Goal: Task Accomplishment & Management: Manage account settings

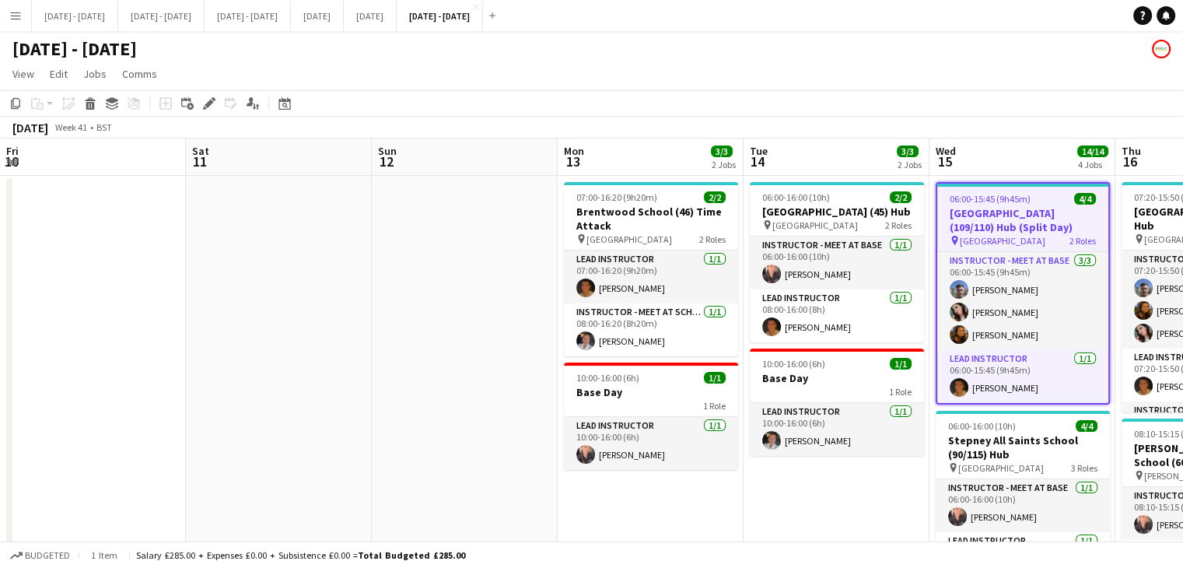
scroll to position [0, 425]
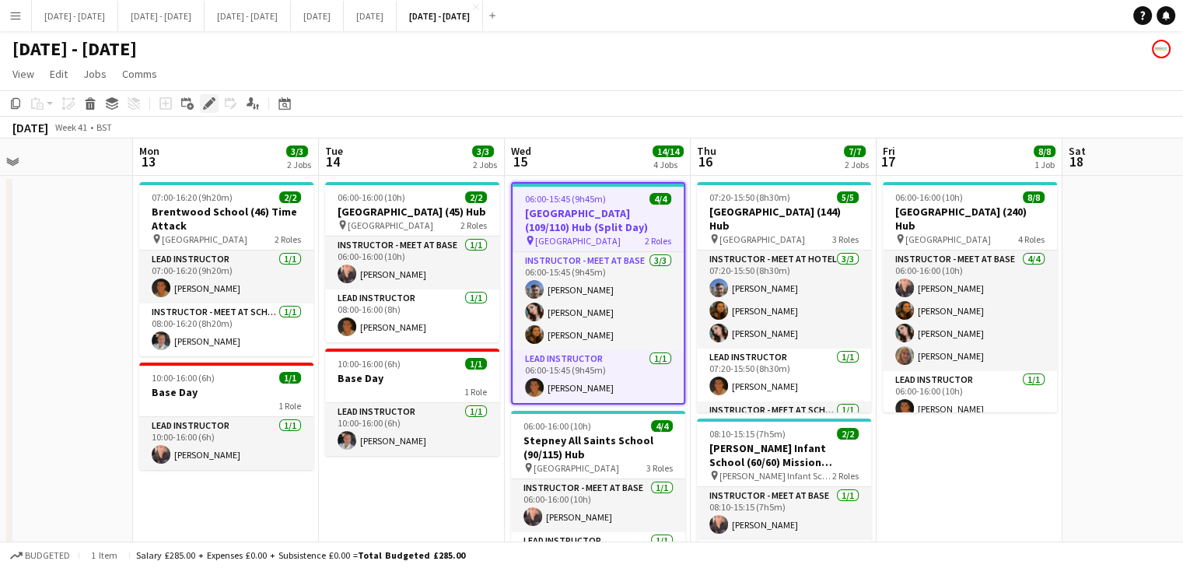
click at [207, 110] on icon "Edit" at bounding box center [209, 103] width 12 height 12
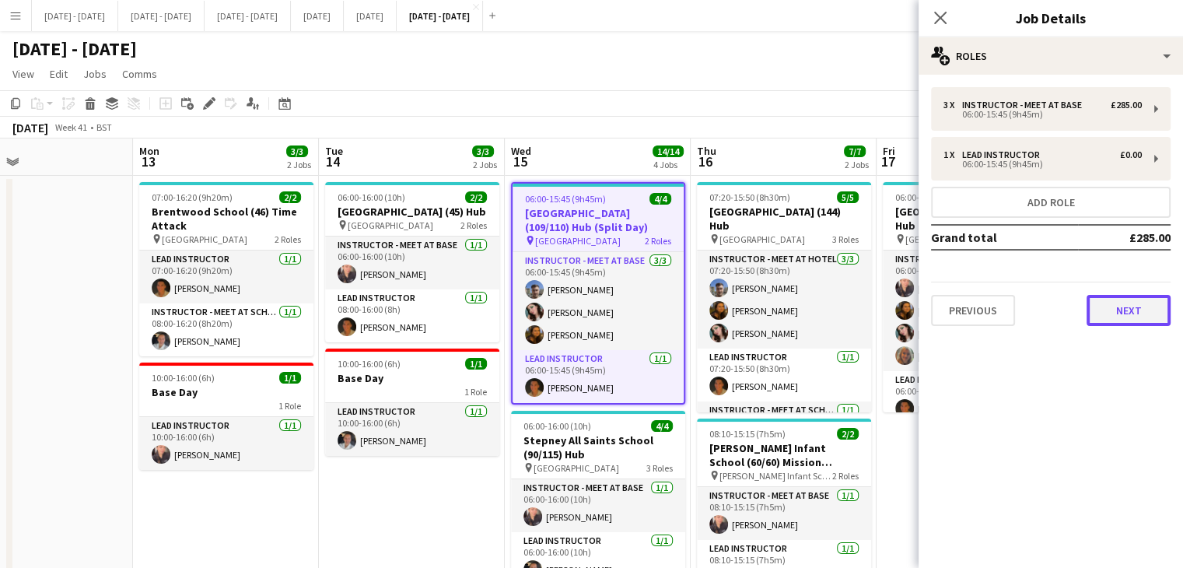
click at [1134, 316] on button "Next" at bounding box center [1129, 310] width 84 height 31
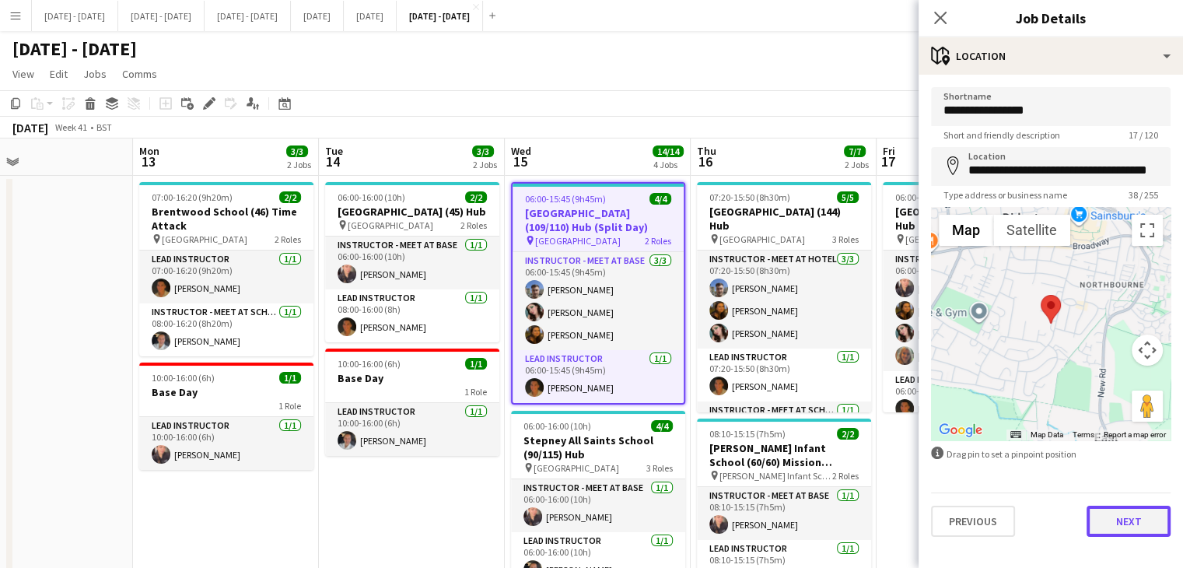
click at [1124, 520] on button "Next" at bounding box center [1129, 521] width 84 height 31
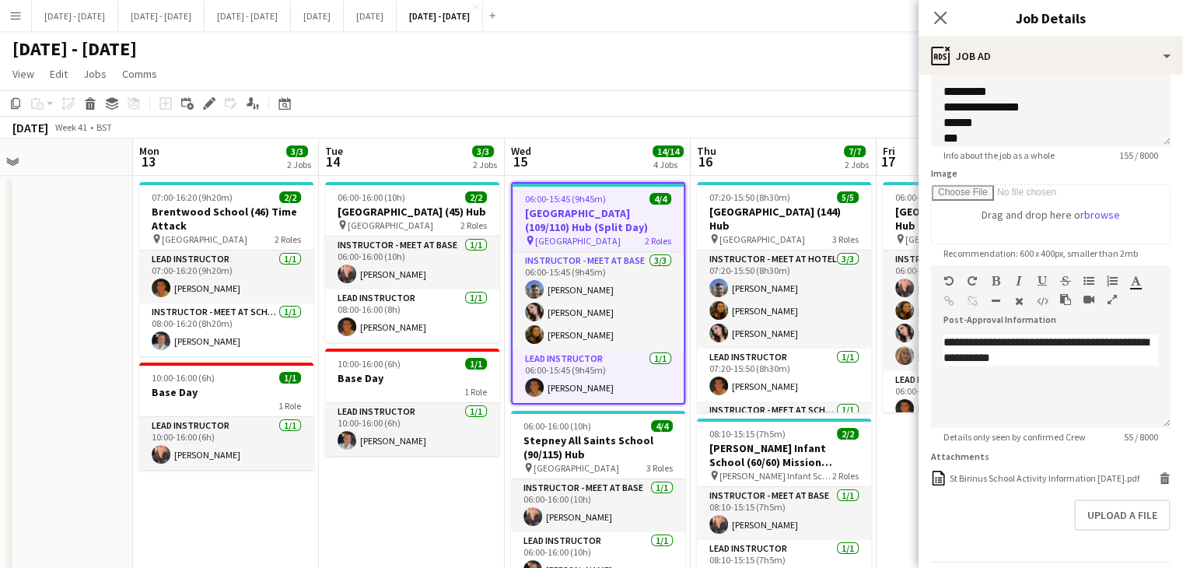
scroll to position [221, 0]
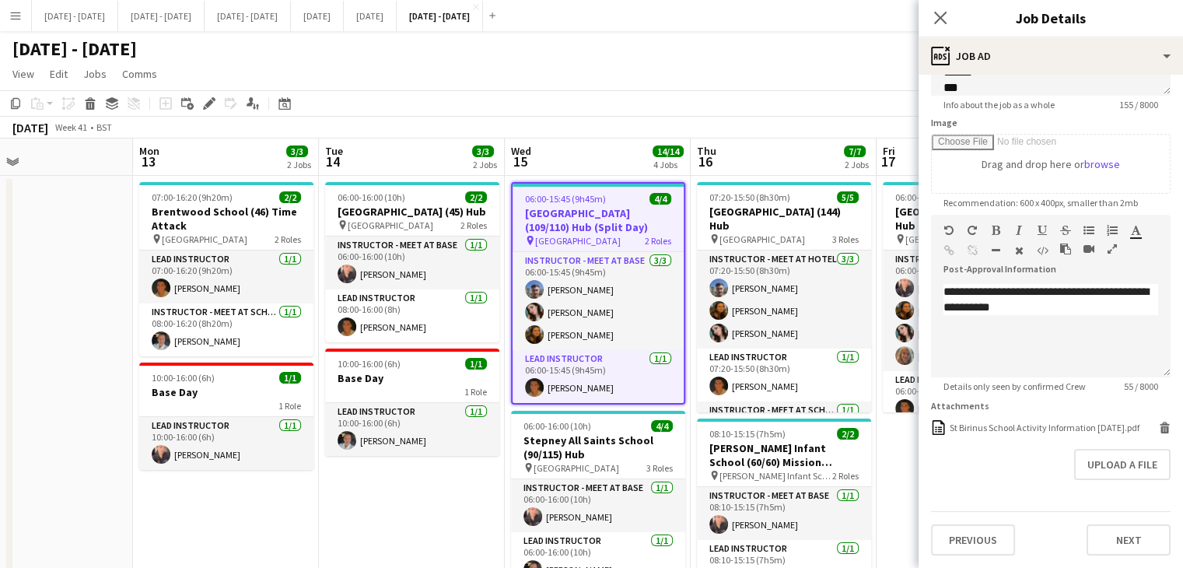
click at [1148, 424] on form "**********" at bounding box center [1051, 214] width 264 height 682
click at [1159, 426] on icon "Delete" at bounding box center [1165, 428] width 12 height 12
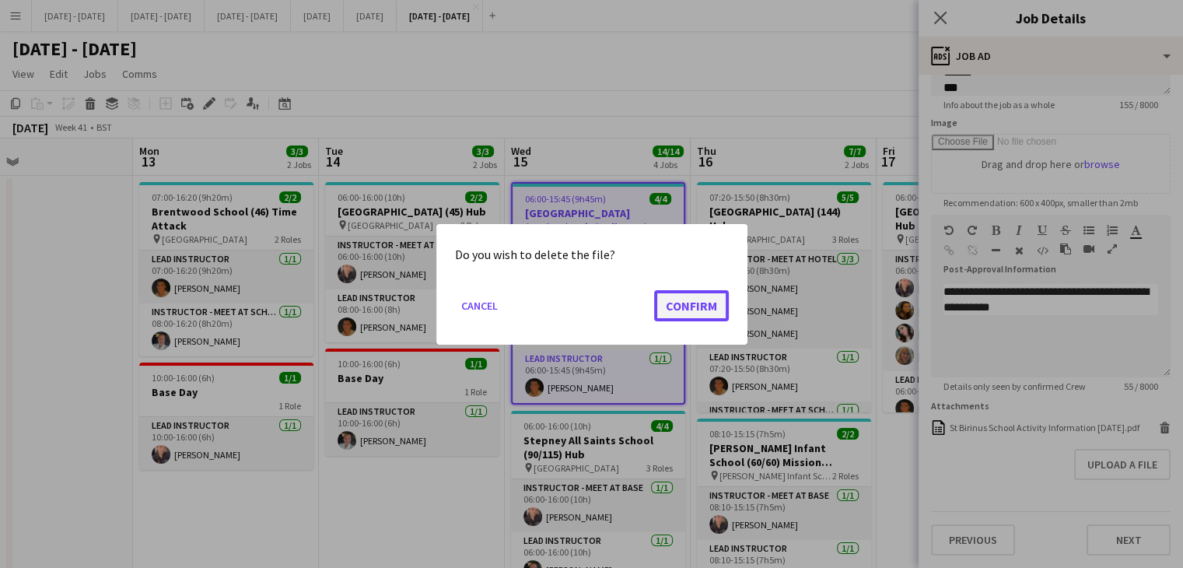
click at [694, 308] on button "Confirm" at bounding box center [691, 304] width 75 height 31
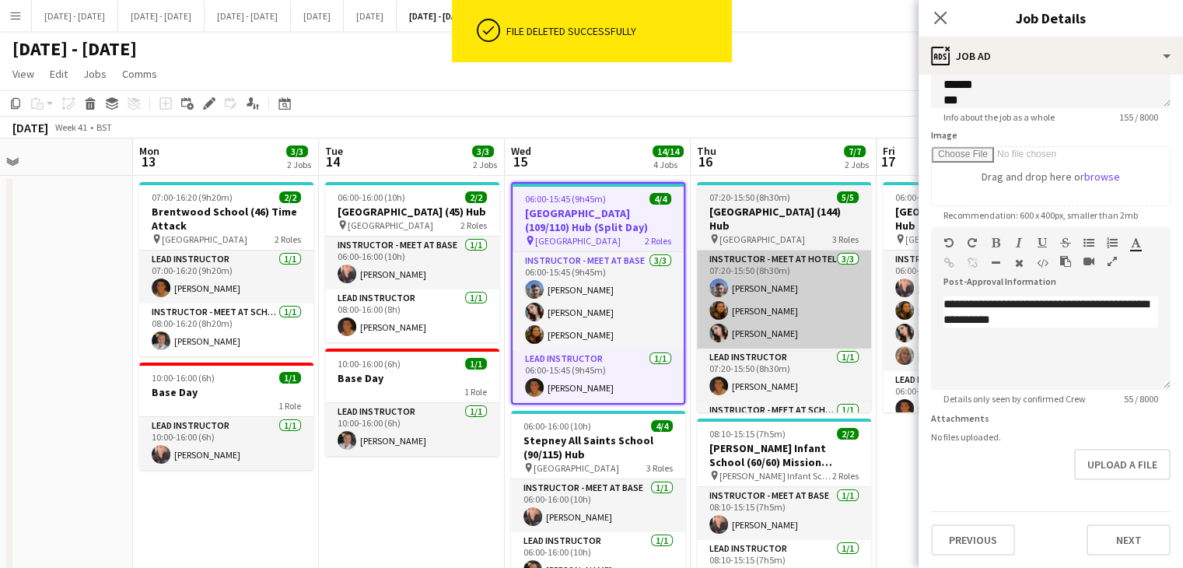
scroll to position [0, 0]
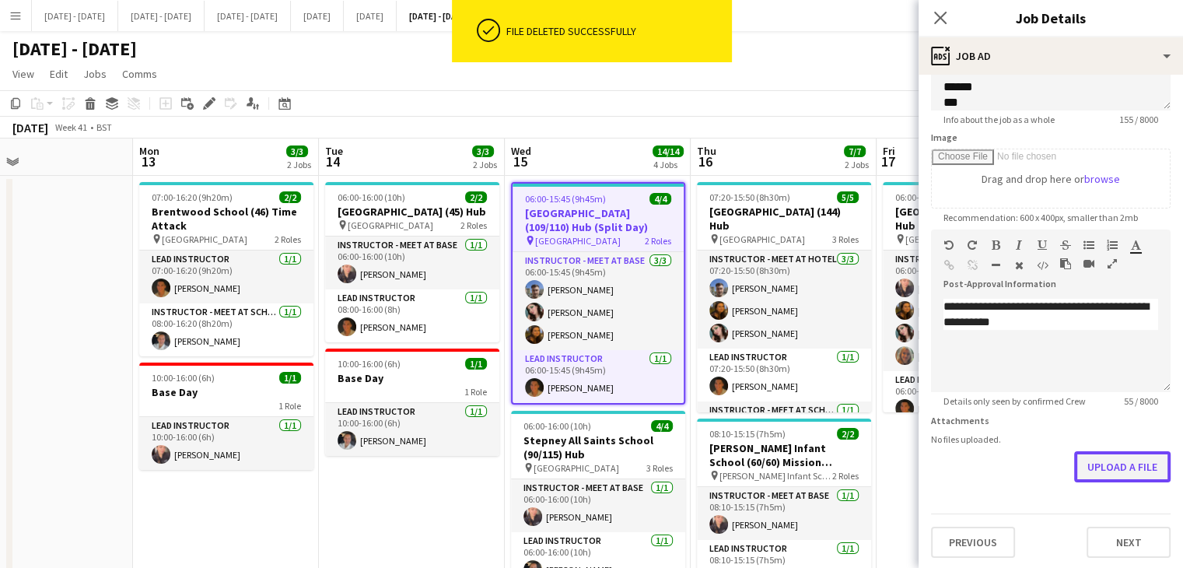
click at [1115, 467] on button "Upload a file" at bounding box center [1122, 466] width 96 height 31
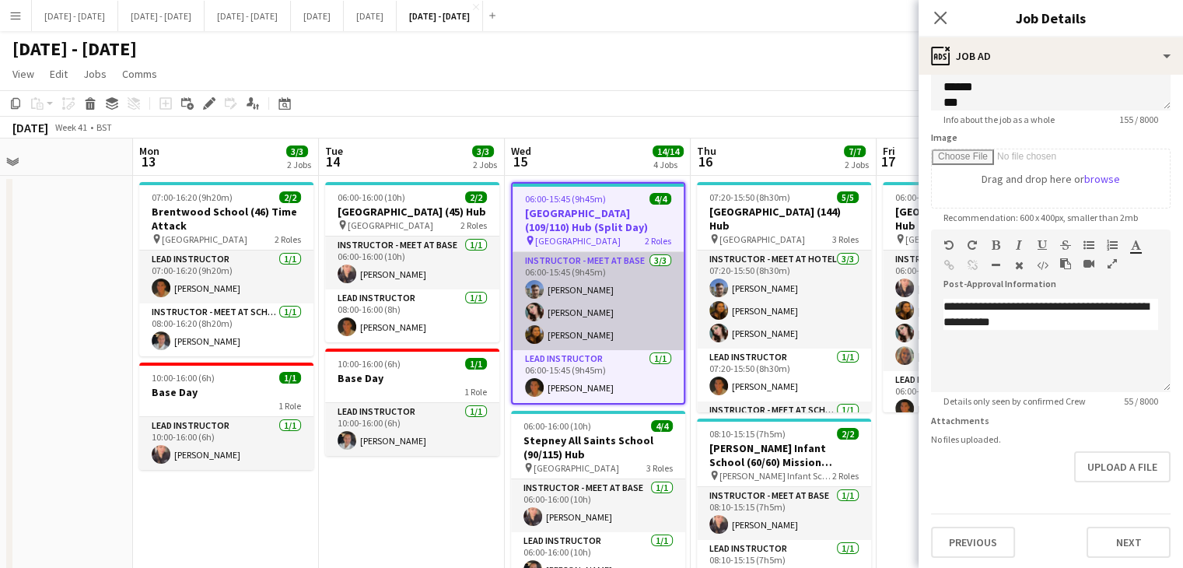
scroll to position [200, 0]
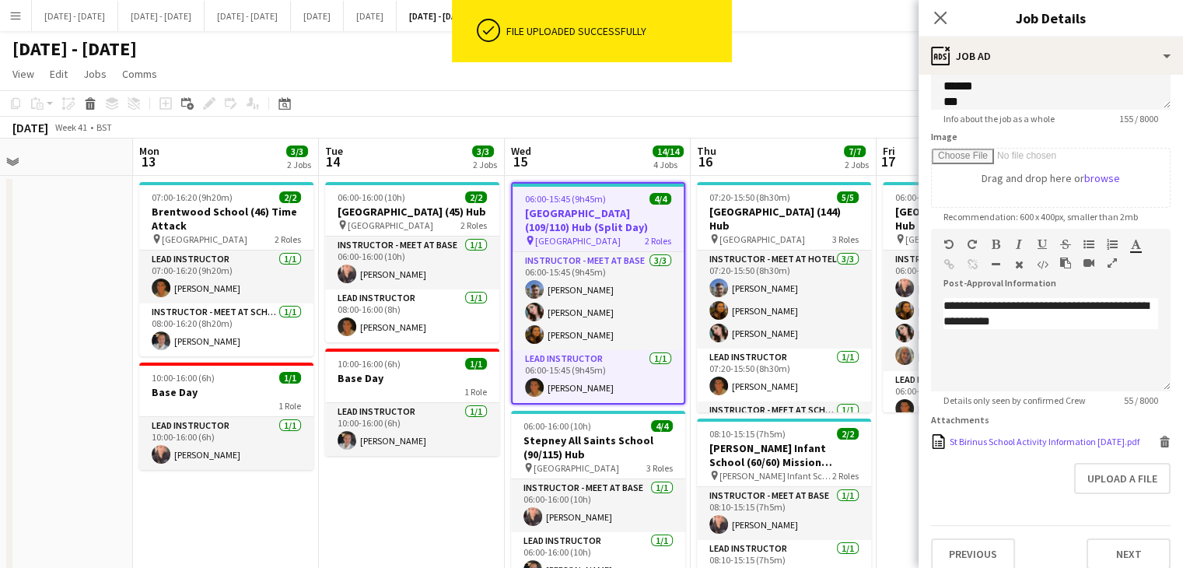
click at [978, 436] on div "St Birinus School Activity Information [DATE].pdf" at bounding box center [1045, 442] width 190 height 12
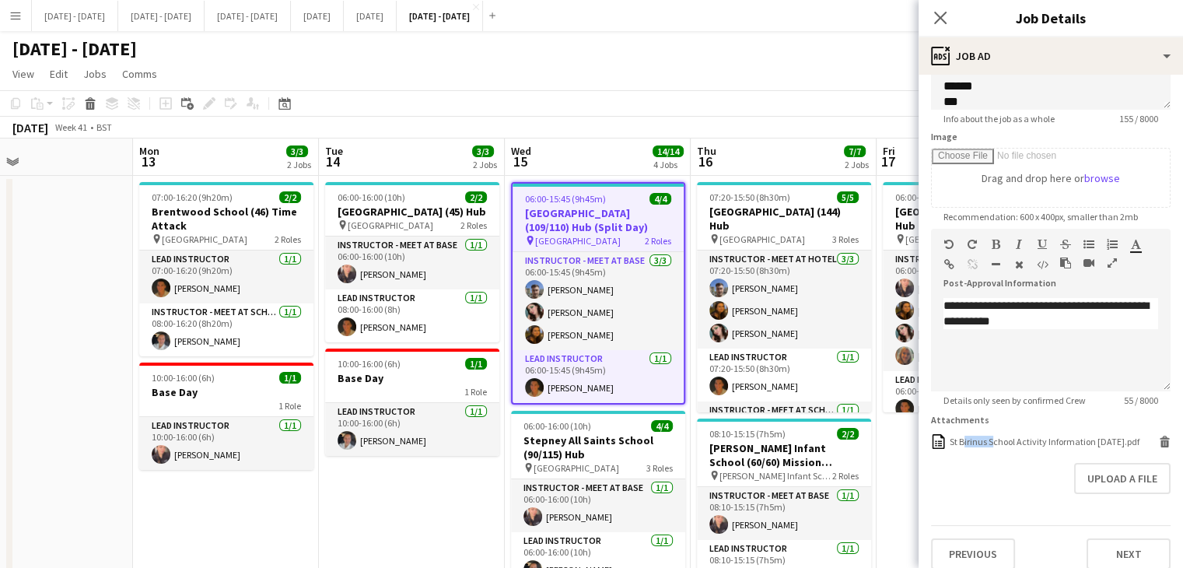
click at [555, 204] on span "06:00-15:45 (9h45m)" at bounding box center [565, 199] width 81 height 12
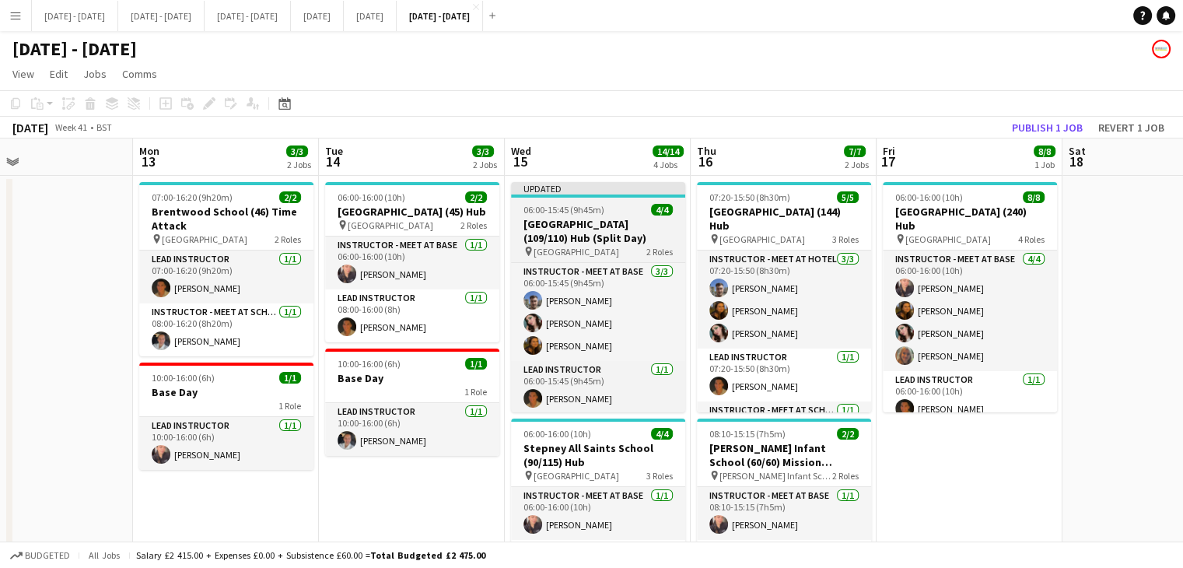
click at [551, 215] on app-job-card "Updated 06:00-15:45 (9h45m) 4/4 St Birinus School (109/110) Hub (Split Day) pin…" at bounding box center [598, 297] width 174 height 230
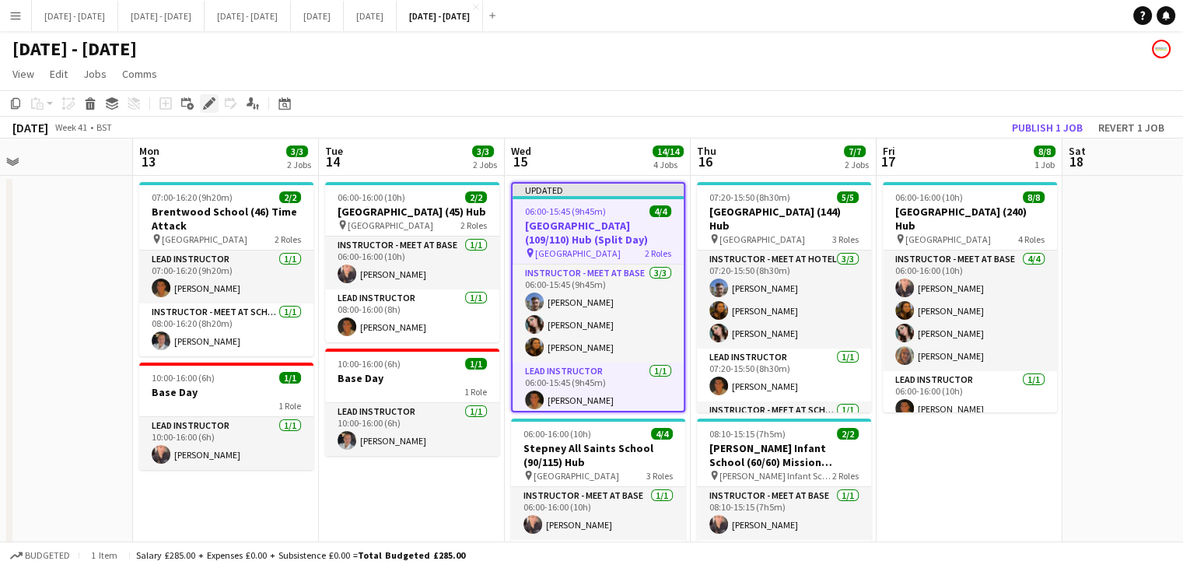
click at [208, 100] on icon "Edit" at bounding box center [209, 103] width 12 height 12
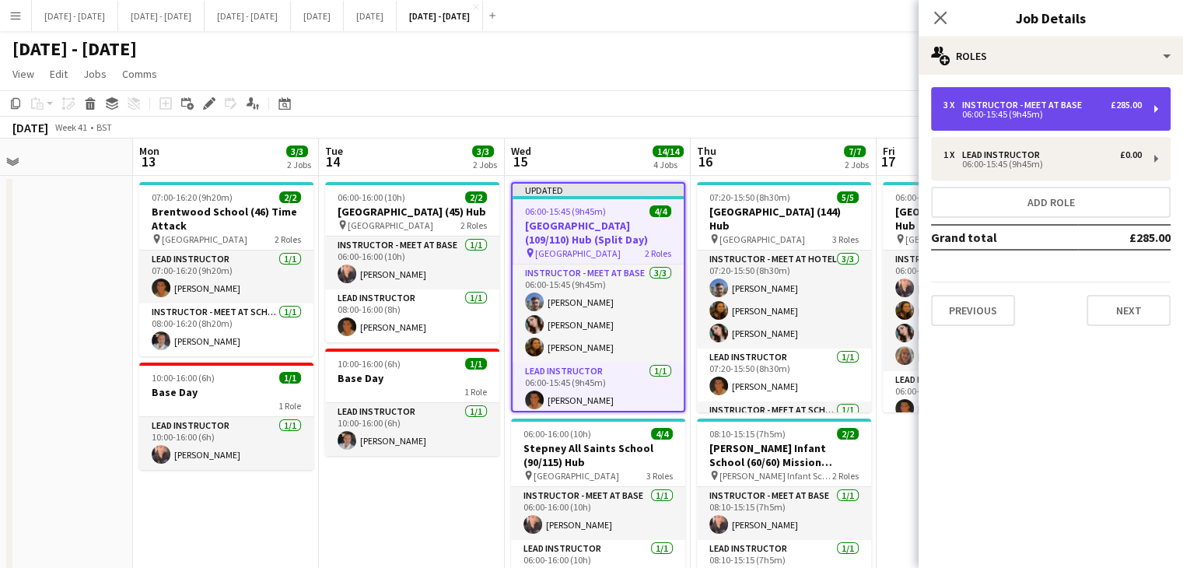
click at [1002, 103] on div "Instructor - Meet at Base" at bounding box center [1025, 105] width 126 height 11
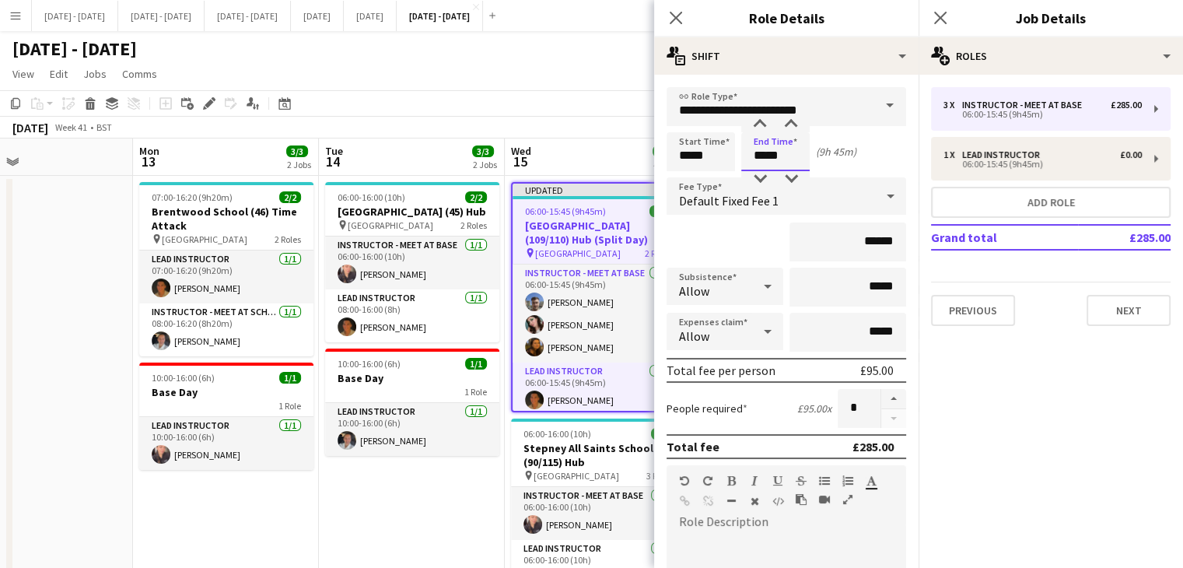
drag, startPoint x: 787, startPoint y: 154, endPoint x: 675, endPoint y: 157, distance: 112.0
click at [675, 157] on div "Start Time ***** End Time ***** (9h 45m)" at bounding box center [787, 151] width 240 height 39
type input "*****"
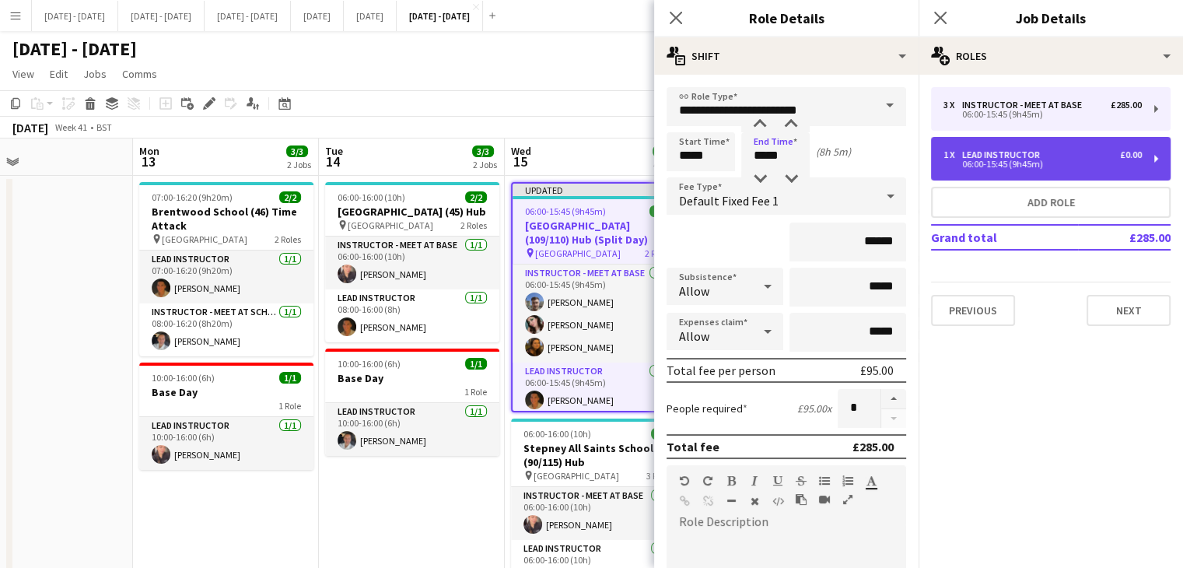
click at [1059, 145] on div "1 x Lead Instructor £0.00 06:00-15:45 (9h45m)" at bounding box center [1051, 159] width 240 height 44
type input "**********"
type input "*****"
type input "*"
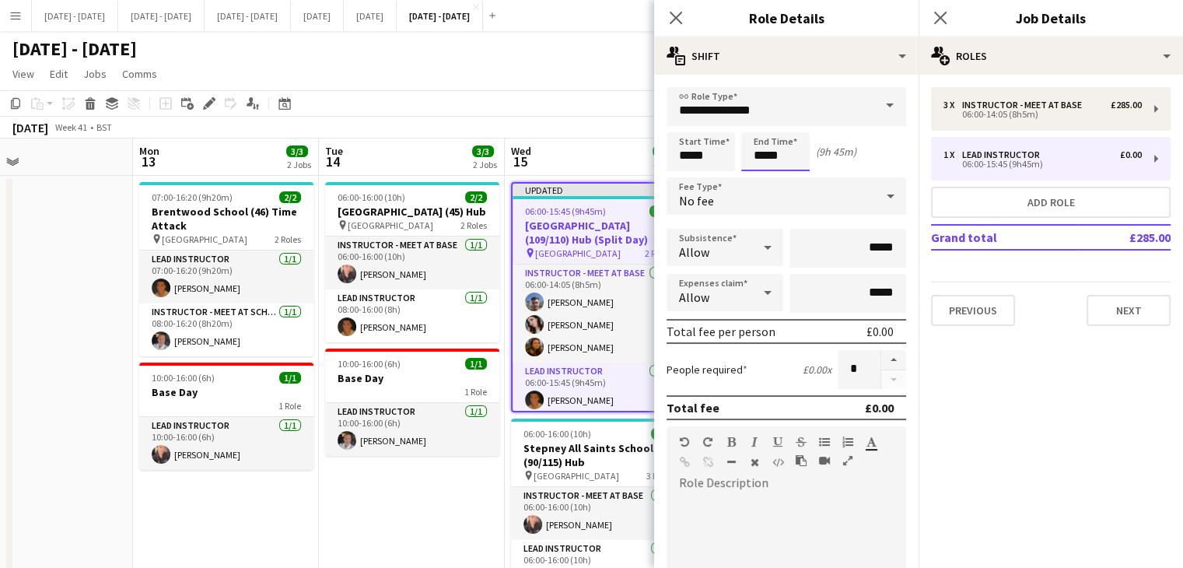
drag, startPoint x: 725, startPoint y: 161, endPoint x: 691, endPoint y: 161, distance: 34.2
click at [691, 161] on div "Start Time ***** End Time ***** (9h 45m)" at bounding box center [787, 151] width 240 height 39
type input "*****"
click at [678, 16] on icon "Close pop-in" at bounding box center [675, 17] width 15 height 15
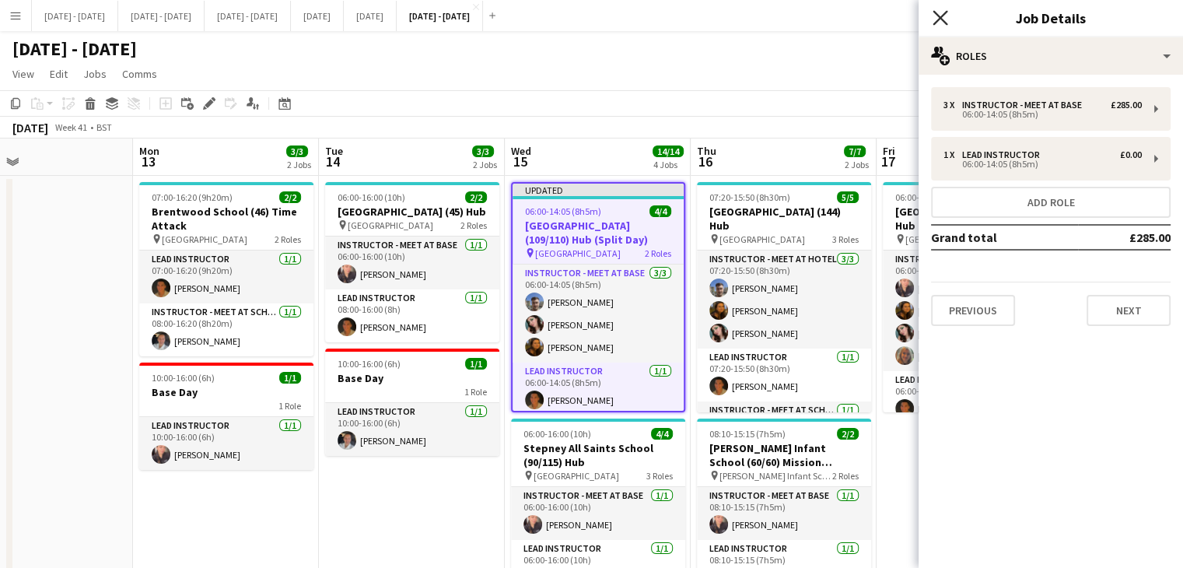
click at [941, 12] on icon "Close pop-in" at bounding box center [940, 17] width 15 height 15
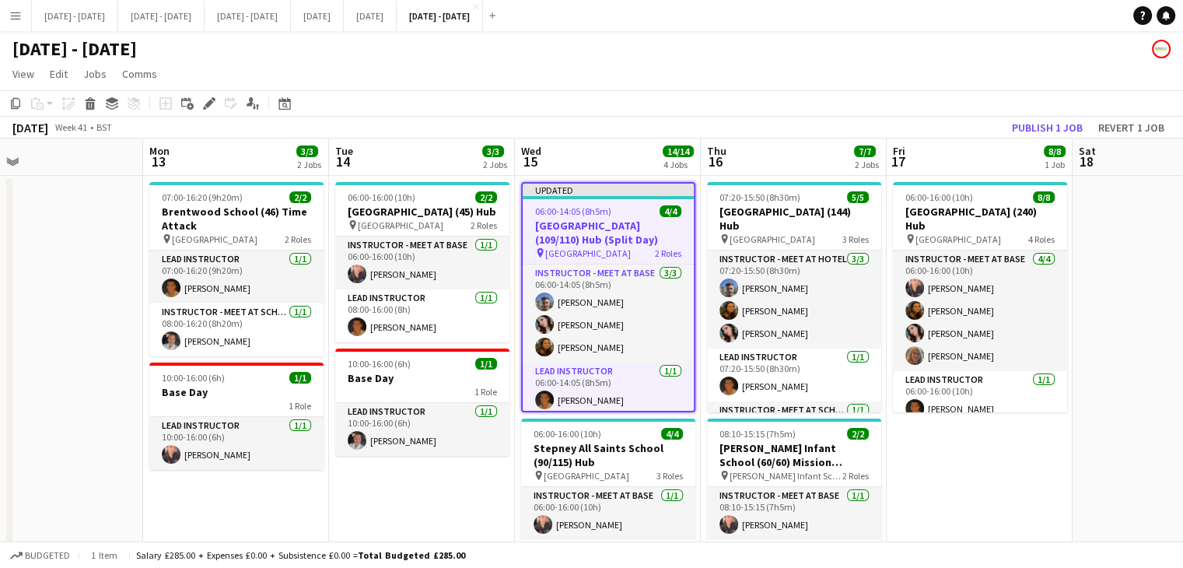
scroll to position [0, 411]
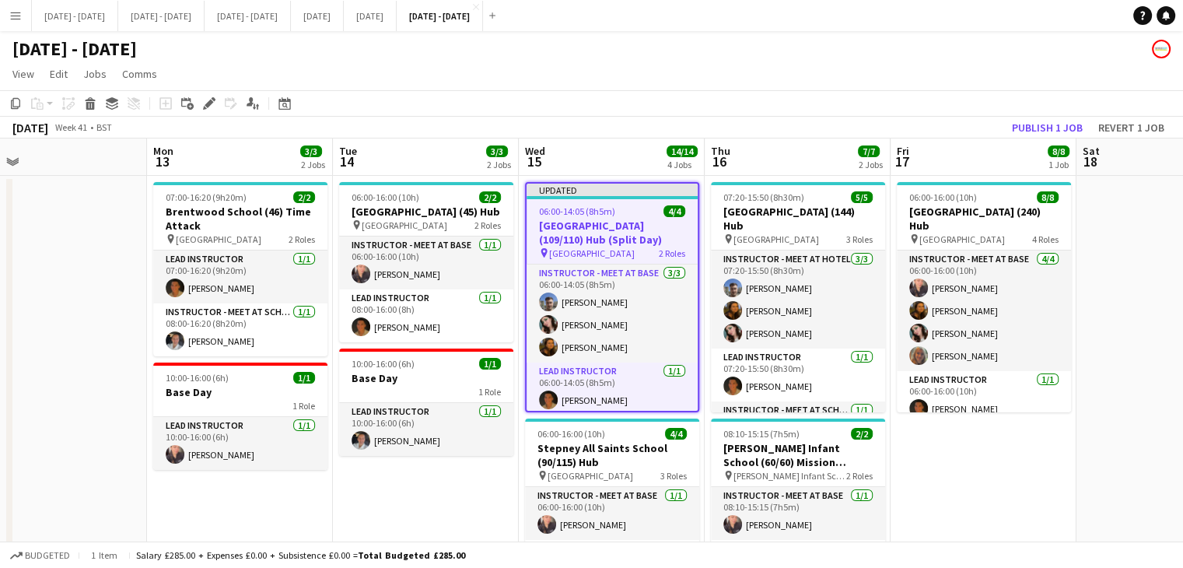
drag, startPoint x: 606, startPoint y: 144, endPoint x: 620, endPoint y: 141, distance: 14.3
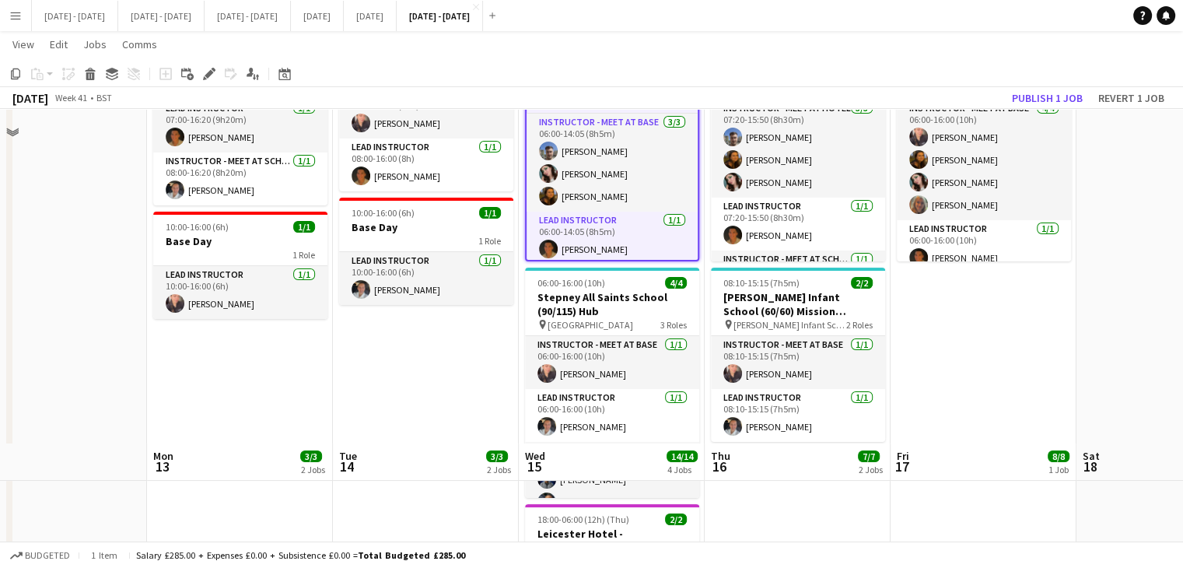
scroll to position [18, 0]
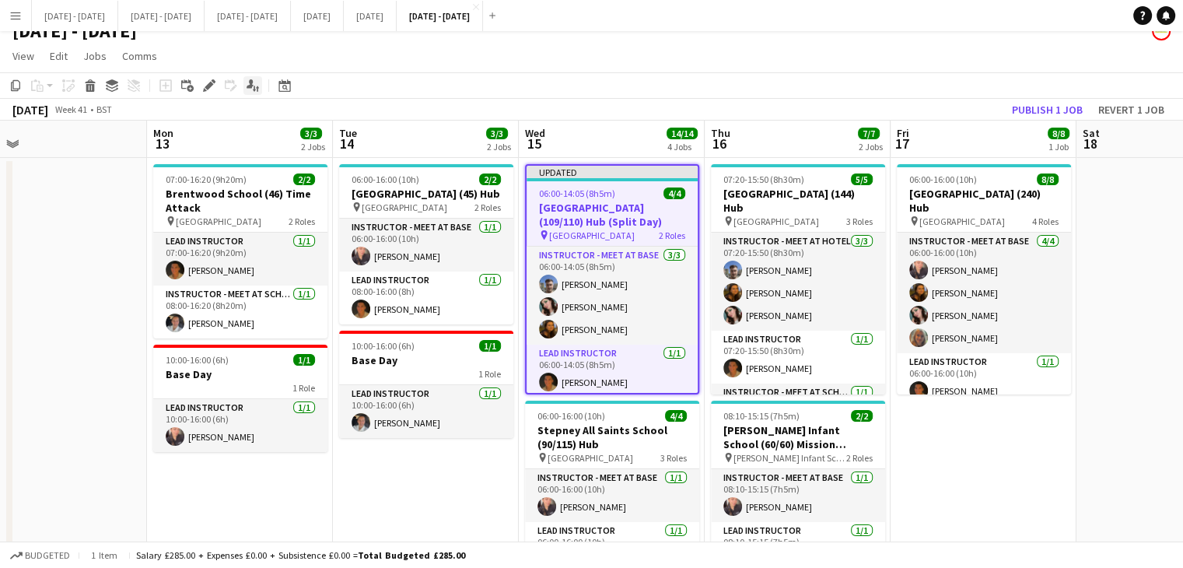
drag, startPoint x: 212, startPoint y: 84, endPoint x: 246, endPoint y: 82, distance: 34.3
click at [212, 83] on icon at bounding box center [209, 86] width 9 height 9
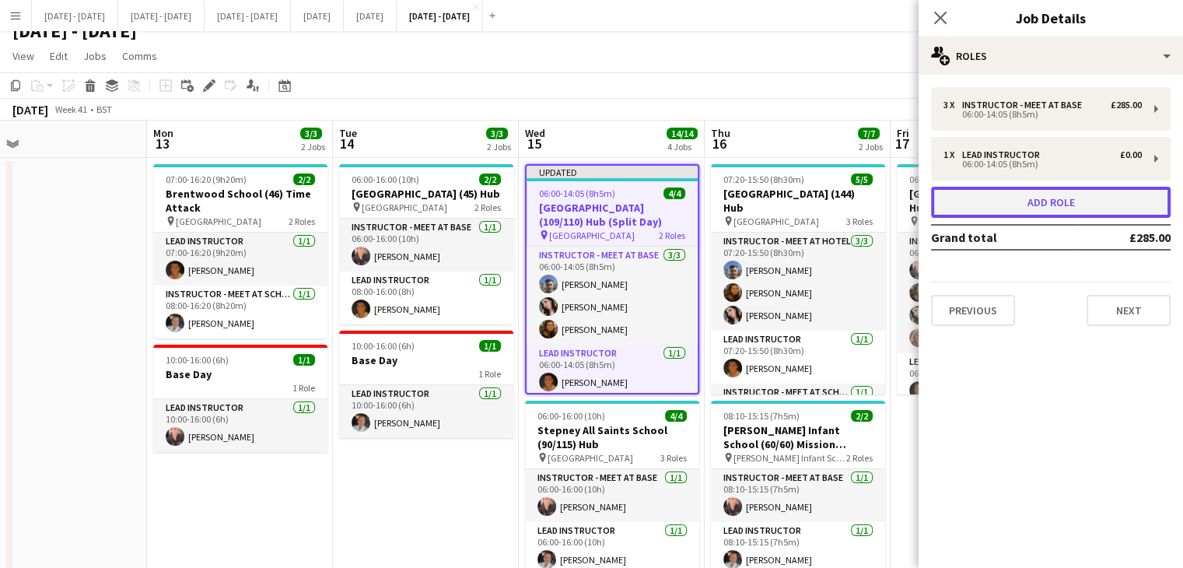
click at [1097, 209] on button "Add role" at bounding box center [1051, 202] width 240 height 31
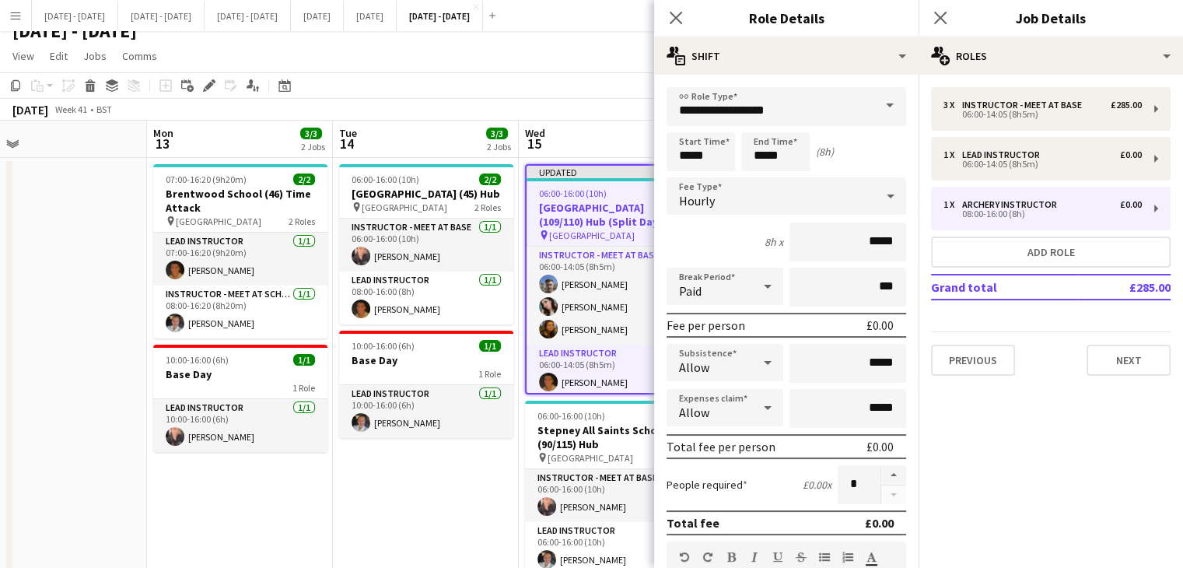
click at [880, 93] on span at bounding box center [889, 105] width 33 height 37
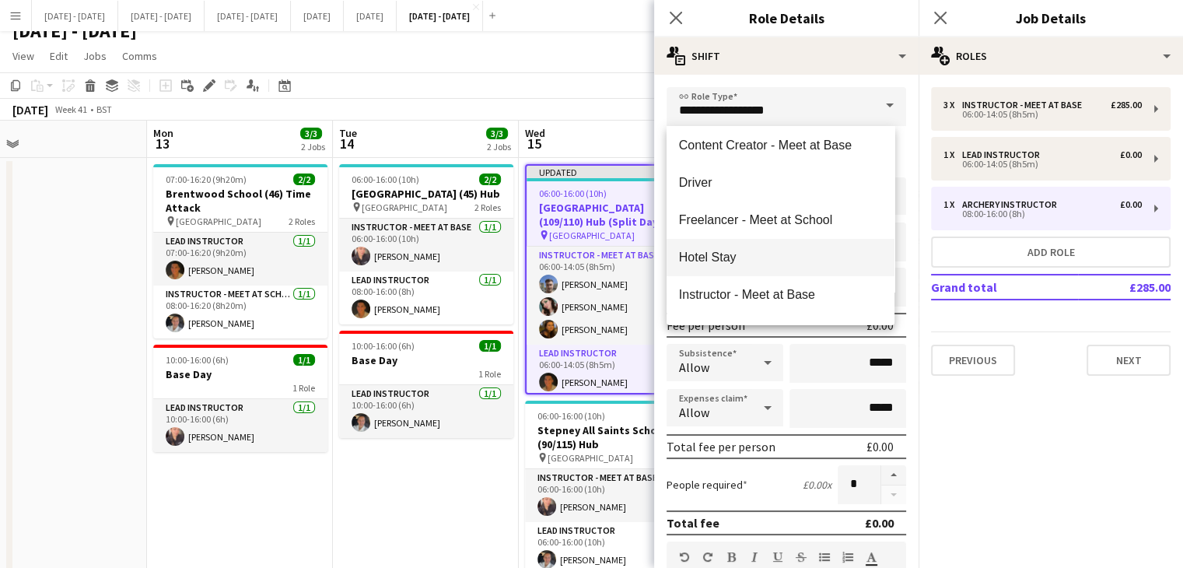
scroll to position [233, 0]
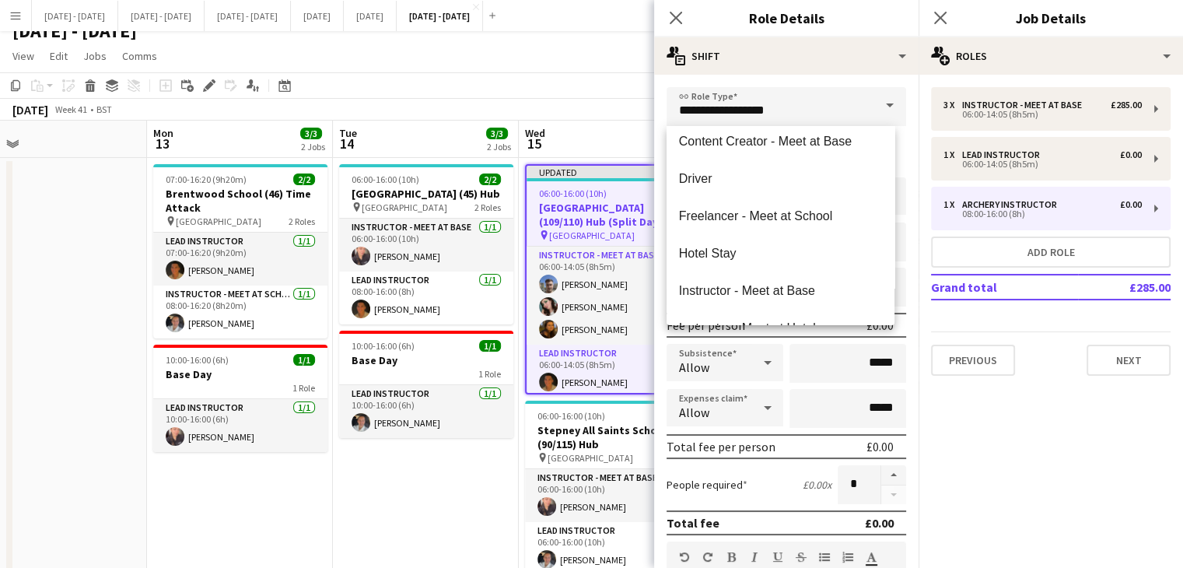
click at [754, 156] on mat-option "Content Creator - Meet at Base" at bounding box center [781, 141] width 228 height 37
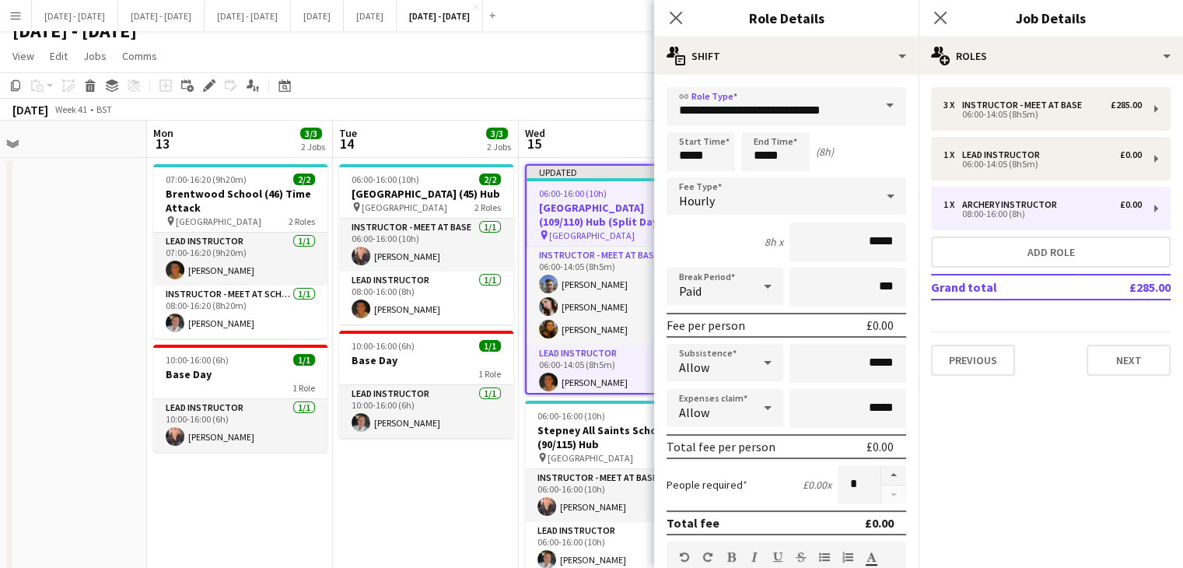
click at [877, 106] on span at bounding box center [889, 105] width 33 height 37
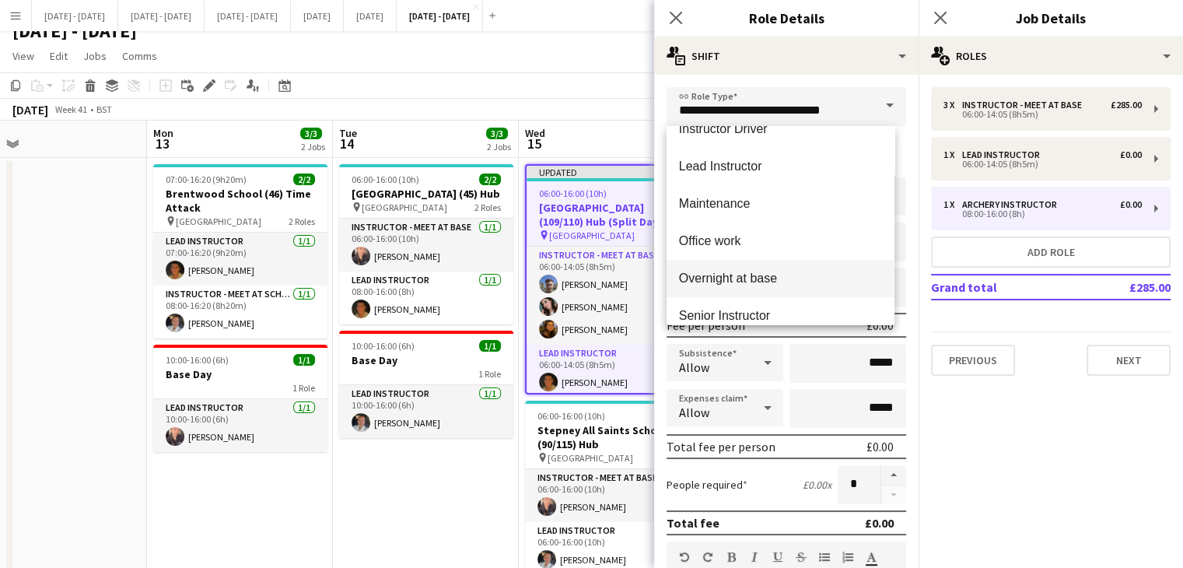
scroll to position [467, 0]
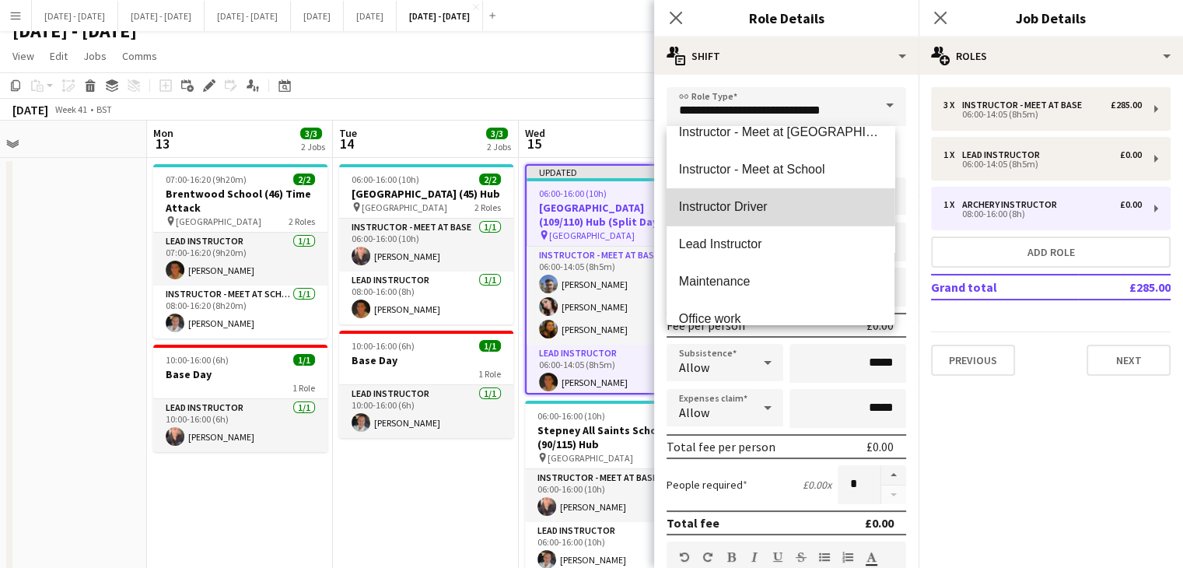
click at [786, 212] on span "Instructor Driver" at bounding box center [780, 206] width 203 height 15
type input "**********"
type input "*******"
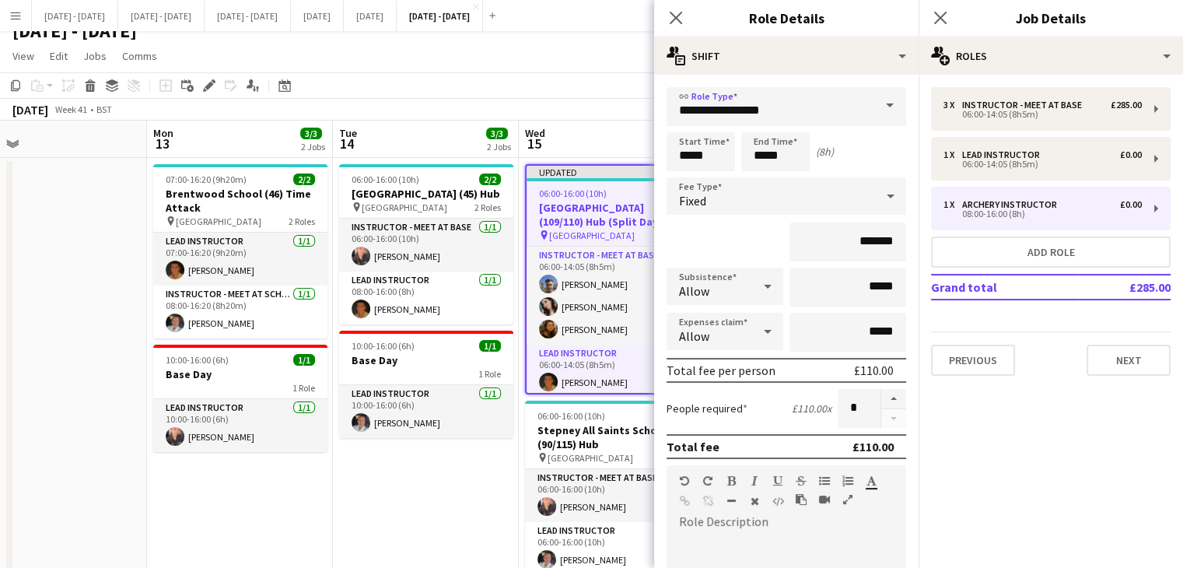
click at [800, 191] on div "Fixed" at bounding box center [771, 195] width 208 height 37
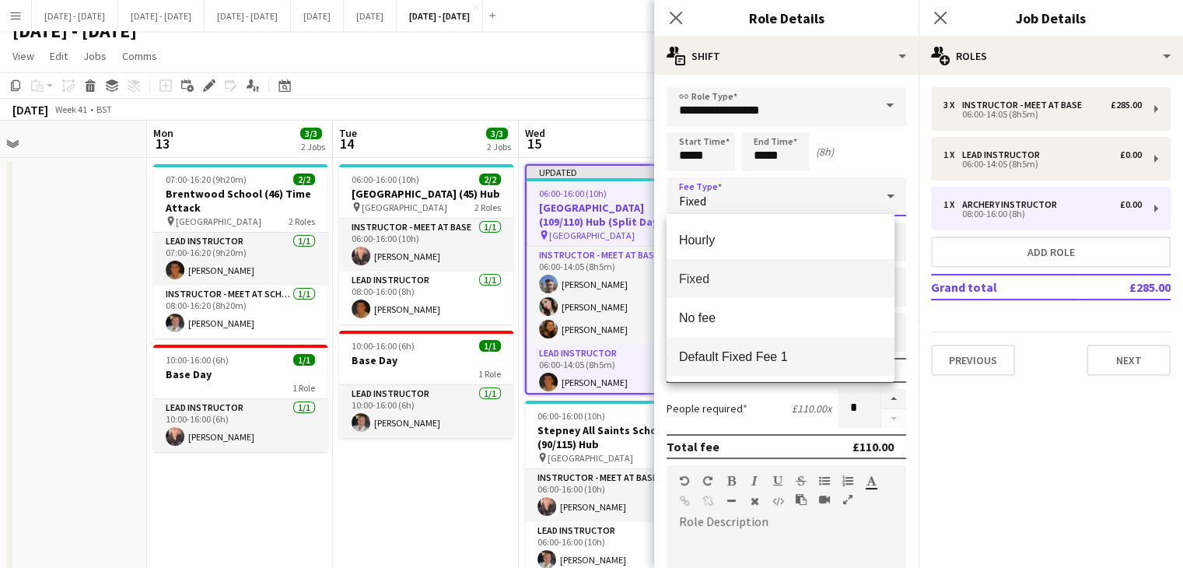
click at [757, 357] on span "Default Fixed Fee 1" at bounding box center [780, 356] width 203 height 15
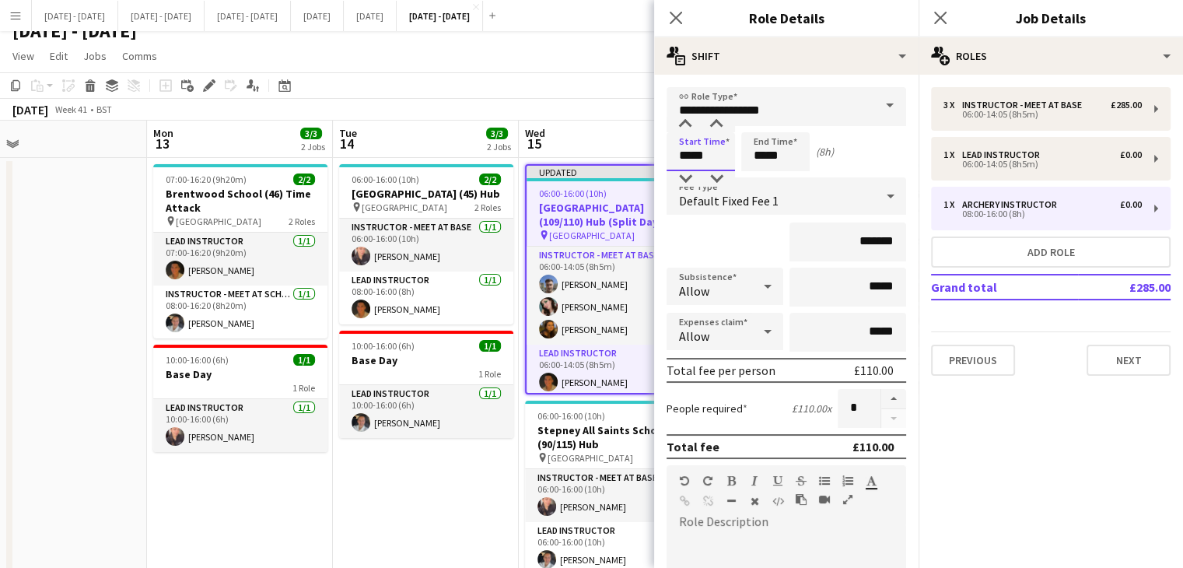
drag, startPoint x: 723, startPoint y: 152, endPoint x: 640, endPoint y: 165, distance: 84.1
click at [640, 165] on body "Menu Boards Boards Boards All jobs Status Workforce Workforce My Workforce Recr…" at bounding box center [591, 509] width 1183 height 1054
type input "*****"
click at [676, 13] on icon "Close pop-in" at bounding box center [675, 17] width 15 height 15
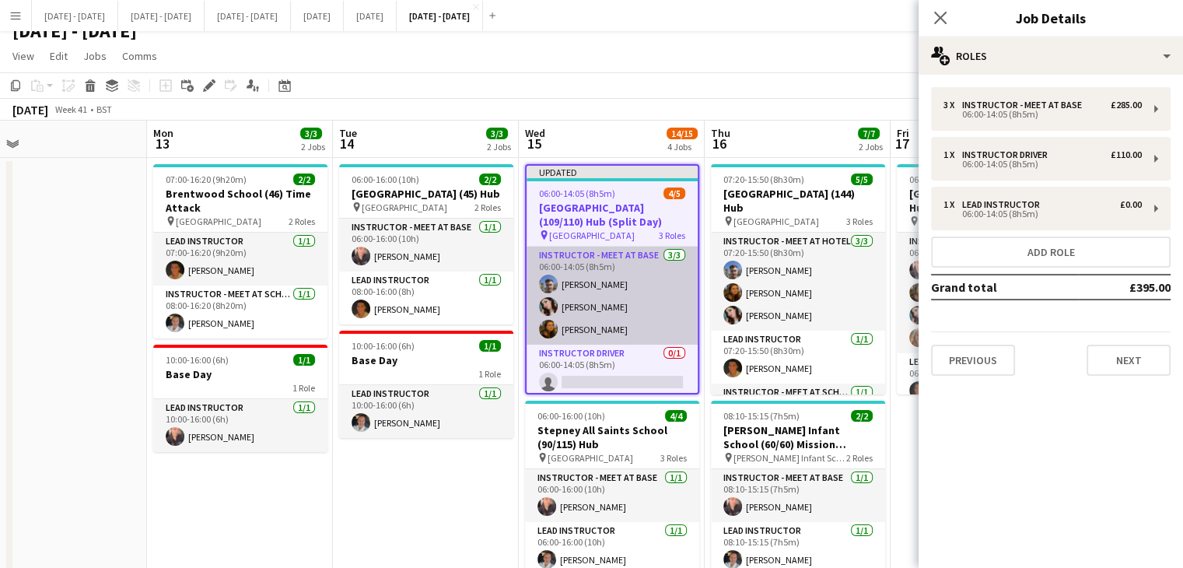
click at [595, 302] on app-card-role "Instructor - Meet at Base 3/3 06:00-14:05 (8h5m) Matt Dailly Lucy Cork Olivia B…" at bounding box center [612, 296] width 171 height 98
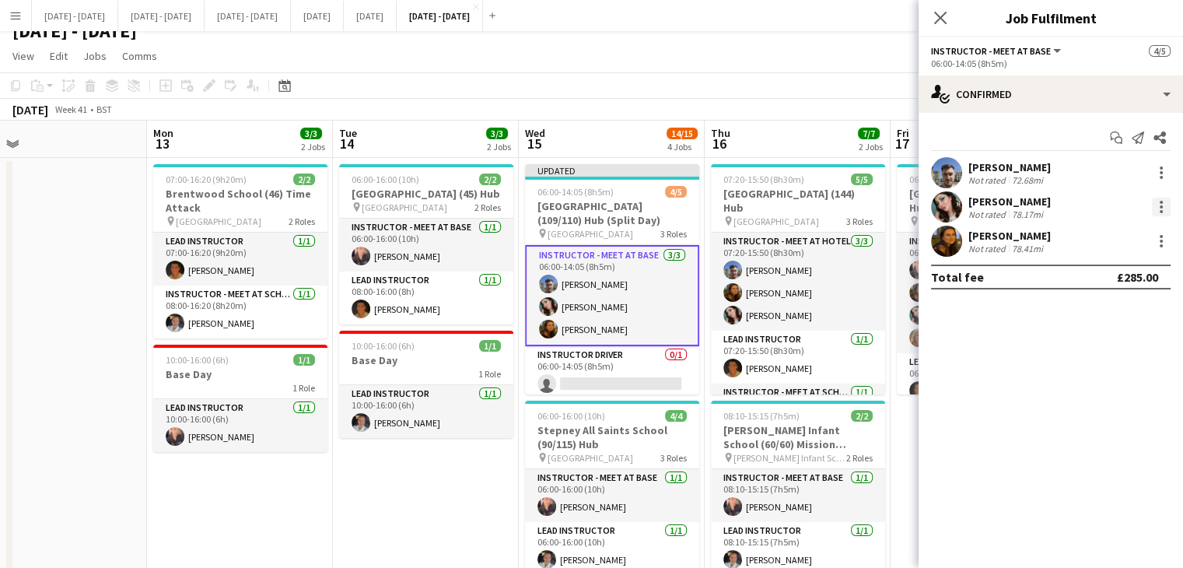
click at [1164, 204] on div at bounding box center [1161, 207] width 19 height 19
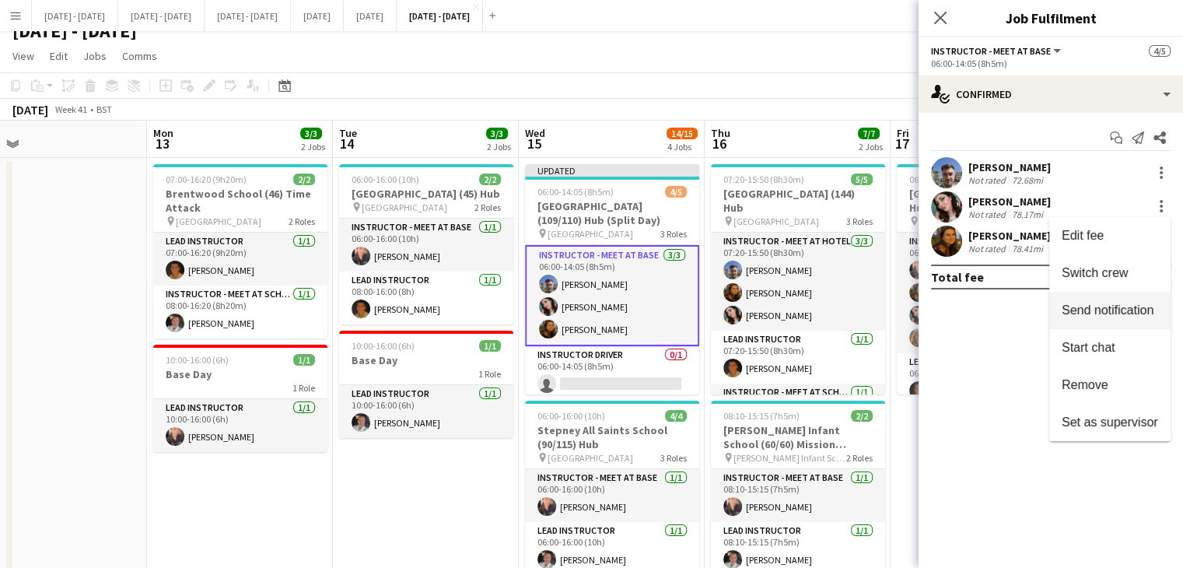
click at [1115, 268] on span "Switch crew" at bounding box center [1095, 272] width 66 height 13
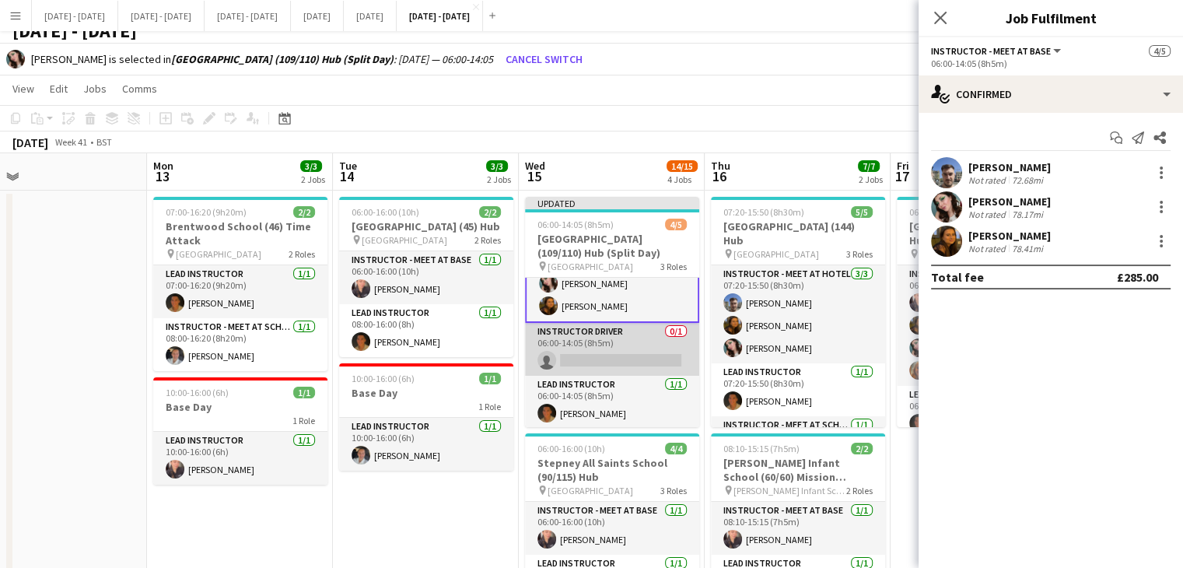
click at [606, 348] on app-card-role "Instructor Driver 0/1 06:00-14:05 (8h5m) single-neutral-actions" at bounding box center [612, 349] width 174 height 53
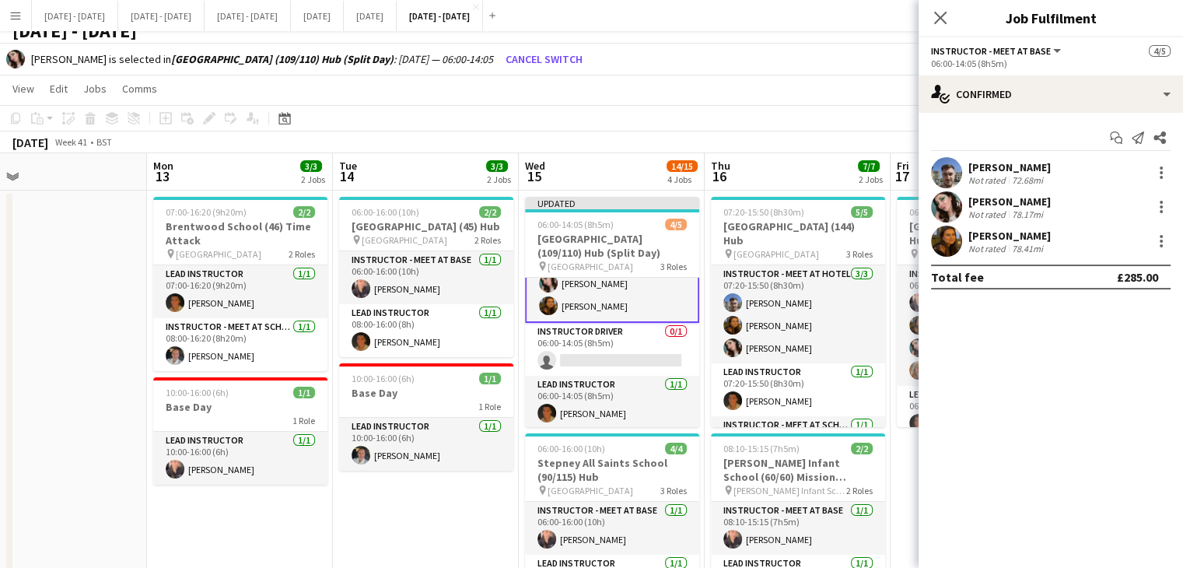
scroll to position [55, 0]
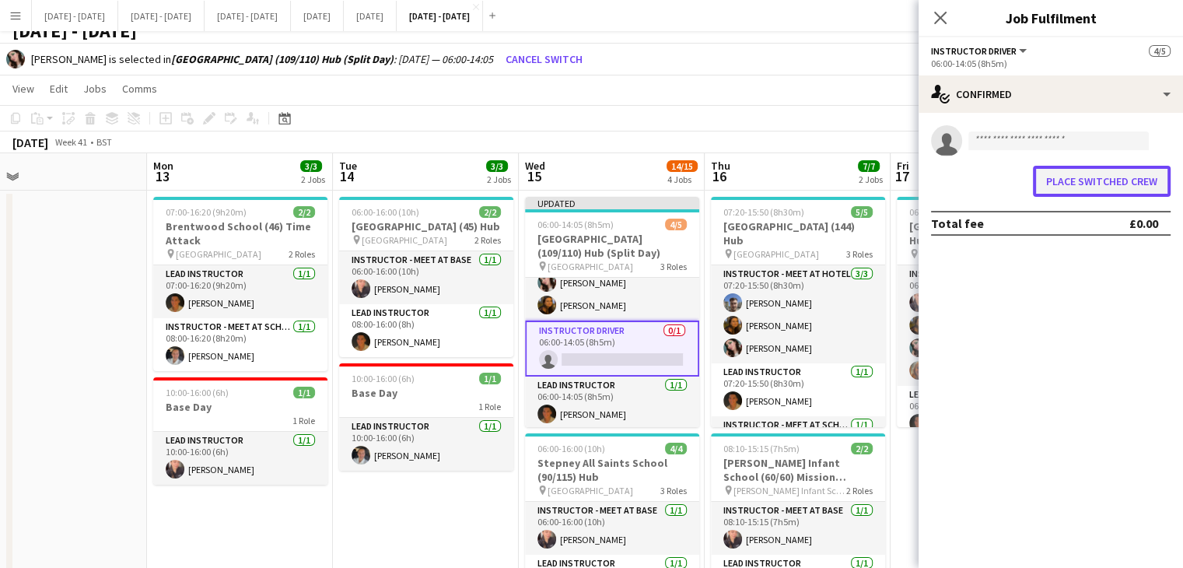
click at [1117, 189] on button "Place switched crew" at bounding box center [1102, 181] width 138 height 31
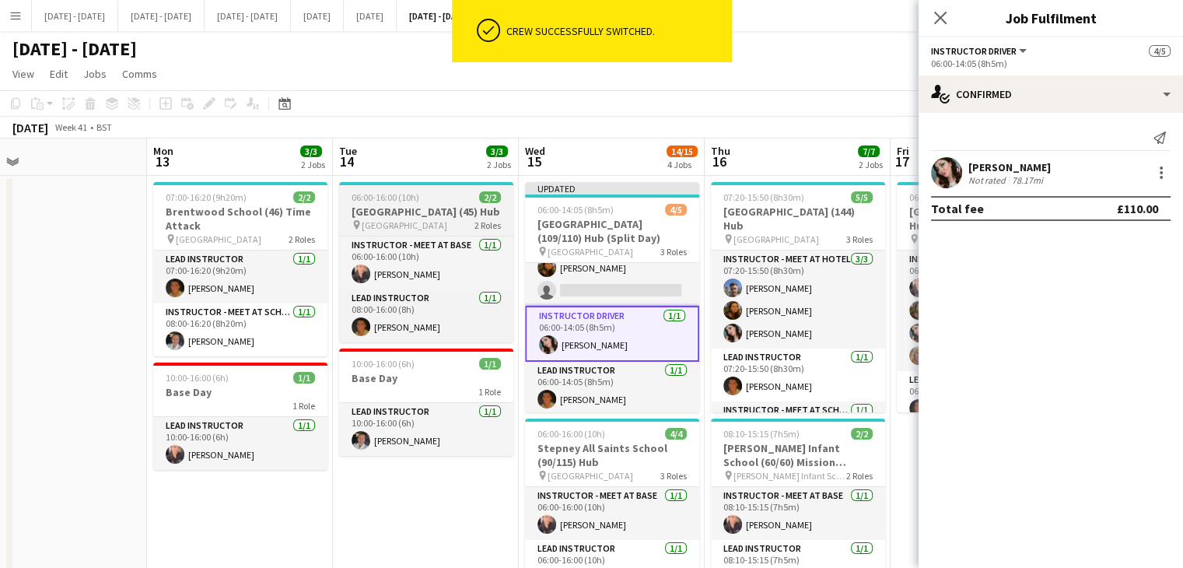
scroll to position [18, 0]
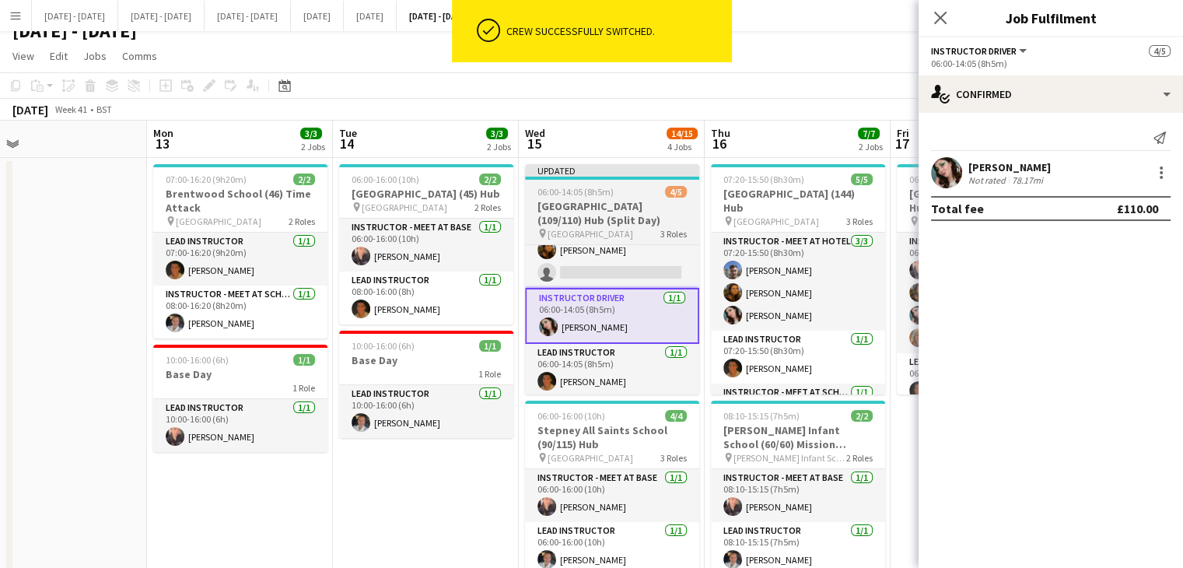
click at [579, 187] on span "06:00-14:05 (8h5m)" at bounding box center [575, 192] width 76 height 12
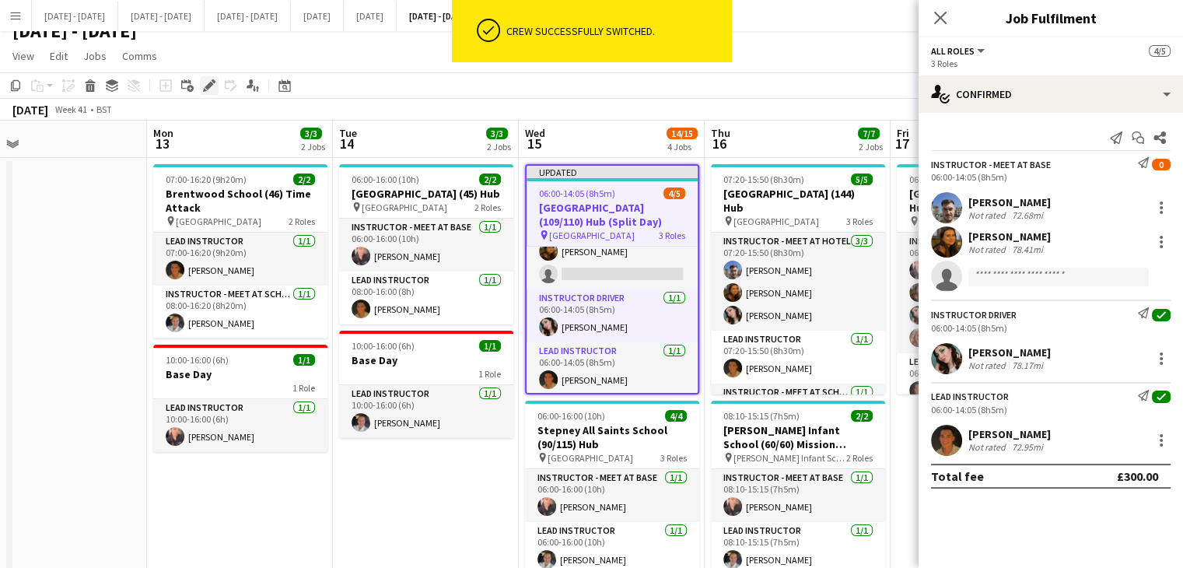
click at [208, 83] on icon "Edit" at bounding box center [209, 85] width 12 height 12
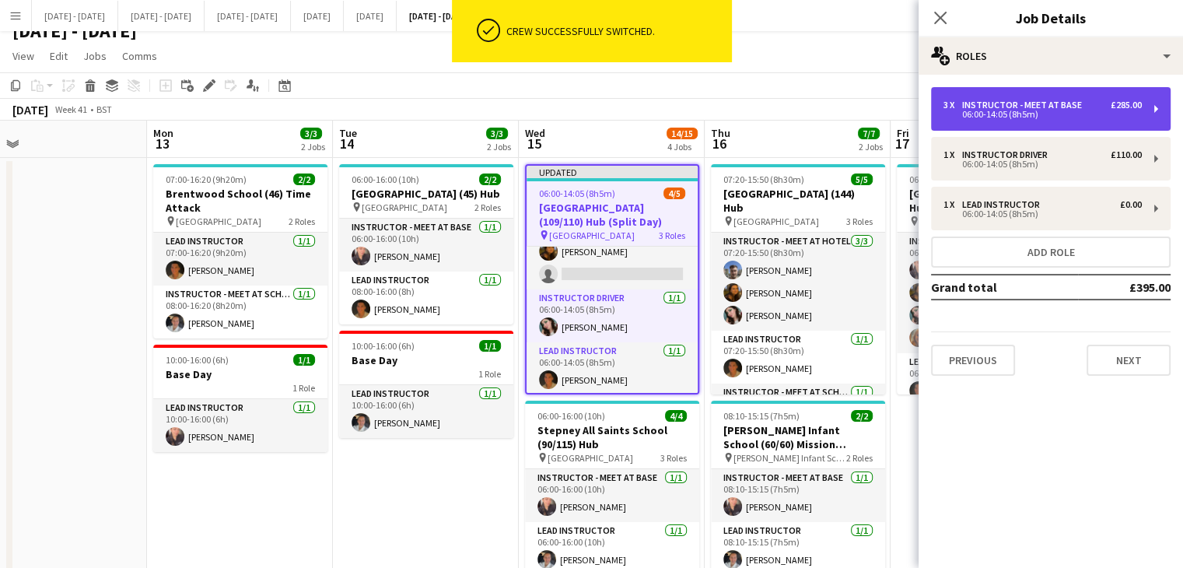
drag, startPoint x: 1071, startPoint y: 100, endPoint x: 1064, endPoint y: 121, distance: 22.1
click at [1071, 100] on div "Instructor - Meet at Base" at bounding box center [1025, 105] width 126 height 11
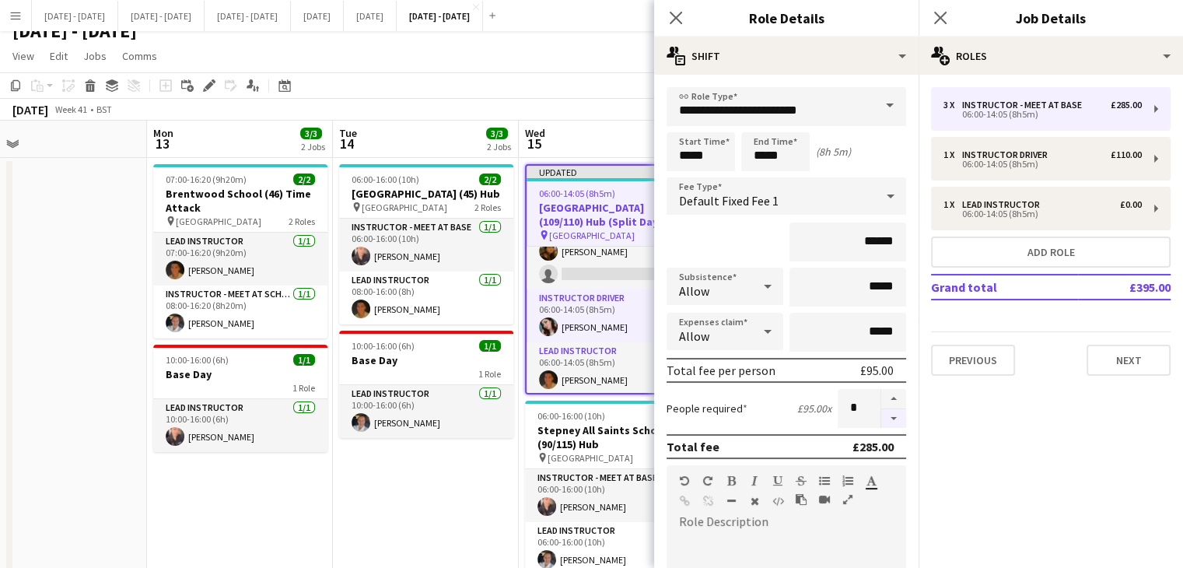
click at [882, 418] on button "button" at bounding box center [893, 418] width 25 height 19
type input "*"
click at [675, 16] on icon at bounding box center [675, 17] width 15 height 15
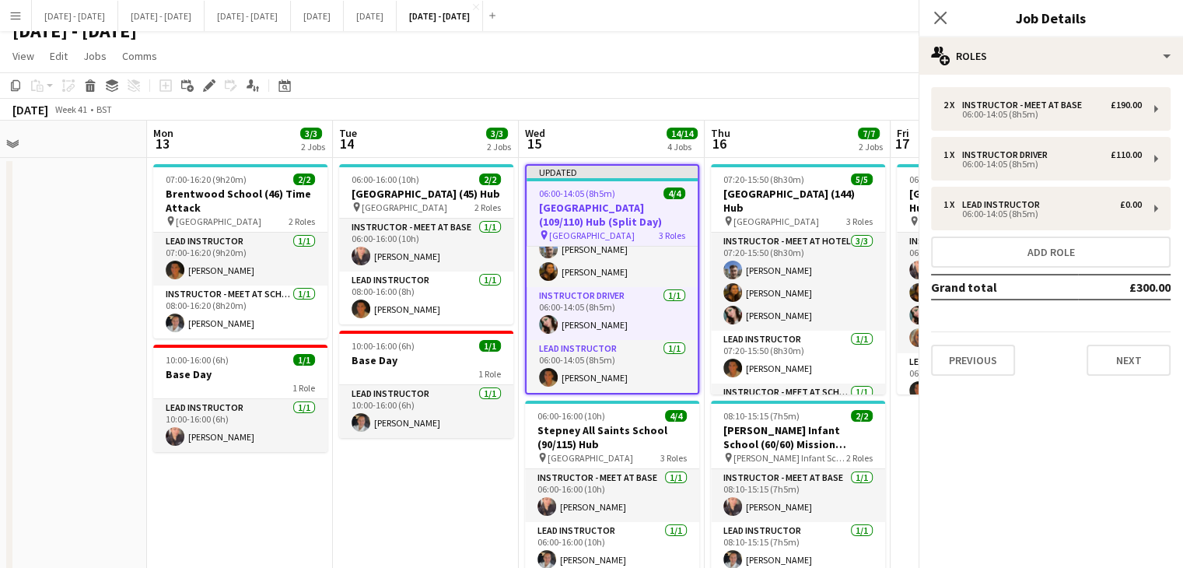
scroll to position [34, 0]
click at [937, 15] on icon at bounding box center [940, 17] width 15 height 15
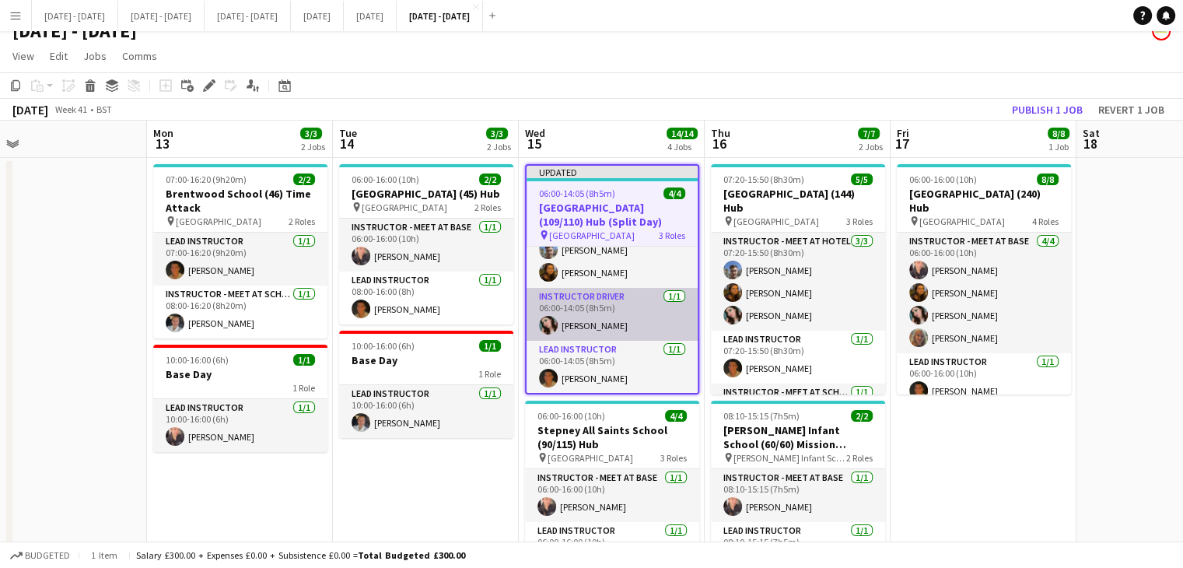
scroll to position [0, 0]
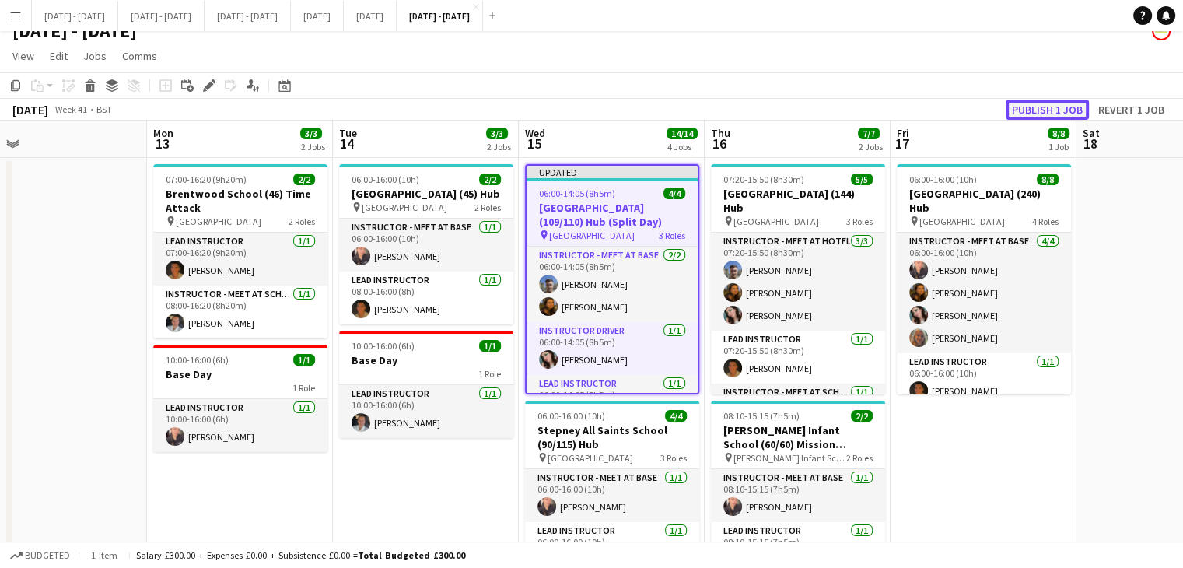
click at [1019, 109] on button "Publish 1 job" at bounding box center [1047, 110] width 83 height 20
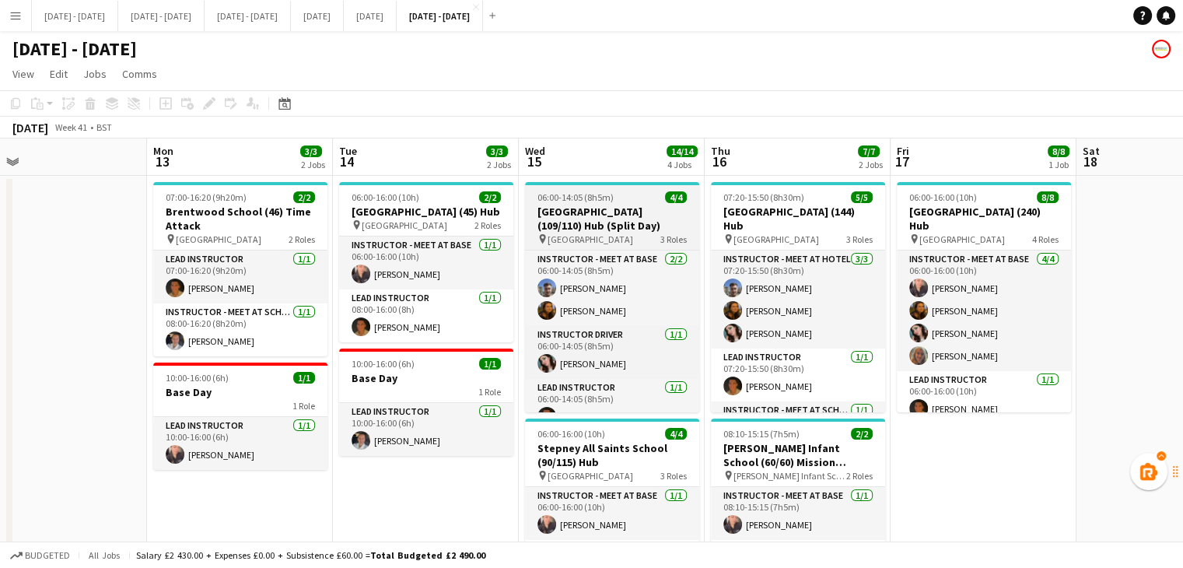
click at [604, 208] on h3 "[GEOGRAPHIC_DATA] (109/110) Hub (Split Day)" at bounding box center [612, 219] width 174 height 28
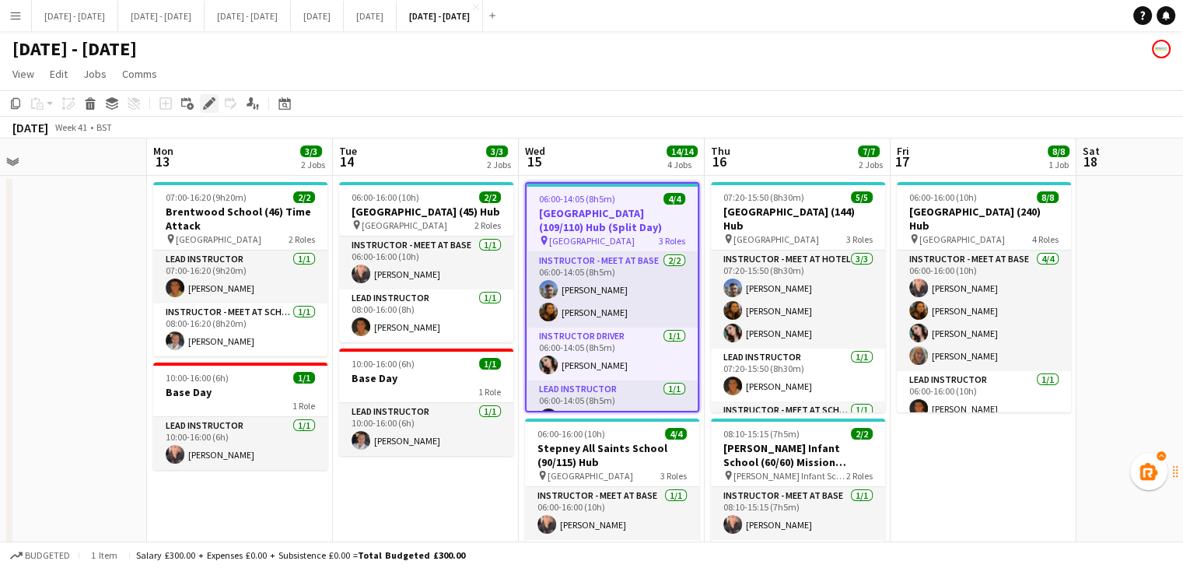
click at [216, 107] on div "Edit" at bounding box center [209, 103] width 19 height 19
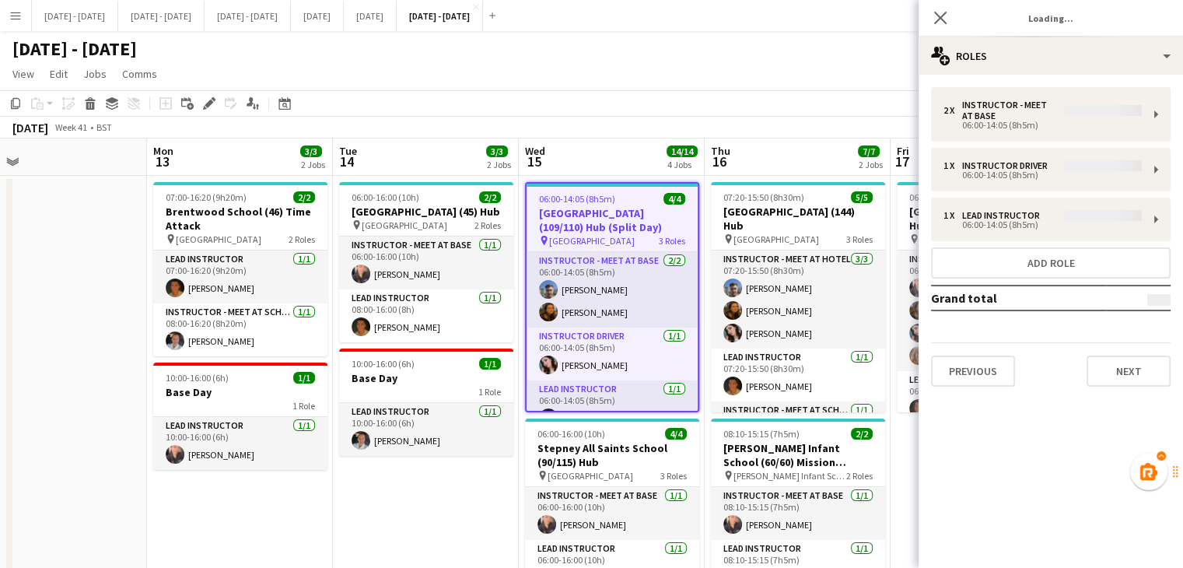
type input "**********"
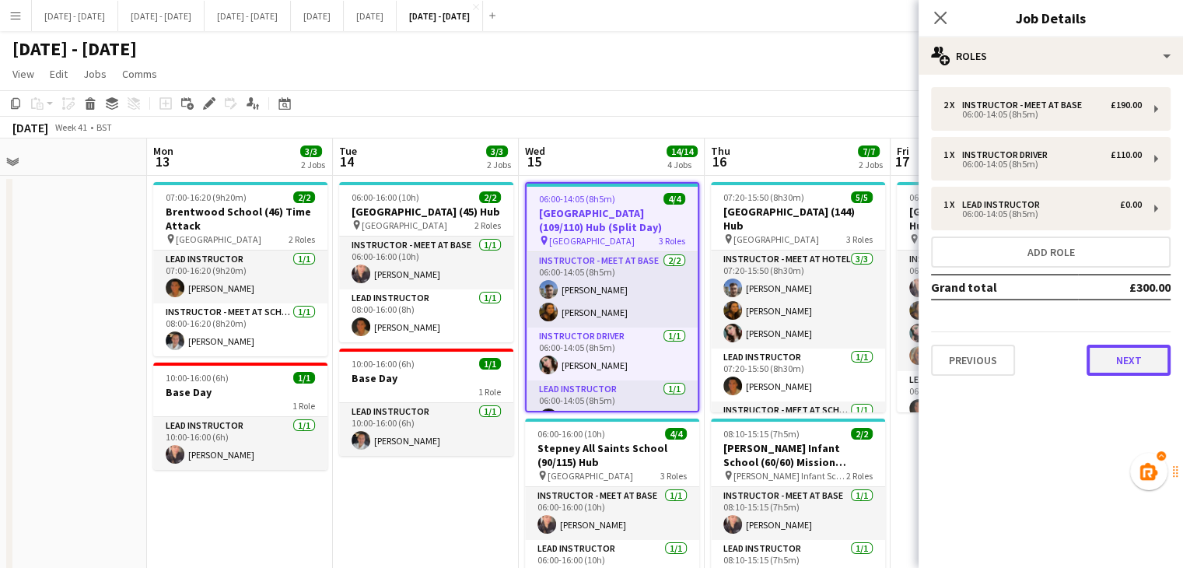
click at [1122, 361] on button "Next" at bounding box center [1129, 360] width 84 height 31
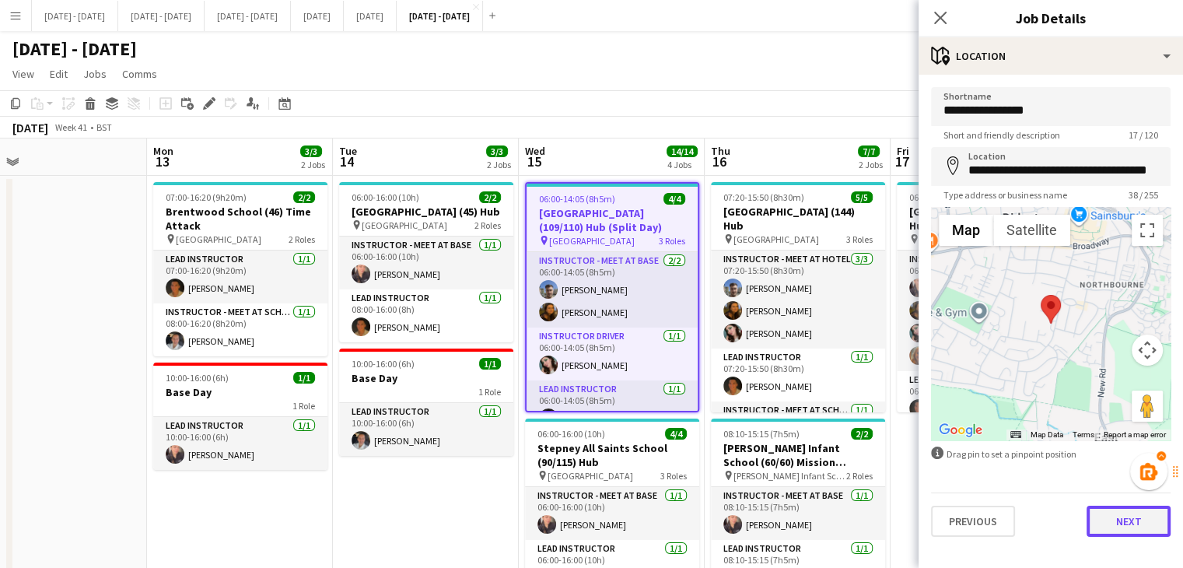
click at [1111, 520] on button "Next" at bounding box center [1129, 521] width 84 height 31
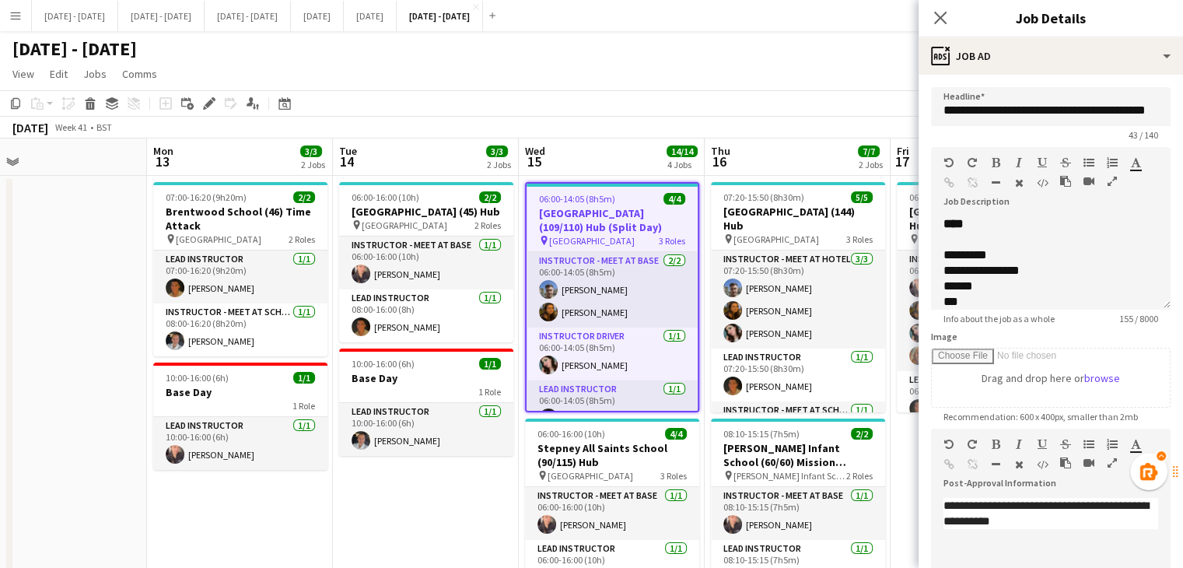
scroll to position [221, 0]
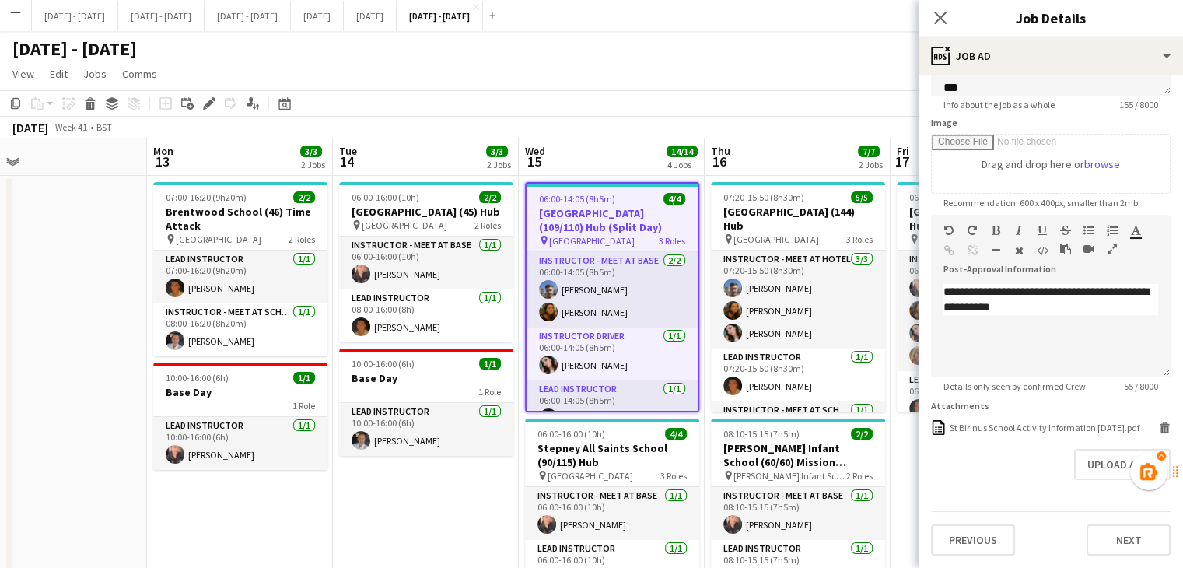
drag, startPoint x: 1154, startPoint y: 475, endPoint x: 1177, endPoint y: 511, distance: 42.3
click at [1177, 511] on body "Menu Boards Boards Boards All jobs Status Workforce Workforce My Workforce Recr…" at bounding box center [591, 527] width 1183 height 1054
click at [1011, 411] on form "**********" at bounding box center [1051, 214] width 264 height 682
click at [1007, 422] on div "St Birinus School Activity Information [DATE].pdf" at bounding box center [1045, 428] width 190 height 12
click at [747, 57] on div "[DATE] - [DATE]" at bounding box center [591, 46] width 1183 height 30
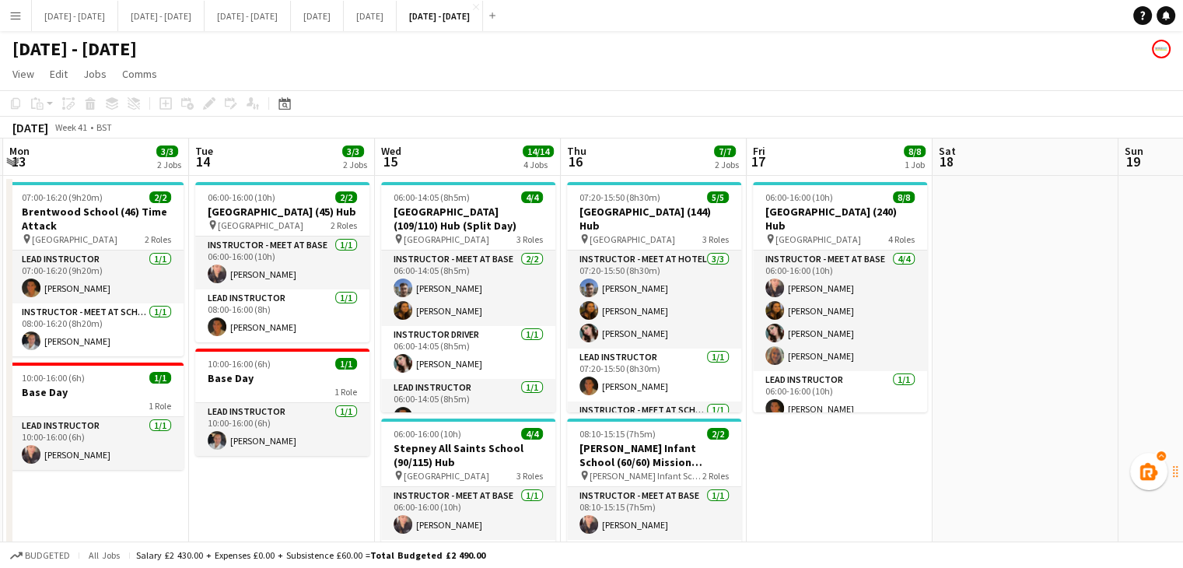
scroll to position [0, 563]
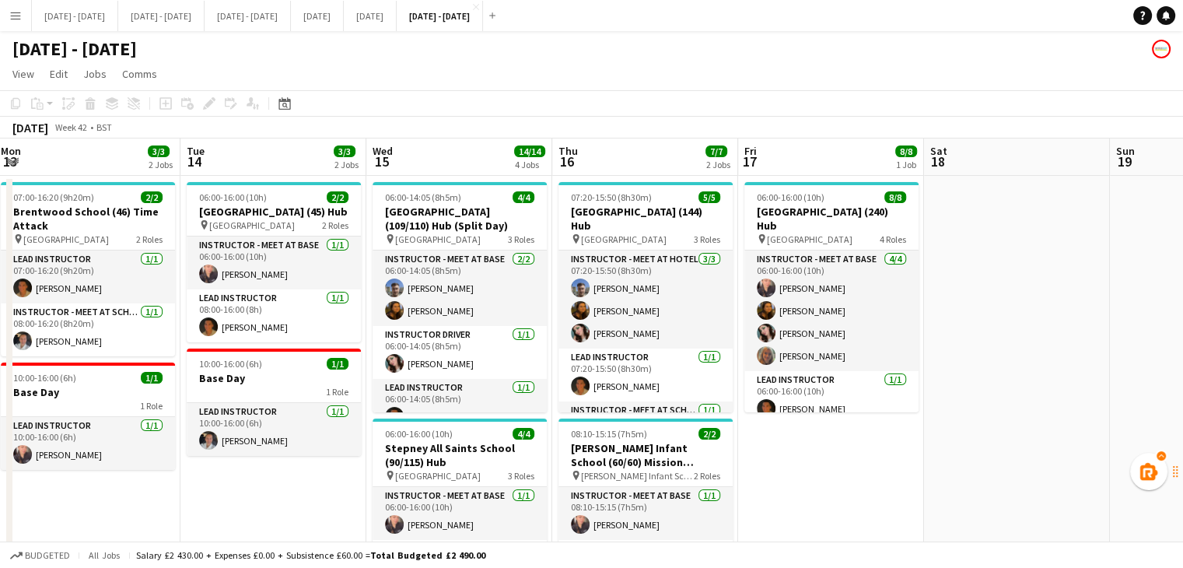
drag, startPoint x: 454, startPoint y: 492, endPoint x: 302, endPoint y: 477, distance: 153.2
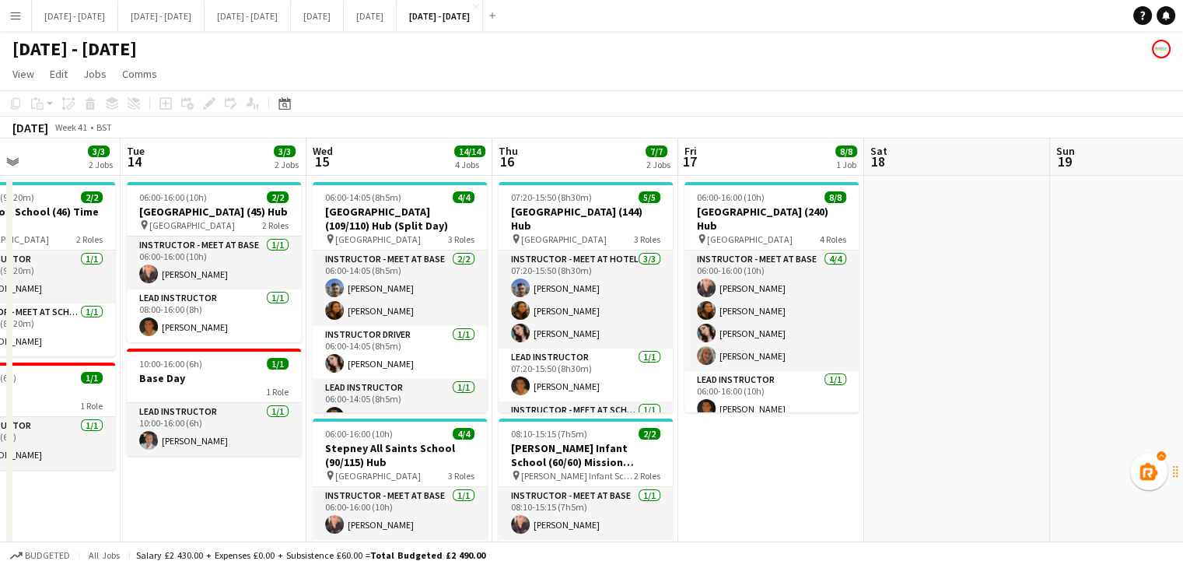
drag, startPoint x: 852, startPoint y: 488, endPoint x: 775, endPoint y: 359, distance: 150.6
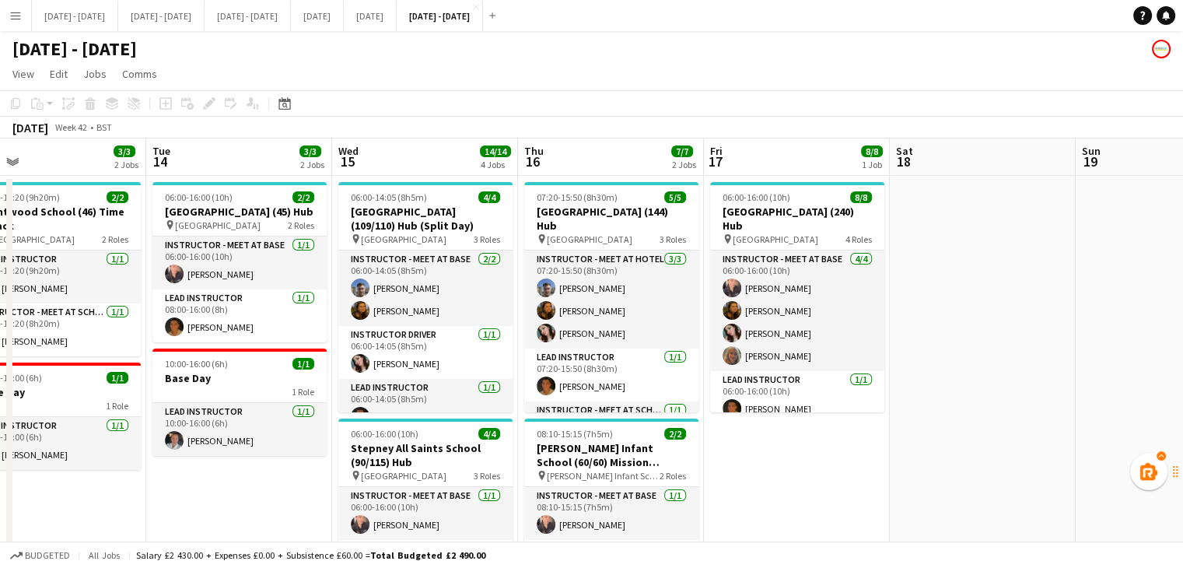
scroll to position [0, 596]
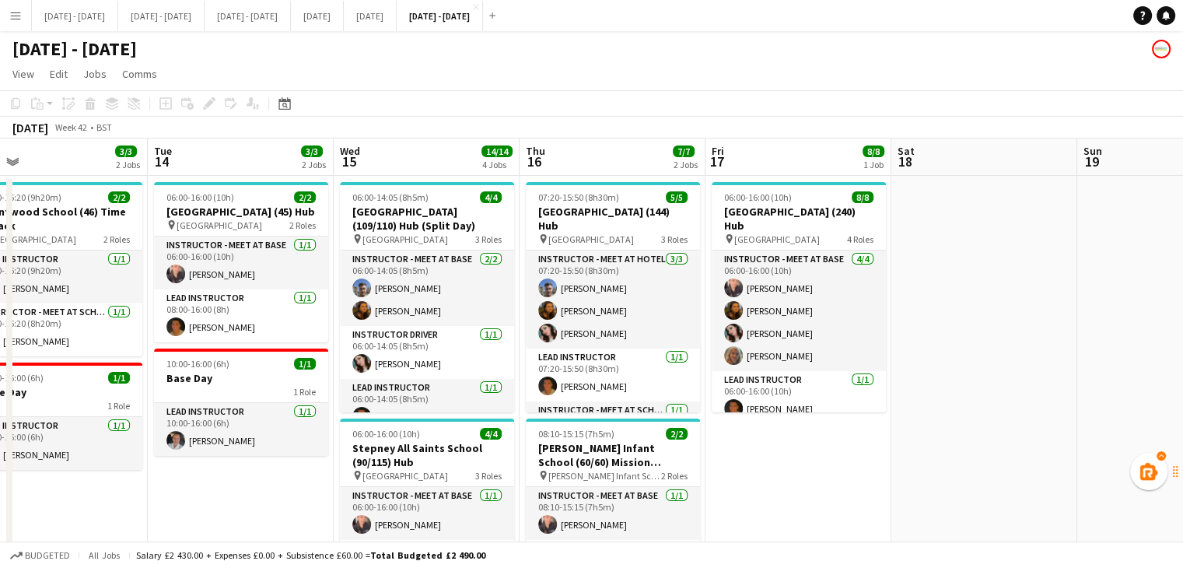
drag, startPoint x: 782, startPoint y: 467, endPoint x: 810, endPoint y: 464, distance: 29.0
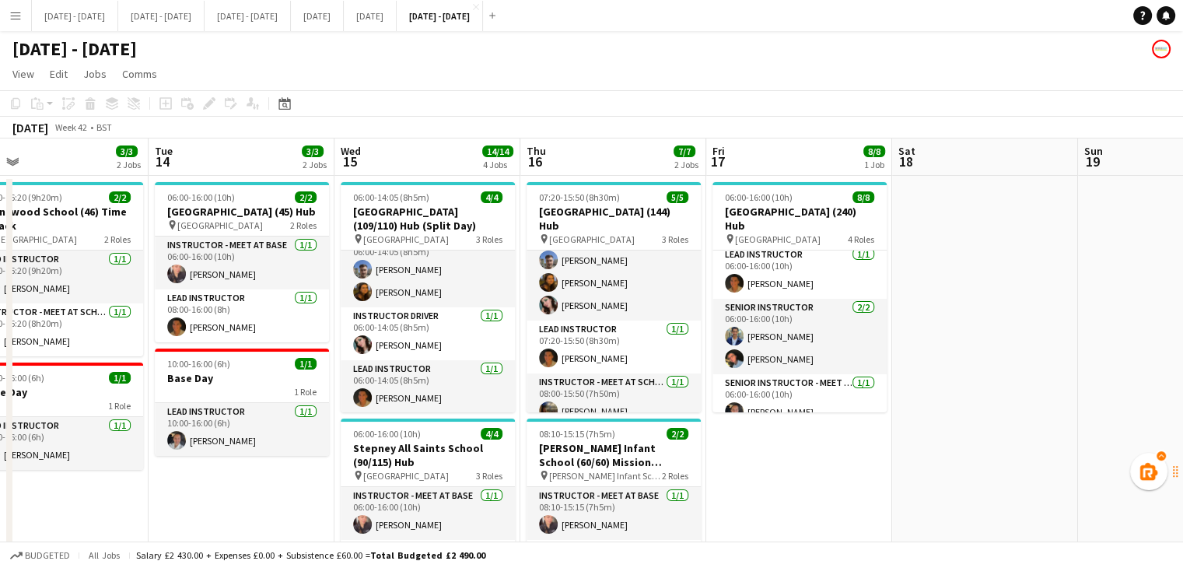
scroll to position [0, 422]
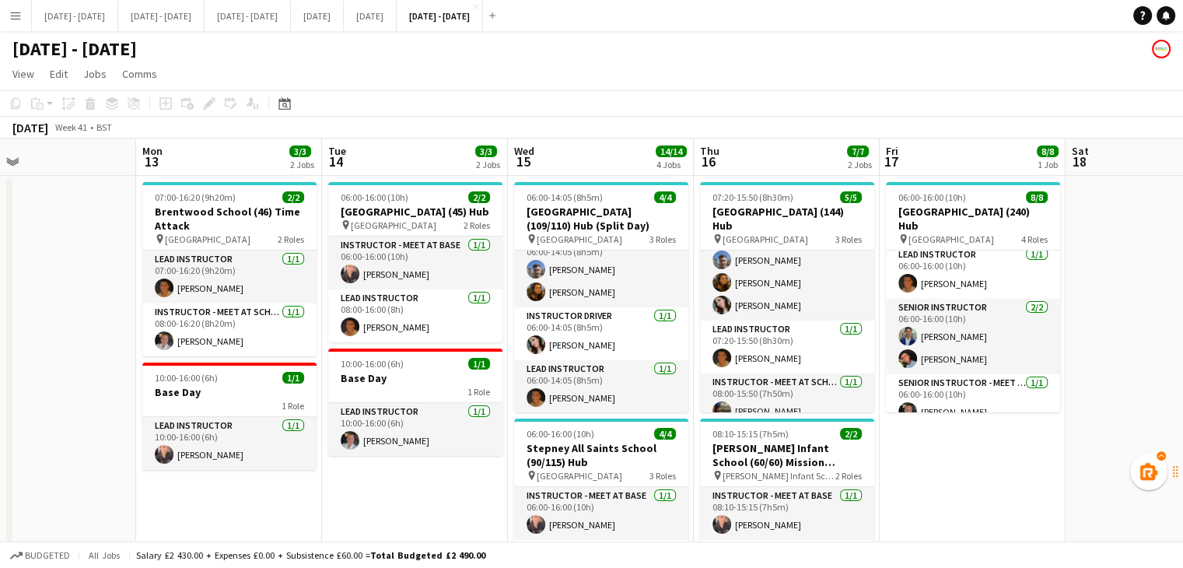
drag, startPoint x: 768, startPoint y: 495, endPoint x: 942, endPoint y: 481, distance: 174.0
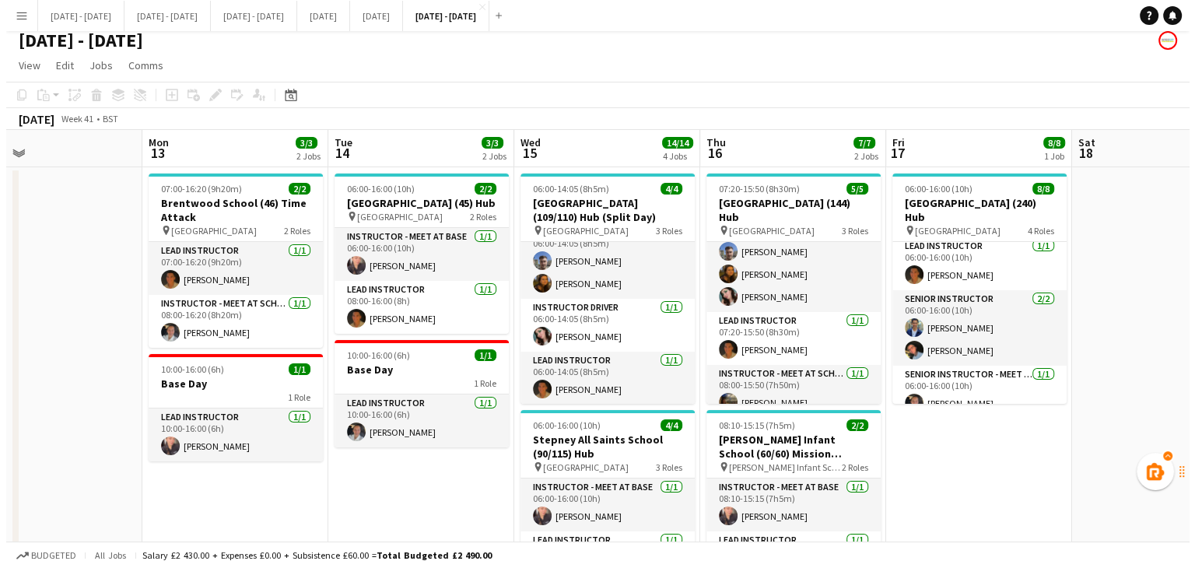
scroll to position [0, 0]
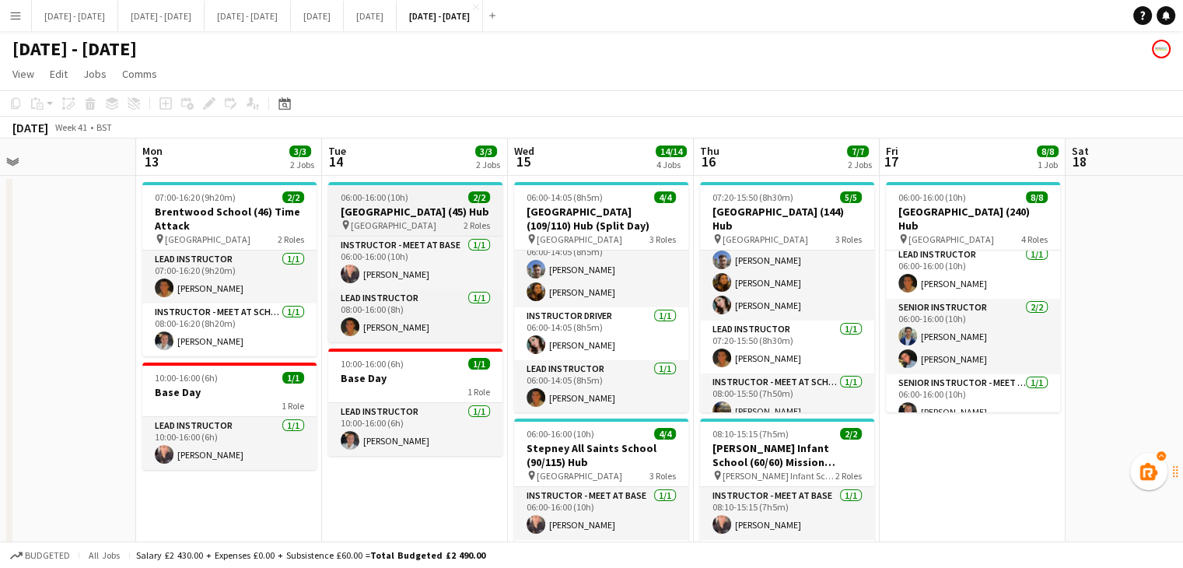
click at [411, 215] on h3 "[GEOGRAPHIC_DATA] (45) Hub" at bounding box center [415, 212] width 174 height 14
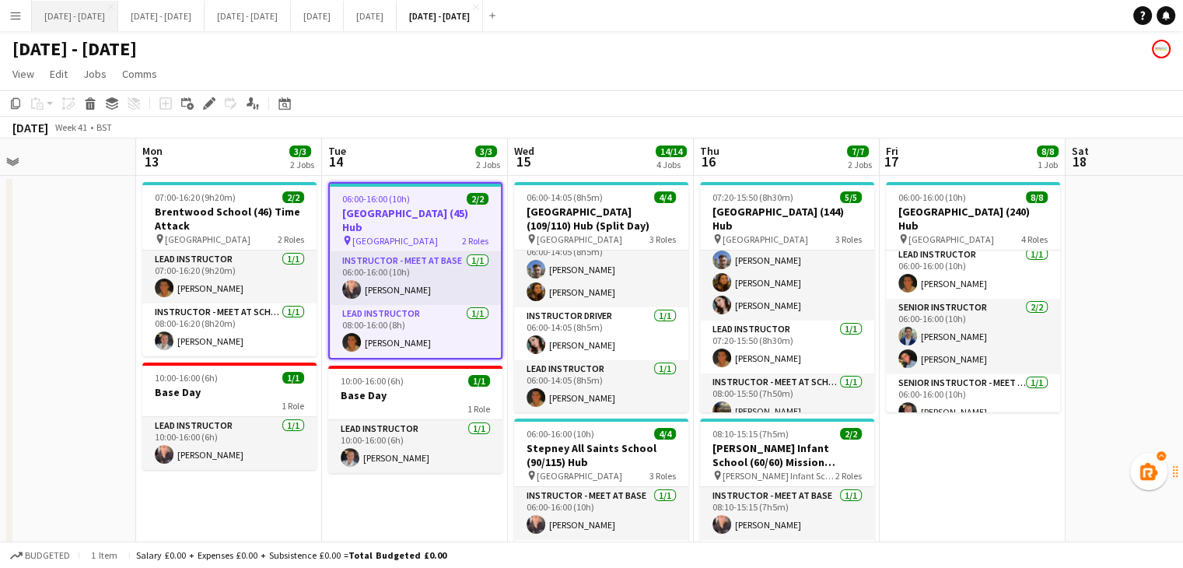
click at [89, 19] on button "[DATE] - [DATE] Close" at bounding box center [75, 16] width 86 height 30
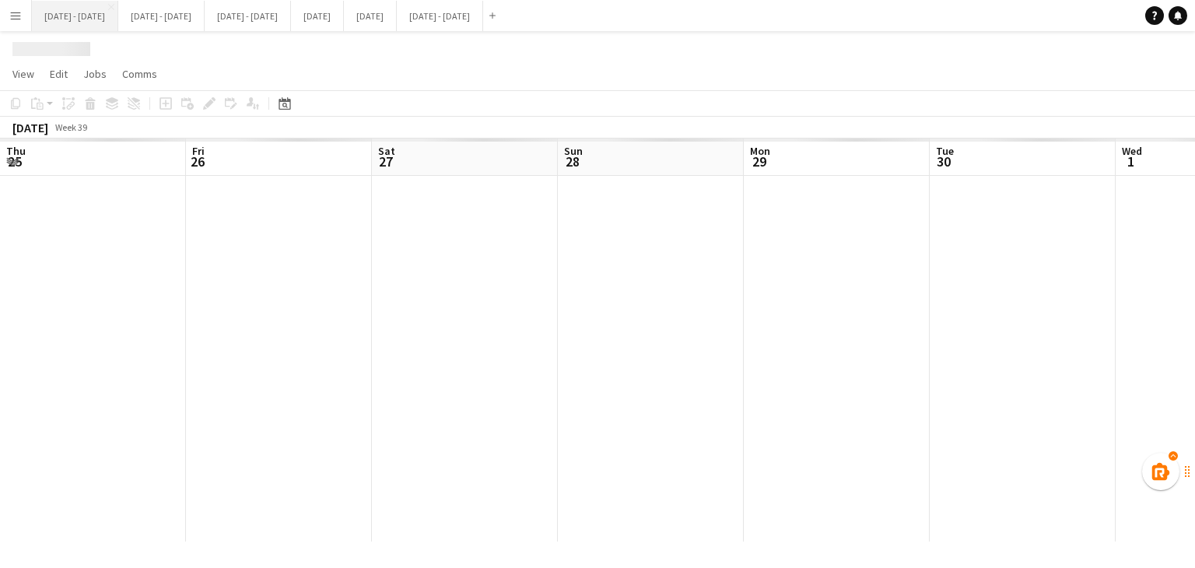
scroll to position [0, 604]
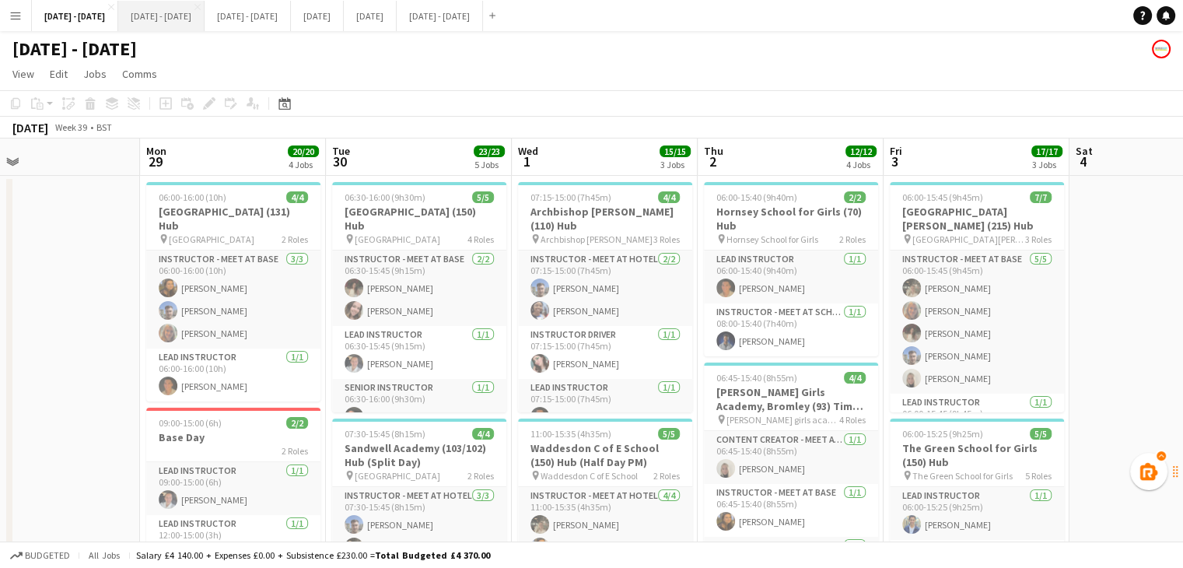
click at [189, 26] on button "[DATE] - [DATE] Close" at bounding box center [161, 16] width 86 height 30
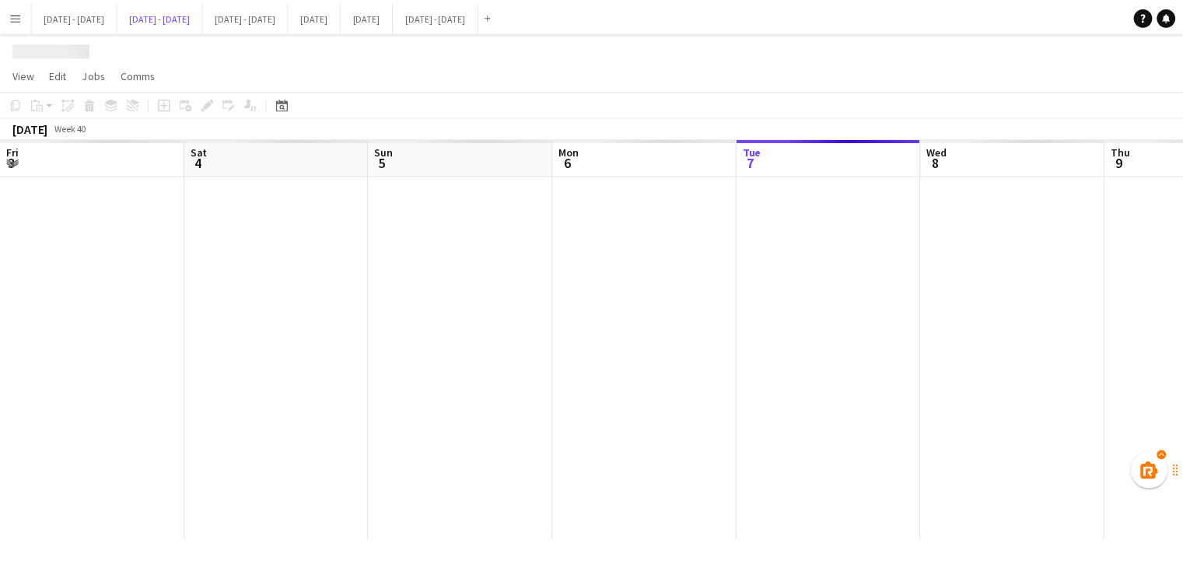
scroll to position [0, 498]
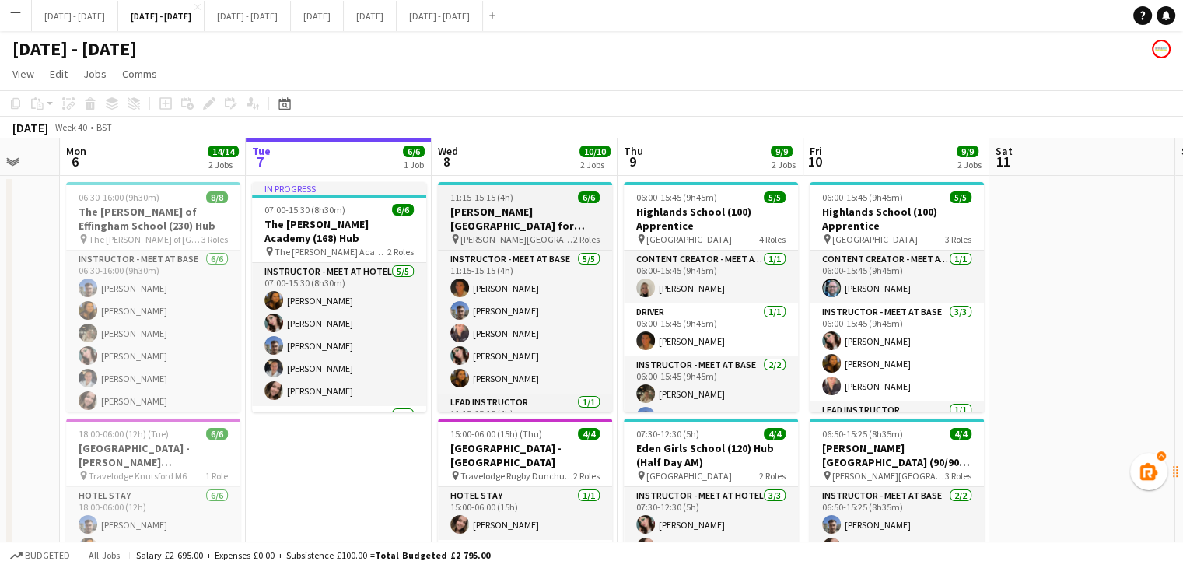
click at [506, 229] on h3 "[PERSON_NAME][GEOGRAPHIC_DATA] for Boys (170) Hub (Half Day PM)" at bounding box center [525, 219] width 174 height 28
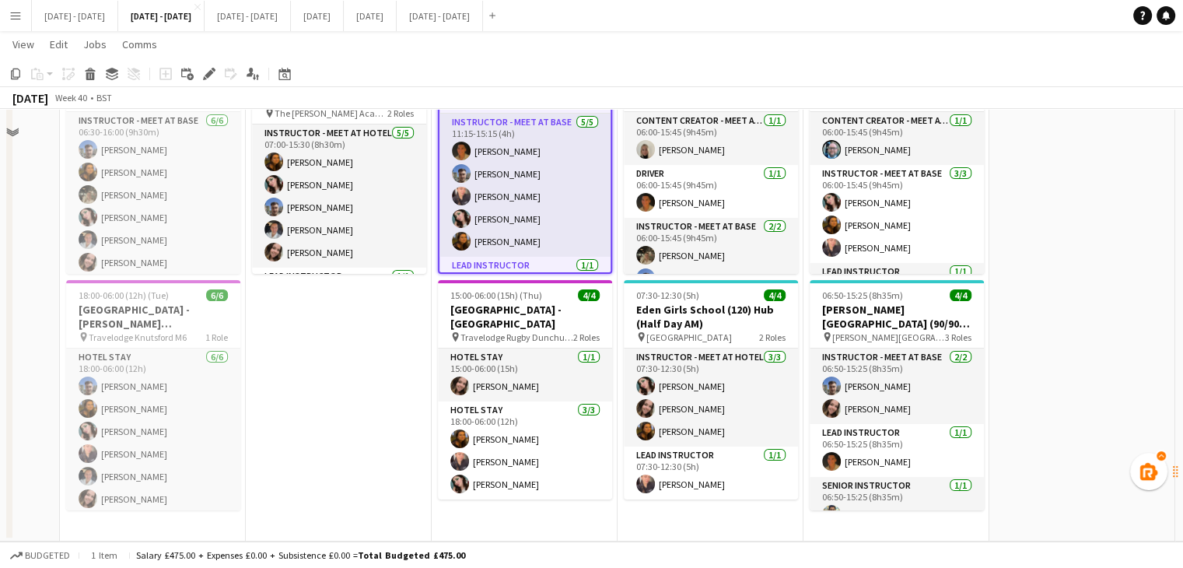
scroll to position [0, 0]
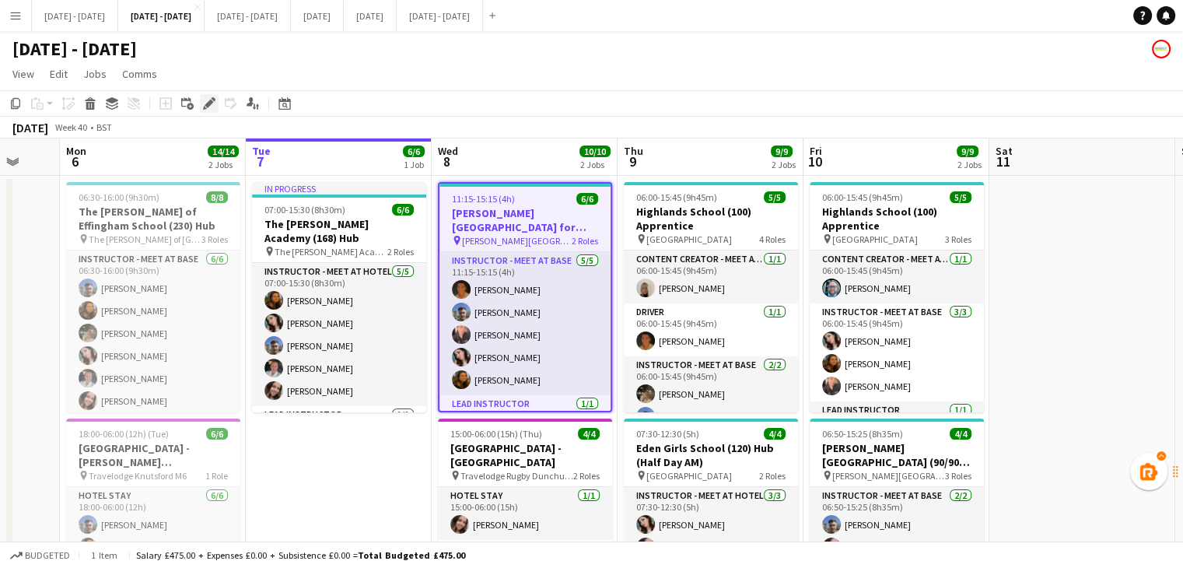
click at [206, 107] on icon "Edit" at bounding box center [209, 103] width 12 height 12
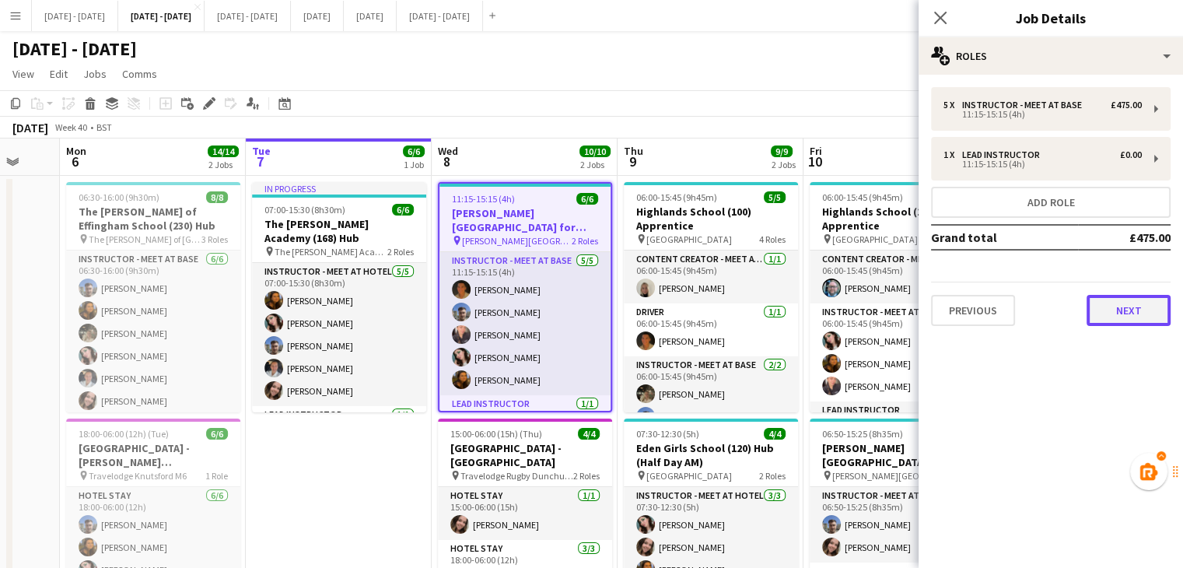
click at [1102, 312] on button "Next" at bounding box center [1129, 310] width 84 height 31
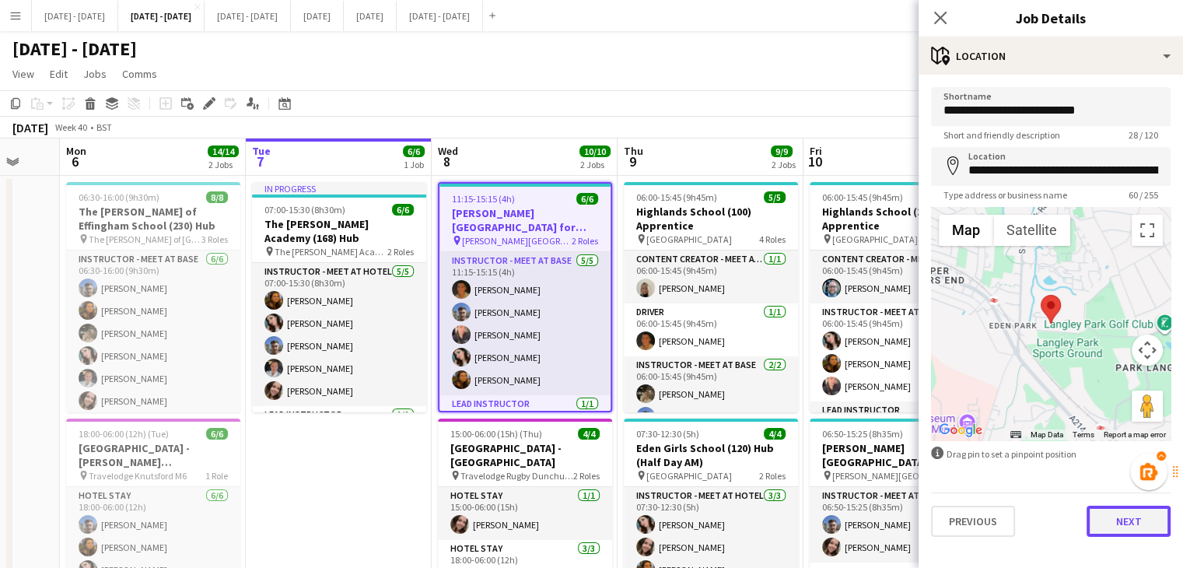
click at [1122, 529] on button "Next" at bounding box center [1129, 521] width 84 height 31
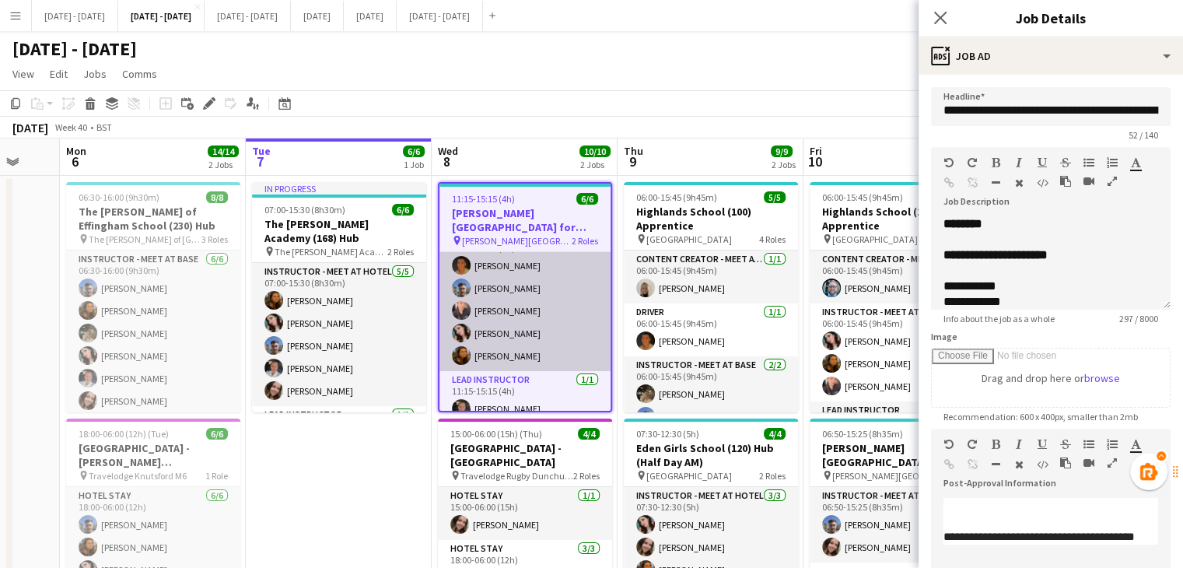
scroll to position [37, 0]
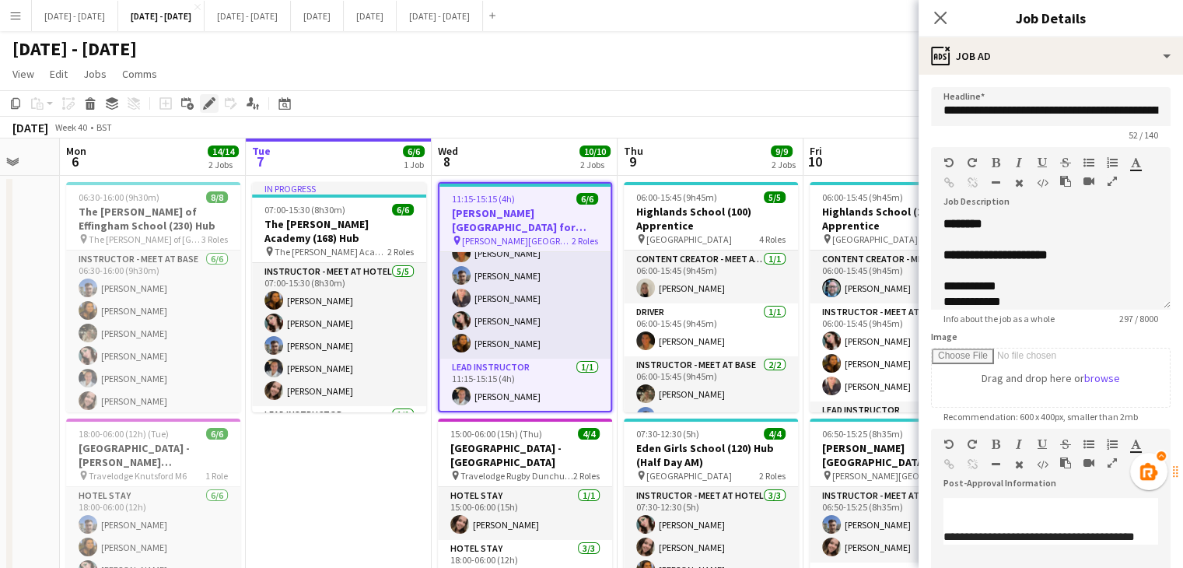
click at [208, 101] on icon at bounding box center [209, 104] width 9 height 9
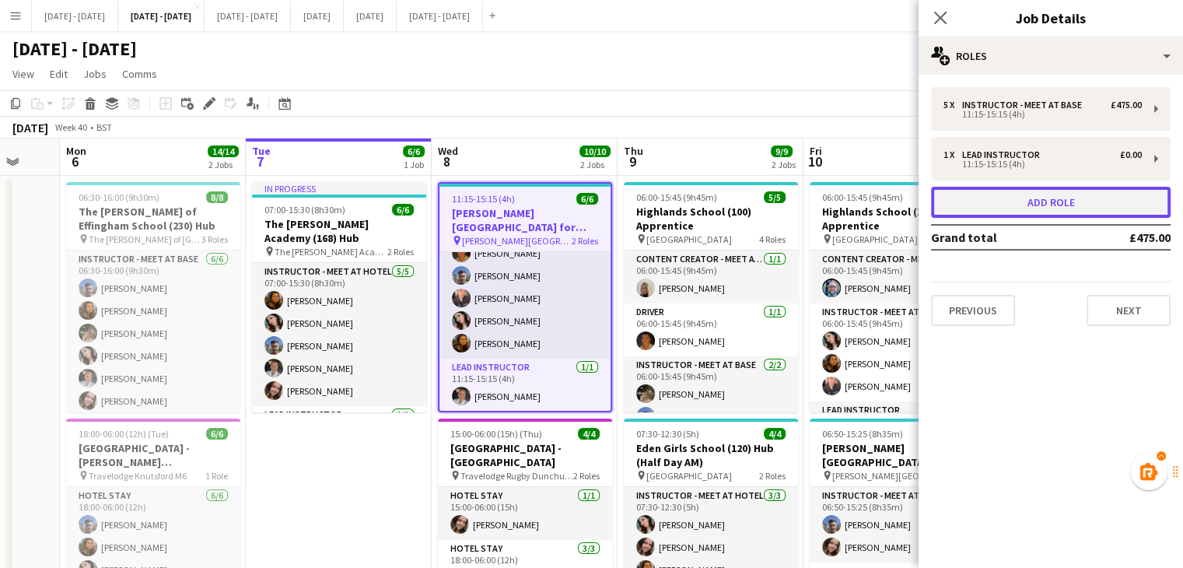
click at [1018, 203] on button "Add role" at bounding box center [1051, 202] width 240 height 31
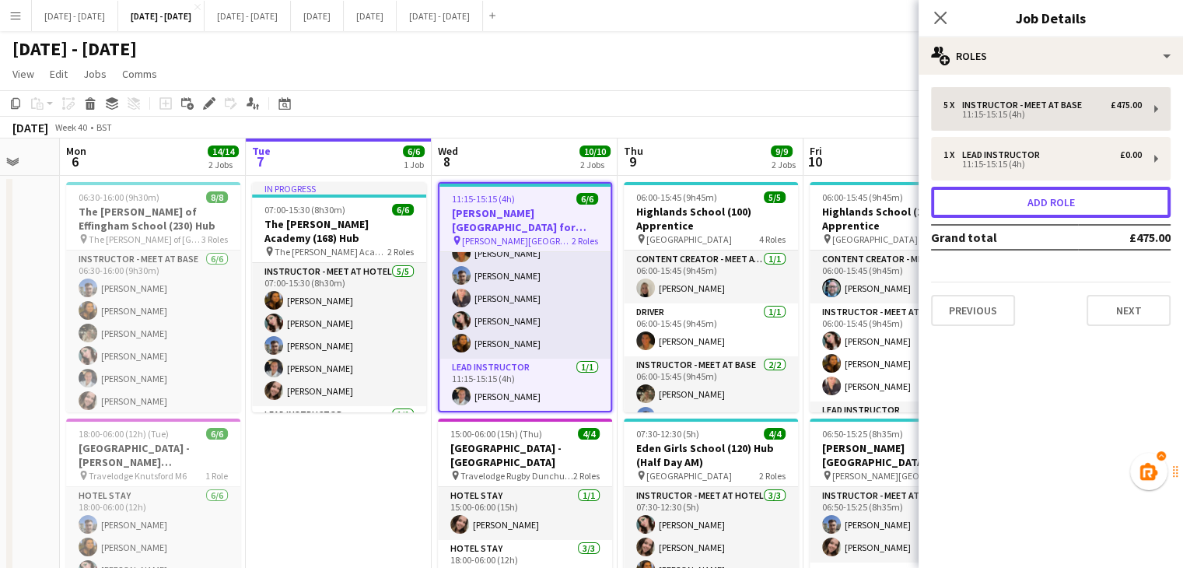
scroll to position [89, 0]
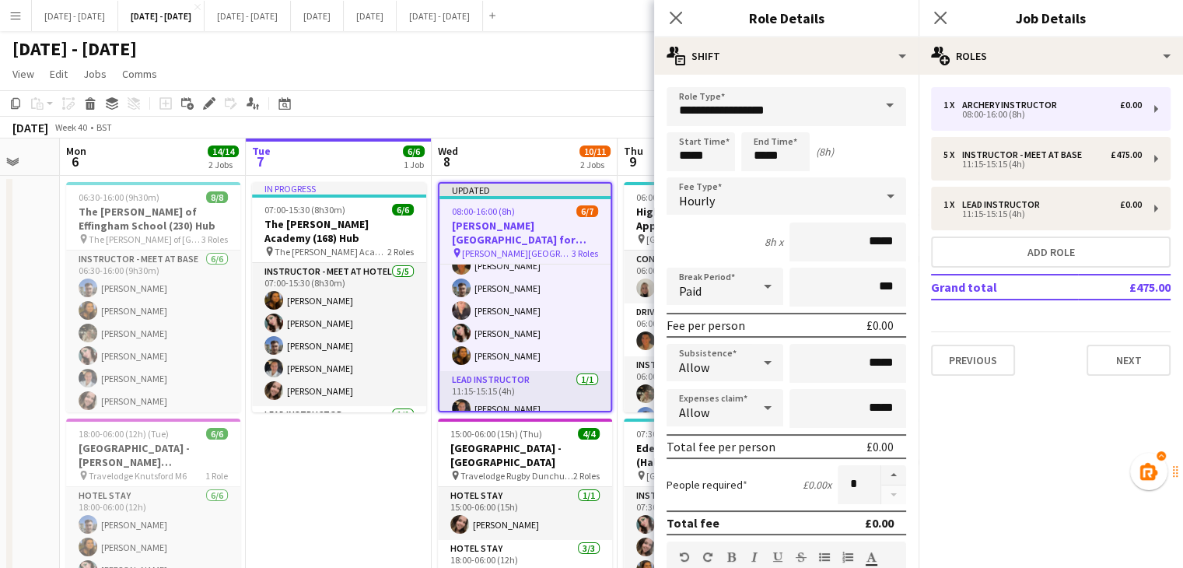
click at [873, 99] on span at bounding box center [889, 105] width 33 height 37
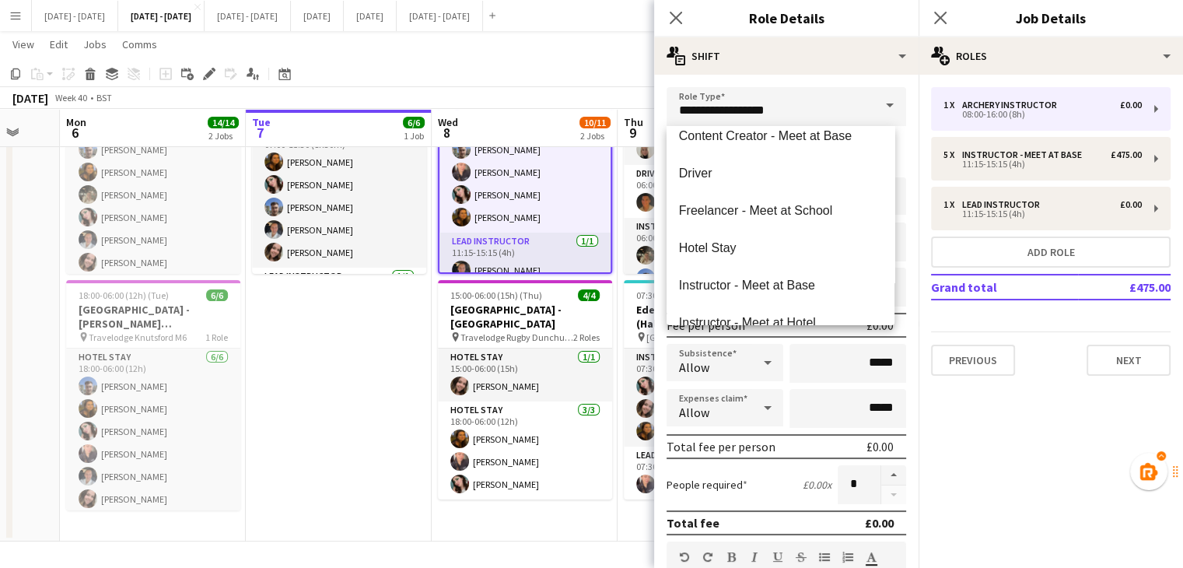
scroll to position [202, 0]
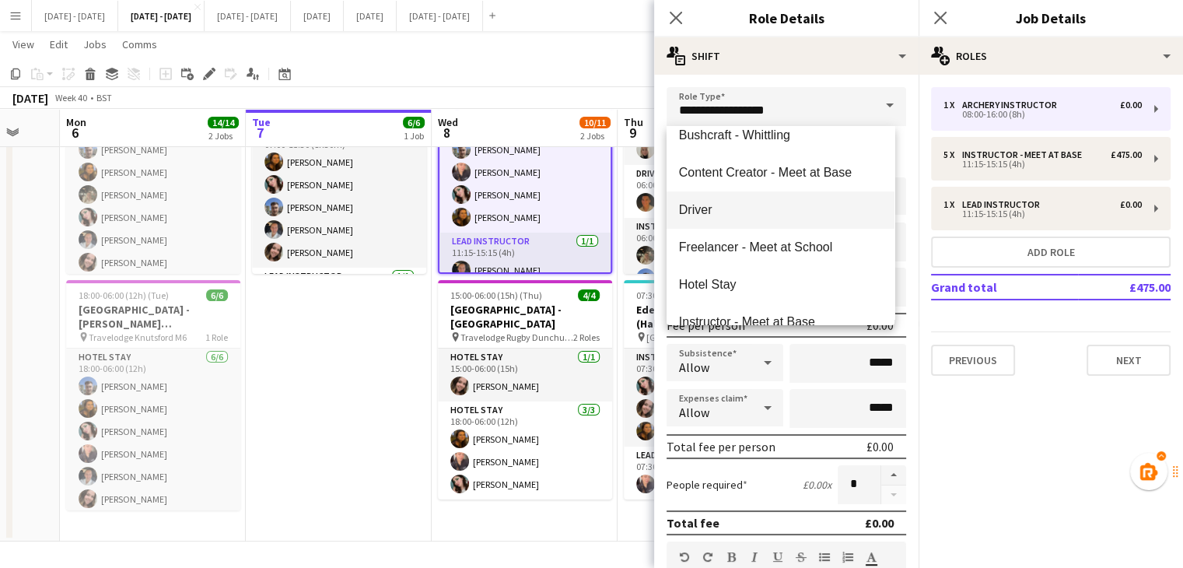
click at [731, 215] on span "Driver" at bounding box center [780, 209] width 203 height 15
type input "******"
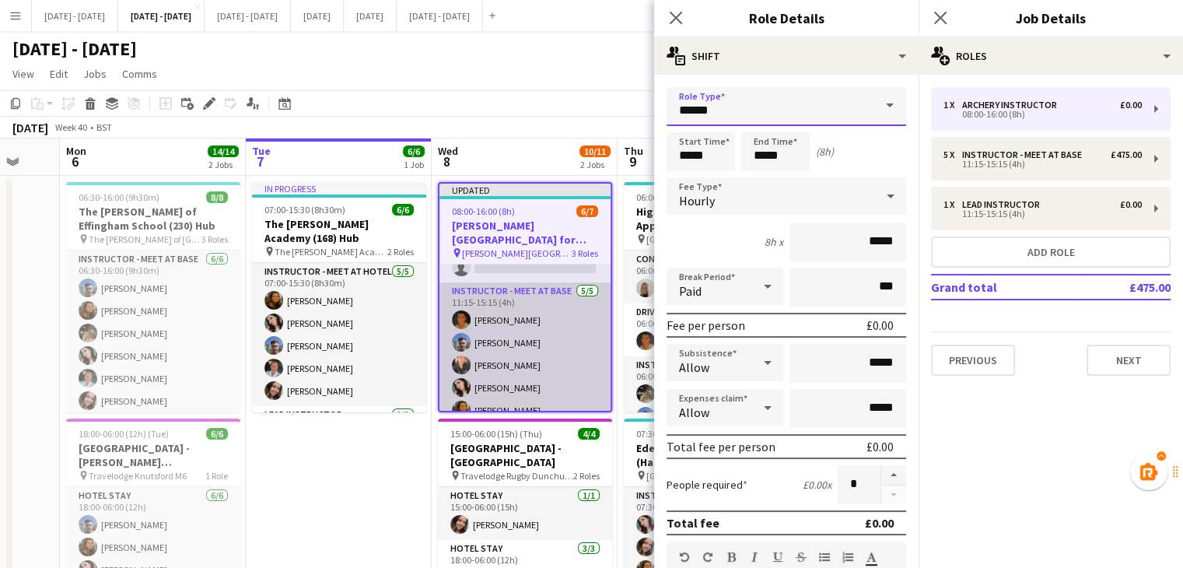
scroll to position [12, 0]
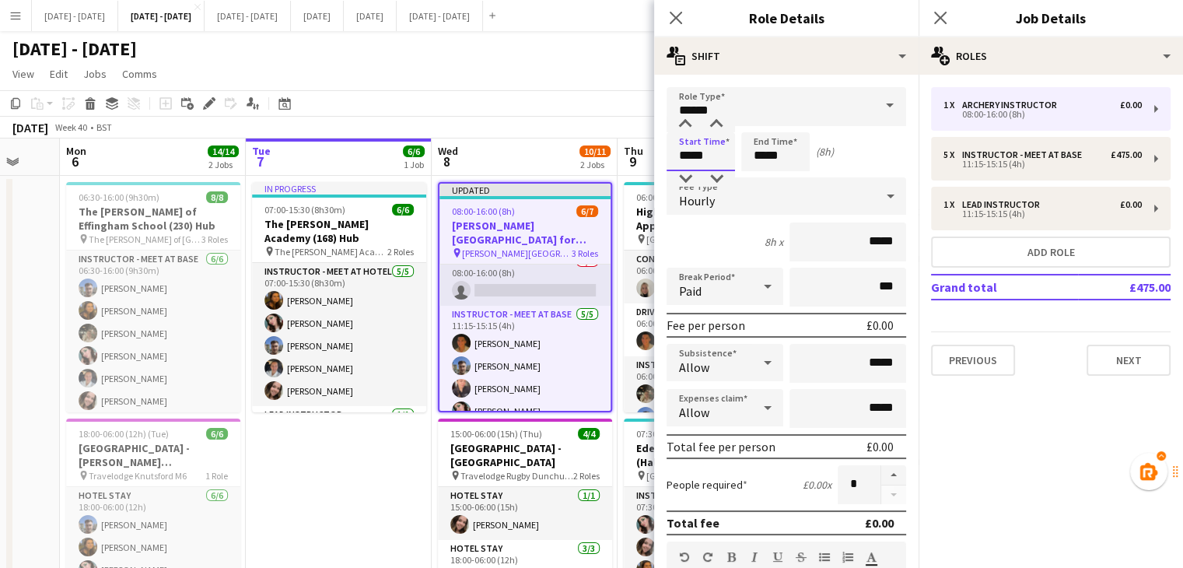
drag, startPoint x: 716, startPoint y: 153, endPoint x: 562, endPoint y: 150, distance: 154.0
click at [572, 149] on body "Menu Boards Boards Boards All jobs Status Workforce Workforce My Workforce Recr…" at bounding box center [591, 353] width 1183 height 706
type input "*****"
click at [768, 190] on div "Hourly" at bounding box center [771, 195] width 208 height 37
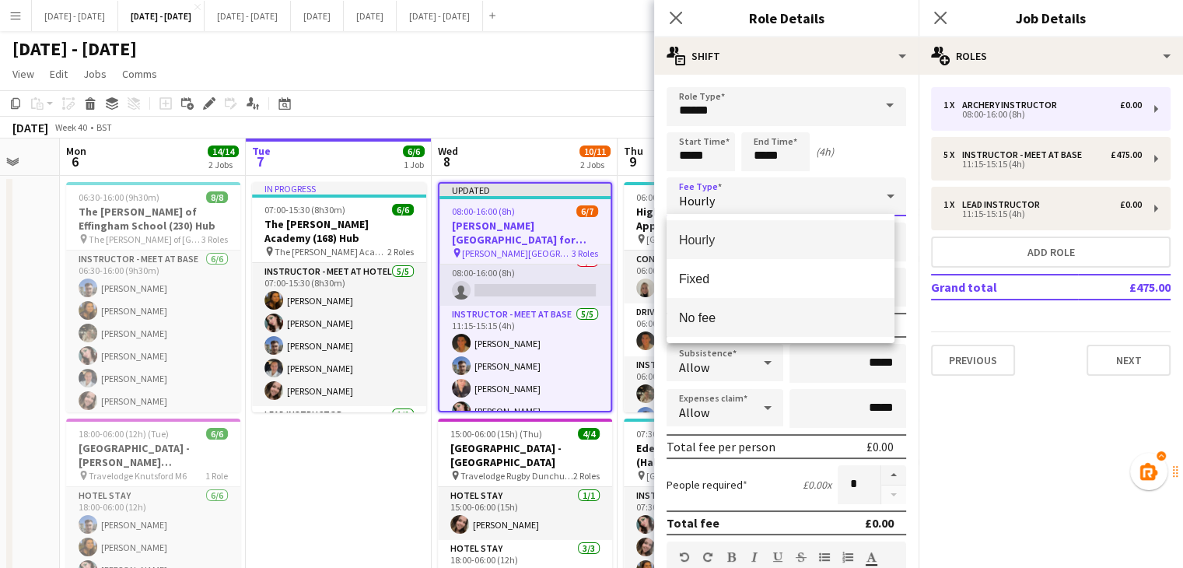
drag, startPoint x: 765, startPoint y: 313, endPoint x: 749, endPoint y: 314, distance: 15.6
click at [765, 313] on span "No fee" at bounding box center [780, 317] width 203 height 15
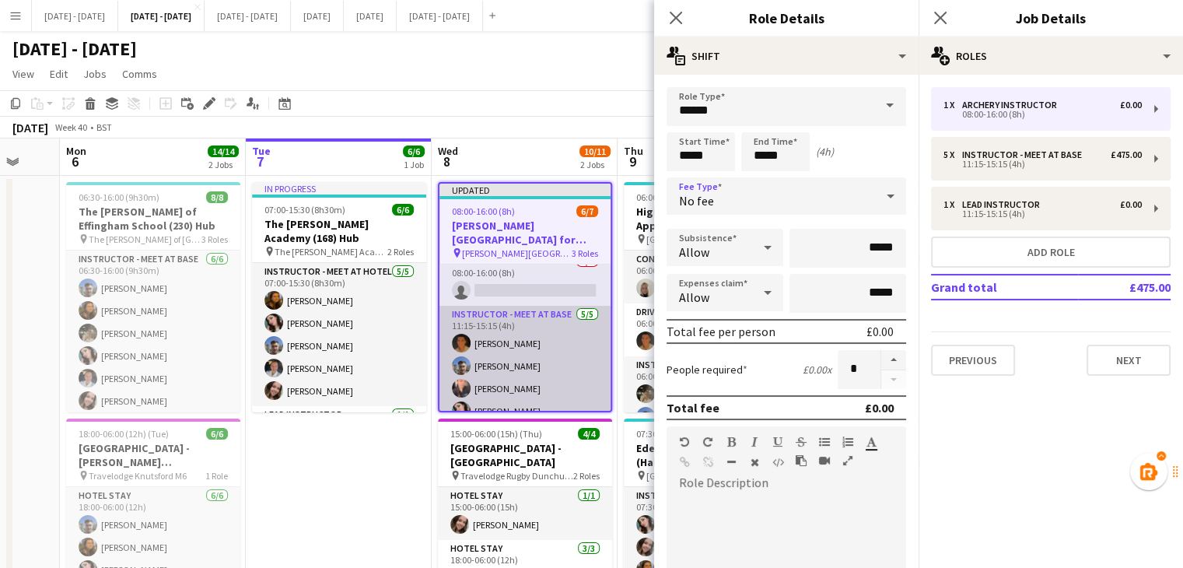
click at [499, 387] on app-card-role "Instructor - Meet at Base [DATE] 11:15-15:15 (4h) [PERSON_NAME] [PERSON_NAME] […" at bounding box center [524, 377] width 171 height 143
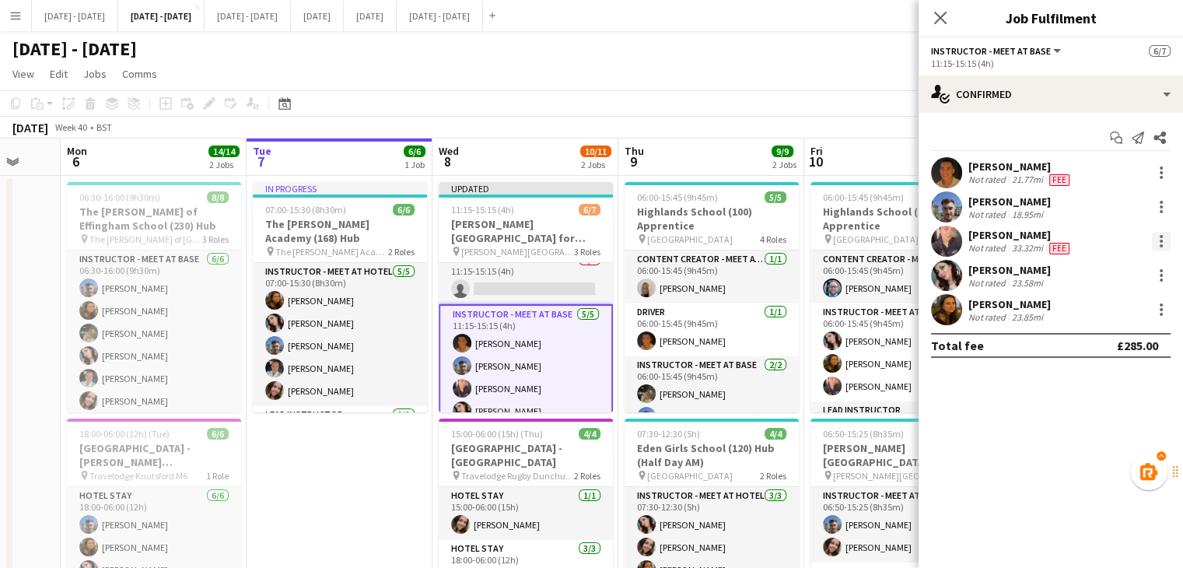
click at [1160, 237] on div at bounding box center [1161, 236] width 3 height 3
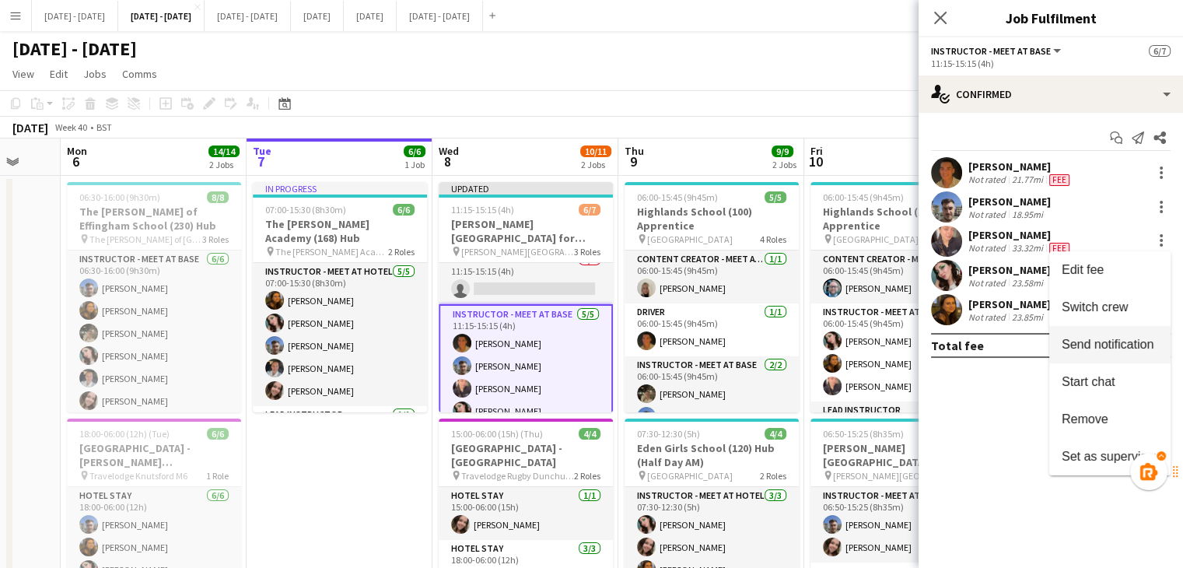
click at [1118, 306] on span "Switch crew" at bounding box center [1095, 306] width 66 height 13
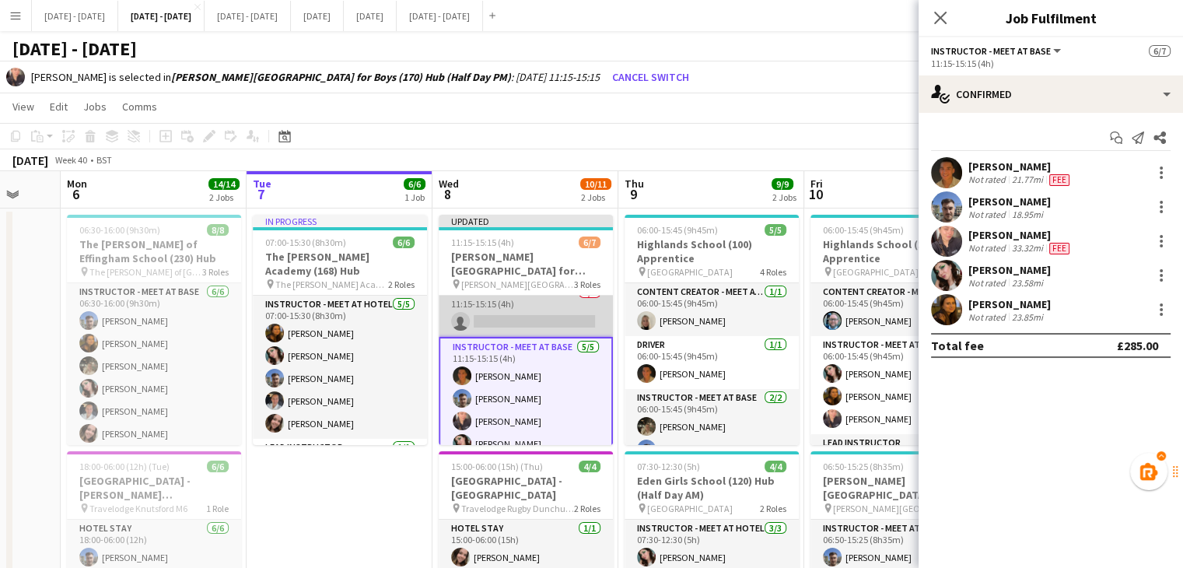
click at [532, 315] on app-card-role "Driver 0/1 11:15-15:15 (4h) single-neutral-actions" at bounding box center [526, 310] width 174 height 53
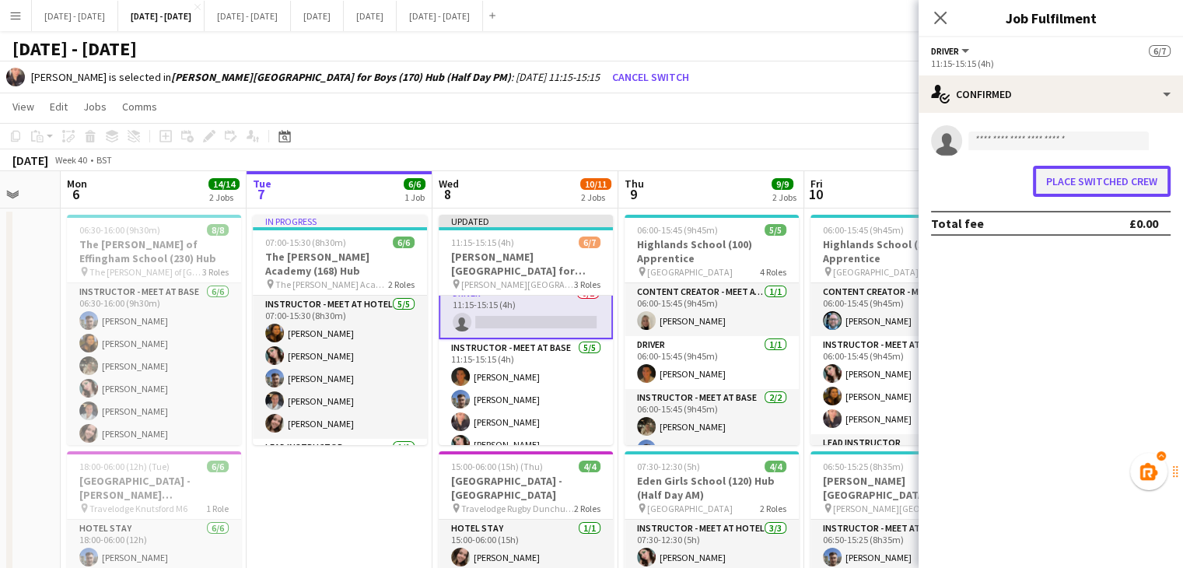
click at [1129, 185] on button "Place switched crew" at bounding box center [1102, 181] width 138 height 31
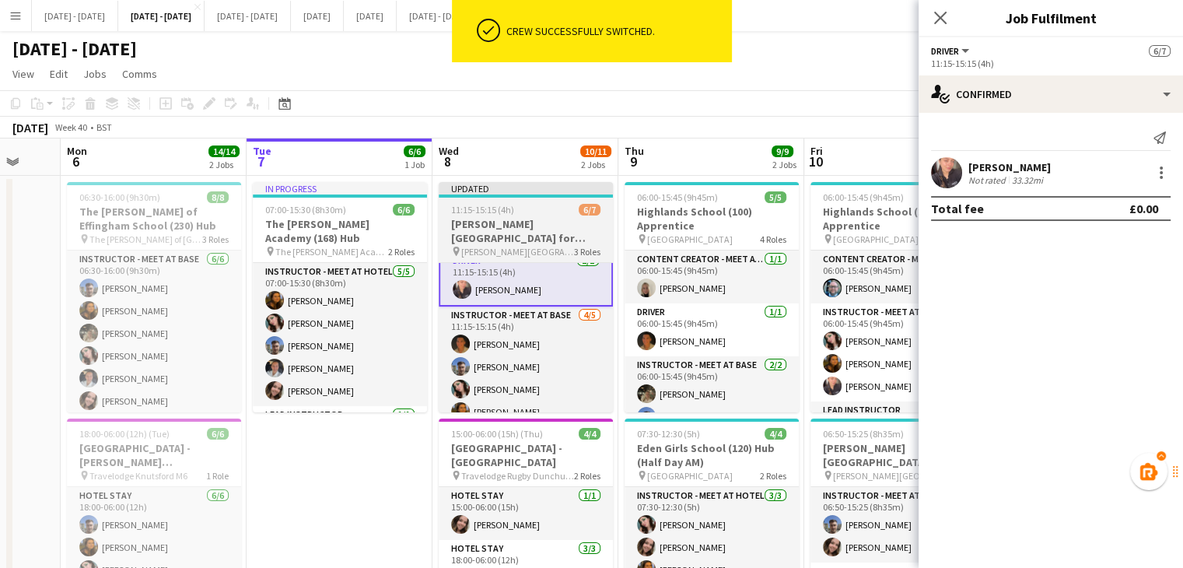
click at [527, 221] on h3 "[PERSON_NAME][GEOGRAPHIC_DATA] for Boys (170) Hub (Half Day PM)" at bounding box center [526, 231] width 174 height 28
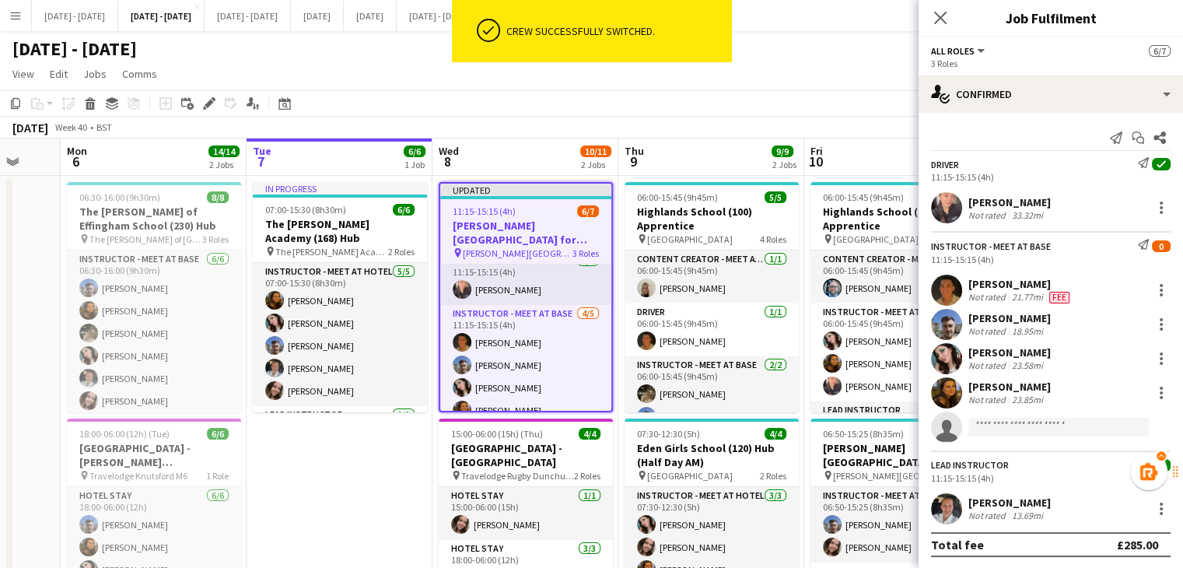
scroll to position [12, 0]
click at [204, 108] on icon at bounding box center [205, 108] width 4 height 4
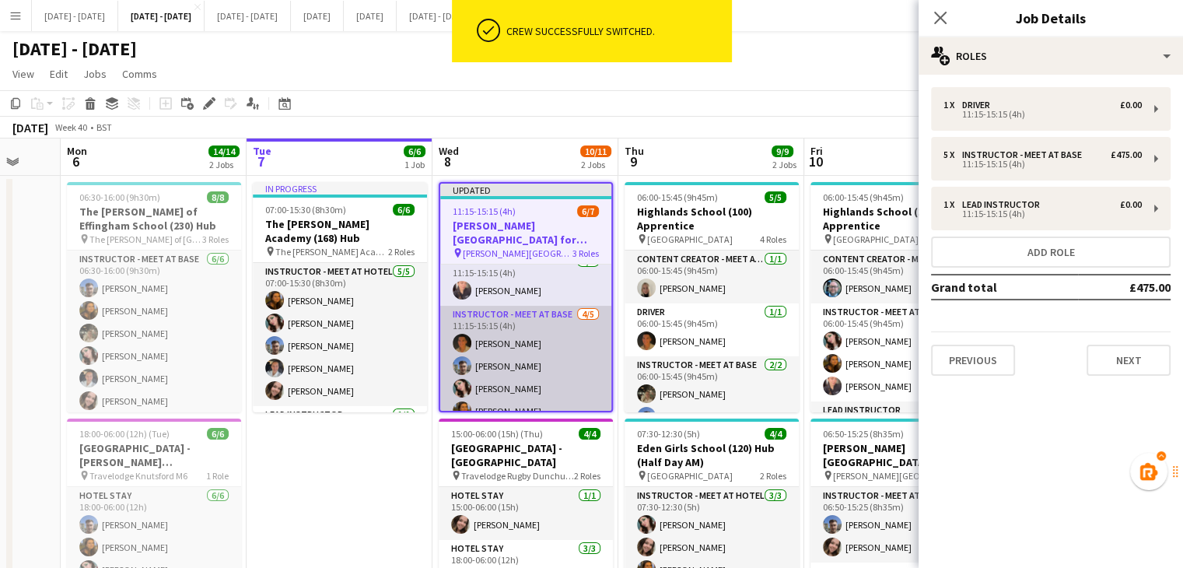
scroll to position [102, 0]
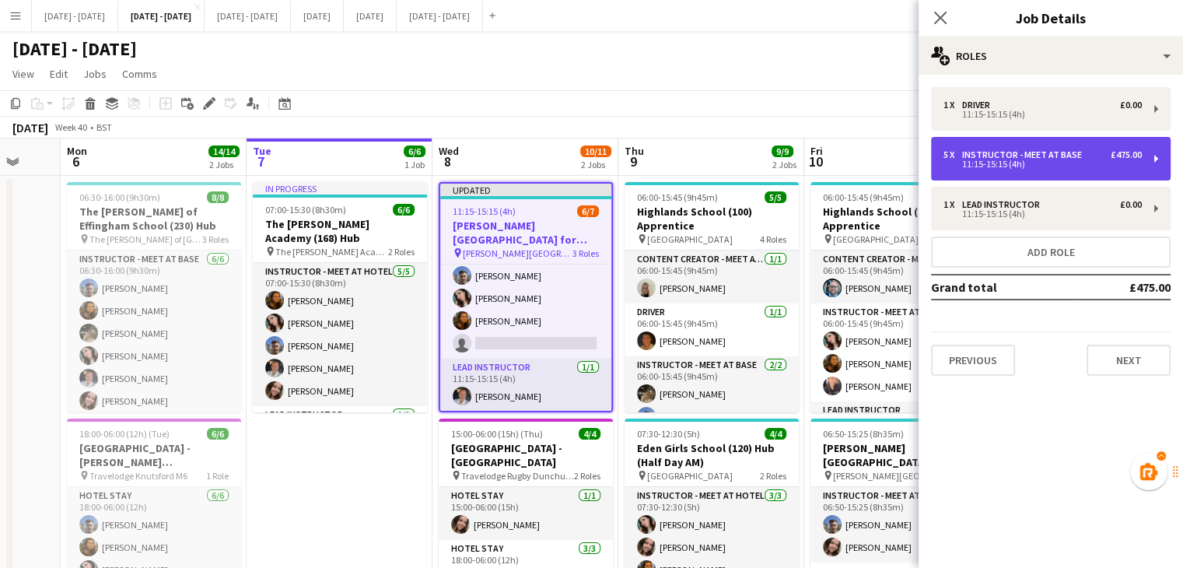
click at [1136, 169] on div "5 x Instructor - Meet at Base £475.00 11:15-15:15 (4h)" at bounding box center [1051, 159] width 240 height 44
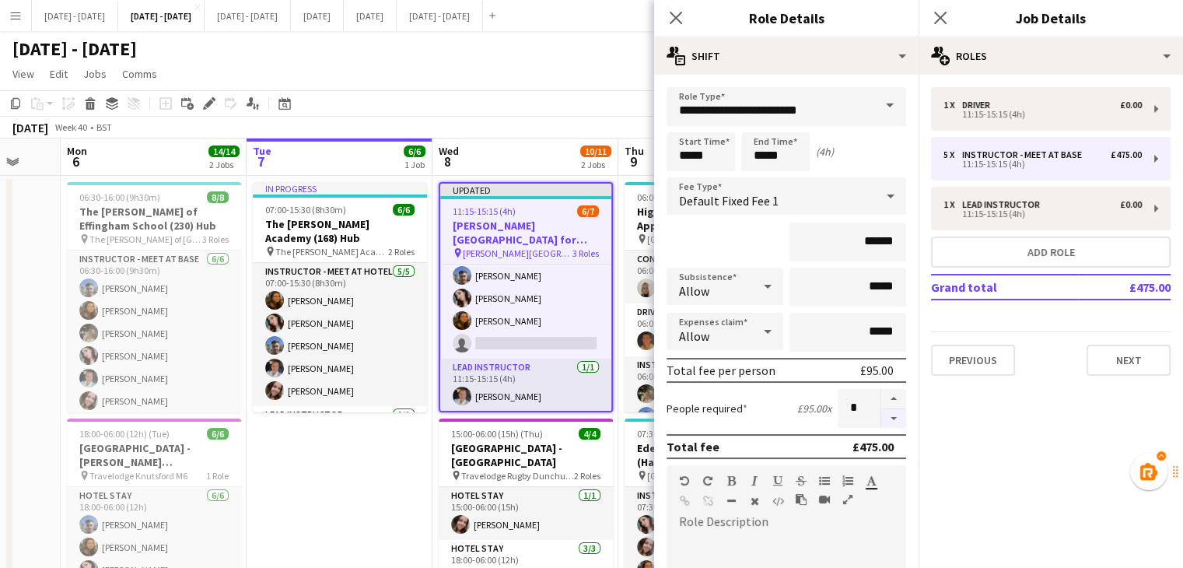
click at [887, 418] on button "button" at bounding box center [893, 418] width 25 height 19
type input "*"
click at [674, 16] on icon at bounding box center [675, 17] width 15 height 15
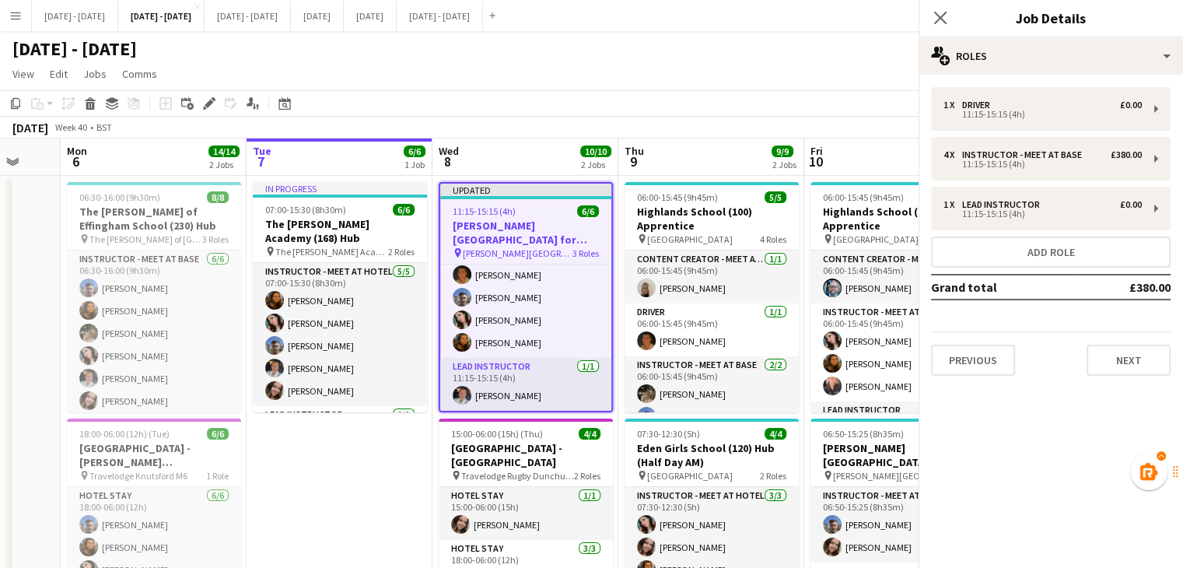
scroll to position [79, 0]
drag, startPoint x: 942, startPoint y: 15, endPoint x: 908, endPoint y: 32, distance: 38.3
click at [940, 16] on icon at bounding box center [940, 18] width 12 height 12
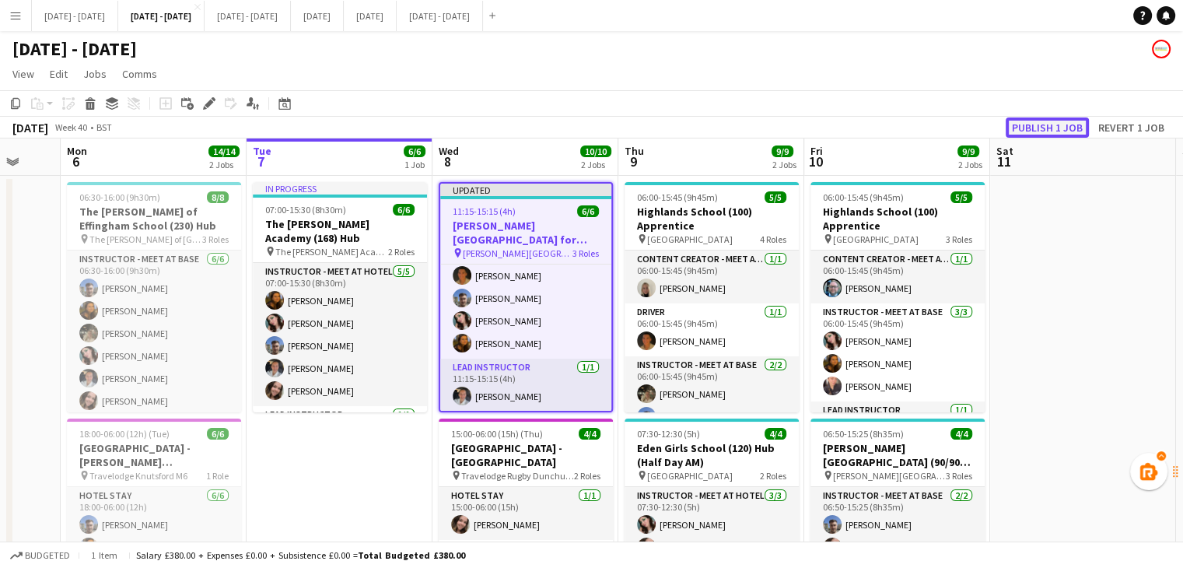
click at [1049, 129] on button "Publish 1 job" at bounding box center [1047, 127] width 83 height 20
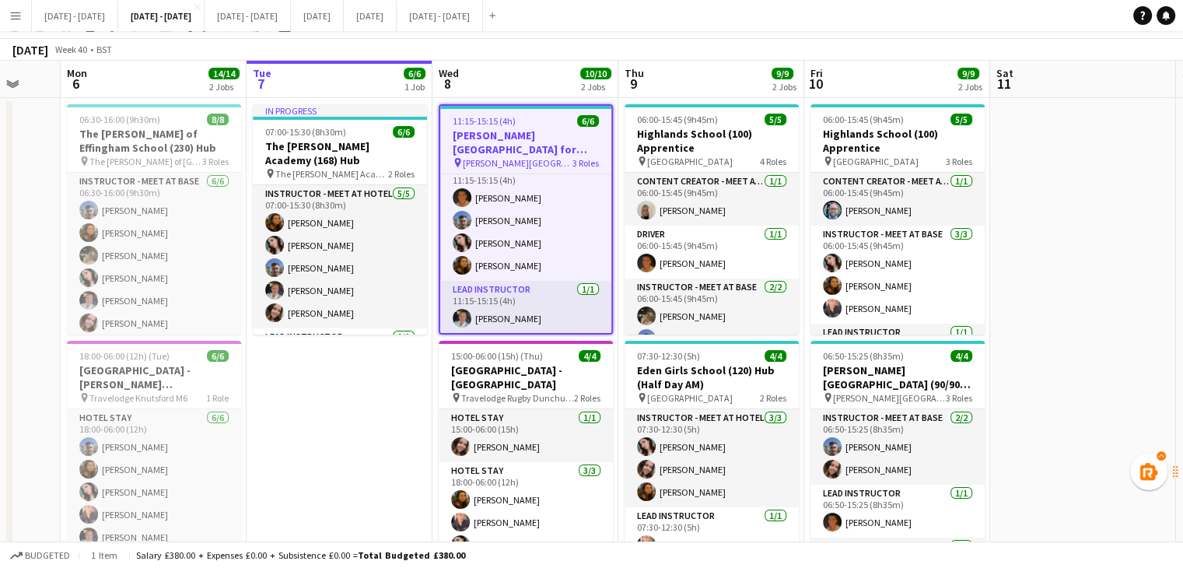
scroll to position [0, 0]
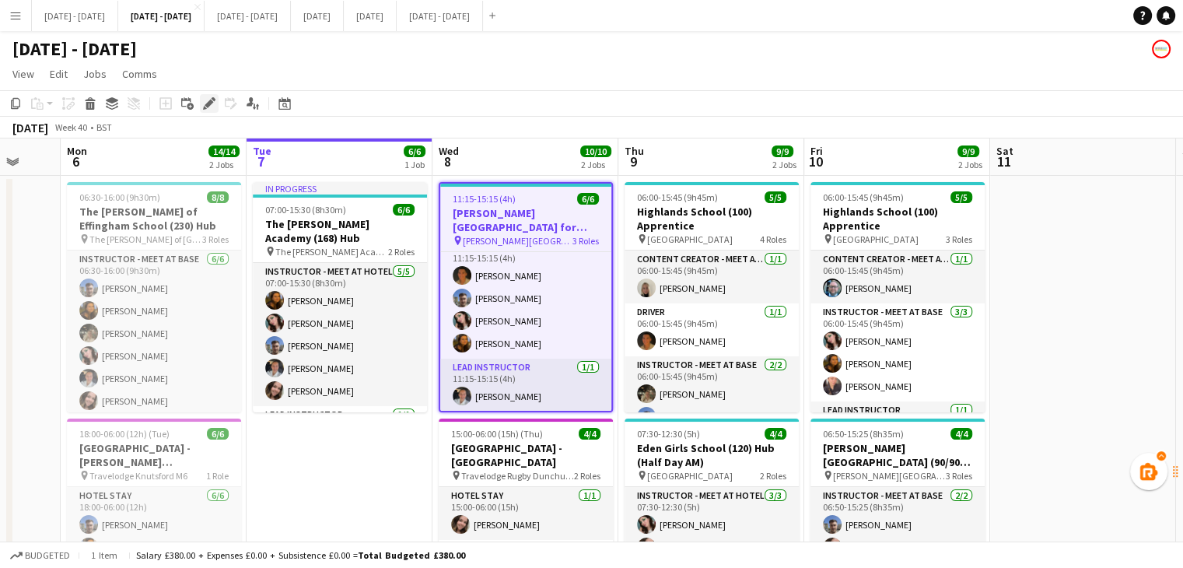
click at [211, 104] on icon at bounding box center [209, 104] width 9 height 9
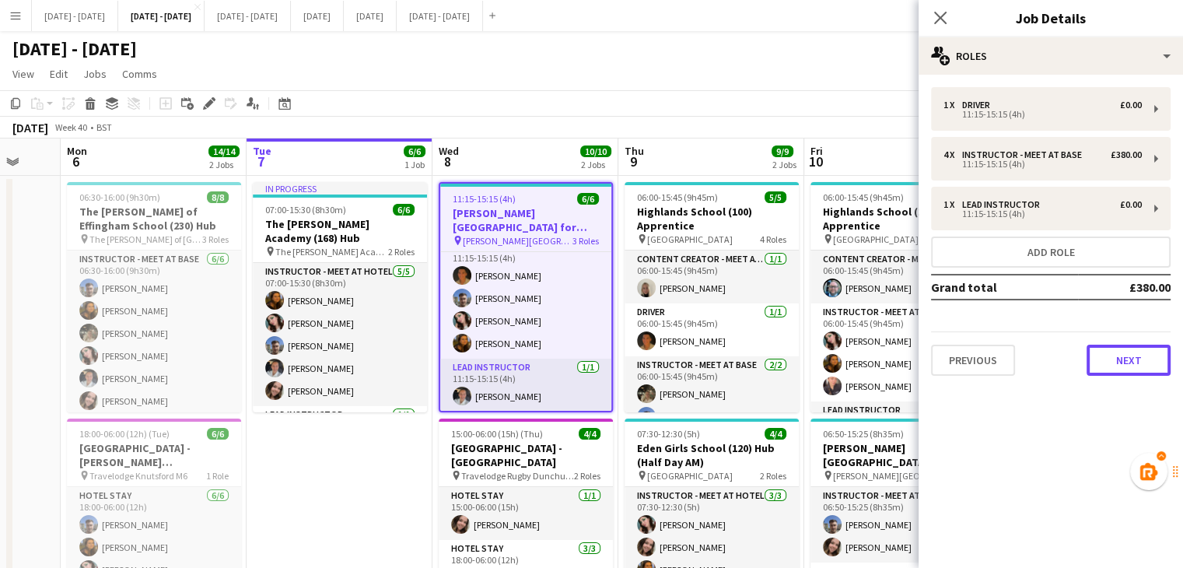
click at [1101, 352] on button "Next" at bounding box center [1129, 360] width 84 height 31
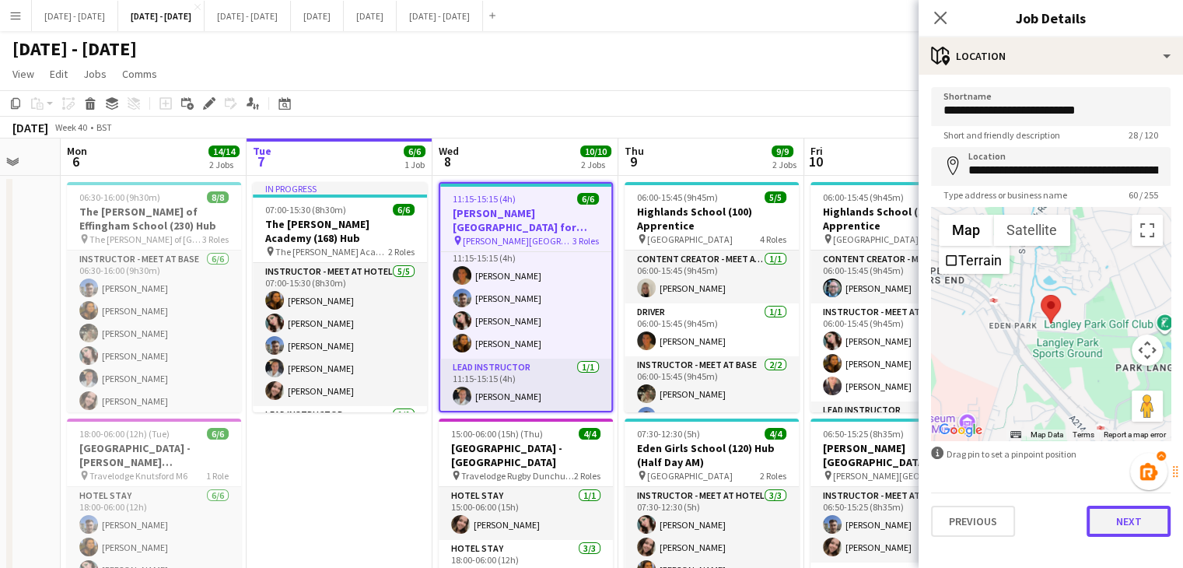
click at [1129, 521] on button "Next" at bounding box center [1129, 521] width 84 height 31
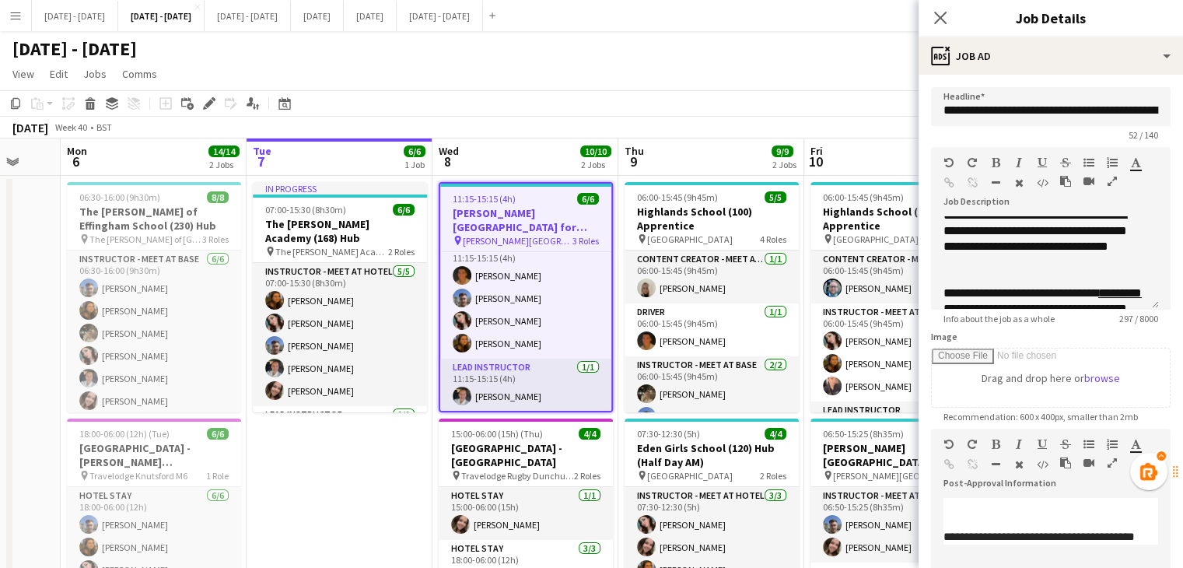
scroll to position [121, 0]
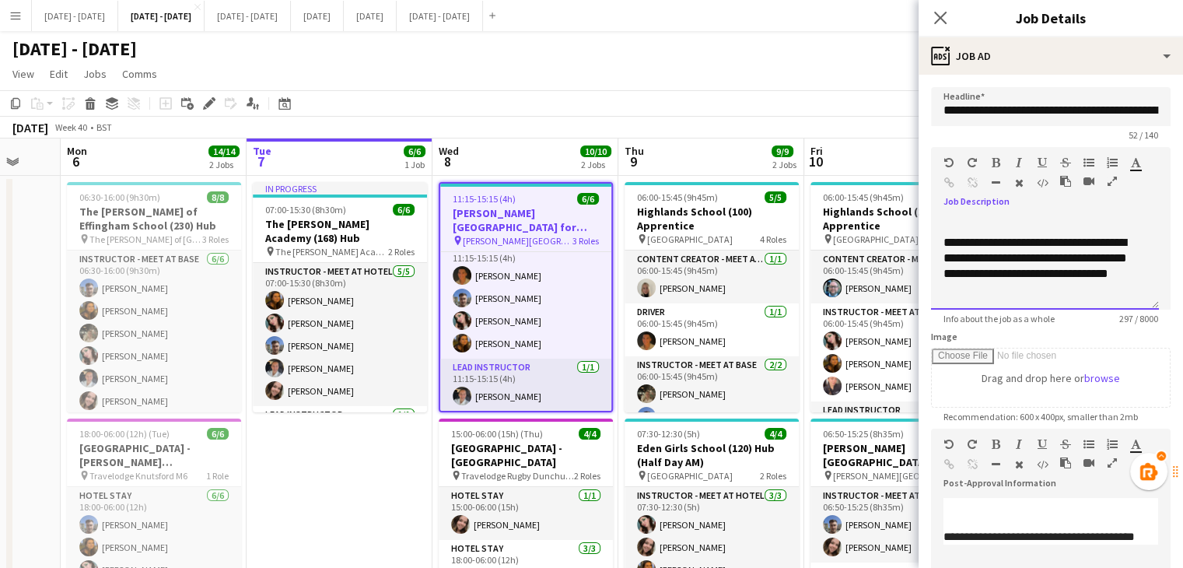
drag, startPoint x: 1044, startPoint y: 275, endPoint x: 992, endPoint y: 276, distance: 52.1
click at [992, 276] on div "**********" at bounding box center [1038, 266] width 191 height 62
click at [1007, 288] on div "**********" at bounding box center [1038, 266] width 191 height 62
click at [936, 25] on icon "Close pop-in" at bounding box center [940, 17] width 15 height 15
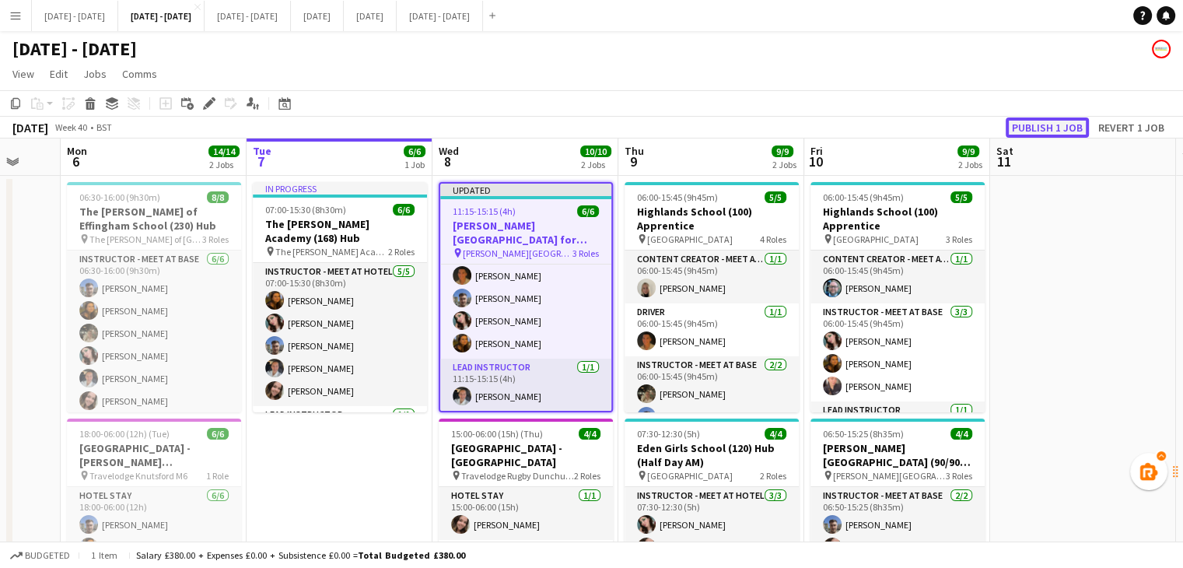
click at [1059, 128] on button "Publish 1 job" at bounding box center [1047, 127] width 83 height 20
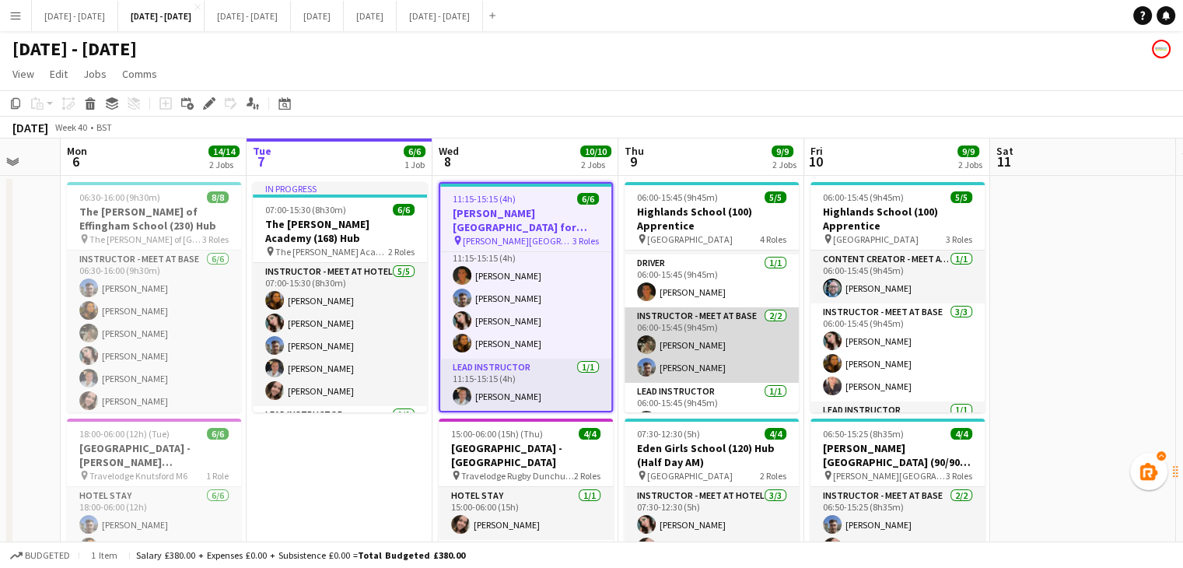
scroll to position [72, 0]
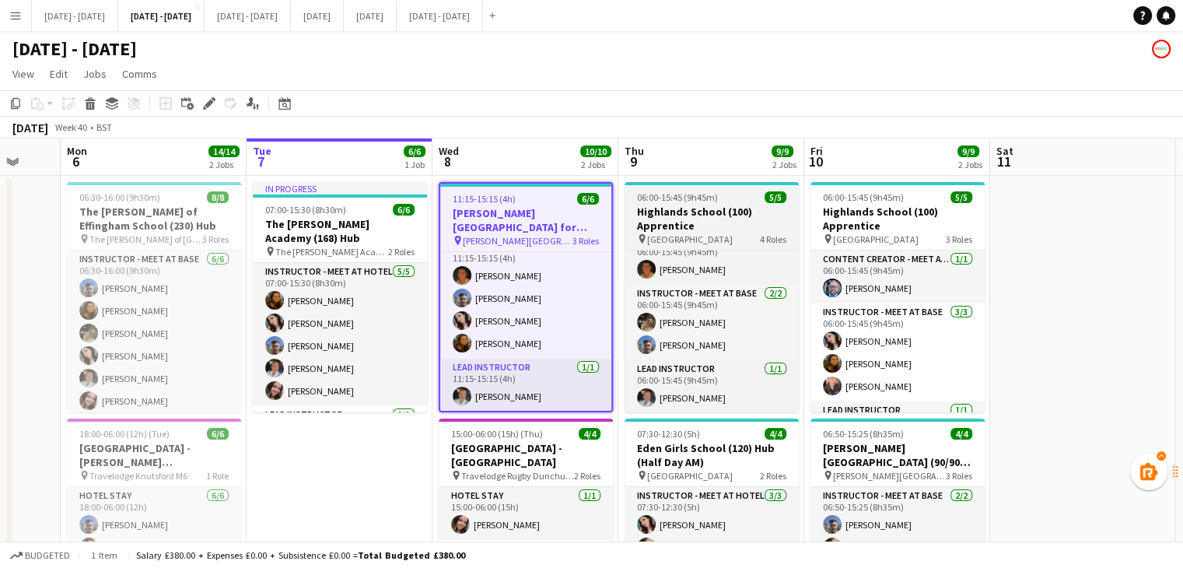
click at [688, 222] on h3 "Highlands School (100) Apprentice" at bounding box center [712, 219] width 174 height 28
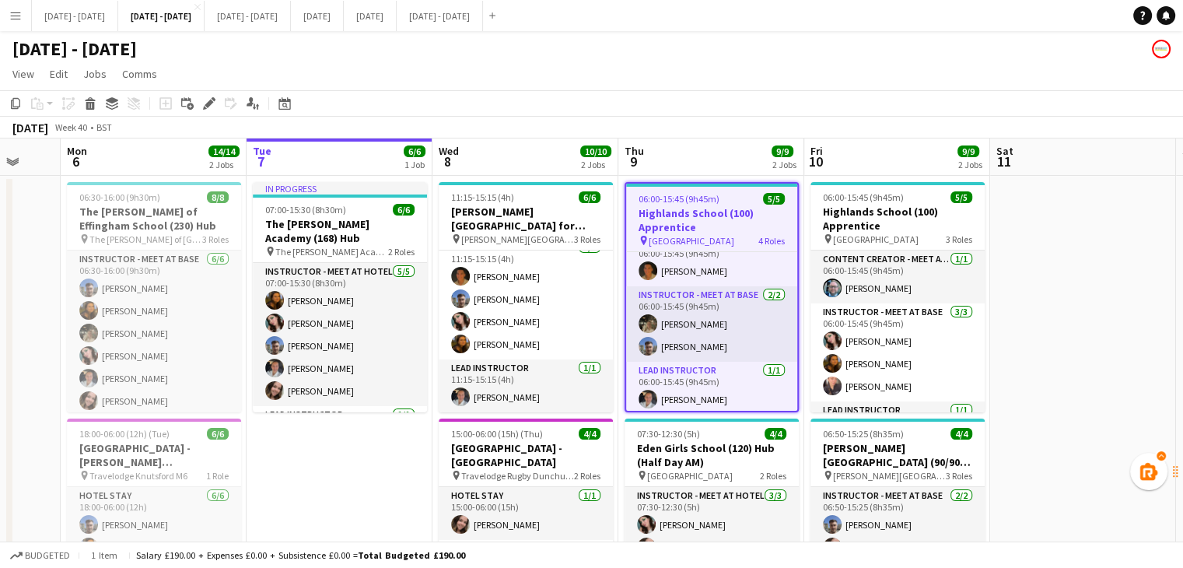
scroll to position [65, 0]
click at [203, 109] on icon "Edit" at bounding box center [209, 103] width 12 height 12
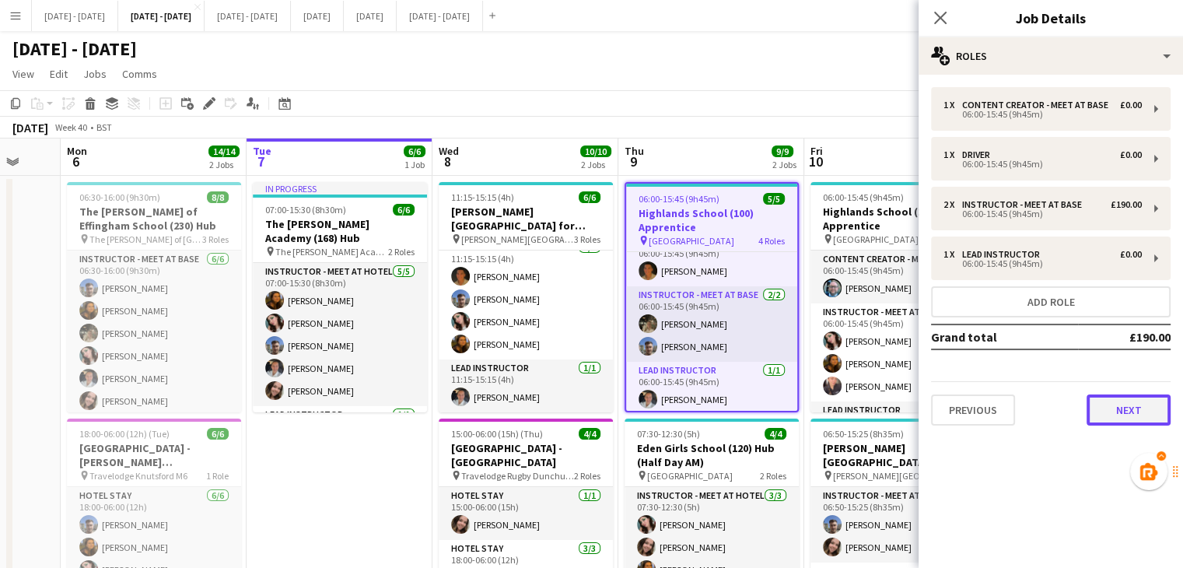
click at [1122, 420] on button "Next" at bounding box center [1129, 409] width 84 height 31
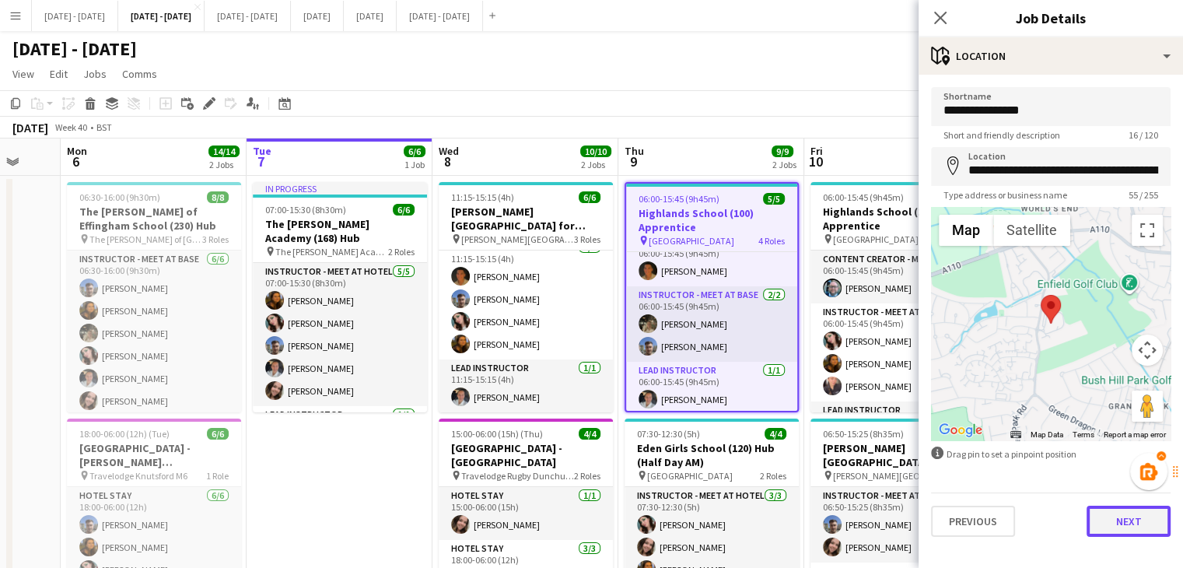
click at [1106, 523] on button "Next" at bounding box center [1129, 521] width 84 height 31
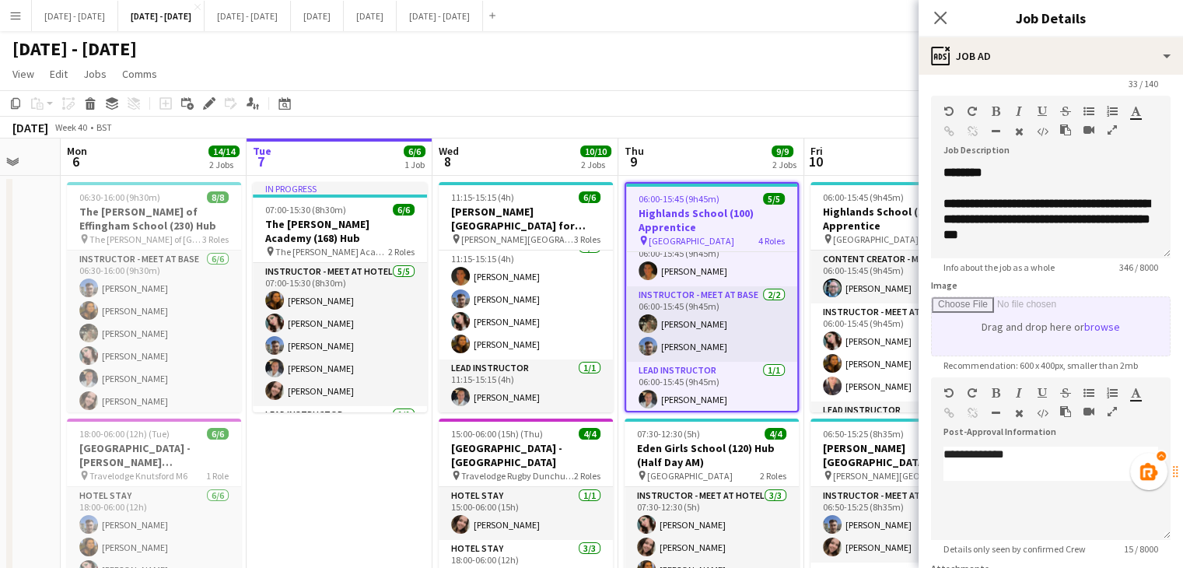
scroll to position [78, 0]
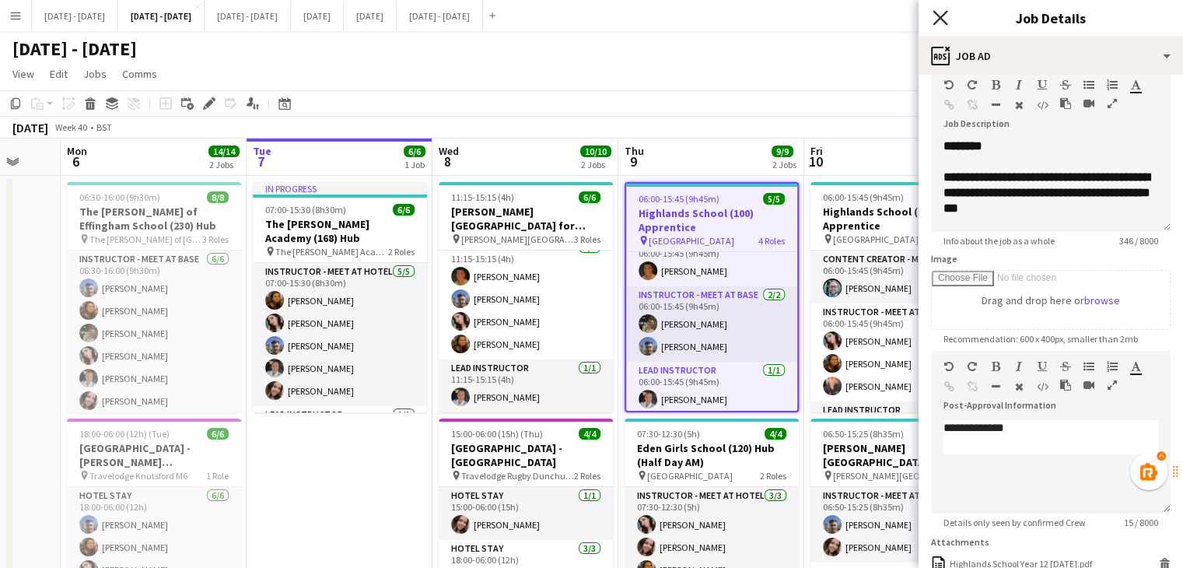
click at [940, 23] on icon "Close pop-in" at bounding box center [940, 17] width 15 height 15
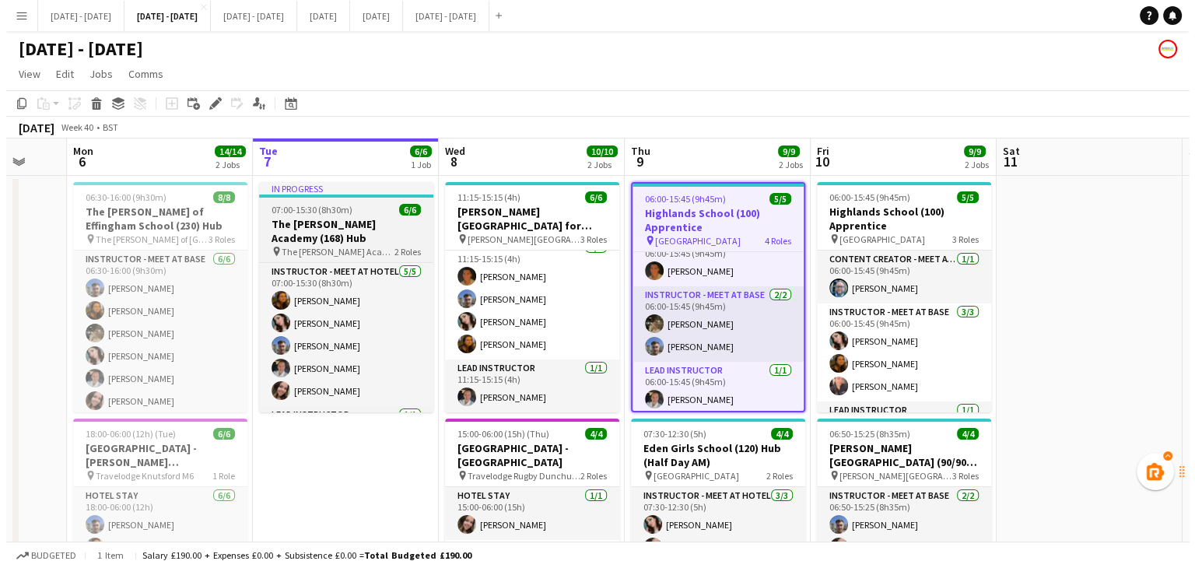
scroll to position [0, 0]
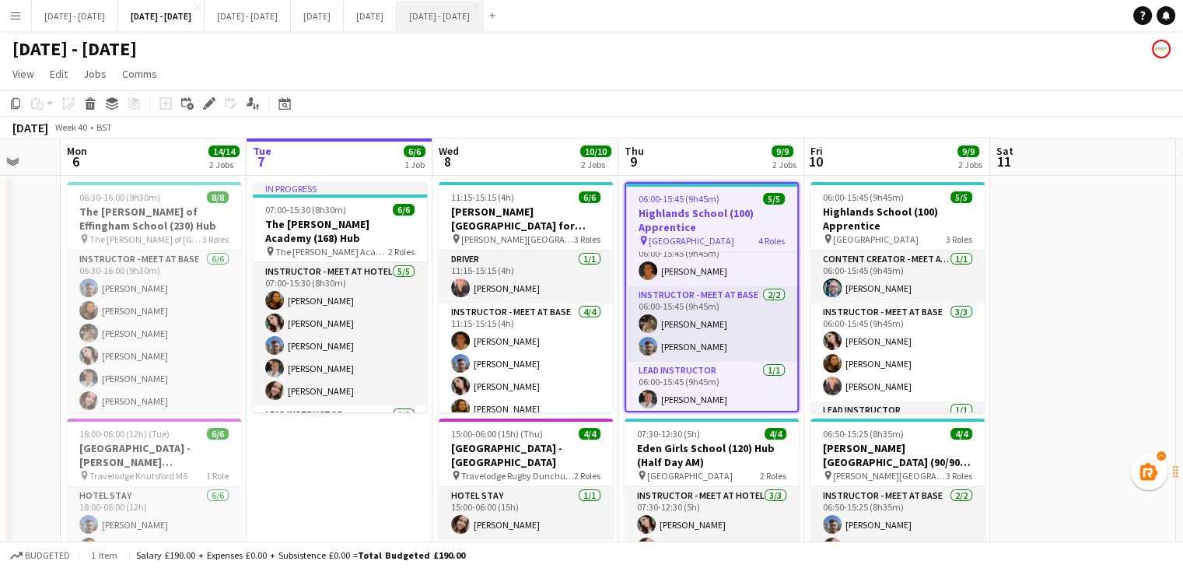
click at [483, 21] on button "[DATE] - [DATE] Close" at bounding box center [440, 16] width 86 height 30
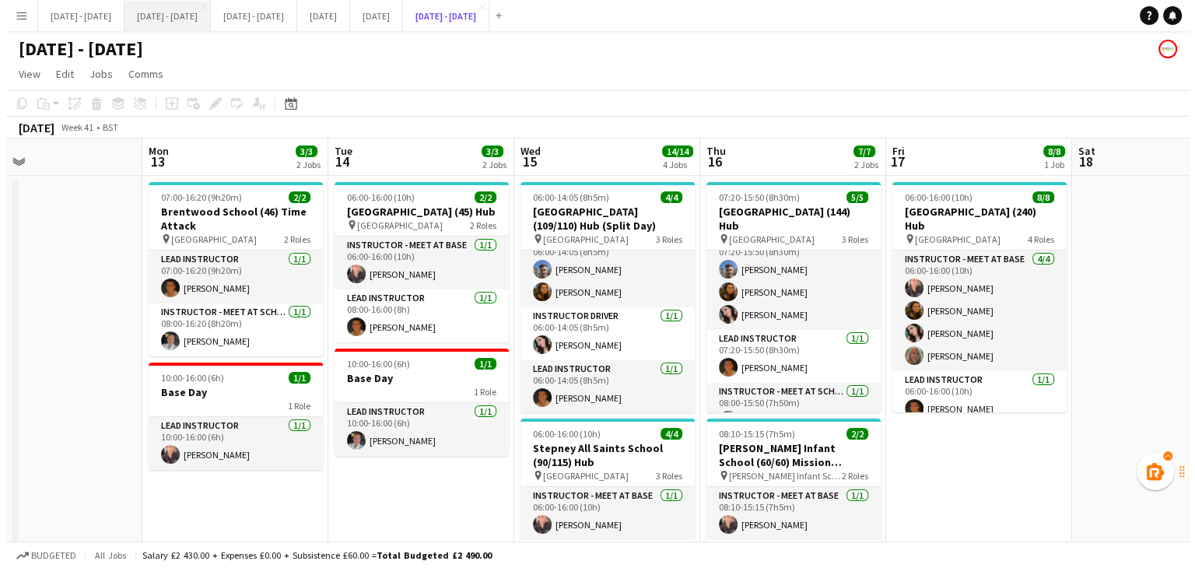
scroll to position [28, 0]
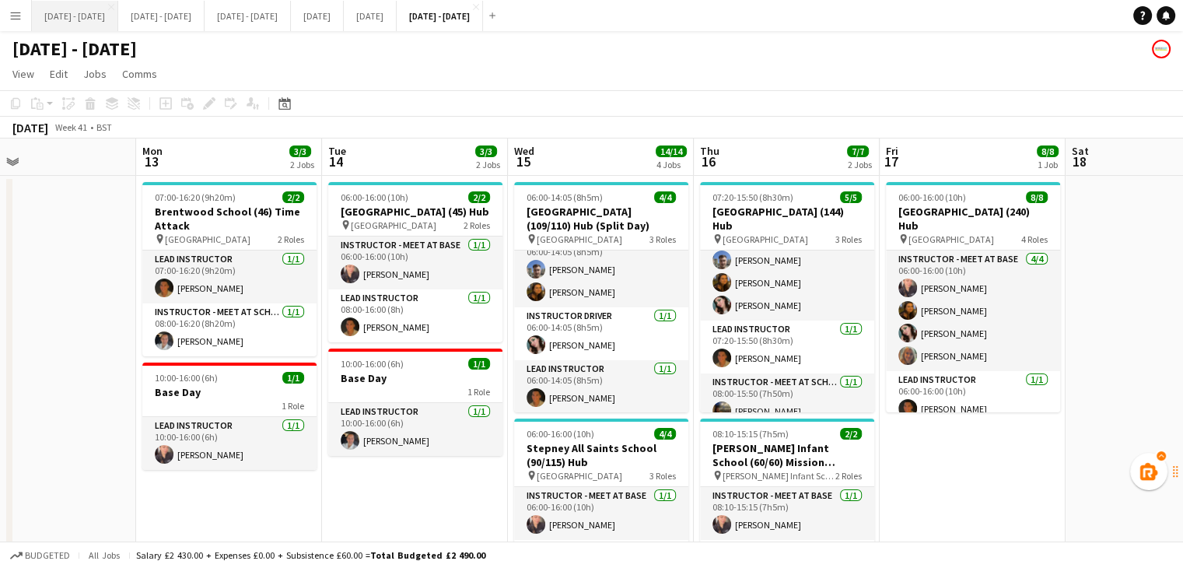
click at [93, 16] on button "[DATE] - [DATE] Close" at bounding box center [75, 16] width 86 height 30
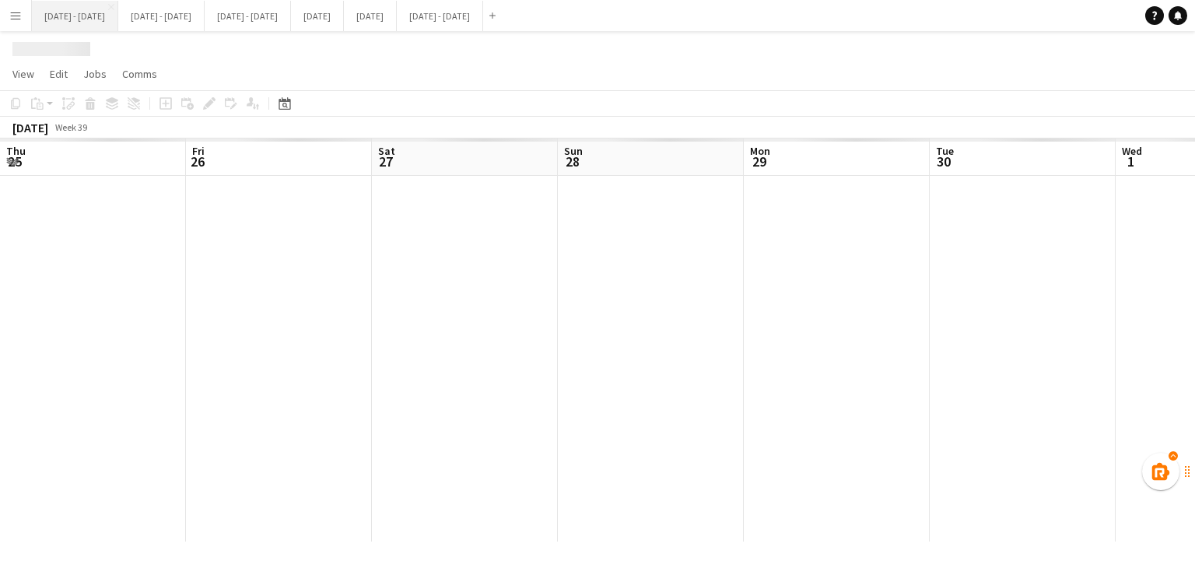
scroll to position [0, 604]
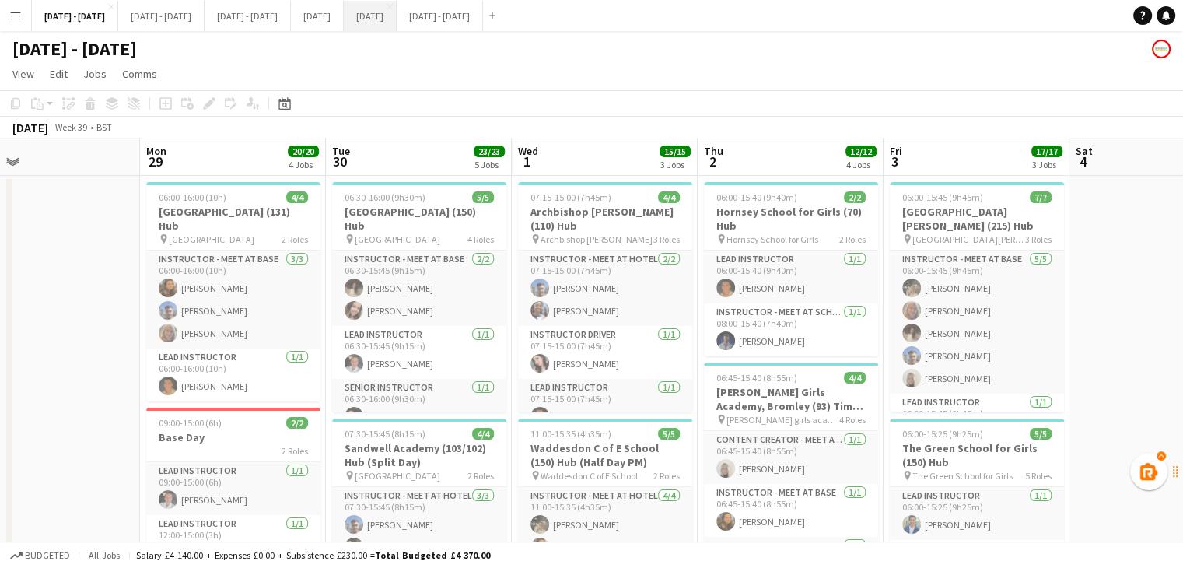
click at [397, 14] on button "[DATE] Close" at bounding box center [370, 16] width 53 height 30
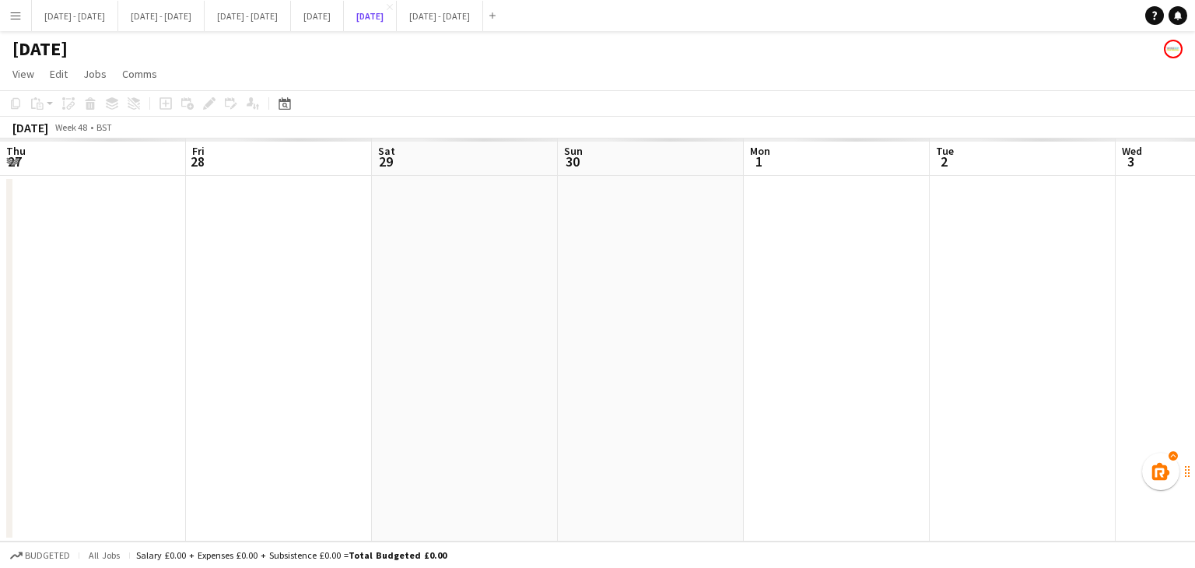
scroll to position [0, 408]
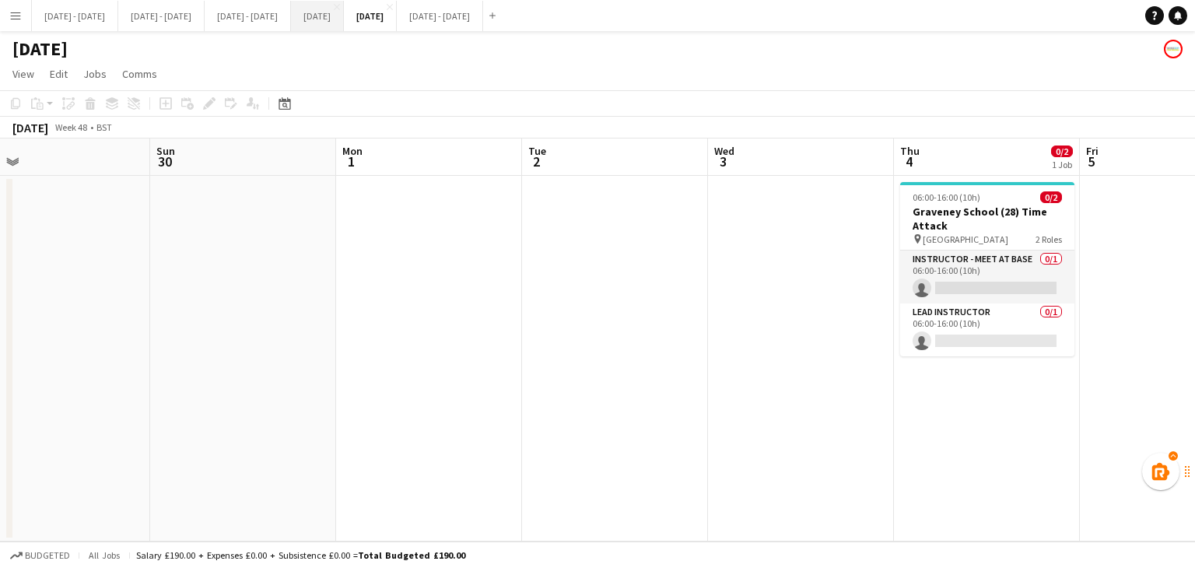
click at [344, 23] on button "[DATE] Close" at bounding box center [317, 16] width 53 height 30
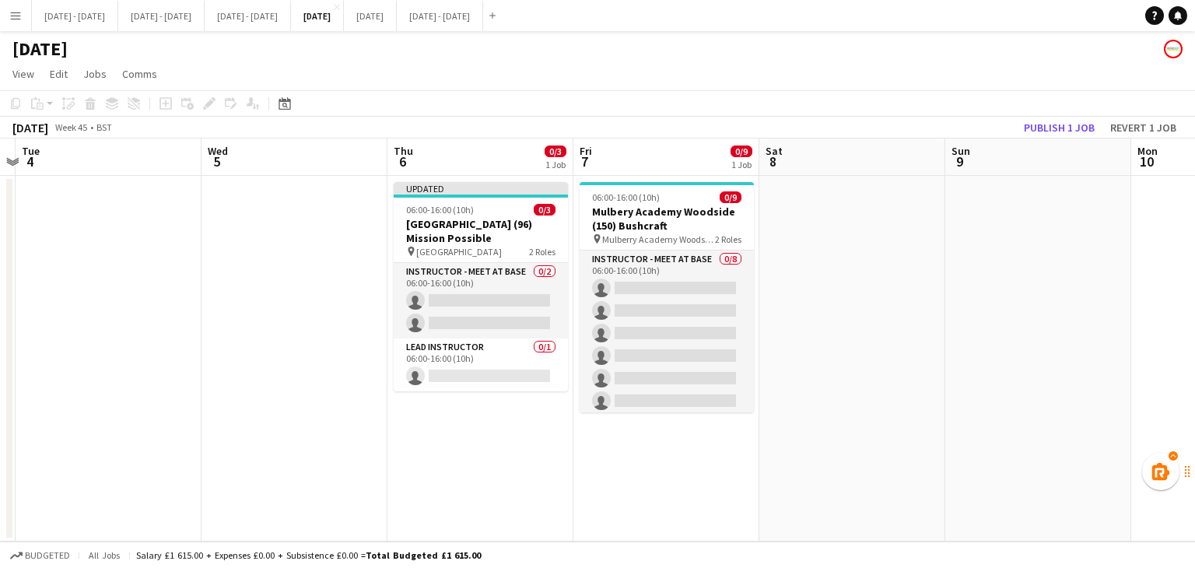
scroll to position [0, 762]
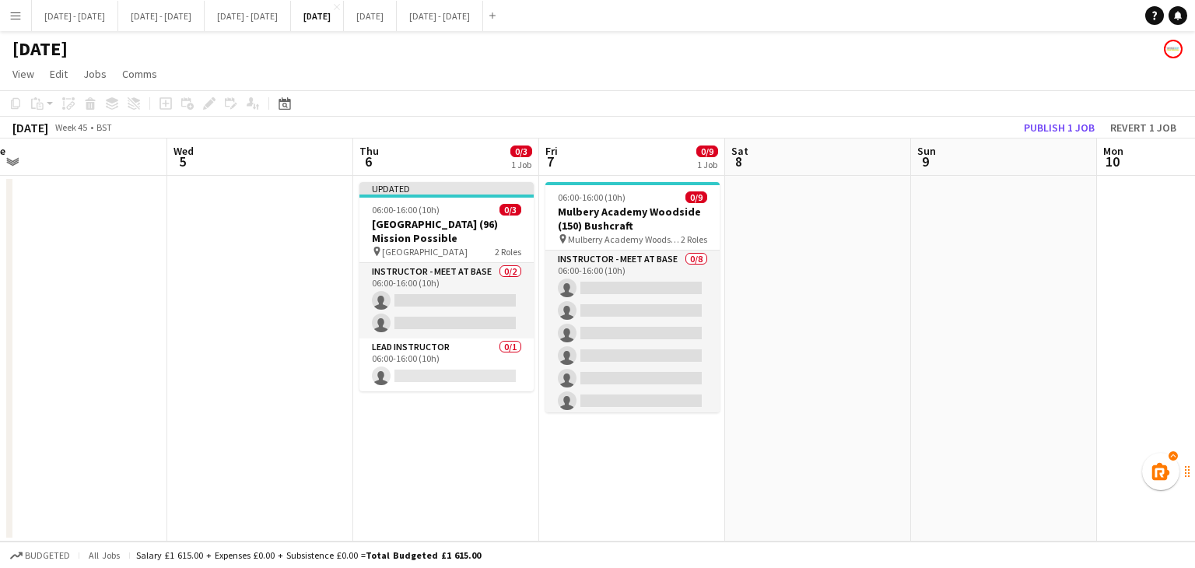
drag, startPoint x: 336, startPoint y: 461, endPoint x: 526, endPoint y: 472, distance: 190.1
click at [523, 502] on app-calendar-viewport "Fri 31 Sat 1 Sun 2 Mon 3 Tue 4 Wed 5 Thu 6 0/3 1 Job Fri 7 0/9 1 Job Sat 8 Sun …" at bounding box center [597, 339] width 1195 height 403
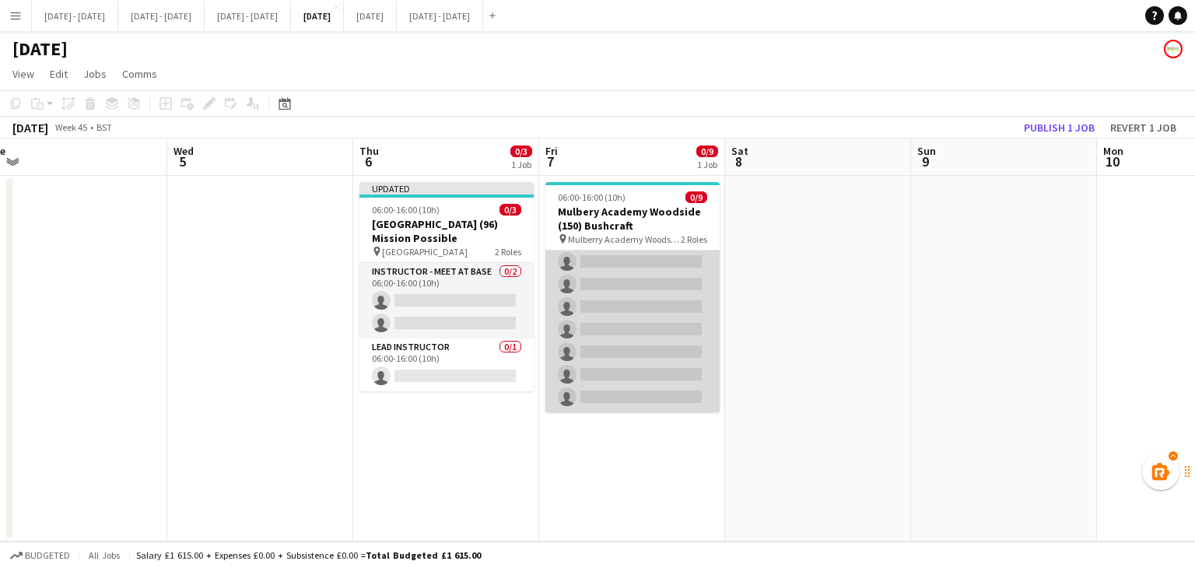
scroll to position [102, 0]
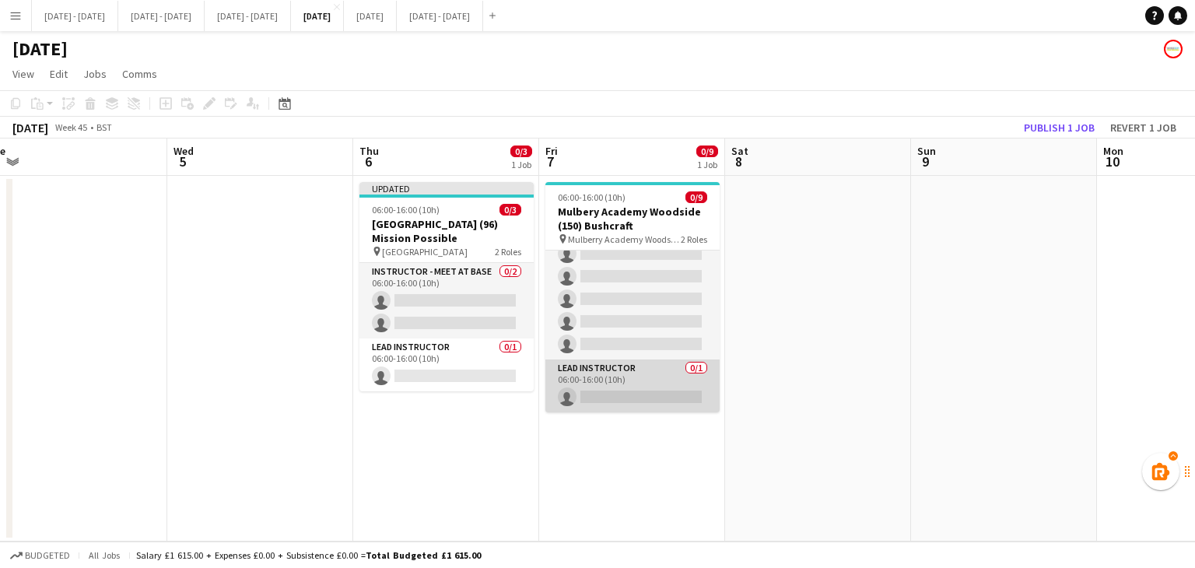
click at [663, 391] on app-card-role "Lead Instructor 0/1 06:00-16:00 (10h) single-neutral-actions" at bounding box center [632, 385] width 174 height 53
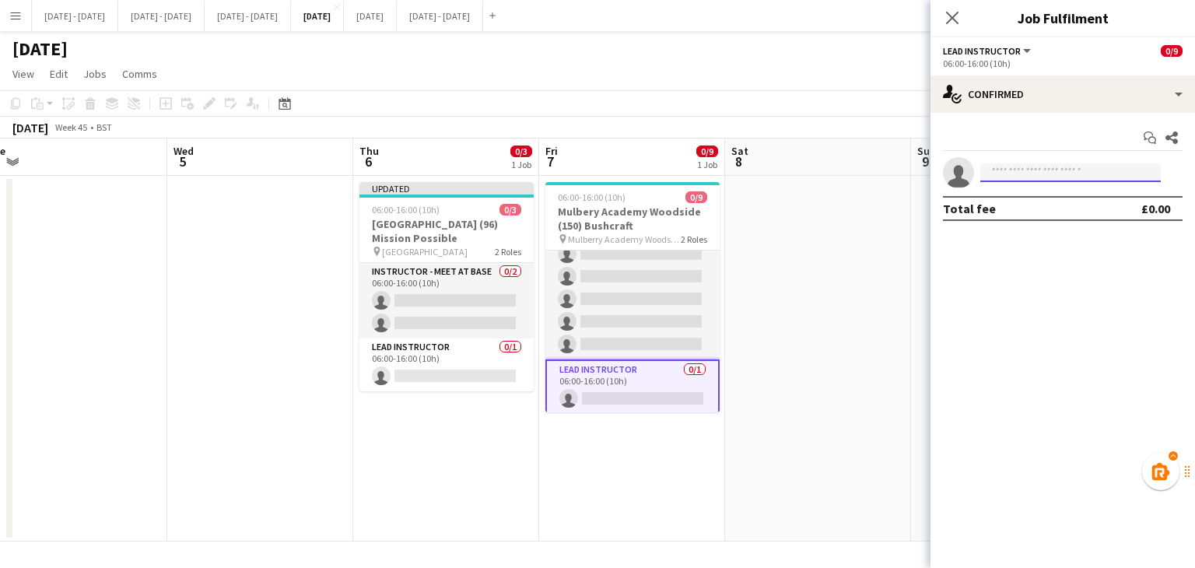
click at [1017, 177] on input at bounding box center [1070, 172] width 180 height 19
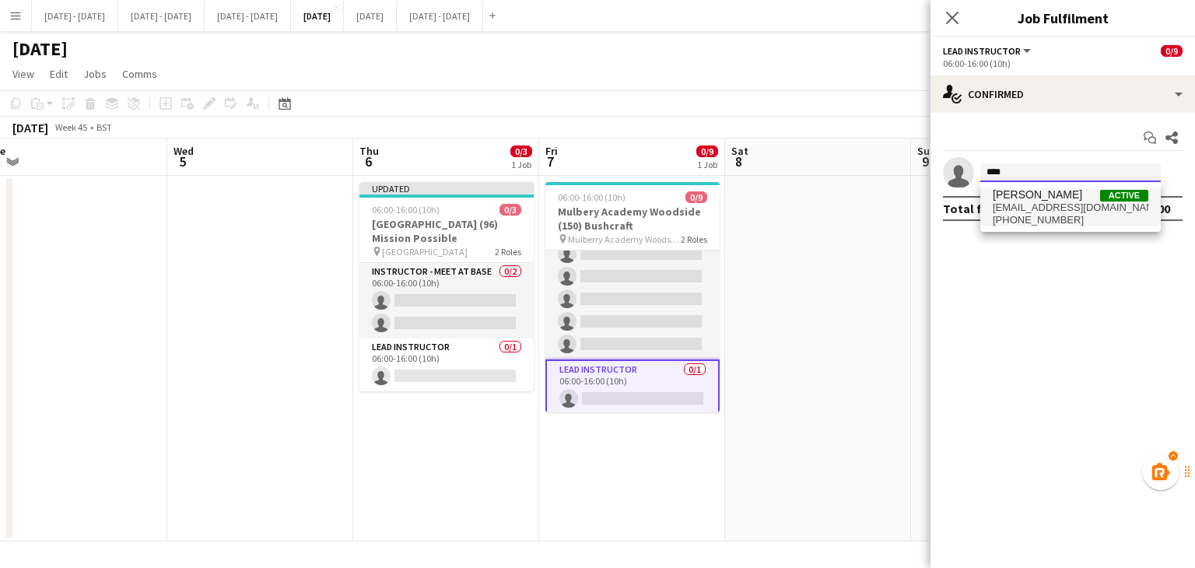
type input "****"
click at [1014, 209] on span "[EMAIL_ADDRESS][DOMAIN_NAME]" at bounding box center [1070, 207] width 156 height 12
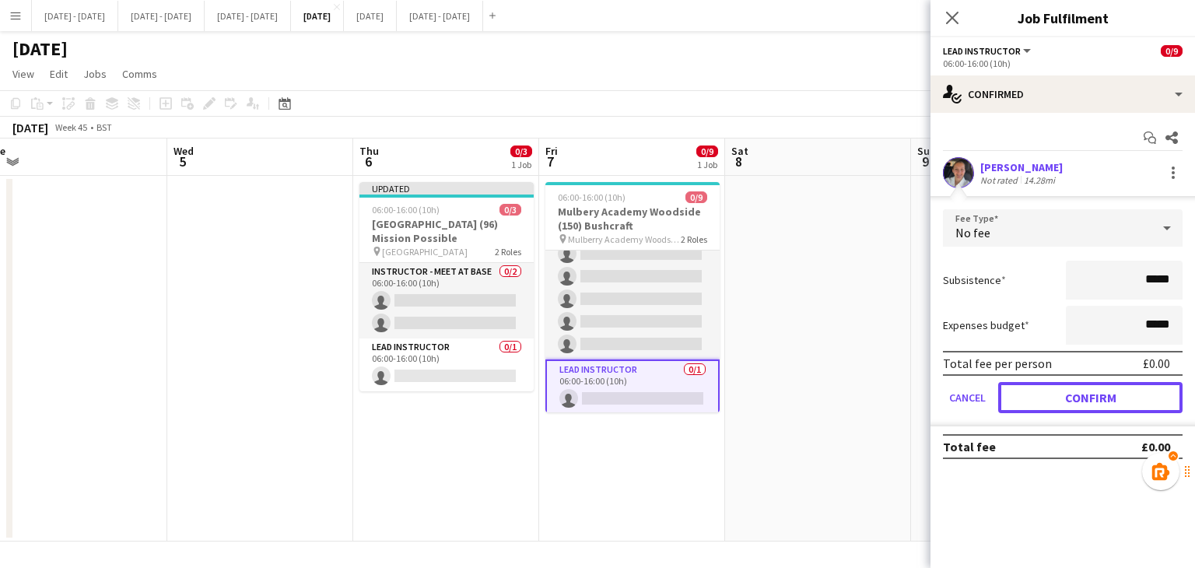
click at [1091, 393] on button "Confirm" at bounding box center [1090, 397] width 184 height 31
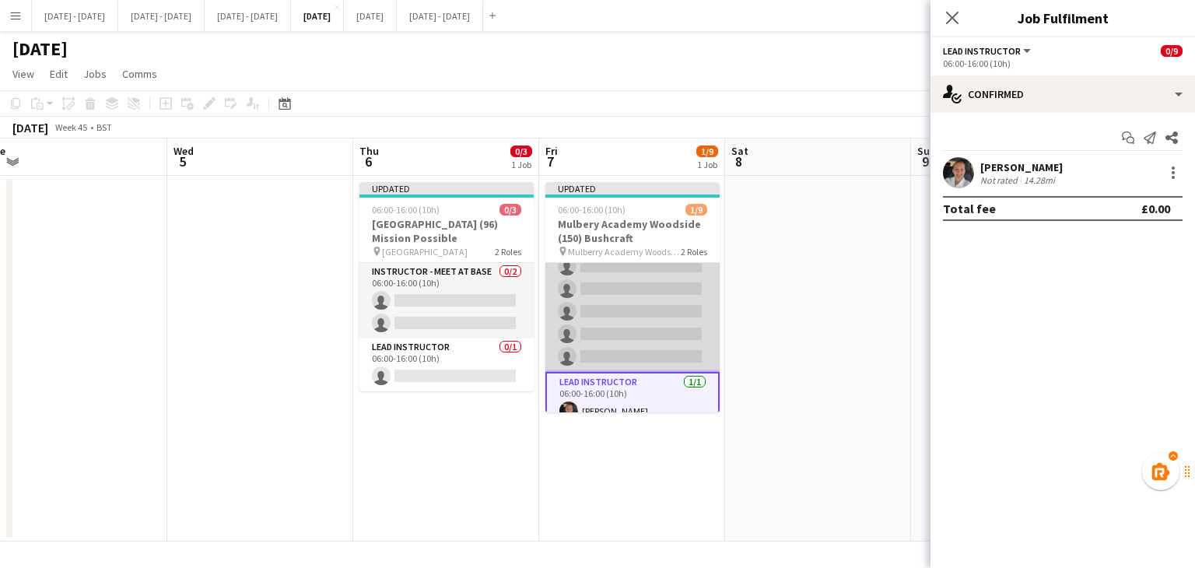
click at [654, 303] on app-card-role "Instructor - Meet at Base 0/8 06:00-16:00 (10h) single-neutral-actions single-n…" at bounding box center [632, 266] width 174 height 211
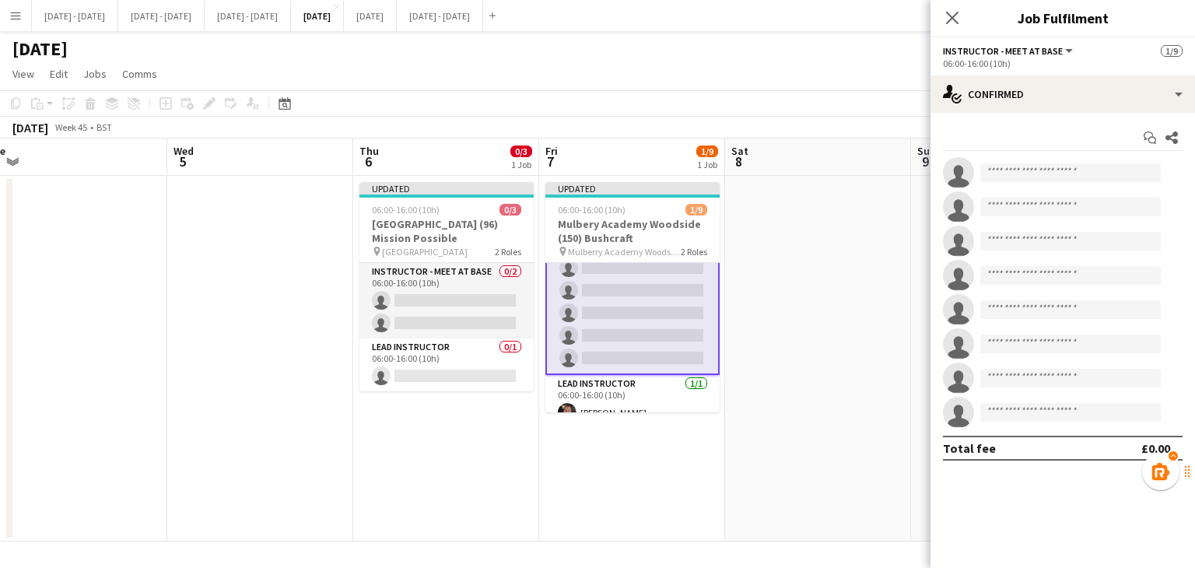
scroll to position [103, 0]
click at [1067, 169] on input at bounding box center [1070, 172] width 180 height 19
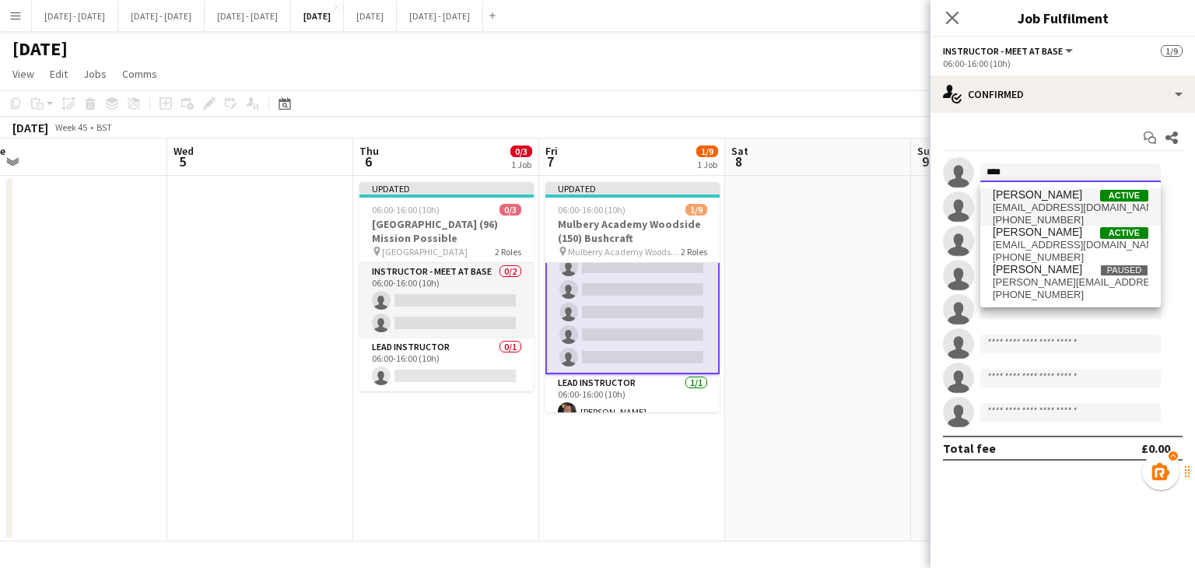
type input "****"
click at [1036, 201] on span "[EMAIL_ADDRESS][DOMAIN_NAME]" at bounding box center [1070, 207] width 156 height 12
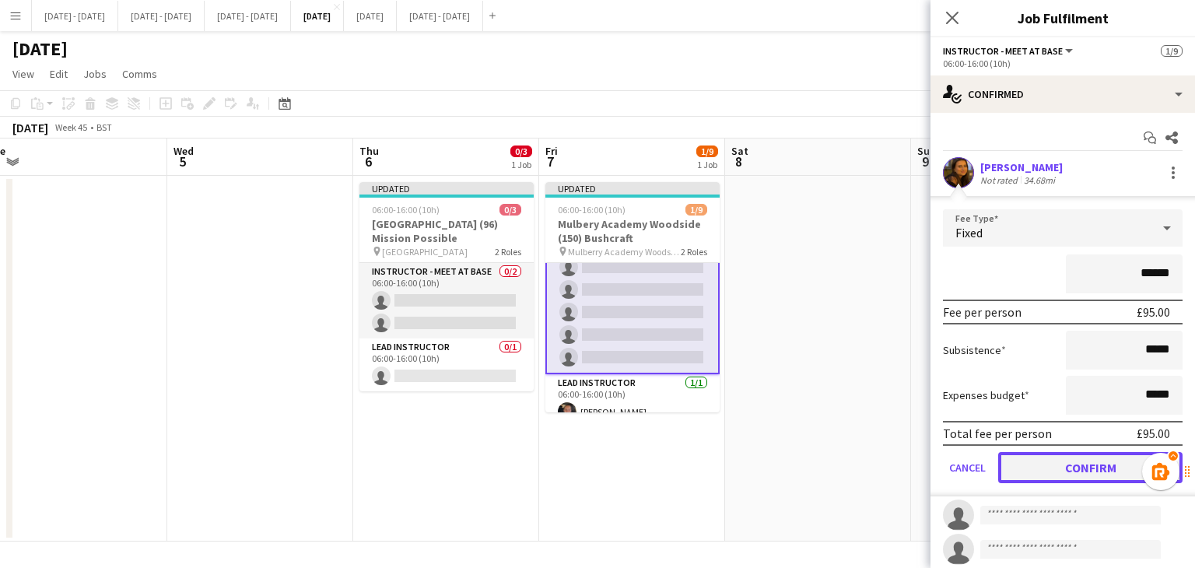
click at [1085, 460] on button "Confirm" at bounding box center [1090, 467] width 184 height 31
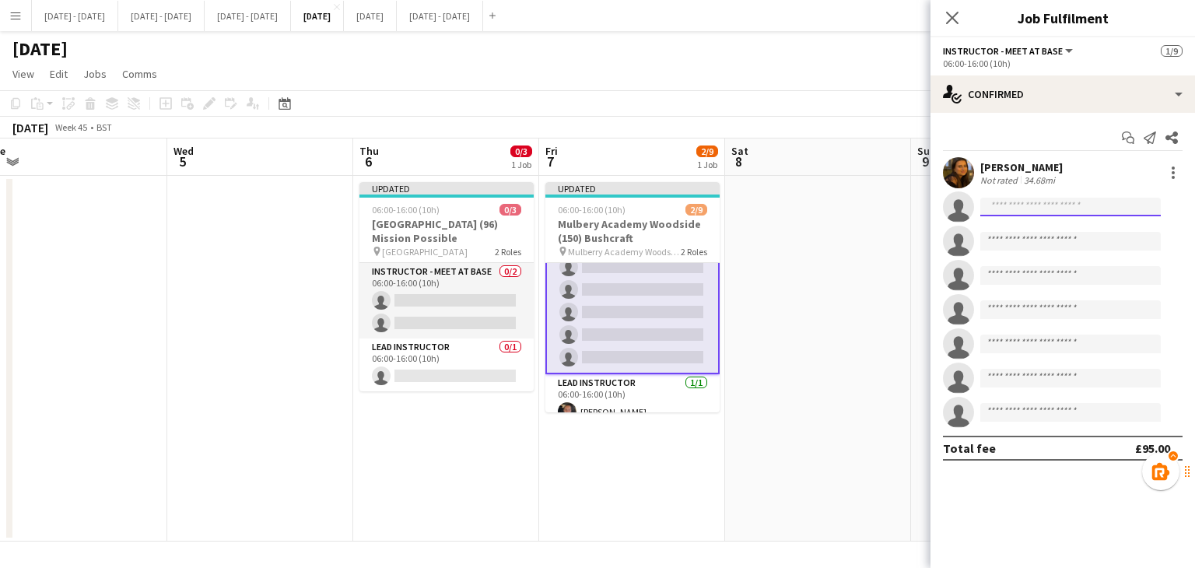
click at [1025, 203] on input at bounding box center [1070, 207] width 180 height 19
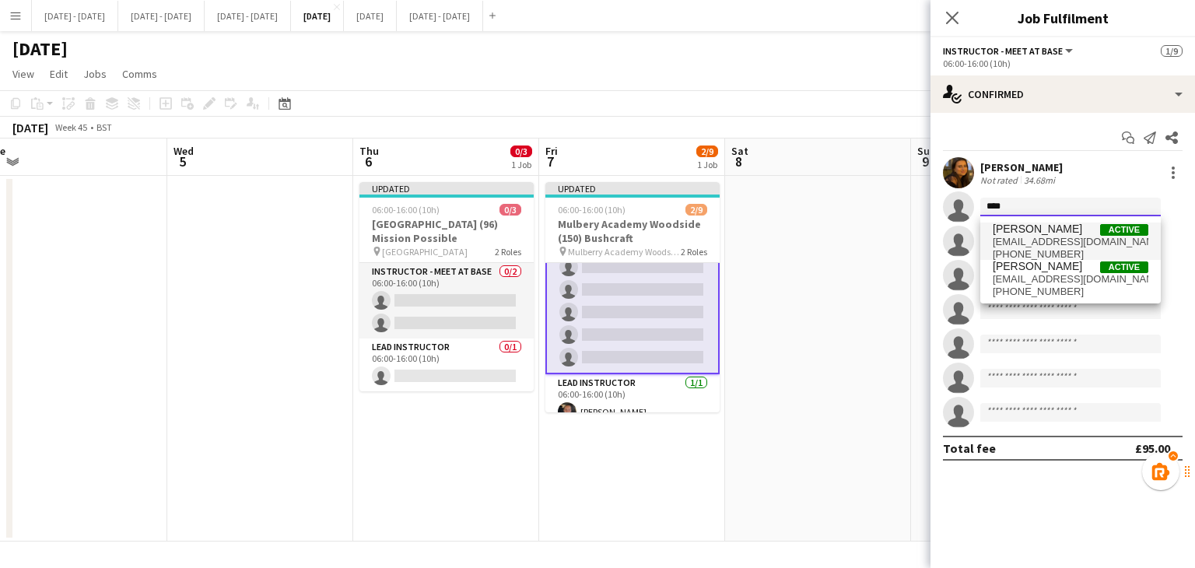
type input "****"
click at [1024, 240] on span "[EMAIL_ADDRESS][DOMAIN_NAME]" at bounding box center [1070, 242] width 156 height 12
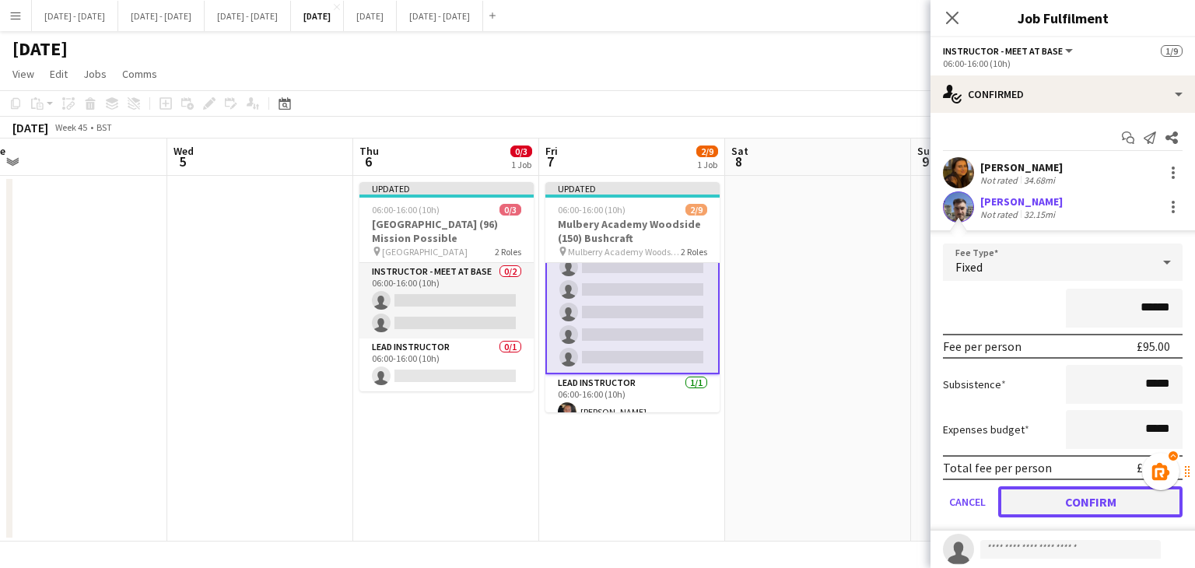
click at [1076, 502] on button "Confirm" at bounding box center [1090, 501] width 184 height 31
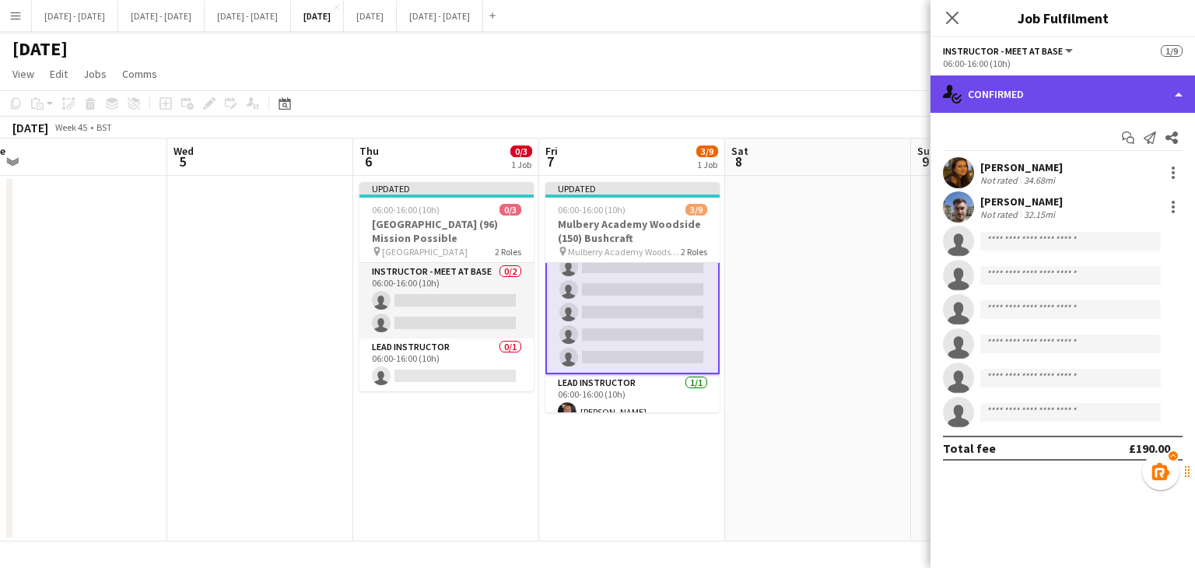
click at [1035, 89] on div "single-neutral-actions-check-2 Confirmed" at bounding box center [1062, 93] width 264 height 37
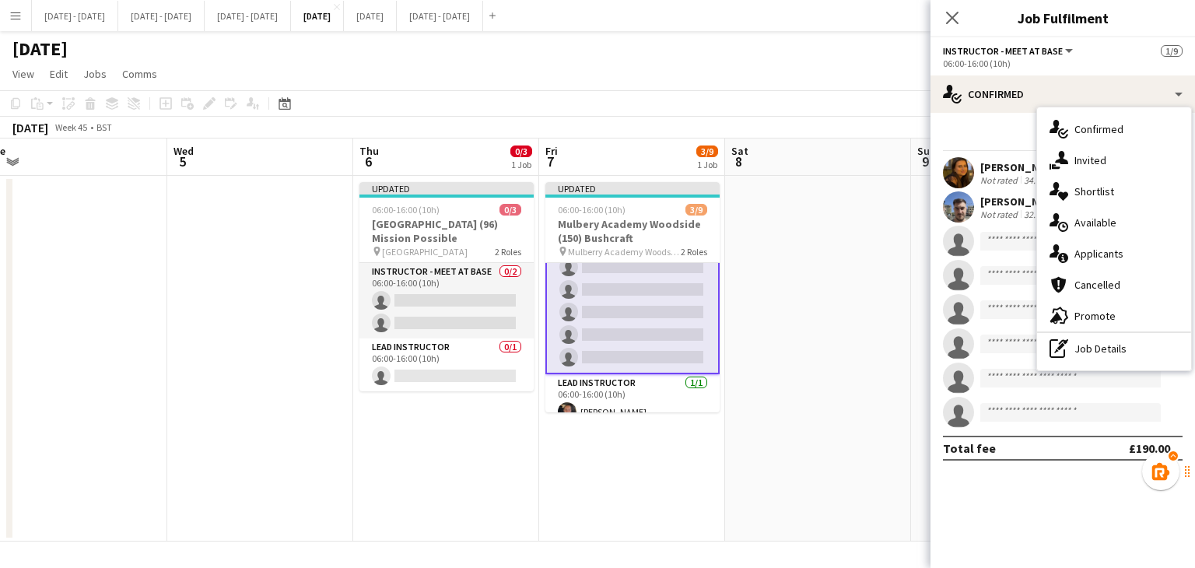
click at [1082, 215] on span "Available" at bounding box center [1095, 222] width 42 height 14
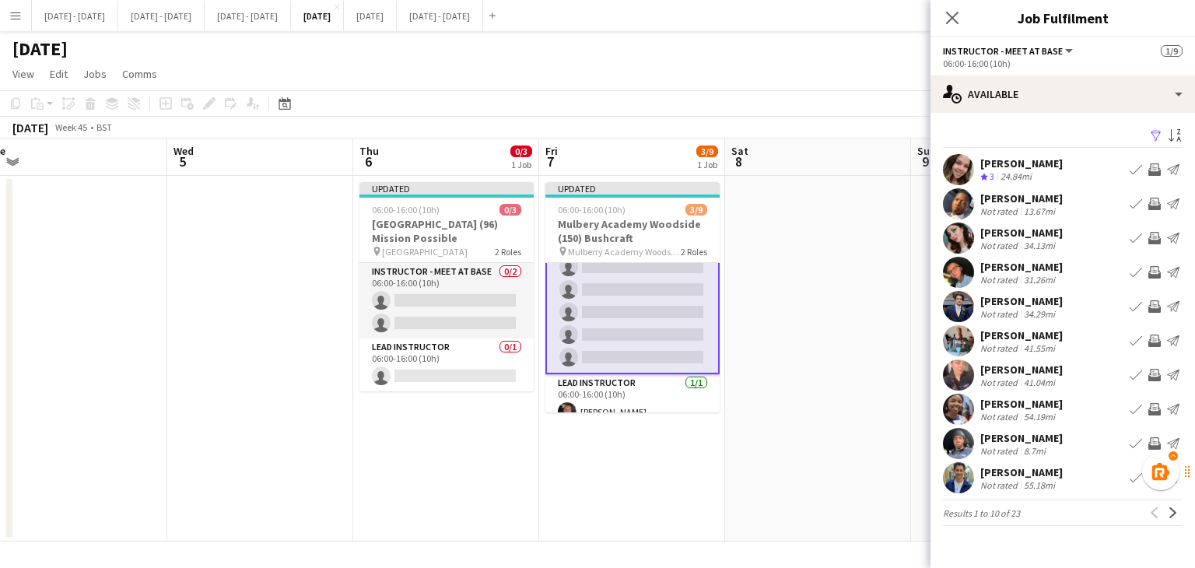
click at [1136, 169] on app-icon "Book crew" at bounding box center [1135, 169] width 12 height 12
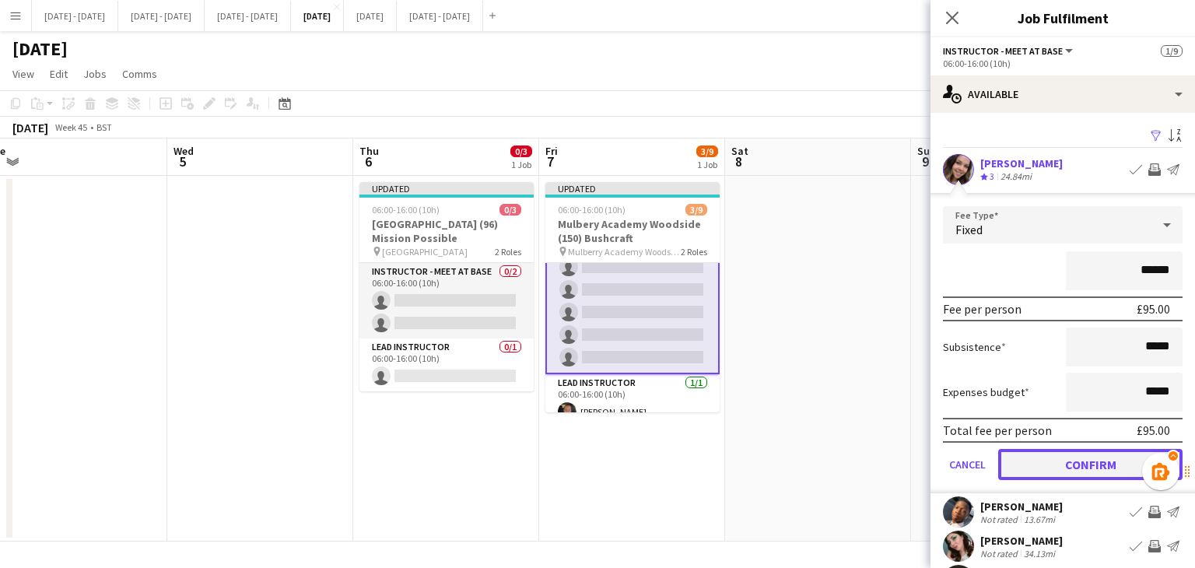
click at [1092, 462] on button "Confirm" at bounding box center [1090, 464] width 184 height 31
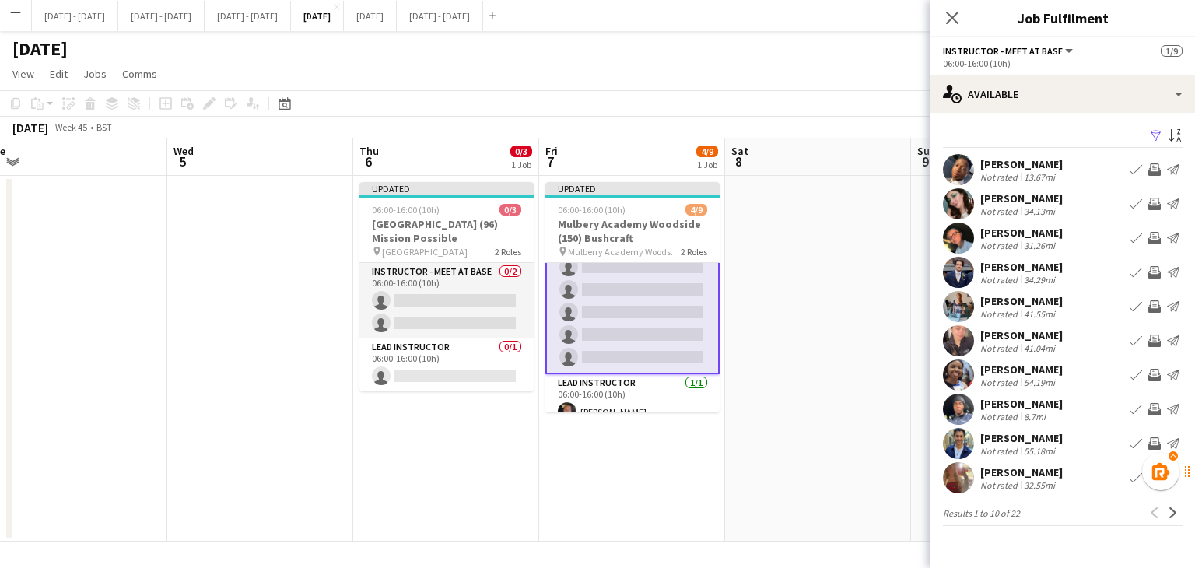
click at [1133, 234] on app-icon "Book crew" at bounding box center [1135, 238] width 12 height 12
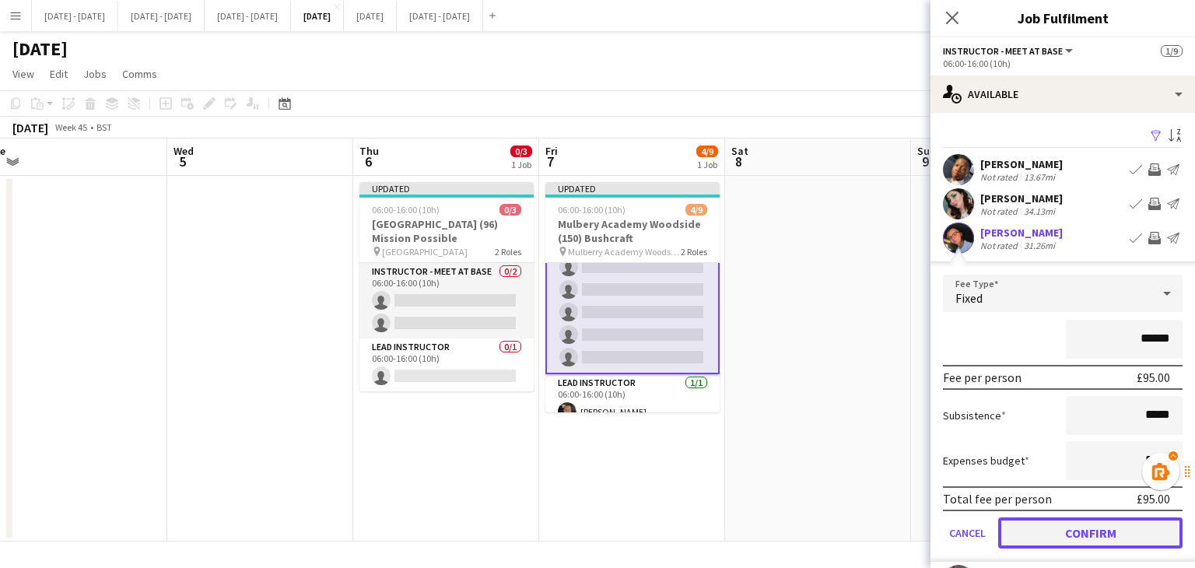
click at [1093, 532] on button "Confirm" at bounding box center [1090, 532] width 184 height 31
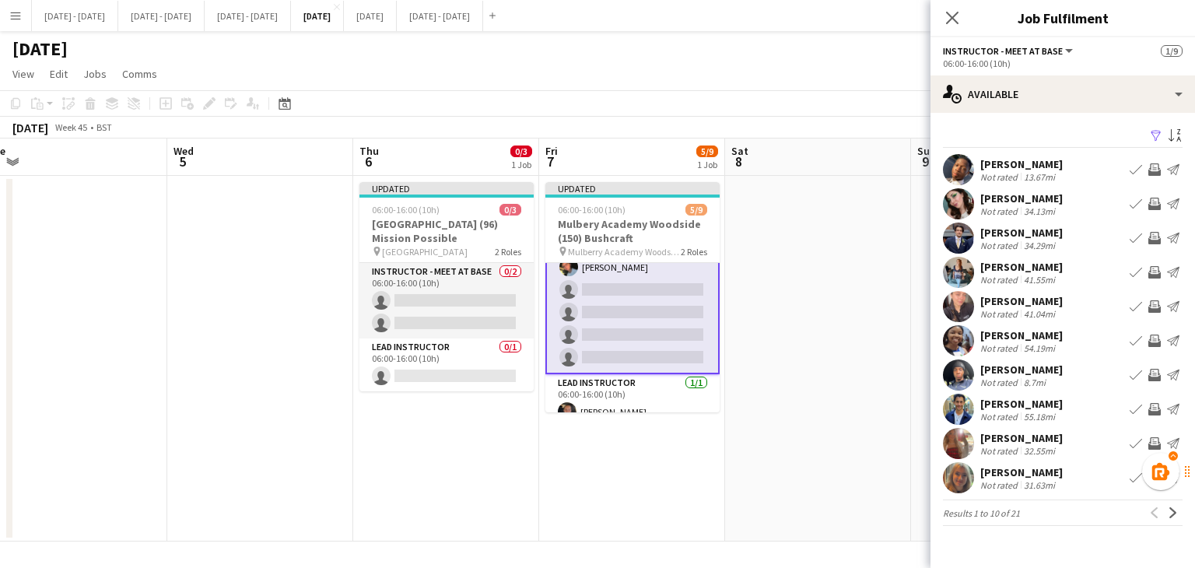
click at [1139, 202] on app-icon "Book crew" at bounding box center [1135, 204] width 12 height 12
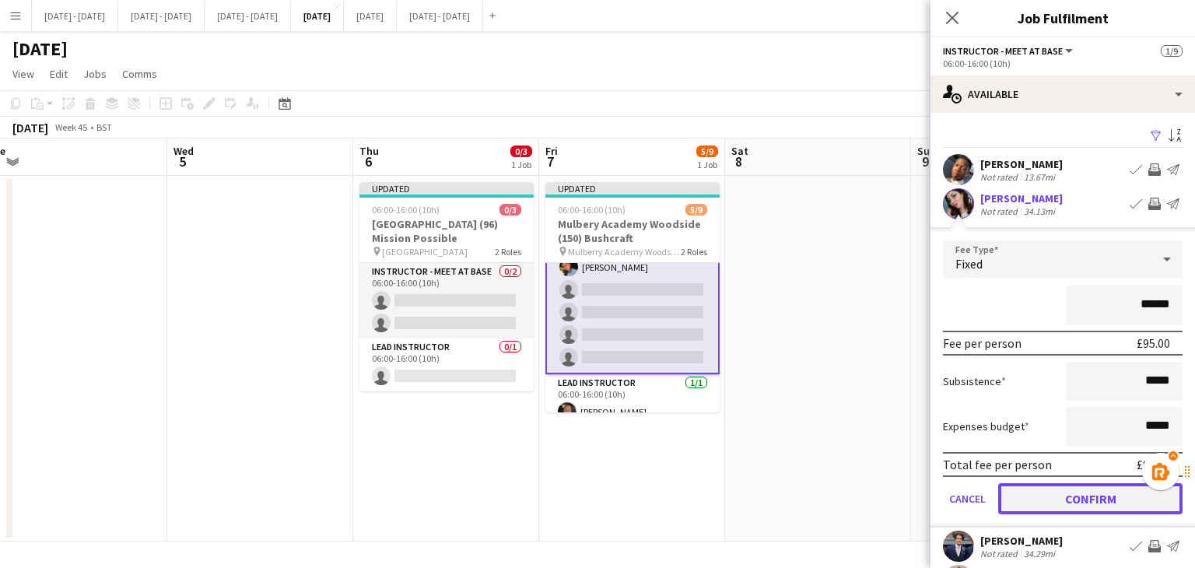
click at [1061, 495] on button "Confirm" at bounding box center [1090, 498] width 184 height 31
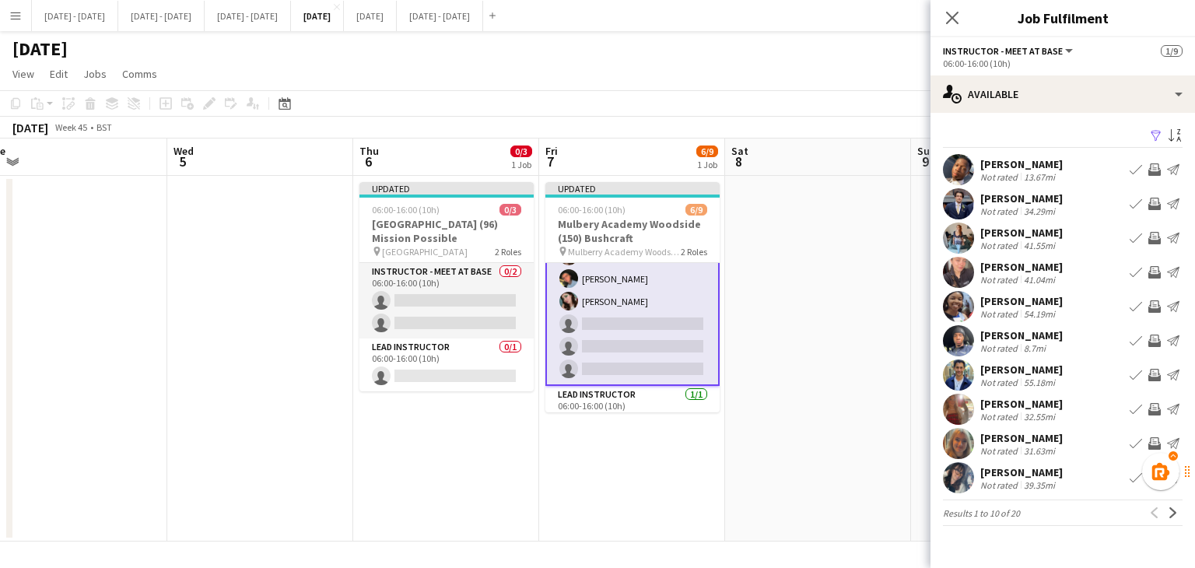
scroll to position [117, 0]
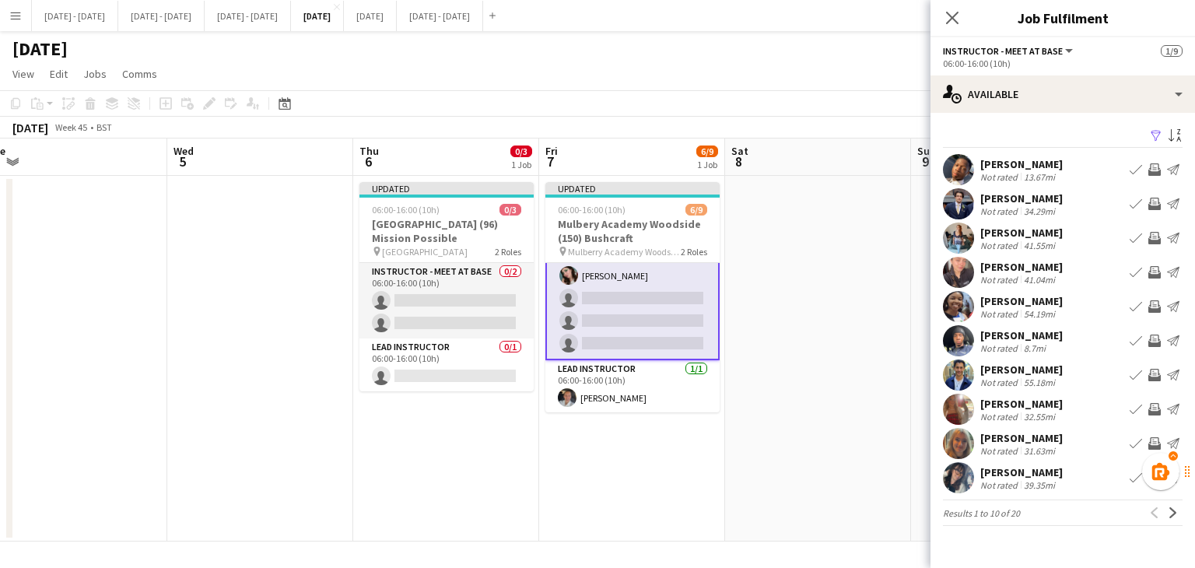
click at [1014, 440] on div "[PERSON_NAME]" at bounding box center [1021, 438] width 82 height 14
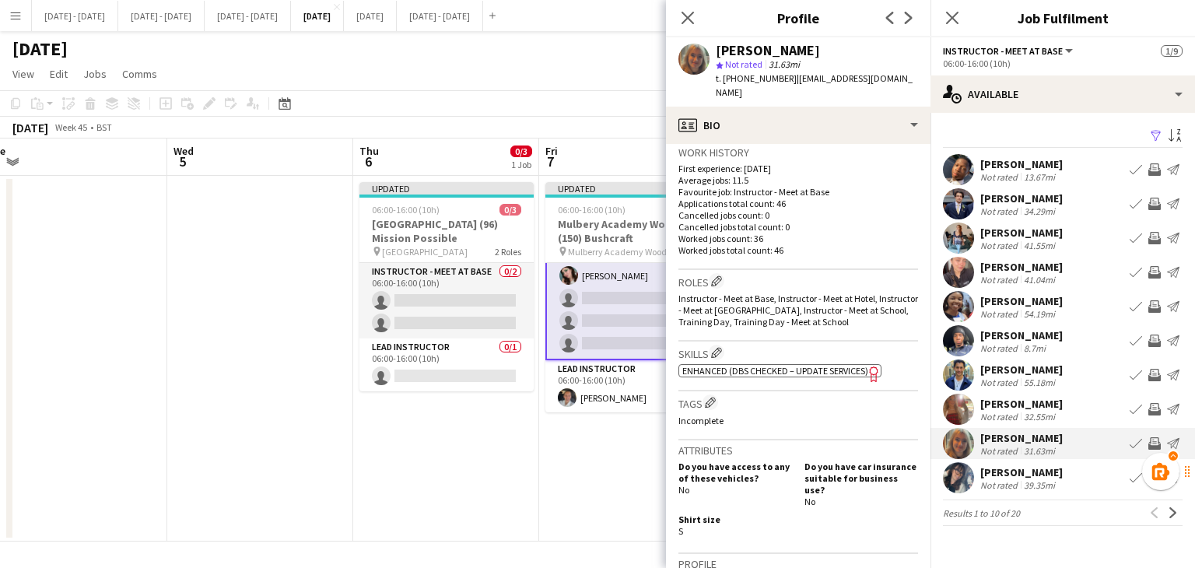
scroll to position [389, 0]
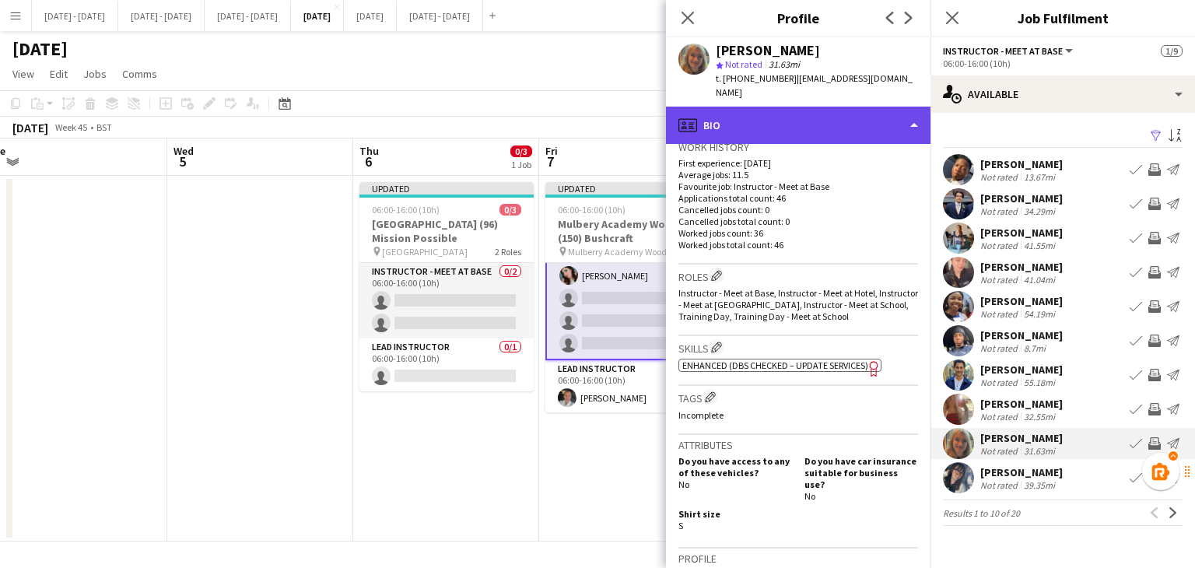
drag, startPoint x: 834, startPoint y: 107, endPoint x: 836, endPoint y: 173, distance: 66.2
click at [835, 107] on div "profile Bio" at bounding box center [798, 125] width 264 height 37
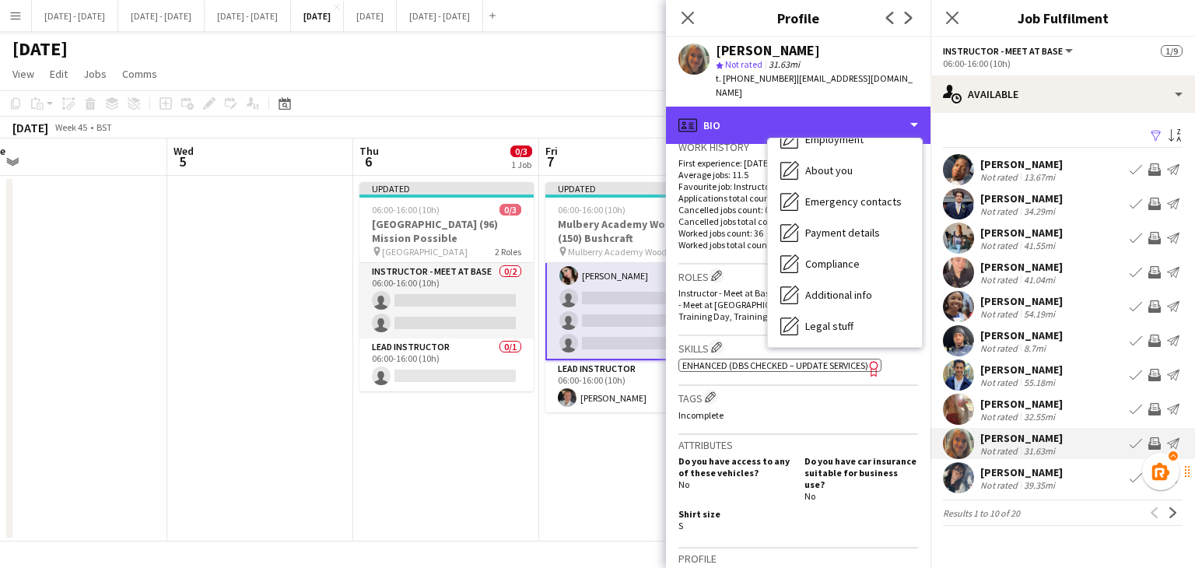
scroll to position [146, 0]
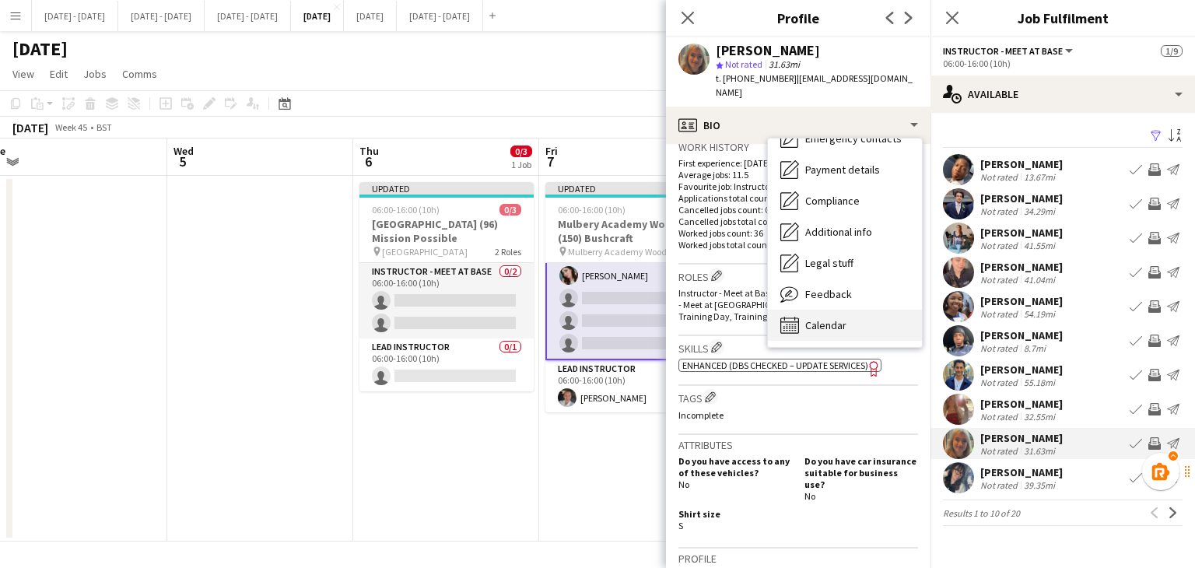
click at [841, 318] on span "Calendar" at bounding box center [825, 325] width 41 height 14
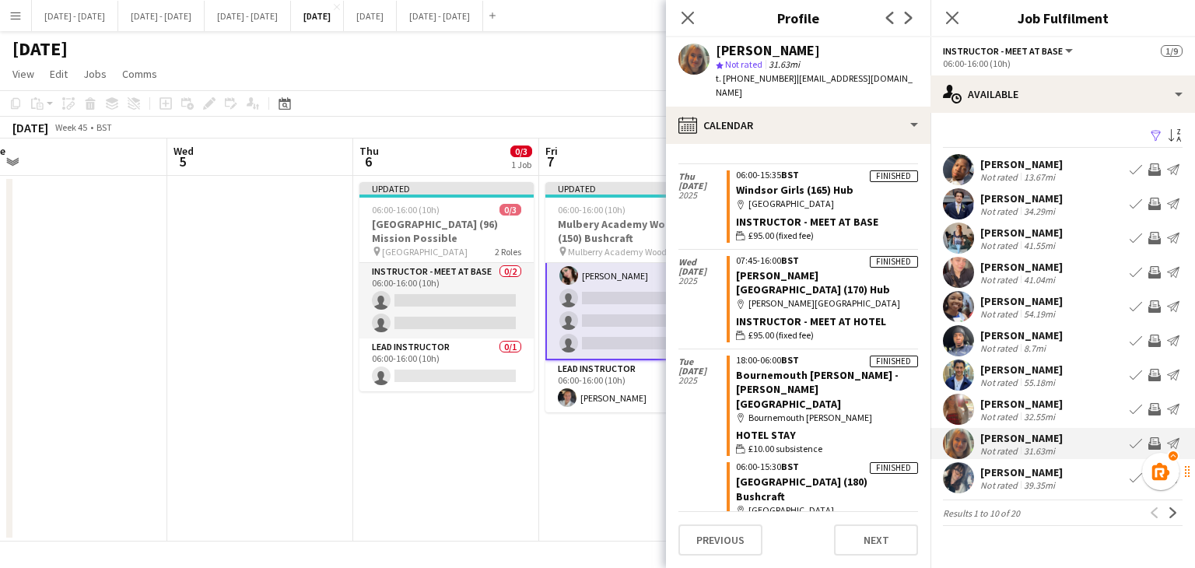
scroll to position [3869, 0]
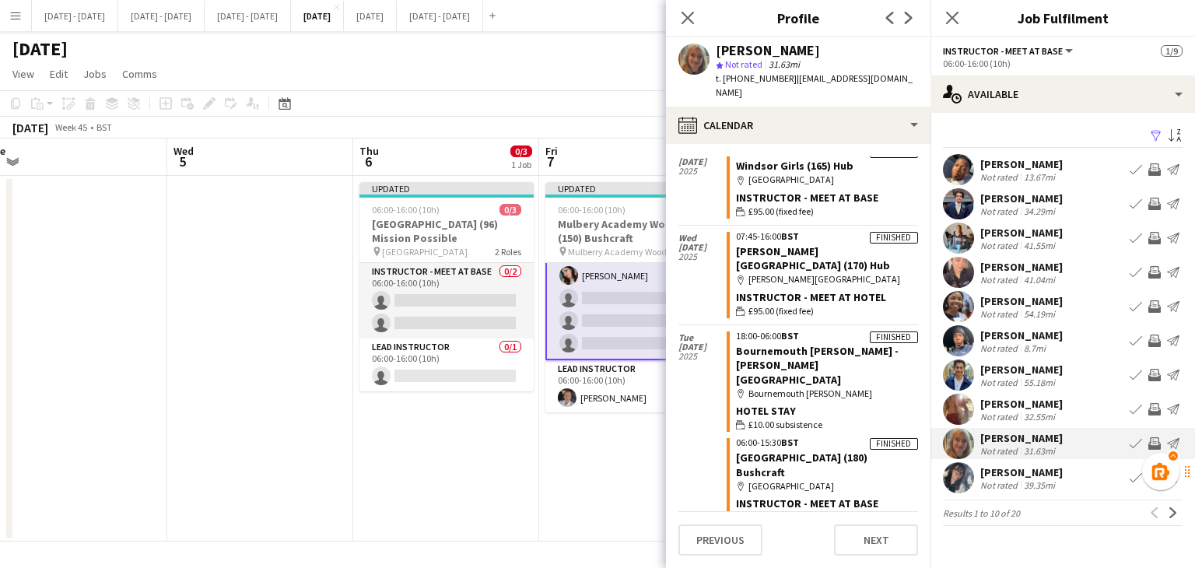
click at [1136, 439] on app-icon "Book crew" at bounding box center [1135, 443] width 12 height 12
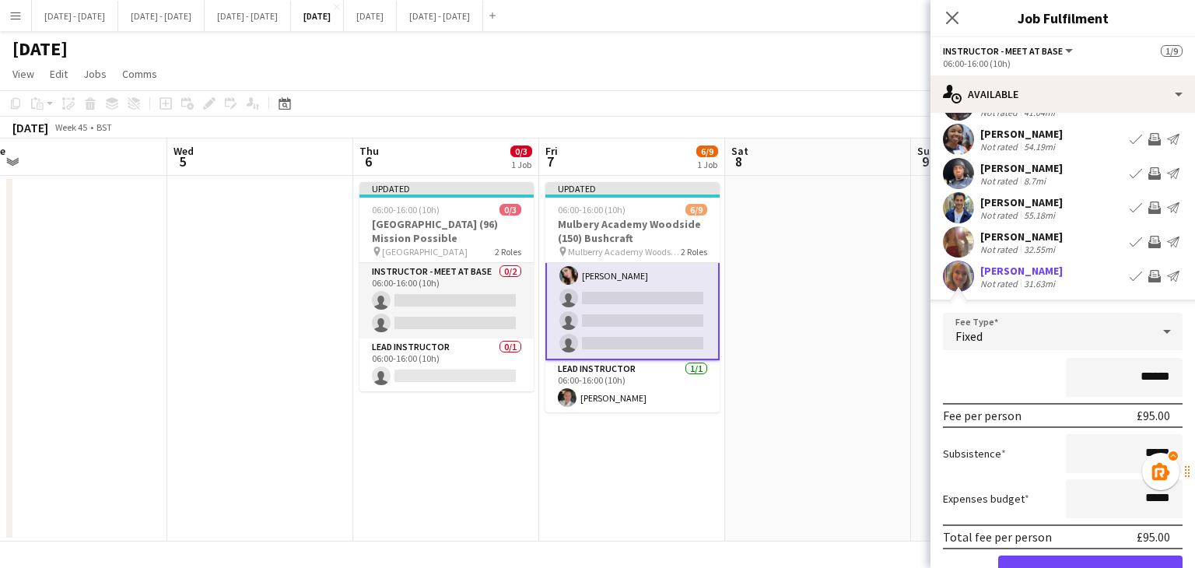
scroll to position [283, 0]
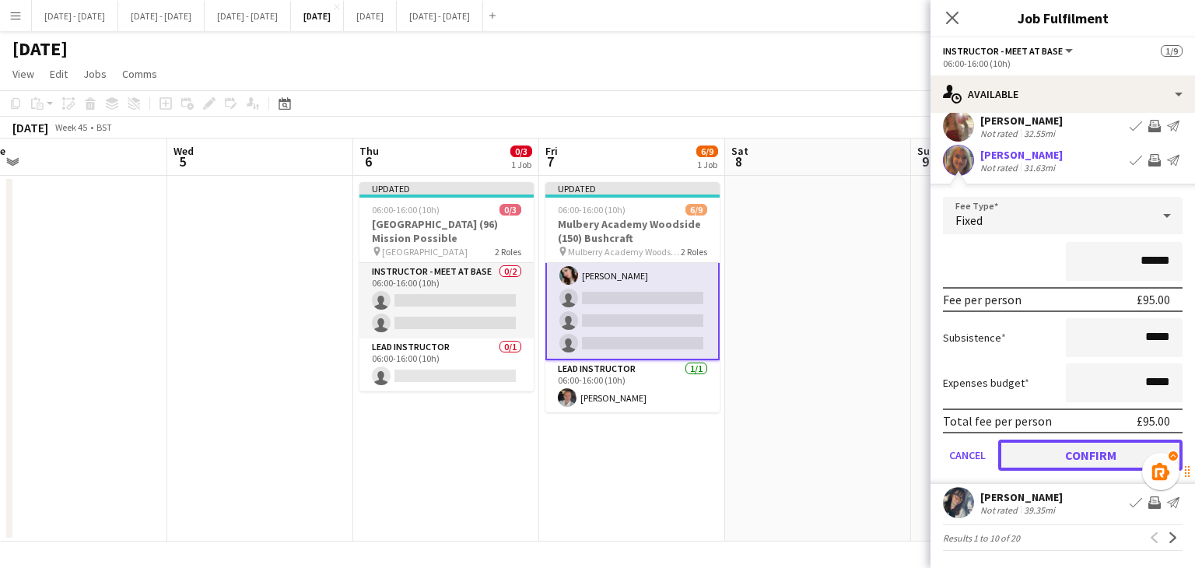
click at [1072, 452] on button "Confirm" at bounding box center [1090, 454] width 184 height 31
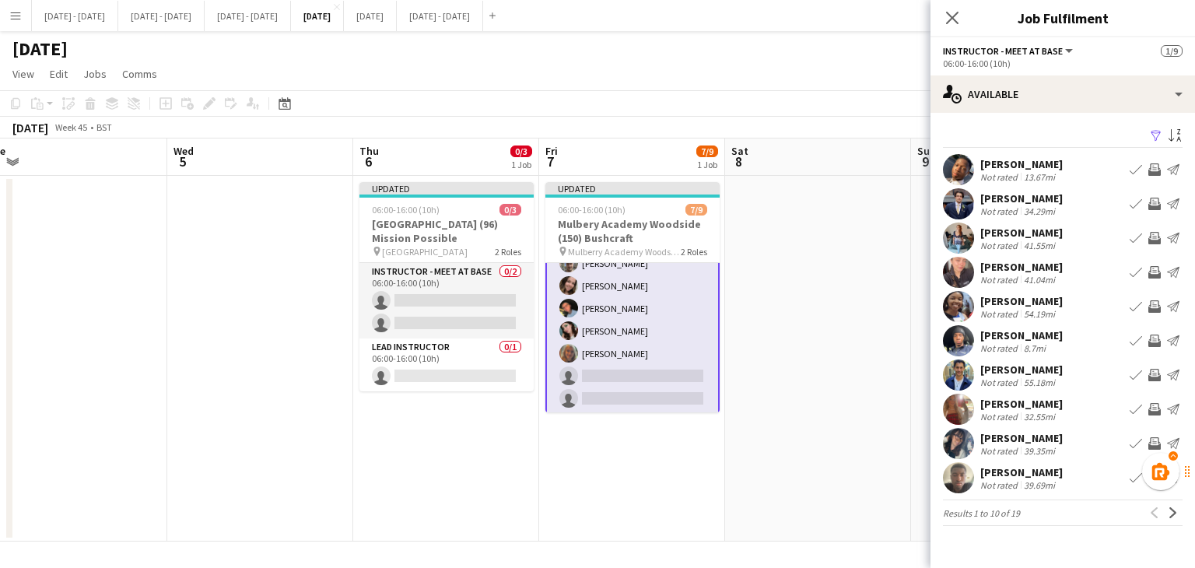
scroll to position [117, 0]
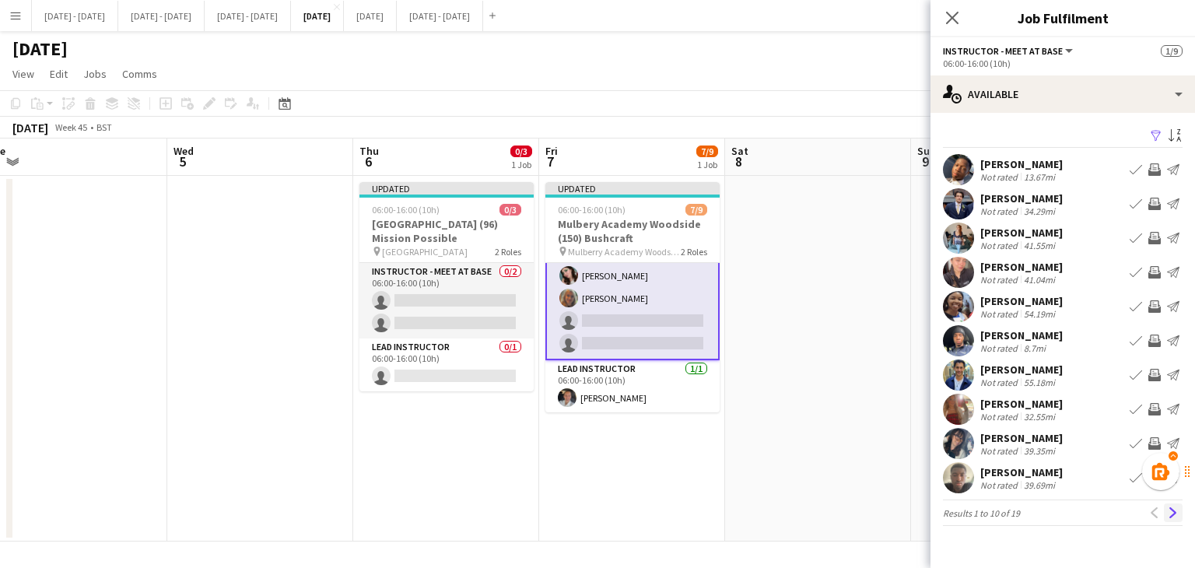
click at [1167, 516] on button "Next" at bounding box center [1173, 512] width 19 height 19
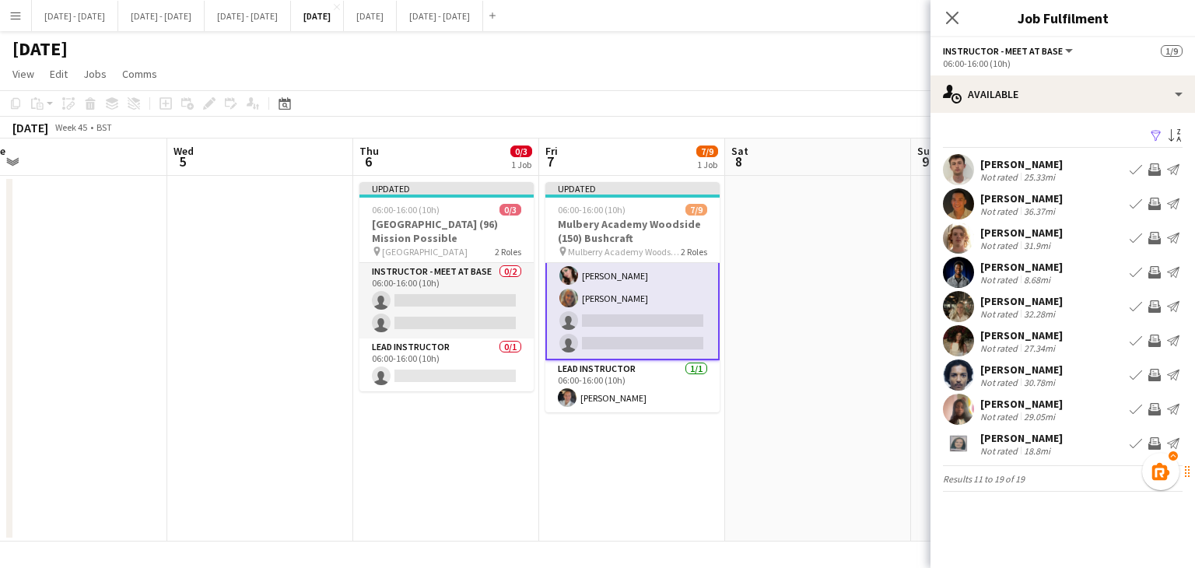
click at [1017, 302] on div "[PERSON_NAME]" at bounding box center [1021, 301] width 82 height 14
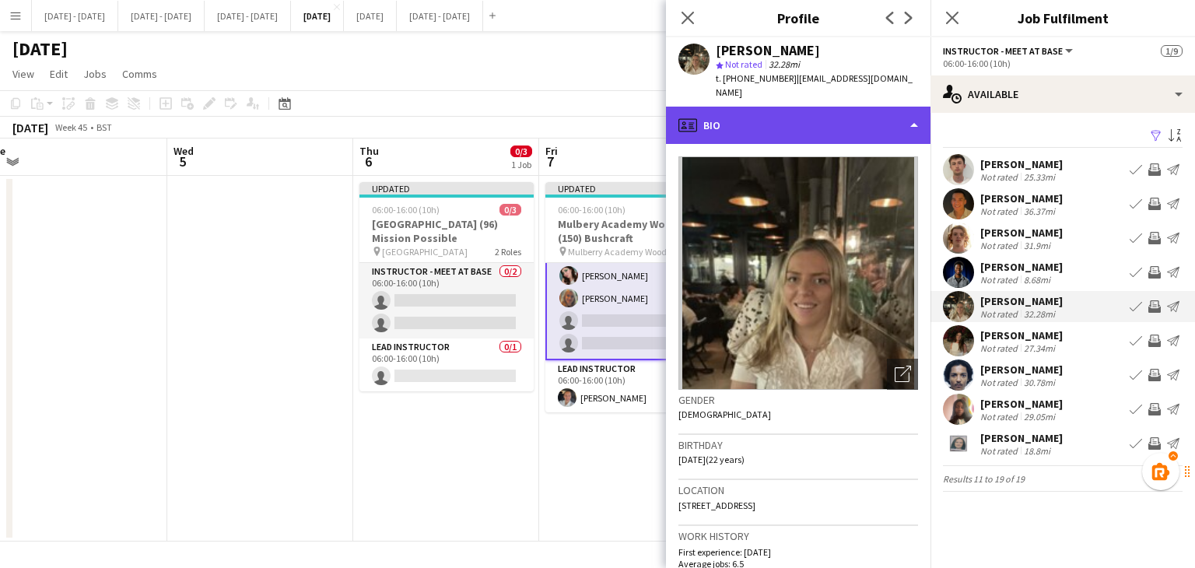
click at [849, 107] on div "profile Bio" at bounding box center [798, 125] width 264 height 37
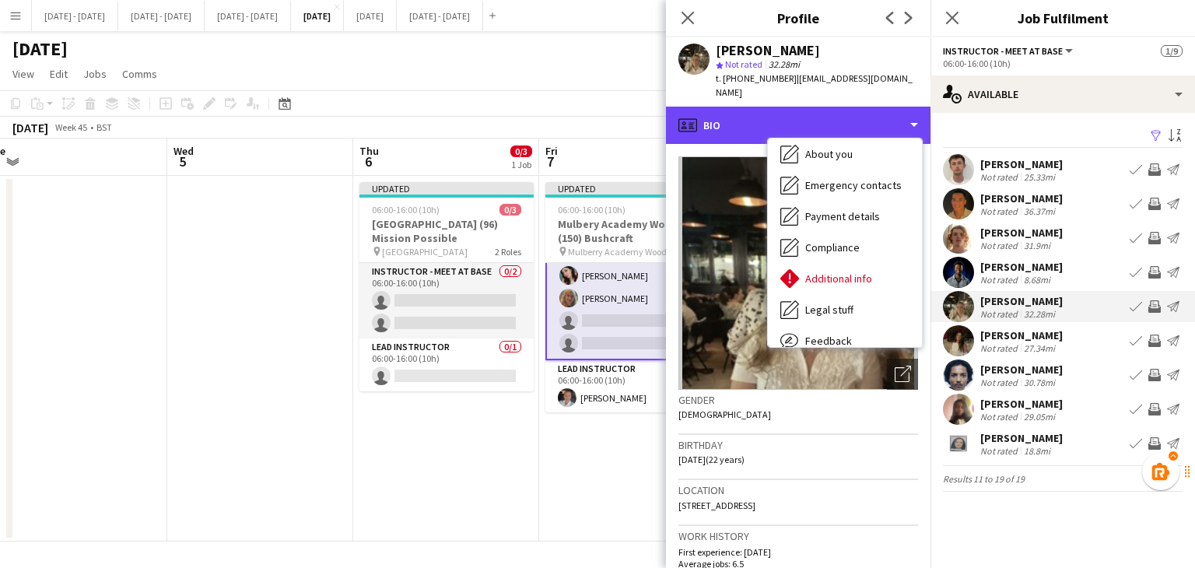
scroll to position [146, 0]
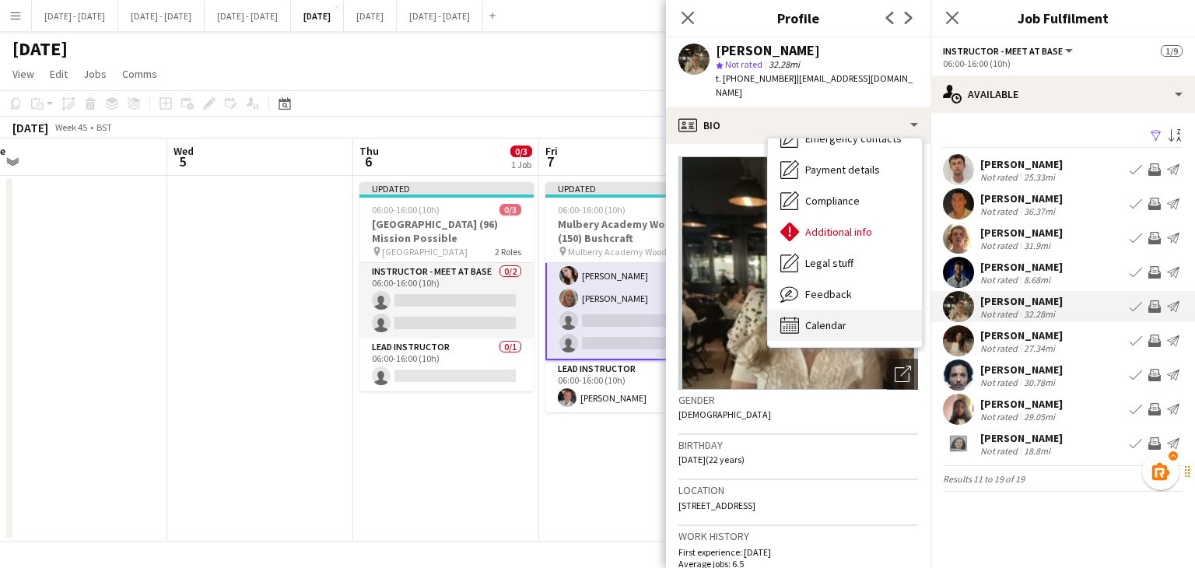
click at [838, 310] on div "Calendar Calendar" at bounding box center [845, 325] width 154 height 31
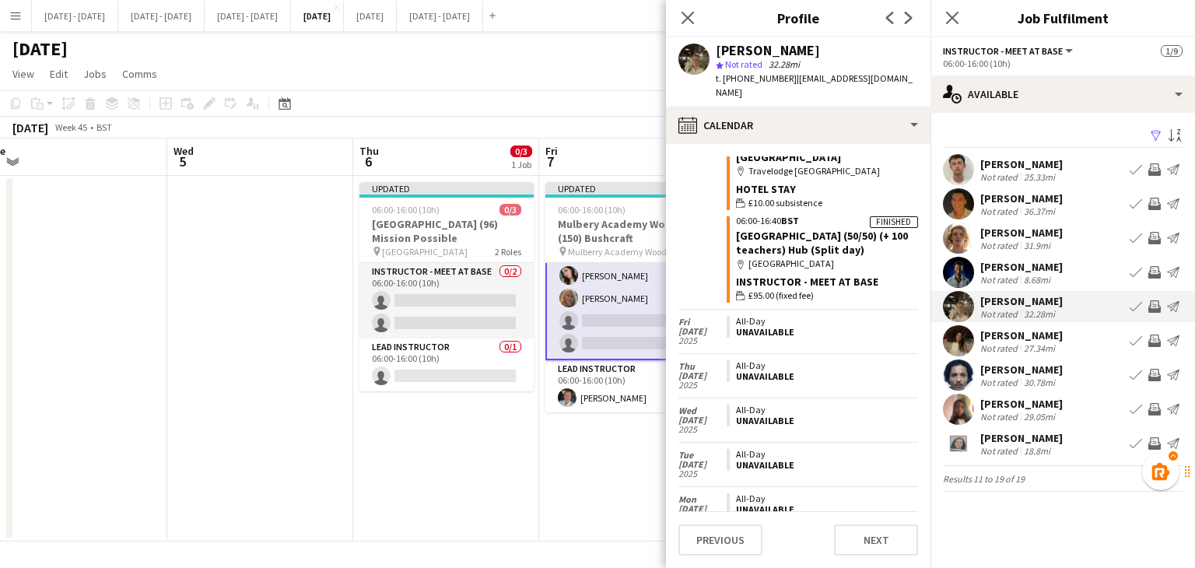
scroll to position [3397, 0]
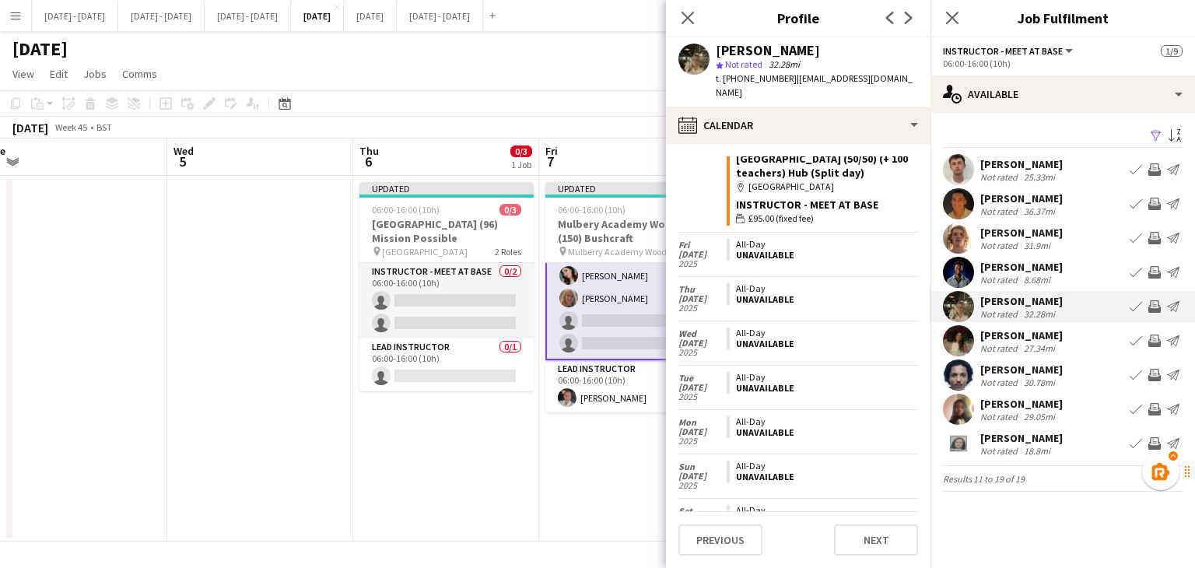
click at [1011, 275] on div "Not rated" at bounding box center [1000, 280] width 40 height 12
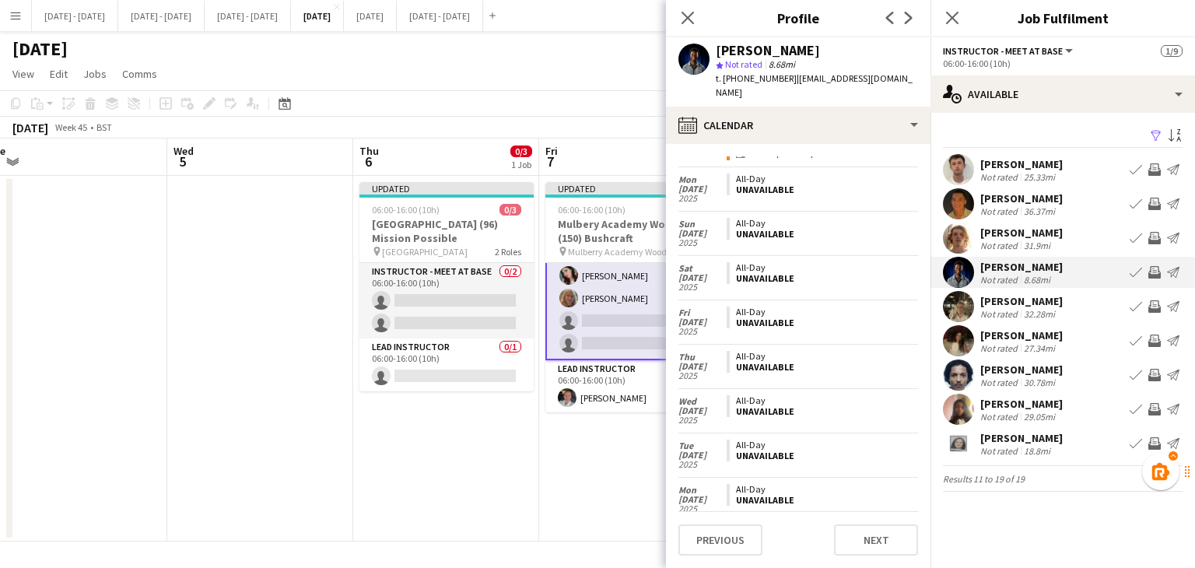
scroll to position [2924, 0]
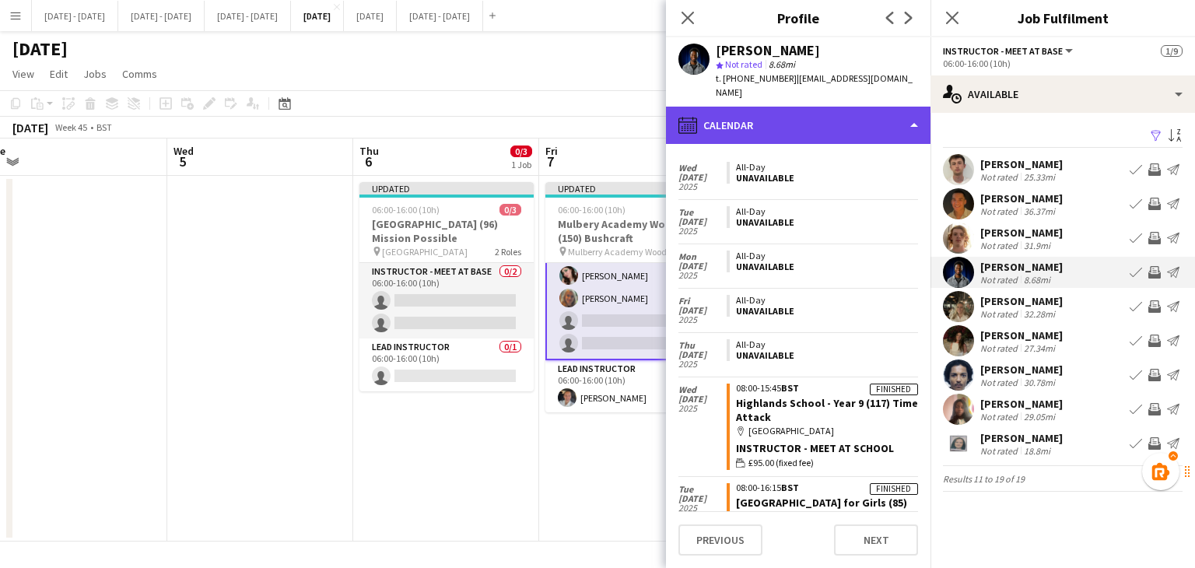
click at [871, 113] on div "calendar-full Calendar" at bounding box center [798, 125] width 264 height 37
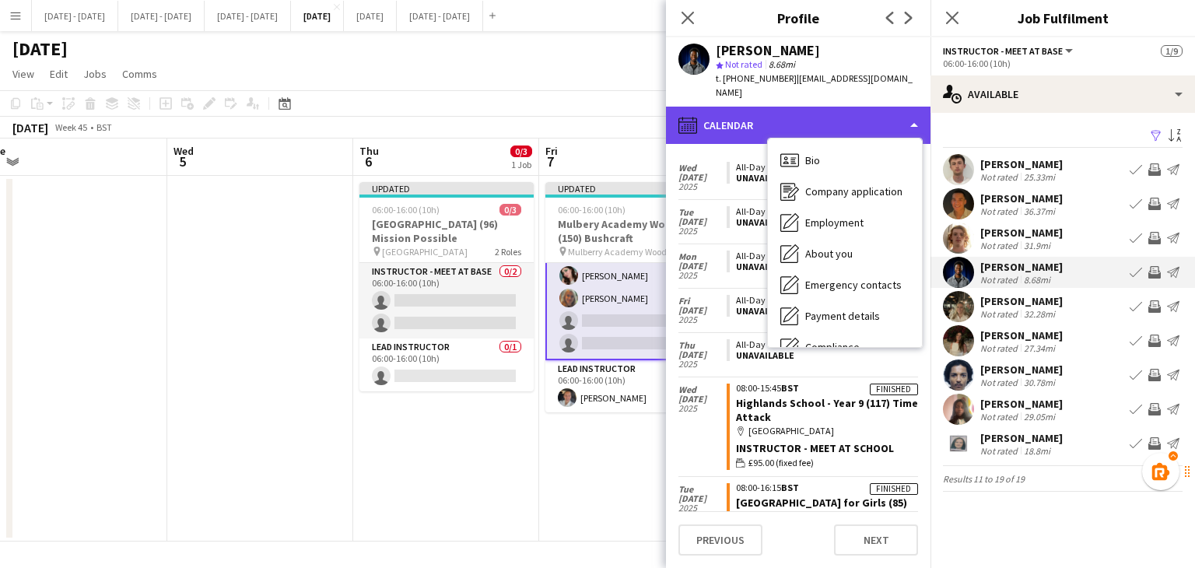
click at [871, 111] on div "calendar-full Calendar" at bounding box center [798, 125] width 264 height 37
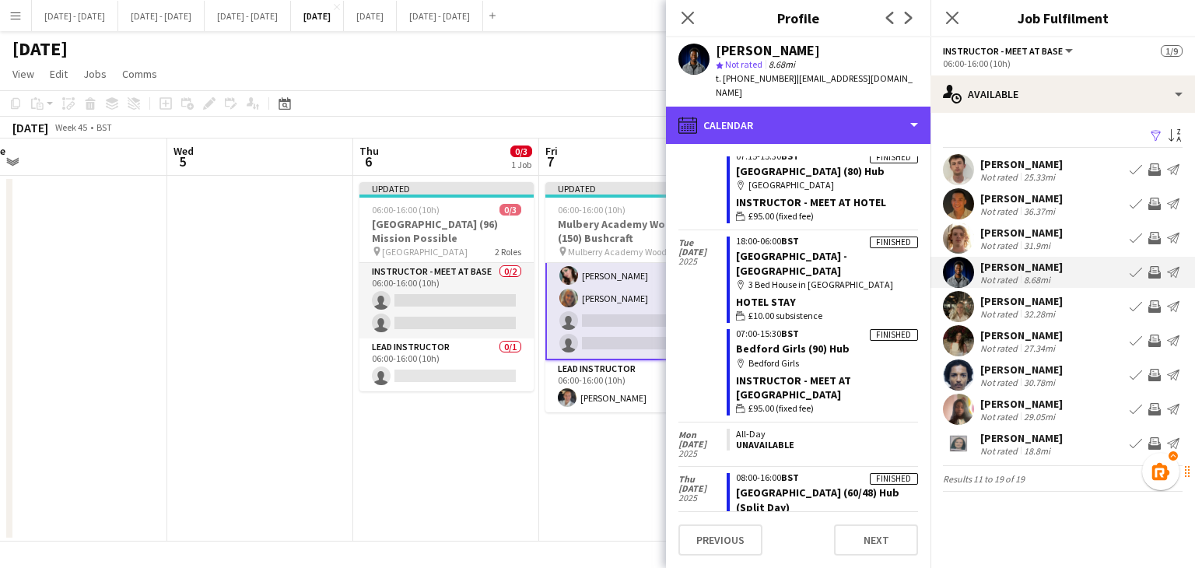
scroll to position [901, 0]
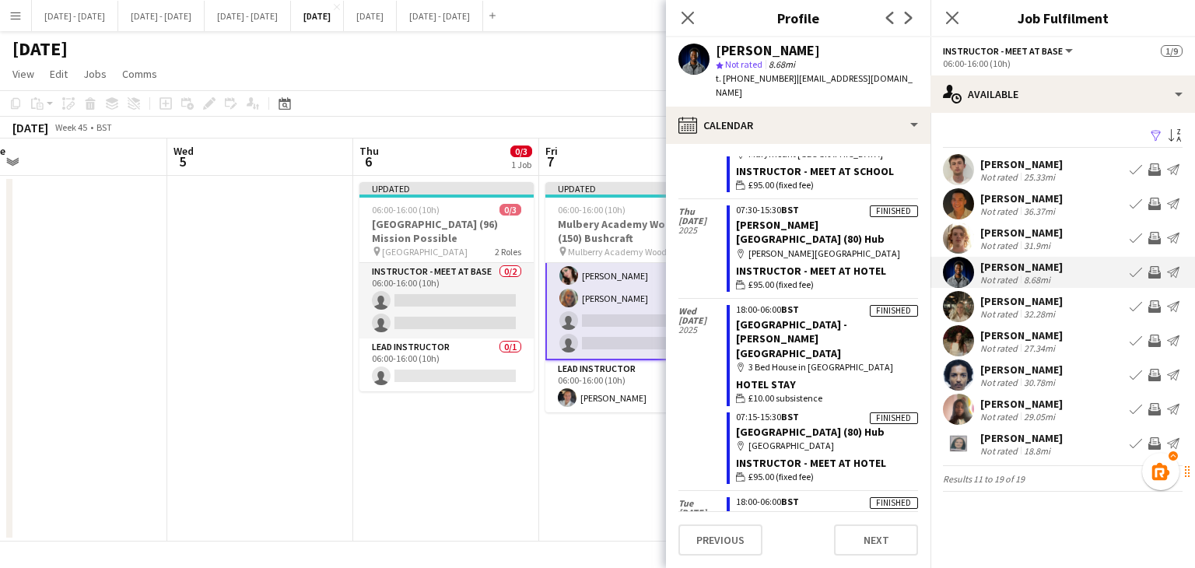
click at [1132, 268] on app-icon "Book crew" at bounding box center [1135, 272] width 12 height 12
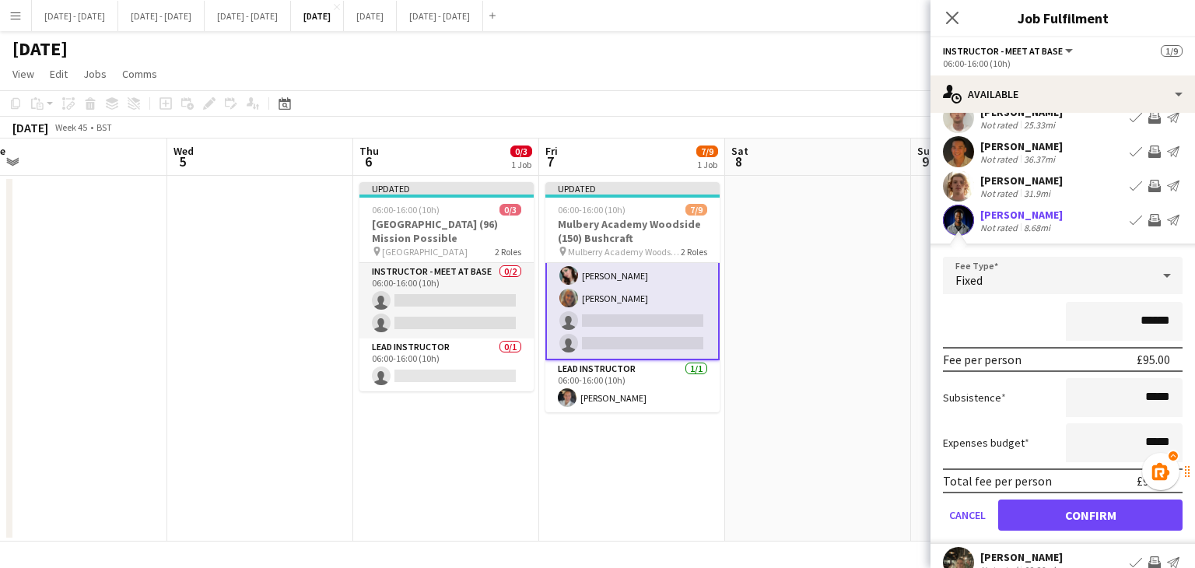
scroll to position [78, 0]
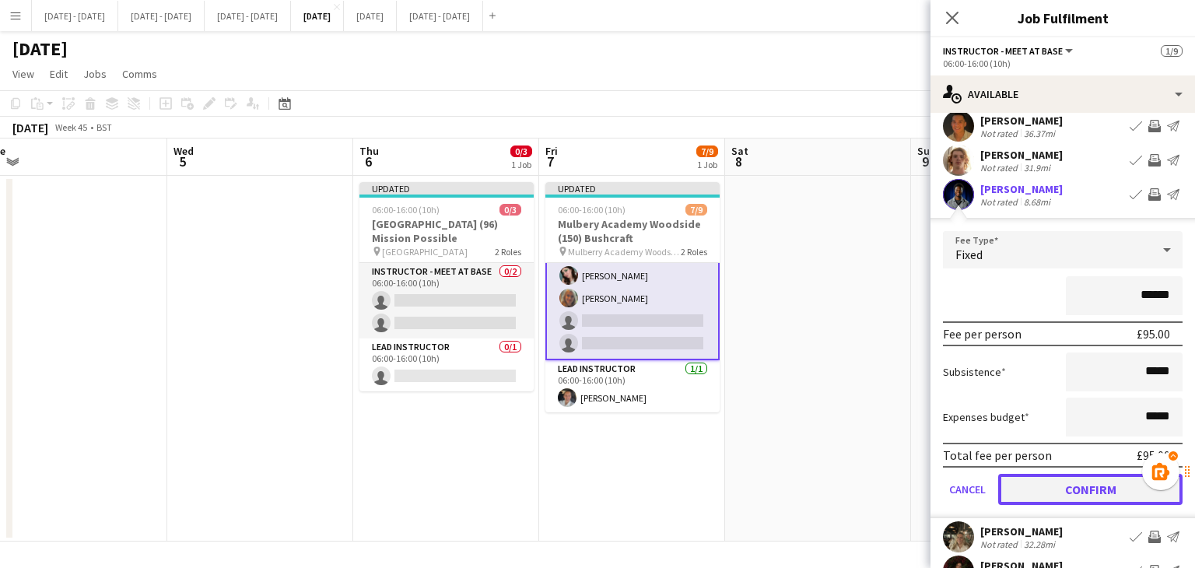
click at [1074, 484] on button "Confirm" at bounding box center [1090, 489] width 184 height 31
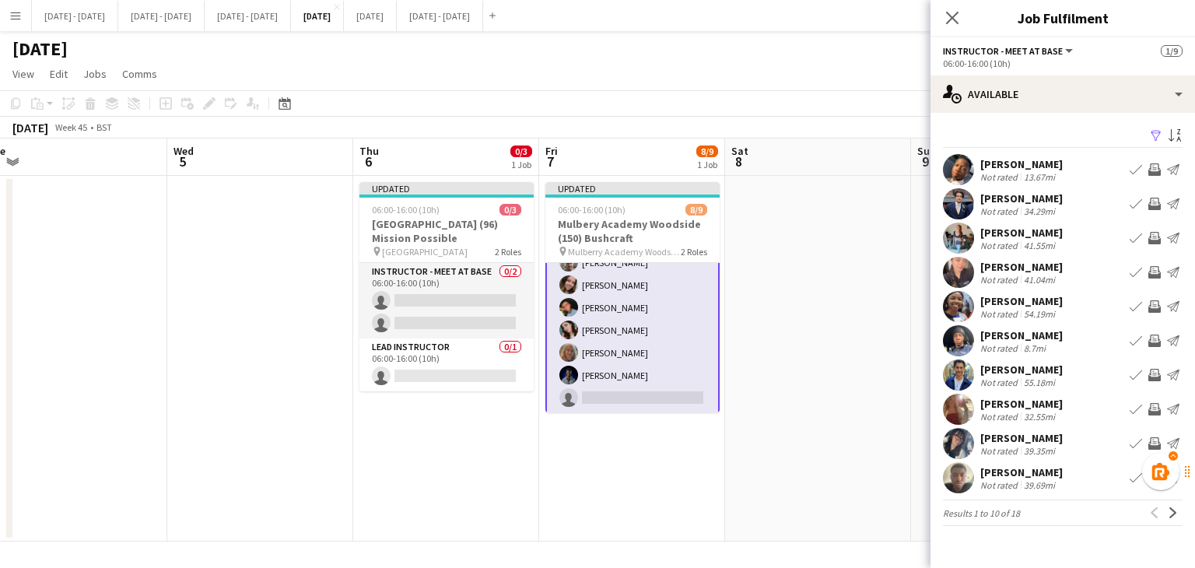
scroll to position [117, 0]
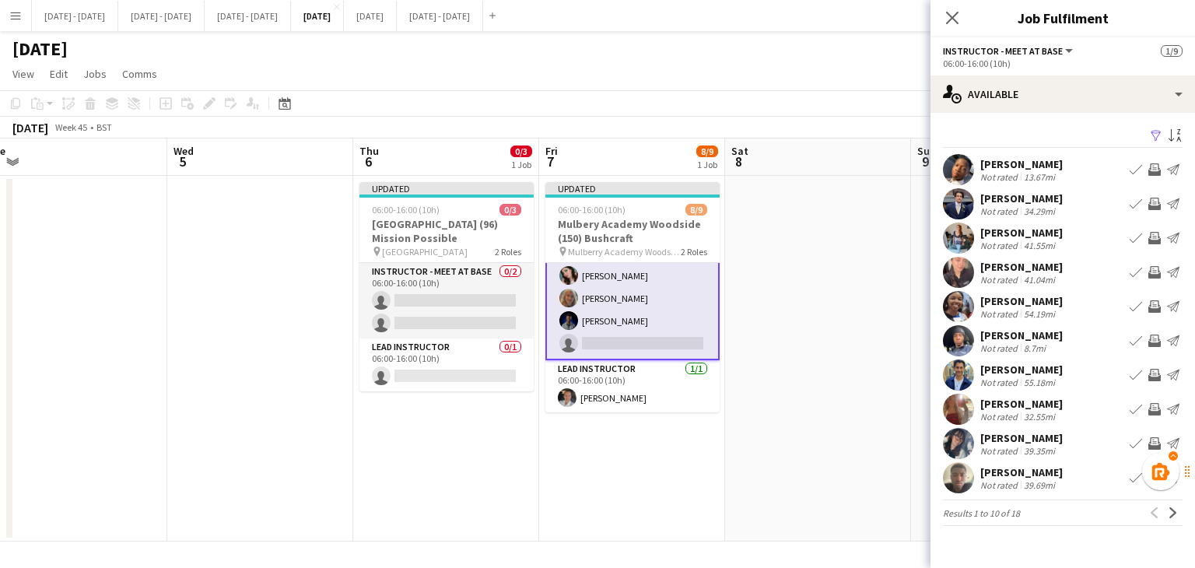
click at [1023, 369] on div "[PERSON_NAME]" at bounding box center [1021, 369] width 82 height 14
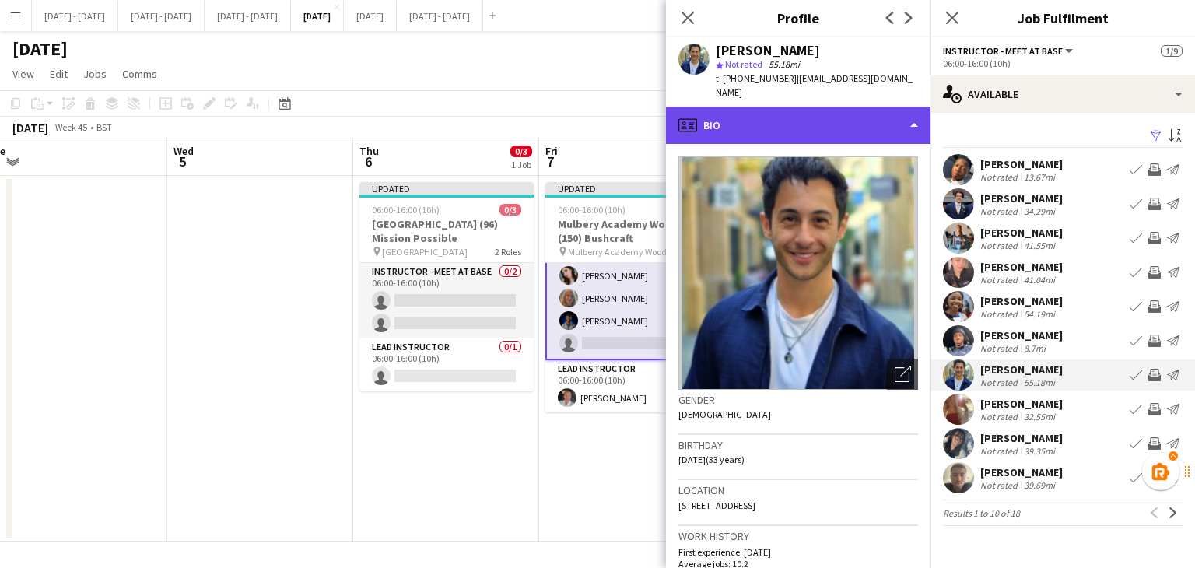
click at [862, 119] on div "profile Bio" at bounding box center [798, 125] width 264 height 37
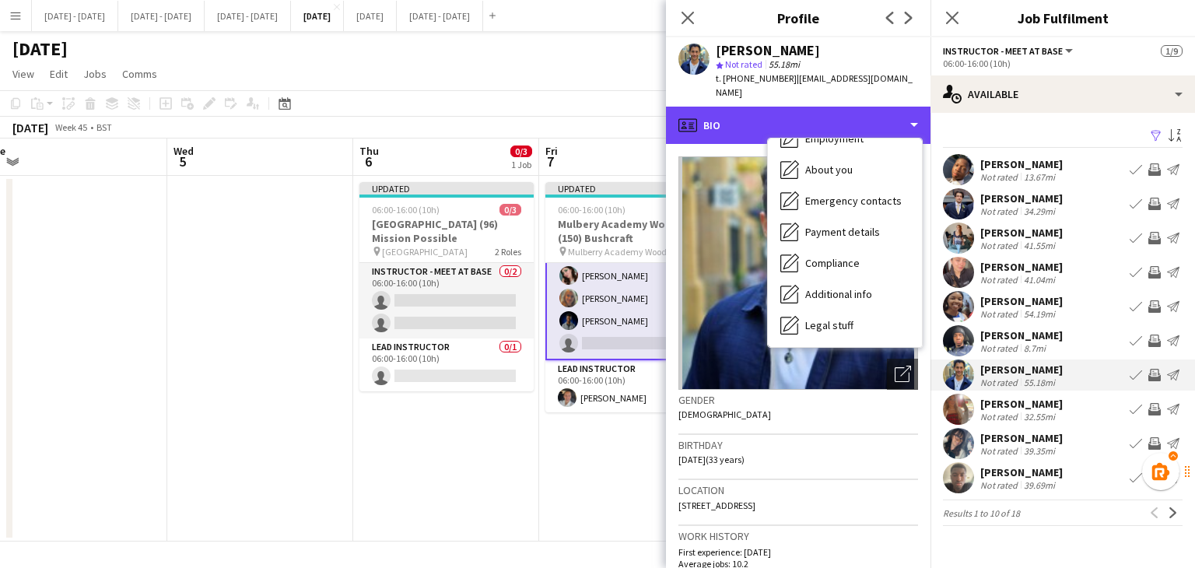
scroll to position [146, 0]
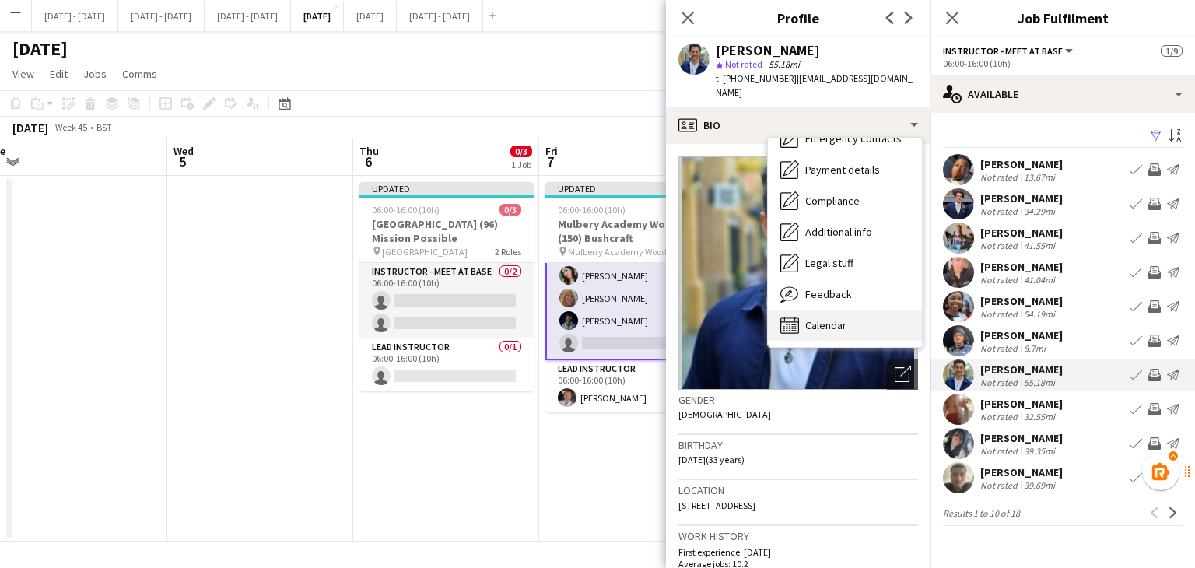
click at [858, 317] on div "Calendar Calendar" at bounding box center [845, 325] width 154 height 31
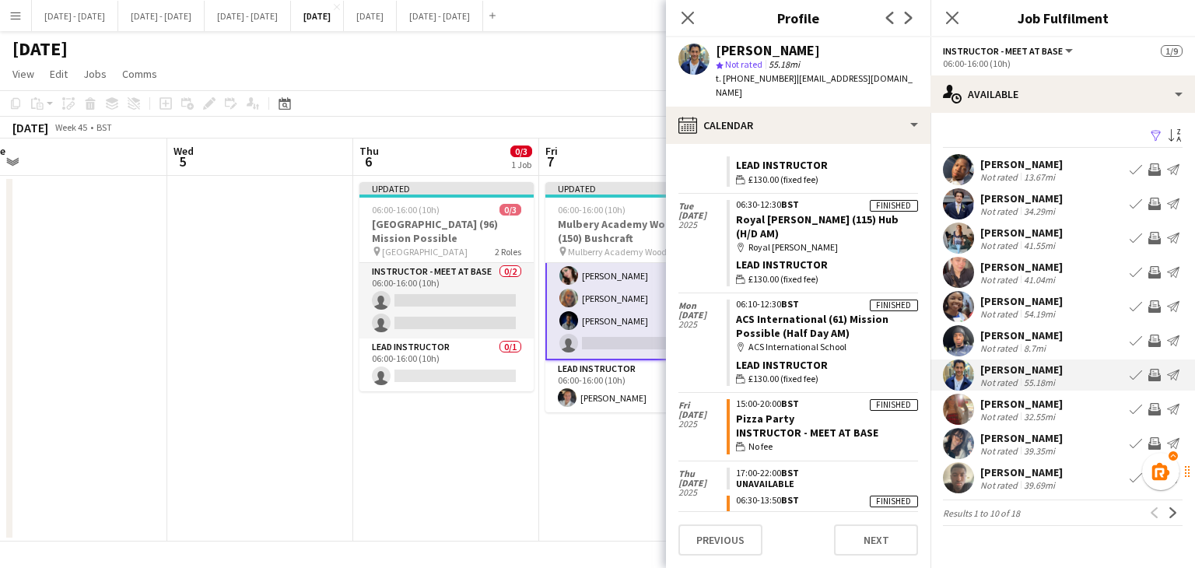
scroll to position [2235, 0]
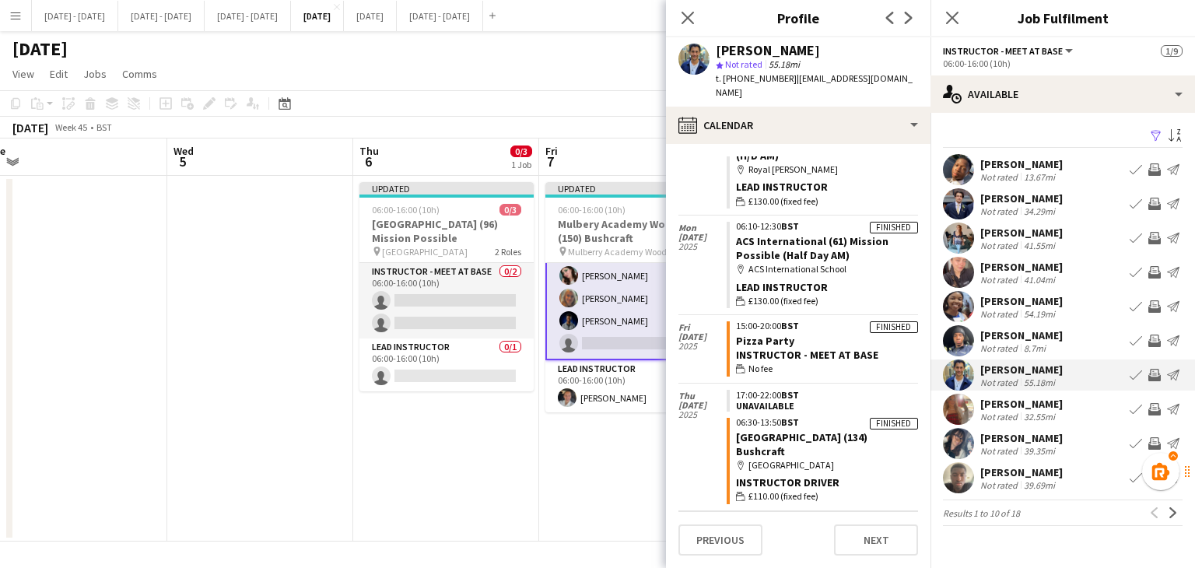
click at [1136, 373] on app-icon "Book crew" at bounding box center [1135, 375] width 12 height 12
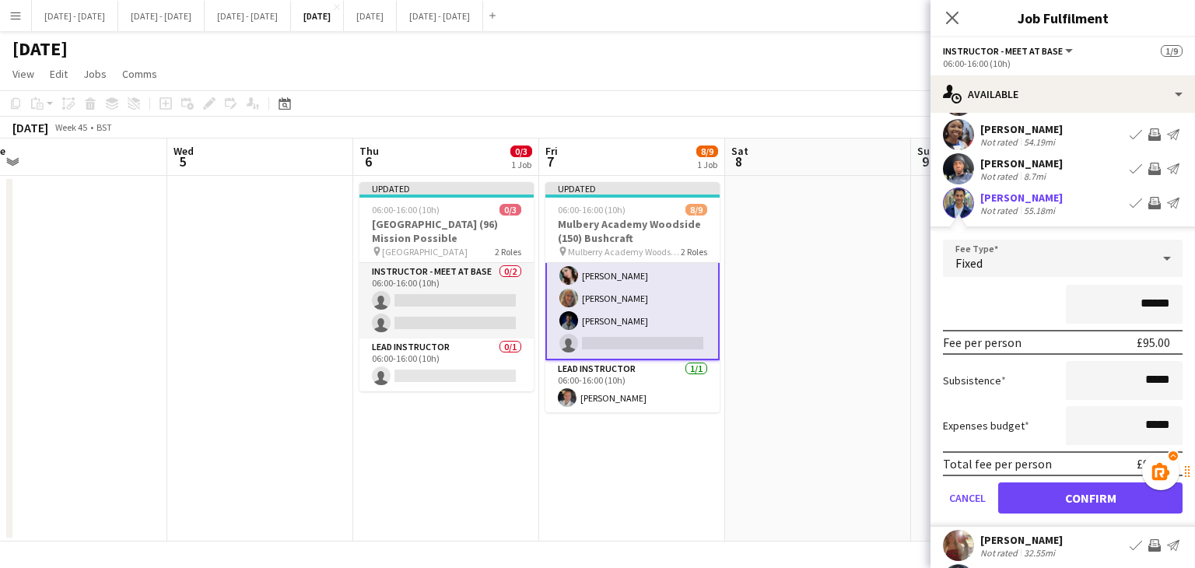
scroll to position [283, 0]
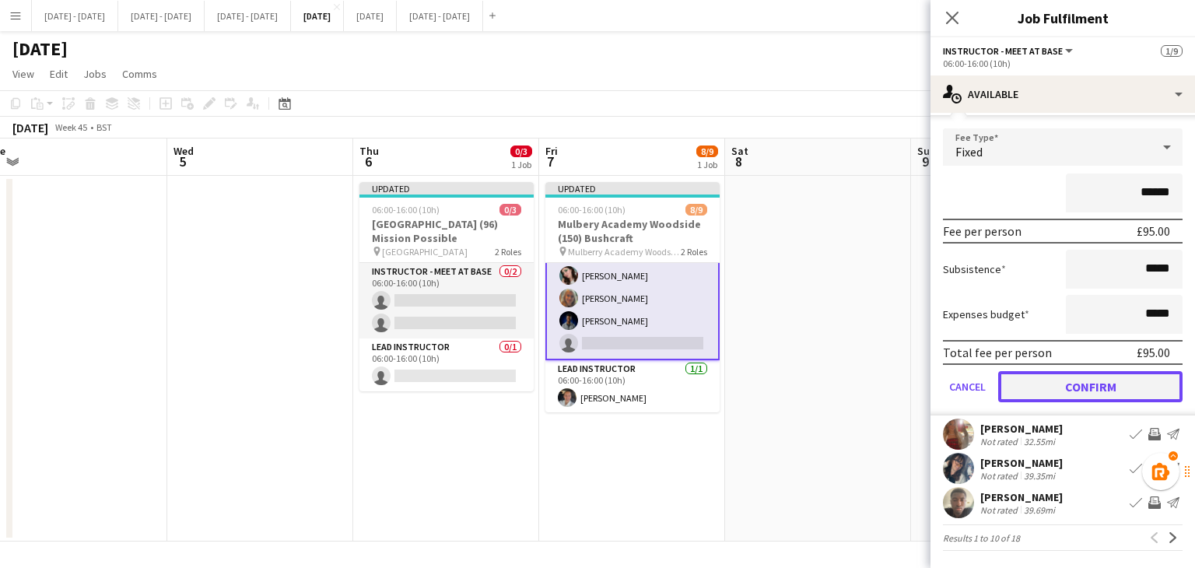
click at [1069, 390] on button "Confirm" at bounding box center [1090, 386] width 184 height 31
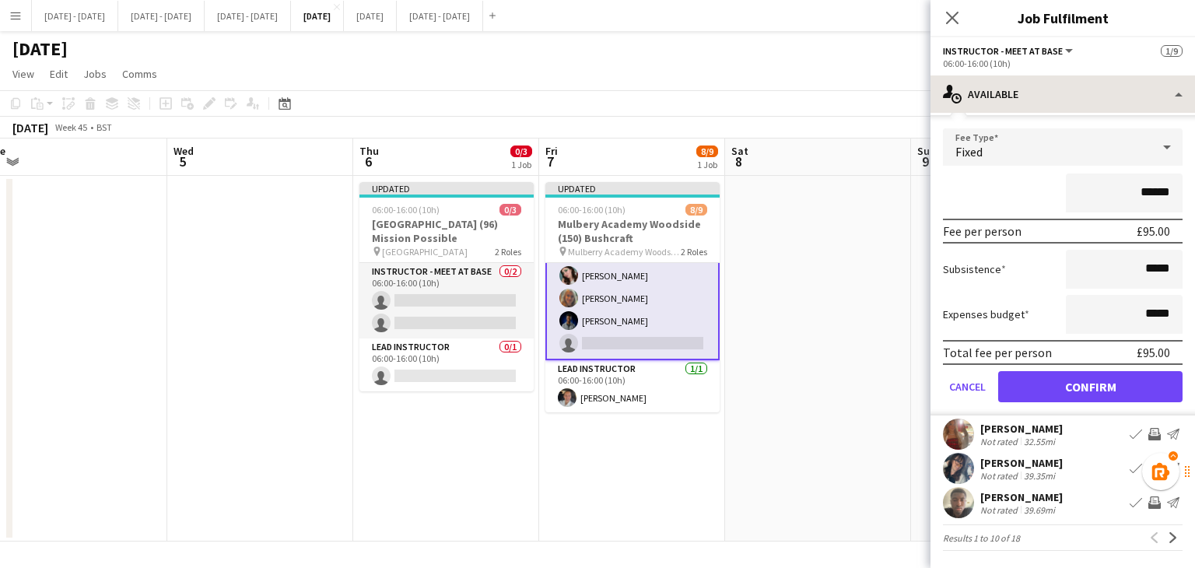
scroll to position [0, 0]
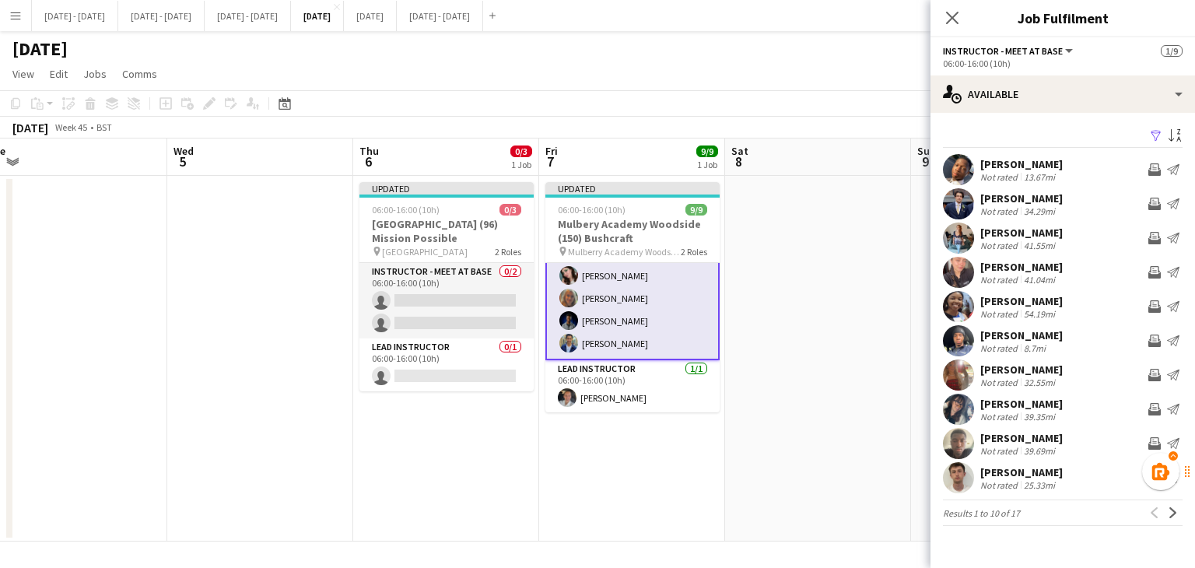
click at [955, 16] on icon "Close pop-in" at bounding box center [952, 18] width 12 height 12
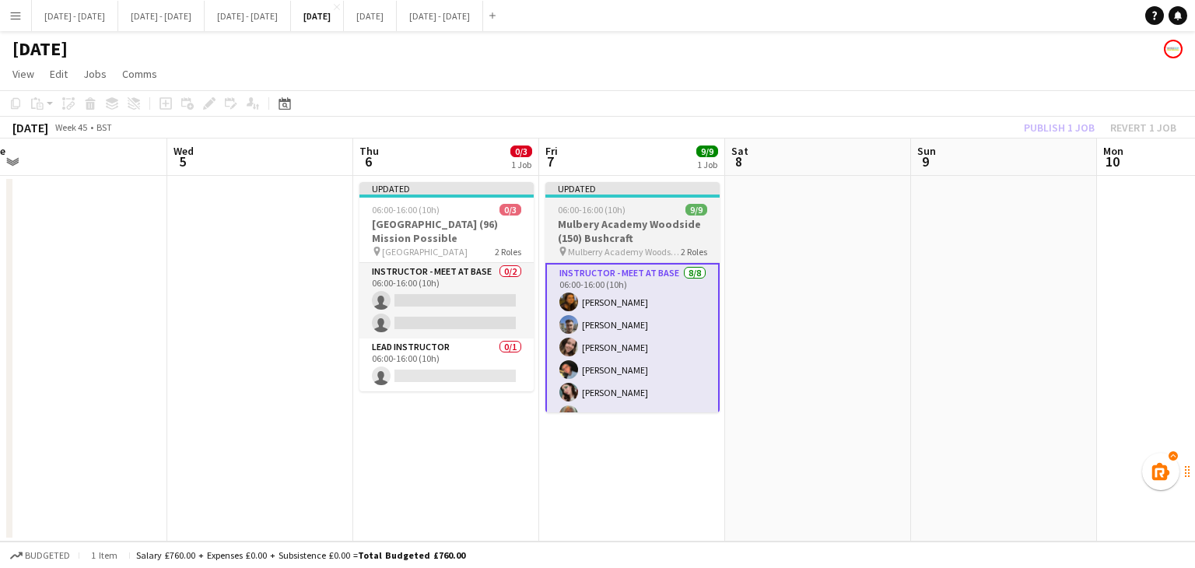
click at [604, 222] on h3 "Mulbery Academy Woodside (150) Bushcraft" at bounding box center [632, 231] width 174 height 28
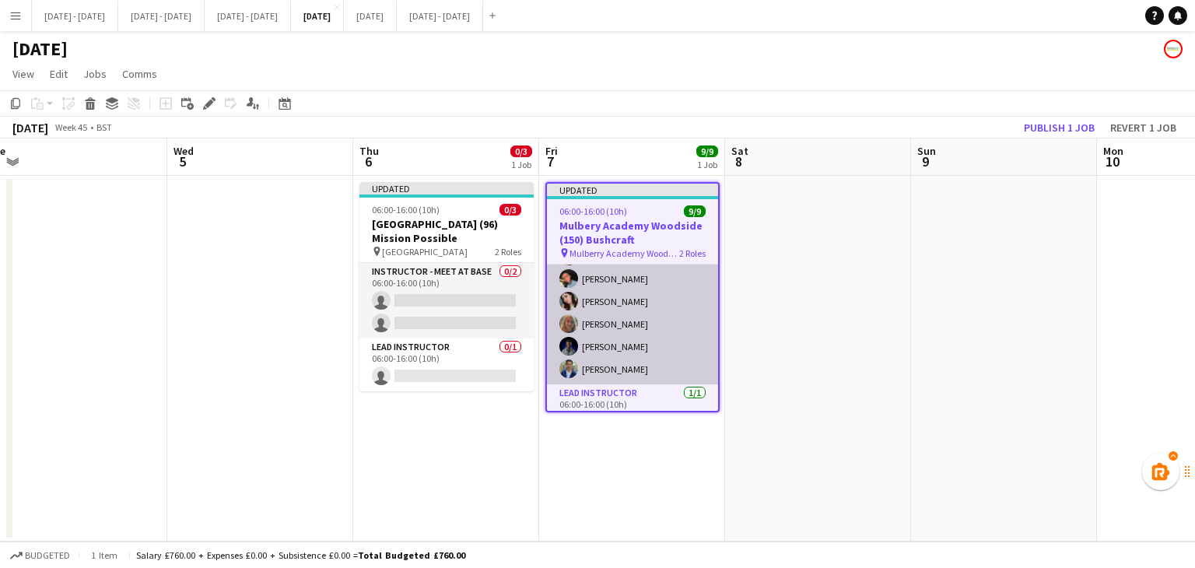
scroll to position [117, 0]
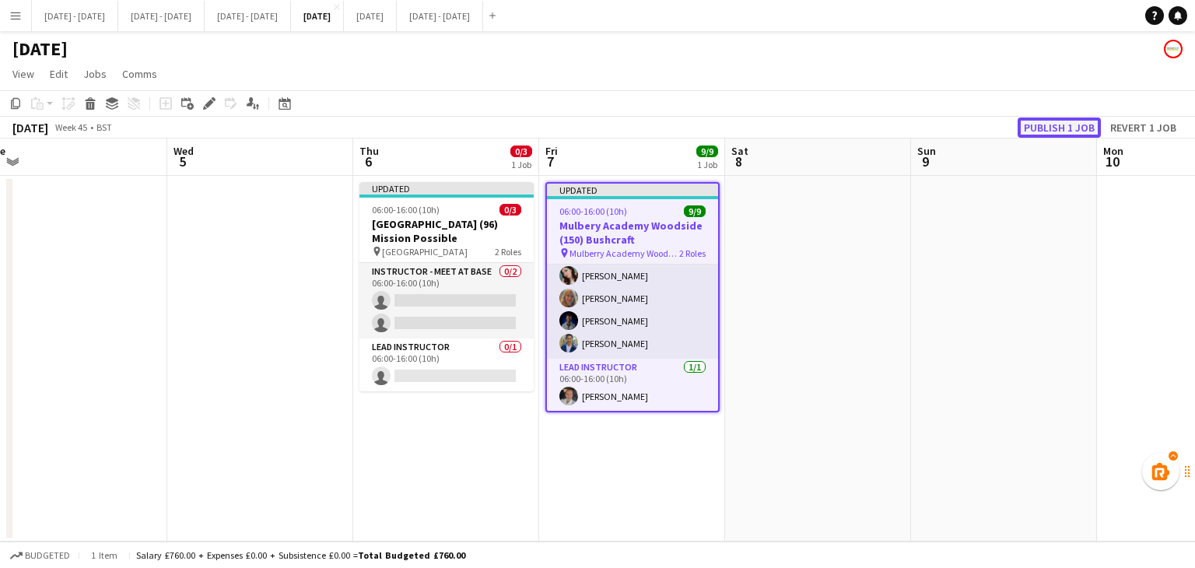
click at [1076, 125] on button "Publish 1 job" at bounding box center [1058, 127] width 83 height 20
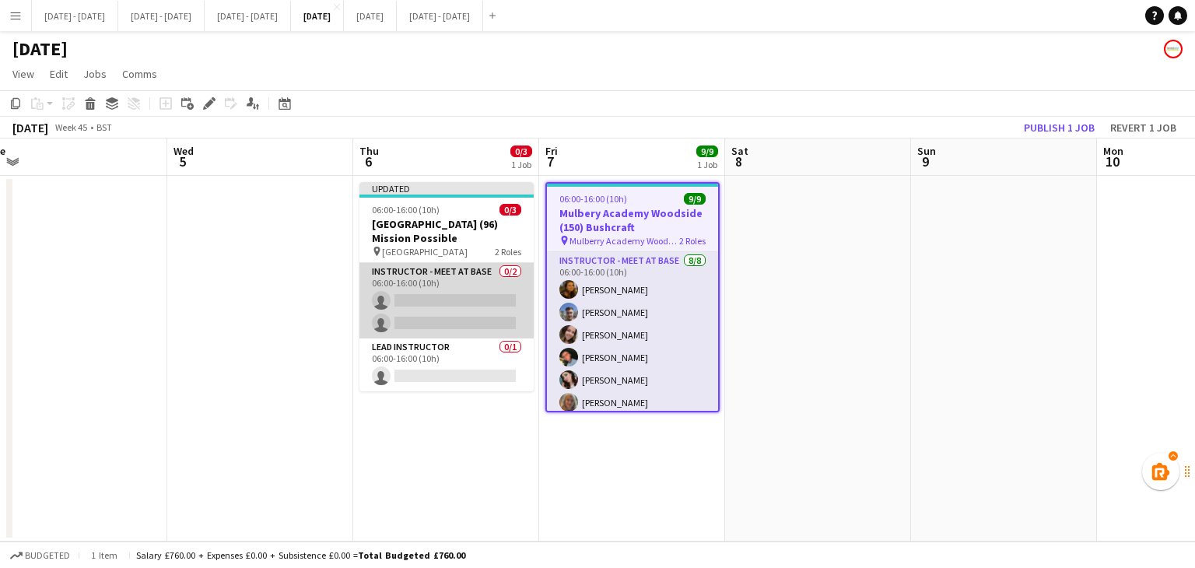
scroll to position [0, 761]
click at [472, 315] on app-card-role "Instructor - Meet at Base 0/2 06:00-16:00 (10h) single-neutral-actions single-n…" at bounding box center [447, 300] width 174 height 75
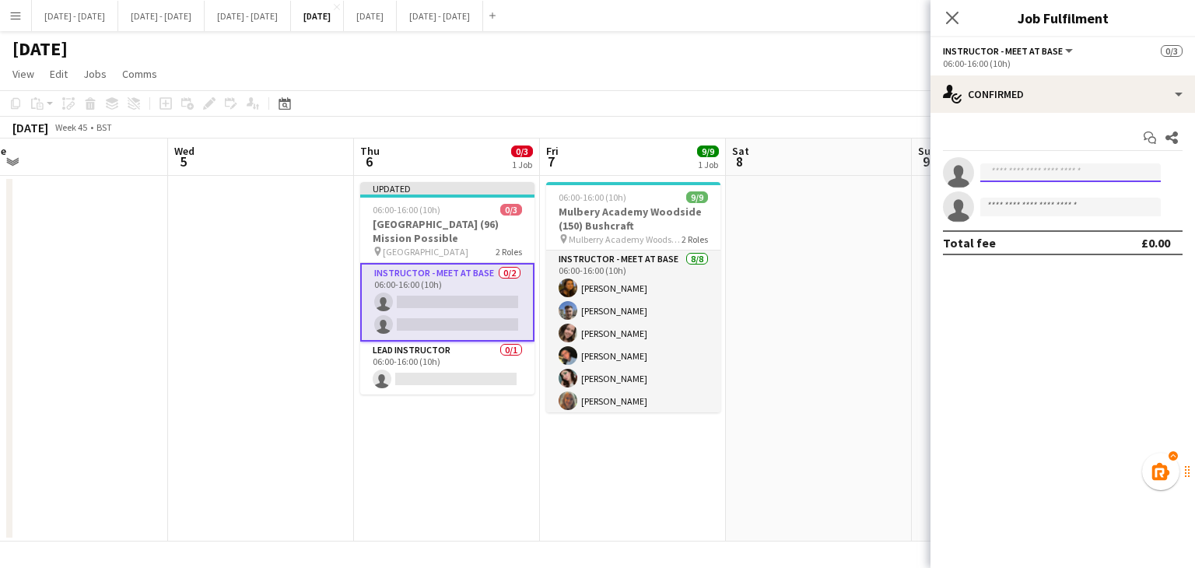
drag, startPoint x: 1024, startPoint y: 167, endPoint x: 1010, endPoint y: 168, distance: 14.0
click at [1025, 167] on input at bounding box center [1070, 172] width 180 height 19
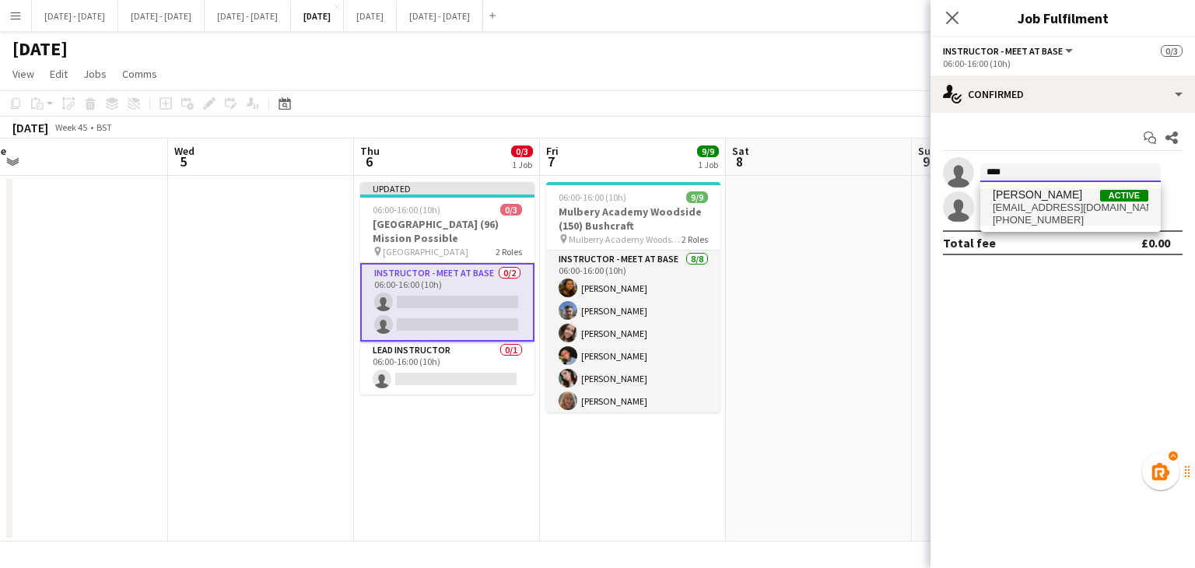
type input "****"
click at [1031, 210] on span "[EMAIL_ADDRESS][DOMAIN_NAME]" at bounding box center [1070, 207] width 156 height 12
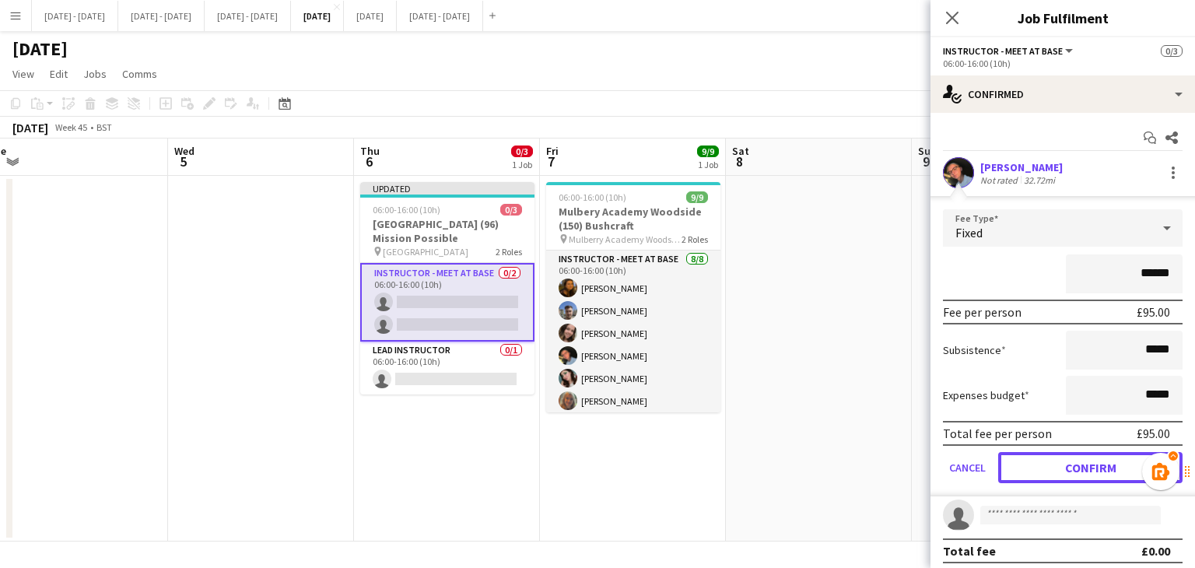
drag, startPoint x: 1068, startPoint y: 467, endPoint x: 1064, endPoint y: 438, distance: 29.8
click at [1068, 467] on button "Confirm" at bounding box center [1090, 467] width 184 height 31
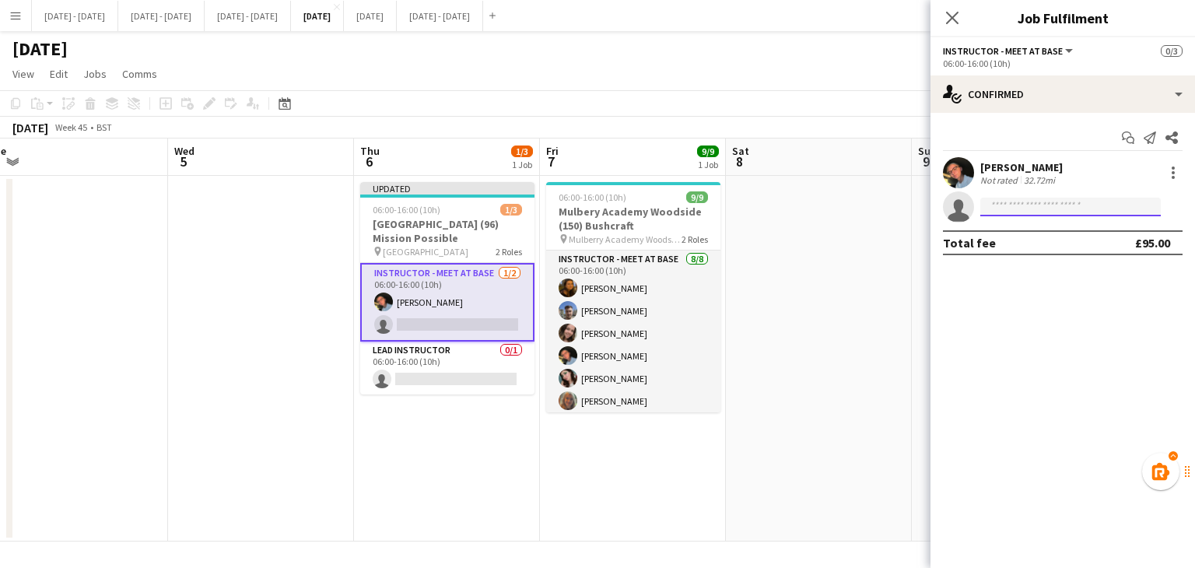
click at [1053, 201] on input at bounding box center [1070, 207] width 180 height 19
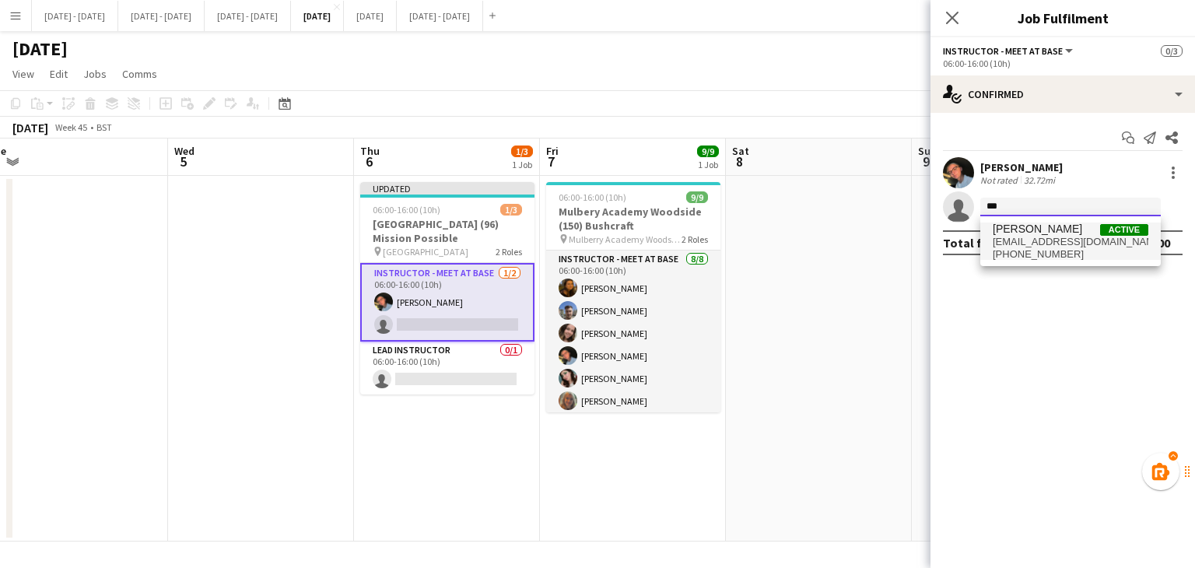
type input "***"
click at [1028, 253] on span "[PHONE_NUMBER]" at bounding box center [1070, 254] width 156 height 12
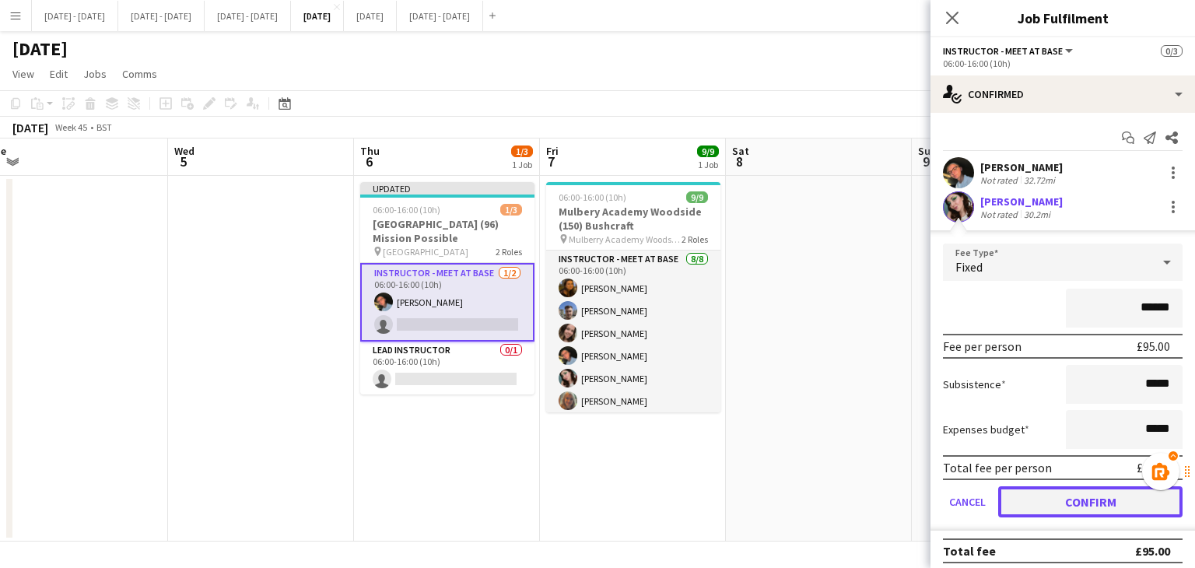
click at [1055, 502] on button "Confirm" at bounding box center [1090, 501] width 184 height 31
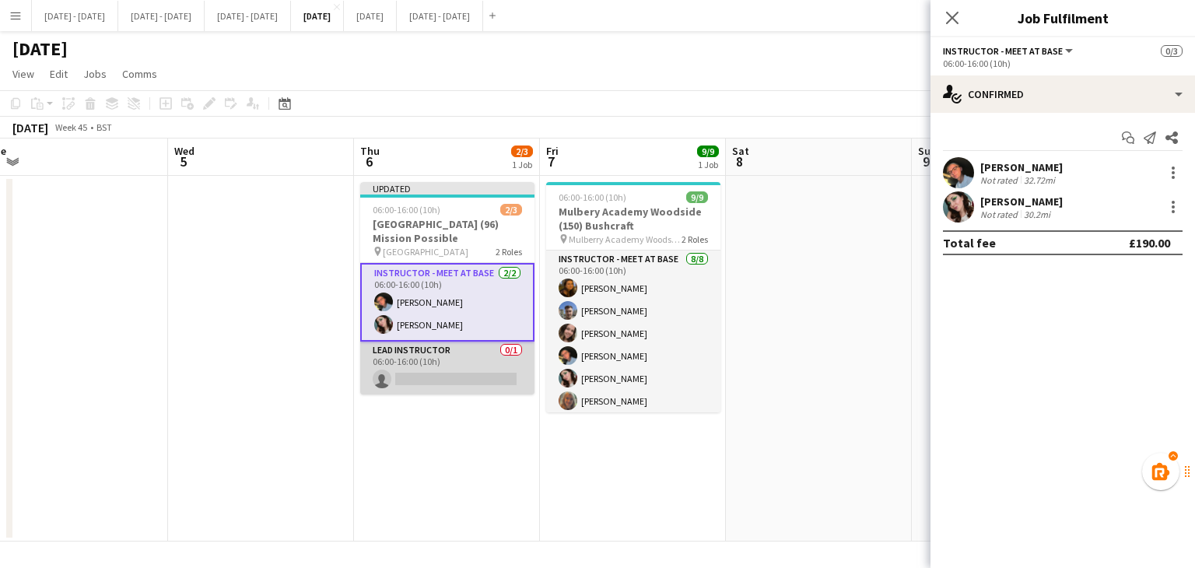
click at [424, 381] on app-card-role "Lead Instructor 0/1 06:00-16:00 (10h) single-neutral-actions" at bounding box center [447, 367] width 174 height 53
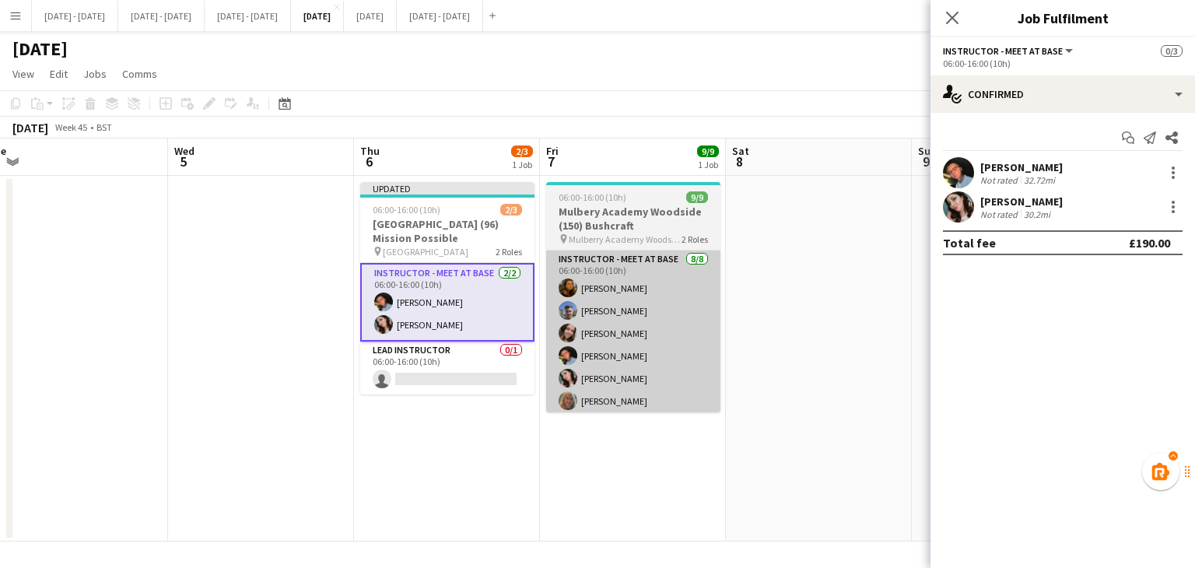
scroll to position [0, 759]
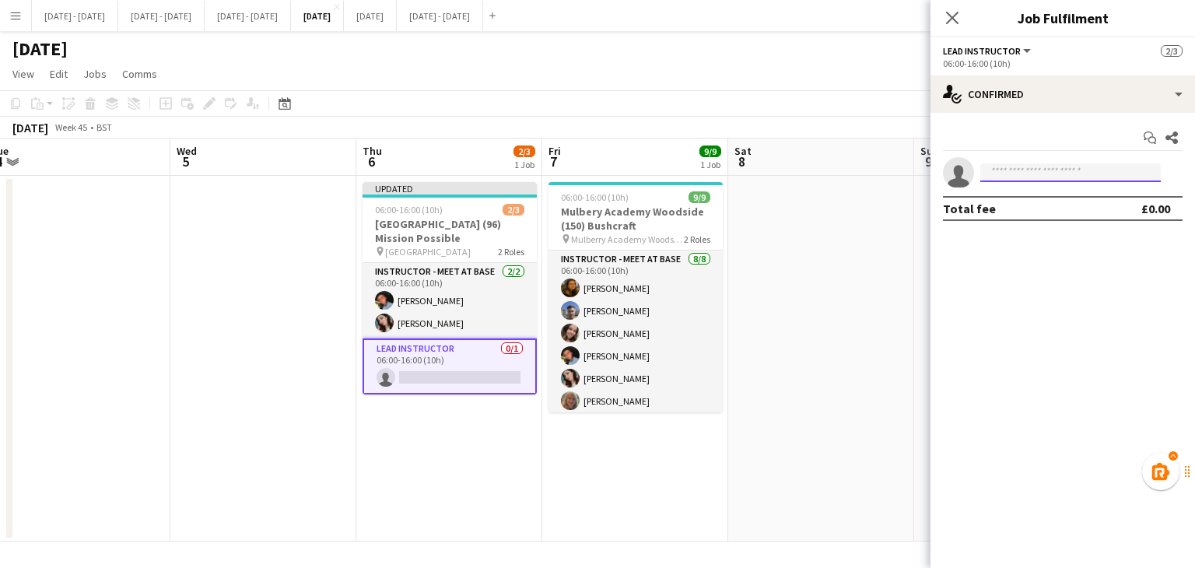
click at [1036, 166] on input at bounding box center [1070, 172] width 180 height 19
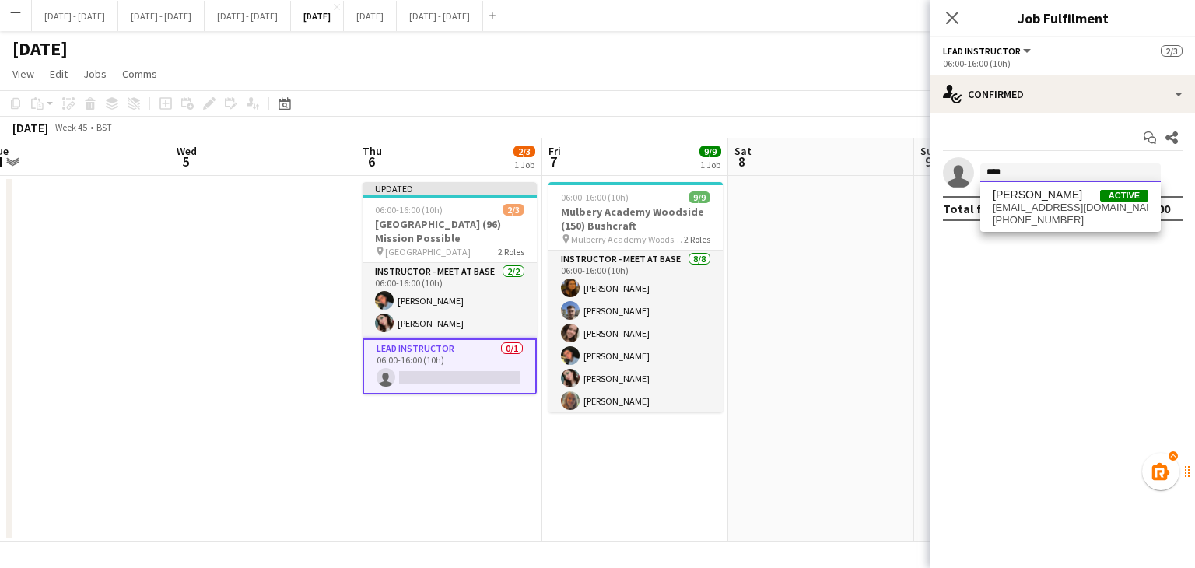
type input "****"
click at [1021, 203] on span "[EMAIL_ADDRESS][DOMAIN_NAME]" at bounding box center [1070, 207] width 156 height 12
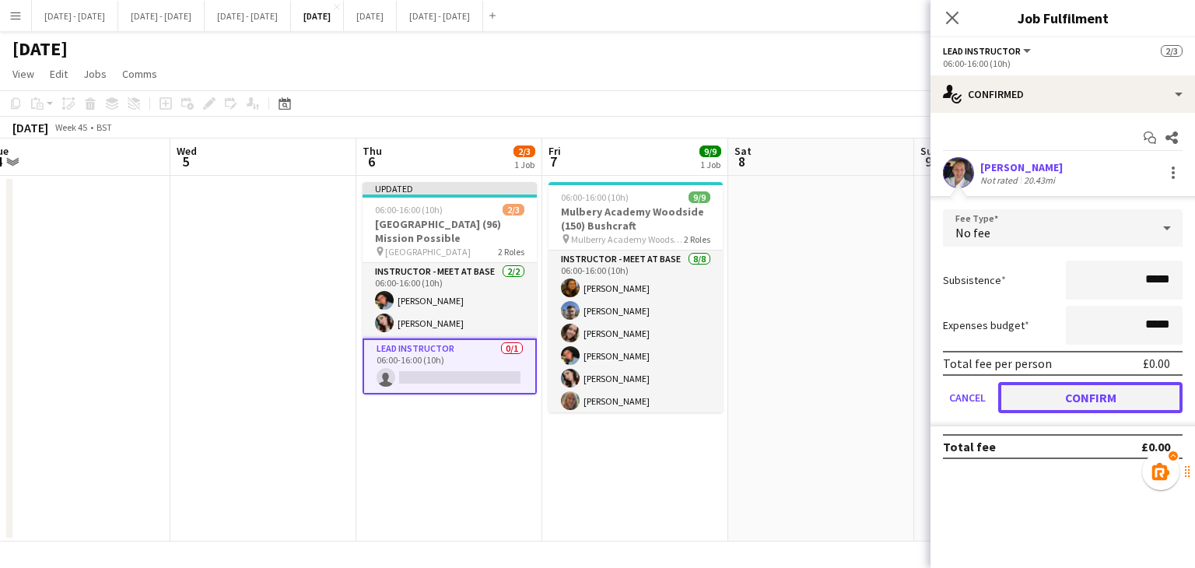
click at [1087, 382] on button "Confirm" at bounding box center [1090, 397] width 184 height 31
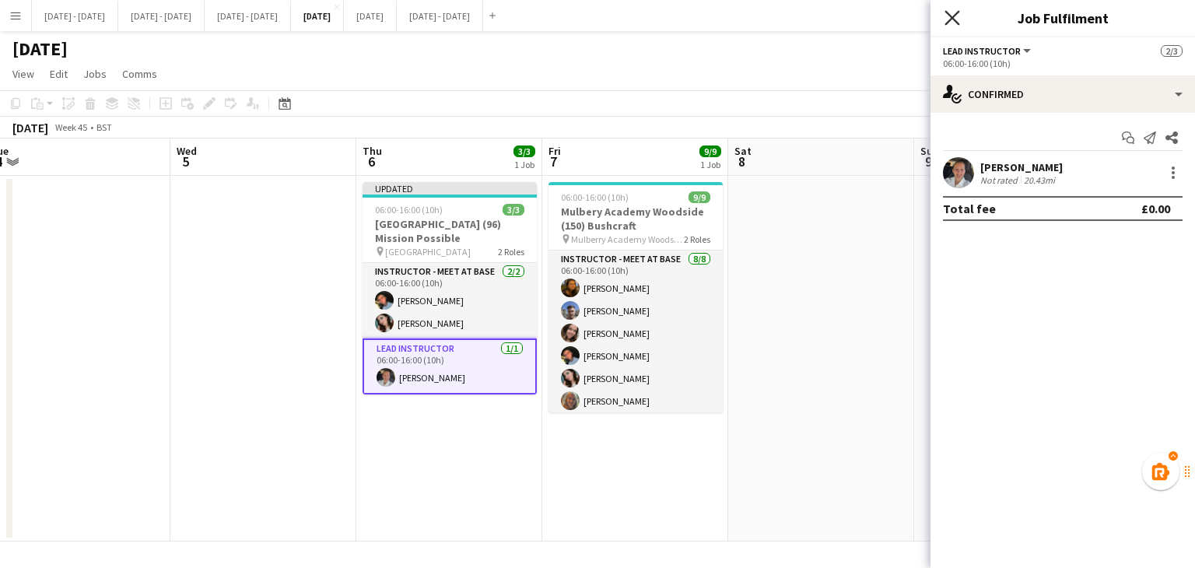
click at [950, 20] on icon at bounding box center [951, 17] width 15 height 15
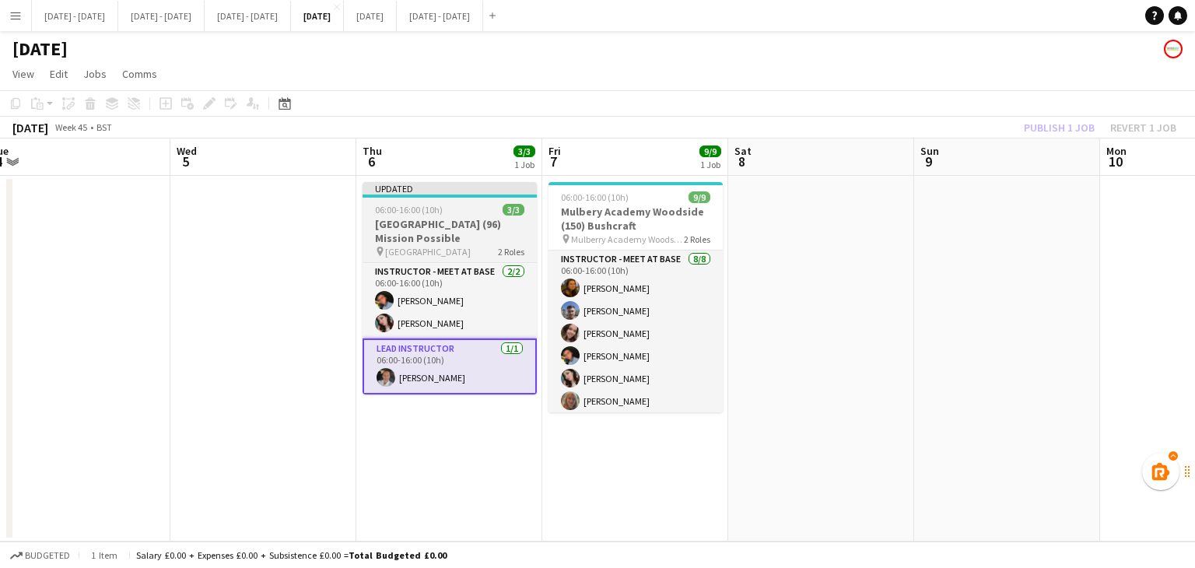
click at [423, 241] on h3 "[GEOGRAPHIC_DATA] (96) Mission Possible" at bounding box center [449, 231] width 174 height 28
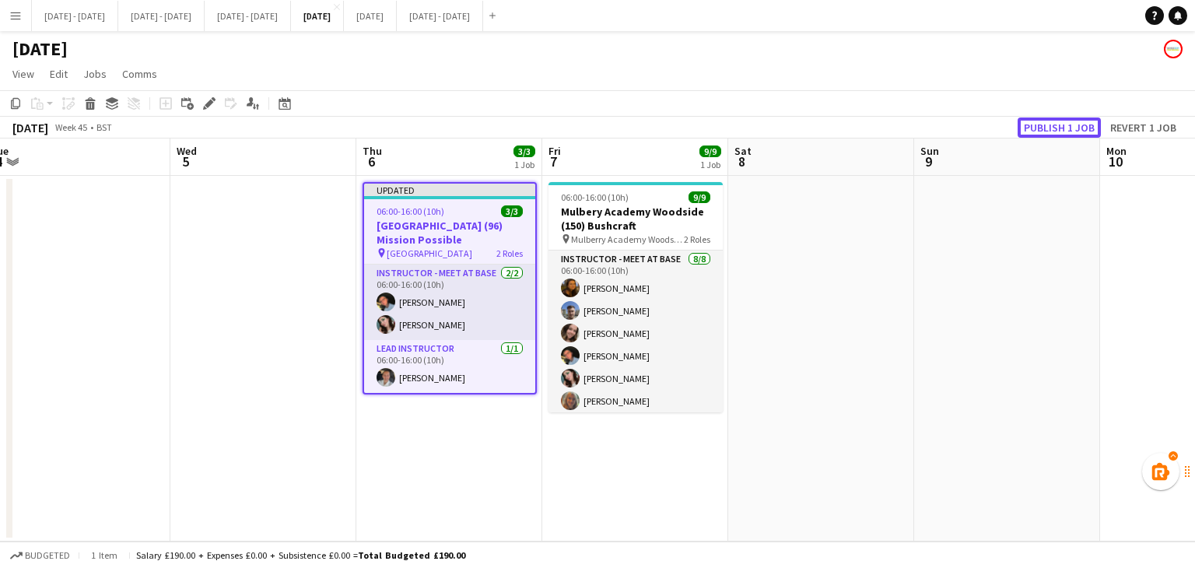
click at [1055, 128] on button "Publish 1 job" at bounding box center [1058, 127] width 83 height 20
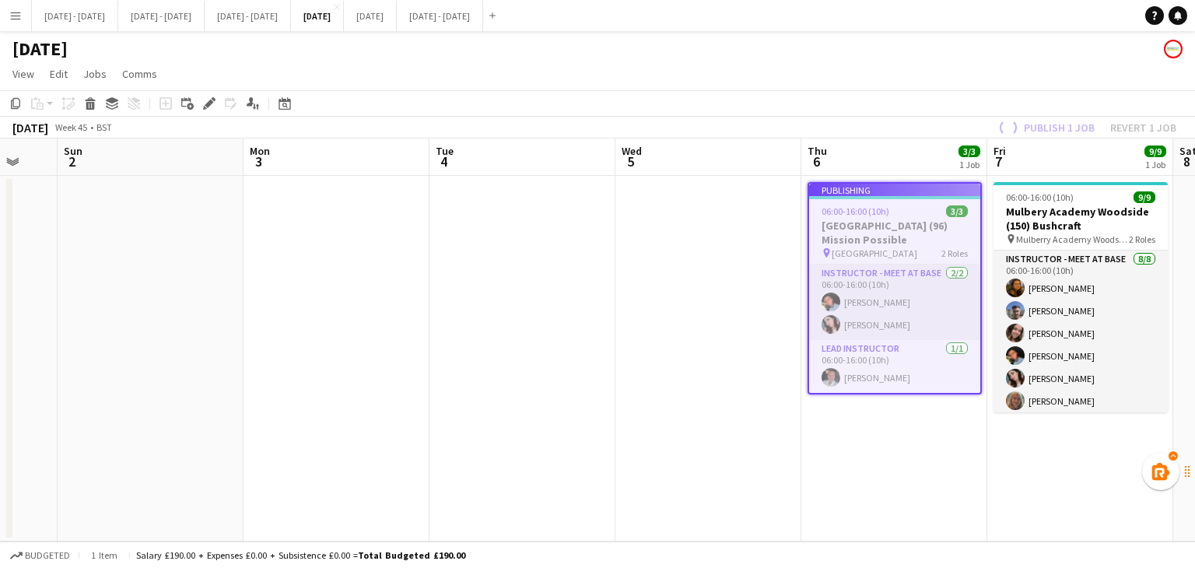
scroll to position [0, 422]
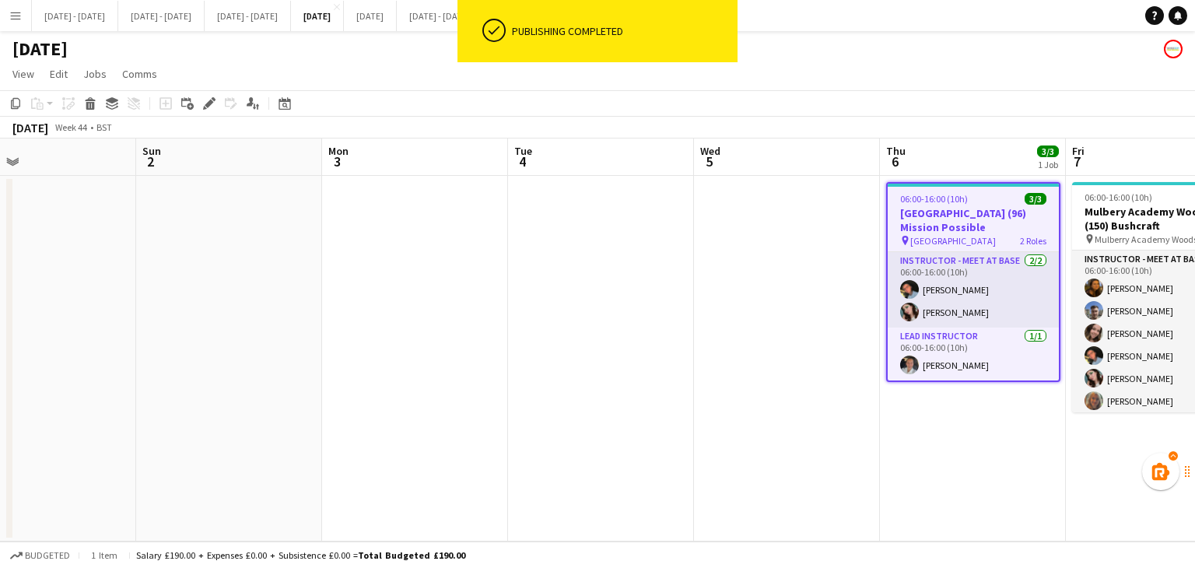
drag, startPoint x: 222, startPoint y: 341, endPoint x: 746, endPoint y: 331, distance: 523.5
click at [746, 331] on app-calendar-viewport "Thu 30 Fri 31 Sat 1 Sun 2 Mon 3 Tue 4 Wed 5 Thu 6 3/3 1 Job Fri 7 9/9 1 Job Sat…" at bounding box center [597, 339] width 1195 height 403
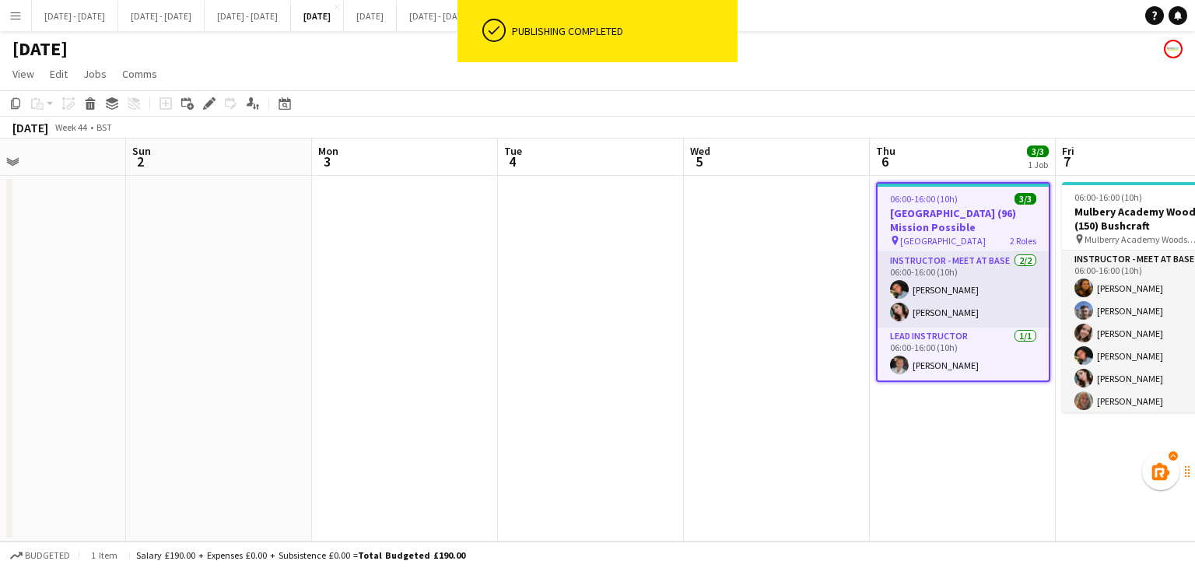
scroll to position [0, 743]
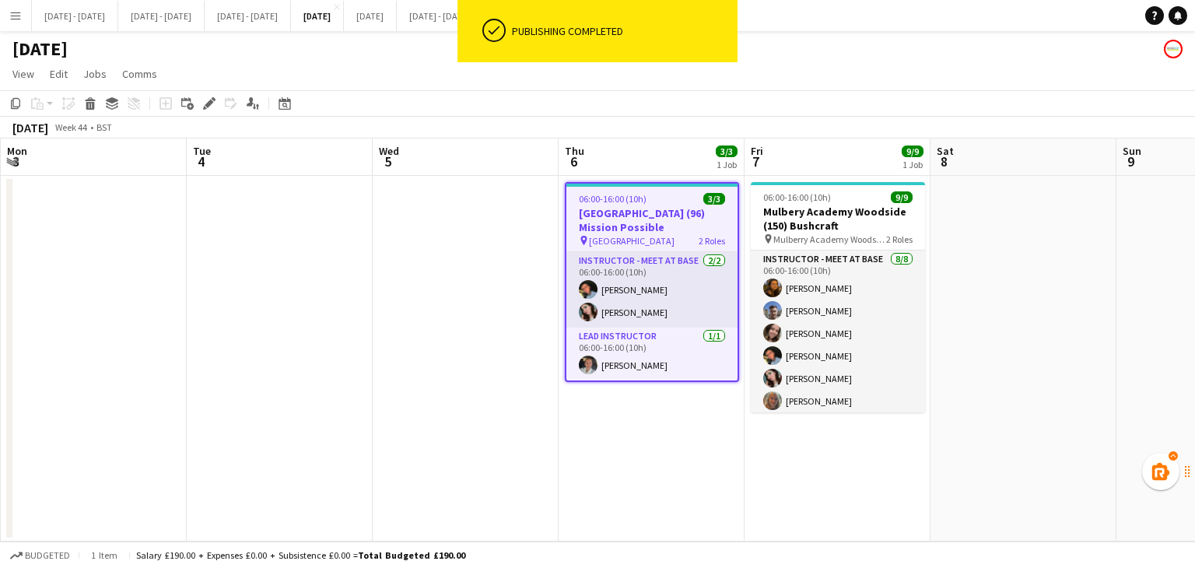
drag, startPoint x: 427, startPoint y: 310, endPoint x: 177, endPoint y: 360, distance: 255.3
click at [0, 355] on app-calendar-viewport "Thu 30 Fri 31 Sat 1 Sun 2 Mon 3 Tue 4 Wed 5 Thu 6 3/3 1 Job Fri 7 9/9 1 Job Sat…" at bounding box center [597, 339] width 1195 height 403
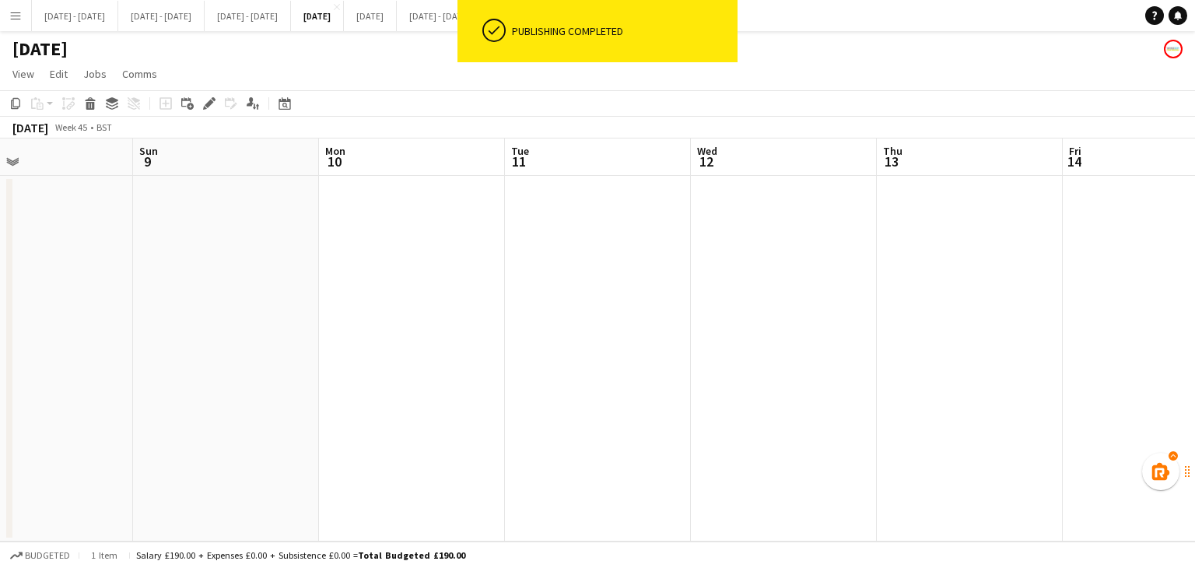
drag, startPoint x: 1042, startPoint y: 268, endPoint x: 243, endPoint y: 349, distance: 802.9
click at [59, 311] on app-calendar-viewport "Tue 4 Wed 5 Thu 6 3/3 1 Job Fri 7 9/9 1 Job Sat 8 Sun 9 Mon 10 Tue 11 Wed 12 Th…" at bounding box center [597, 339] width 1195 height 403
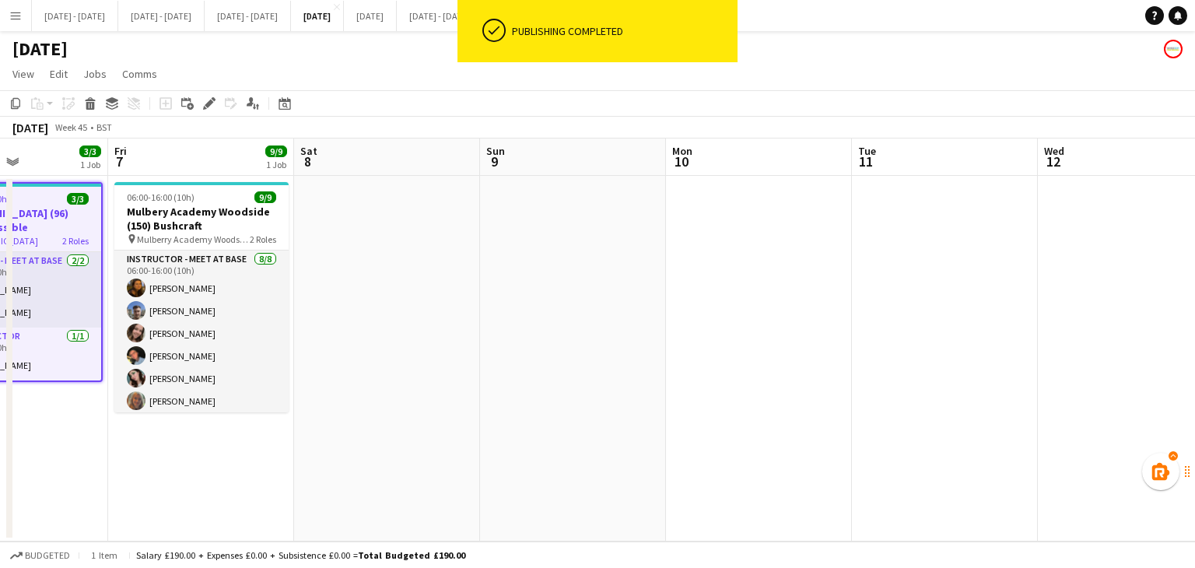
drag, startPoint x: 817, startPoint y: 383, endPoint x: 28, endPoint y: 337, distance: 790.0
click at [26, 337] on app-calendar-viewport "Tue 4 Wed 5 Thu 6 3/3 1 Job Fri 7 9/9 1 Job Sat 8 Sun 9 Mon 10 Tue 11 Wed 12 Th…" at bounding box center [597, 339] width 1195 height 403
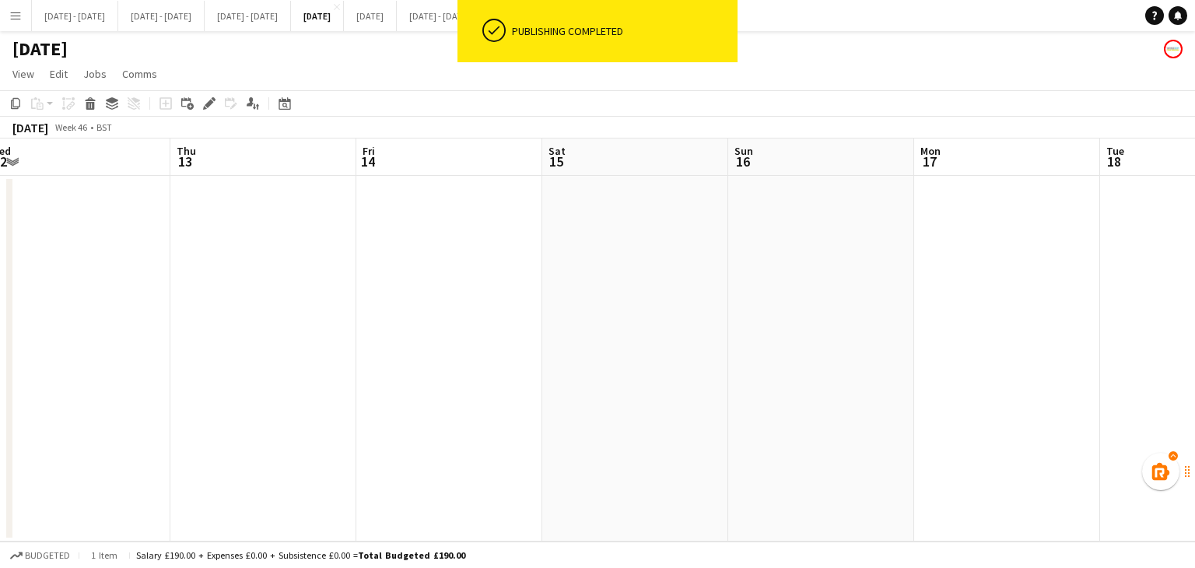
scroll to position [0, 561]
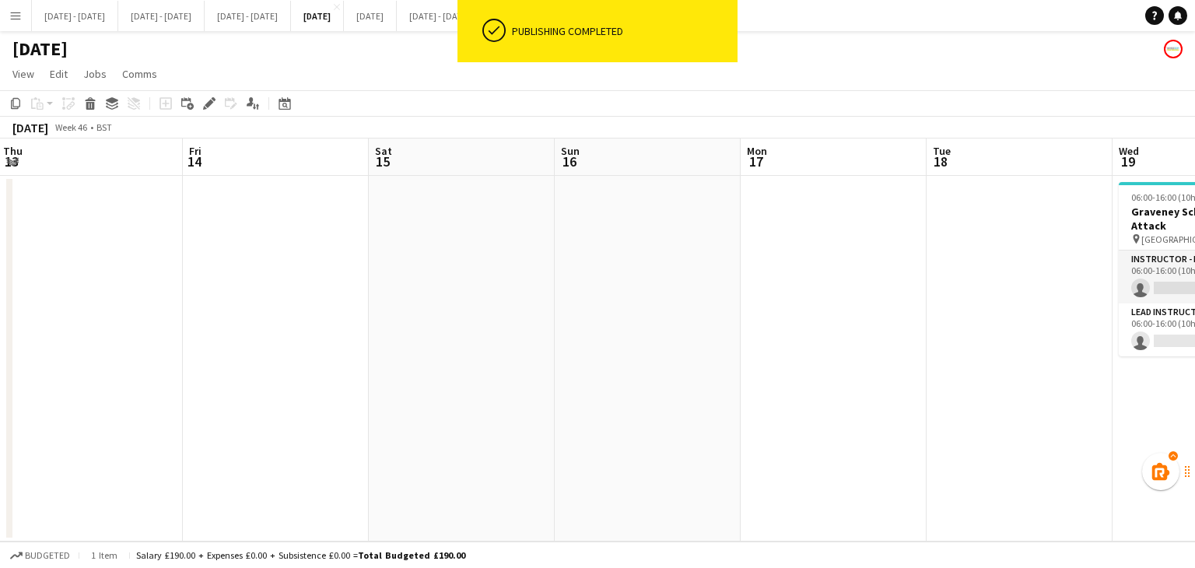
drag, startPoint x: 842, startPoint y: 308, endPoint x: 6, endPoint y: 291, distance: 836.3
click at [6, 291] on div "Mon 10 Tue 11 Wed 12 Thu 13 Fri 14 Sat 15 Sun 16 Mon 17 Tue 18 Wed 19 0/2 1 Job…" at bounding box center [597, 339] width 1195 height 403
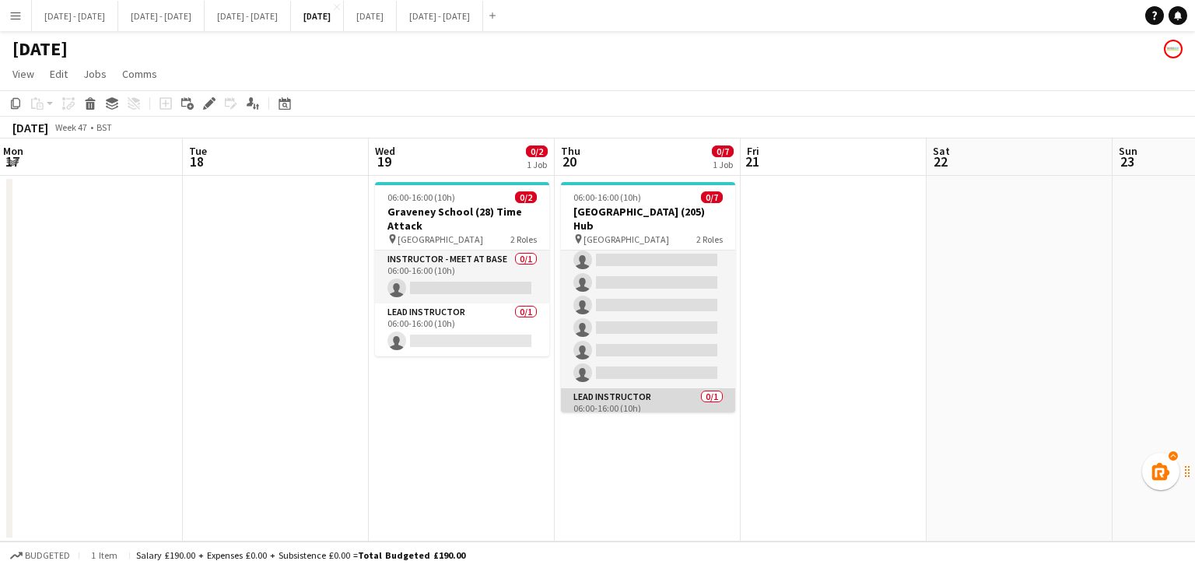
scroll to position [42, 0]
click at [624, 385] on app-card-role "Lead Instructor 0/1 06:00-16:00 (10h) single-neutral-actions" at bounding box center [648, 400] width 174 height 53
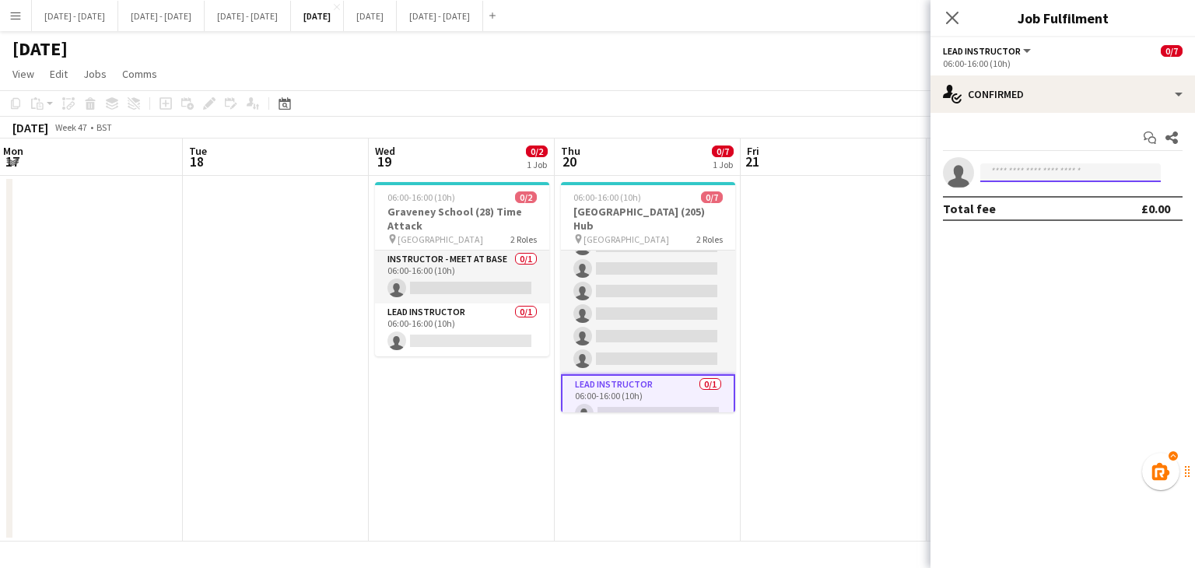
click at [1037, 169] on input at bounding box center [1070, 172] width 180 height 19
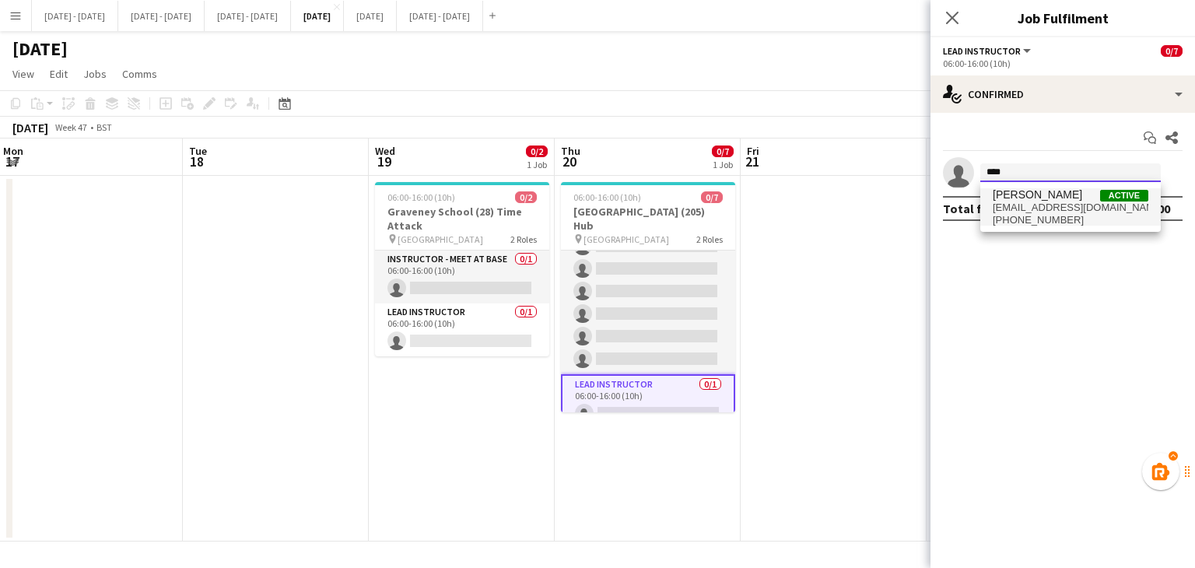
type input "****"
click at [1027, 216] on span "[PHONE_NUMBER]" at bounding box center [1070, 220] width 156 height 12
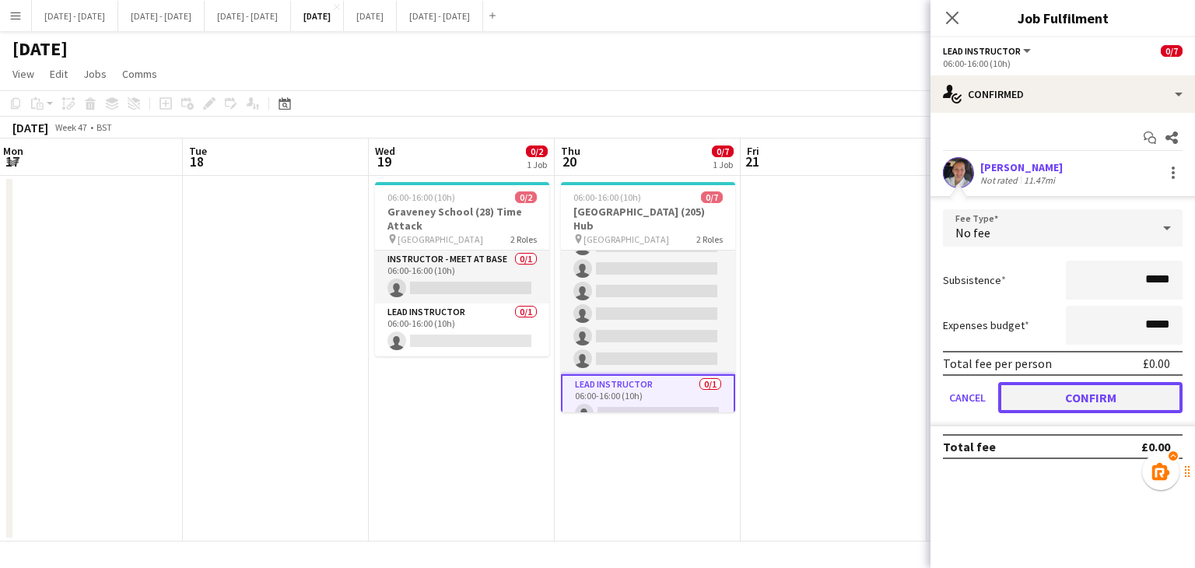
click at [1073, 397] on button "Confirm" at bounding box center [1090, 397] width 184 height 31
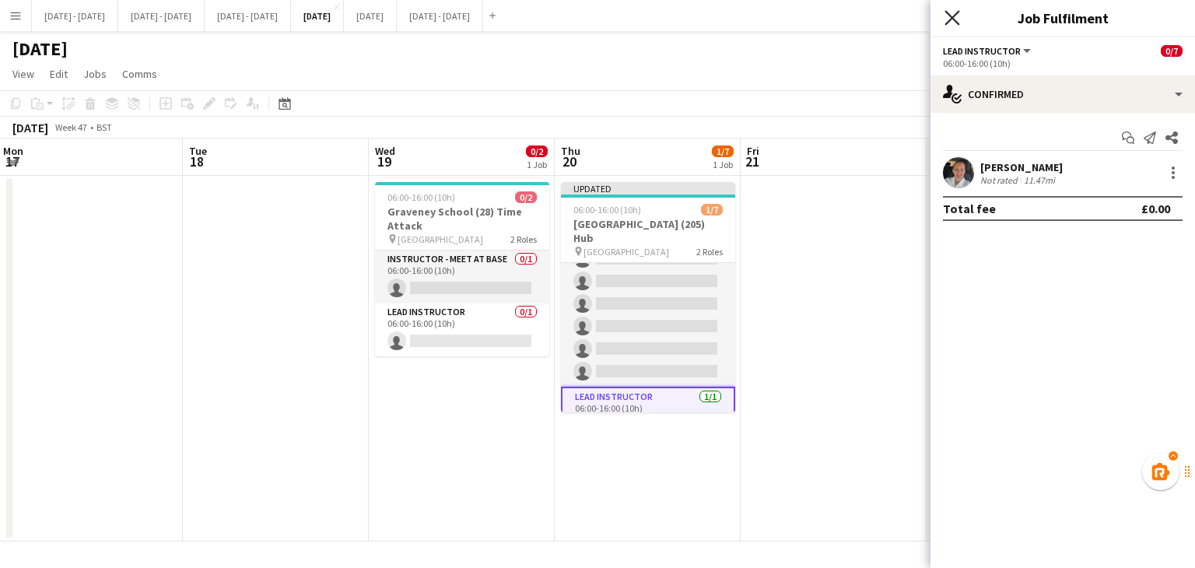
click at [957, 21] on icon "Close pop-in" at bounding box center [951, 17] width 15 height 15
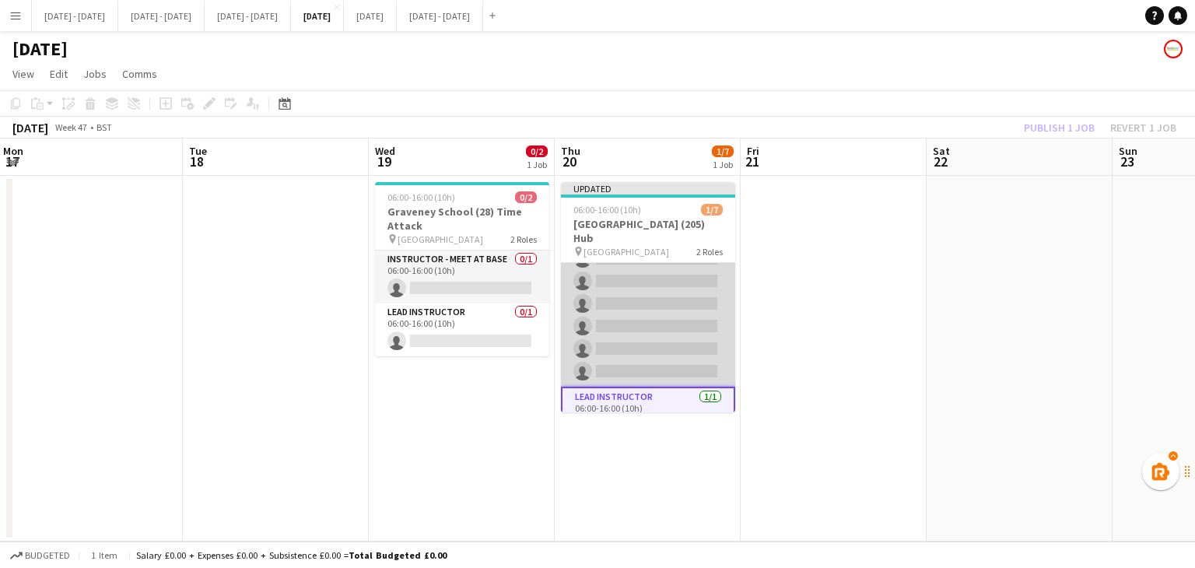
click at [646, 352] on app-card-role "Instructor - Meet at Base 0/6 06:00-16:00 (10h) single-neutral-actions single-n…" at bounding box center [648, 304] width 174 height 166
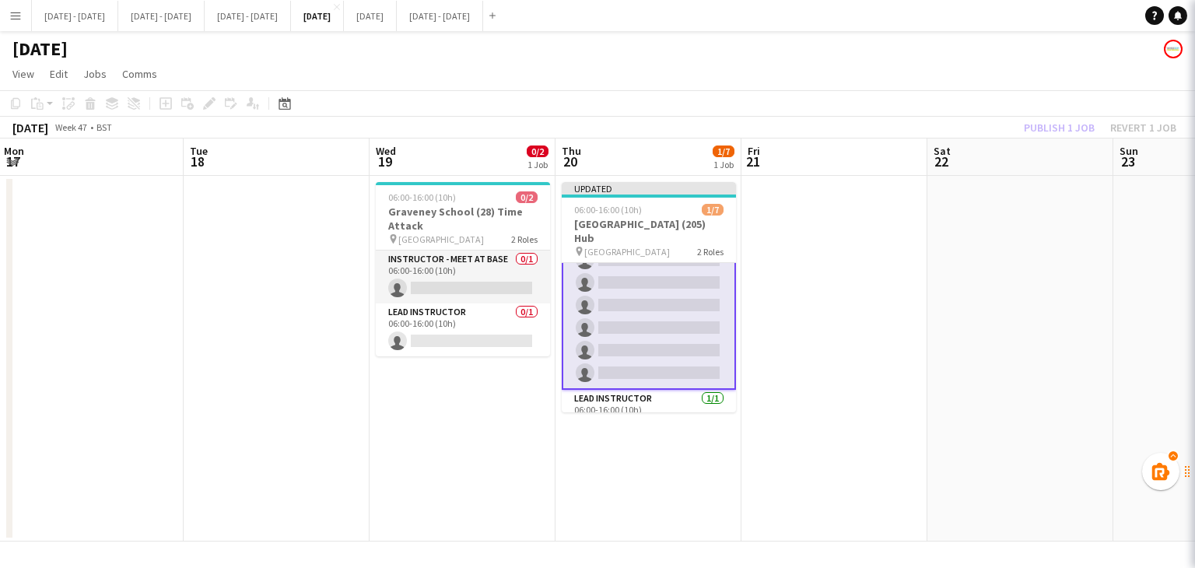
scroll to position [44, 0]
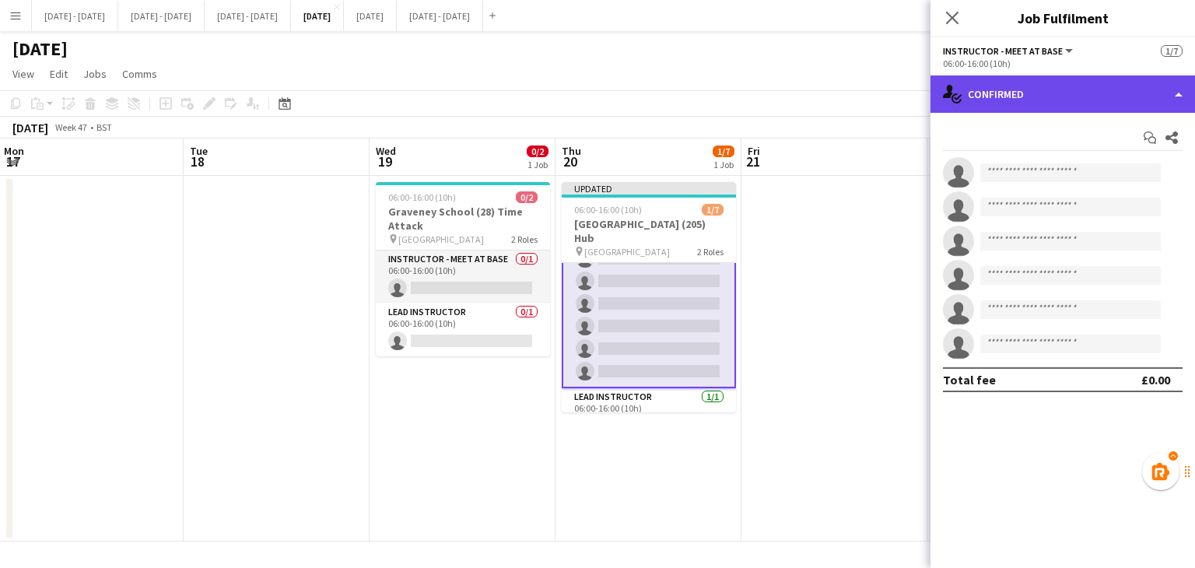
click at [1066, 98] on div "single-neutral-actions-check-2 Confirmed" at bounding box center [1062, 93] width 264 height 37
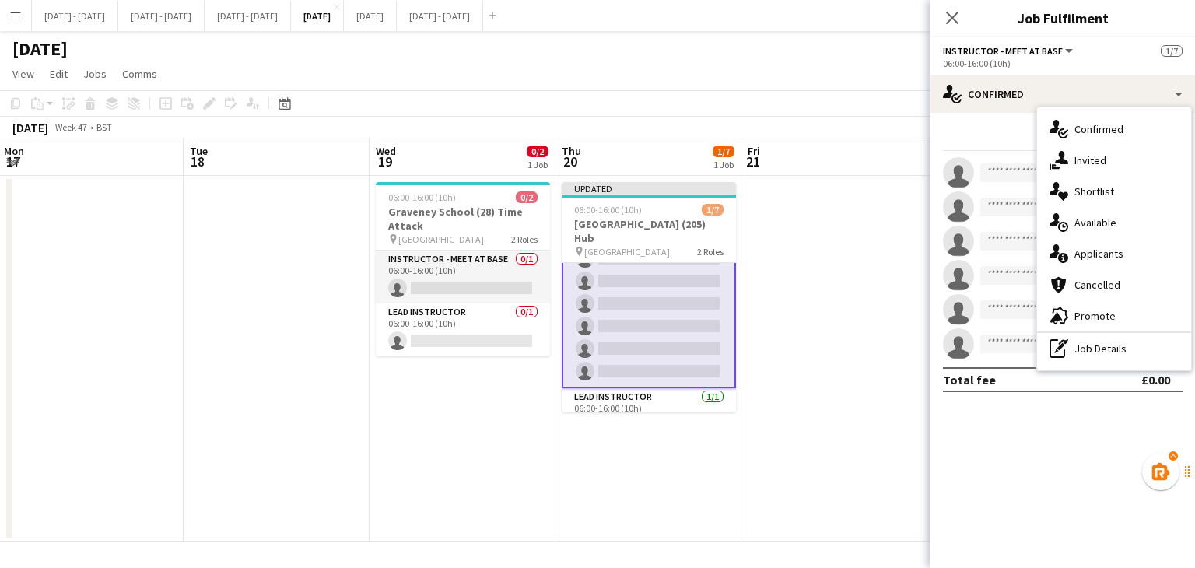
click at [1098, 219] on span "Available" at bounding box center [1095, 222] width 42 height 14
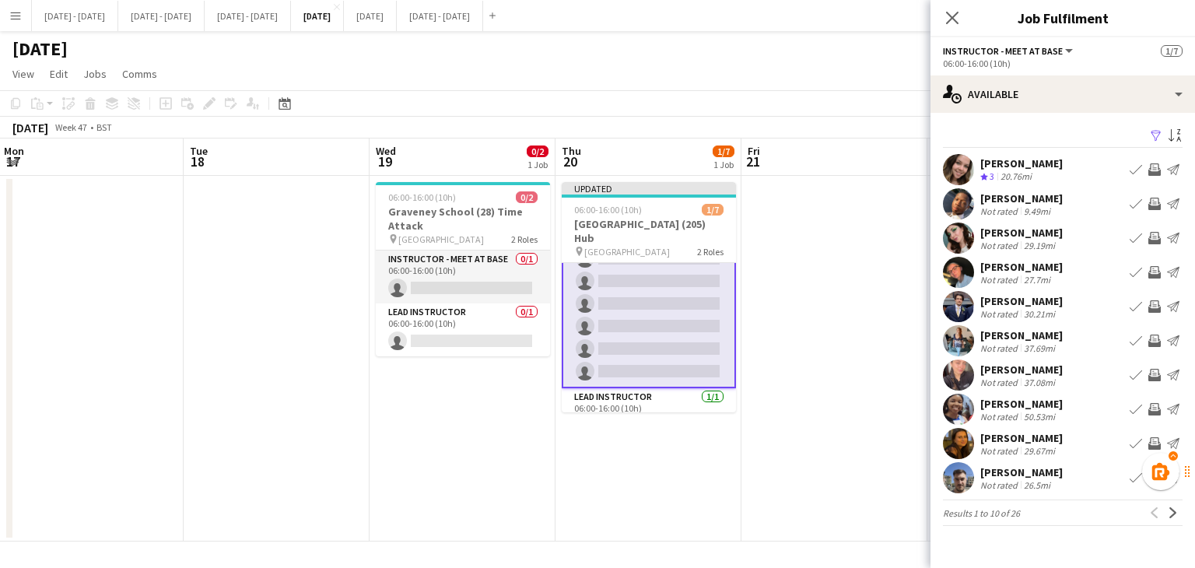
click at [1136, 171] on app-icon "Book crew" at bounding box center [1135, 169] width 12 height 12
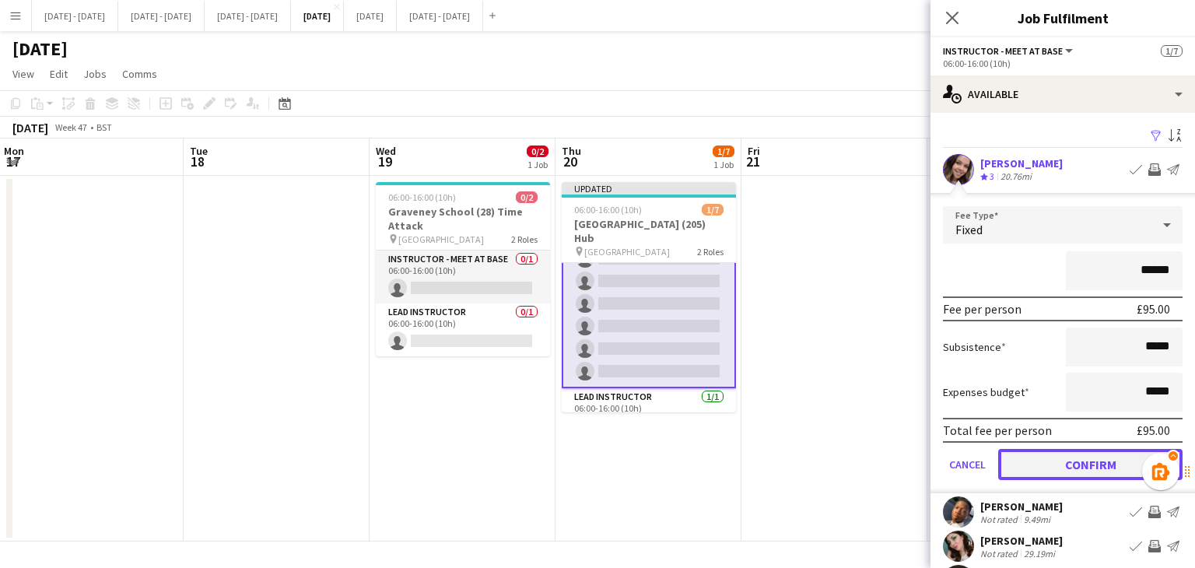
click at [1088, 455] on button "Confirm" at bounding box center [1090, 464] width 184 height 31
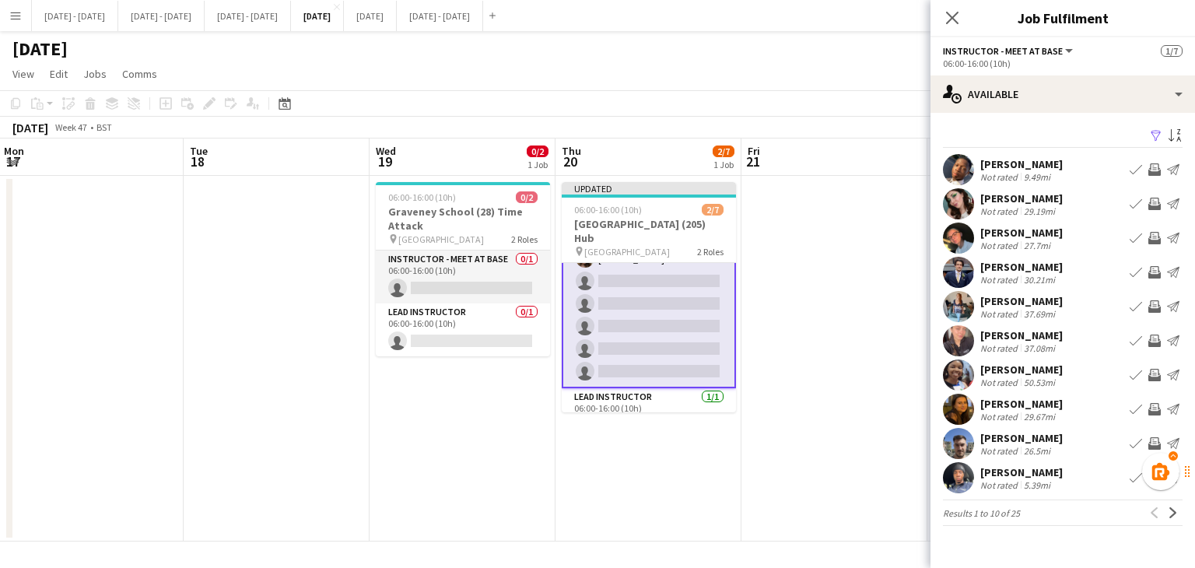
click at [1132, 200] on app-icon "Book crew" at bounding box center [1135, 204] width 12 height 12
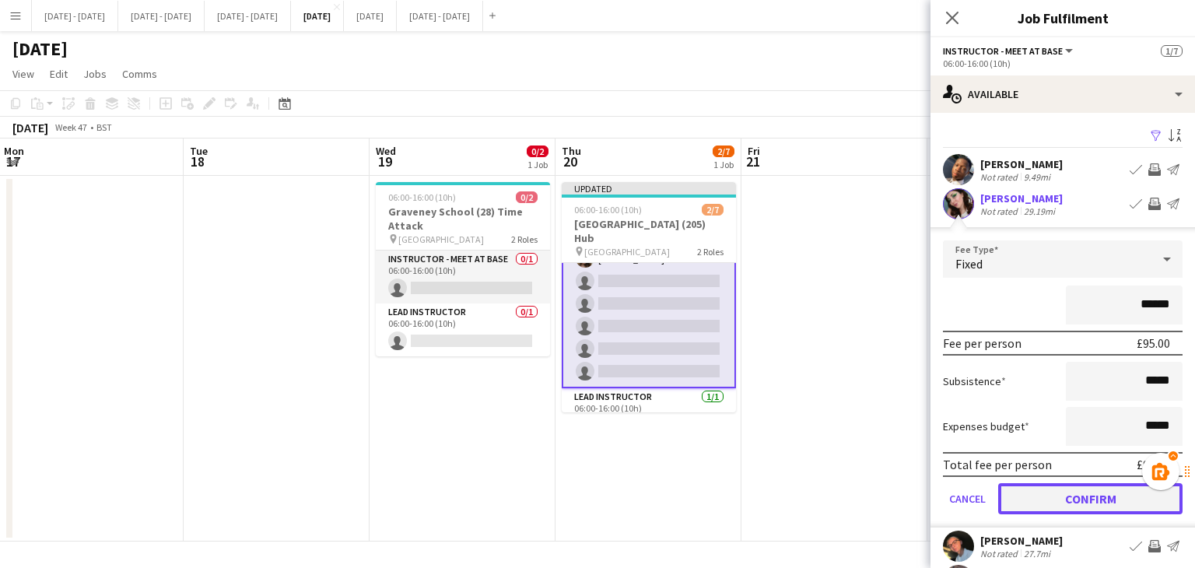
click at [1074, 499] on button "Confirm" at bounding box center [1090, 498] width 184 height 31
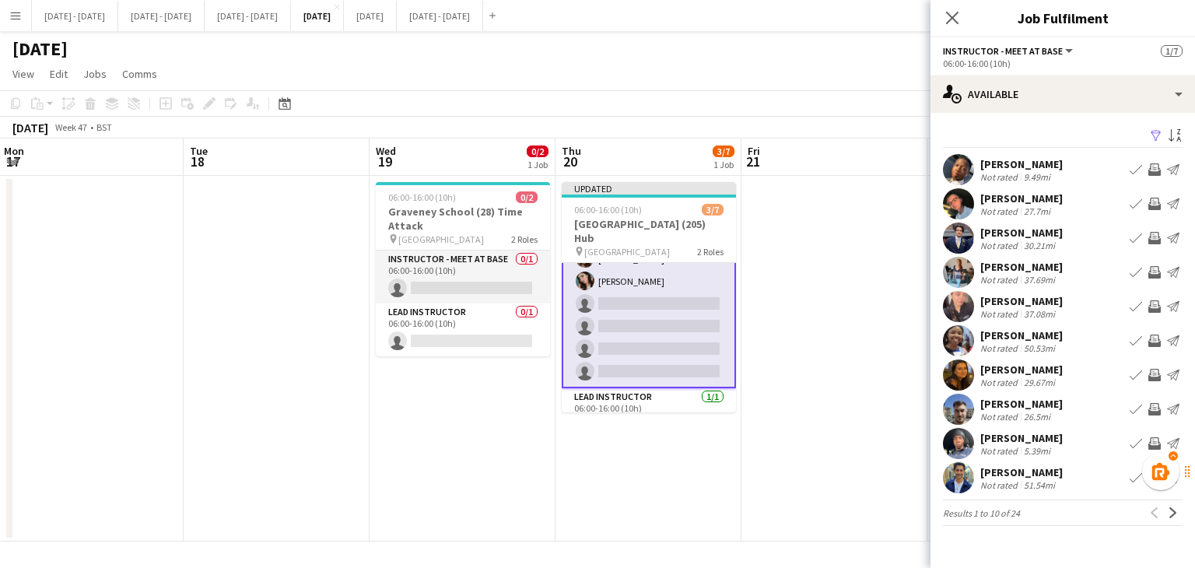
click at [1145, 194] on button "Invite crew" at bounding box center [1154, 203] width 19 height 19
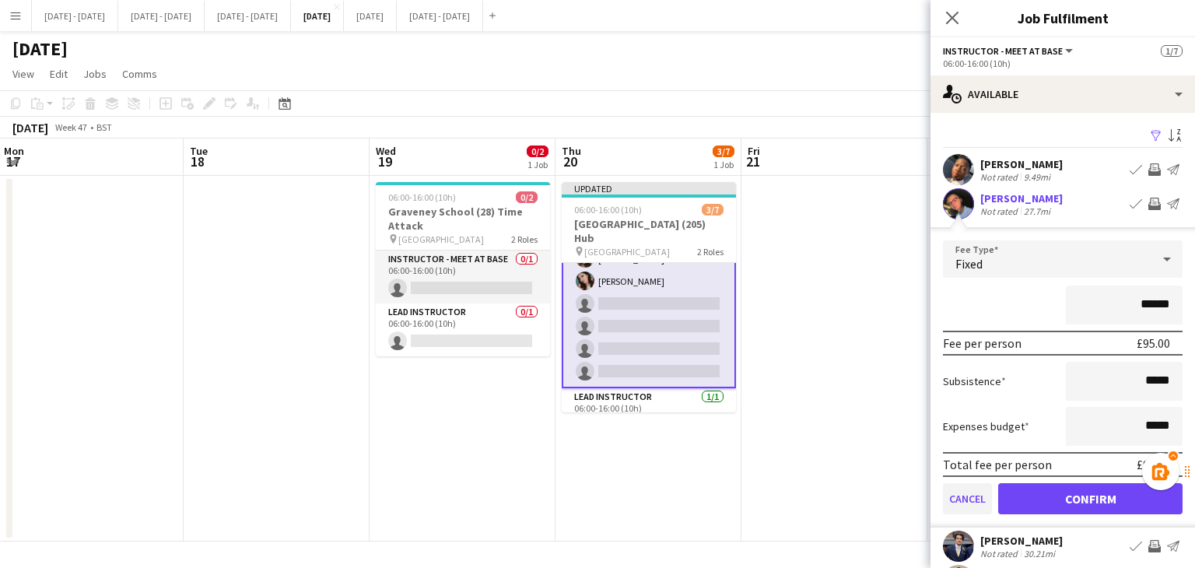
drag, startPoint x: 1136, startPoint y: 200, endPoint x: 966, endPoint y: 495, distance: 341.1
click at [965, 495] on app-applicant-card "[PERSON_NAME] Not rated 27.7mi Book crew Invite crew Send notification Fee Type…" at bounding box center [1062, 357] width 264 height 339
click at [969, 501] on button "Cancel" at bounding box center [967, 498] width 49 height 31
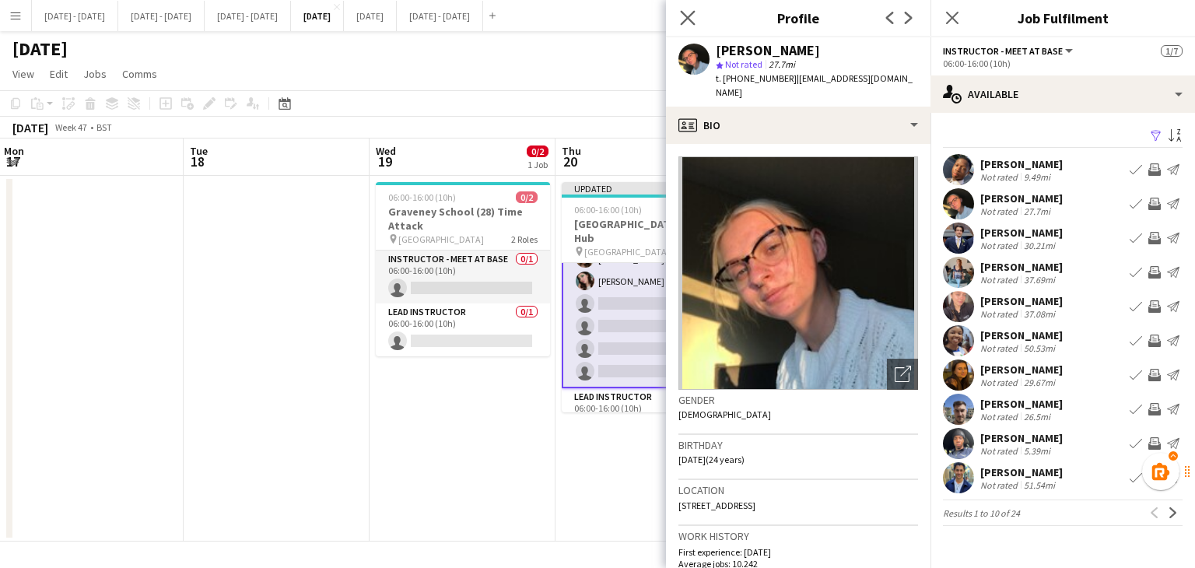
drag, startPoint x: 688, startPoint y: 19, endPoint x: 704, endPoint y: 26, distance: 17.4
click at [688, 19] on icon "Close pop-in" at bounding box center [687, 17] width 15 height 15
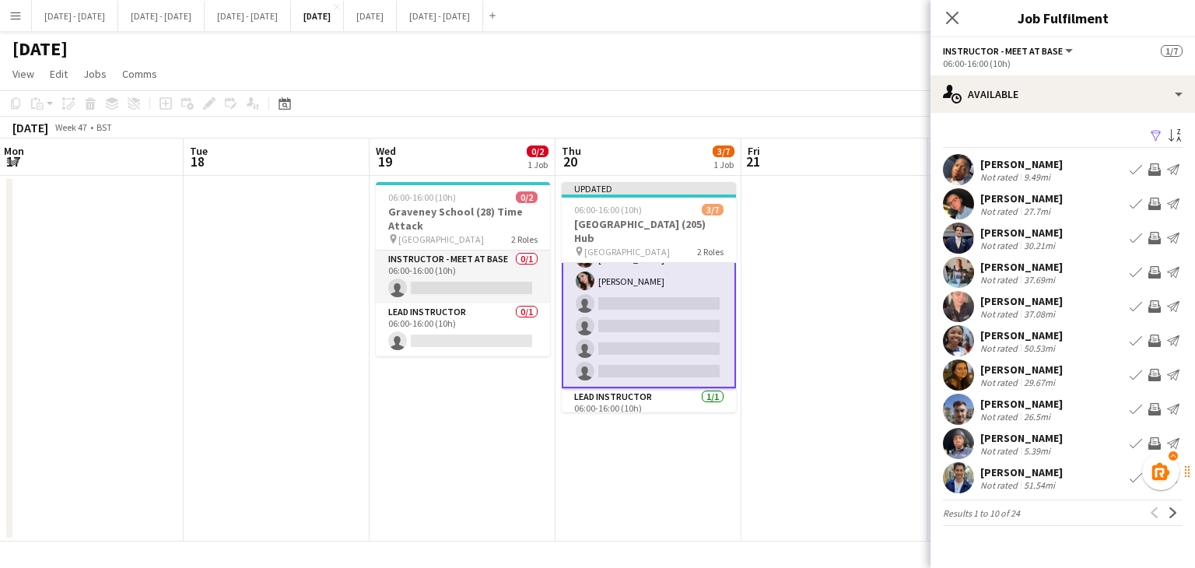
click at [1136, 203] on app-icon "Book crew" at bounding box center [1135, 204] width 12 height 12
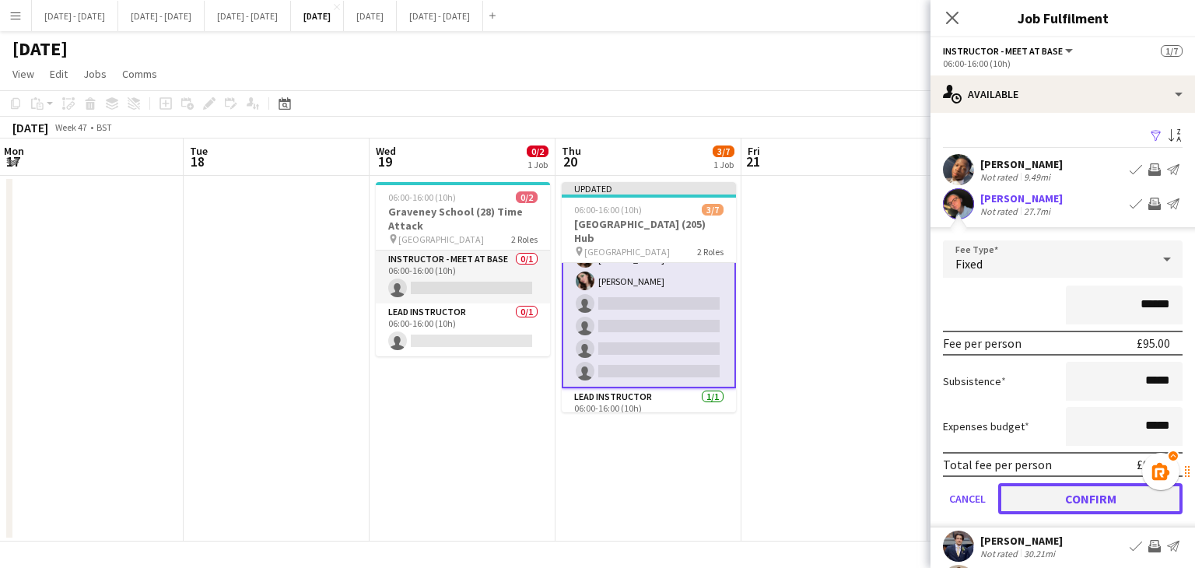
click at [1072, 499] on button "Confirm" at bounding box center [1090, 498] width 184 height 31
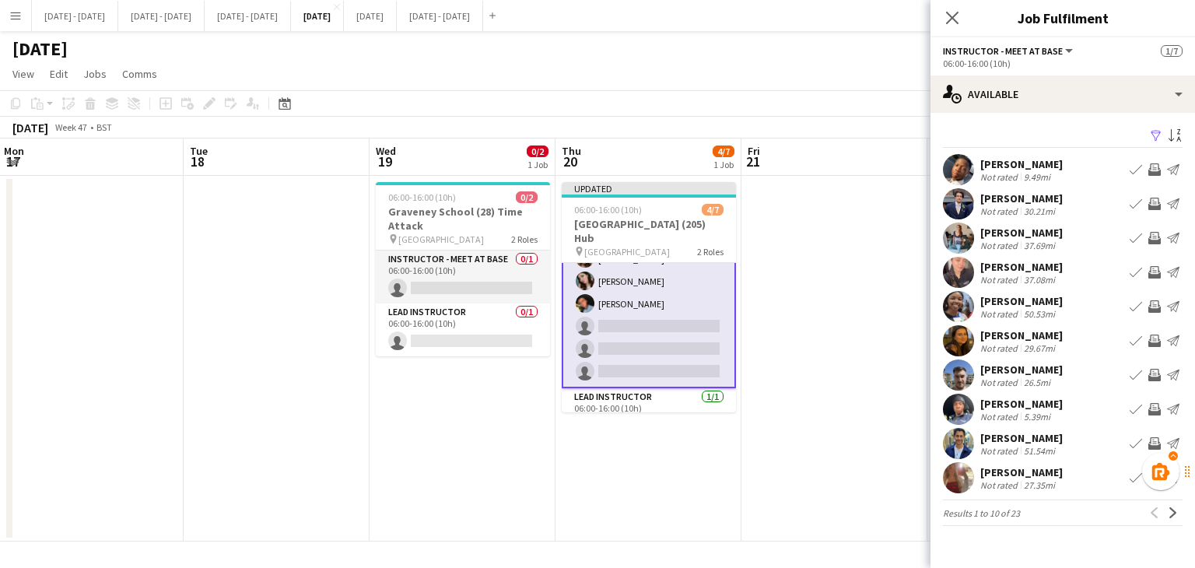
click at [1132, 340] on app-icon "Book crew" at bounding box center [1135, 340] width 12 height 12
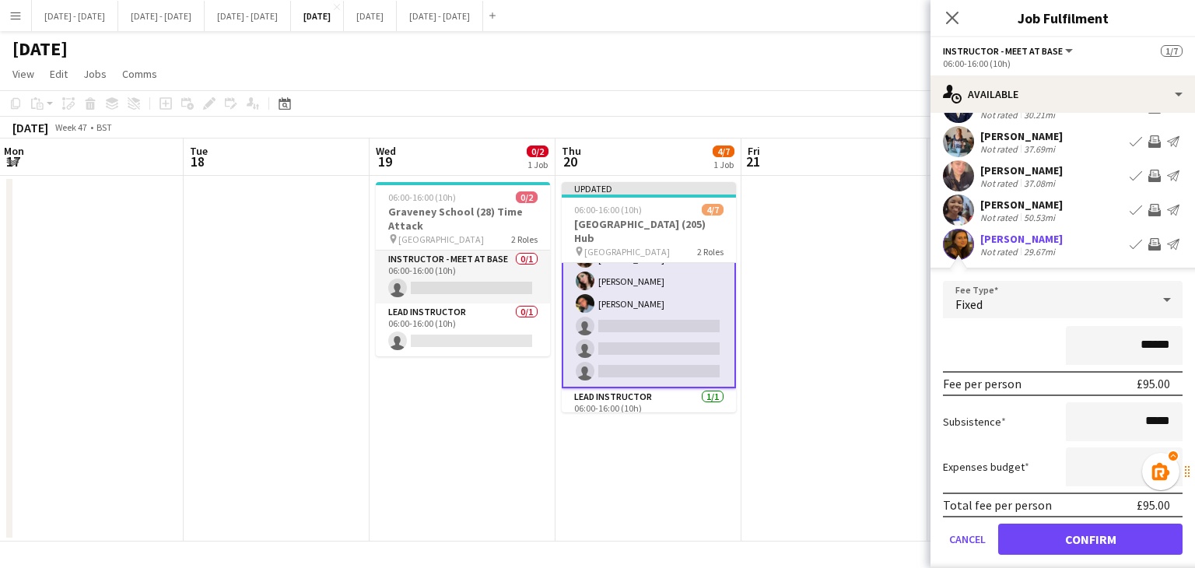
scroll to position [156, 0]
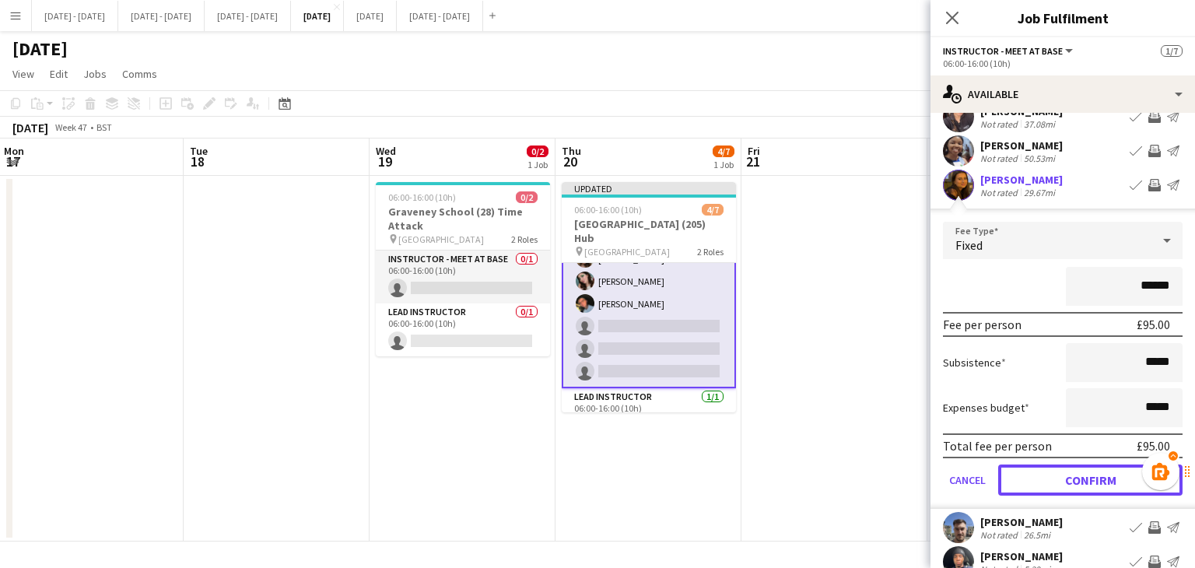
click at [1058, 489] on button "Confirm" at bounding box center [1090, 479] width 184 height 31
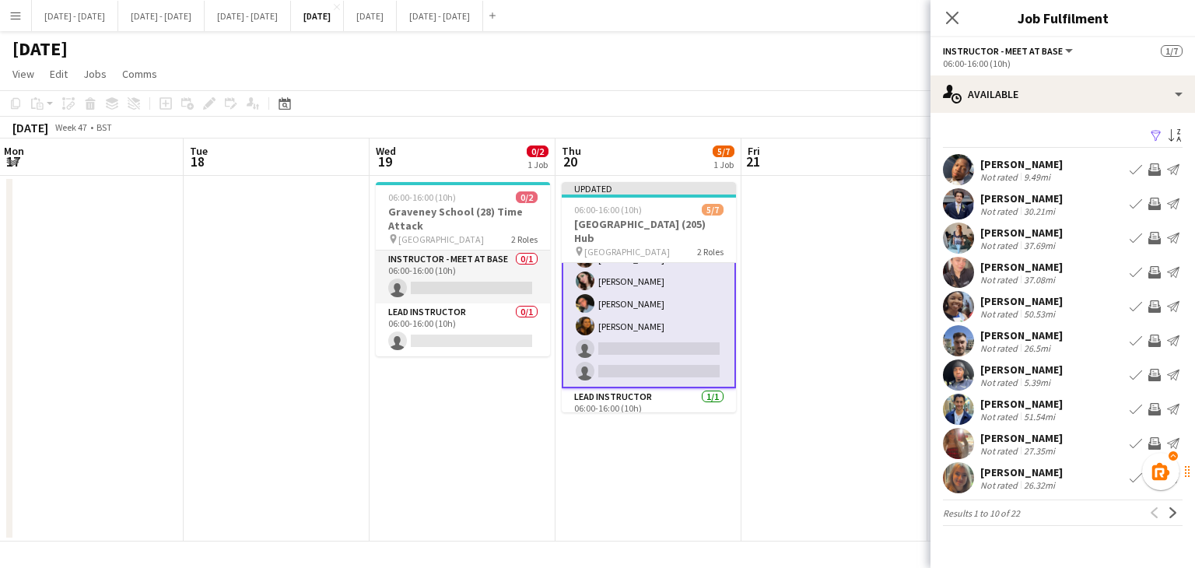
click at [1142, 337] on button "Book crew" at bounding box center [1135, 340] width 19 height 19
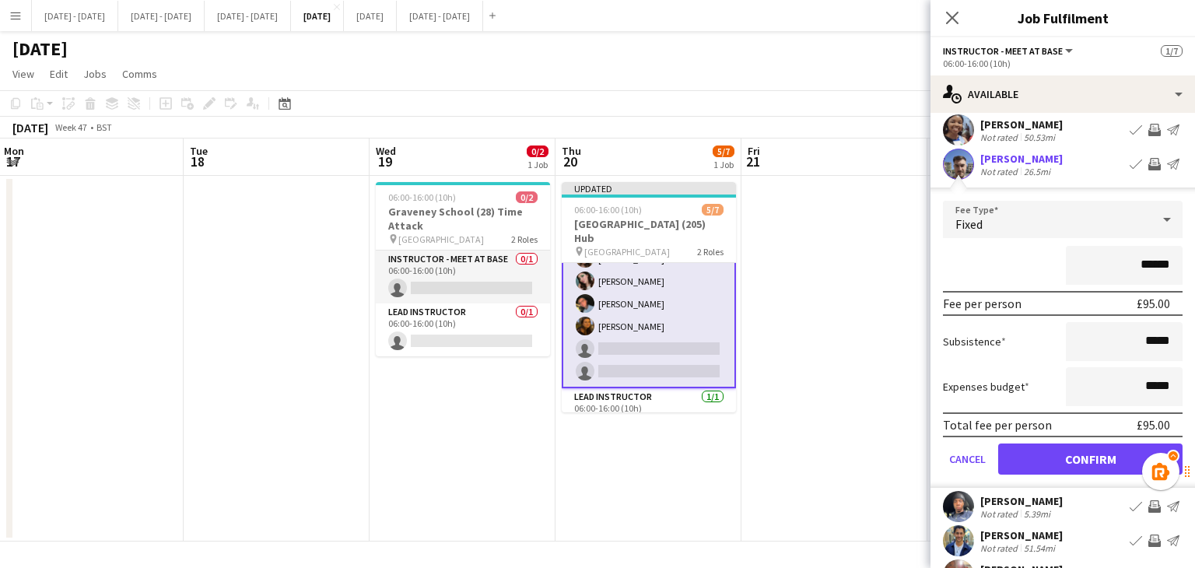
scroll to position [233, 0]
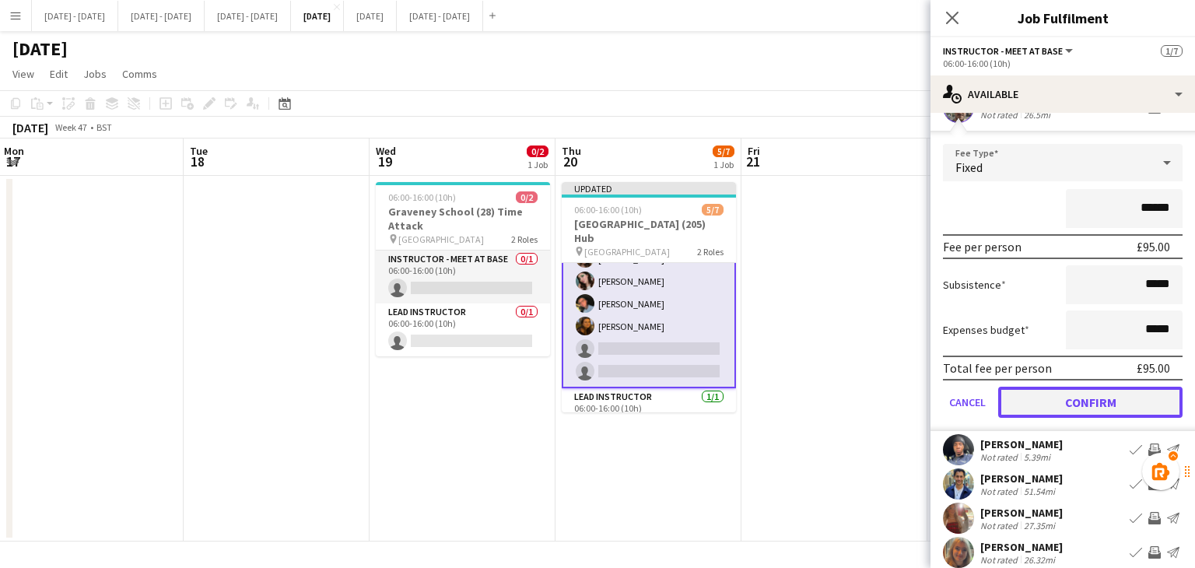
click at [1073, 399] on button "Confirm" at bounding box center [1090, 402] width 184 height 31
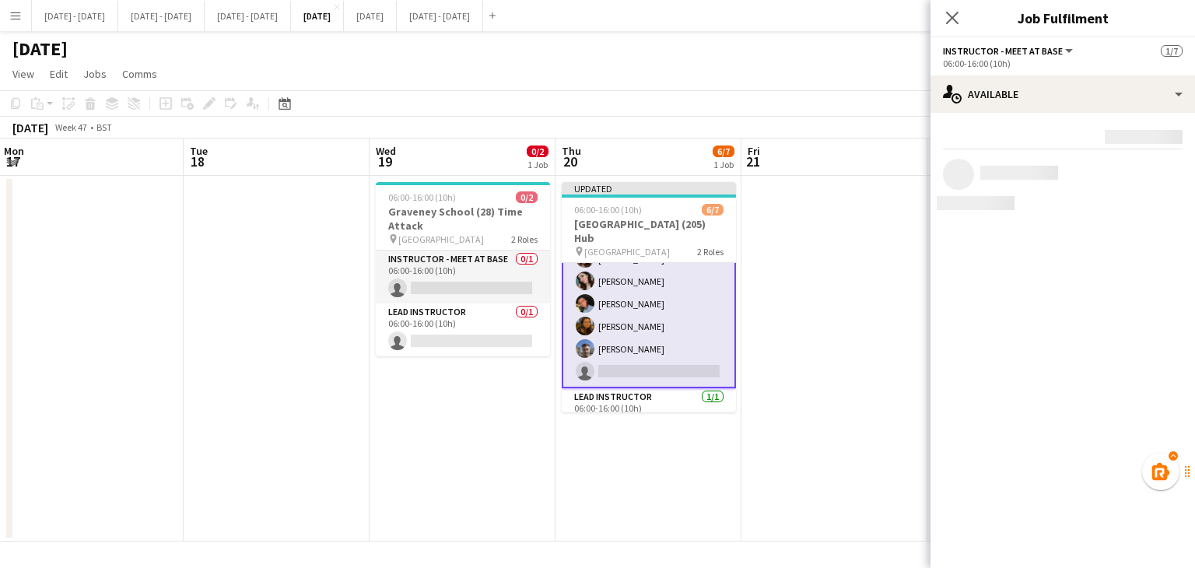
scroll to position [0, 0]
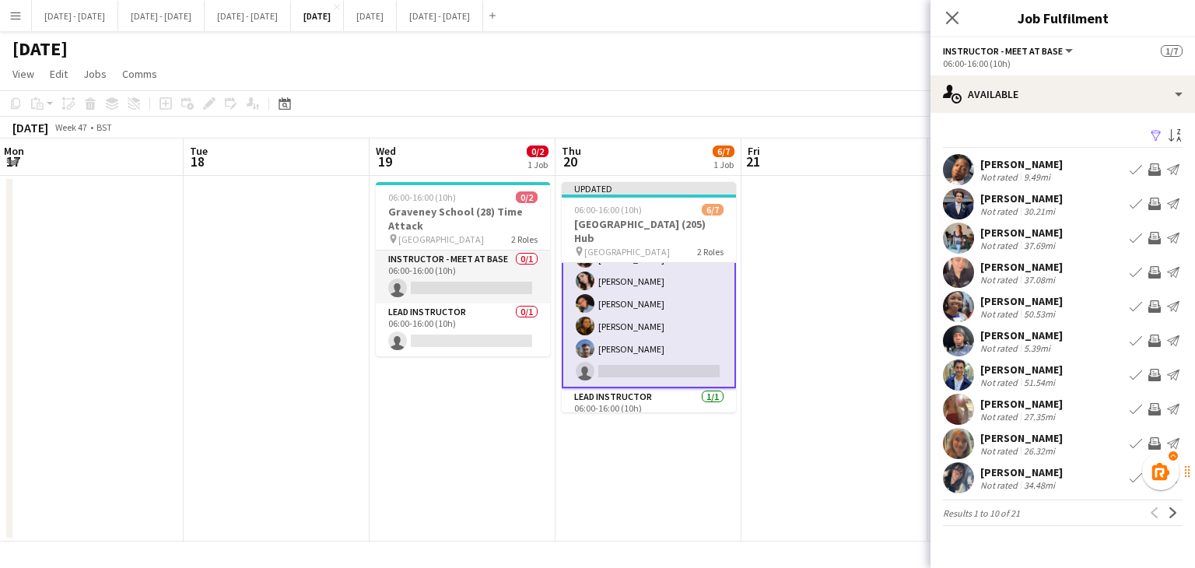
click at [1129, 443] on app-icon "Book crew" at bounding box center [1135, 443] width 12 height 12
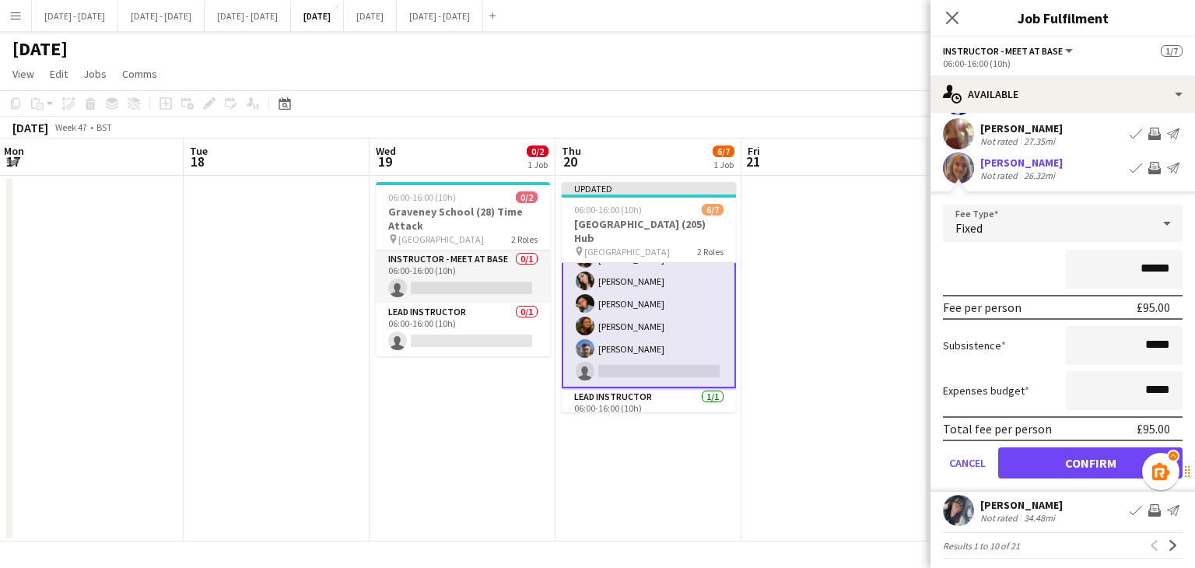
scroll to position [283, 0]
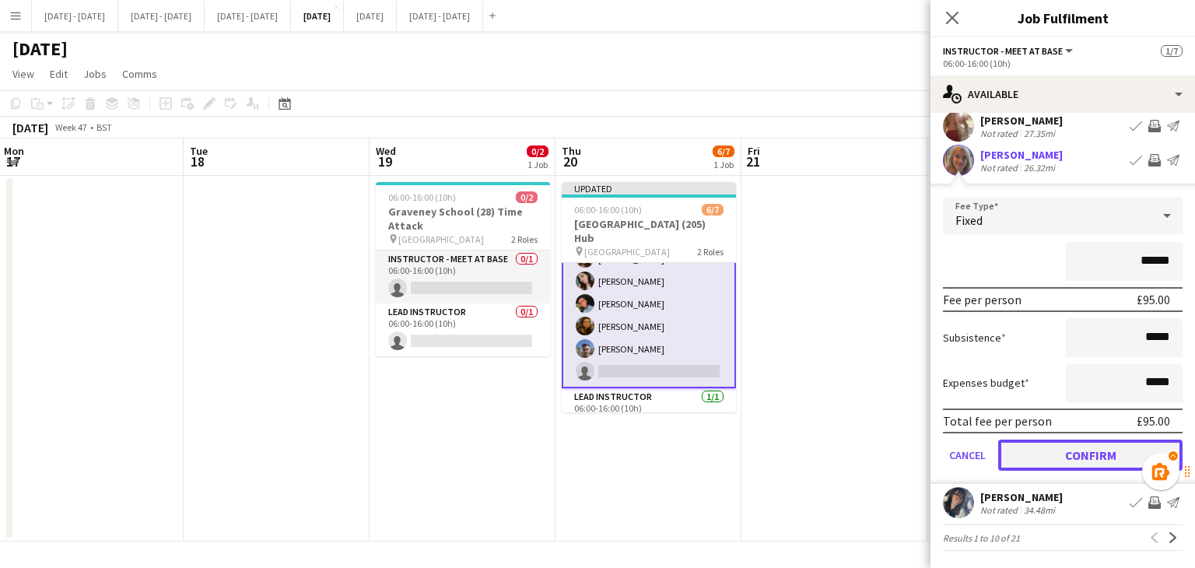
click at [1066, 457] on button "Confirm" at bounding box center [1090, 454] width 184 height 31
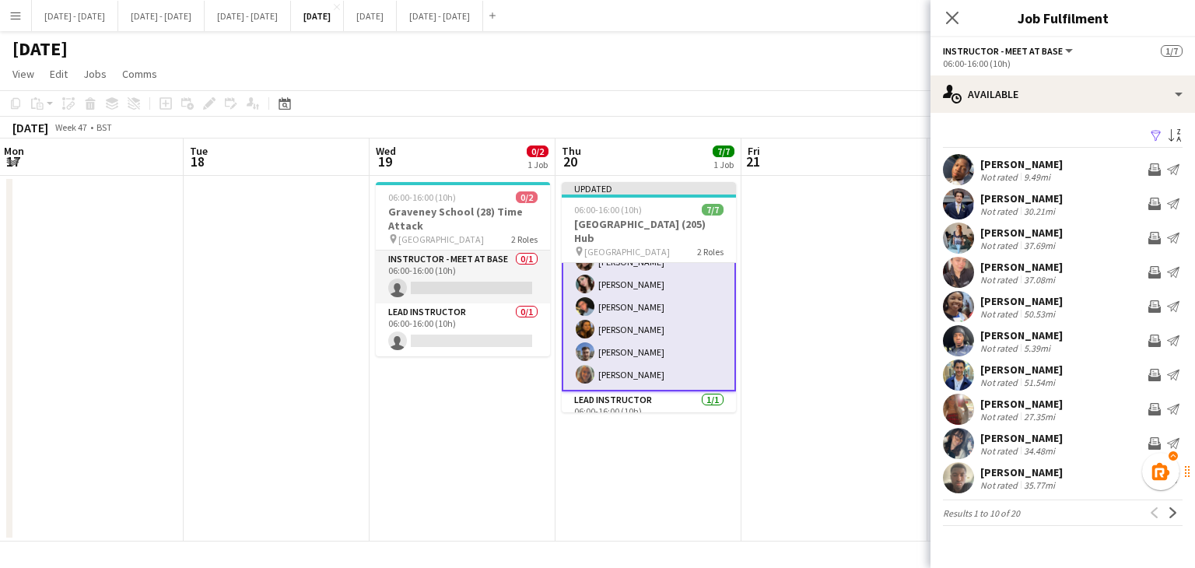
scroll to position [57, 0]
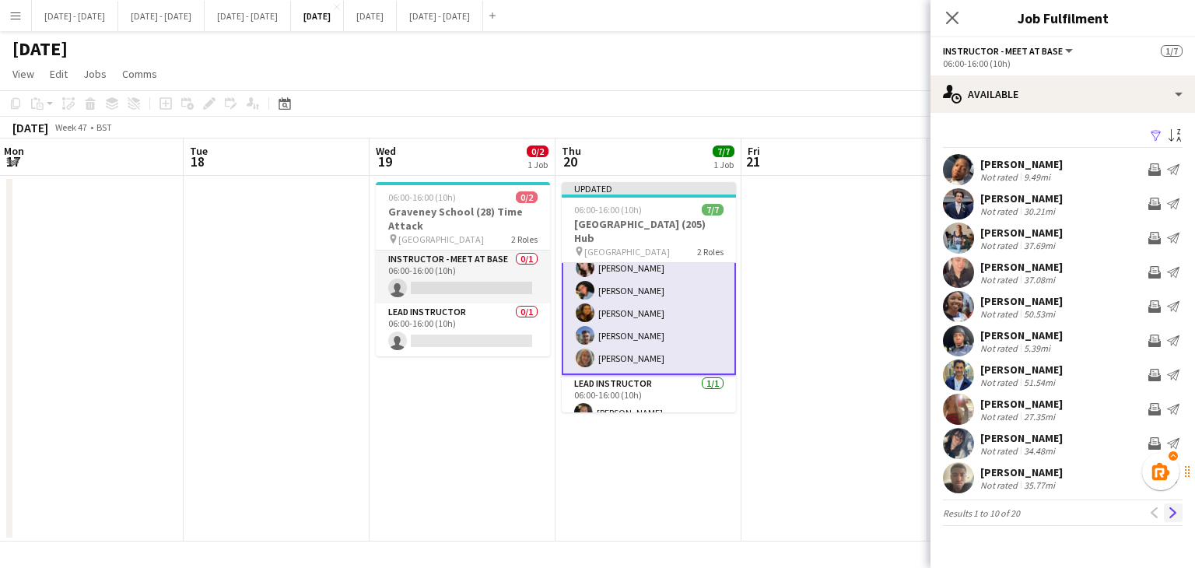
click at [1173, 509] on app-icon "Next" at bounding box center [1172, 512] width 11 height 11
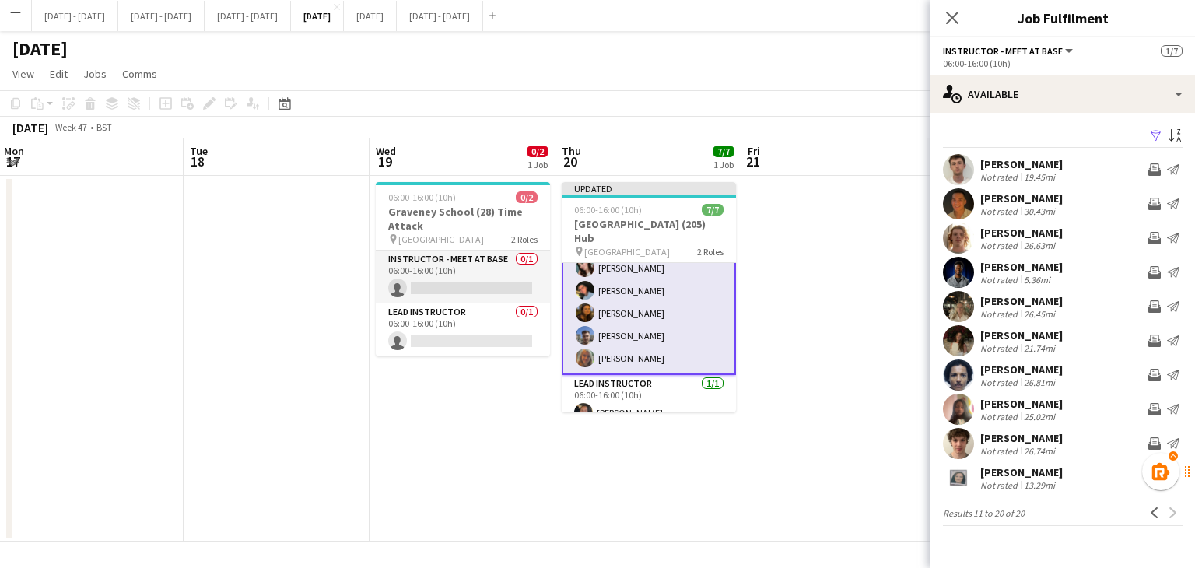
click at [635, 353] on app-card-role "Instructor - Meet at Base [DATE] 06:00-16:00 (10h) [PERSON_NAME] [PERSON_NAME] …" at bounding box center [649, 290] width 174 height 169
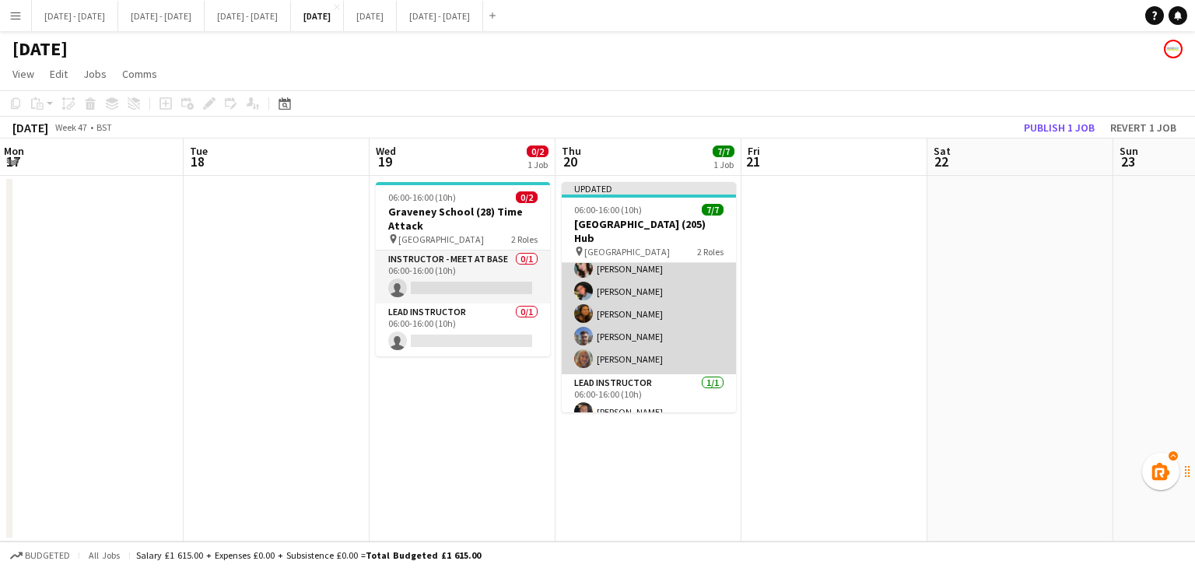
click at [635, 343] on app-card-role "Instructor - Meet at Base [DATE] 06:00-16:00 (10h) [PERSON_NAME] [PERSON_NAME] …" at bounding box center [649, 291] width 174 height 166
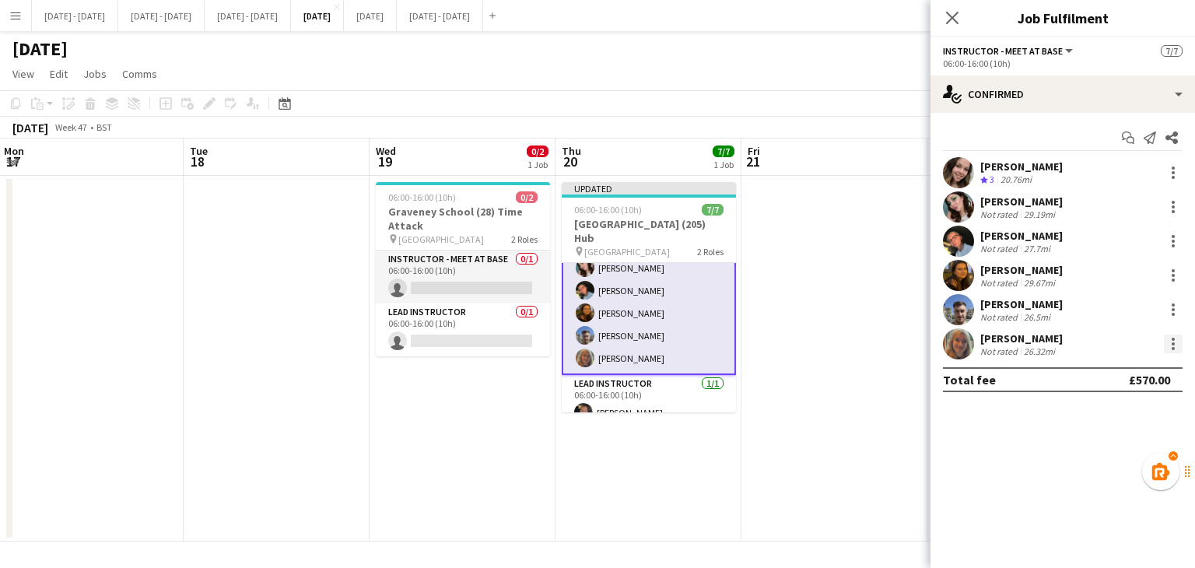
click at [1178, 338] on div at bounding box center [1173, 343] width 19 height 19
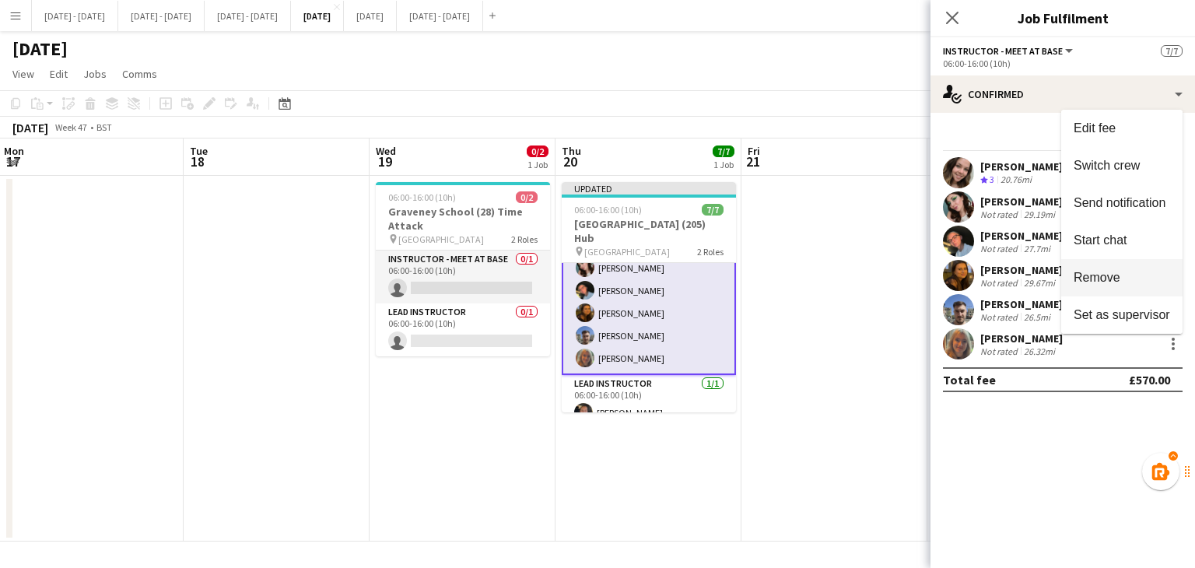
click at [1122, 274] on span "Remove" at bounding box center [1121, 278] width 96 height 14
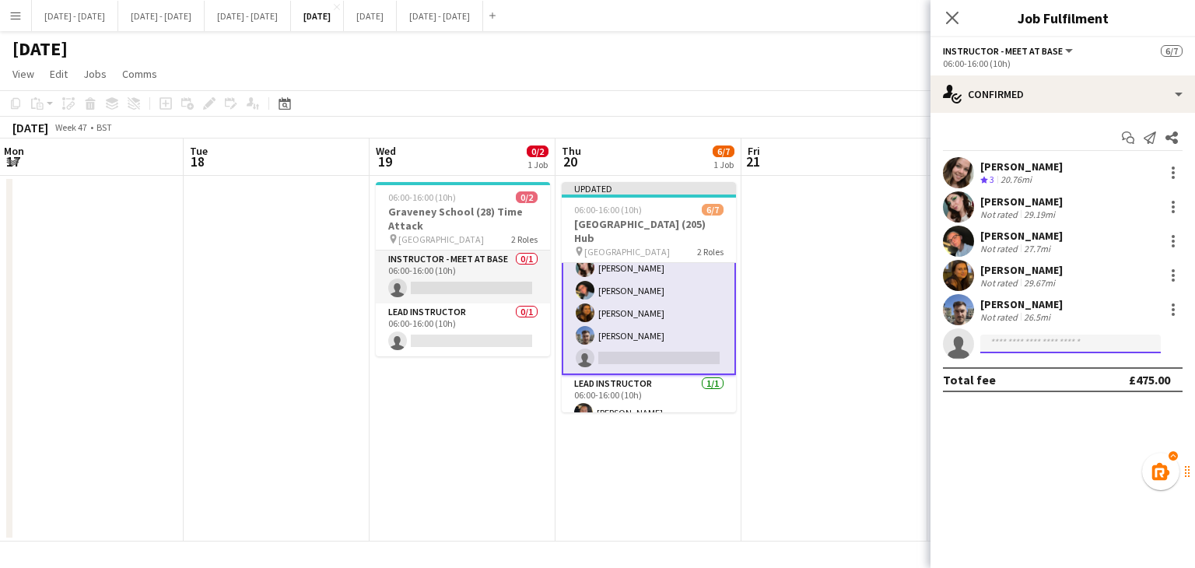
click at [1073, 345] on input at bounding box center [1070, 343] width 180 height 19
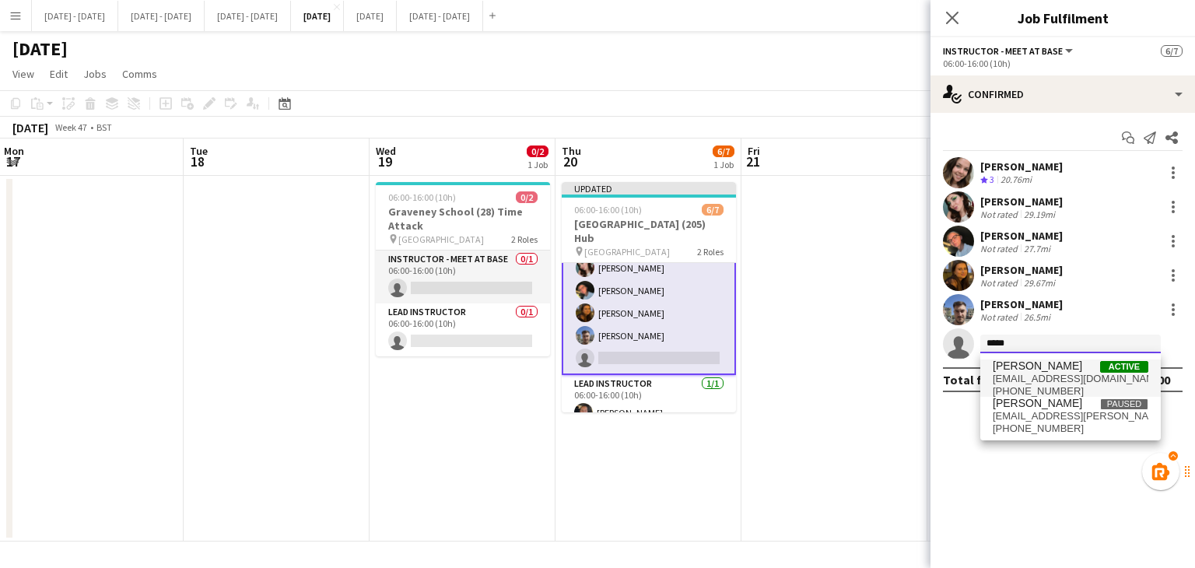
type input "*****"
click at [1045, 366] on span "[PERSON_NAME]" at bounding box center [1036, 365] width 89 height 13
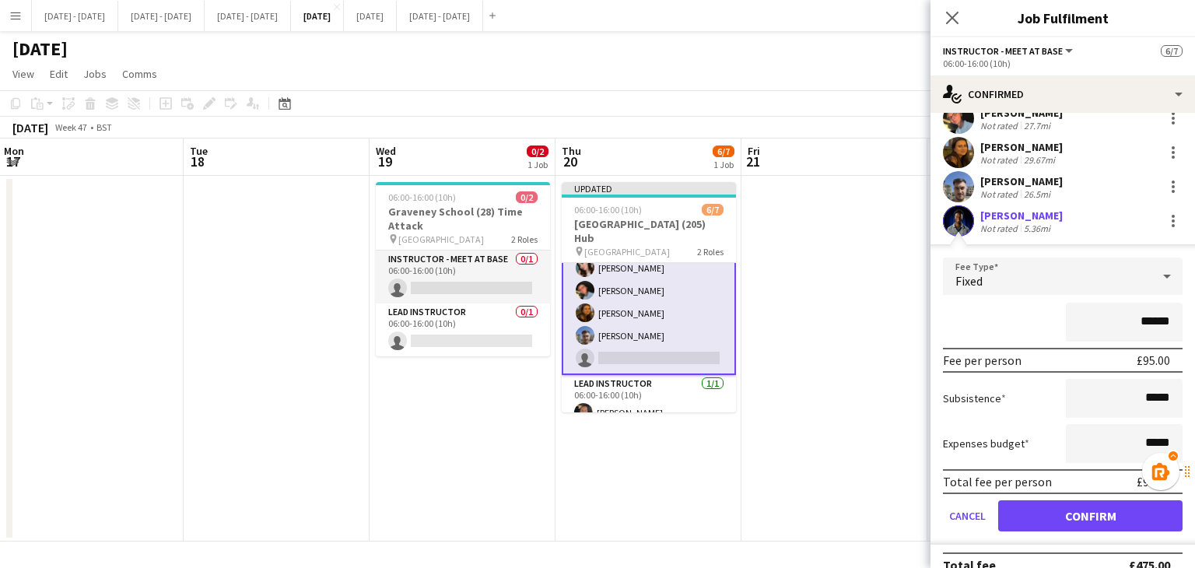
scroll to position [143, 0]
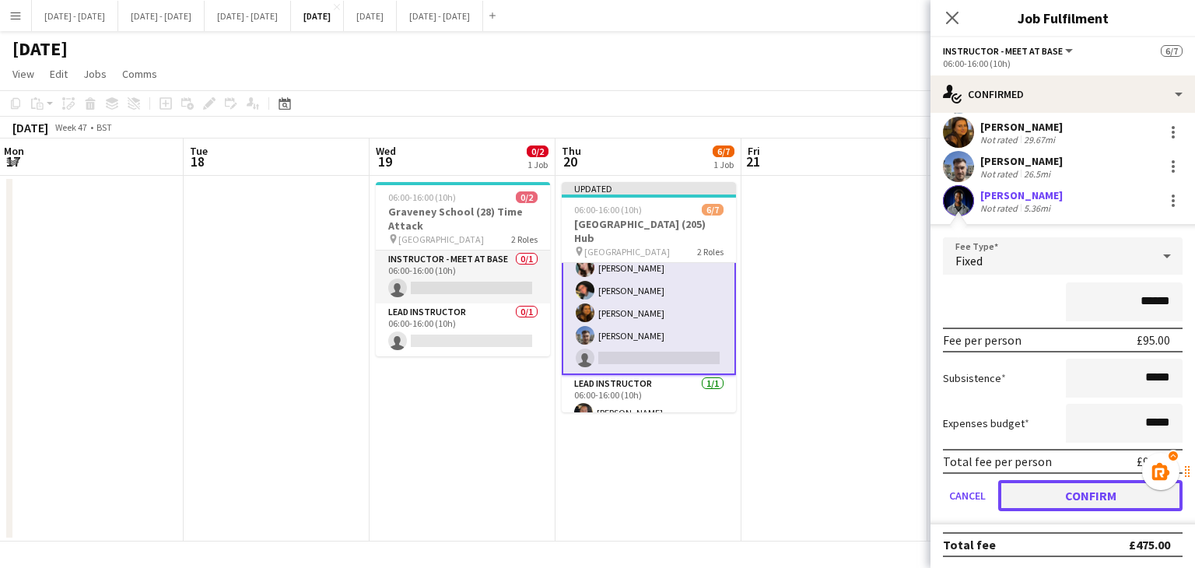
click at [1060, 499] on button "Confirm" at bounding box center [1090, 495] width 184 height 31
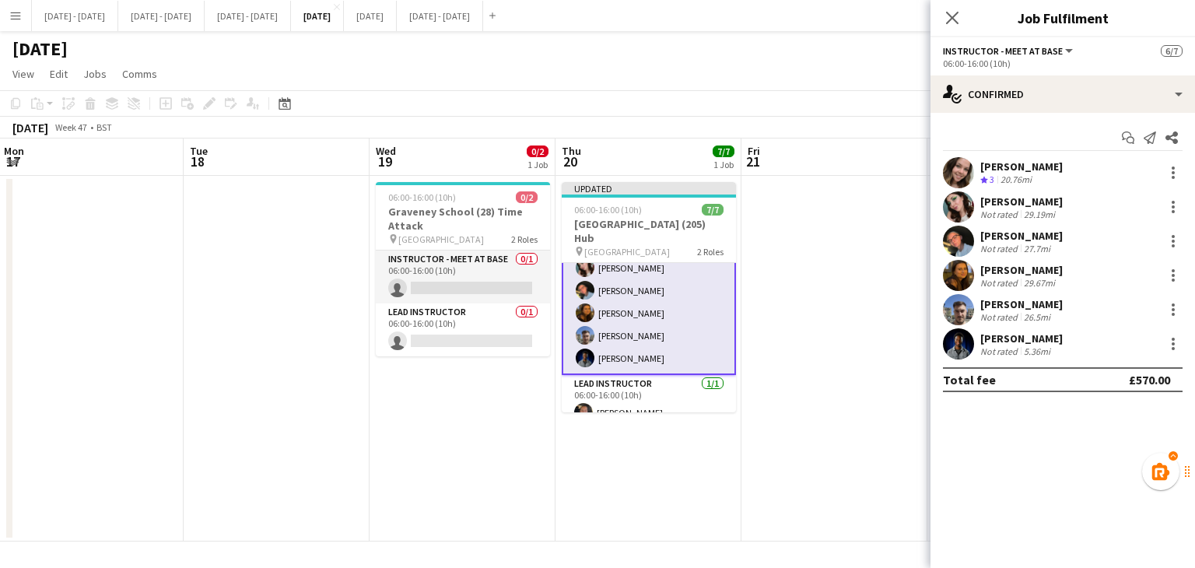
scroll to position [0, 0]
click at [955, 10] on icon "Close pop-in" at bounding box center [951, 17] width 15 height 15
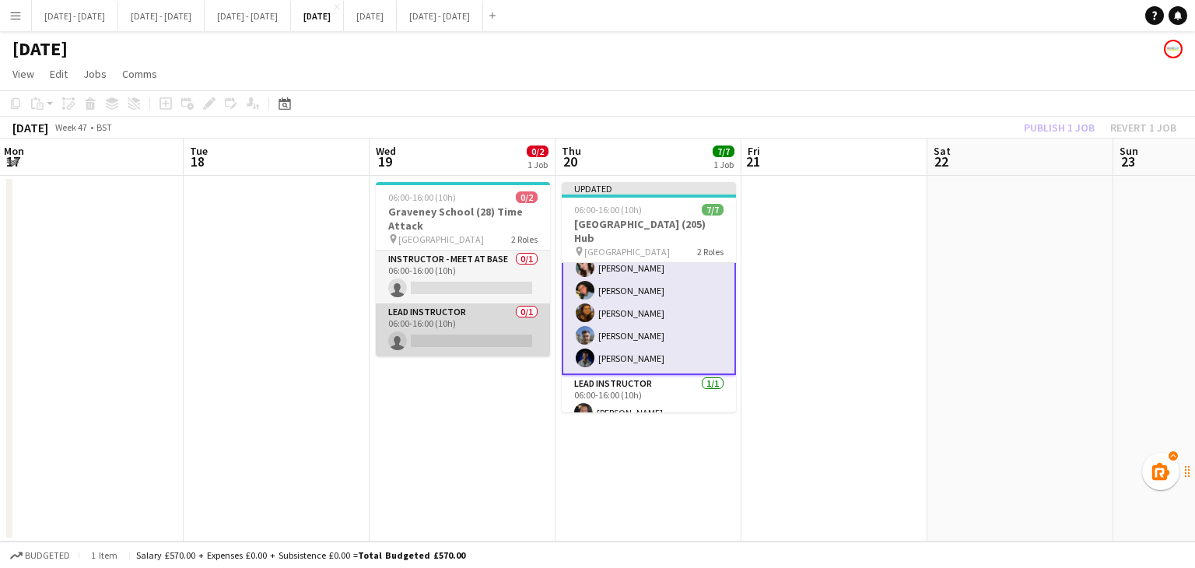
click at [475, 337] on app-card-role "Lead Instructor 0/1 06:00-16:00 (10h) single-neutral-actions" at bounding box center [463, 329] width 174 height 53
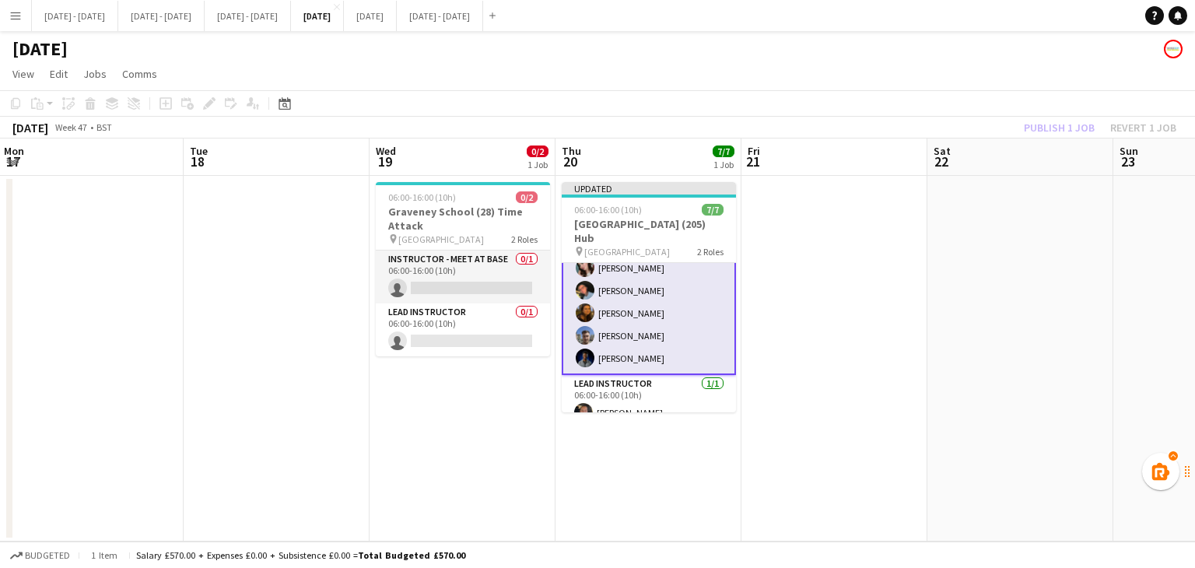
scroll to position [54, 0]
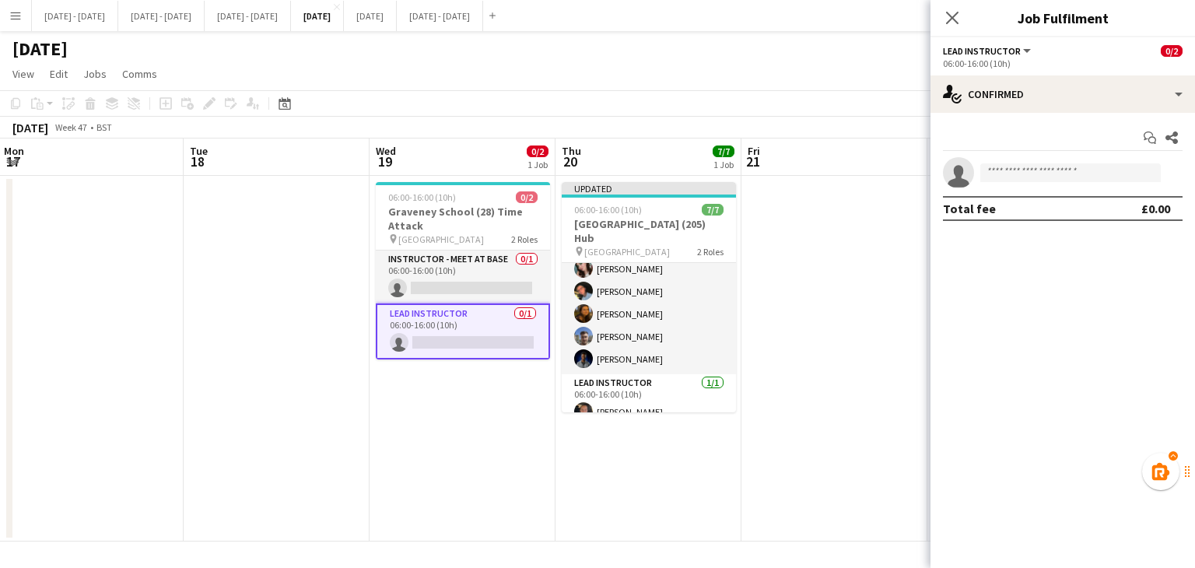
drag, startPoint x: 1042, startPoint y: 148, endPoint x: 1031, endPoint y: 166, distance: 22.0
click at [1042, 149] on div "Start chat Share" at bounding box center [1063, 138] width 240 height 26
click at [1030, 168] on input at bounding box center [1070, 172] width 180 height 19
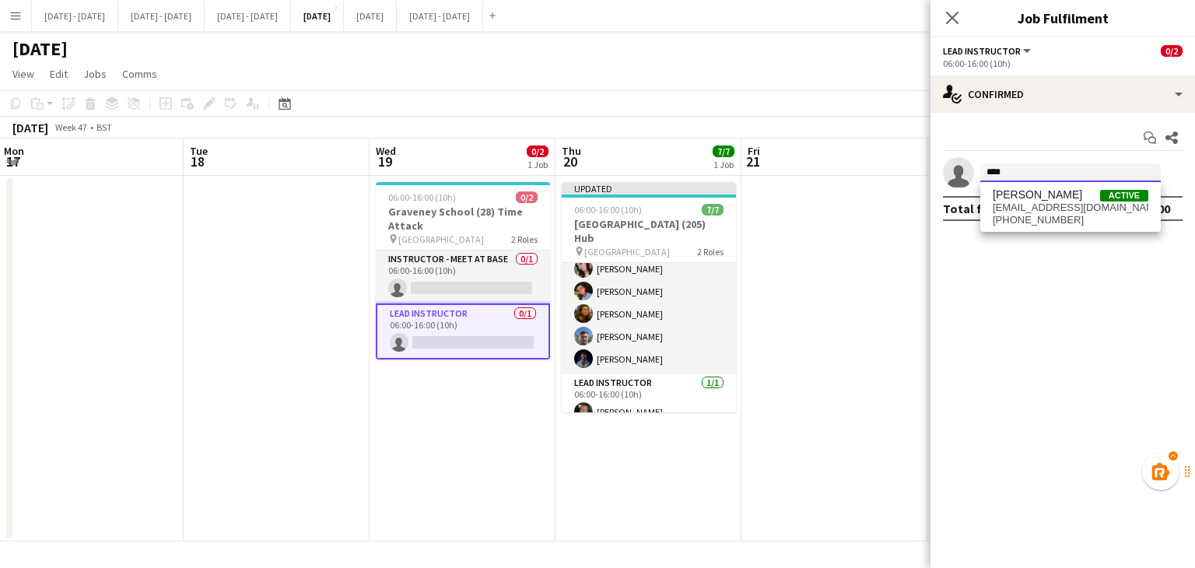
type input "****"
click at [1031, 209] on span "[EMAIL_ADDRESS][DOMAIN_NAME]" at bounding box center [1070, 207] width 156 height 12
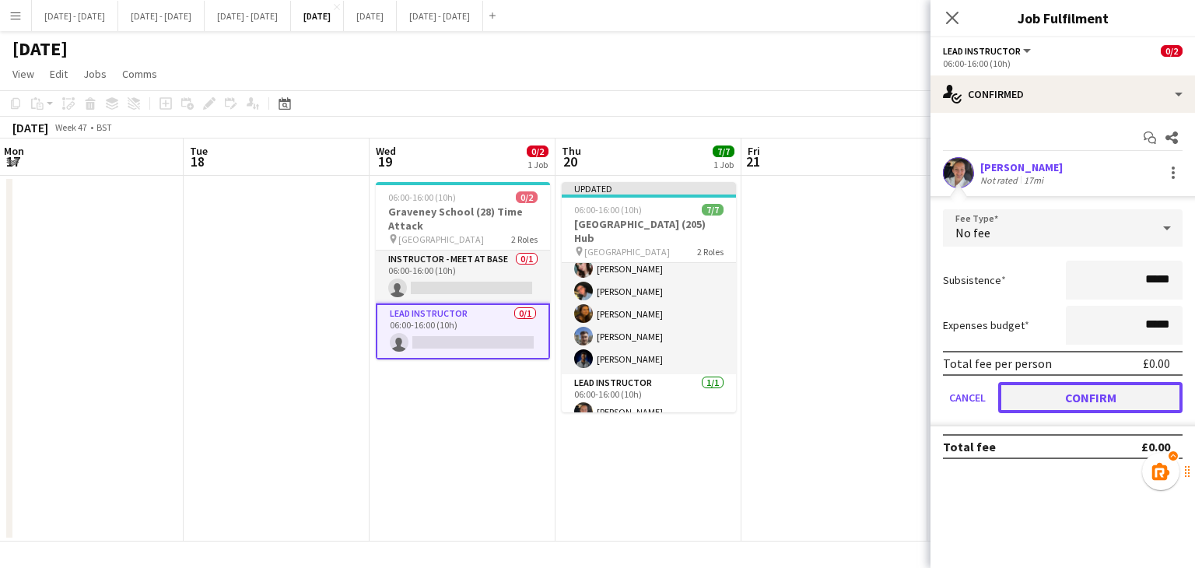
click at [1087, 399] on button "Confirm" at bounding box center [1090, 397] width 184 height 31
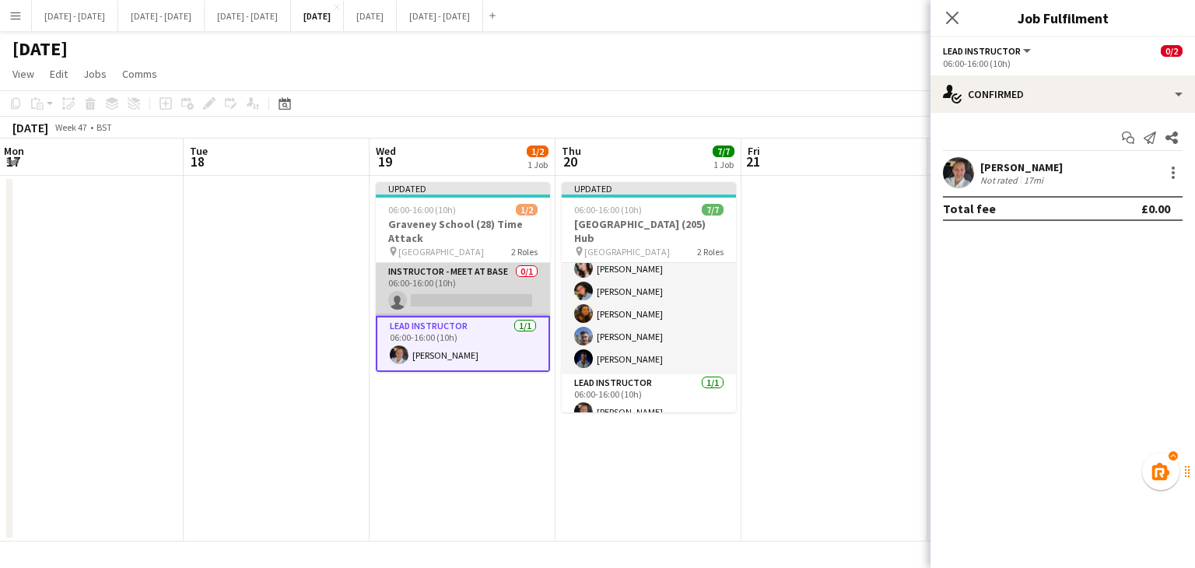
drag, startPoint x: 444, startPoint y: 299, endPoint x: 460, endPoint y: 299, distance: 16.4
click at [445, 300] on app-card-role "Instructor - Meet at Base 0/1 06:00-16:00 (10h) single-neutral-actions" at bounding box center [463, 289] width 174 height 53
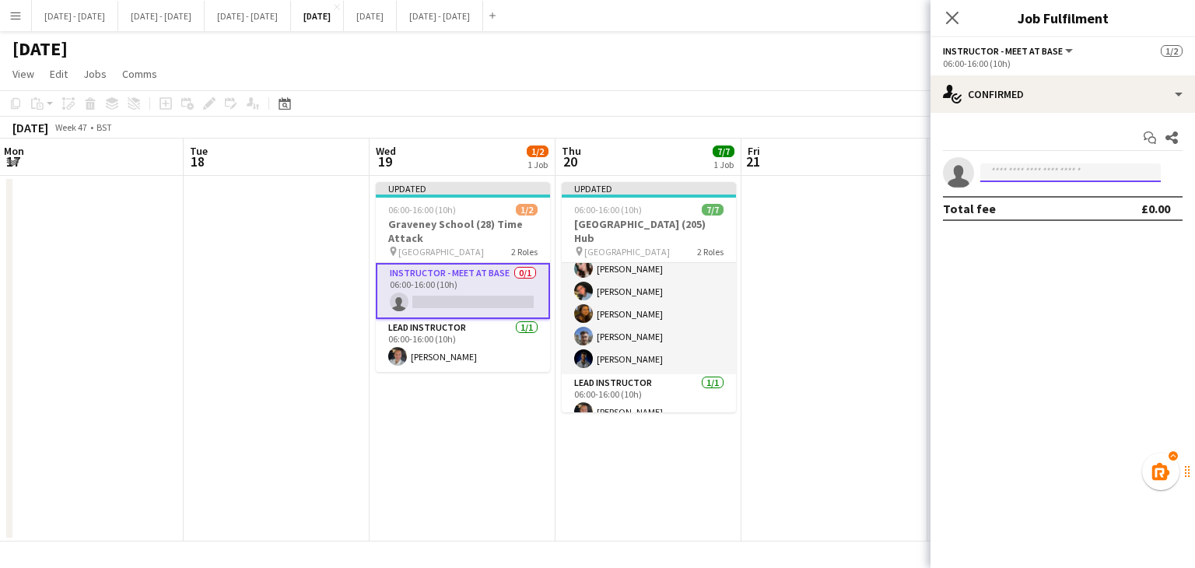
click at [1028, 177] on input at bounding box center [1070, 172] width 180 height 19
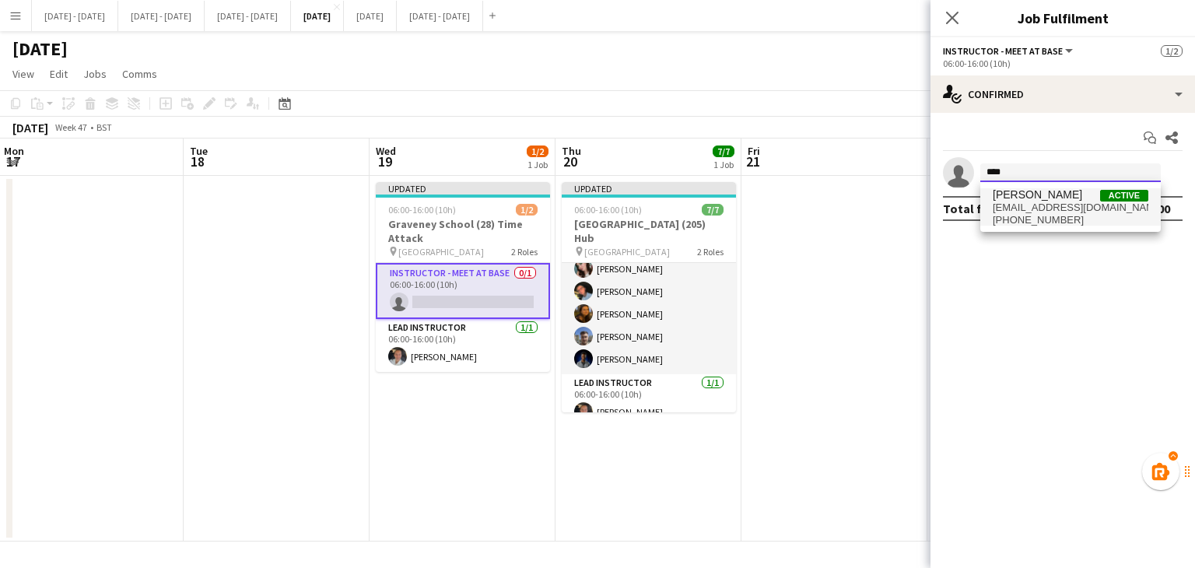
type input "****"
click at [1052, 199] on span "[PERSON_NAME] Active" at bounding box center [1070, 194] width 156 height 13
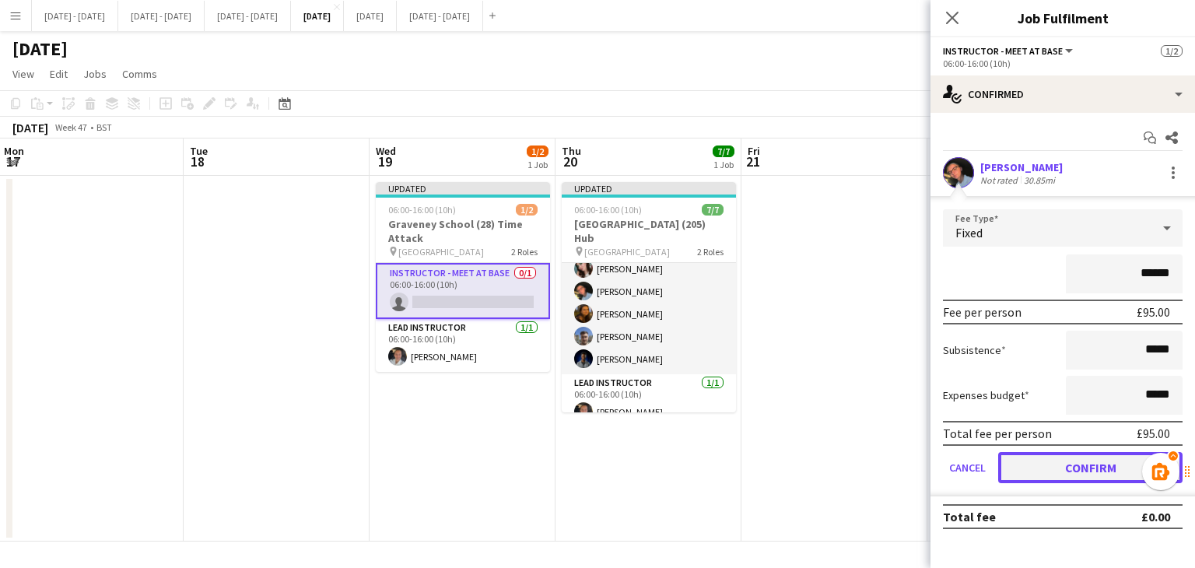
click at [1066, 473] on button "Confirm" at bounding box center [1090, 467] width 184 height 31
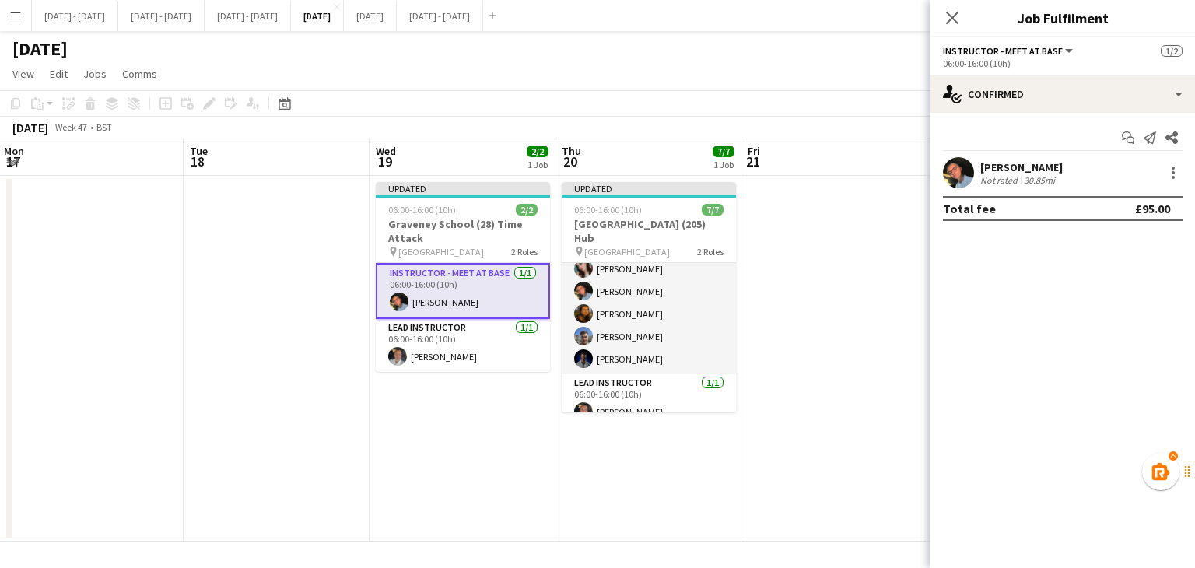
drag, startPoint x: 950, startPoint y: 12, endPoint x: 849, endPoint y: 215, distance: 227.8
click at [951, 12] on icon "Close pop-in" at bounding box center [952, 18] width 12 height 12
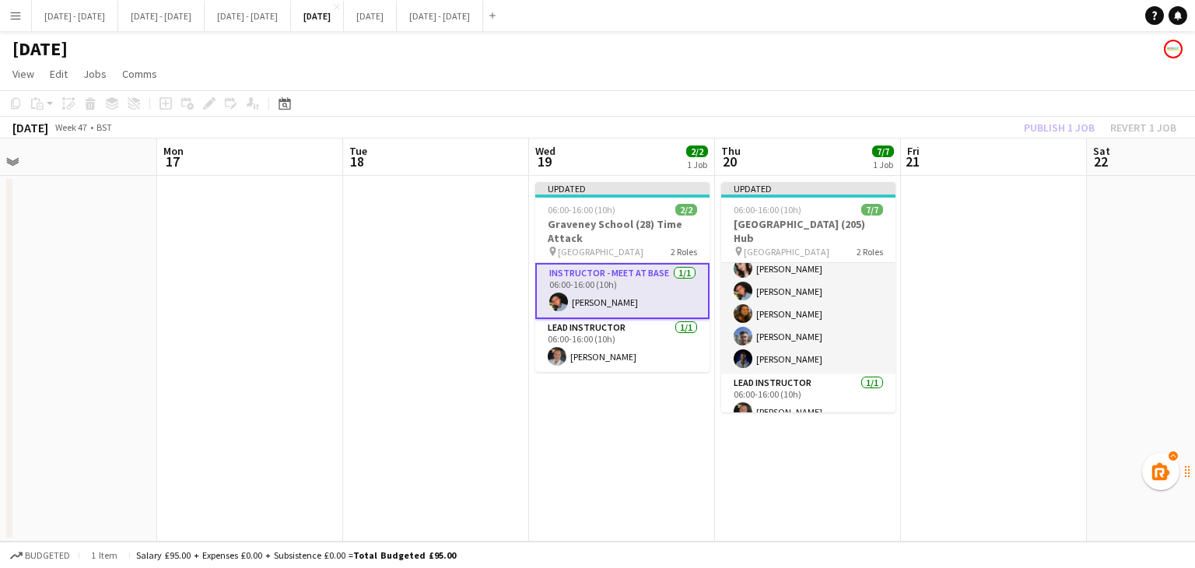
drag, startPoint x: 880, startPoint y: 334, endPoint x: 578, endPoint y: 331, distance: 301.8
click at [481, 338] on app-calendar-viewport "Fri 14 Sat 15 Sun 16 Mon 17 Tue 18 Wed 19 2/2 1 Job Thu 20 7/7 1 Job Fri 21 Sat…" at bounding box center [597, 339] width 1195 height 403
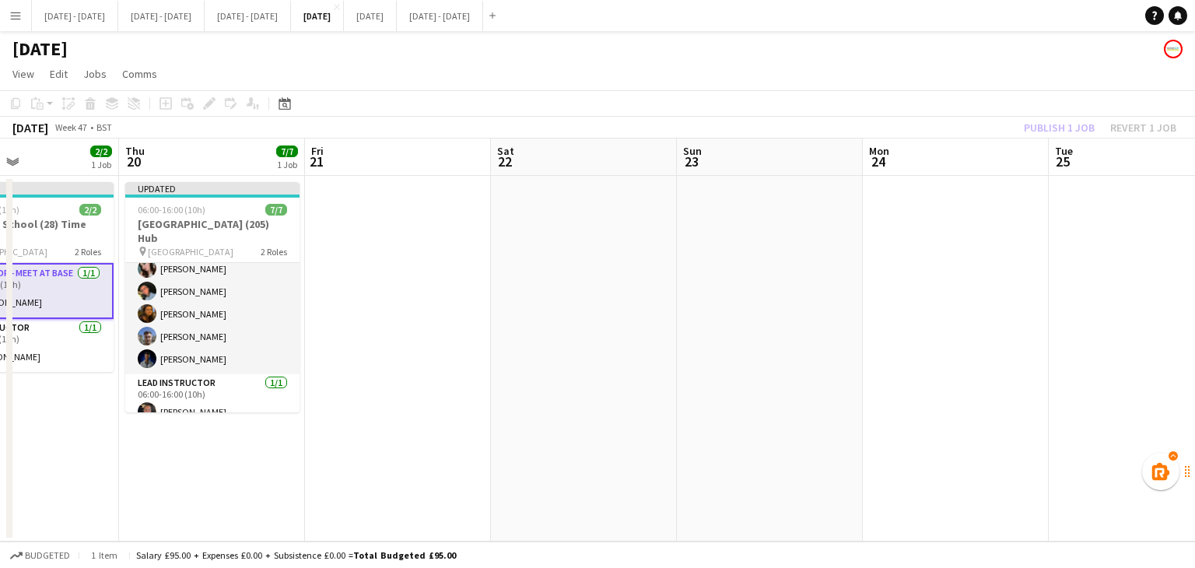
drag, startPoint x: 1123, startPoint y: 338, endPoint x: 545, endPoint y: 324, distance: 578.1
click at [527, 327] on app-calendar-viewport "Mon 17 Tue 18 Wed 19 2/2 1 Job Thu 20 7/7 1 Job Fri 21 Sat 22 Sun 23 Mon 24 Tue…" at bounding box center [597, 339] width 1195 height 403
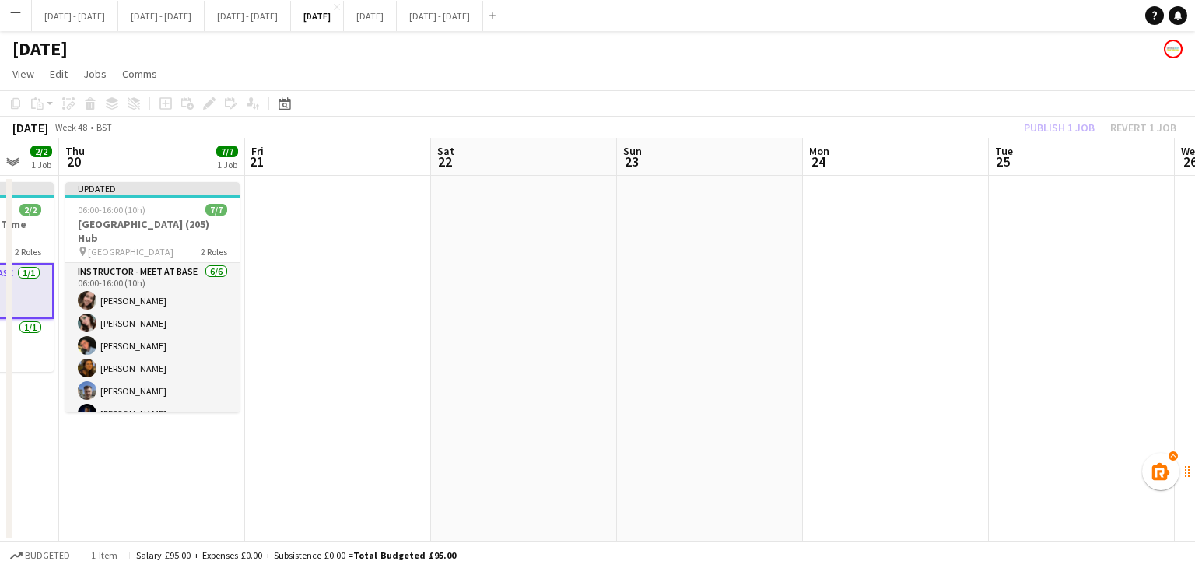
drag, startPoint x: 958, startPoint y: 351, endPoint x: 1332, endPoint y: 371, distance: 374.7
click at [1194, 371] on html "Menu Boards Boards Boards All jobs Status Workforce Workforce My Workforce Recr…" at bounding box center [597, 284] width 1195 height 568
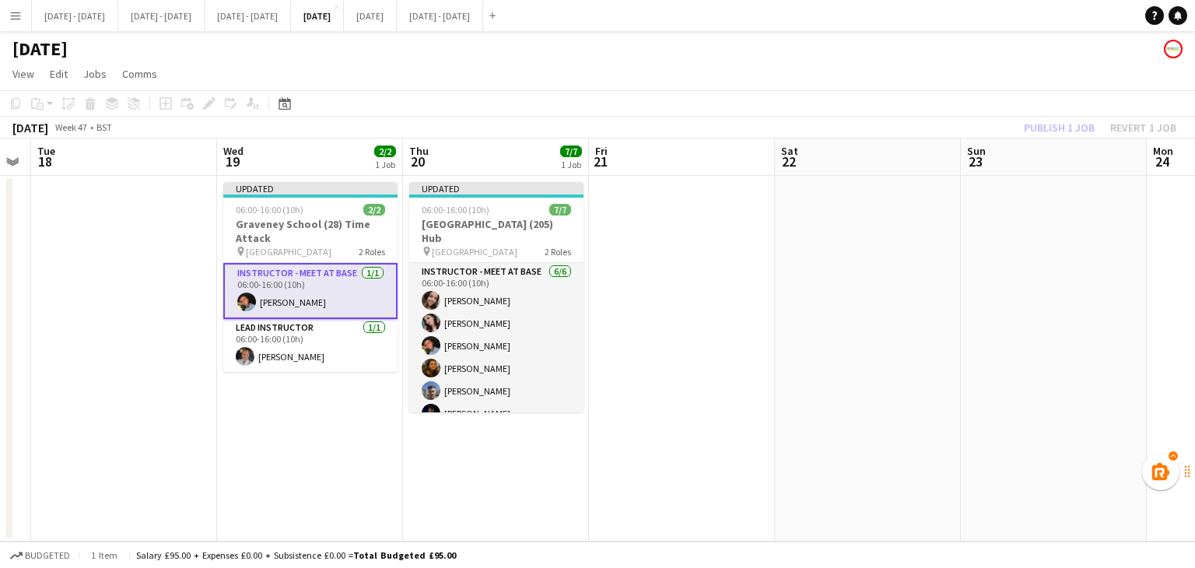
scroll to position [0, 340]
drag, startPoint x: 471, startPoint y: 380, endPoint x: 674, endPoint y: 257, distance: 237.3
click at [1194, 350] on html "Menu Boards Boards Boards All jobs Status Workforce Workforce My Workforce Recr…" at bounding box center [597, 284] width 1195 height 568
click at [490, 207] on div "06:00-16:00 (10h) 7/7" at bounding box center [497, 210] width 174 height 12
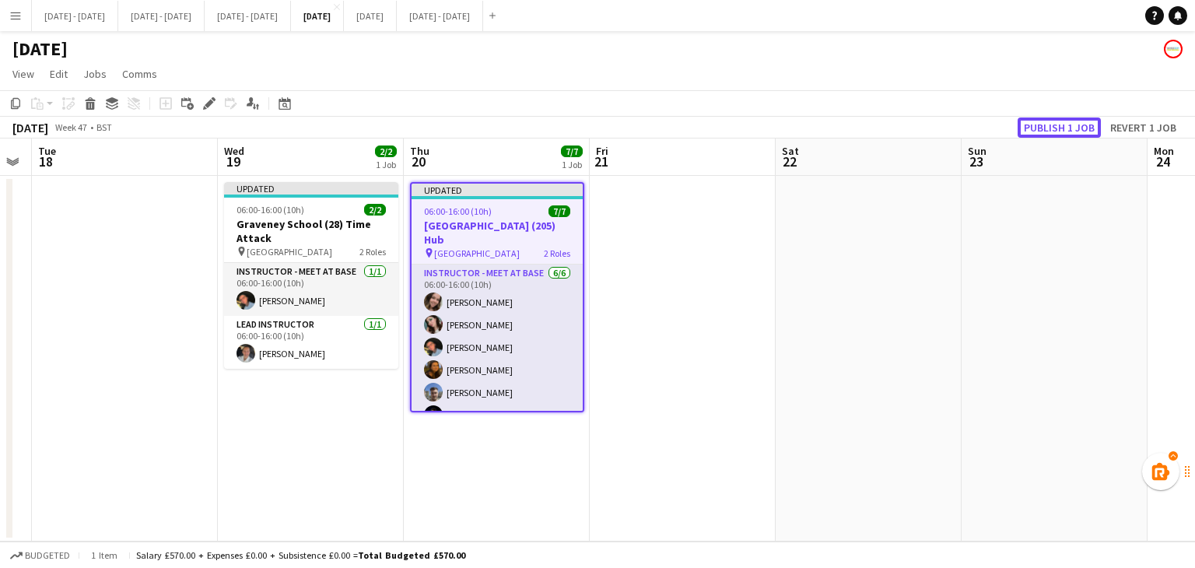
drag, startPoint x: 1052, startPoint y: 119, endPoint x: 821, endPoint y: 156, distance: 233.1
click at [1052, 120] on button "Publish 1 job" at bounding box center [1058, 127] width 83 height 20
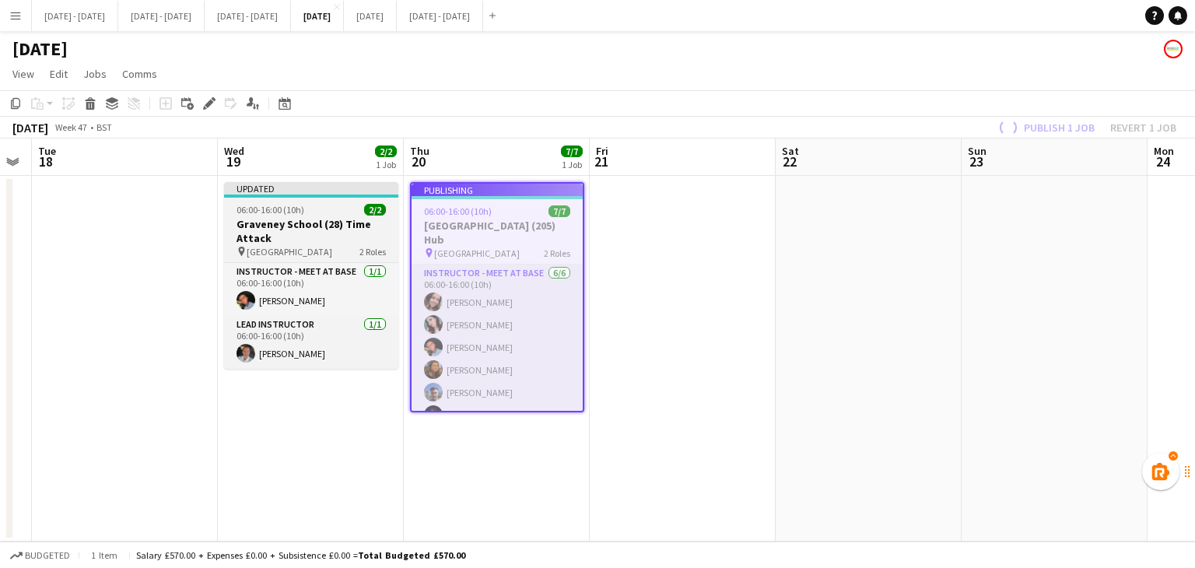
click at [288, 215] on span "06:00-16:00 (10h)" at bounding box center [270, 210] width 68 height 12
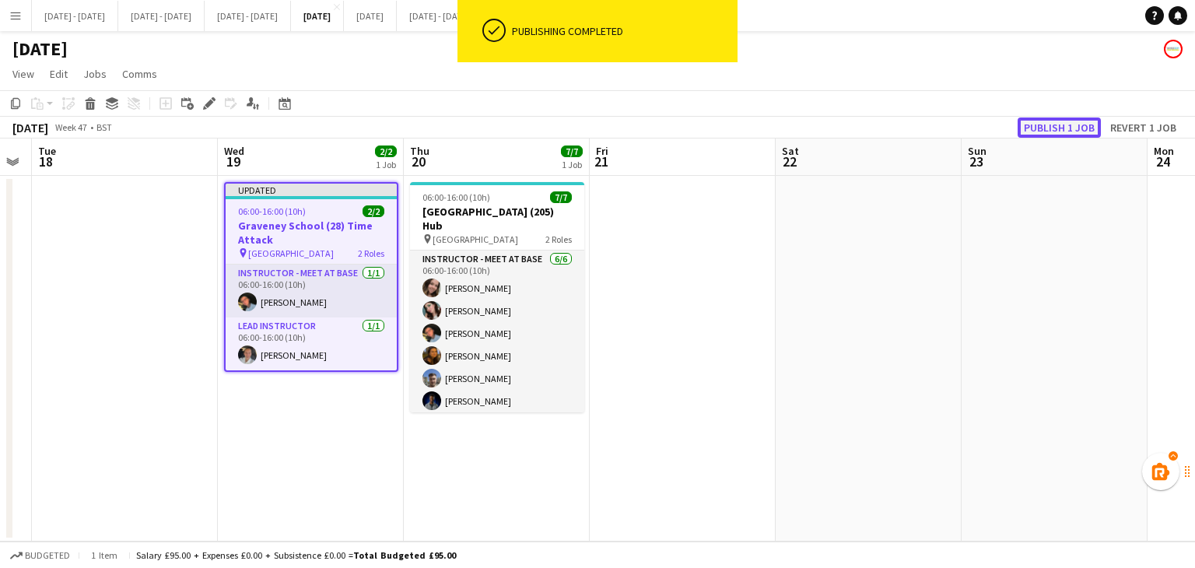
click at [1062, 131] on button "Publish 1 job" at bounding box center [1058, 127] width 83 height 20
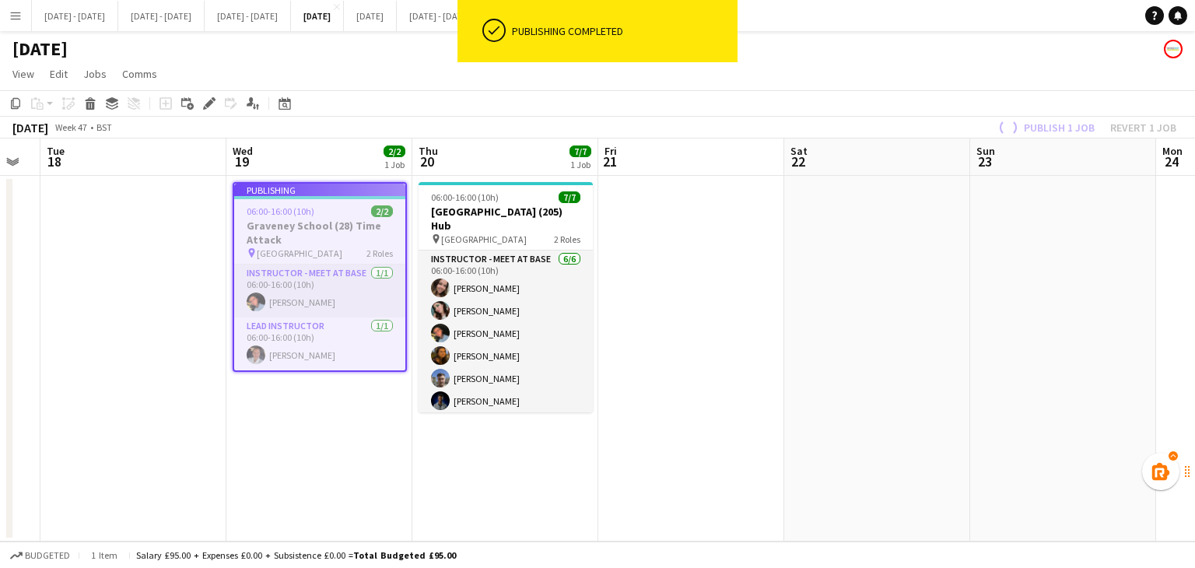
drag, startPoint x: 619, startPoint y: 334, endPoint x: 1171, endPoint y: 348, distance: 551.6
click at [1185, 347] on app-calendar-viewport "Sun 16 Mon 17 Tue 18 Wed 19 2/2 1 Job Thu 20 7/7 1 Job Fri 21 Sat 22 Sun 23 Mon…" at bounding box center [597, 339] width 1195 height 403
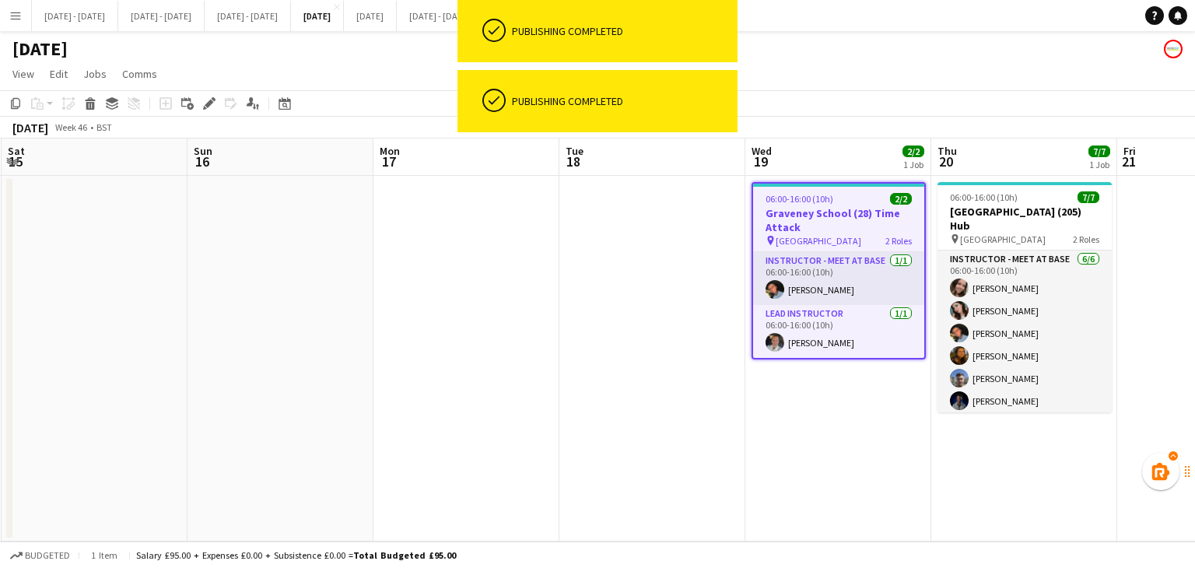
drag, startPoint x: 209, startPoint y: 443, endPoint x: 842, endPoint y: 408, distance: 633.2
click at [915, 397] on app-calendar-viewport "Thu 13 Fri 14 Sat 15 Sun 16 Mon 17 Tue 18 Wed 19 2/2 1 Job Thu 20 7/7 1 Job Fri…" at bounding box center [597, 339] width 1195 height 403
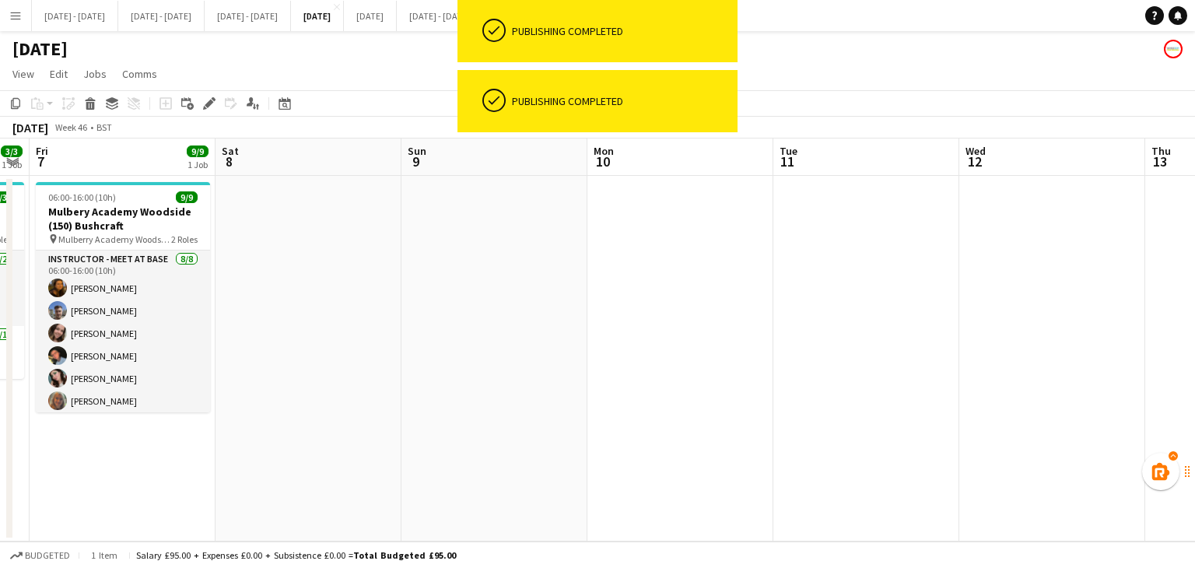
drag, startPoint x: 278, startPoint y: 405, endPoint x: 370, endPoint y: 383, distance: 95.3
click at [1065, 368] on app-calendar-viewport "Tue 4 Wed 5 Thu 6 3/3 1 Job Fri 7 9/9 1 Job Sat 8 Sun 9 Mon 10 Tue 11 Wed 12 Th…" at bounding box center [597, 339] width 1195 height 403
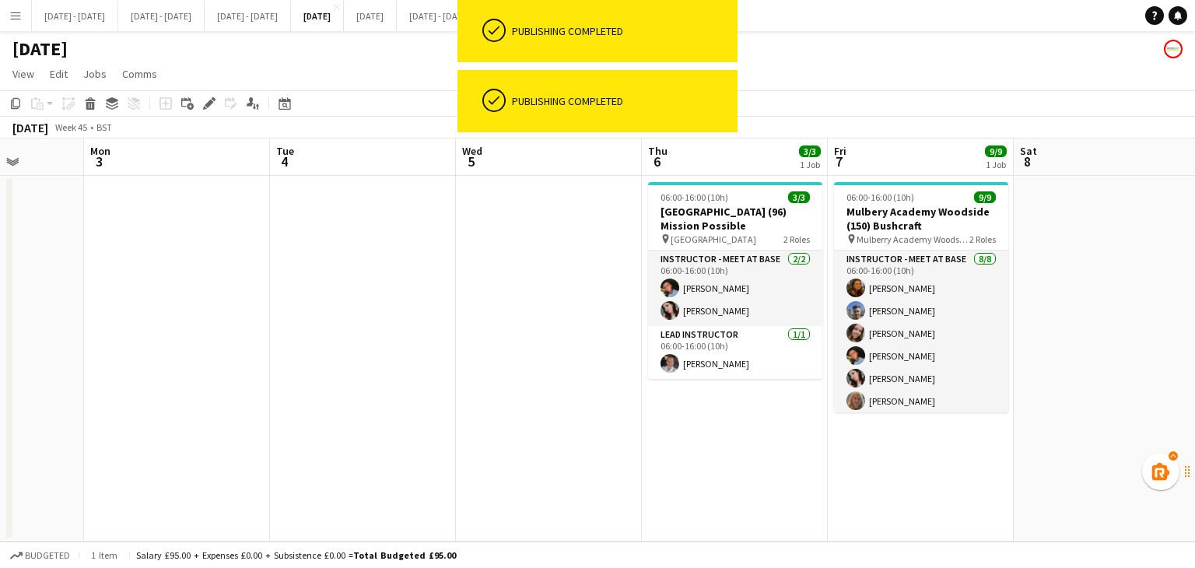
drag, startPoint x: 391, startPoint y: 380, endPoint x: 1095, endPoint y: 371, distance: 703.9
click at [1095, 371] on app-calendar-viewport "Fri 31 Sat 1 Sun 2 Mon 3 Tue 4 Wed 5 Thu 6 3/3 1 Job Fri 7 9/9 1 Job Sat 8 Sun …" at bounding box center [597, 339] width 1195 height 403
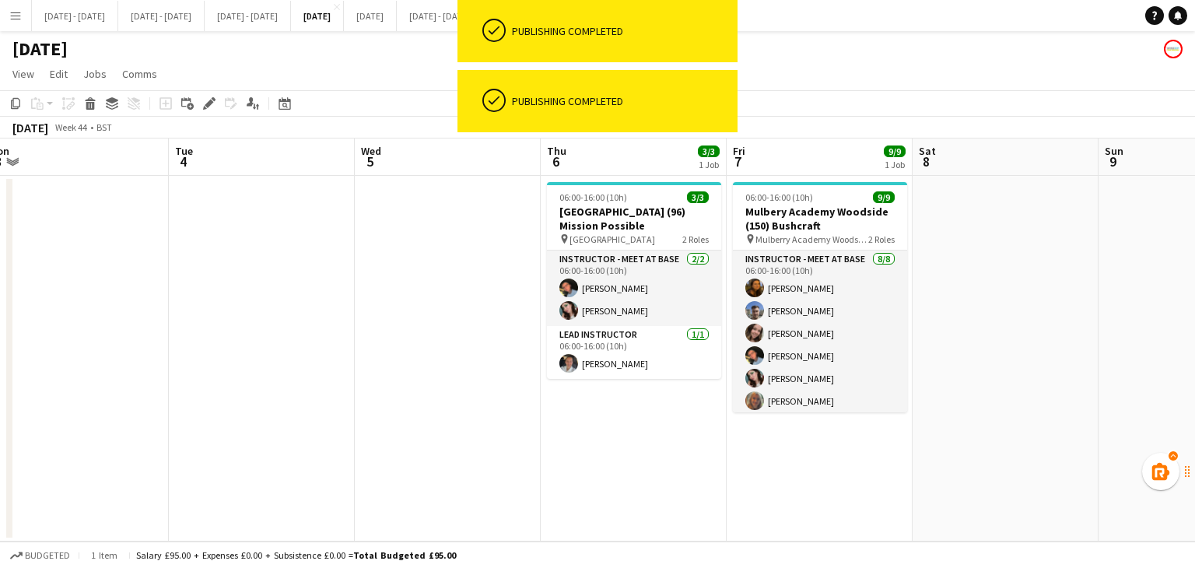
scroll to position [0, 516]
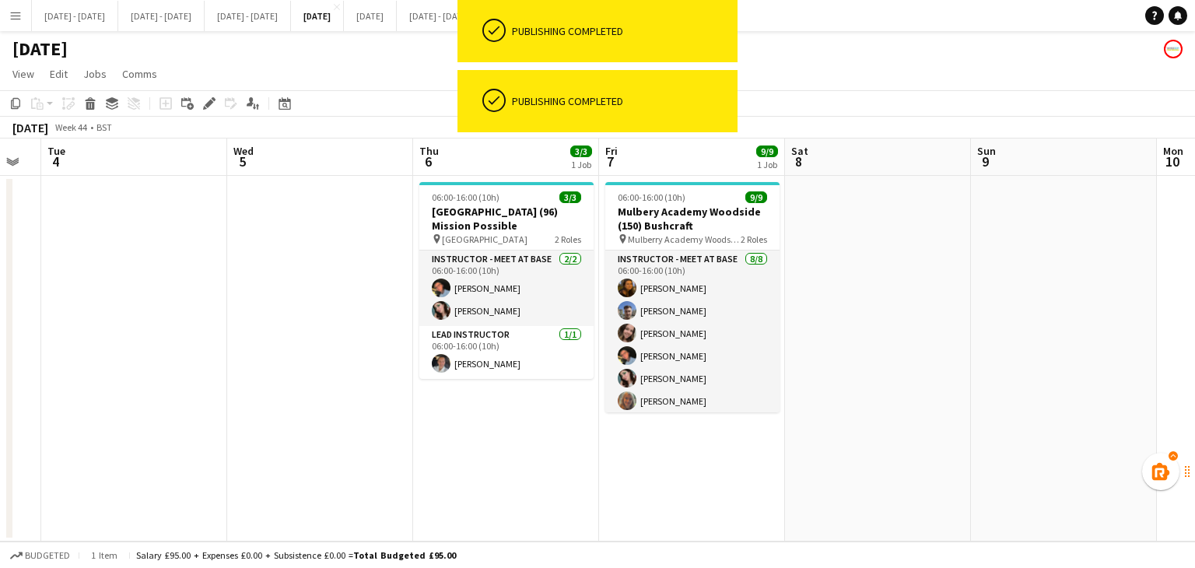
drag, startPoint x: 531, startPoint y: 408, endPoint x: 0, endPoint y: 376, distance: 532.2
click at [0, 376] on app-calendar-viewport "Sat 1 Sun 2 Mon 3 Tue 4 Wed 5 Thu 6 3/3 1 Job Fri 7 9/9 1 Job Sat 8 Sun 9 Mon 1…" at bounding box center [597, 339] width 1195 height 403
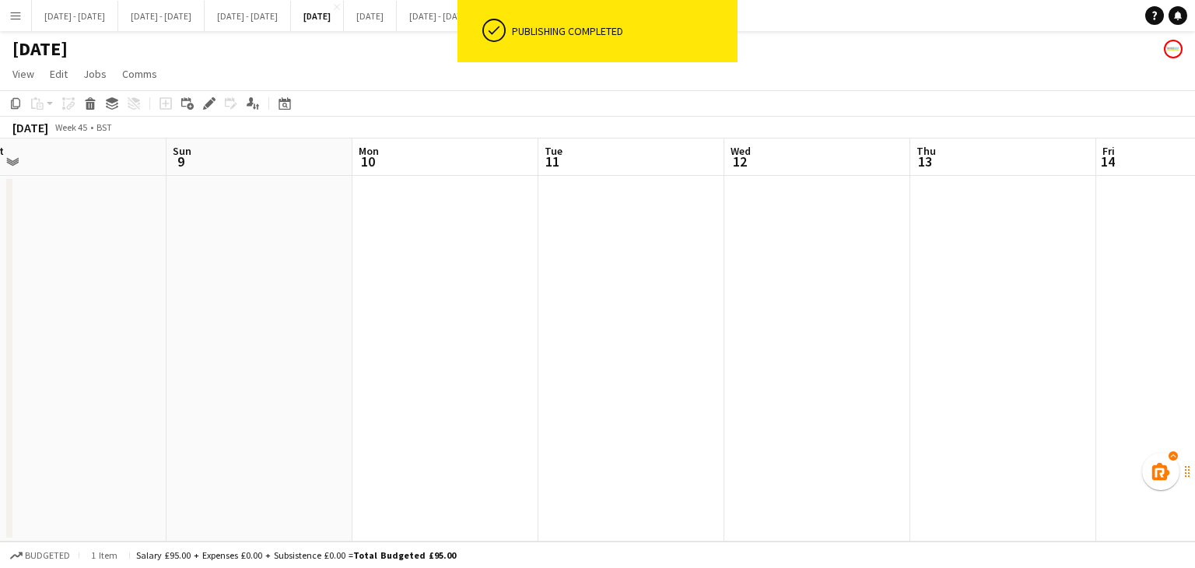
drag, startPoint x: 877, startPoint y: 307, endPoint x: 0, endPoint y: 313, distance: 877.3
click at [112, 313] on app-calendar-viewport "Tue 4 Wed 5 Thu 6 3/3 1 Job Fri 7 9/9 1 Job Sat 8 Sun 9 Mon 10 Tue 11 Wed 12 Th…" at bounding box center [597, 339] width 1195 height 403
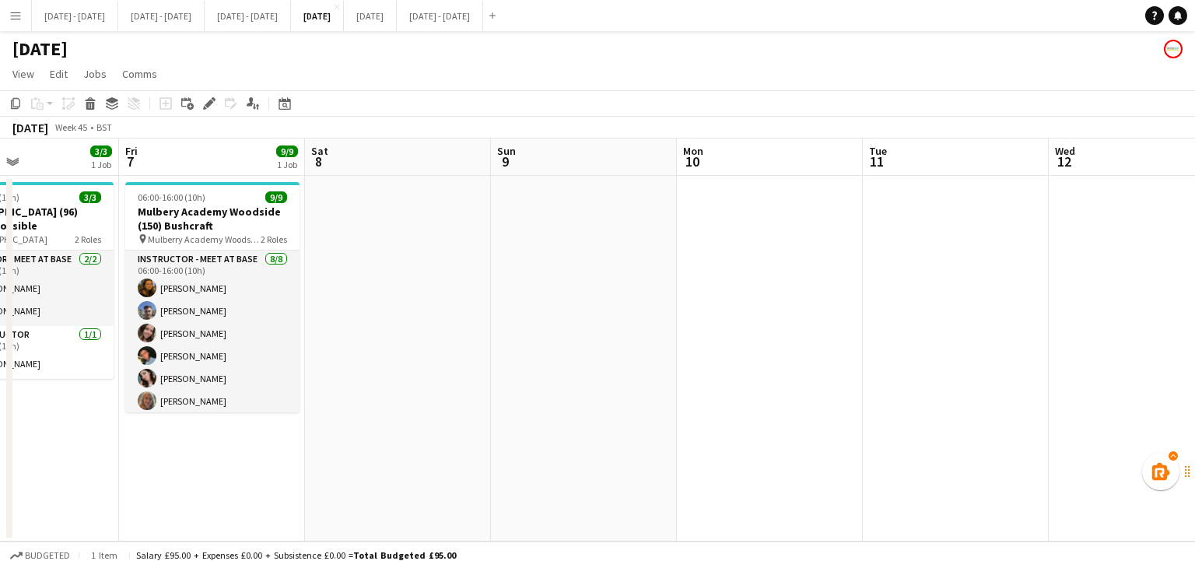
scroll to position [0, 436]
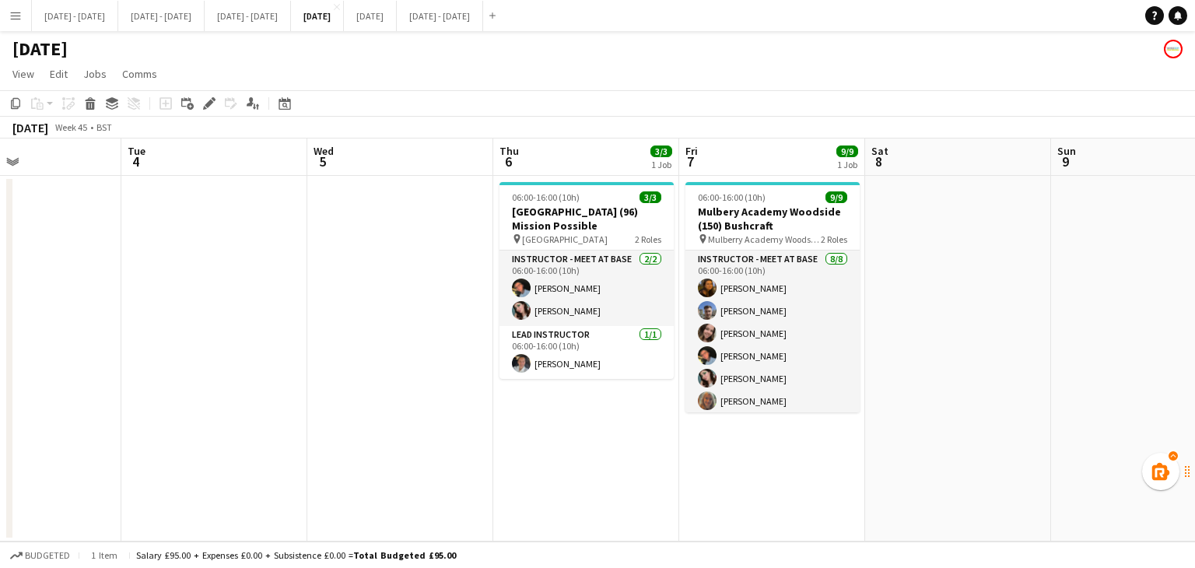
drag, startPoint x: 343, startPoint y: 310, endPoint x: 995, endPoint y: 286, distance: 652.2
click at [995, 286] on app-calendar-viewport "Sat 1 Sun 2 Mon 3 Tue 4 Wed 5 Thu 6 3/3 1 Job Fri 7 9/9 1 Job Sat 8 Sun 9 Mon 1…" at bounding box center [597, 339] width 1195 height 403
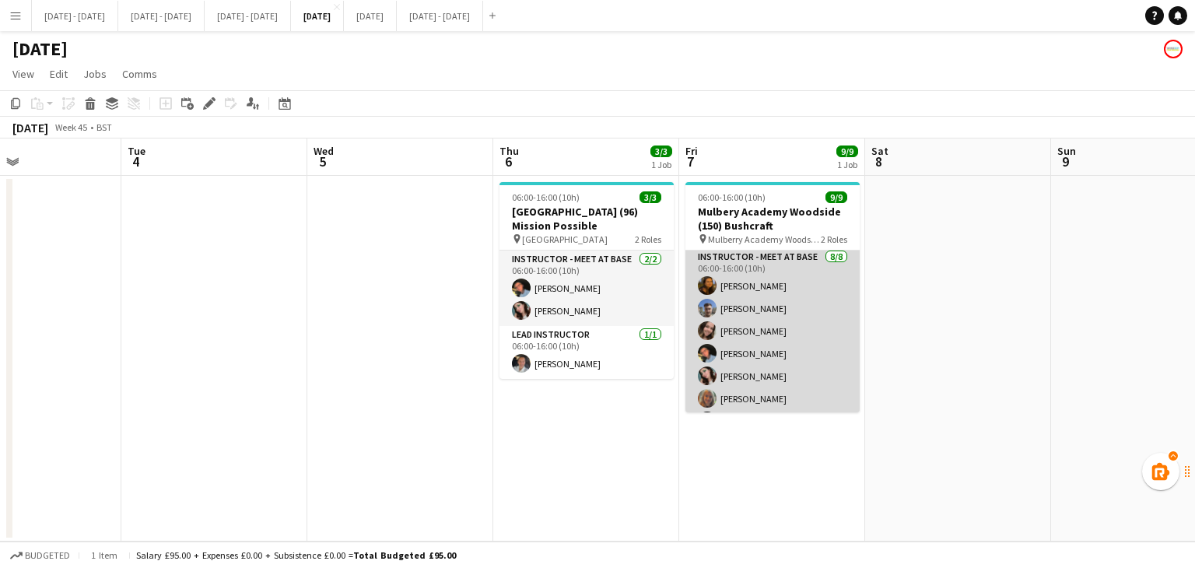
scroll to position [0, 0]
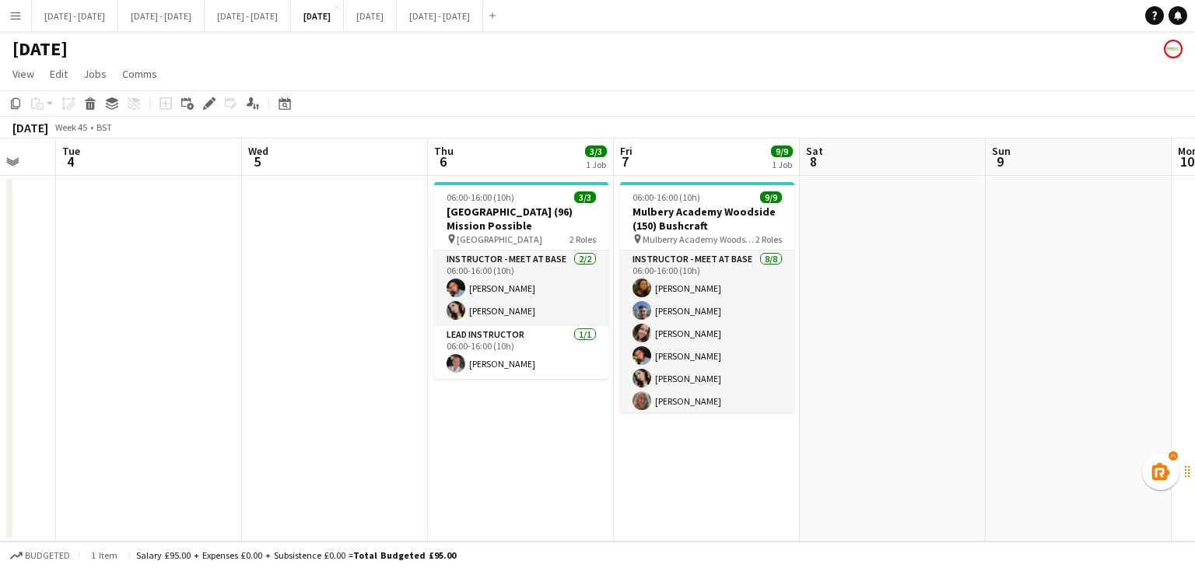
drag, startPoint x: 616, startPoint y: 439, endPoint x: 551, endPoint y: 432, distance: 65.8
click at [551, 432] on app-calendar-viewport "Sat 1 Sun 2 Mon 3 Tue 4 Wed 5 Thu 6 3/3 1 Job Fri 7 9/9 1 Job Sat 8 Sun 9 Mon 1…" at bounding box center [597, 339] width 1195 height 403
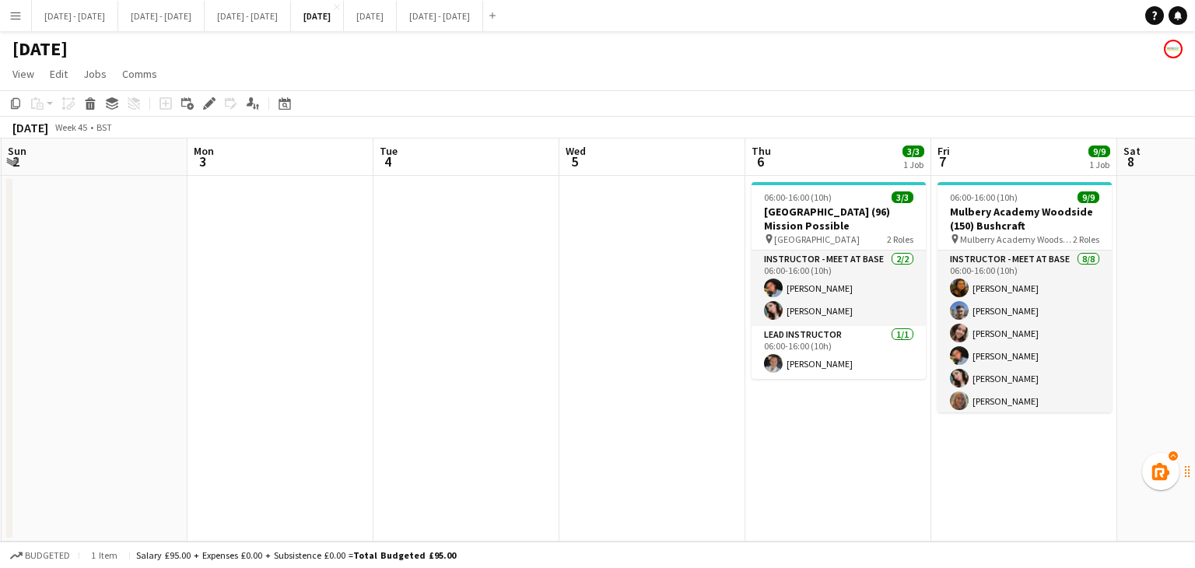
drag, startPoint x: 277, startPoint y: 429, endPoint x: 929, endPoint y: 339, distance: 657.9
click at [959, 334] on app-calendar-viewport "Fri 31 Sat 1 Sun 2 Mon 3 Tue 4 Wed 5 Thu 6 3/3 1 Job Fri 7 9/9 1 Job Sat 8 Sun …" at bounding box center [597, 339] width 1195 height 403
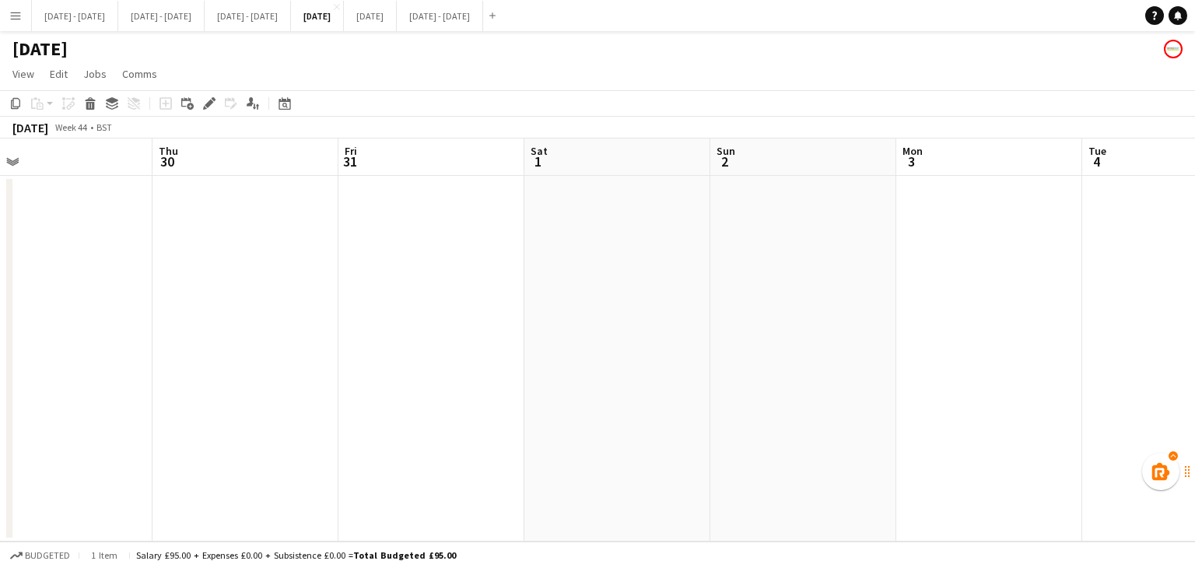
drag, startPoint x: 498, startPoint y: 335, endPoint x: 86, endPoint y: 434, distance: 423.1
click at [85, 436] on app-calendar-viewport "Sat 25 Sun 26 Mon 27 Tue 28 Wed 29 Thu 30 Fri 31 Sat 1 Sun 2 Mon 3 Tue 4 Wed 5 …" at bounding box center [597, 339] width 1195 height 403
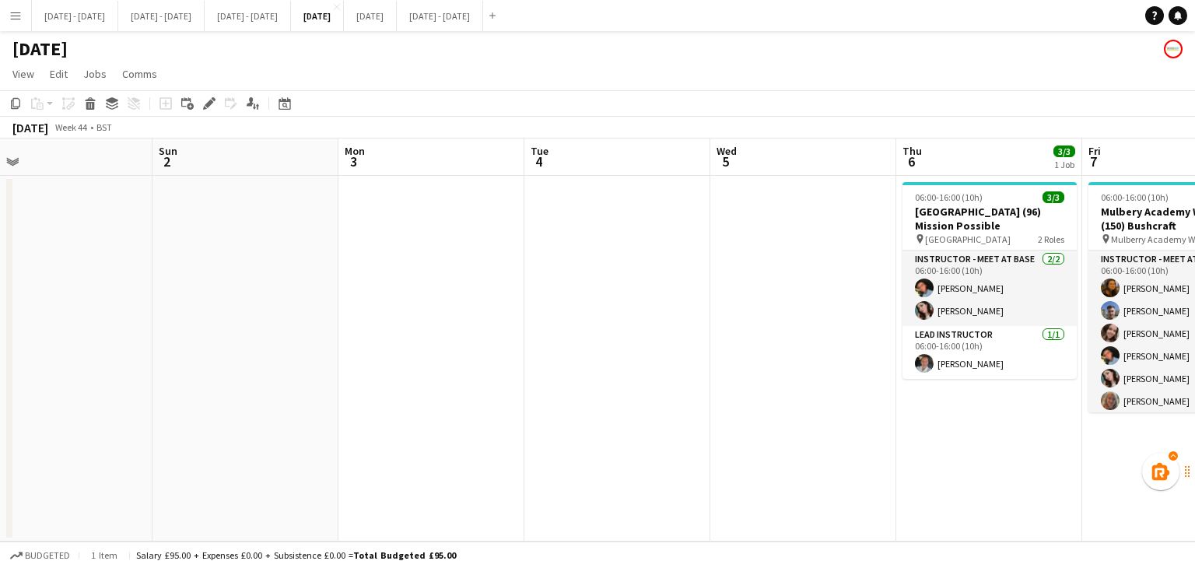
scroll to position [0, 807]
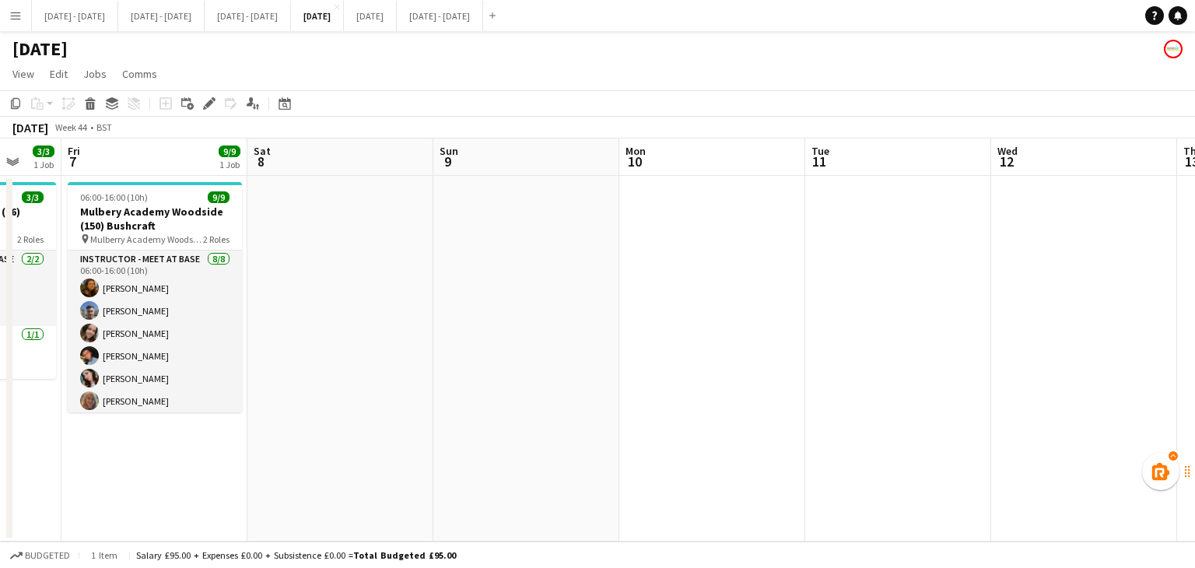
drag, startPoint x: 1038, startPoint y: 490, endPoint x: 31, endPoint y: 458, distance: 1006.9
click at [31, 458] on app-calendar-viewport "Mon 3 Tue 4 Wed 5 Thu 6 3/3 1 Job Fri 7 9/9 1 Job Sat 8 Sun 9 Mon 10 Tue 11 Wed…" at bounding box center [597, 339] width 1195 height 403
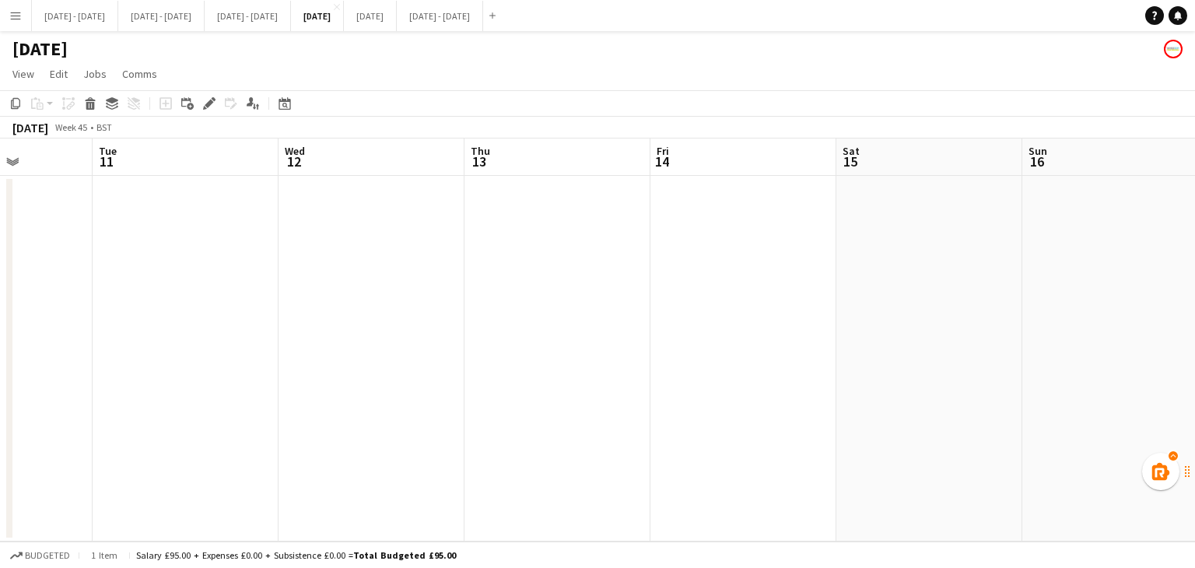
drag, startPoint x: 665, startPoint y: 342, endPoint x: 68, endPoint y: 290, distance: 598.8
click at [68, 290] on app-calendar-viewport "Thu 6 3/3 1 Job Fri 7 9/9 1 Job Sat 8 Sun 9 Mon 10 Tue 11 Wed 12 Thu 13 Fri 14 …" at bounding box center [597, 339] width 1195 height 403
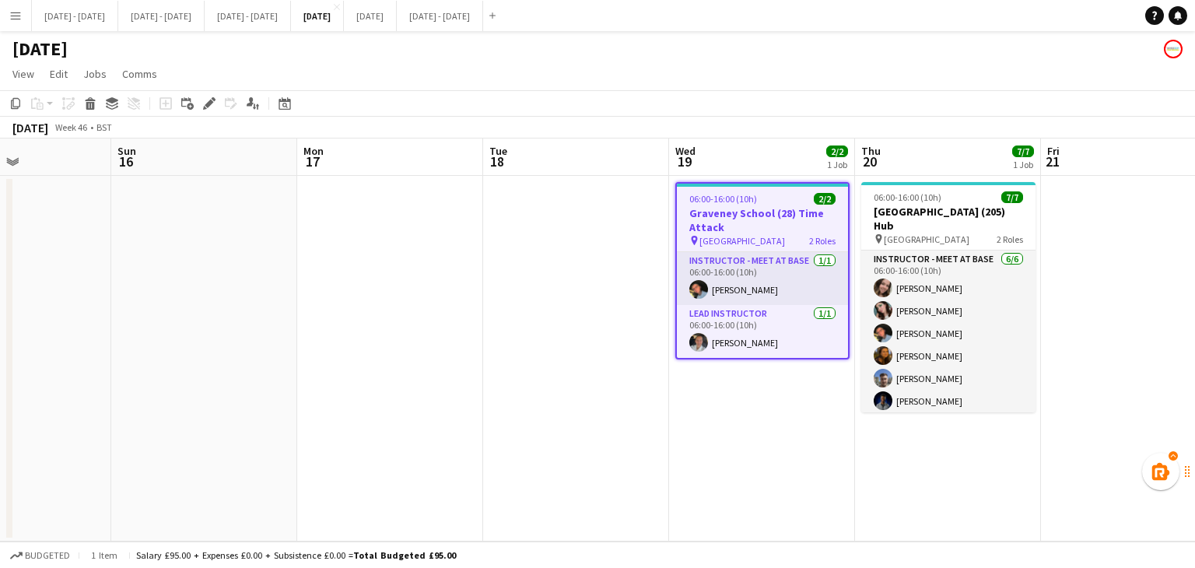
drag, startPoint x: 0, startPoint y: 175, endPoint x: 31, endPoint y: 173, distance: 31.2
click at [0, 178] on app-calendar-viewport "Tue 11 Wed 12 Thu 13 Fri 14 Sat 15 Sun 16 Mon 17 Tue 18 Wed 19 2/2 1 Job Thu 20…" at bounding box center [597, 339] width 1195 height 403
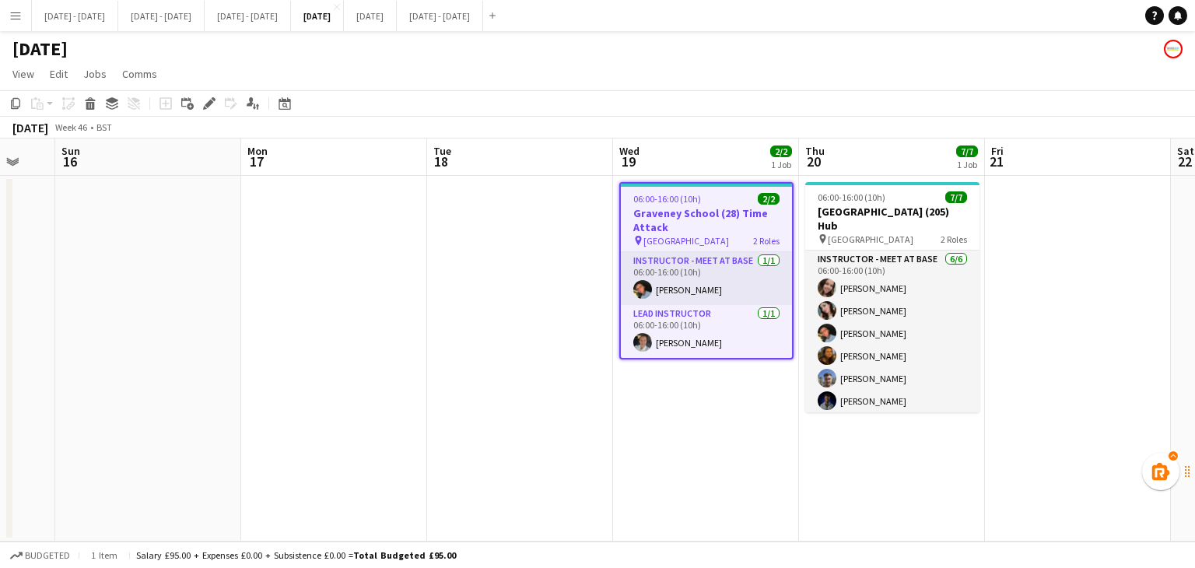
scroll to position [0, 891]
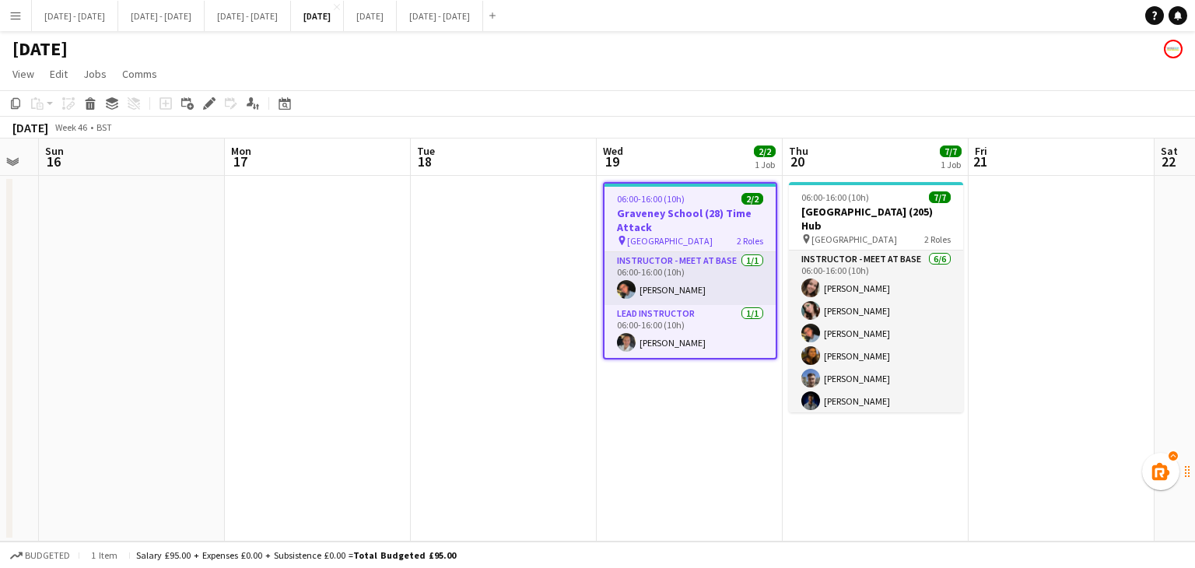
drag, startPoint x: 962, startPoint y: 464, endPoint x: 890, endPoint y: 467, distance: 72.4
click at [890, 467] on app-calendar-viewport "Tue 11 Wed 12 Thu 13 Fri 14 Sat 15 Sun 16 Mon 17 Tue 18 Wed 19 2/2 1 Job Thu 20…" at bounding box center [597, 339] width 1195 height 403
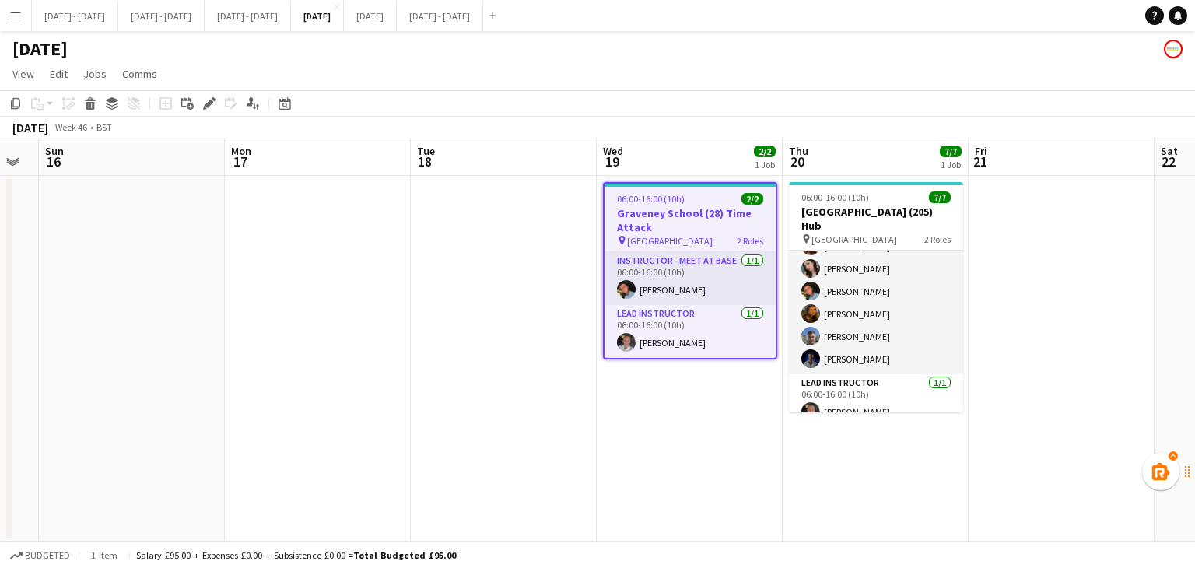
scroll to position [0, 0]
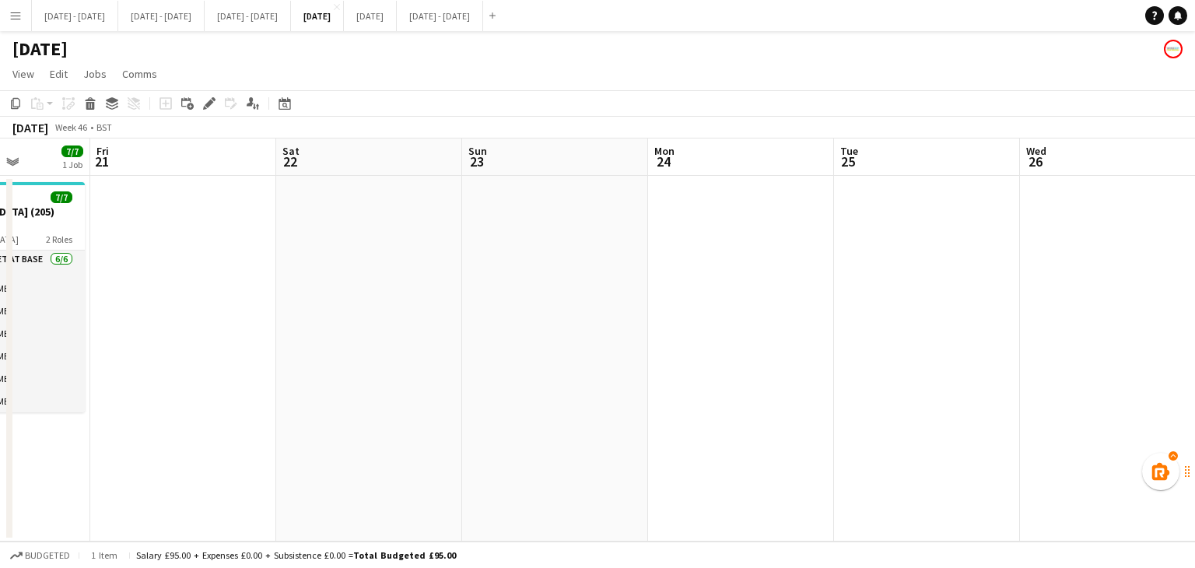
drag, startPoint x: 973, startPoint y: 394, endPoint x: 96, endPoint y: 396, distance: 877.3
click at [96, 396] on app-calendar-viewport "Mon 17 Tue 18 Wed 19 2/2 1 Job Thu 20 7/7 1 Job Fri 21 Sat 22 Sun 23 Mon 24 Tue…" at bounding box center [597, 339] width 1195 height 403
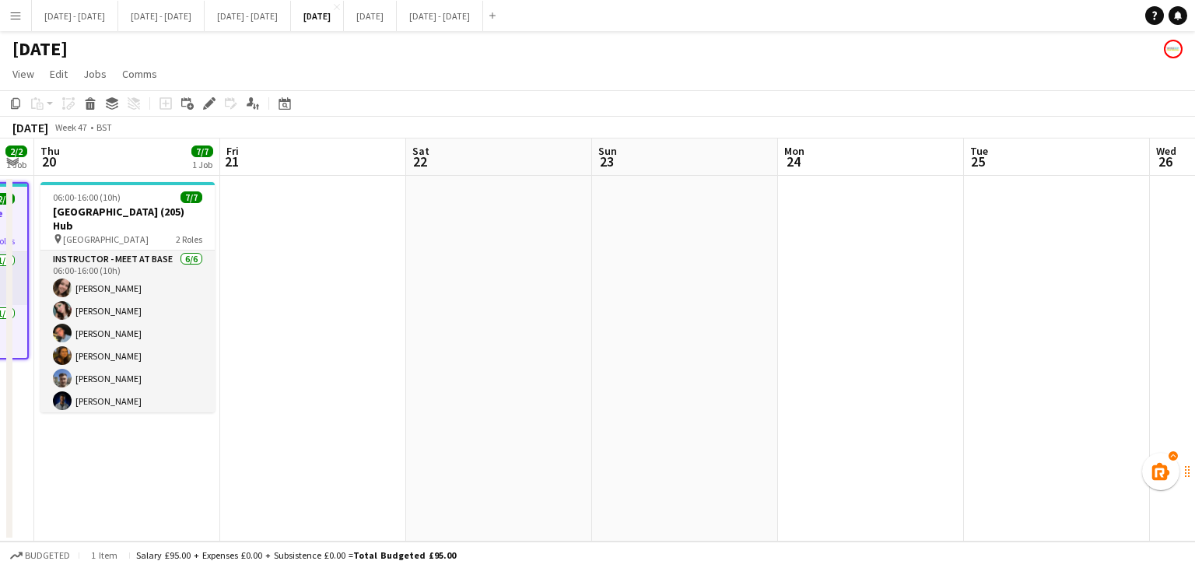
drag, startPoint x: 614, startPoint y: 352, endPoint x: 1061, endPoint y: 397, distance: 449.6
click at [1080, 393] on app-calendar-viewport "Mon 17 Tue 18 Wed 19 2/2 1 Job Thu 20 7/7 1 Job Fri 21 Sat 22 Sun 23 Mon 24 Tue…" at bounding box center [597, 339] width 1195 height 403
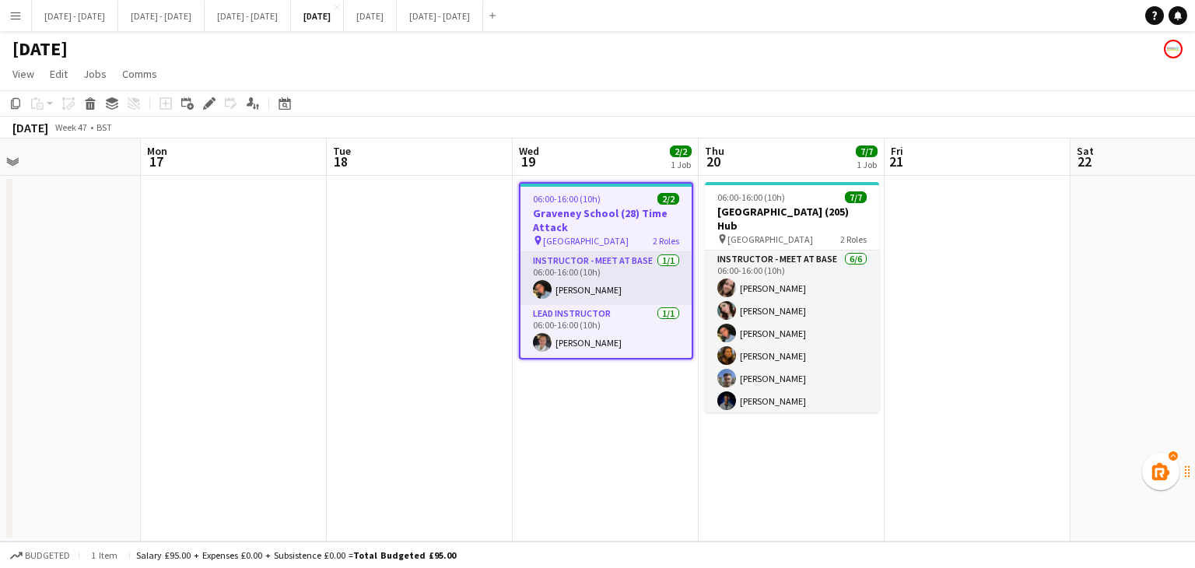
drag, startPoint x: 831, startPoint y: 455, endPoint x: 1407, endPoint y: 480, distance: 576.9
click at [1194, 480] on html "Menu Boards Boards Boards All jobs Status Workforce Workforce My Workforce Recr…" at bounding box center [597, 284] width 1195 height 568
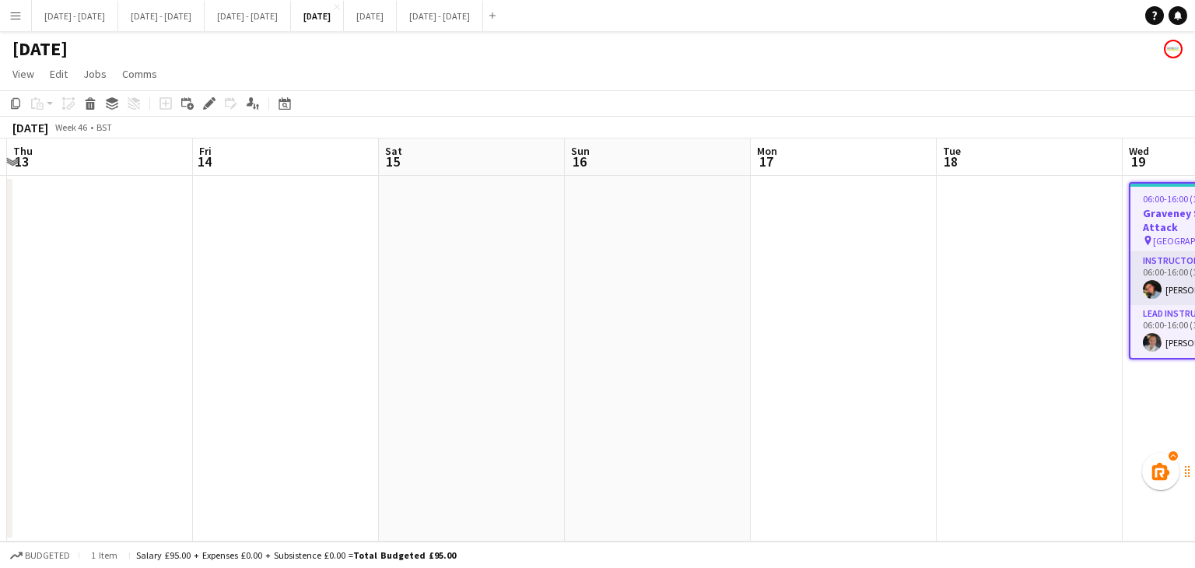
drag, startPoint x: 956, startPoint y: 417, endPoint x: 1067, endPoint y: 424, distance: 111.4
click at [1101, 418] on app-calendar-viewport "Mon 10 Tue 11 Wed 12 Thu 13 Fri 14 Sat 15 Sun 16 Mon 17 Tue 18 Wed 19 2/2 1 Job…" at bounding box center [597, 339] width 1195 height 403
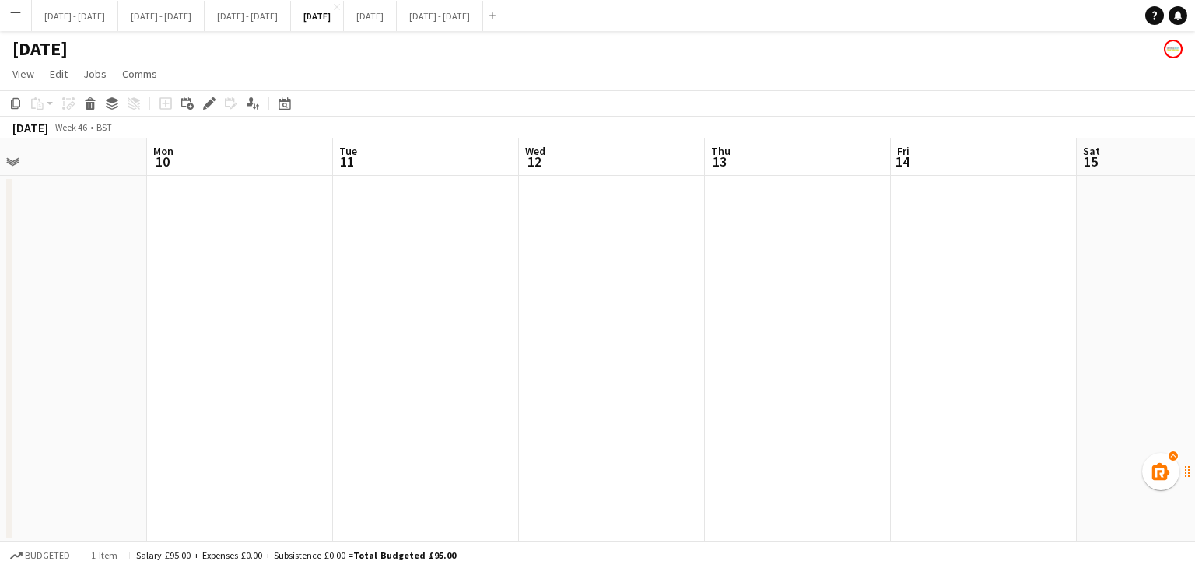
drag, startPoint x: 945, startPoint y: 398, endPoint x: 986, endPoint y: 396, distance: 41.3
click at [986, 396] on app-calendar-viewport "Fri 7 9/9 1 Job Sat 8 Sun 9 Mon 10 Tue 11 Wed 12 Thu 13 Fri 14 Sat 15 Sun 16 Mo…" at bounding box center [597, 339] width 1195 height 403
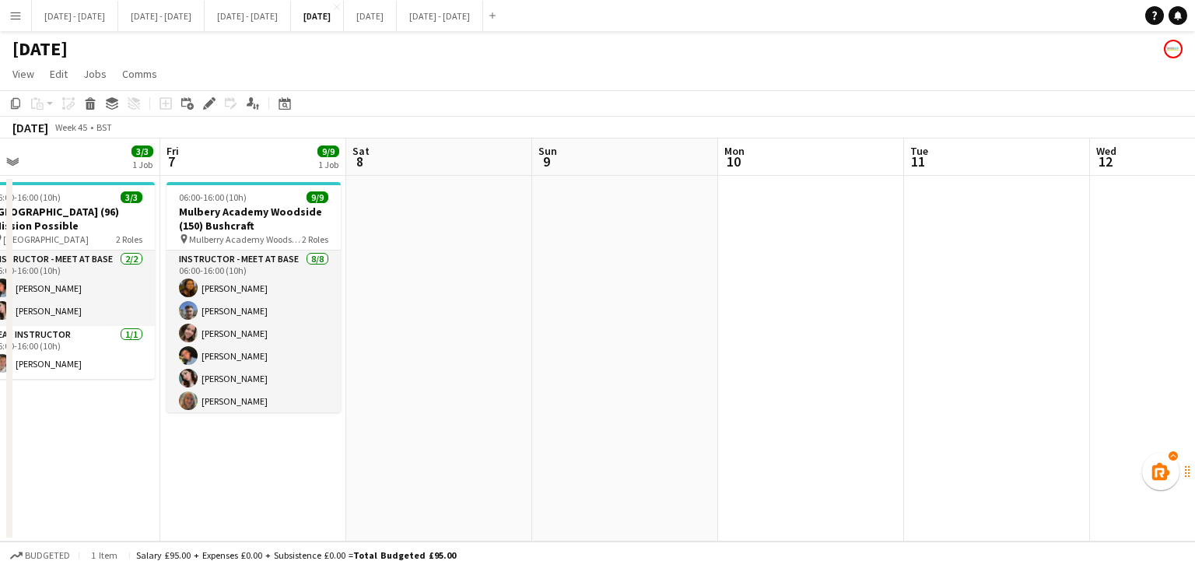
drag, startPoint x: 660, startPoint y: 358, endPoint x: 650, endPoint y: 420, distance: 62.9
click at [1074, 384] on app-calendar-viewport "Tue 4 Wed 5 Thu 6 3/3 1 Job Fri 7 9/9 1 Job Sat 8 Sun 9 Mon 10 Tue 11 Wed 12 Th…" at bounding box center [597, 339] width 1195 height 403
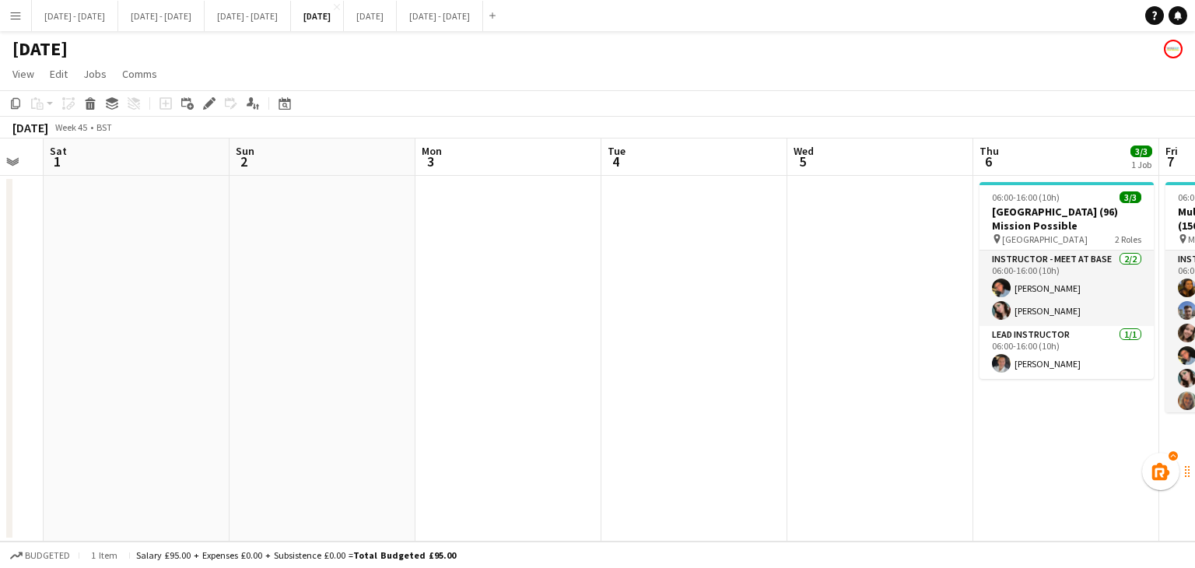
drag, startPoint x: 288, startPoint y: 318, endPoint x: 915, endPoint y: 355, distance: 627.9
click at [915, 355] on app-calendar-viewport "Thu 30 Fri 31 Sat 1 Sun 2 Mon 3 Tue 4 Wed 5 Thu 6 3/3 1 Job Fri 7 9/9 1 Job Sat…" at bounding box center [597, 339] width 1195 height 403
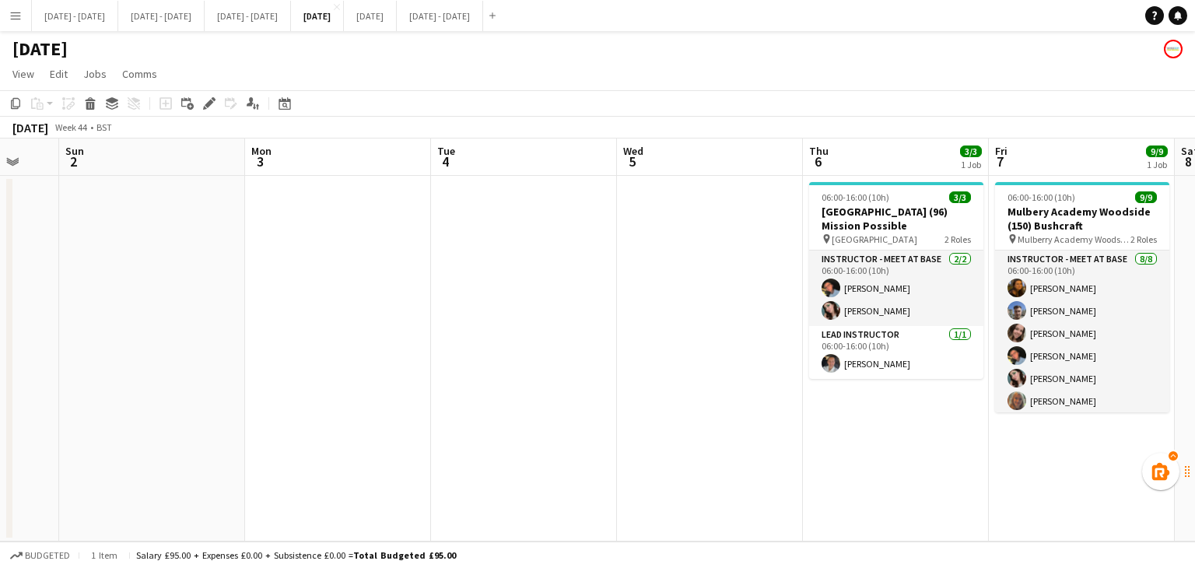
scroll to position [0, 702]
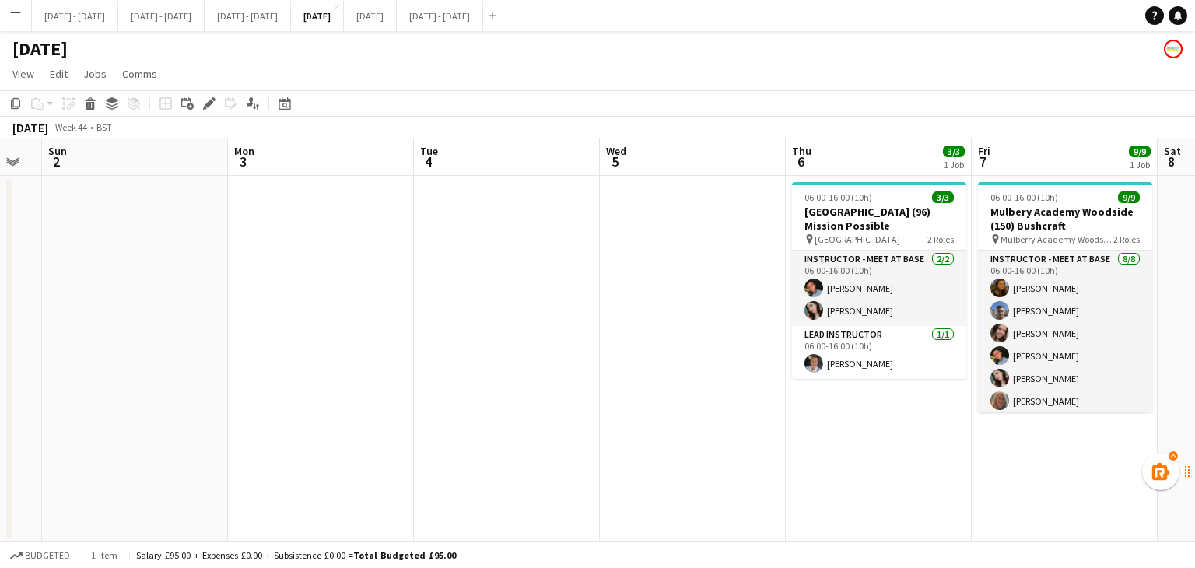
drag, startPoint x: 955, startPoint y: 417, endPoint x: 202, endPoint y: 464, distance: 754.4
click at [202, 464] on app-calendar-viewport "Wed 29 Thu 30 Fri 31 Sat 1 Sun 2 Mon 3 Tue 4 Wed 5 Thu 6 3/3 1 Job Fri 7 9/9 1 …" at bounding box center [597, 339] width 1195 height 403
click at [291, 19] on button "[DATE] - [DATE] Close" at bounding box center [248, 16] width 86 height 30
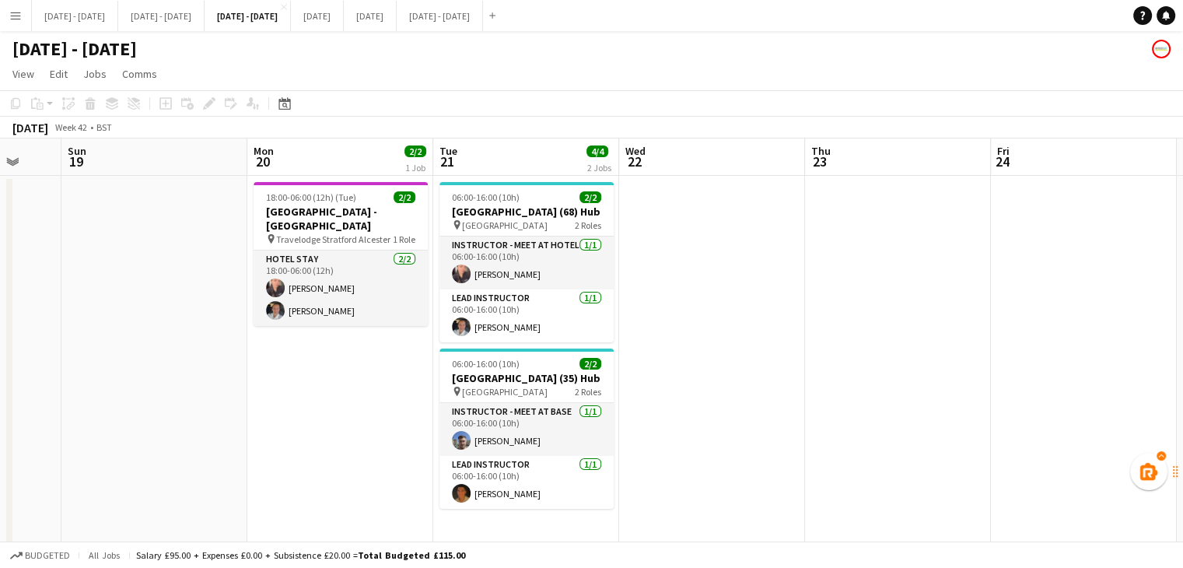
drag, startPoint x: 929, startPoint y: 445, endPoint x: 789, endPoint y: 428, distance: 140.3
click at [789, 428] on app-calendar-viewport "Wed 15 Thu 16 Fri 17 Sat 18 Sun 19 Mon 20 2/2 1 Job Tue 21 4/4 2 Jobs Wed 22 Th…" at bounding box center [591, 354] width 1183 height 432
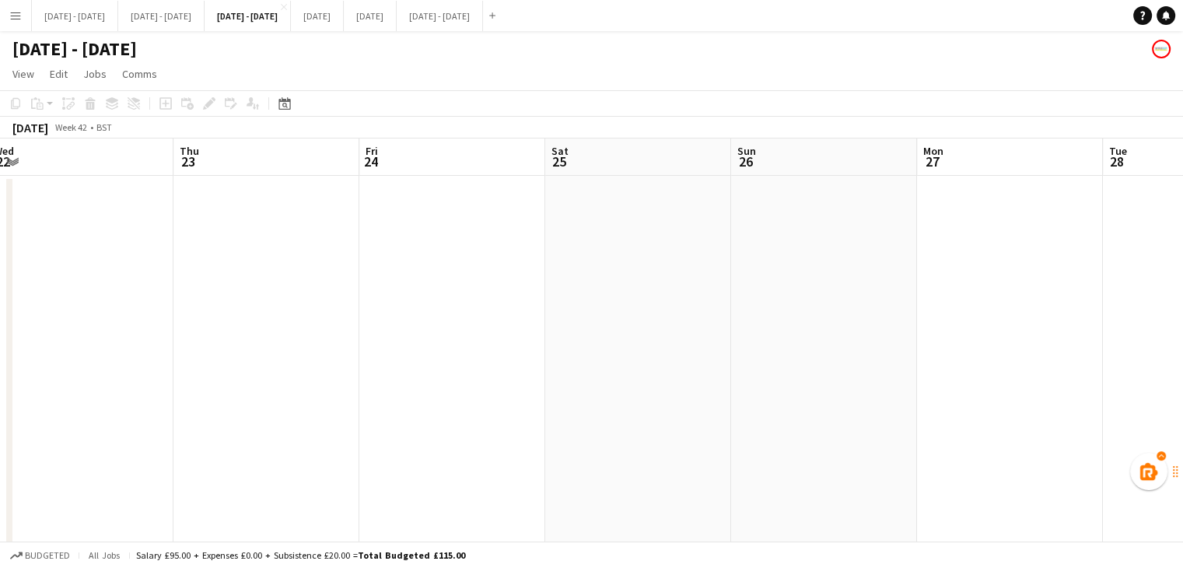
drag, startPoint x: 632, startPoint y: 354, endPoint x: 149, endPoint y: 303, distance: 486.4
click at [149, 303] on app-calendar-viewport "Sat 18 Sun 19 Mon 20 2/2 1 Job Tue 21 4/4 2 Jobs Wed 22 Thu 23 Fri 24 Sat 25 Su…" at bounding box center [591, 354] width 1183 height 432
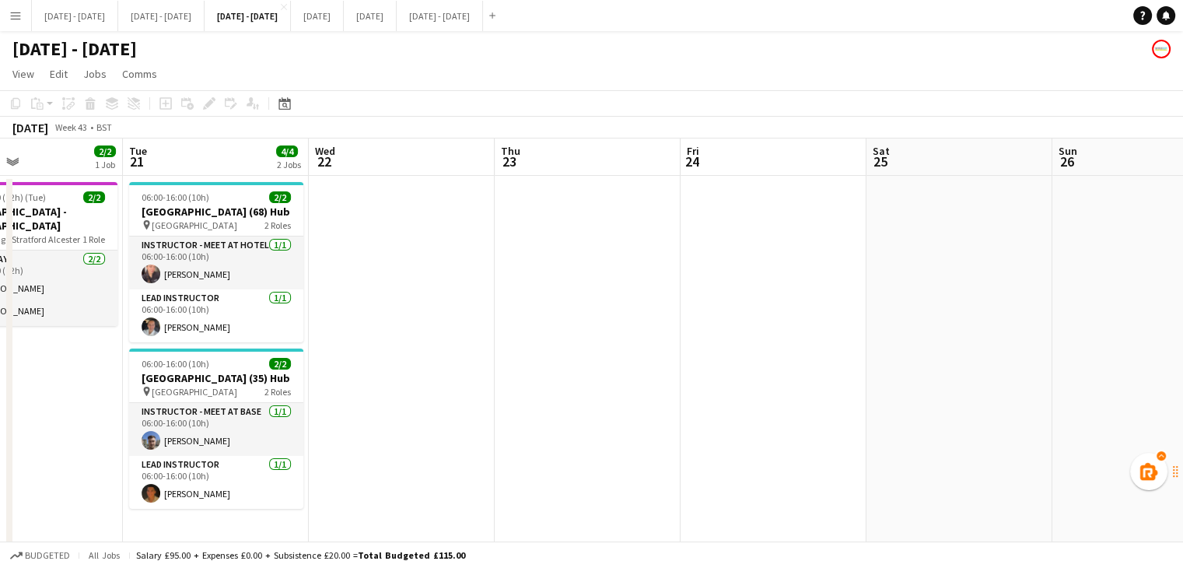
drag, startPoint x: 923, startPoint y: 415, endPoint x: 138, endPoint y: 299, distance: 793.2
click at [130, 304] on app-calendar-viewport "Sat 18 Sun 19 Mon 20 2/2 1 Job Tue 21 4/4 2 Jobs Wed 22 Thu 23 Fri 24 Sat 25 Su…" at bounding box center [591, 354] width 1183 height 432
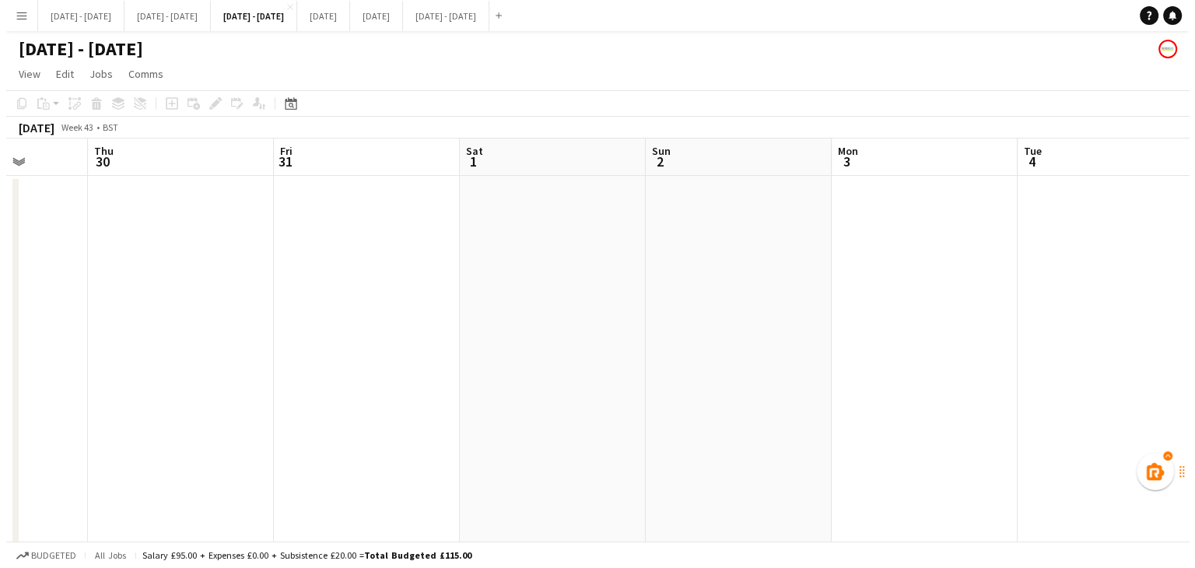
scroll to position [0, 435]
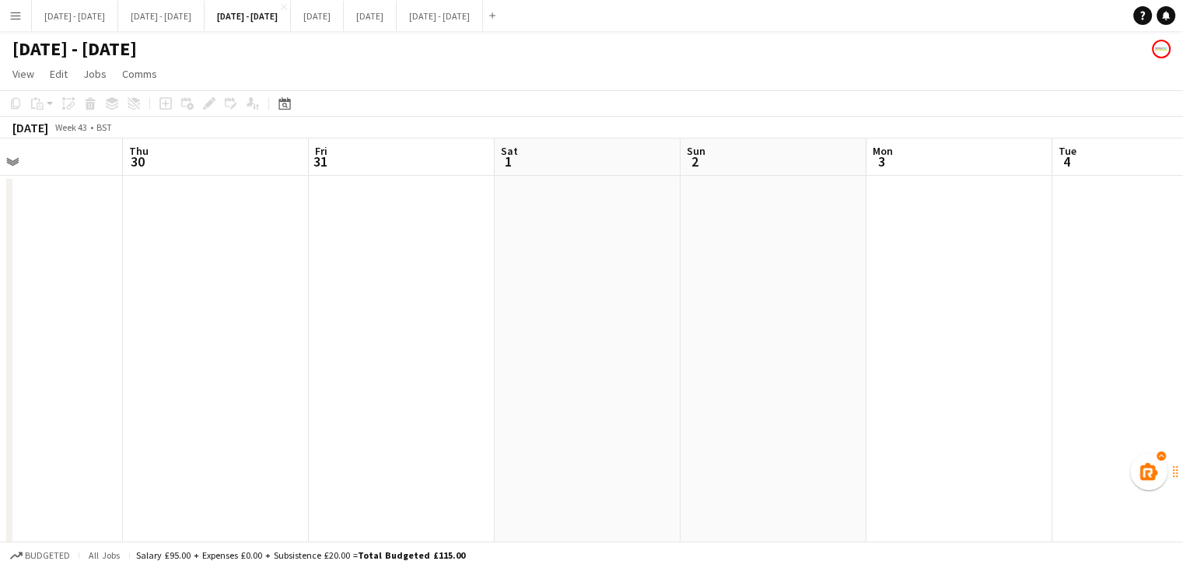
drag, startPoint x: 488, startPoint y: 282, endPoint x: 1031, endPoint y: 383, distance: 552.2
click at [1031, 383] on app-calendar-viewport "Mon 27 Tue 28 Wed 29 Thu 30 Fri 31 Sat 1 Sun 2 Mon 3 Tue 4 Wed 5 Thu 6 Fri 7 Sa…" at bounding box center [591, 354] width 1183 height 432
click at [344, 17] on button "[DATE] Close" at bounding box center [317, 16] width 53 height 30
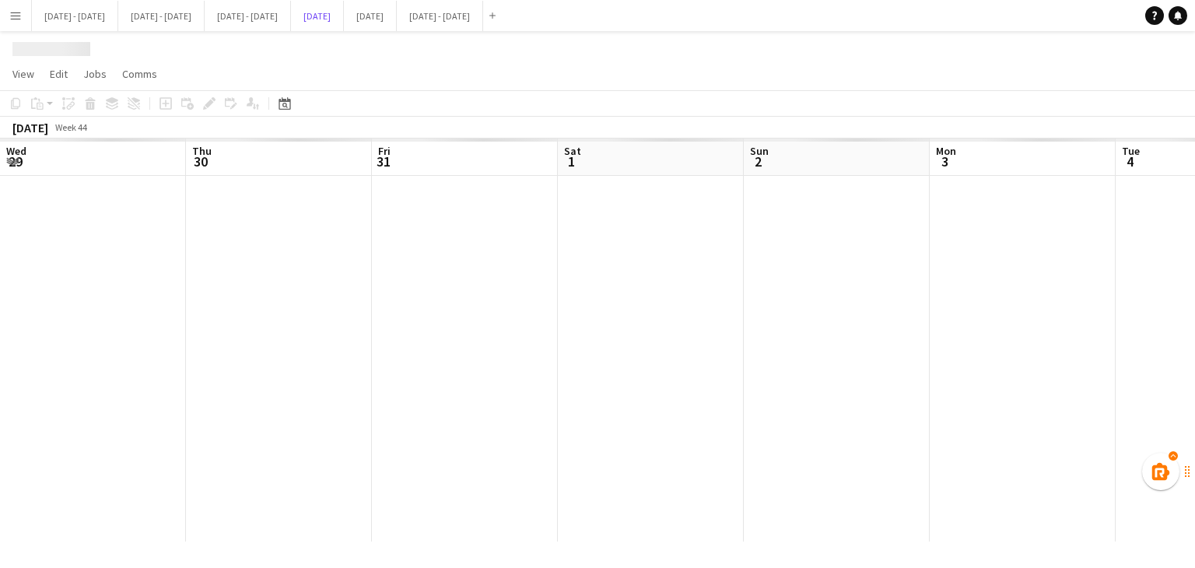
scroll to position [0, 702]
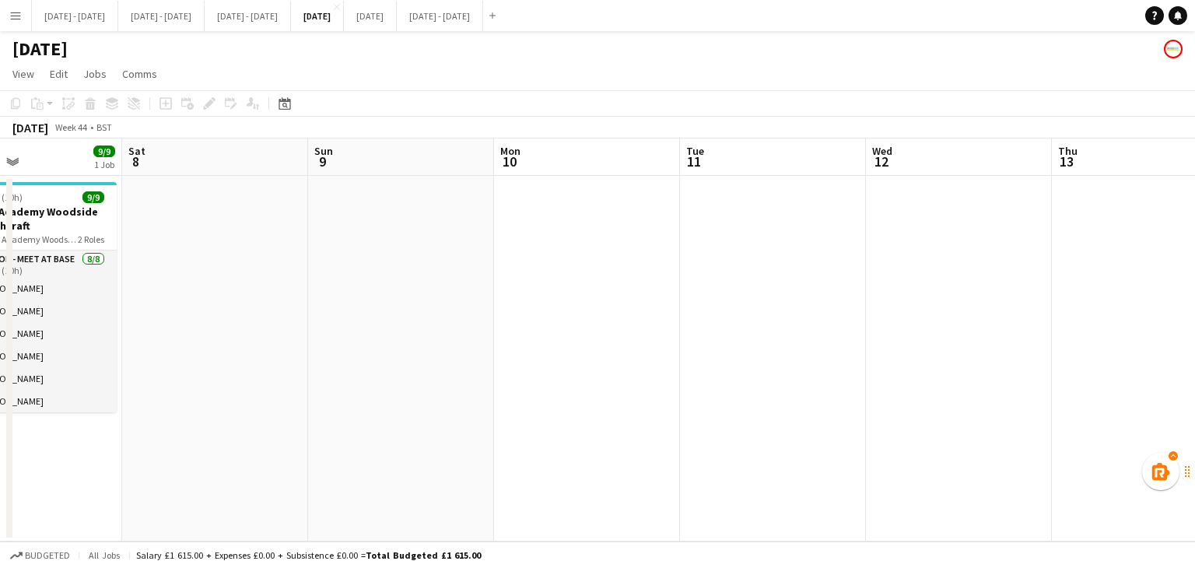
drag, startPoint x: 1035, startPoint y: 486, endPoint x: 23, endPoint y: 420, distance: 1014.0
click at [3, 430] on app-calendar-viewport "Tue 4 Wed 5 Thu 6 3/3 1 Job Fri 7 9/9 1 Job Sat 8 Sun 9 Mon 10 Tue 11 Wed 12 Th…" at bounding box center [597, 339] width 1195 height 403
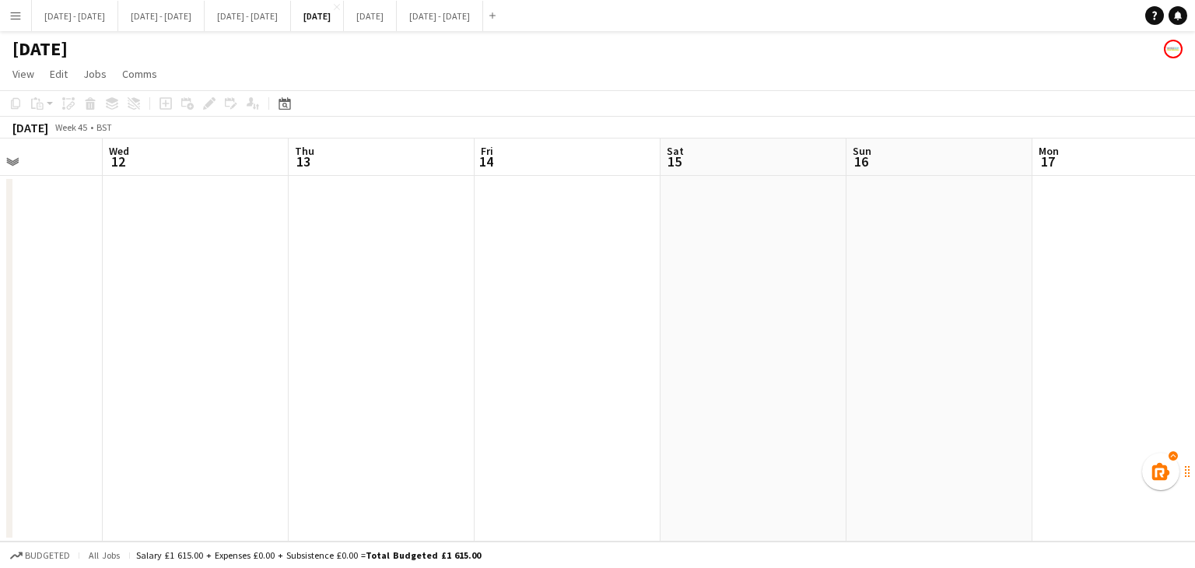
drag, startPoint x: 766, startPoint y: 289, endPoint x: 28, endPoint y: 169, distance: 747.9
click at [2, 176] on app-calendar-viewport "Sat 8 Sun 9 Mon 10 Tue 11 Wed 12 Thu 13 Fri 14 Sat 15 Sun 16 Mon 17 Tue 18 Wed …" at bounding box center [597, 339] width 1195 height 403
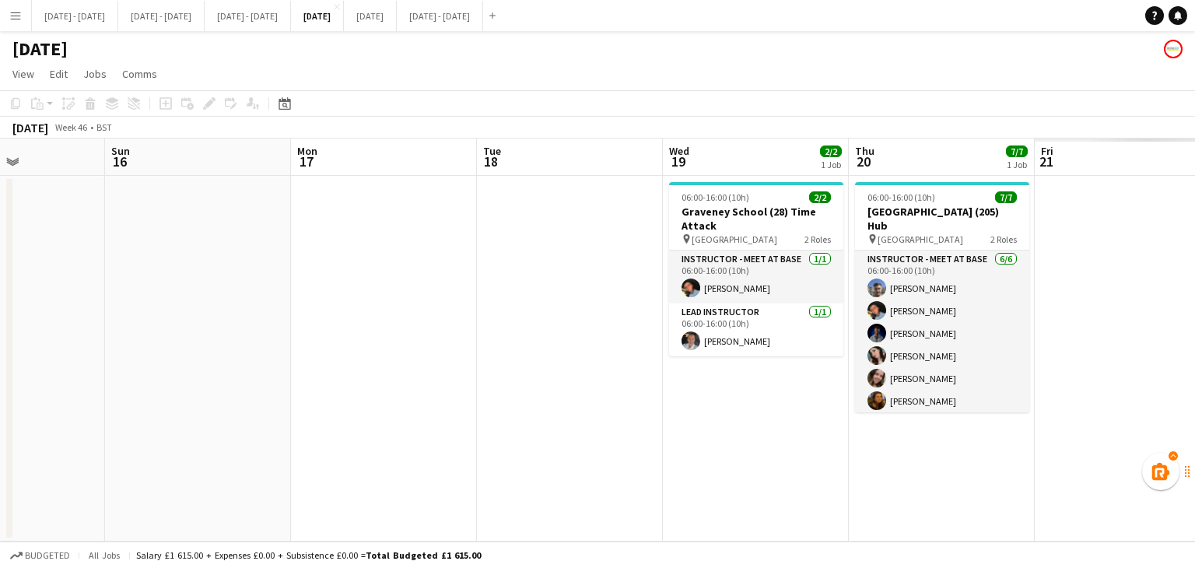
scroll to position [0, 800]
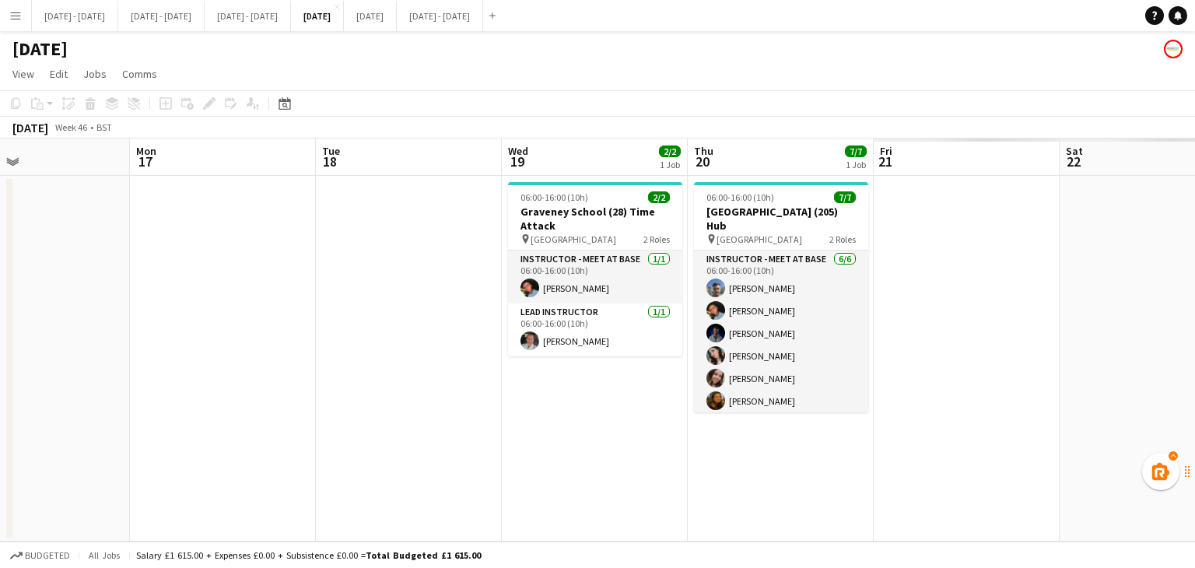
drag, startPoint x: 336, startPoint y: 175, endPoint x: 361, endPoint y: 178, distance: 25.1
click at [0, 126] on app-calendar "Copy Paste Paste Ctrl+V Paste with crew Ctrl+Shift+V Paste linked Job [GEOGRAPH…" at bounding box center [597, 315] width 1195 height 451
click at [960, 254] on app-date-cell at bounding box center [966, 359] width 186 height 366
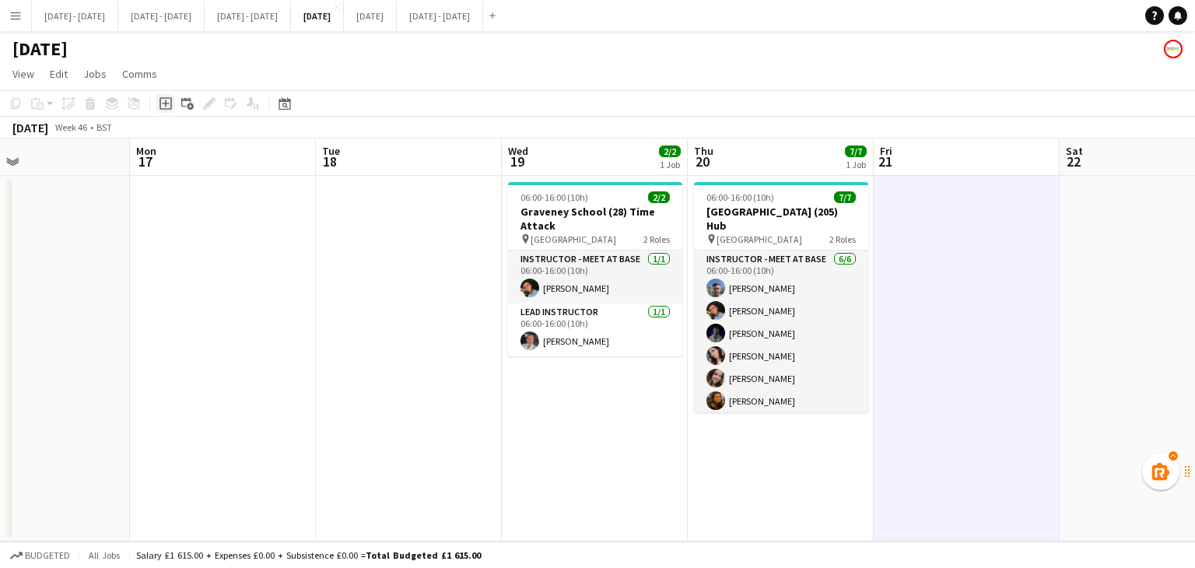
click at [164, 103] on icon at bounding box center [165, 103] width 7 height 7
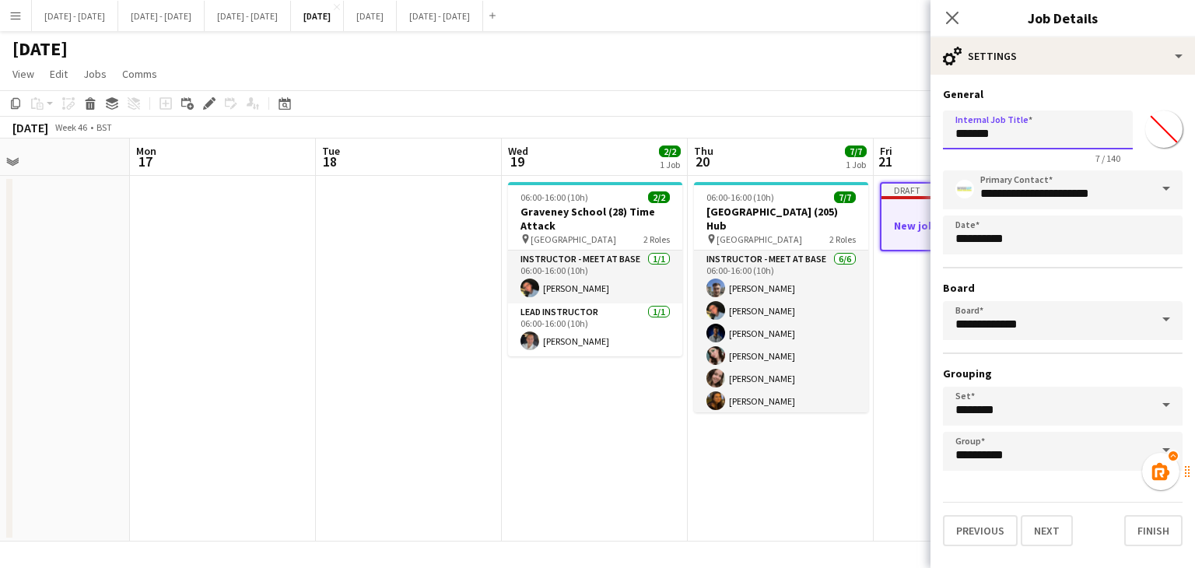
drag, startPoint x: 1010, startPoint y: 133, endPoint x: 727, endPoint y: 99, distance: 285.2
click at [727, 99] on body "Menu Boards Boards Boards All jobs Status Workforce Workforce My Workforce Recr…" at bounding box center [597, 284] width 1195 height 568
type input "**********"
click at [1163, 135] on input "*******" at bounding box center [1164, 129] width 56 height 56
type input "*******"
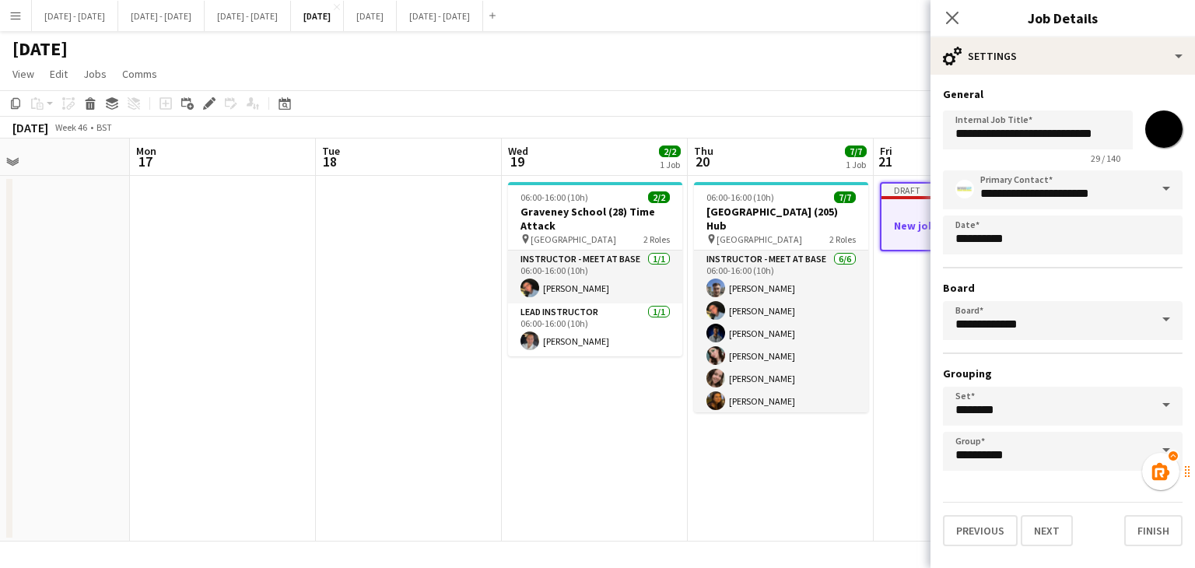
click at [1105, 92] on h3 "General" at bounding box center [1063, 94] width 240 height 14
click at [1052, 527] on button "Next" at bounding box center [1046, 530] width 52 height 31
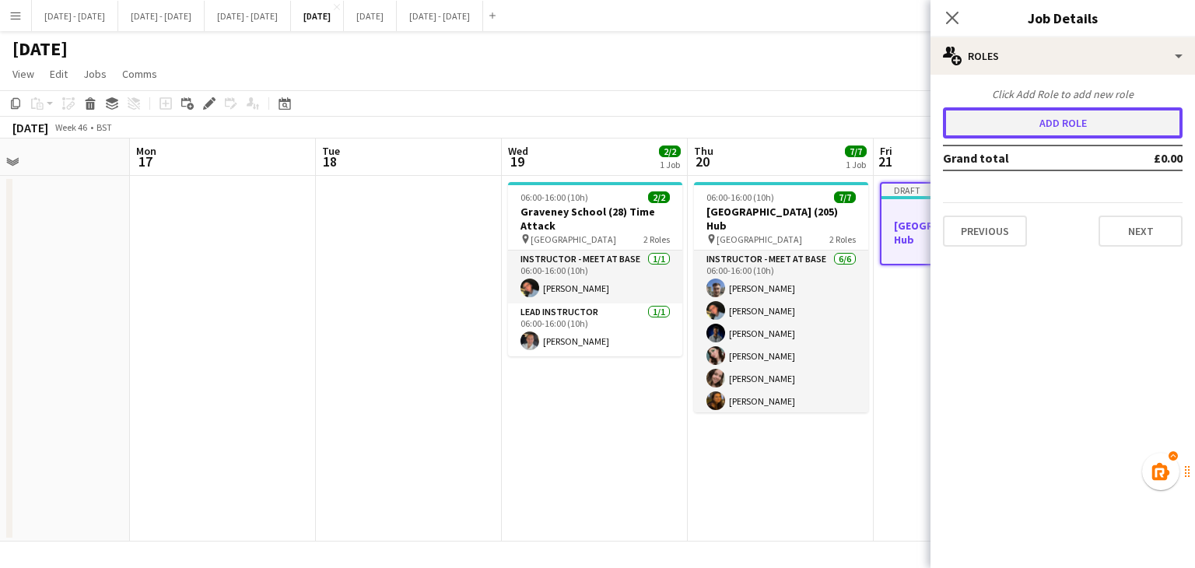
click at [1047, 122] on button "Add role" at bounding box center [1063, 122] width 240 height 31
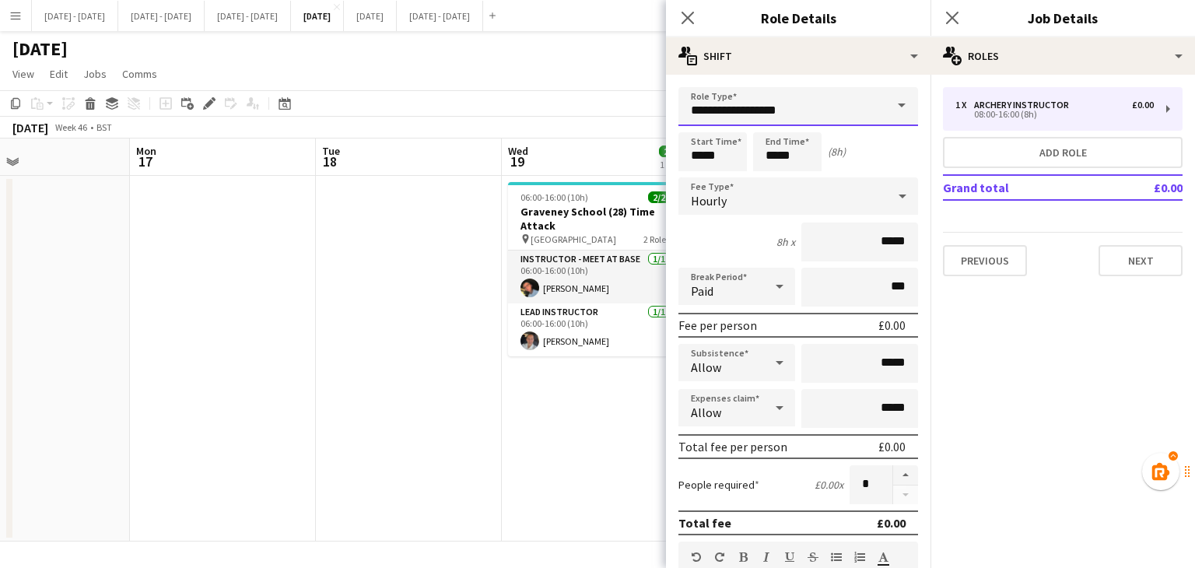
click at [861, 124] on input "**********" at bounding box center [798, 106] width 240 height 39
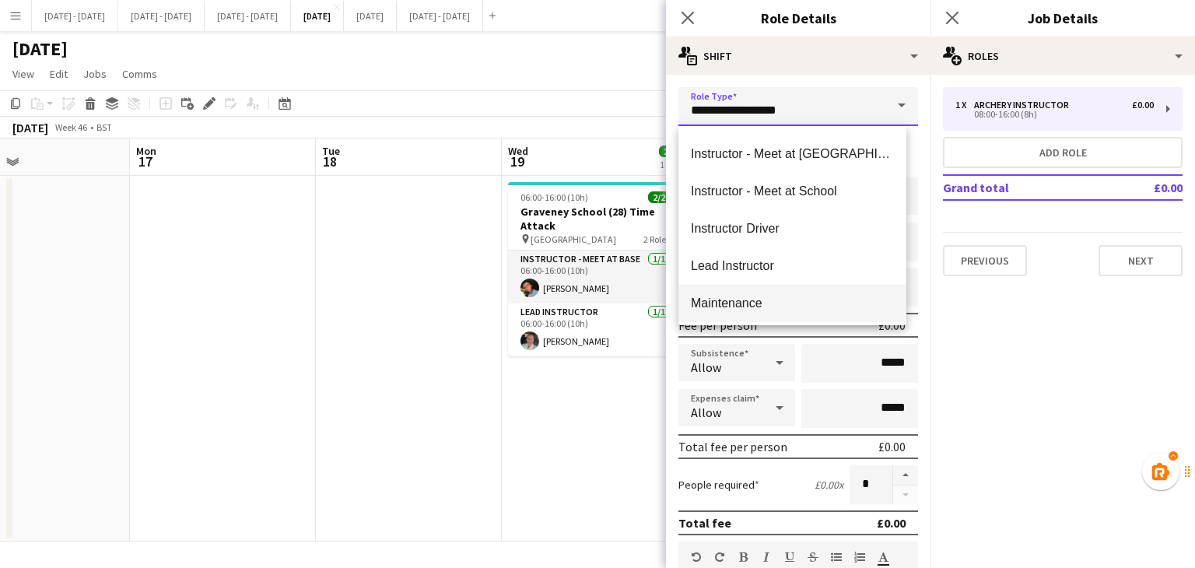
scroll to position [467, 0]
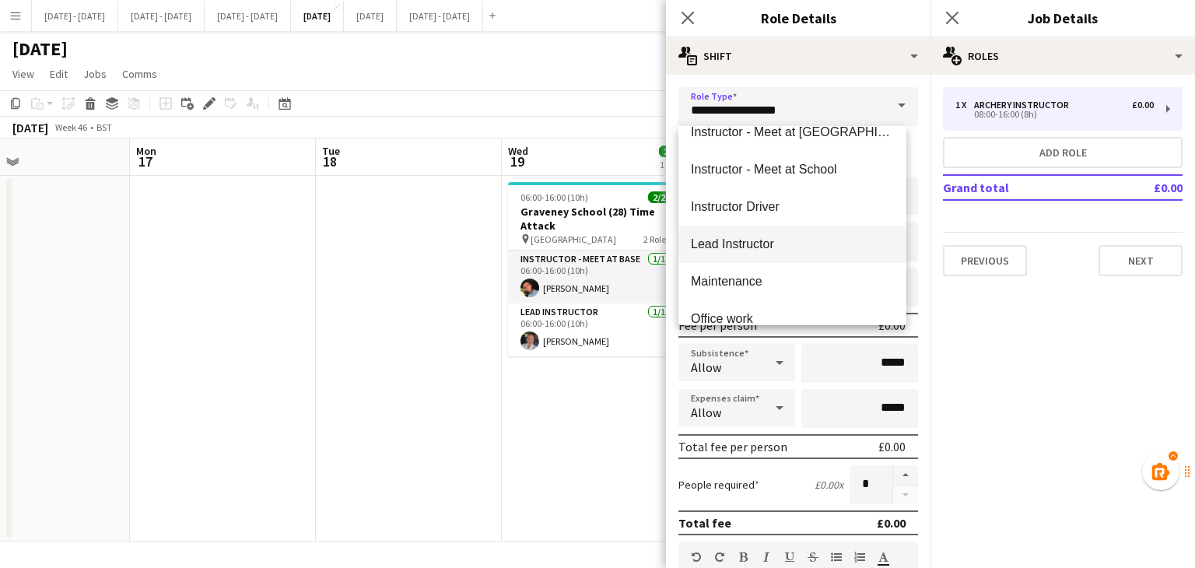
click at [770, 243] on span "Lead Instructor" at bounding box center [792, 243] width 203 height 15
type input "**********"
type input "*******"
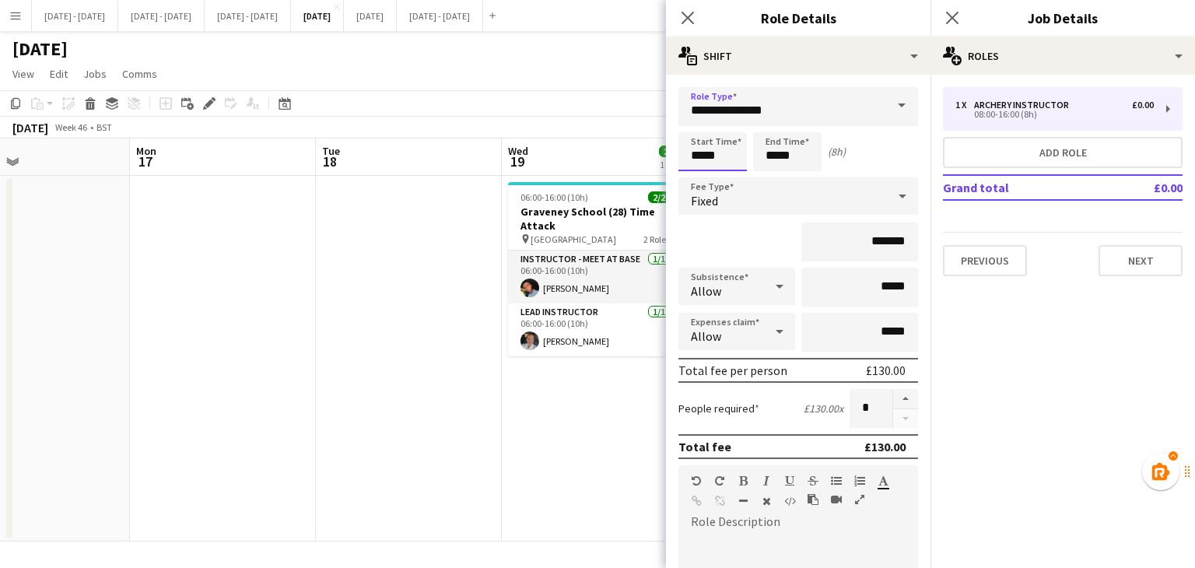
drag, startPoint x: 725, startPoint y: 153, endPoint x: 586, endPoint y: 152, distance: 138.5
click at [586, 152] on body "Menu Boards Boards Boards All jobs Status Workforce Workforce My Workforce Recr…" at bounding box center [597, 284] width 1195 height 568
type input "*****"
click at [791, 193] on div "Fixed" at bounding box center [782, 195] width 208 height 37
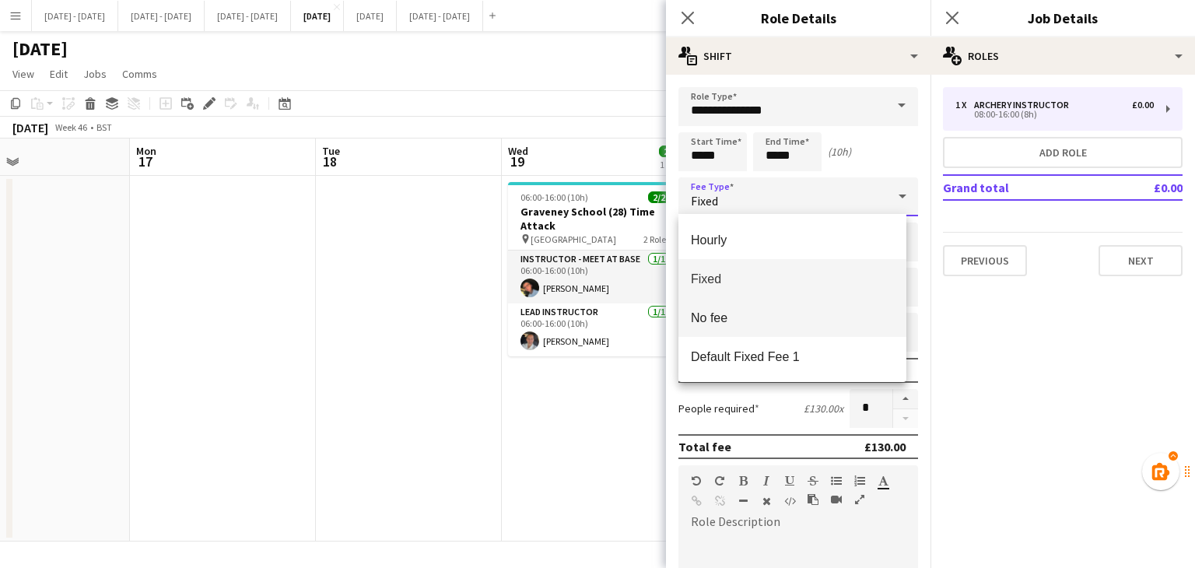
click at [765, 320] on span "No fee" at bounding box center [792, 317] width 203 height 15
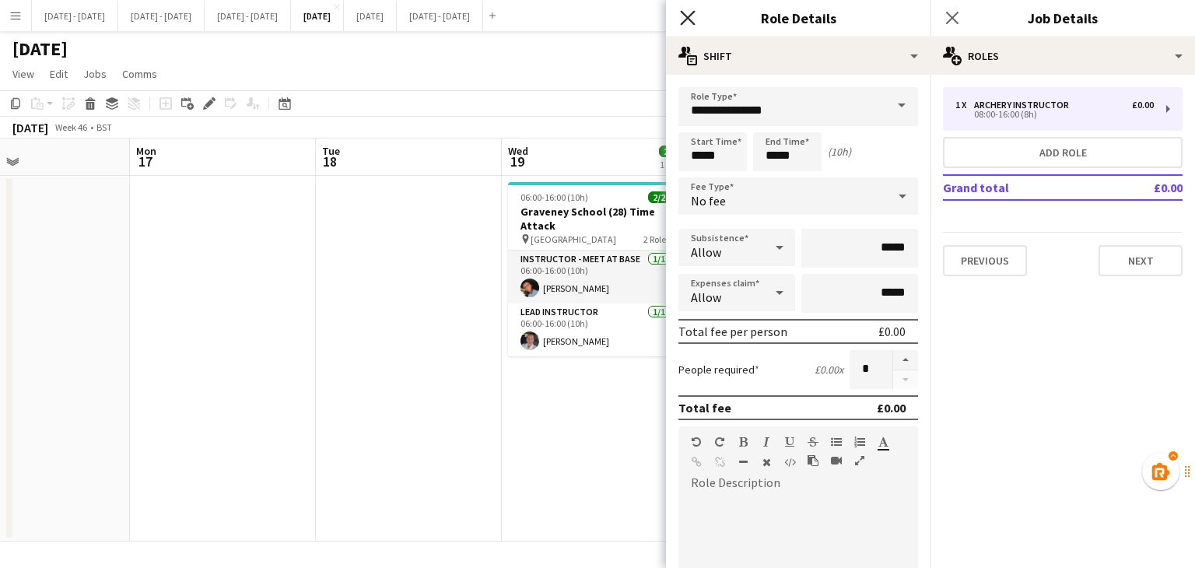
click at [688, 23] on icon "Close pop-in" at bounding box center [687, 17] width 15 height 15
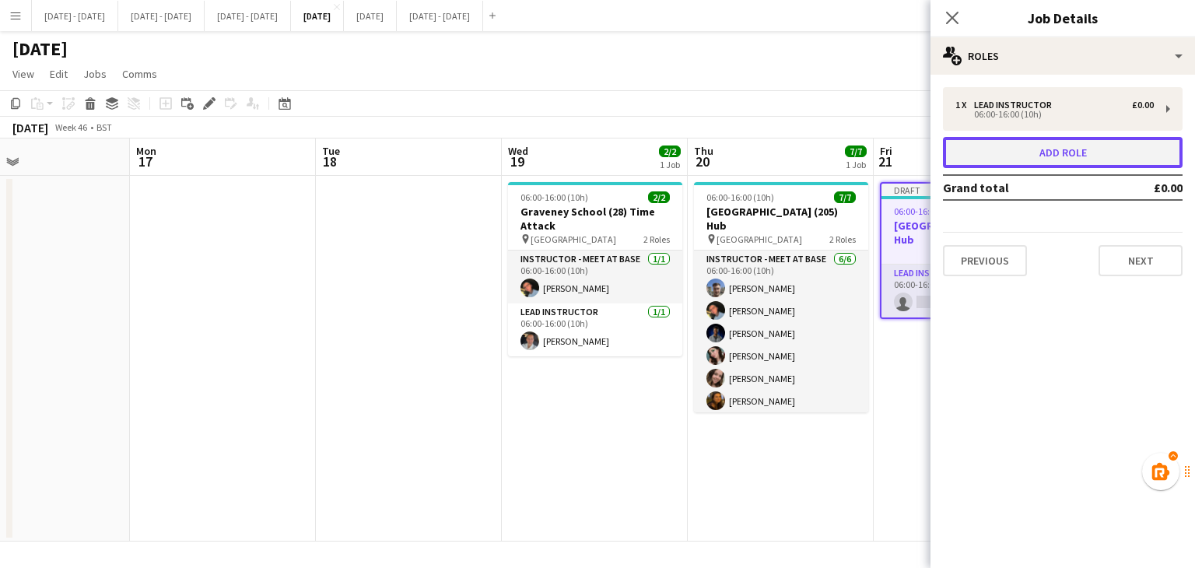
click at [1020, 155] on button "Add role" at bounding box center [1063, 152] width 240 height 31
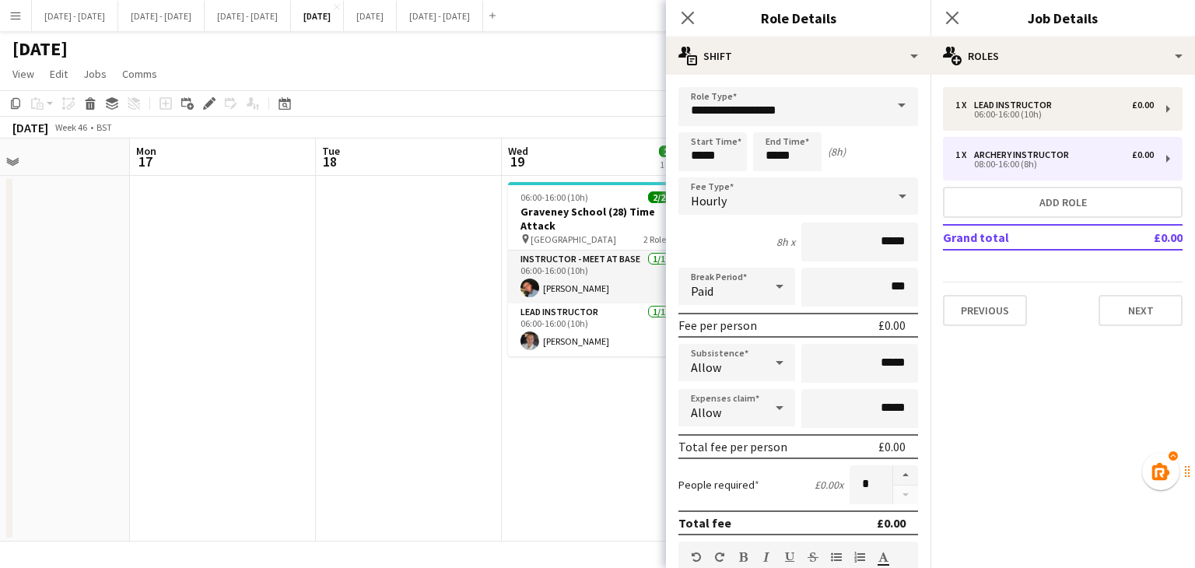
click at [885, 107] on span at bounding box center [901, 105] width 33 height 37
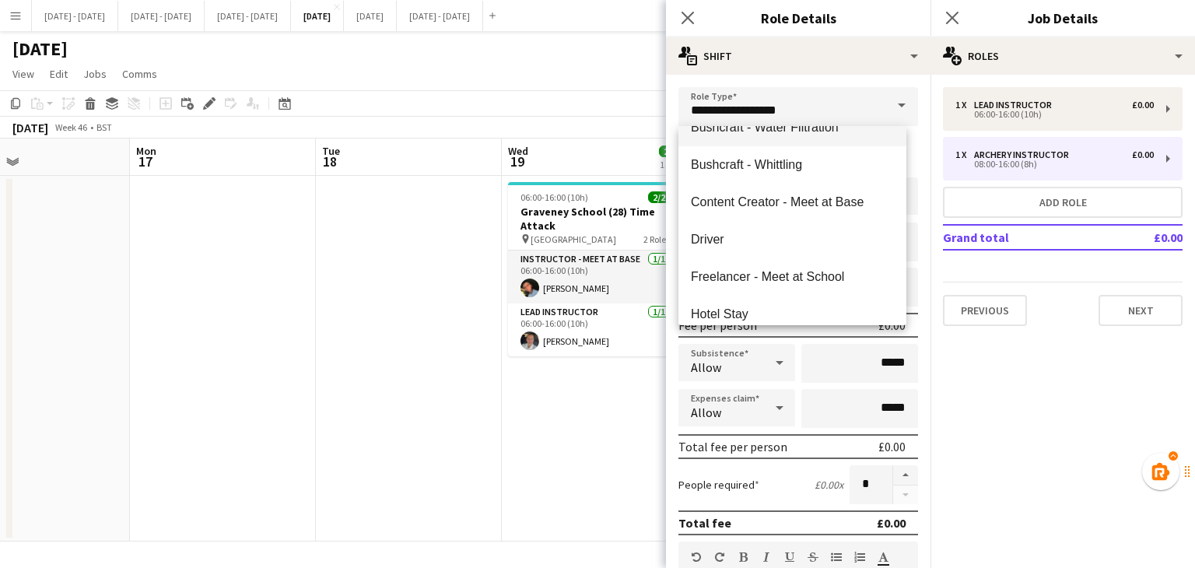
scroll to position [311, 0]
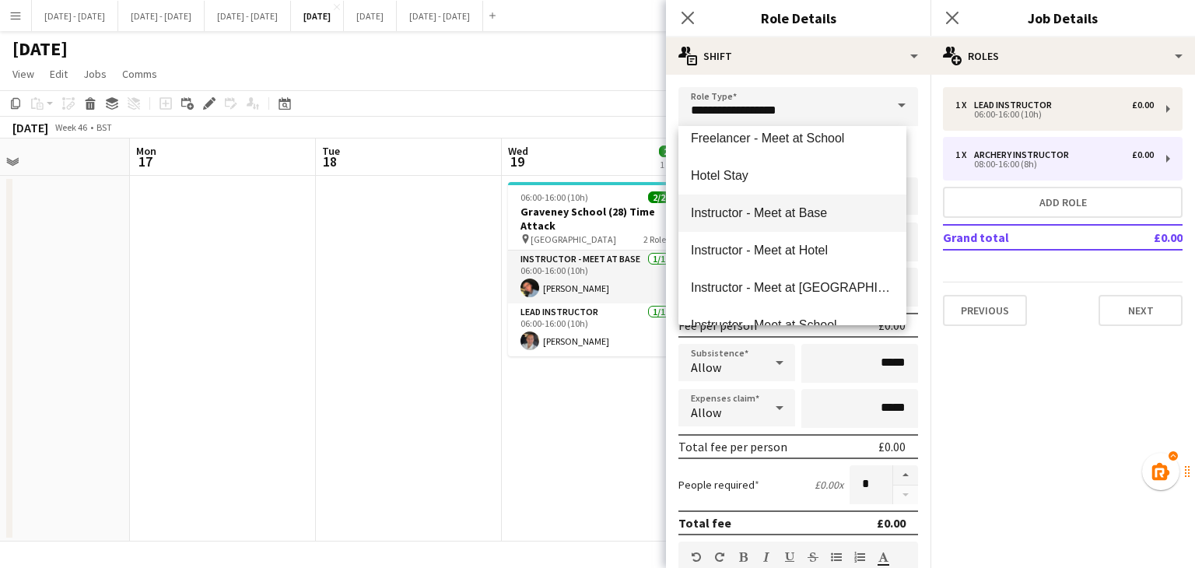
click at [803, 218] on span "Instructor - Meet at Base" at bounding box center [792, 212] width 203 height 15
type input "**********"
type input "******"
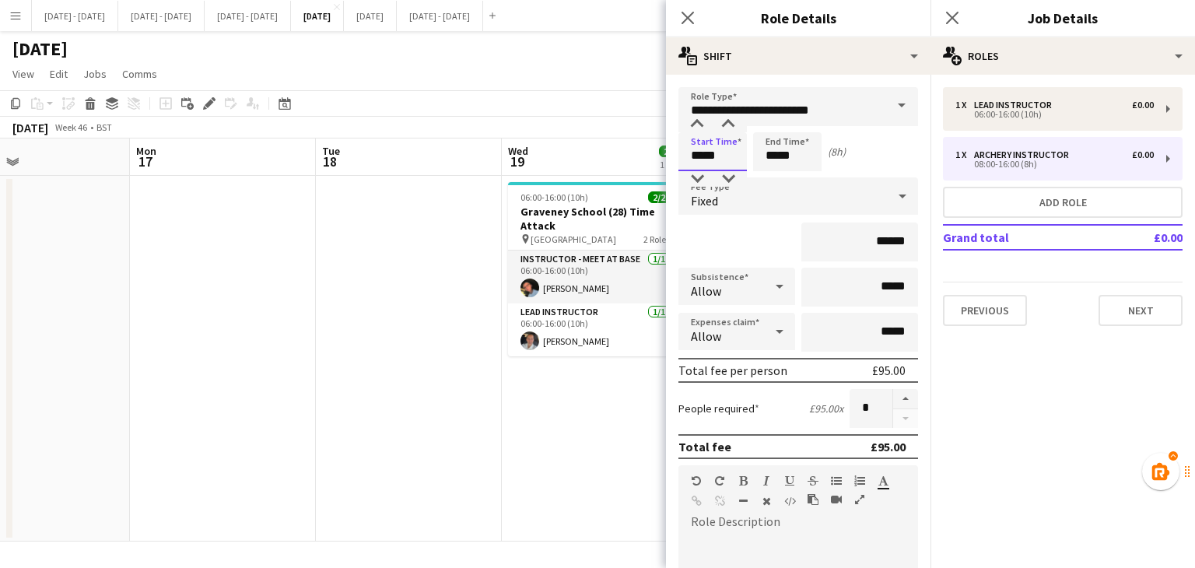
drag, startPoint x: 725, startPoint y: 160, endPoint x: 572, endPoint y: 88, distance: 169.4
click at [623, 161] on body "Menu Boards Boards Boards All jobs Status Workforce Workforce My Workforce Recr…" at bounding box center [597, 284] width 1195 height 568
type input "*****"
click at [781, 202] on div "Fixed" at bounding box center [782, 195] width 208 height 37
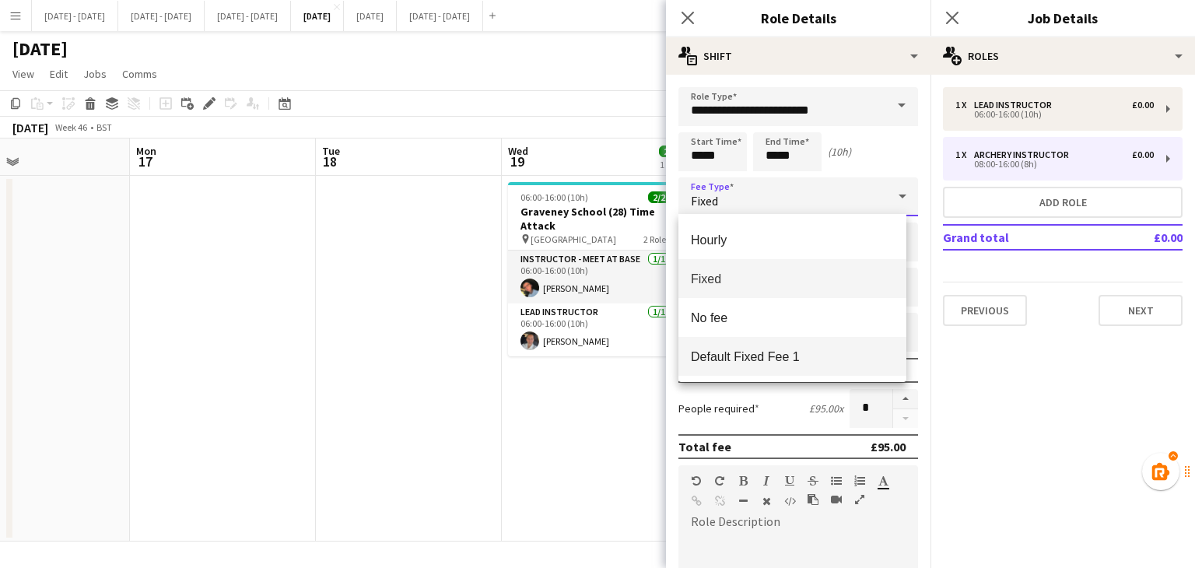
click at [751, 362] on span "Default Fixed Fee 1" at bounding box center [792, 356] width 203 height 15
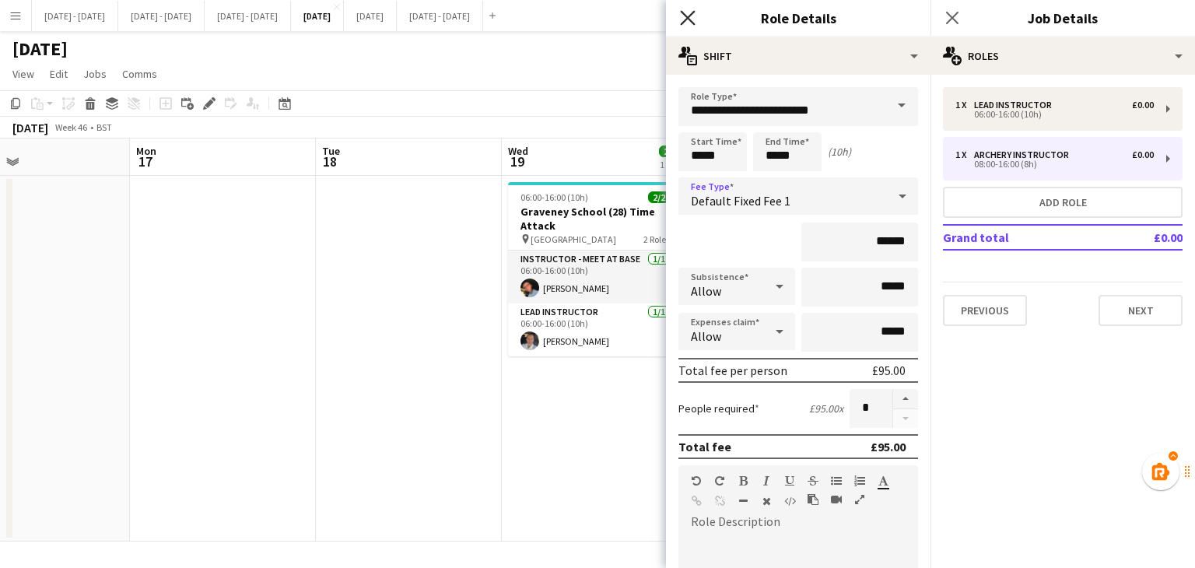
click at [691, 13] on icon at bounding box center [687, 17] width 15 height 15
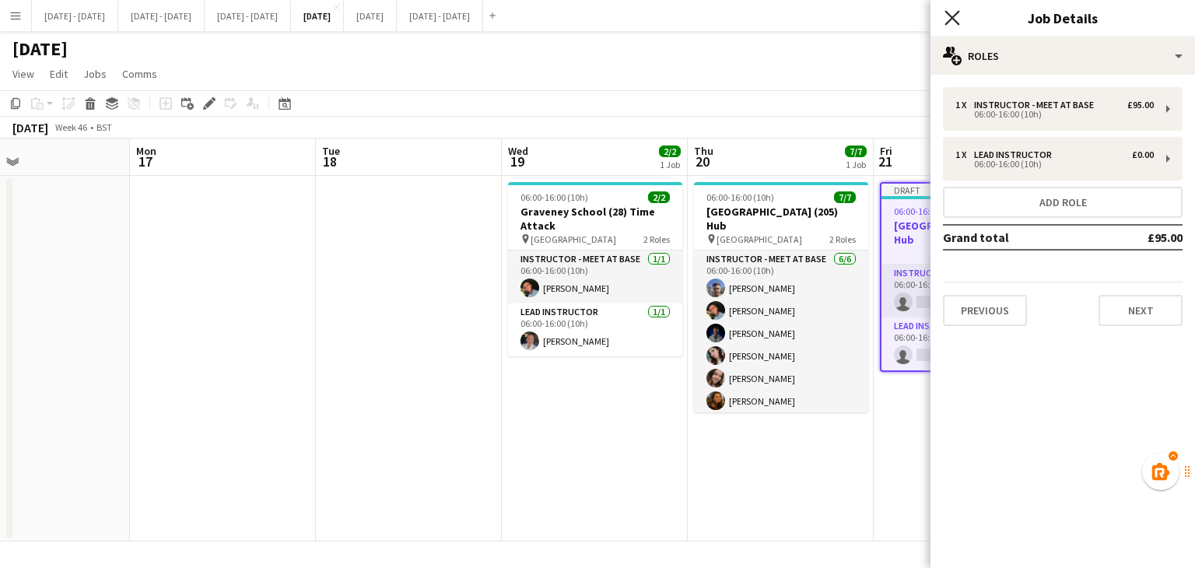
click at [950, 21] on icon "Close pop-in" at bounding box center [951, 17] width 15 height 15
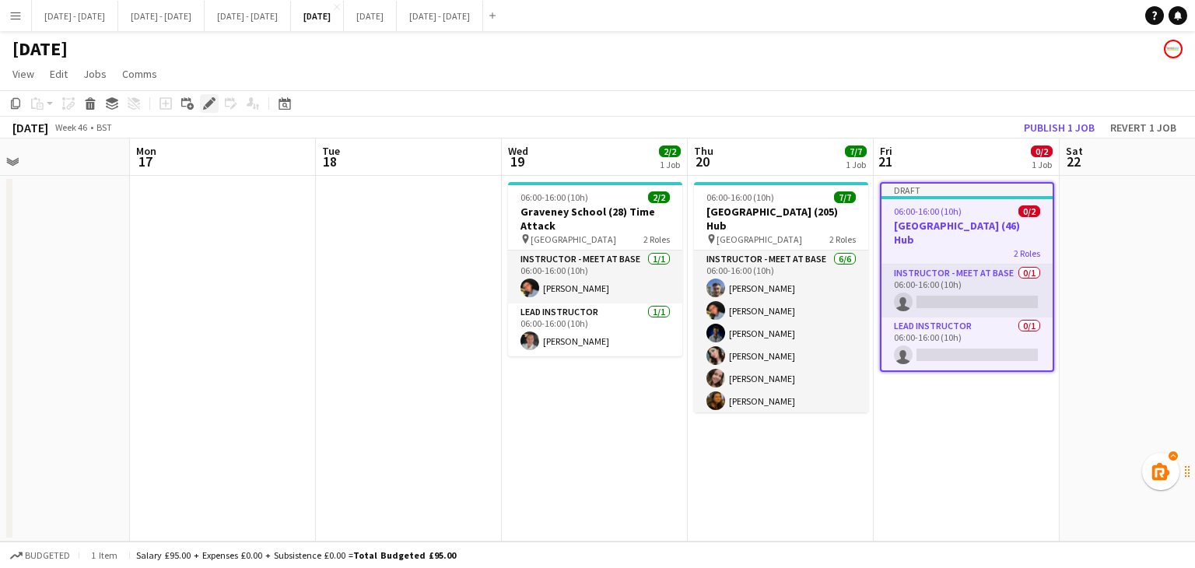
click at [212, 107] on icon "Edit" at bounding box center [209, 103] width 12 height 12
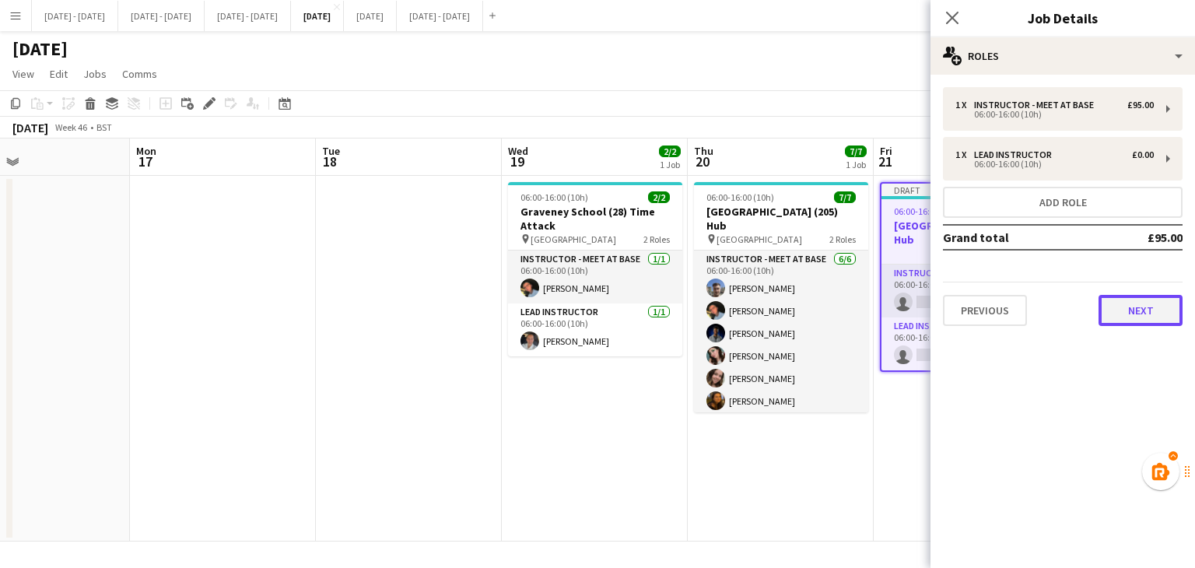
click at [1128, 308] on button "Next" at bounding box center [1140, 310] width 84 height 31
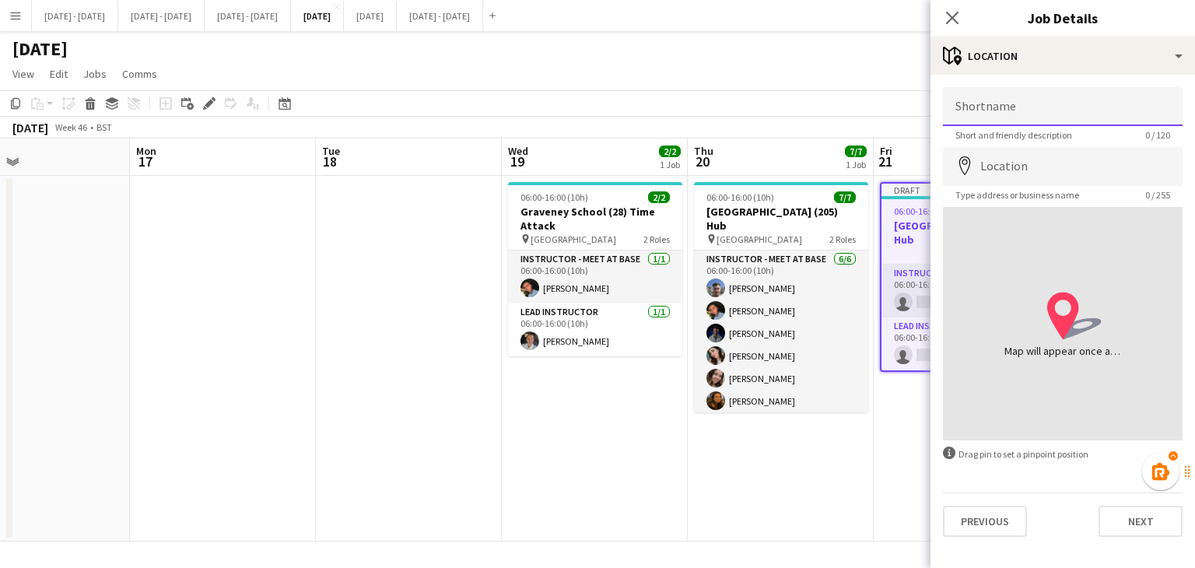
click at [1031, 110] on input "Shortname" at bounding box center [1063, 106] width 240 height 39
type input "**********"
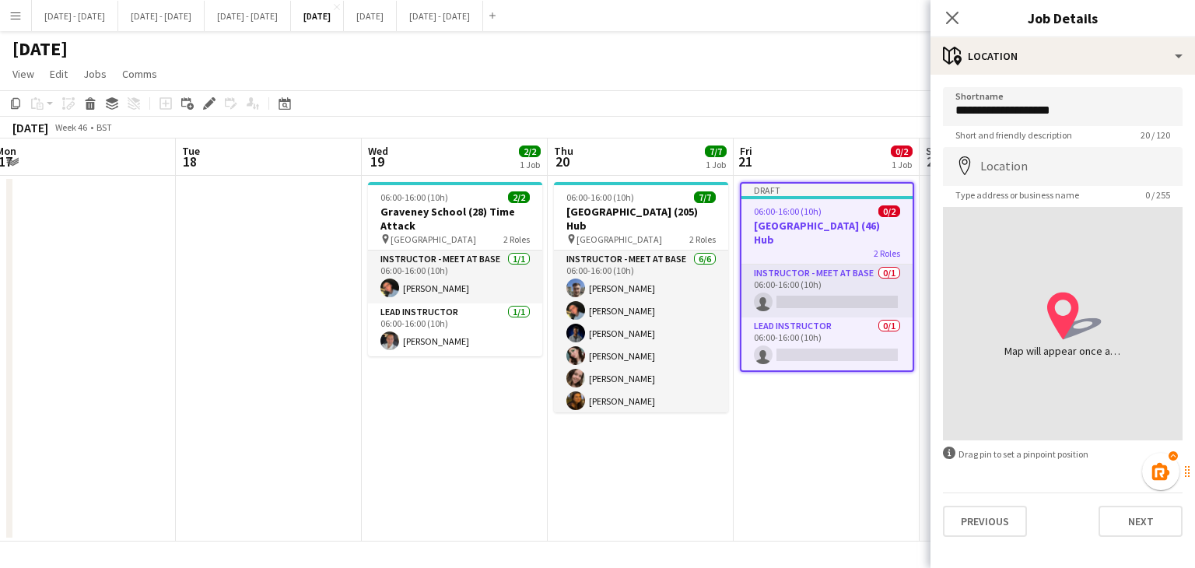
scroll to position [0, 614]
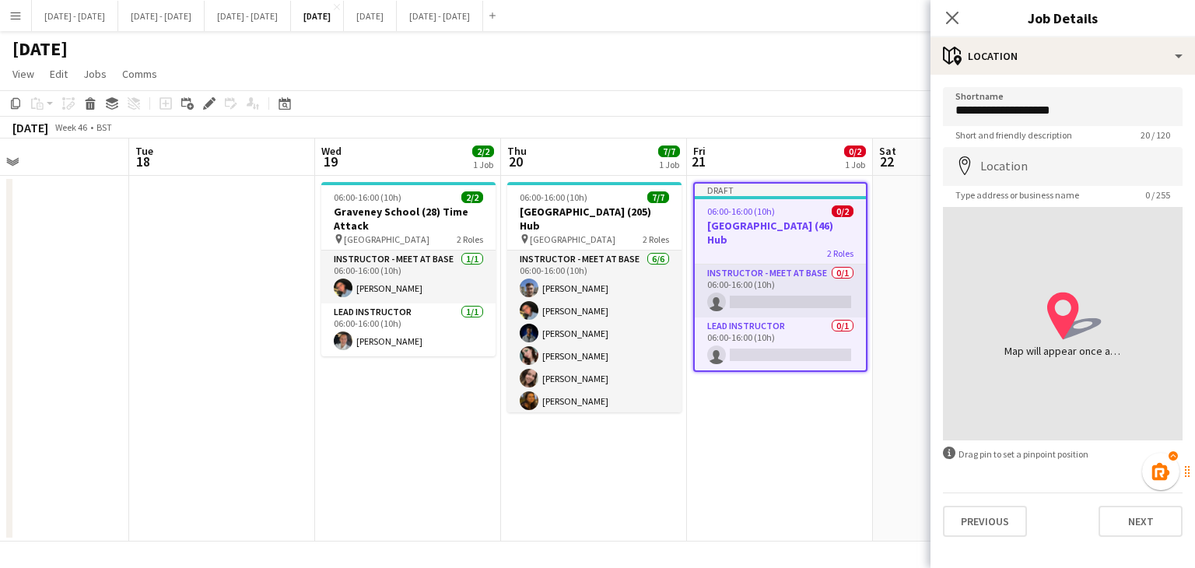
drag, startPoint x: 750, startPoint y: 458, endPoint x: 563, endPoint y: 469, distance: 187.0
click at [563, 469] on app-calendar-viewport "Fri 14 Sat 15 Sun 16 Mon 17 Tue 18 Wed 19 2/2 1 Job Thu 20 7/7 1 Job Fri 21 0/2…" at bounding box center [597, 339] width 1195 height 403
click at [1054, 166] on input "Location" at bounding box center [1063, 166] width 240 height 39
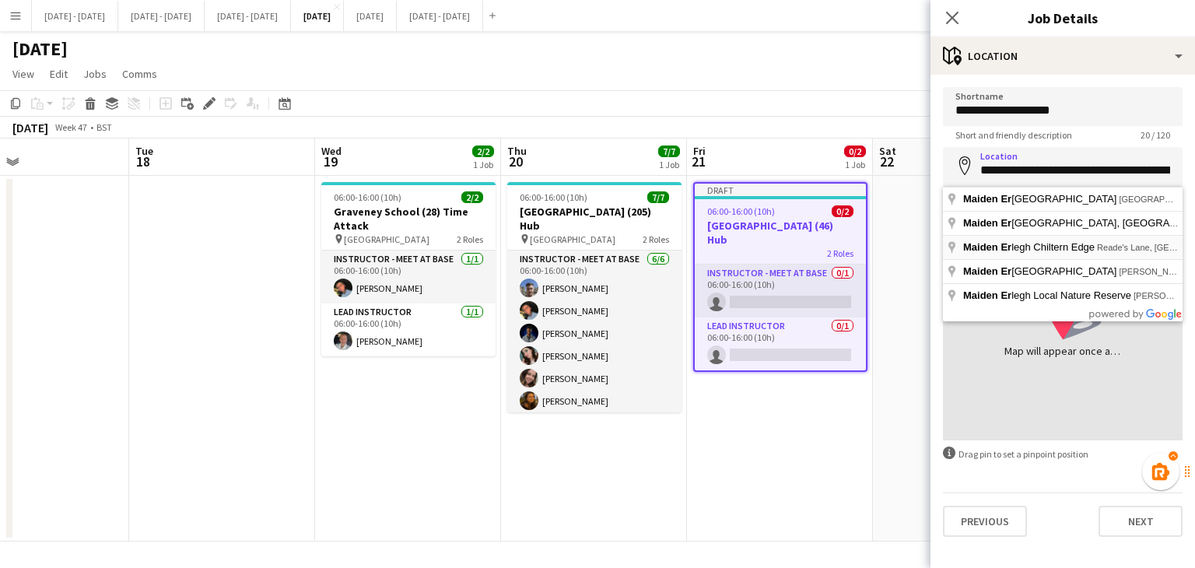
type input "**********"
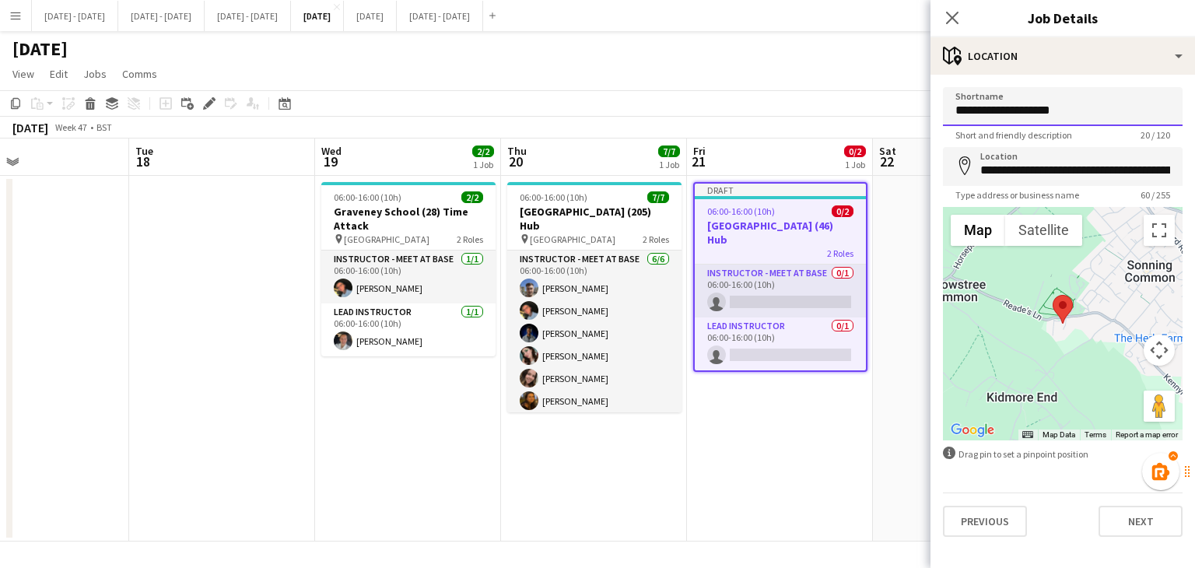
drag, startPoint x: 1030, startPoint y: 110, endPoint x: 1031, endPoint y: 124, distance: 13.3
click at [1031, 110] on input "**********" at bounding box center [1063, 106] width 240 height 39
type input "**********"
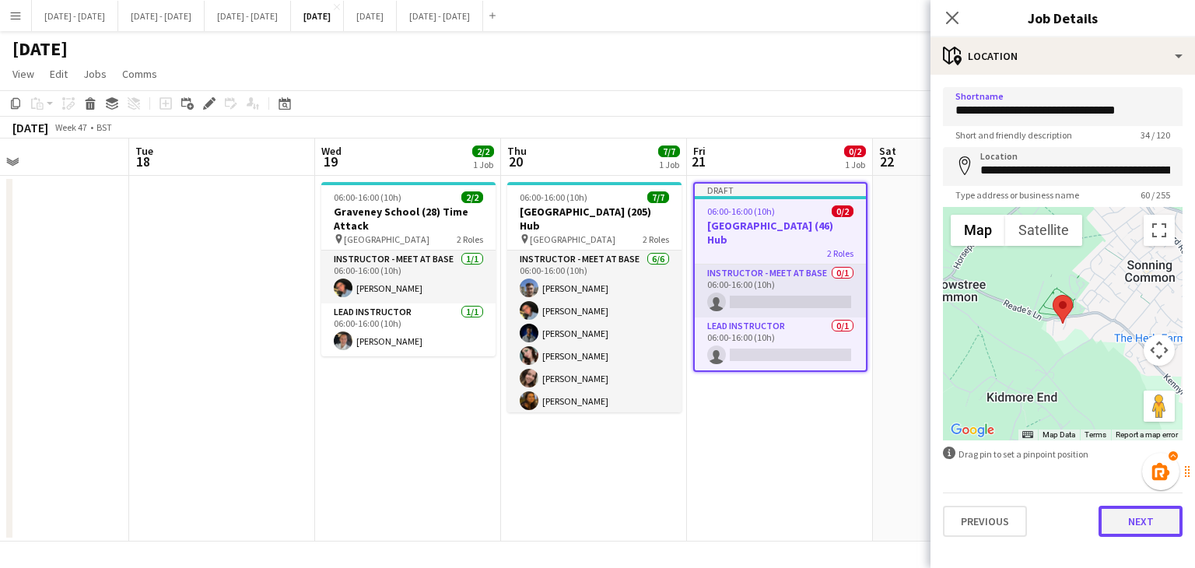
click at [1128, 521] on button "Next" at bounding box center [1140, 521] width 84 height 31
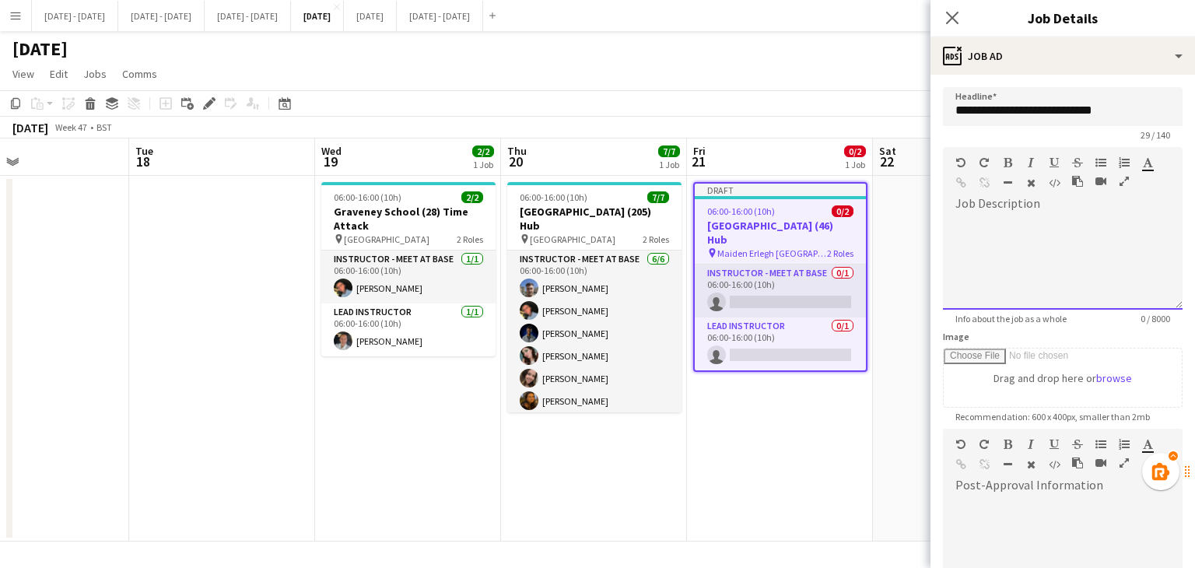
click at [1057, 228] on div at bounding box center [1063, 262] width 240 height 93
drag, startPoint x: 1025, startPoint y: 226, endPoint x: 906, endPoint y: 226, distance: 119.0
click at [906, 226] on body "Menu Boards Boards Boards All jobs Status Workforce Workforce My Workforce Recr…" at bounding box center [597, 284] width 1195 height 568
click at [1008, 165] on icon "button" at bounding box center [1007, 162] width 9 height 11
click at [985, 232] on div "****" at bounding box center [1057, 262] width 228 height 93
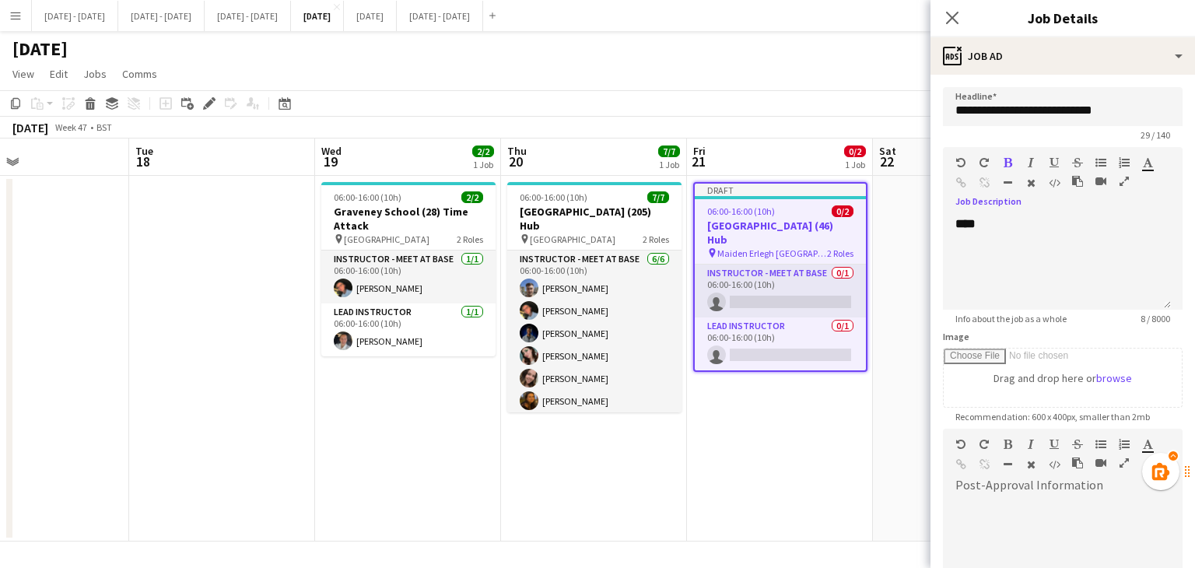
click at [1011, 158] on icon "button" at bounding box center [1007, 162] width 9 height 11
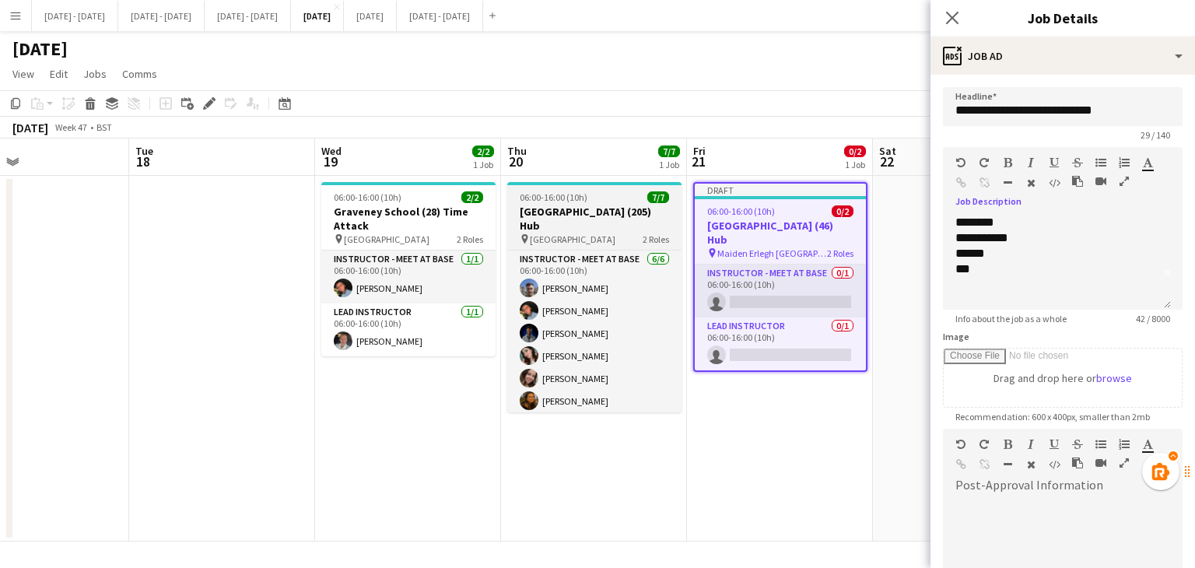
click at [542, 233] on span "[GEOGRAPHIC_DATA]" at bounding box center [573, 239] width 86 height 12
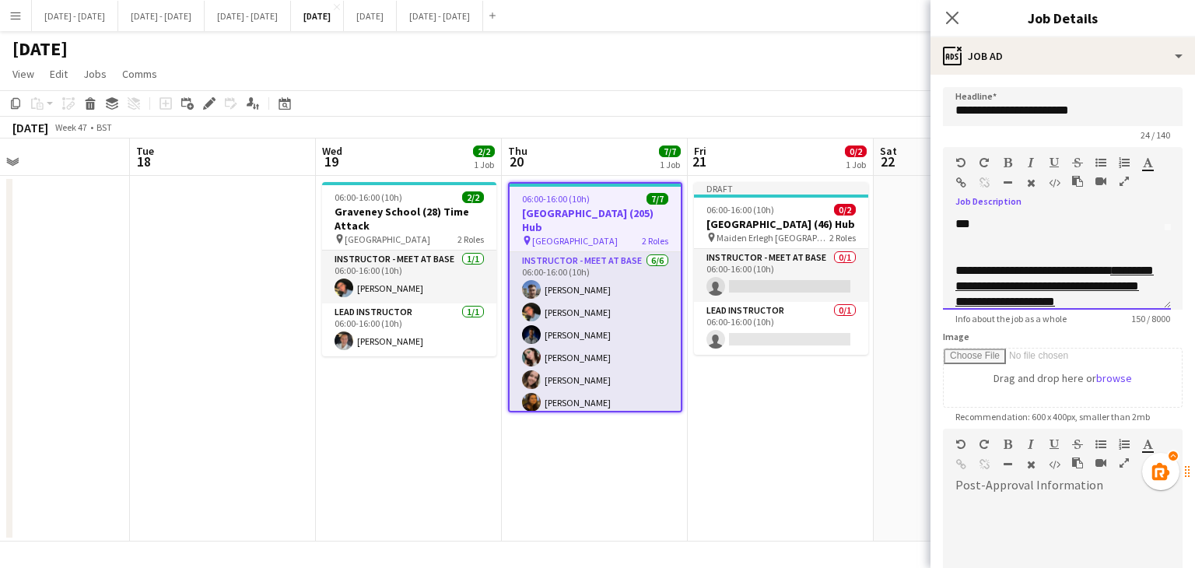
scroll to position [106, 0]
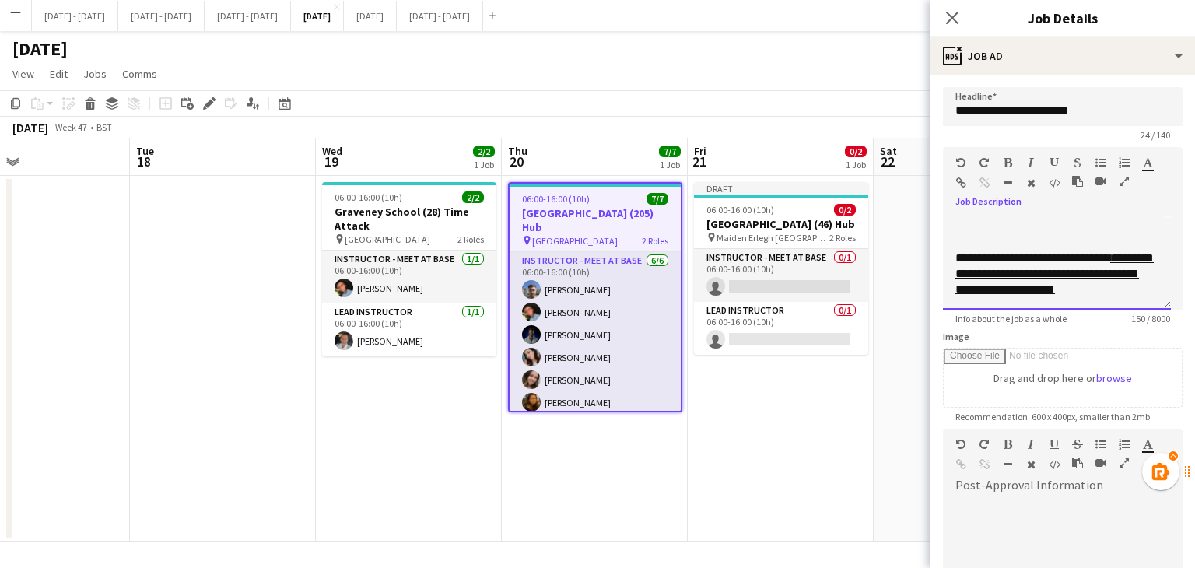
drag, startPoint x: 955, startPoint y: 271, endPoint x: 1126, endPoint y: 289, distance: 172.0
click at [1126, 289] on div "**********" at bounding box center [1056, 273] width 203 height 47
copy div "**********"
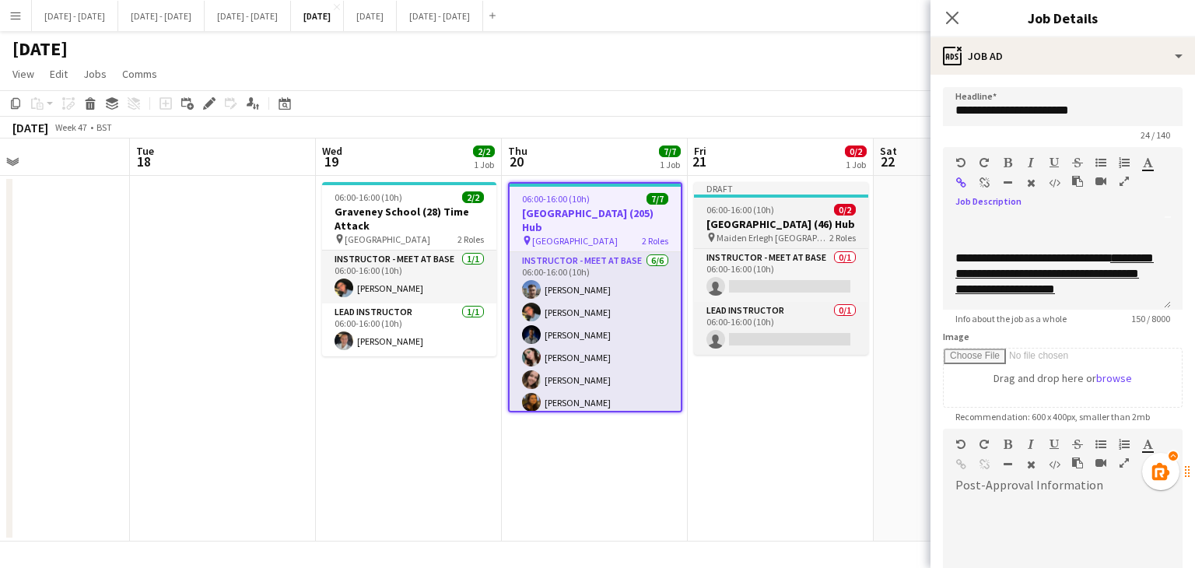
click at [793, 225] on h3 "[GEOGRAPHIC_DATA] (46) Hub" at bounding box center [781, 224] width 174 height 14
type input "**********"
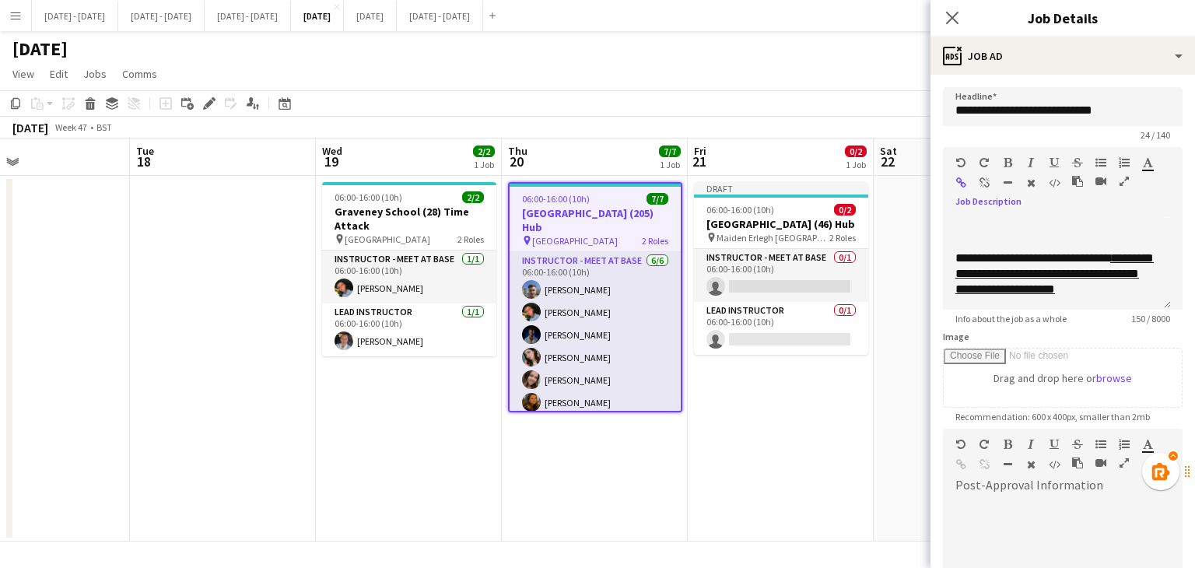
scroll to position [44, 0]
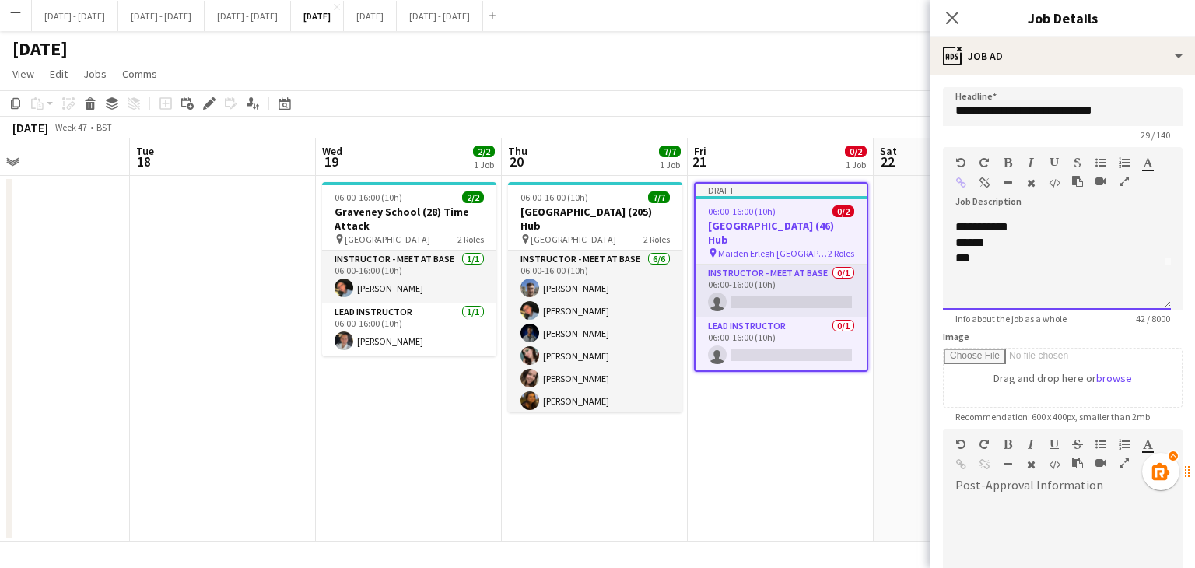
click at [1007, 279] on div at bounding box center [1056, 274] width 203 height 16
click at [1003, 285] on div at bounding box center [1056, 290] width 203 height 16
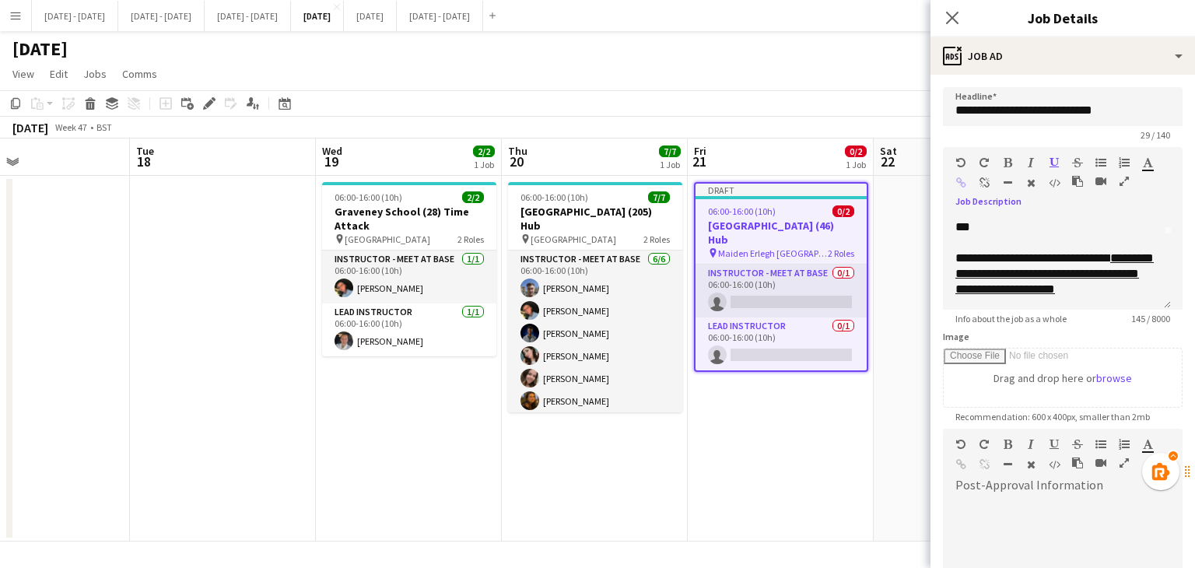
click at [1005, 494] on div at bounding box center [1063, 539] width 240 height 104
drag, startPoint x: 1005, startPoint y: 494, endPoint x: 1023, endPoint y: 504, distance: 20.5
click at [1023, 504] on div at bounding box center [1063, 544] width 240 height 93
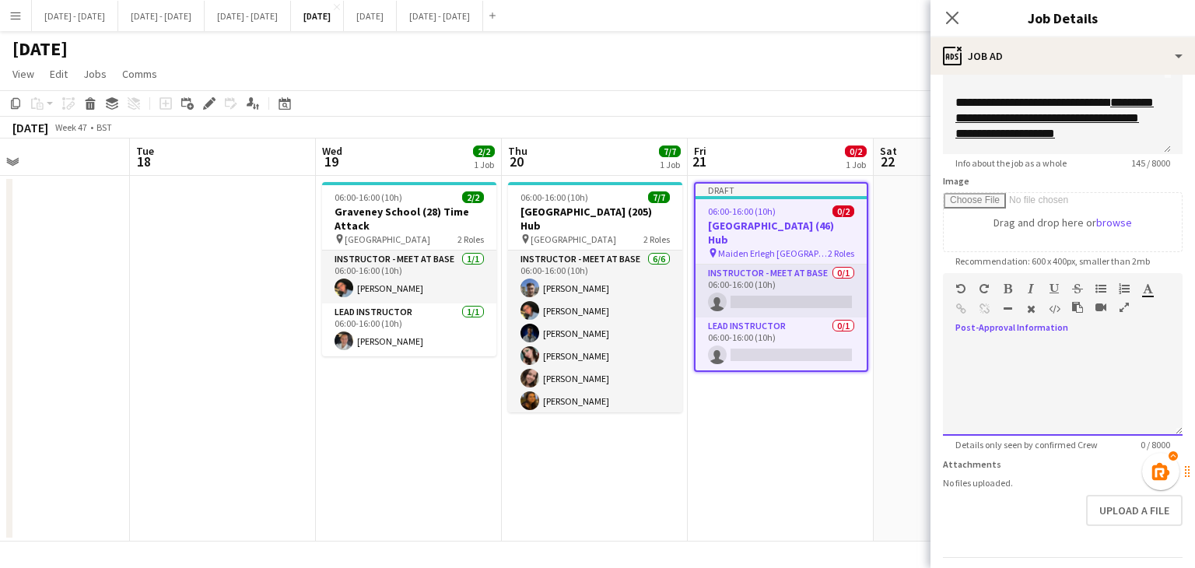
paste div
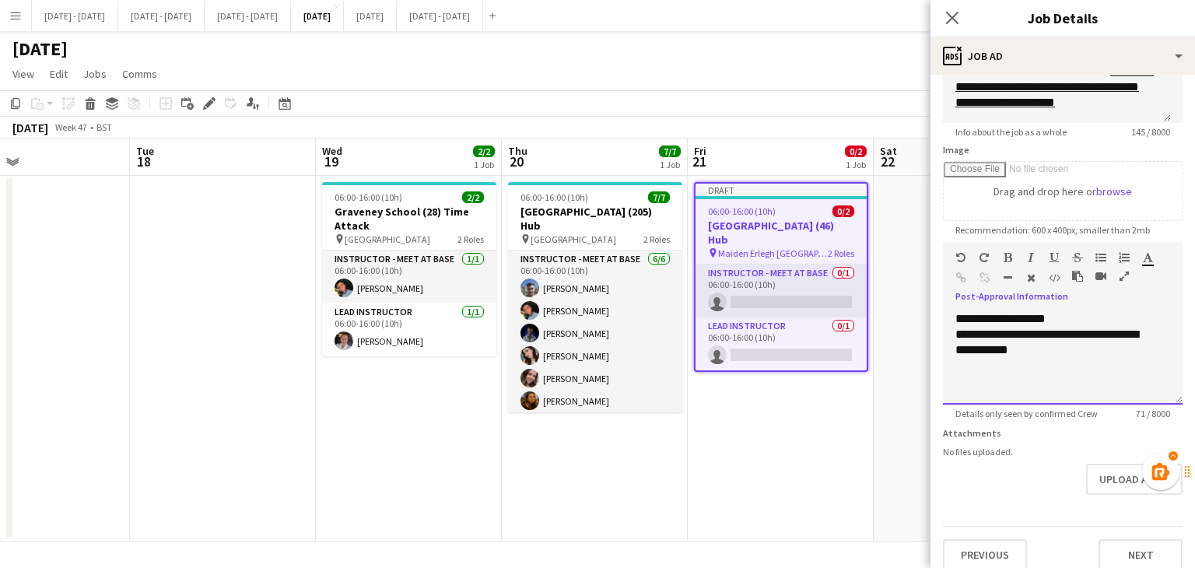
scroll to position [199, 0]
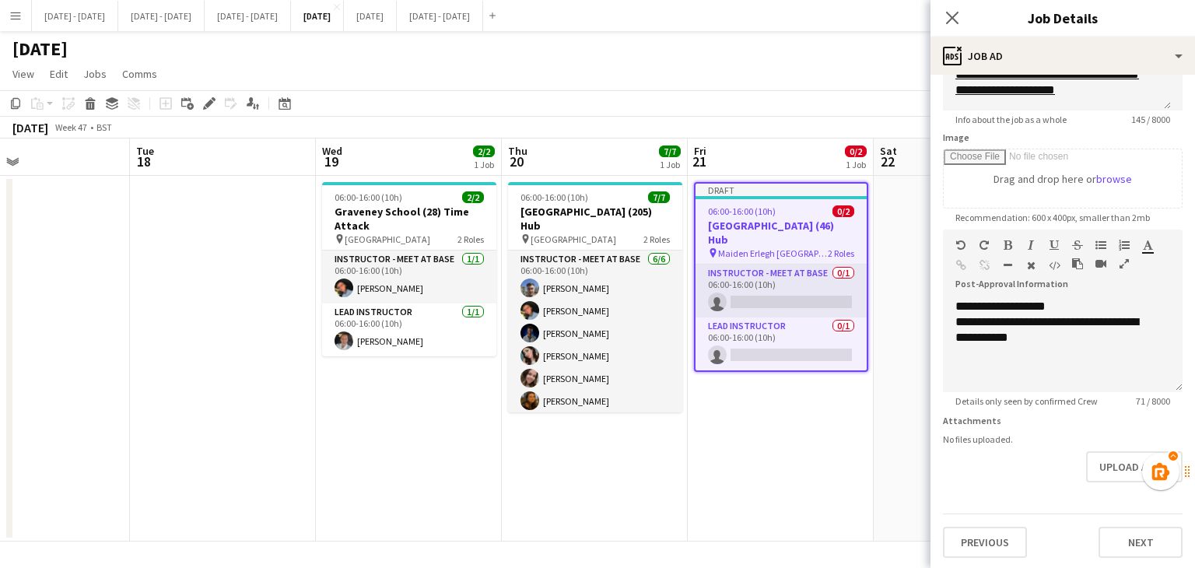
click at [1135, 520] on div "Previous Next" at bounding box center [1063, 535] width 240 height 44
click at [1132, 543] on button "Next" at bounding box center [1140, 542] width 84 height 31
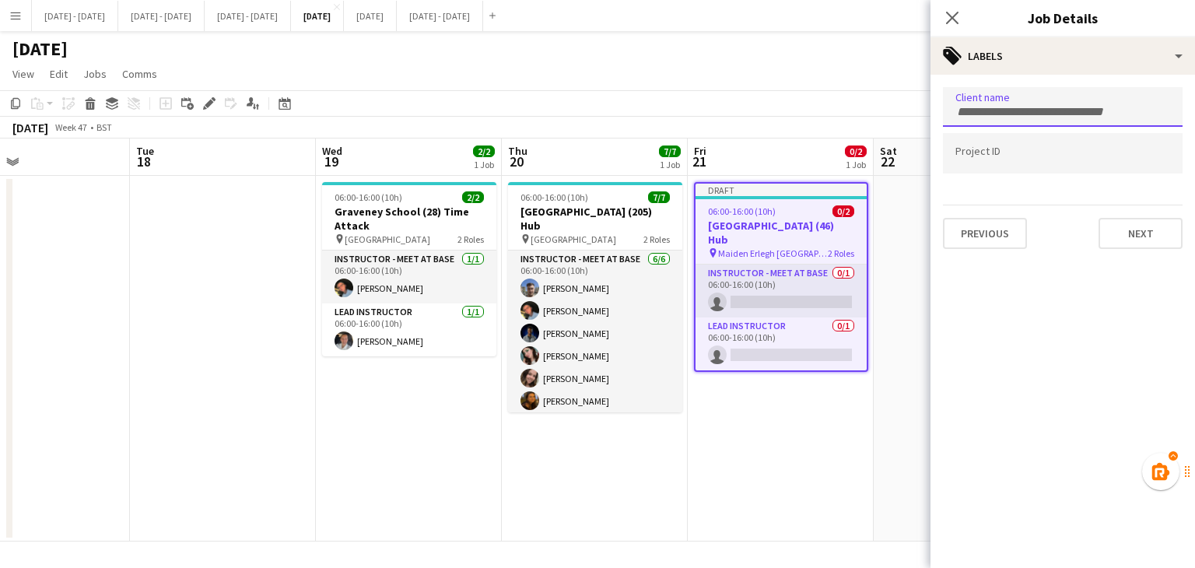
click at [1014, 110] on input "Type to search client labels..." at bounding box center [1062, 112] width 215 height 14
type input "**********"
click at [1145, 234] on button "Next" at bounding box center [1140, 233] width 84 height 31
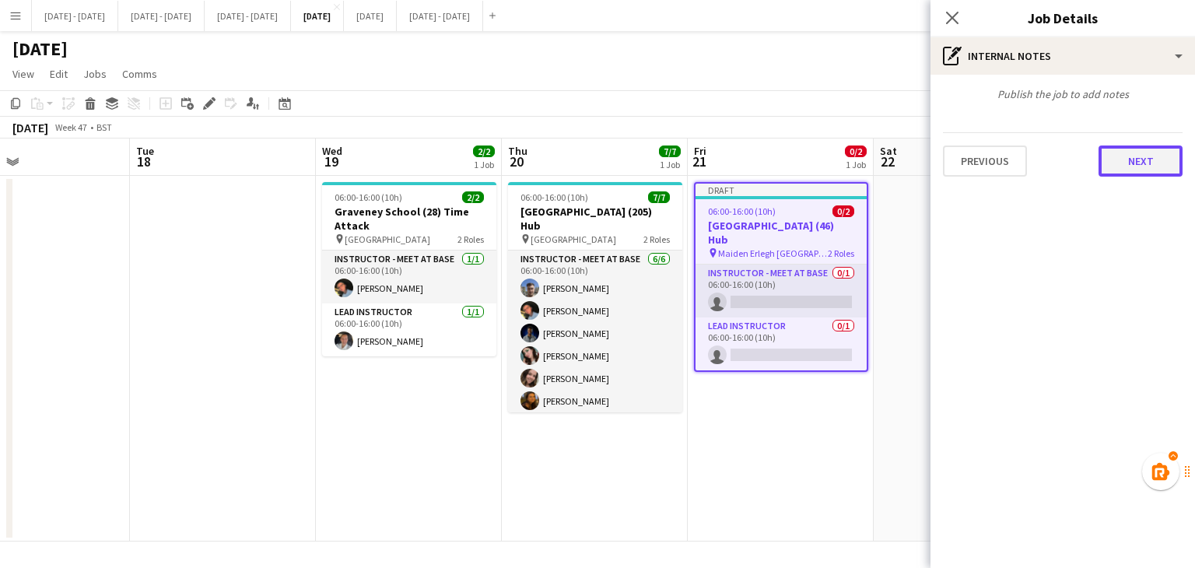
click at [1116, 163] on button "Next" at bounding box center [1140, 160] width 84 height 31
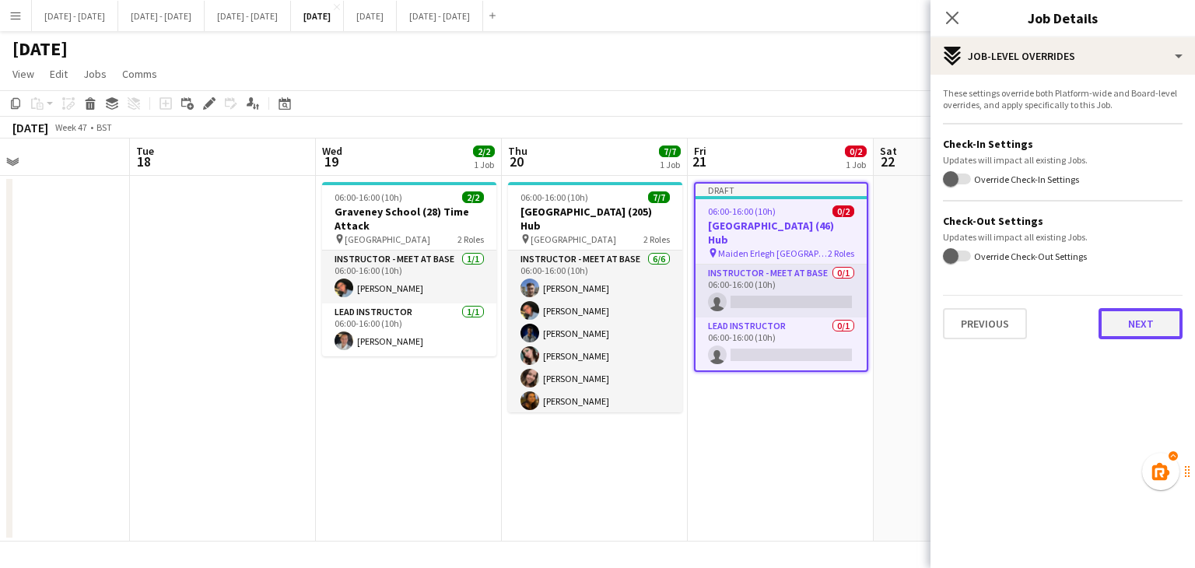
click at [1134, 324] on button "Next" at bounding box center [1140, 323] width 84 height 31
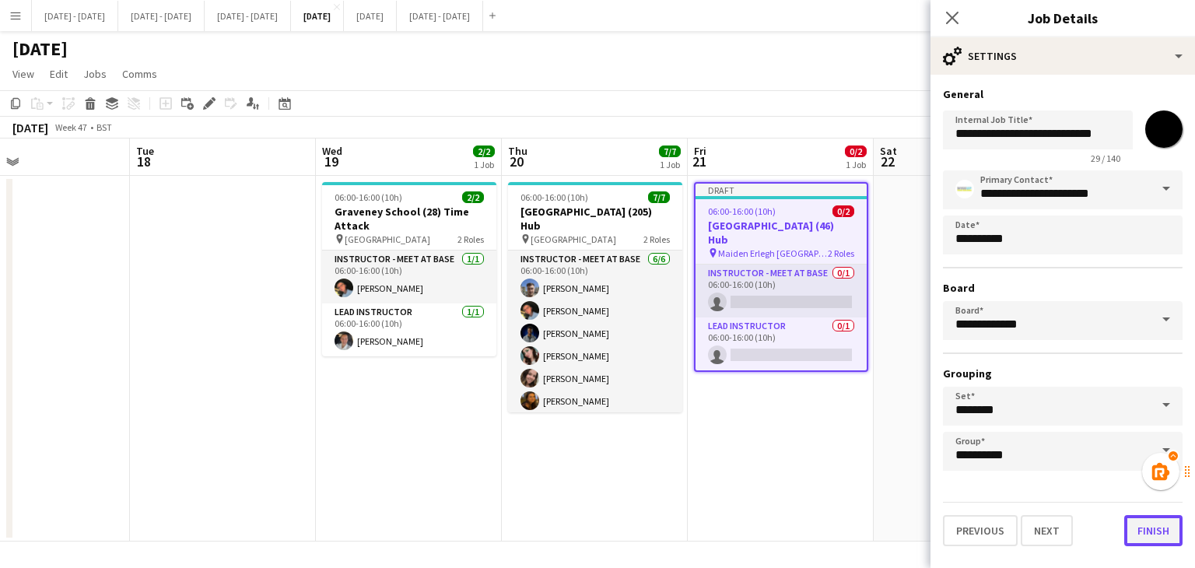
click at [1162, 531] on button "Finish" at bounding box center [1153, 530] width 58 height 31
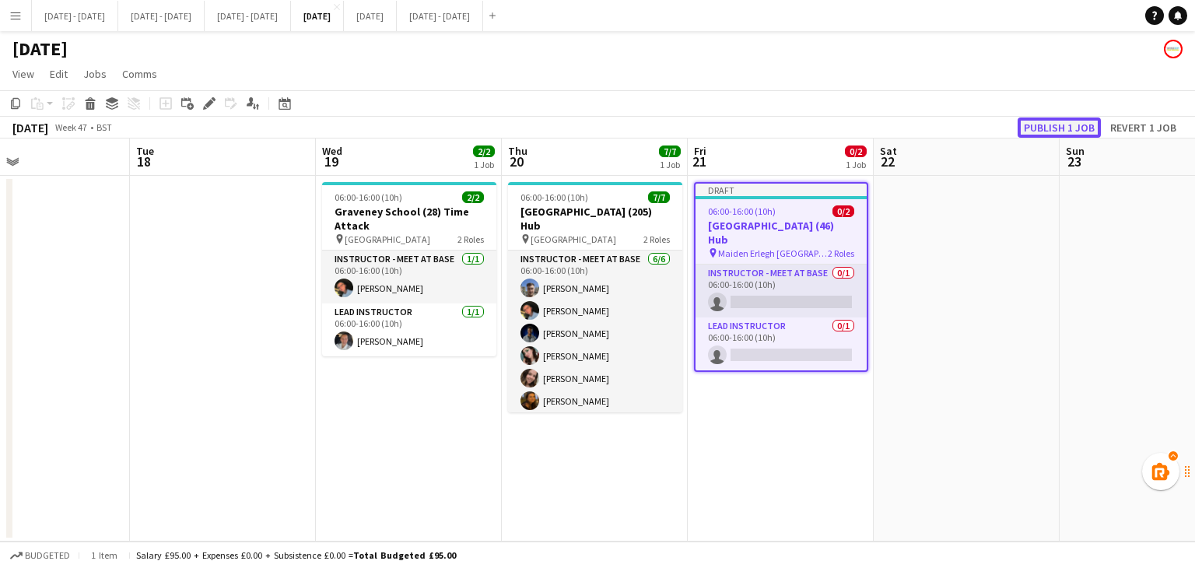
click at [1055, 131] on button "Publish 1 job" at bounding box center [1058, 127] width 83 height 20
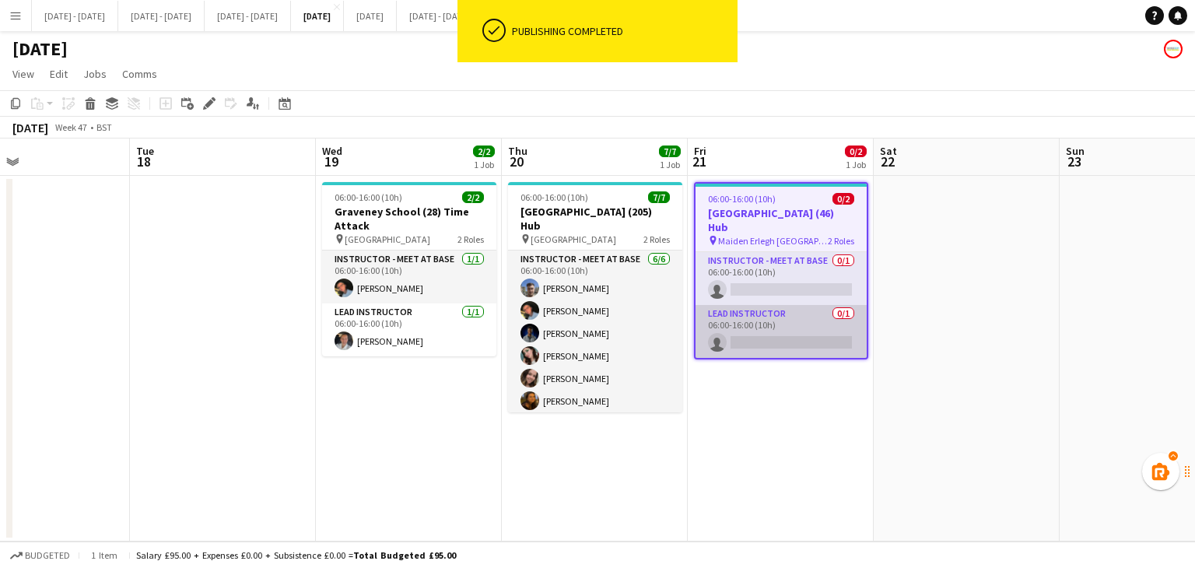
click at [817, 321] on app-card-role "Lead Instructor 0/1 06:00-16:00 (10h) single-neutral-actions" at bounding box center [780, 331] width 171 height 53
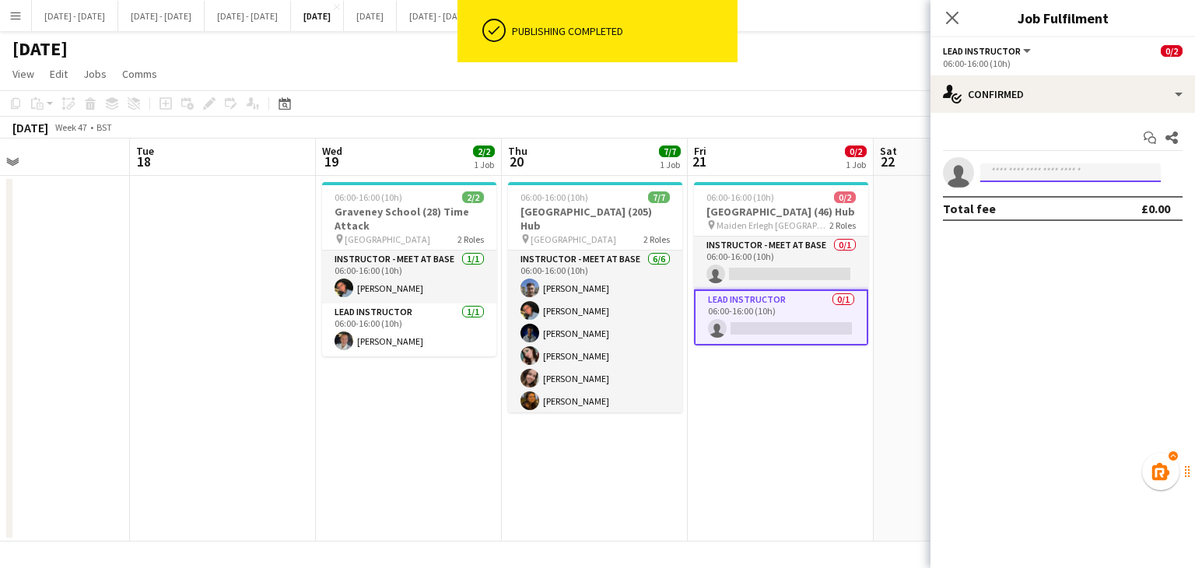
click at [1042, 170] on input at bounding box center [1070, 172] width 180 height 19
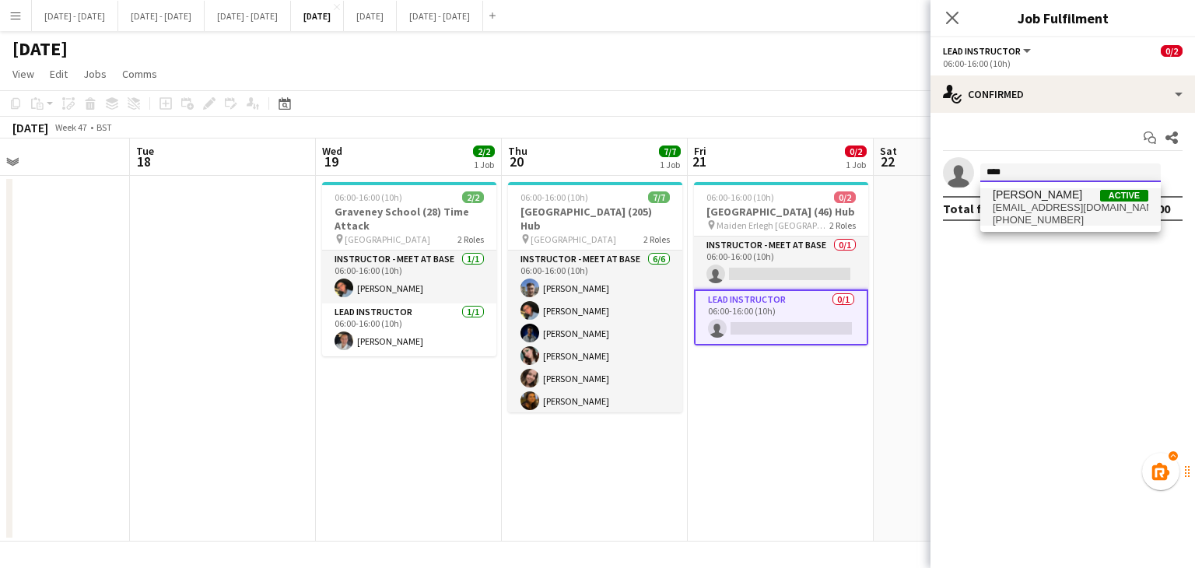
type input "****"
click at [1037, 208] on span "[EMAIL_ADDRESS][DOMAIN_NAME]" at bounding box center [1070, 207] width 156 height 12
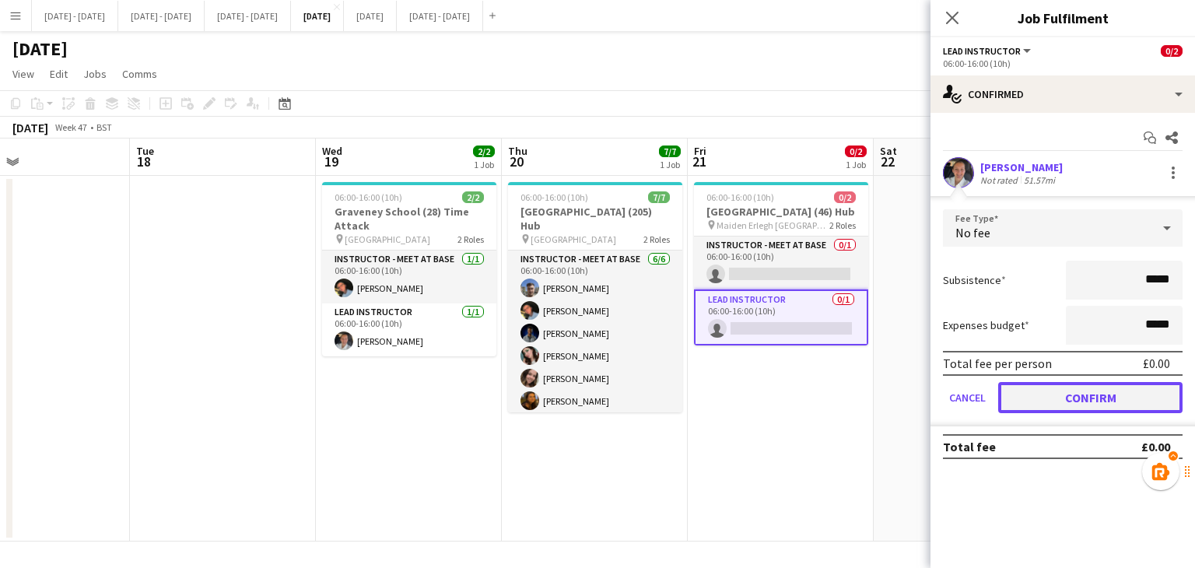
click at [1061, 400] on button "Confirm" at bounding box center [1090, 397] width 184 height 31
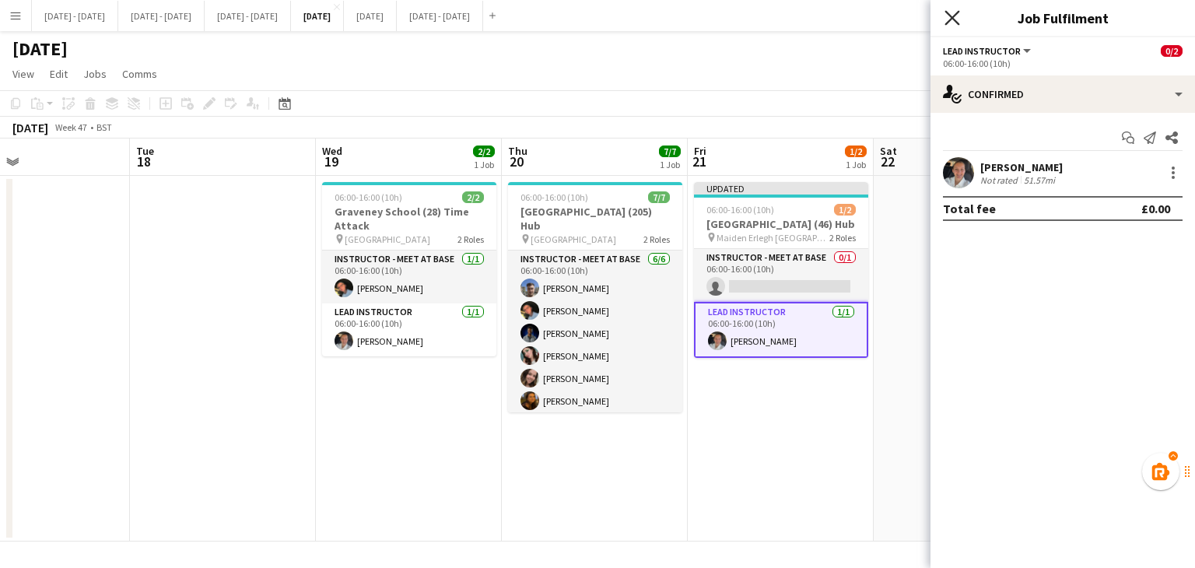
click at [957, 23] on icon at bounding box center [951, 17] width 15 height 15
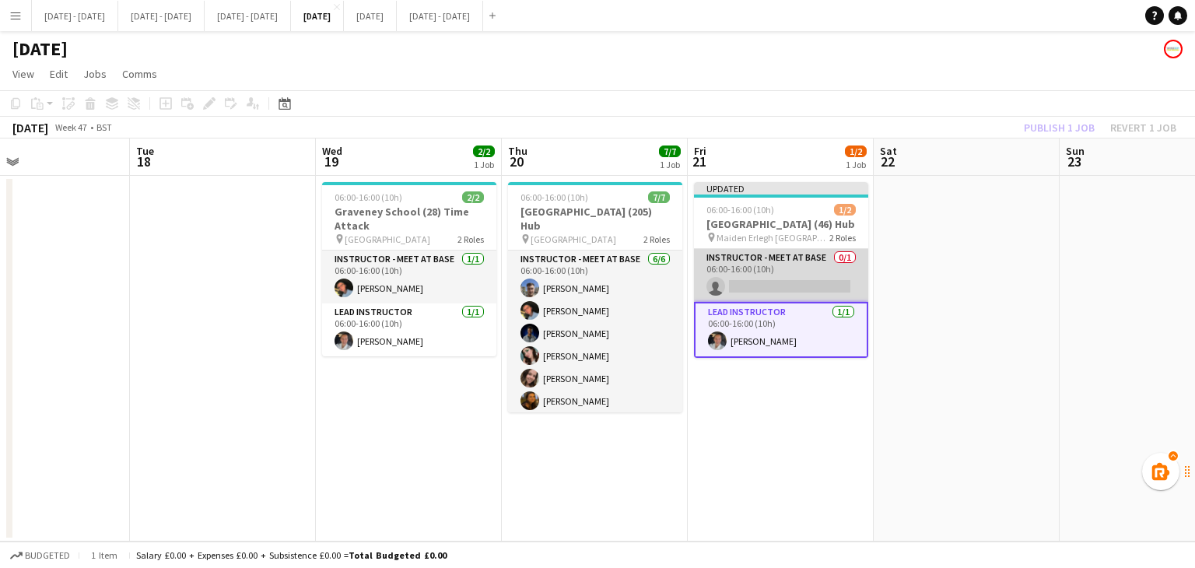
click at [821, 269] on app-card-role "Instructor - Meet at Base 0/1 06:00-16:00 (10h) single-neutral-actions" at bounding box center [781, 275] width 174 height 53
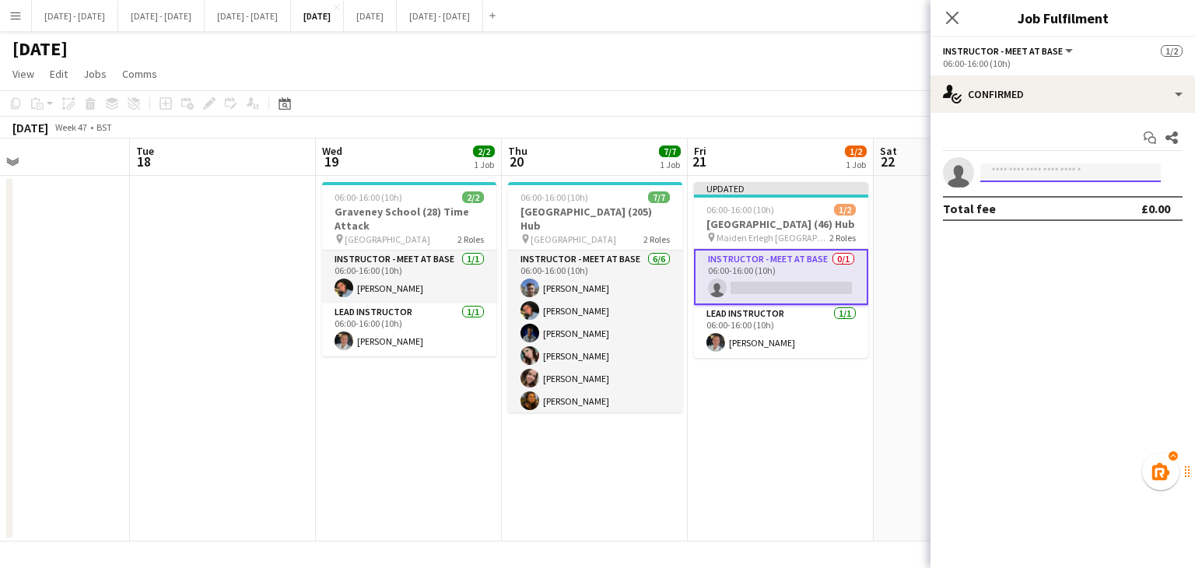
click at [1036, 170] on input at bounding box center [1070, 172] width 180 height 19
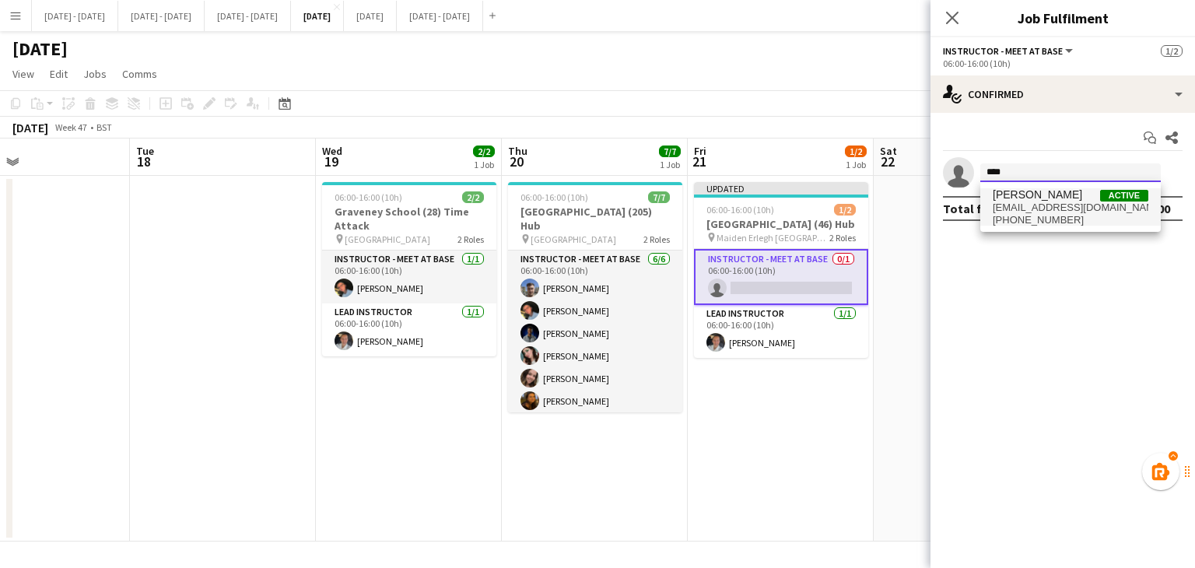
type input "****"
click at [1030, 222] on span "[PHONE_NUMBER]" at bounding box center [1070, 220] width 156 height 12
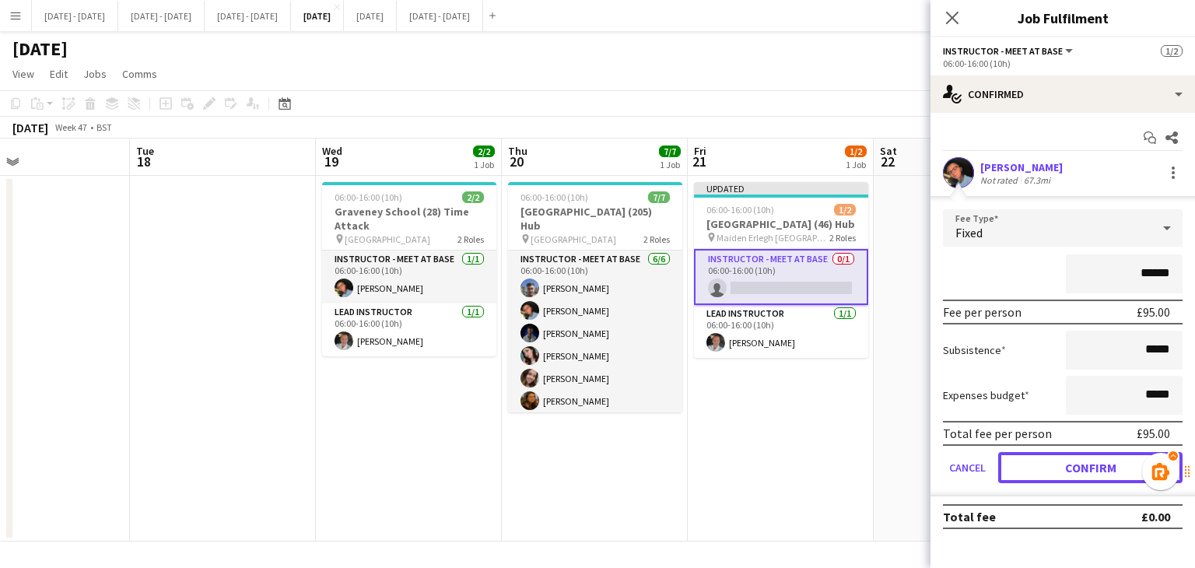
drag, startPoint x: 1033, startPoint y: 460, endPoint x: 1031, endPoint y: 439, distance: 21.1
click at [1034, 460] on button "Confirm" at bounding box center [1090, 467] width 184 height 31
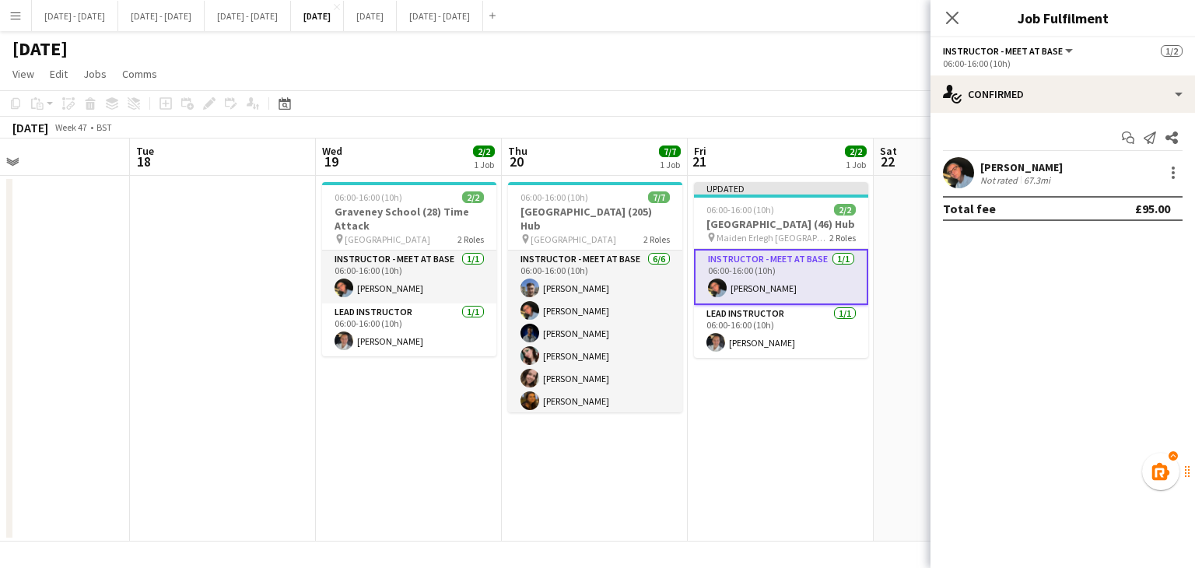
drag, startPoint x: 957, startPoint y: 20, endPoint x: 821, endPoint y: 150, distance: 188.7
click at [957, 20] on icon "Close pop-in" at bounding box center [952, 18] width 12 height 12
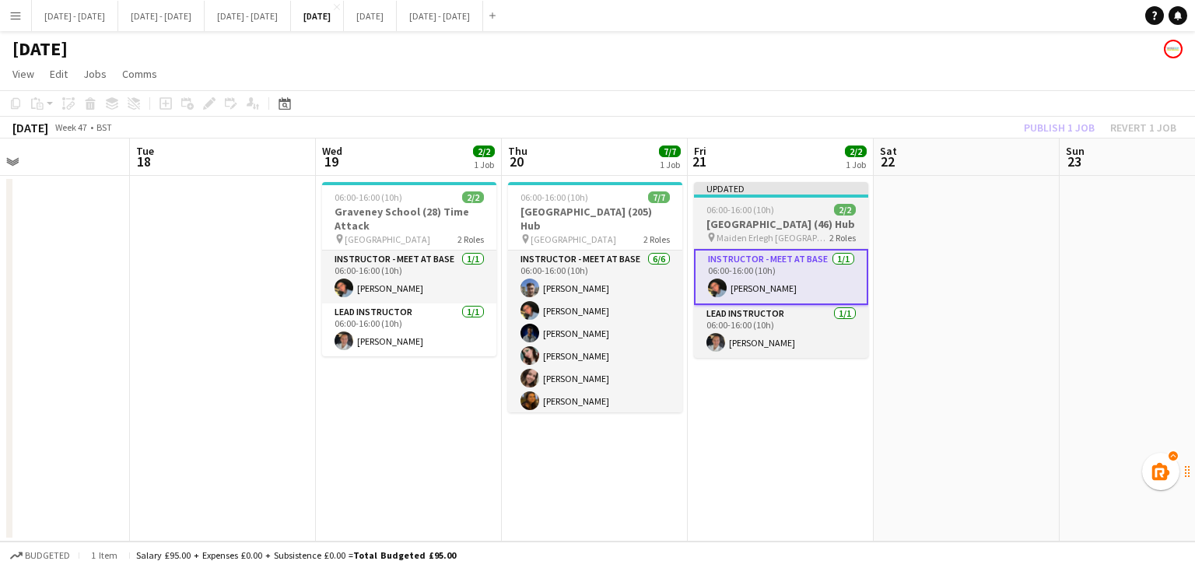
click at [789, 219] on h3 "[GEOGRAPHIC_DATA] (46) Hub" at bounding box center [781, 224] width 174 height 14
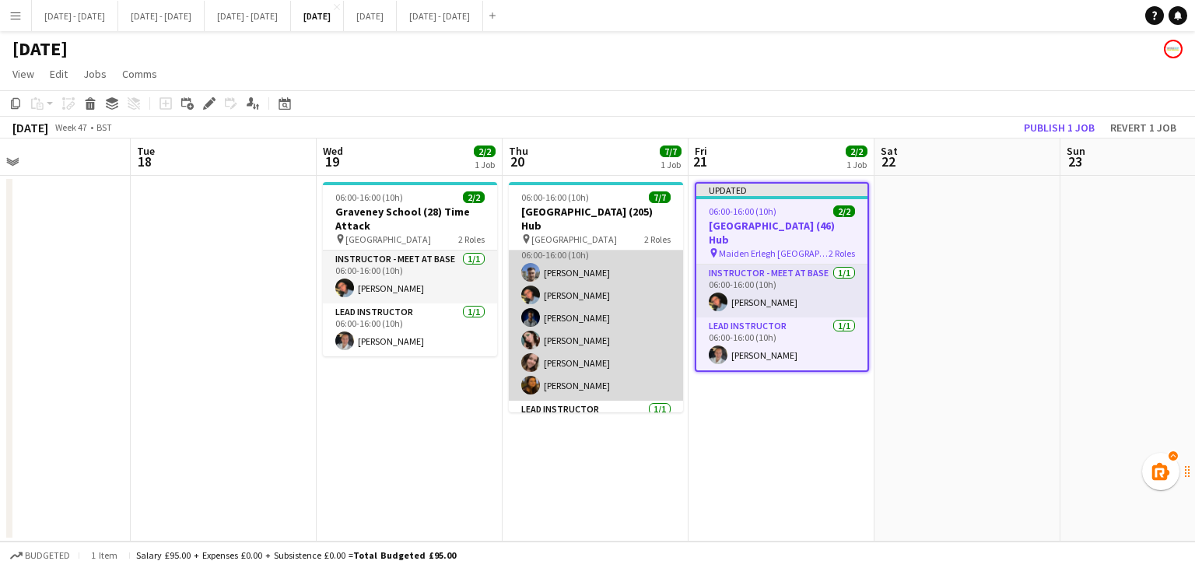
scroll to position [42, 0]
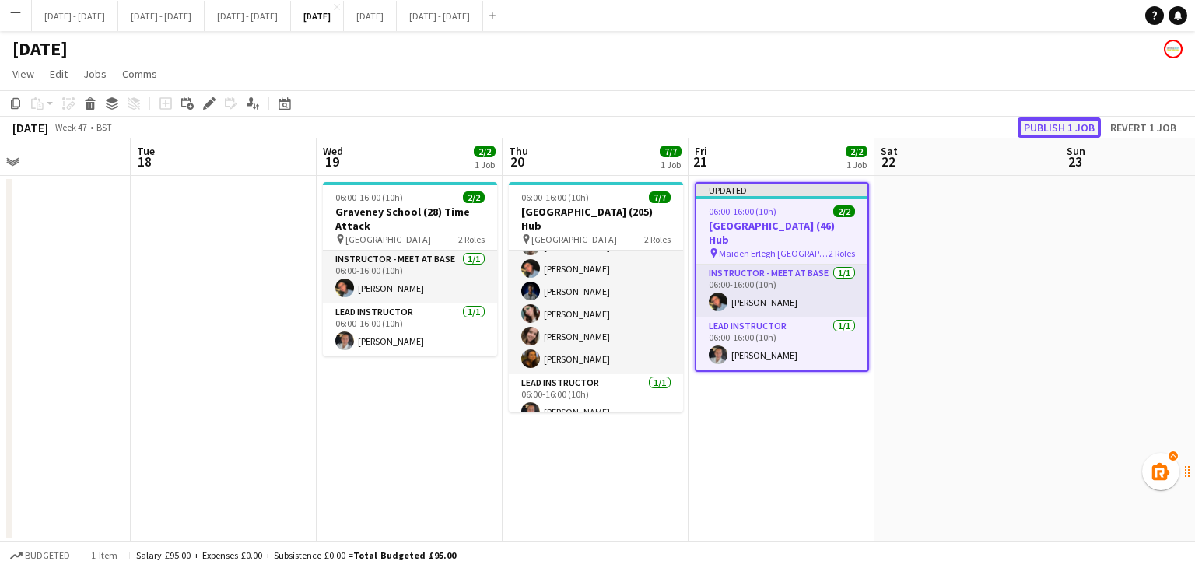
click at [1052, 128] on button "Publish 1 job" at bounding box center [1058, 127] width 83 height 20
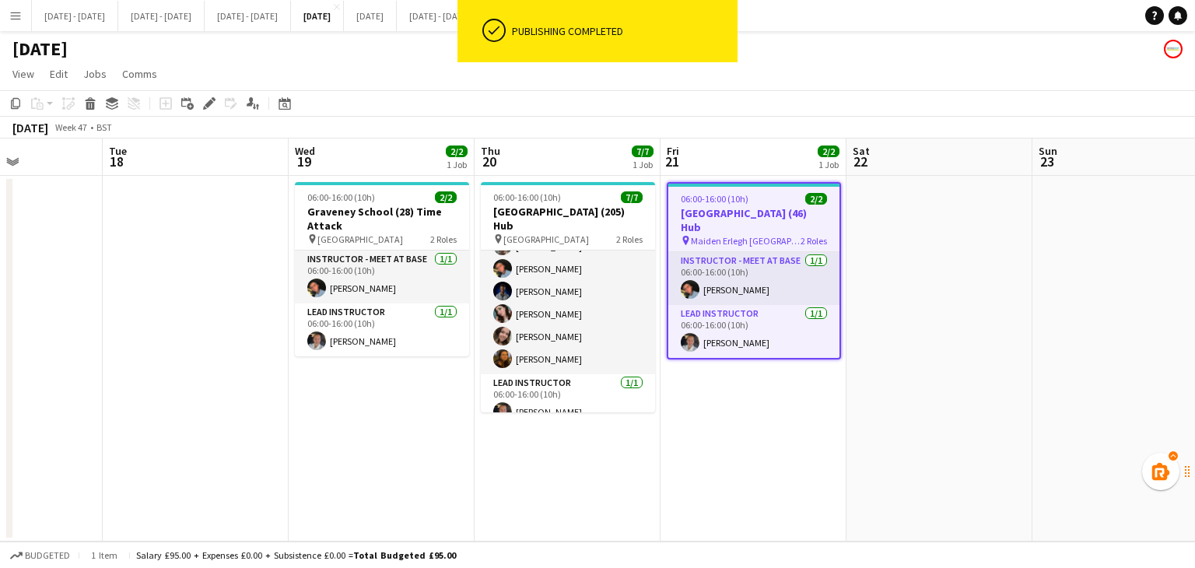
scroll to position [0, 594]
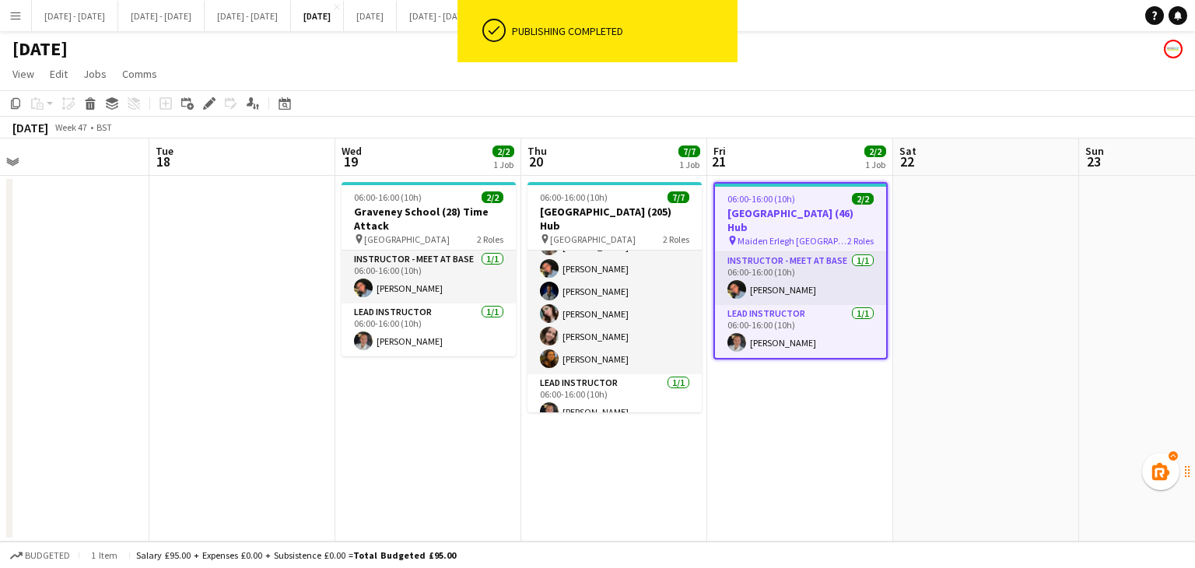
drag, startPoint x: 751, startPoint y: 418, endPoint x: 768, endPoint y: 407, distance: 20.9
click at [768, 407] on app-calendar-viewport "Fri 14 Sat 15 Sun 16 Mon 17 Tue 18 Wed 19 2/2 1 Job Thu 20 7/7 1 Job Fri 21 2/2…" at bounding box center [597, 339] width 1195 height 403
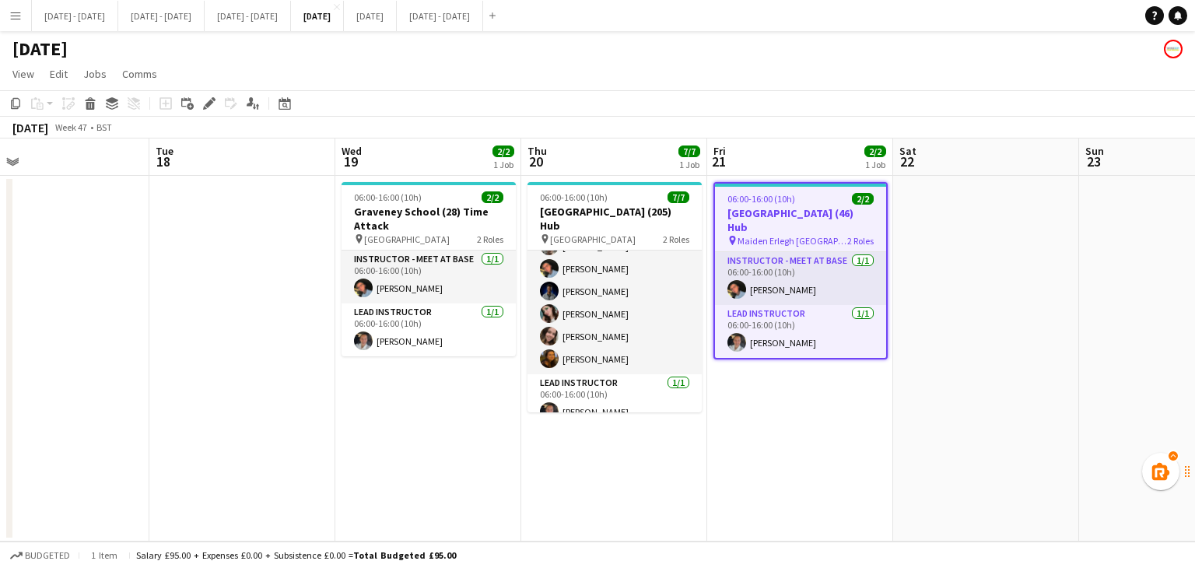
click at [464, 32] on div "[DATE]" at bounding box center [597, 46] width 1195 height 30
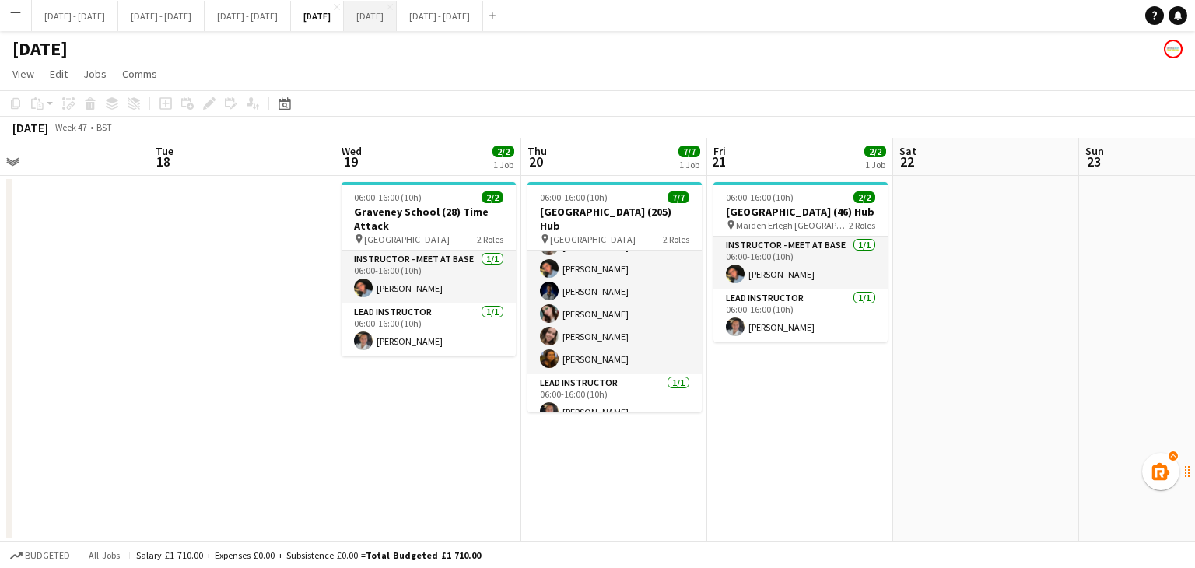
click at [397, 23] on button "[DATE] Close" at bounding box center [370, 16] width 53 height 30
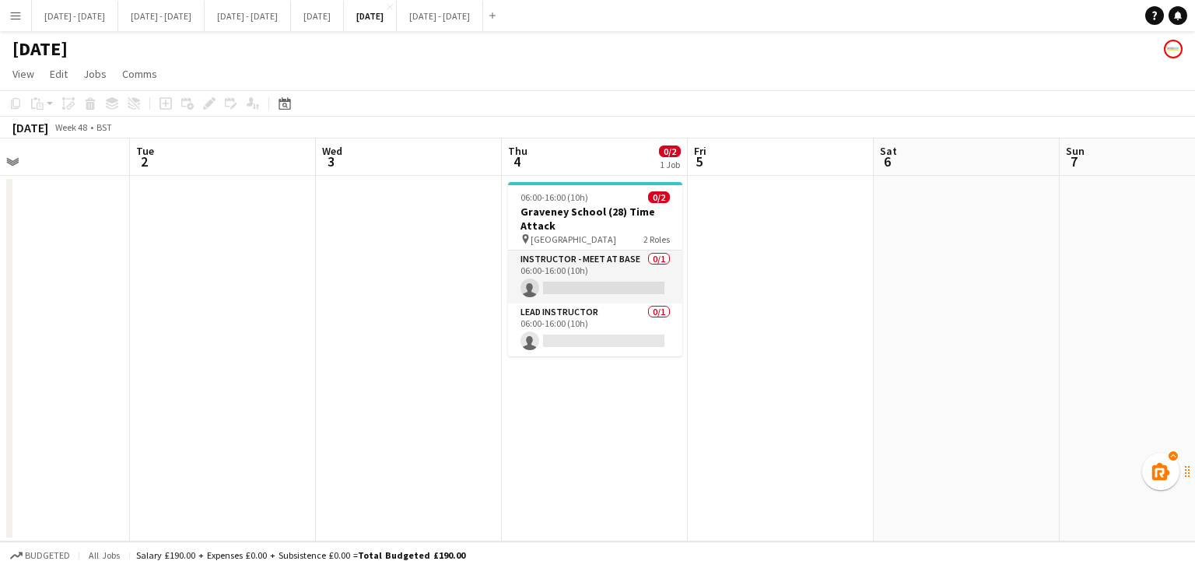
scroll to position [0, 802]
drag, startPoint x: 753, startPoint y: 361, endPoint x: 399, endPoint y: 363, distance: 353.9
click at [399, 363] on app-calendar-viewport "Thu 27 Fri 28 Sat 29 Sun 30 Mon 1 Tue 2 Wed 3 Thu 4 0/2 1 Job Fri 5 Sat 6 Sun 7…" at bounding box center [597, 339] width 1195 height 403
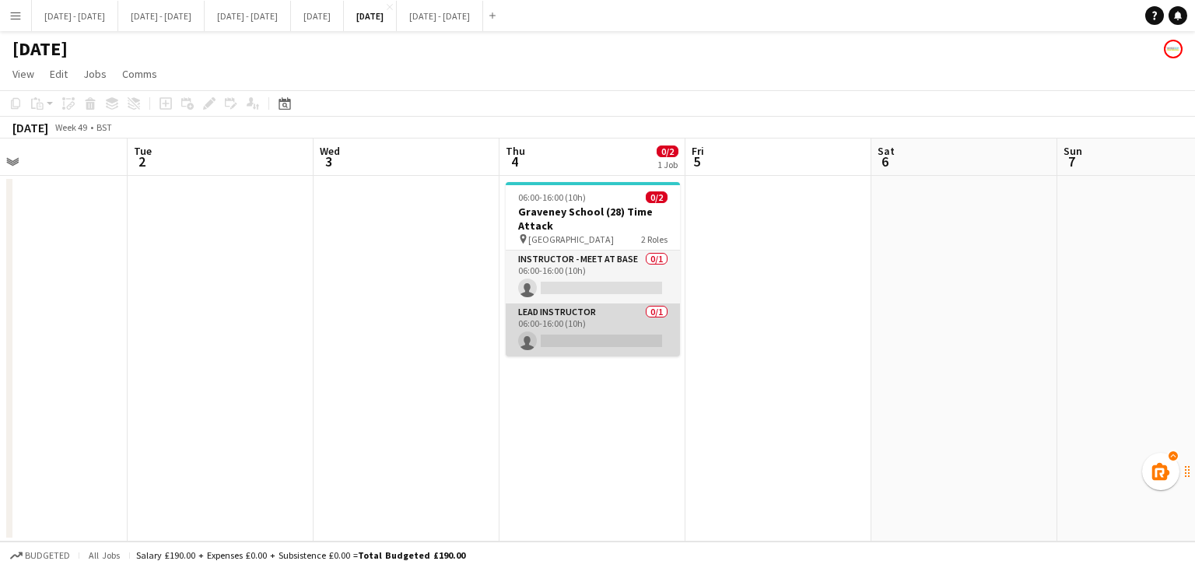
click at [560, 334] on app-card-role "Lead Instructor 0/1 06:00-16:00 (10h) single-neutral-actions" at bounding box center [593, 329] width 174 height 53
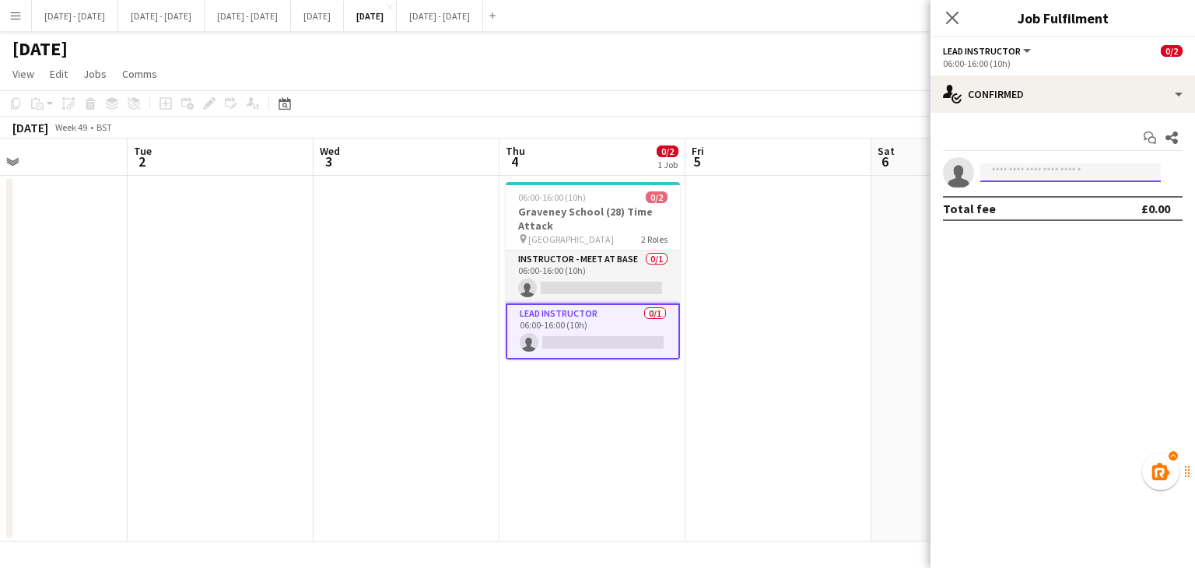
click at [1048, 177] on input at bounding box center [1070, 172] width 180 height 19
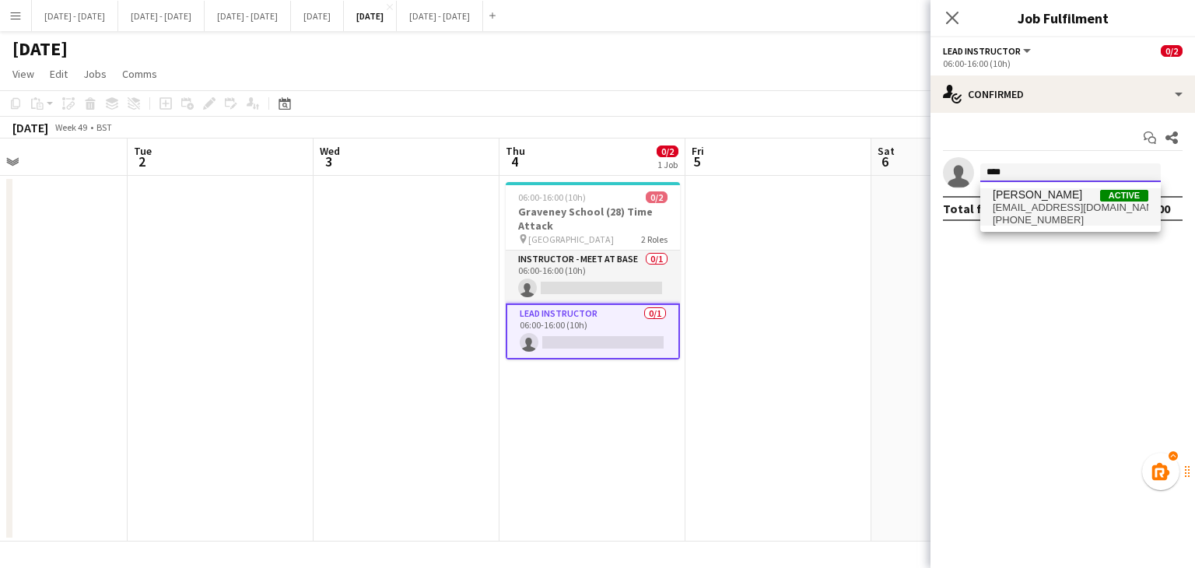
type input "****"
click at [1034, 206] on span "[EMAIL_ADDRESS][DOMAIN_NAME]" at bounding box center [1070, 207] width 156 height 12
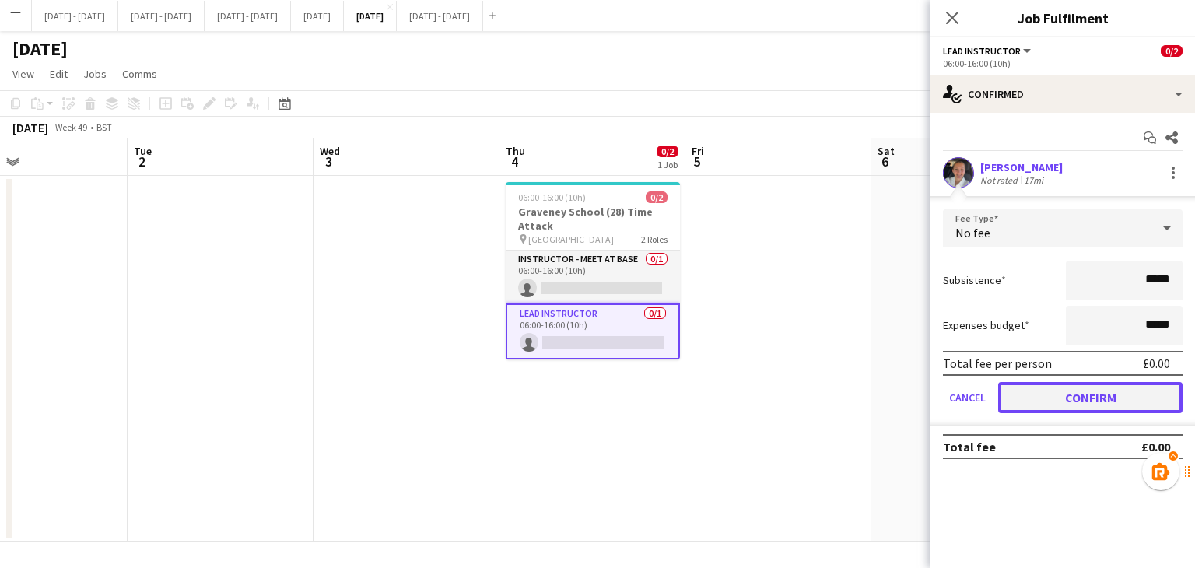
click at [1091, 393] on button "Confirm" at bounding box center [1090, 397] width 184 height 31
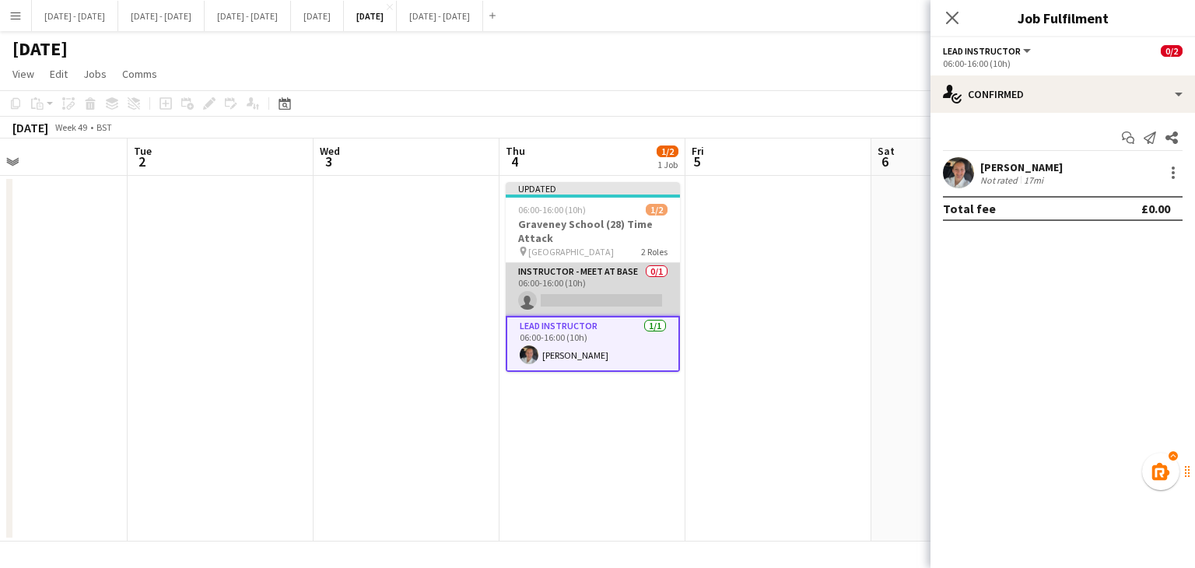
click at [570, 289] on app-card-role "Instructor - Meet at Base 0/1 06:00-16:00 (10h) single-neutral-actions" at bounding box center [593, 289] width 174 height 53
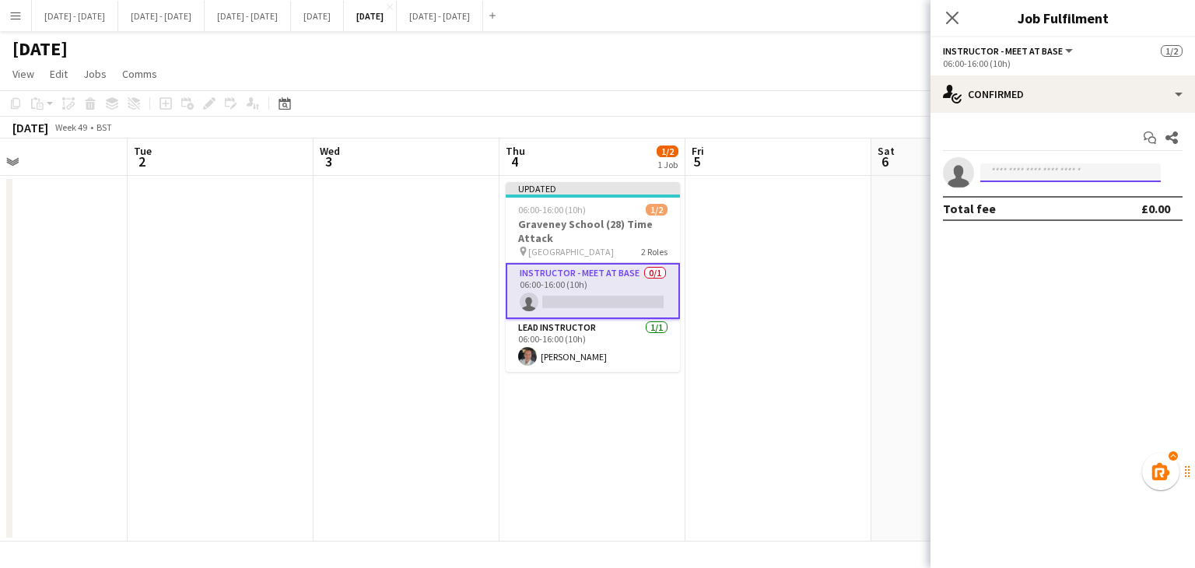
click at [1013, 176] on input at bounding box center [1070, 172] width 180 height 19
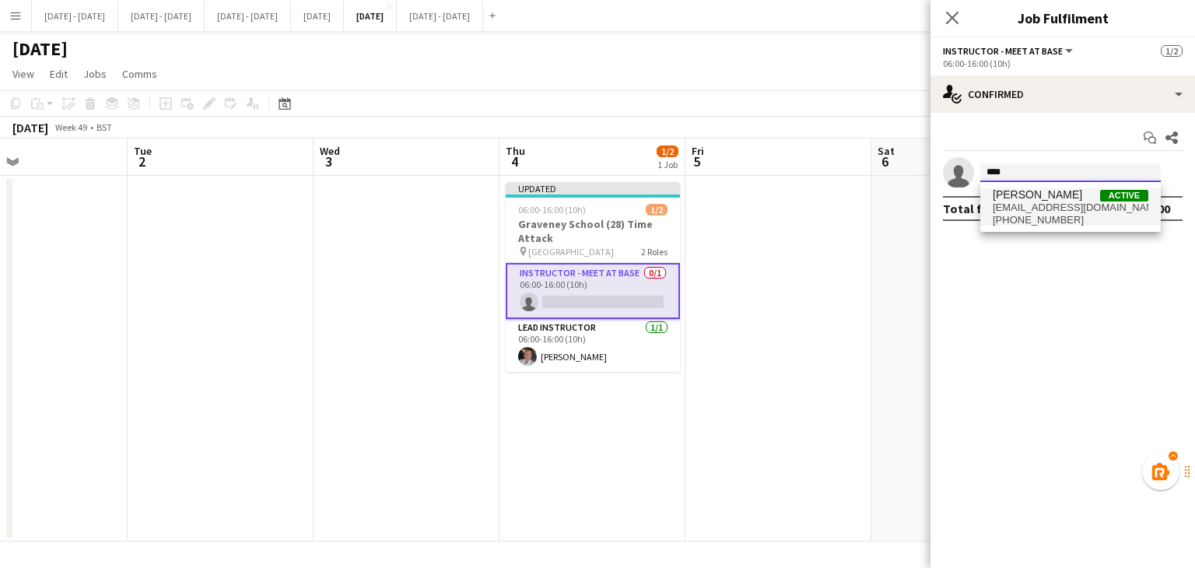
type input "****"
click at [1024, 202] on span "[EMAIL_ADDRESS][DOMAIN_NAME]" at bounding box center [1070, 207] width 156 height 12
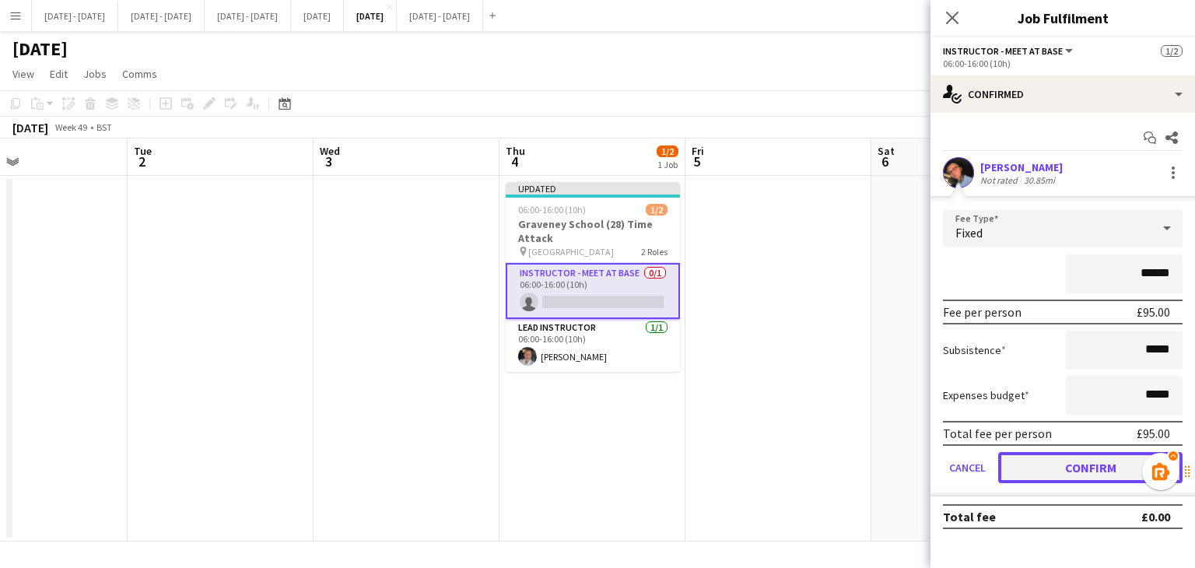
drag, startPoint x: 1074, startPoint y: 470, endPoint x: 1049, endPoint y: 432, distance: 44.9
click at [1073, 470] on button "Confirm" at bounding box center [1090, 467] width 184 height 31
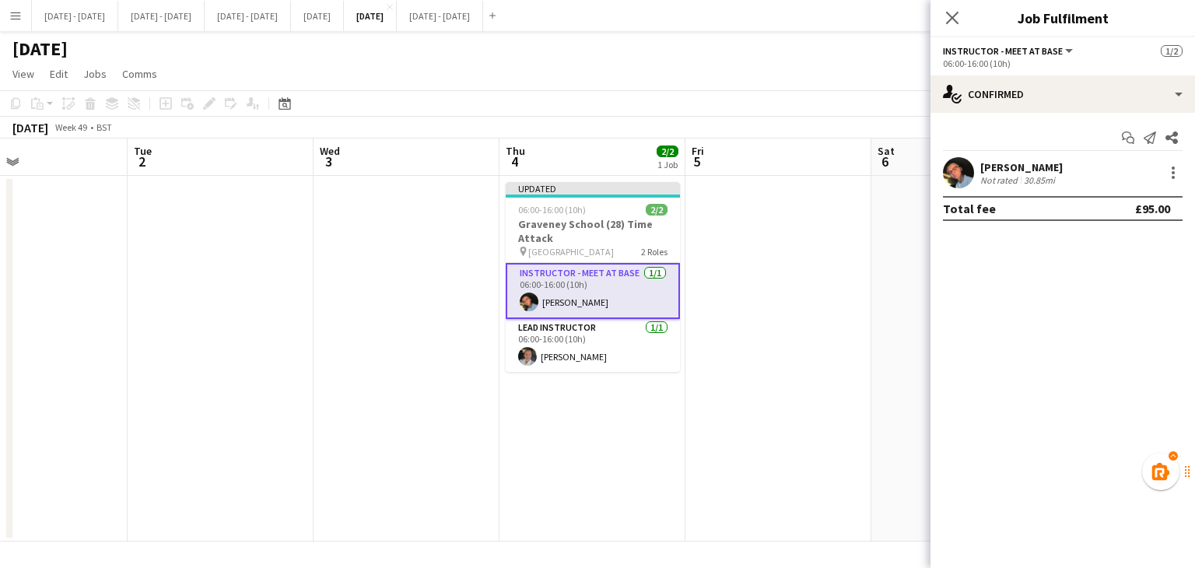
drag, startPoint x: 958, startPoint y: 24, endPoint x: 898, endPoint y: 58, distance: 68.6
click at [957, 24] on icon "Close pop-in" at bounding box center [952, 18] width 12 height 12
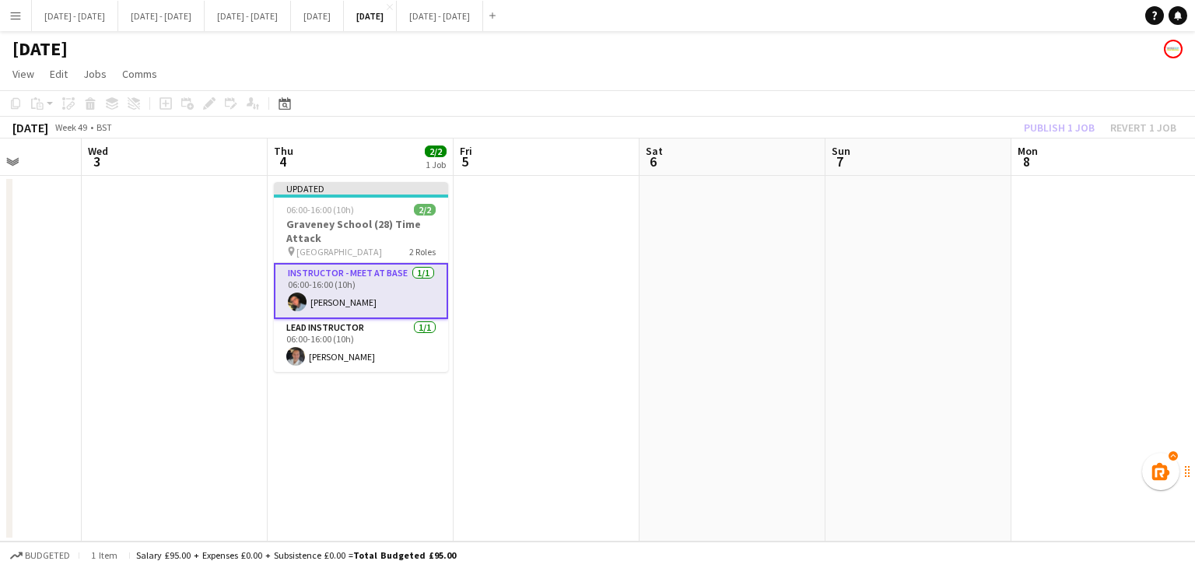
scroll to position [0, 487]
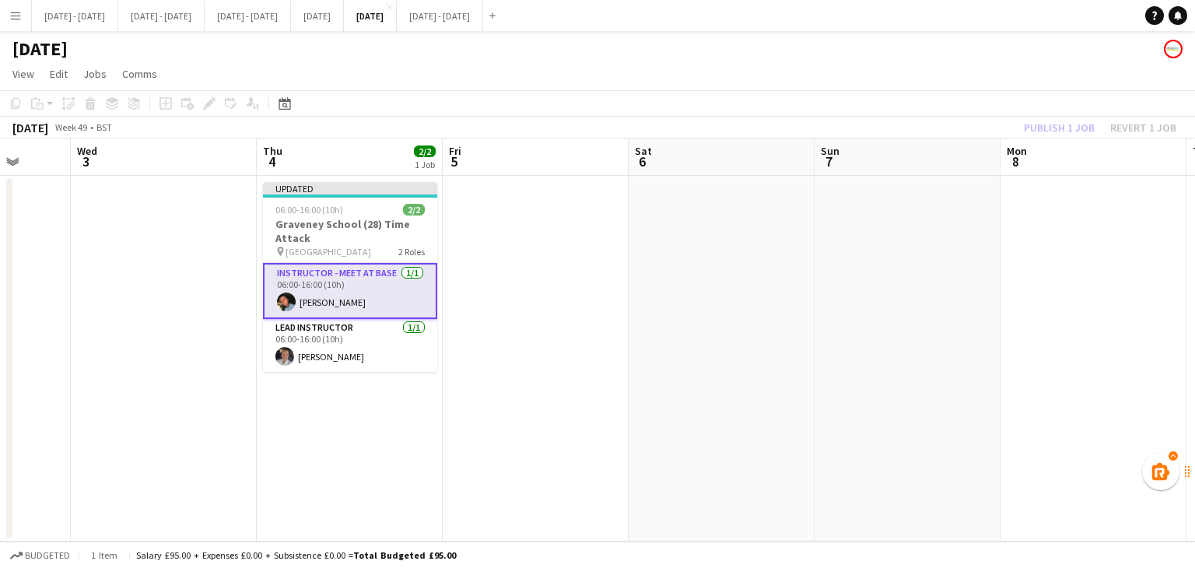
drag, startPoint x: 947, startPoint y: 350, endPoint x: 704, endPoint y: 359, distance: 242.8
click at [704, 359] on app-calendar-viewport "Sun 30 Mon 1 Tue 2 Wed 3 Thu 4 2/2 1 Job Fri 5 Sat 6 Sun 7 Mon 8 Tue 9 Wed 10 T…" at bounding box center [597, 339] width 1195 height 403
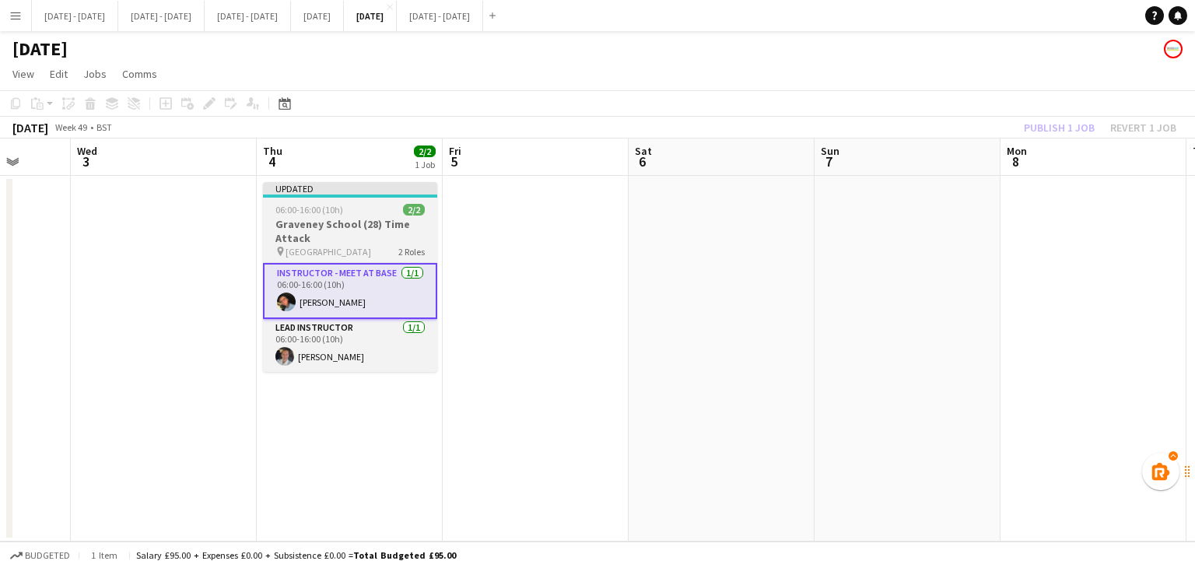
click at [371, 231] on h3 "Graveney School (28) Time Attack" at bounding box center [350, 231] width 174 height 28
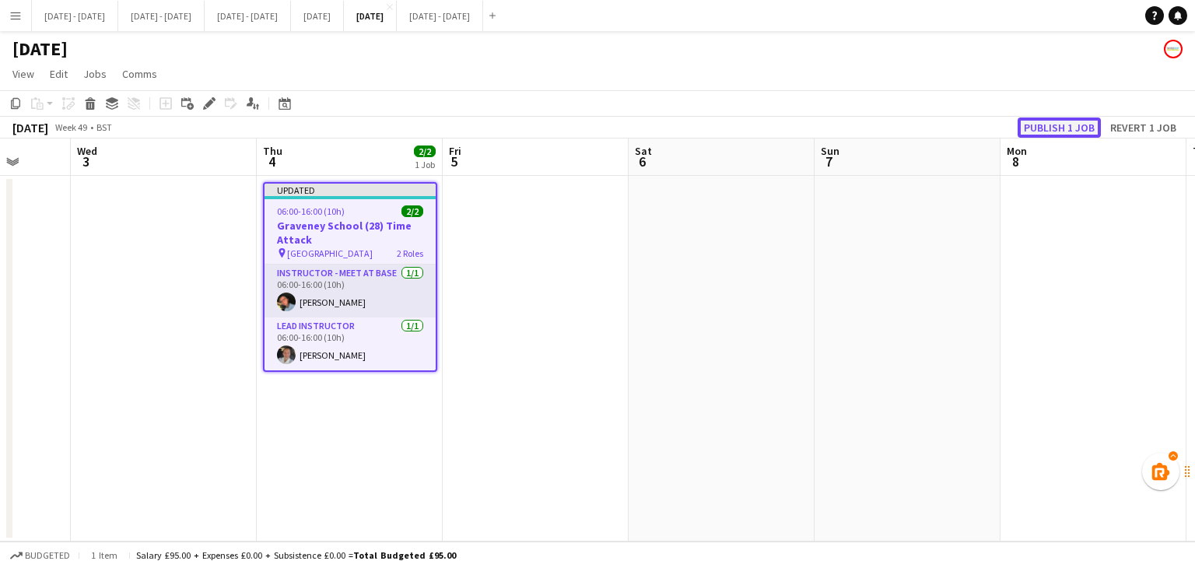
click at [1077, 121] on button "Publish 1 job" at bounding box center [1058, 127] width 83 height 20
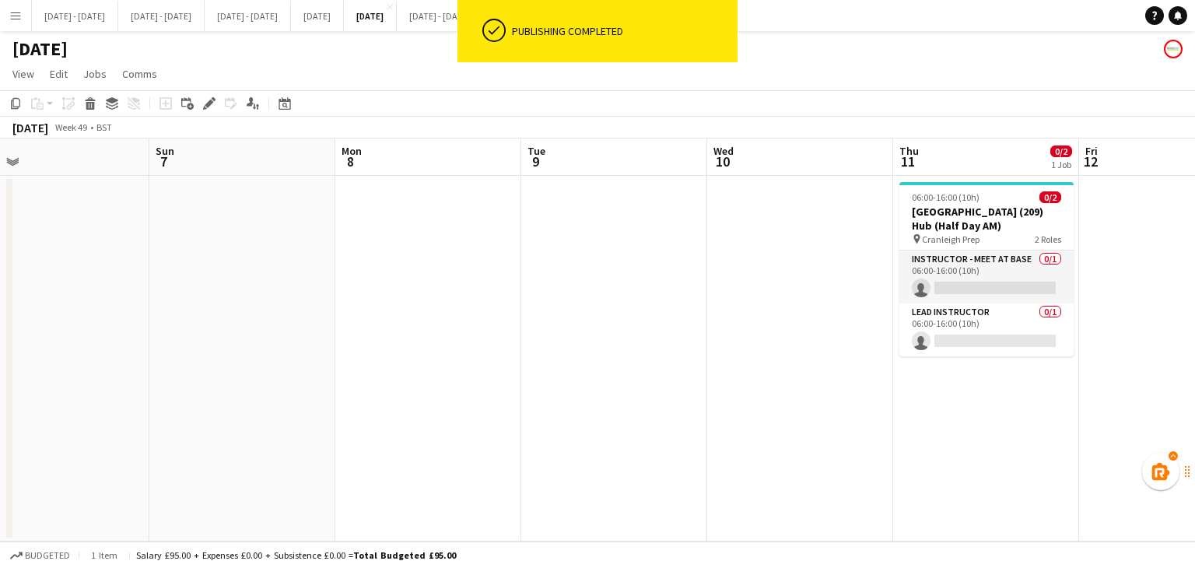
drag, startPoint x: 697, startPoint y: 278, endPoint x: 53, endPoint y: 306, distance: 644.6
click at [33, 313] on app-calendar-viewport "Wed 3 Thu 4 2/2 1 Job Fri 5 Sat 6 Sun 7 Mon 8 Tue 9 Wed 10 Thu 11 0/2 1 Job Fri…" at bounding box center [597, 339] width 1195 height 403
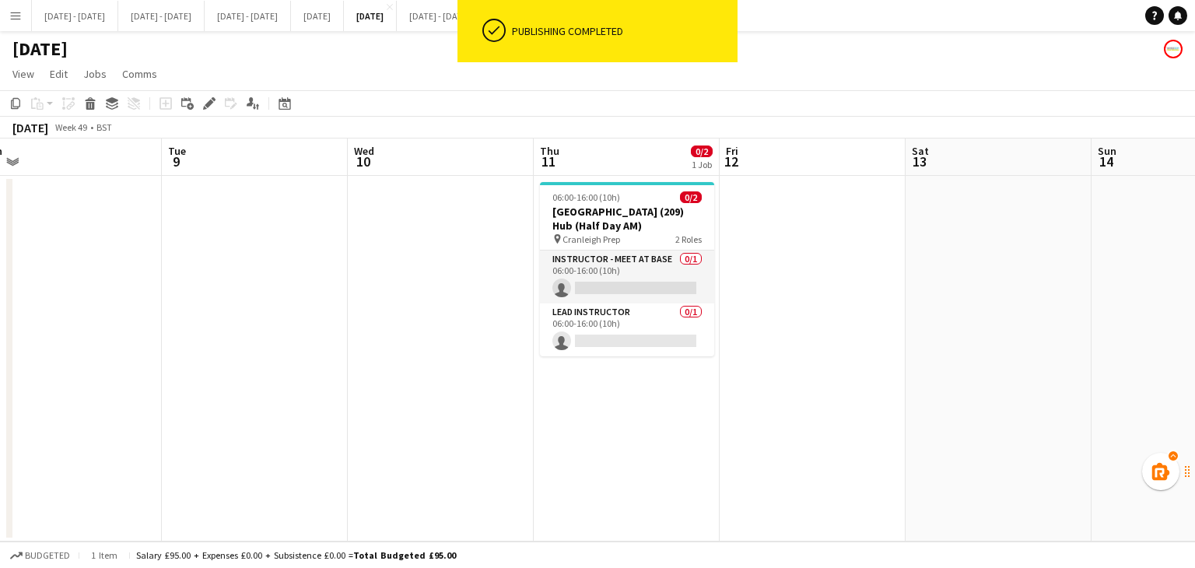
scroll to position [0, 495]
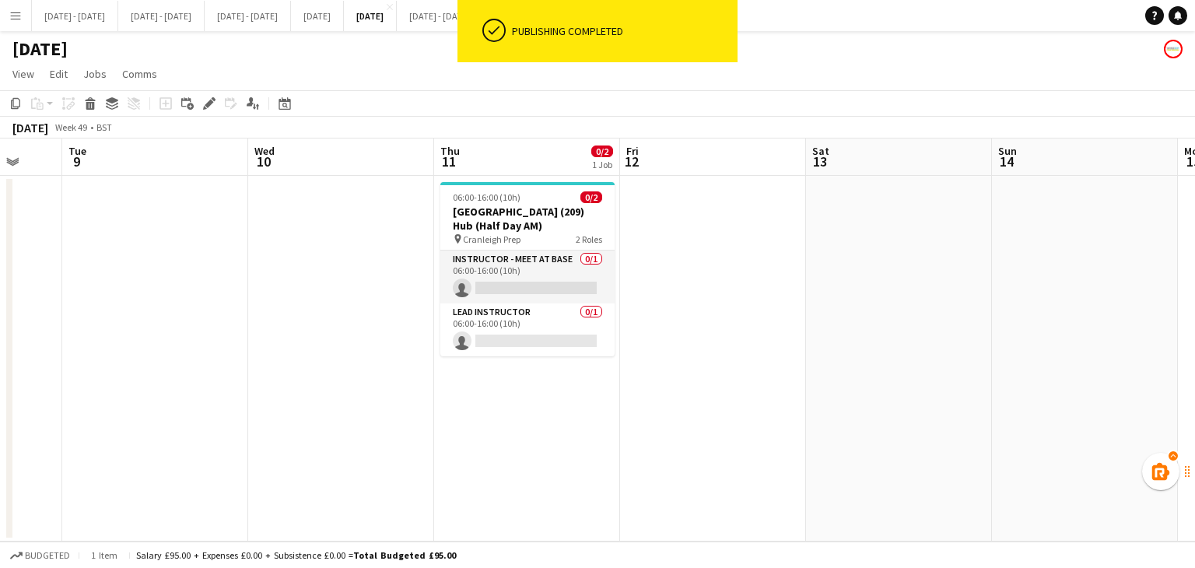
drag, startPoint x: 958, startPoint y: 415, endPoint x: 498, endPoint y: 422, distance: 460.5
click at [498, 422] on app-calendar-viewport "Sat 6 Sun 7 Mon 8 Tue 9 Wed 10 Thu 11 0/2 1 Job Fri 12 Sat 13 Sun 14 Mon 15 Tue…" at bounding box center [597, 339] width 1195 height 403
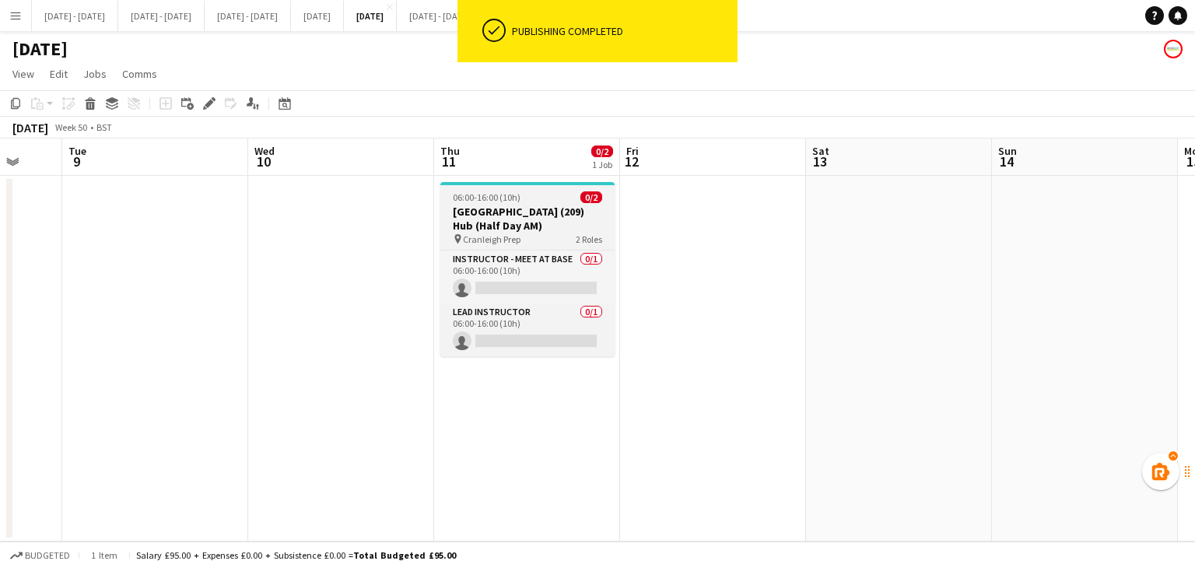
click at [561, 233] on div "pin Cranleigh Prep 2 Roles" at bounding box center [527, 239] width 174 height 12
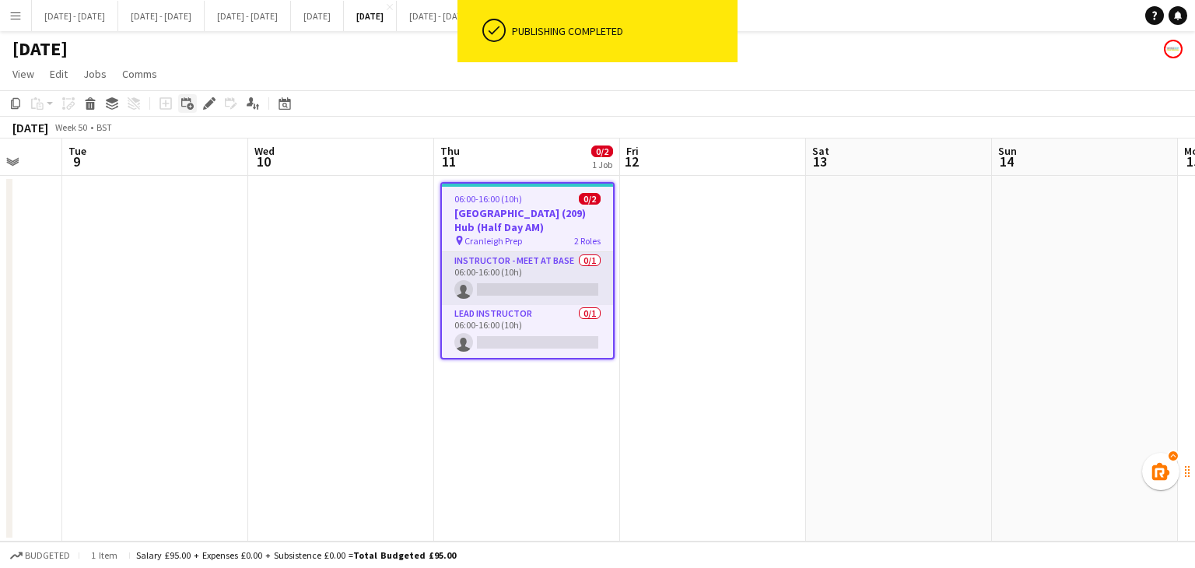
drag, startPoint x: 205, startPoint y: 105, endPoint x: 190, endPoint y: 100, distance: 15.5
click at [205, 107] on g at bounding box center [209, 103] width 12 height 12
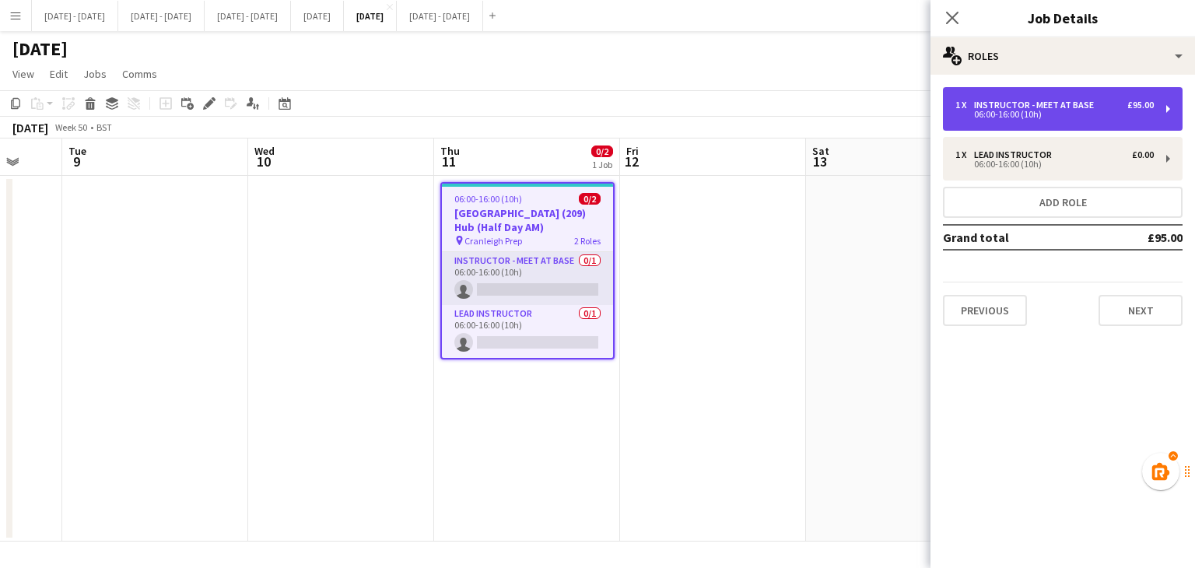
click at [1074, 110] on div "06:00-16:00 (10h)" at bounding box center [1054, 114] width 198 height 8
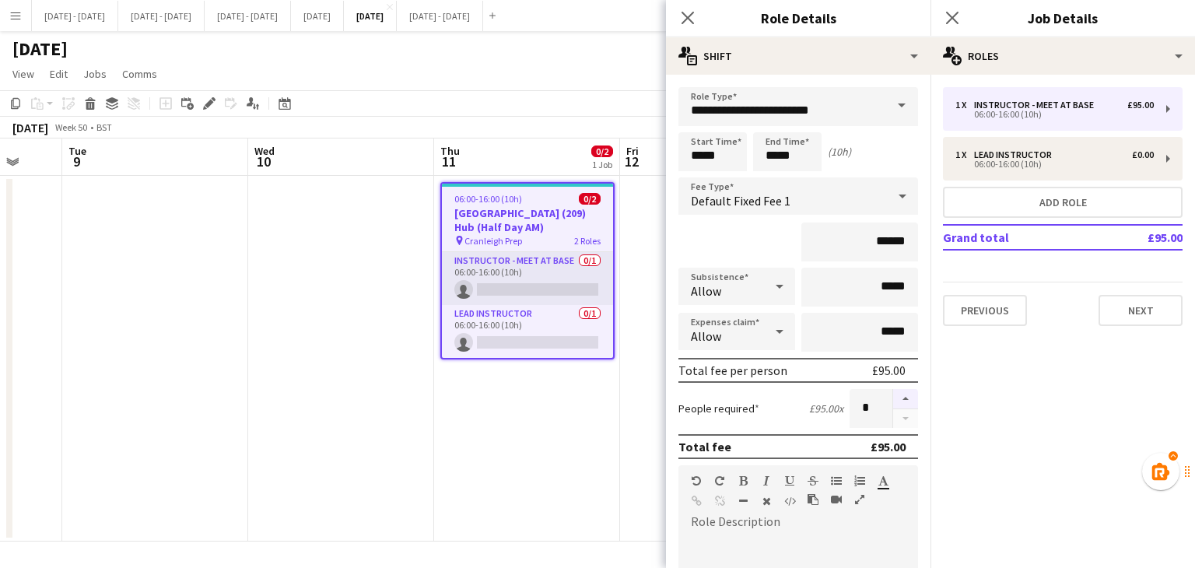
click at [900, 394] on button "button" at bounding box center [905, 399] width 25 height 20
click at [901, 394] on button "button" at bounding box center [905, 399] width 25 height 20
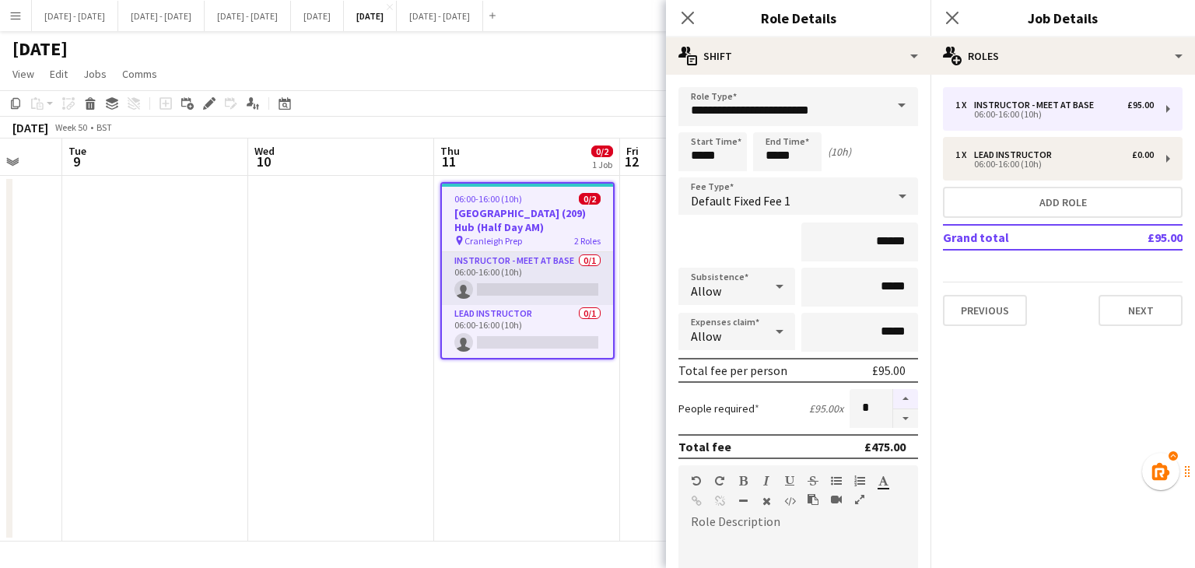
type input "*"
click at [689, 19] on icon at bounding box center [687, 17] width 15 height 15
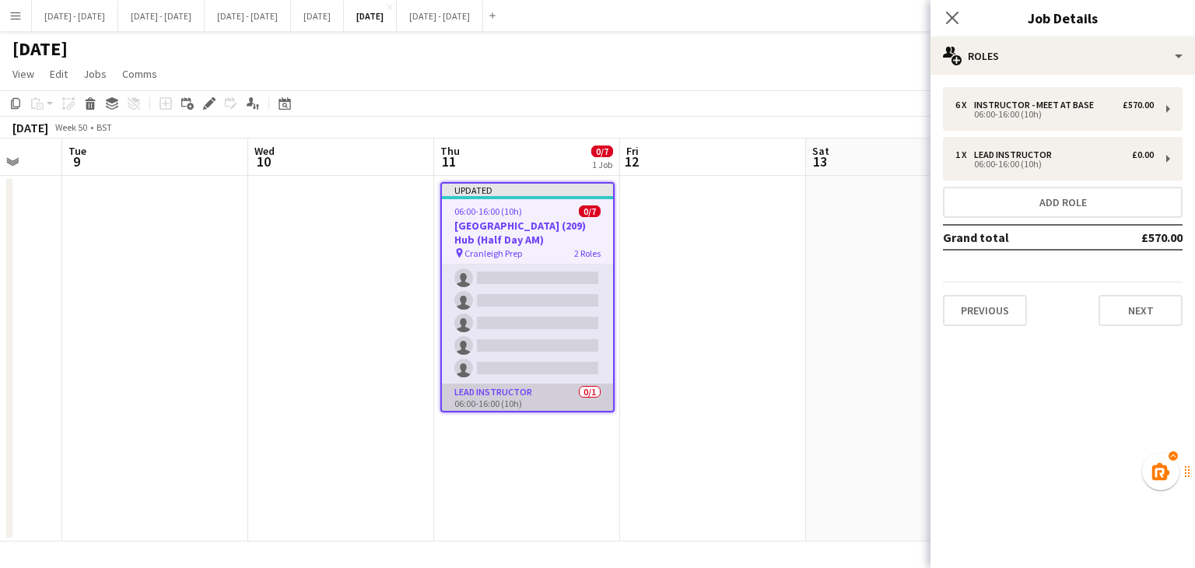
scroll to position [72, 0]
click at [506, 395] on app-card-role "Lead Instructor 0/1 06:00-16:00 (10h) single-neutral-actions" at bounding box center [527, 385] width 171 height 53
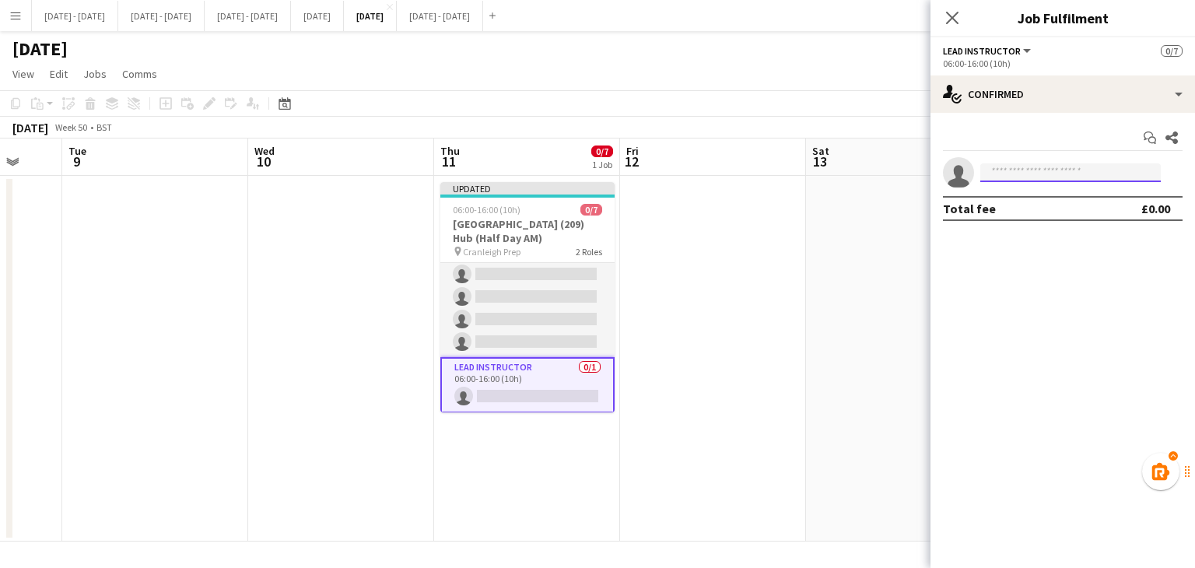
click at [1027, 168] on input at bounding box center [1070, 172] width 180 height 19
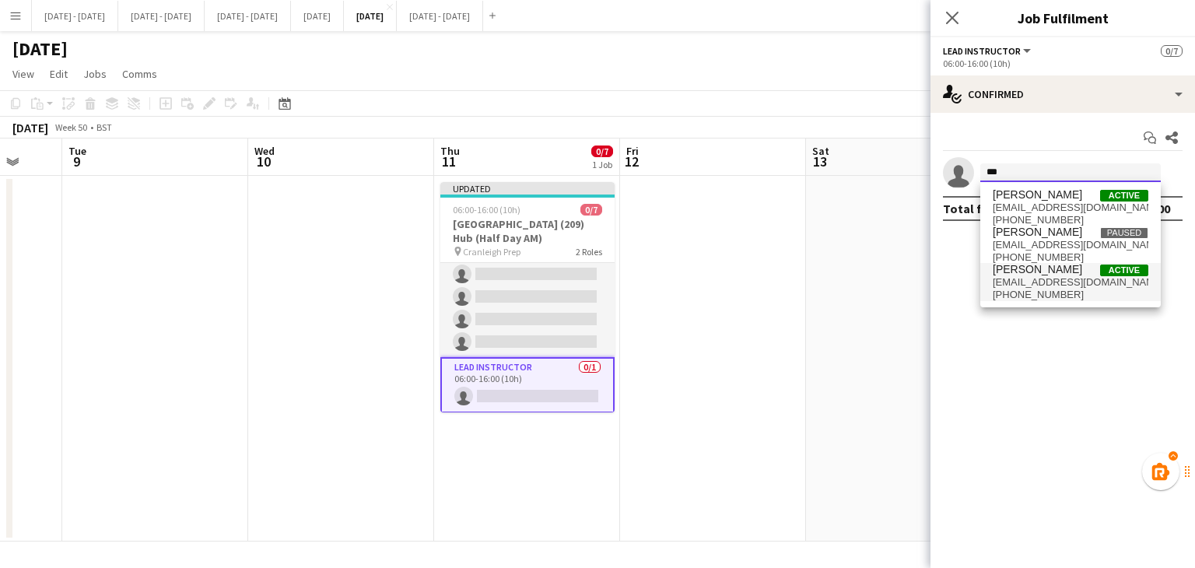
type input "***"
click at [1050, 278] on span "[EMAIL_ADDRESS][DOMAIN_NAME]" at bounding box center [1070, 282] width 156 height 12
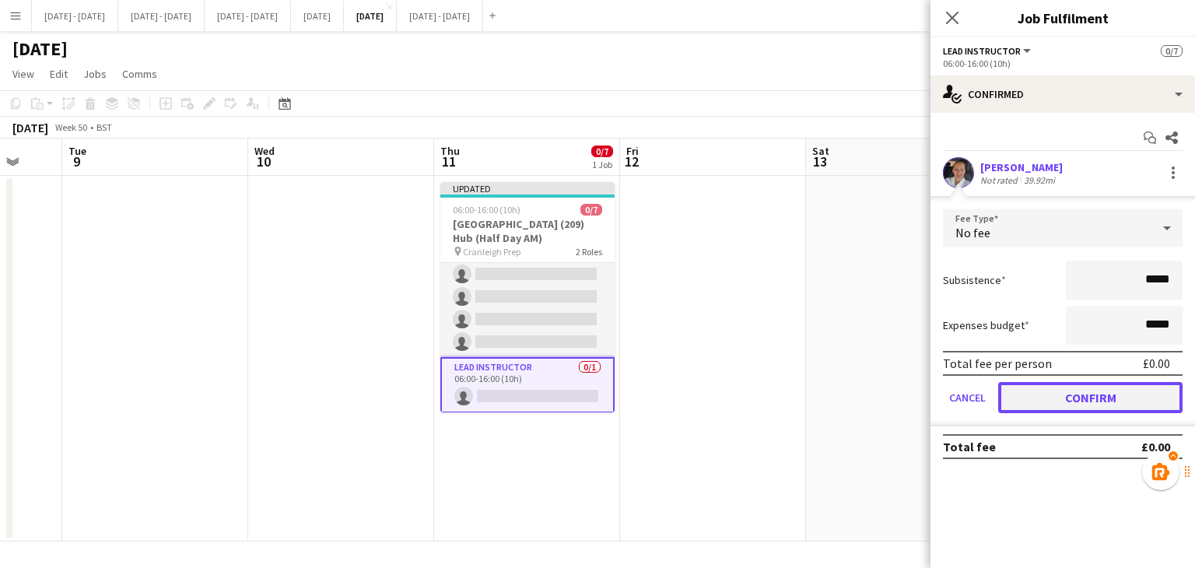
click at [1109, 393] on button "Confirm" at bounding box center [1090, 397] width 184 height 31
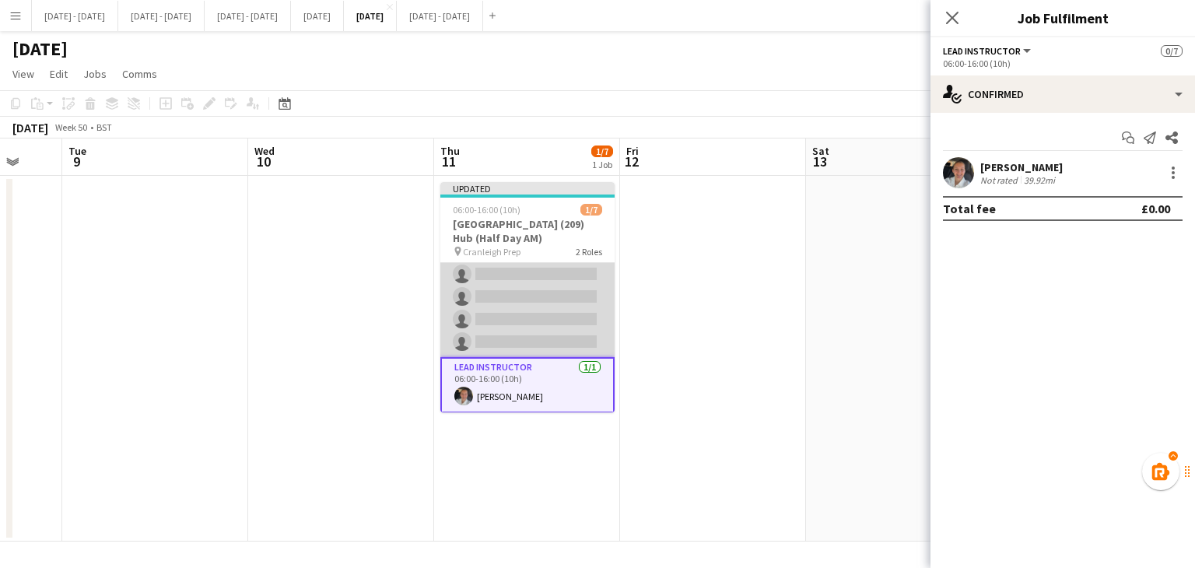
click at [537, 268] on app-card-role "Instructor - Meet at Base 0/6 06:00-16:00 (10h) single-neutral-actions single-n…" at bounding box center [527, 274] width 174 height 166
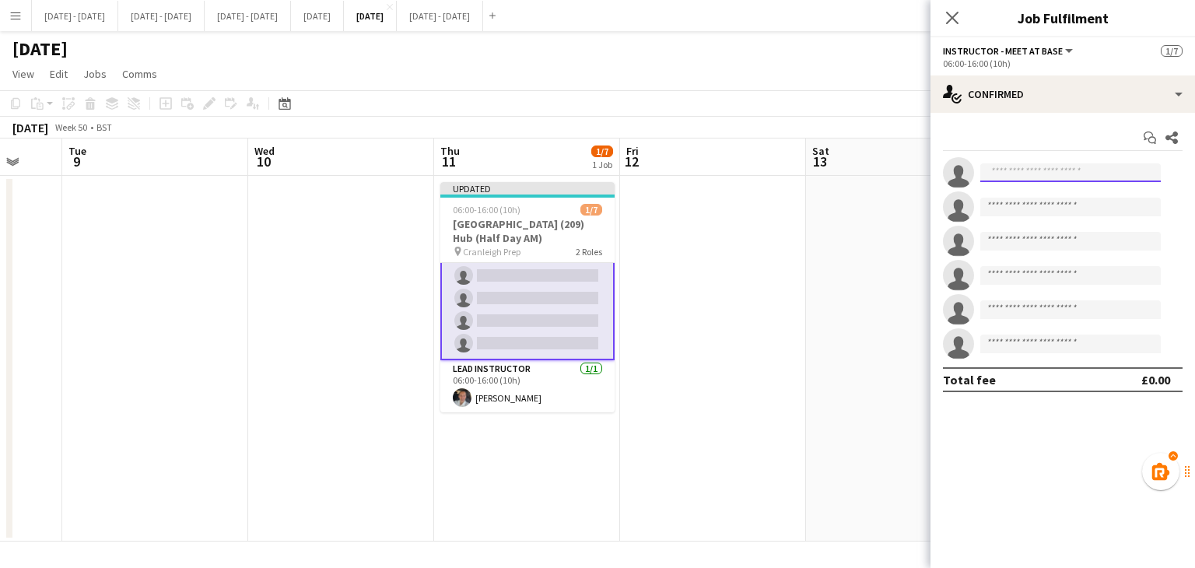
click at [1008, 170] on input at bounding box center [1070, 172] width 180 height 19
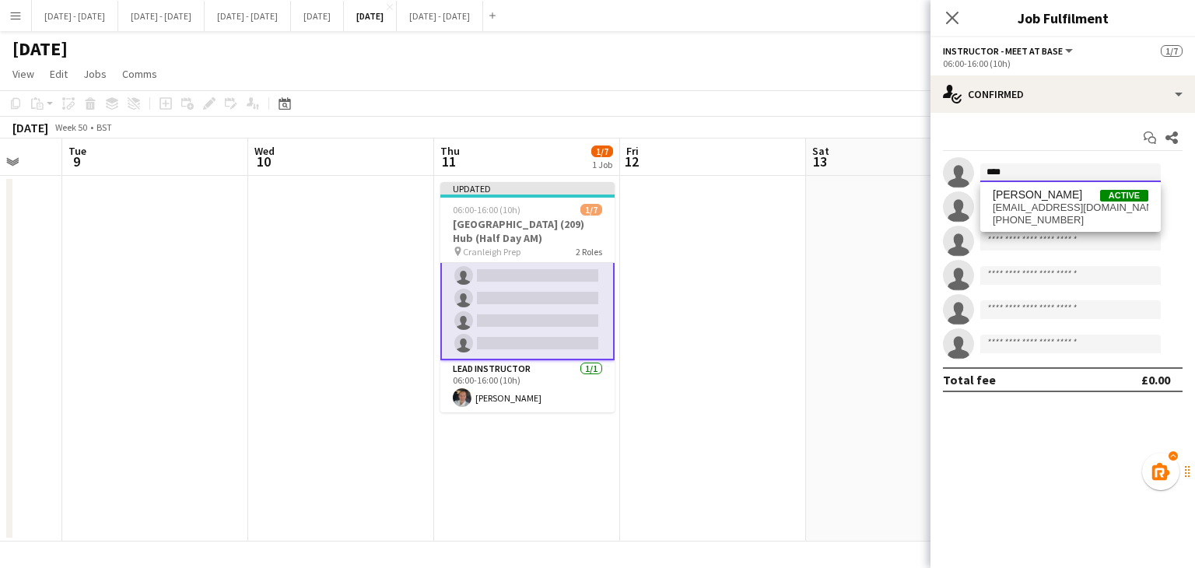
click at [1049, 182] on body "Menu Boards Boards Boards All jobs Status Workforce Workforce My Workforce Recr…" at bounding box center [597, 284] width 1195 height 568
type input "****"
click at [1046, 194] on span "[PERSON_NAME]" at bounding box center [1036, 194] width 89 height 13
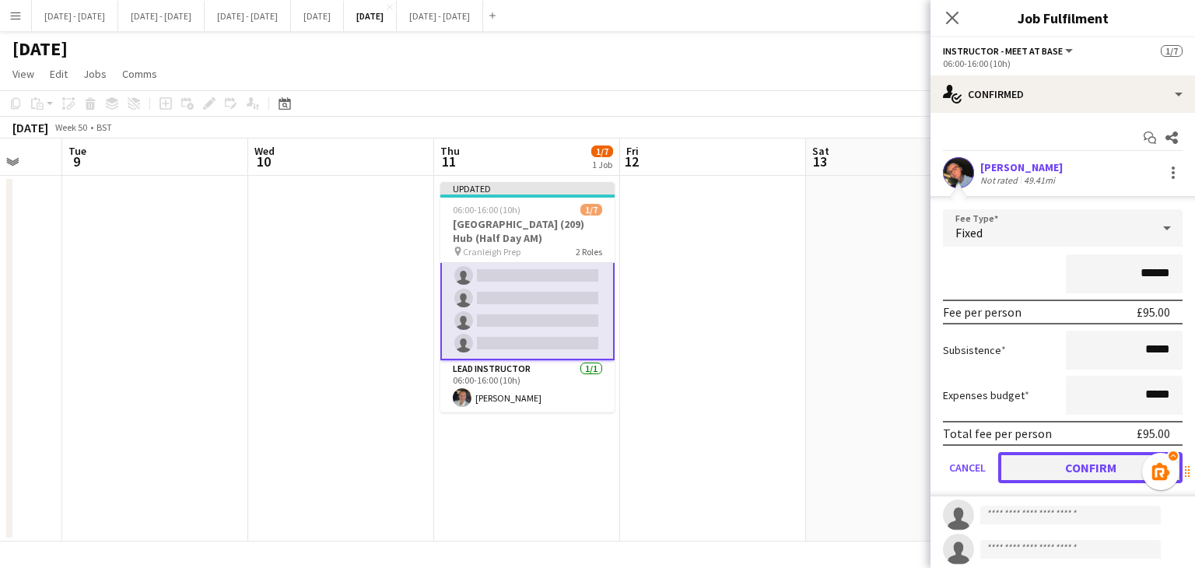
click at [1081, 460] on button "Confirm" at bounding box center [1090, 467] width 184 height 31
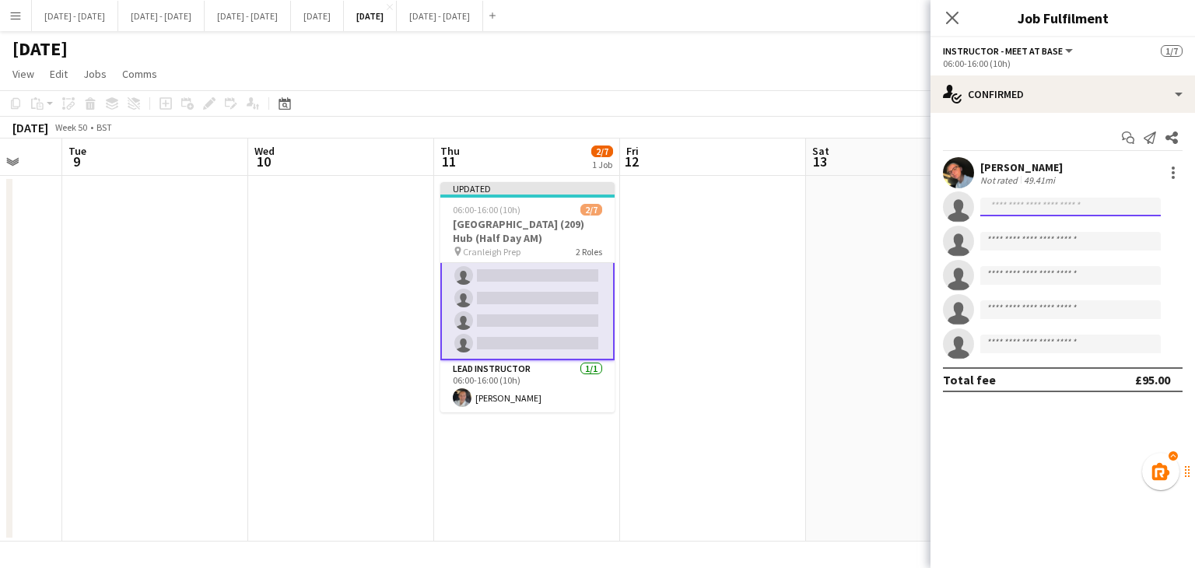
click at [1031, 208] on input at bounding box center [1070, 207] width 180 height 19
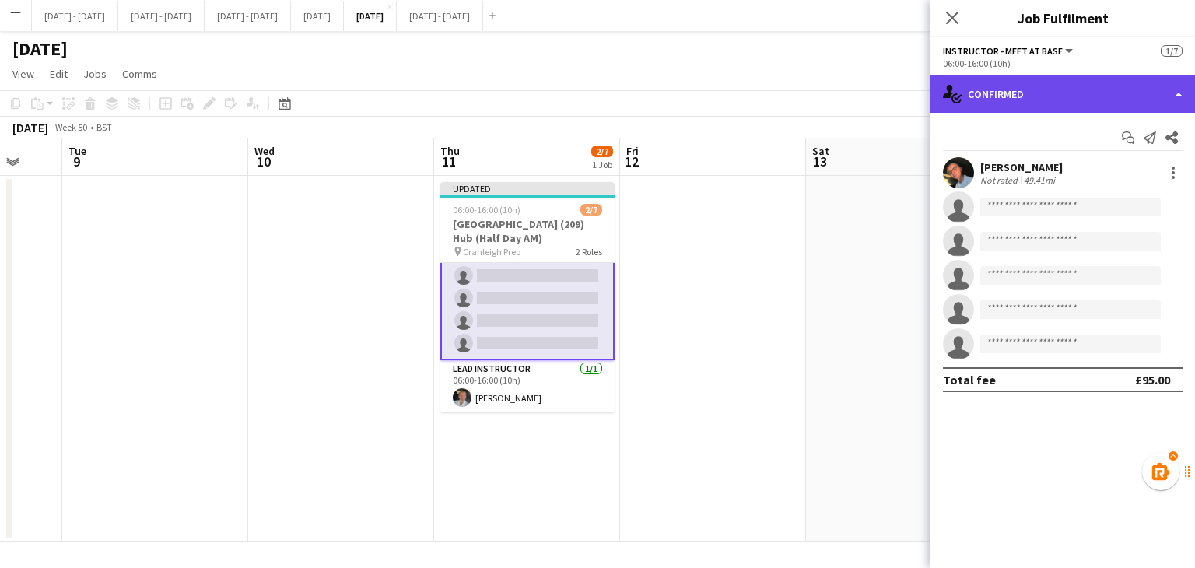
click at [1096, 100] on div "single-neutral-actions-check-2 Confirmed" at bounding box center [1062, 93] width 264 height 37
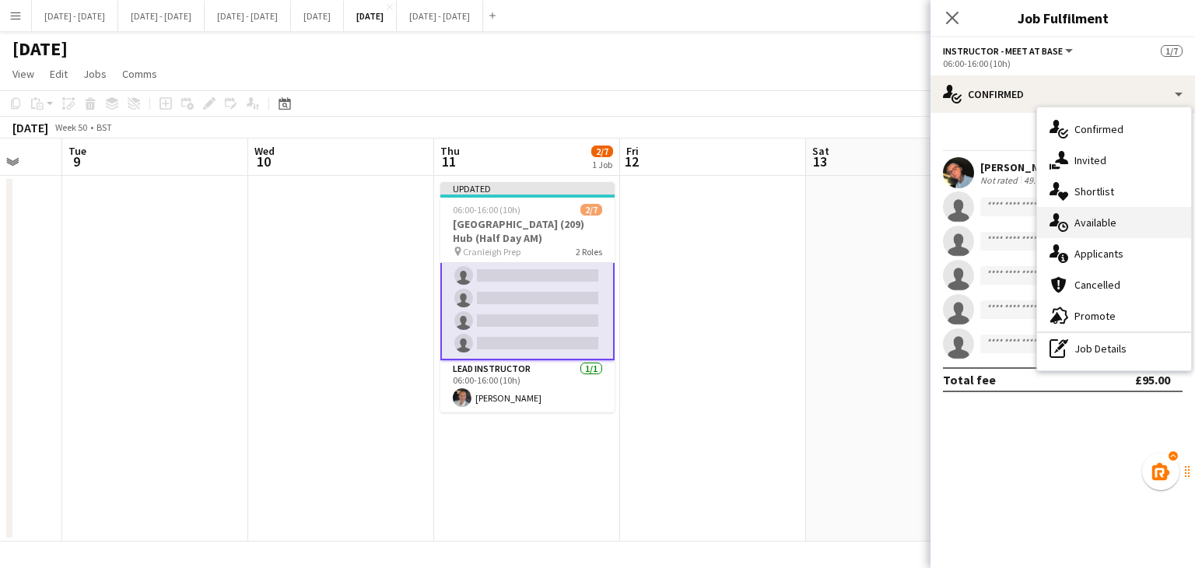
click at [1095, 219] on span "Available" at bounding box center [1095, 222] width 42 height 14
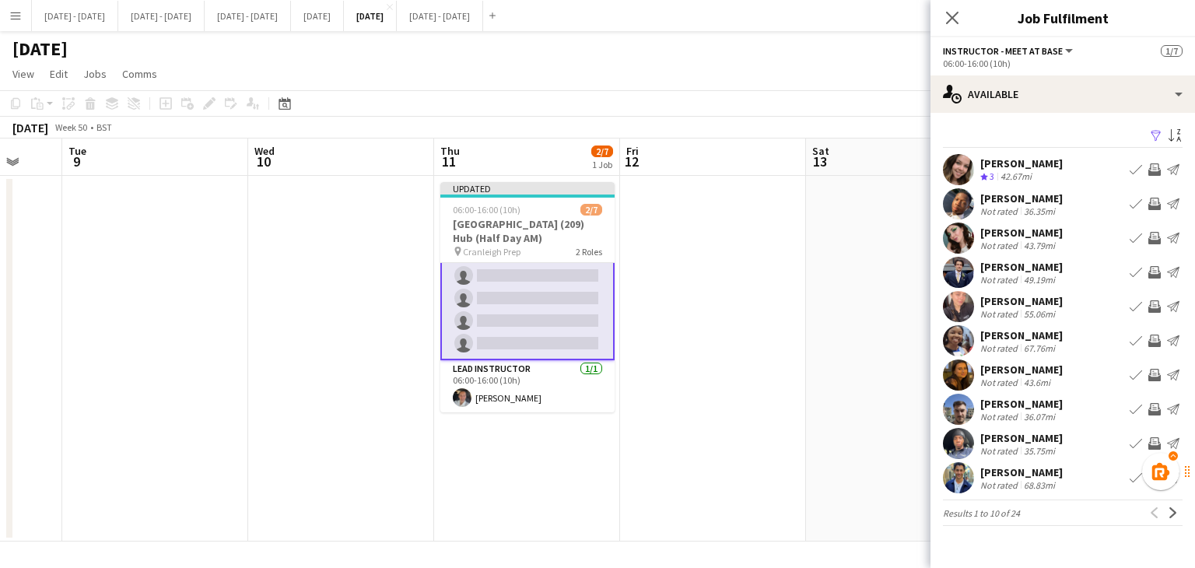
click at [1132, 238] on app-icon "Book crew" at bounding box center [1135, 238] width 12 height 12
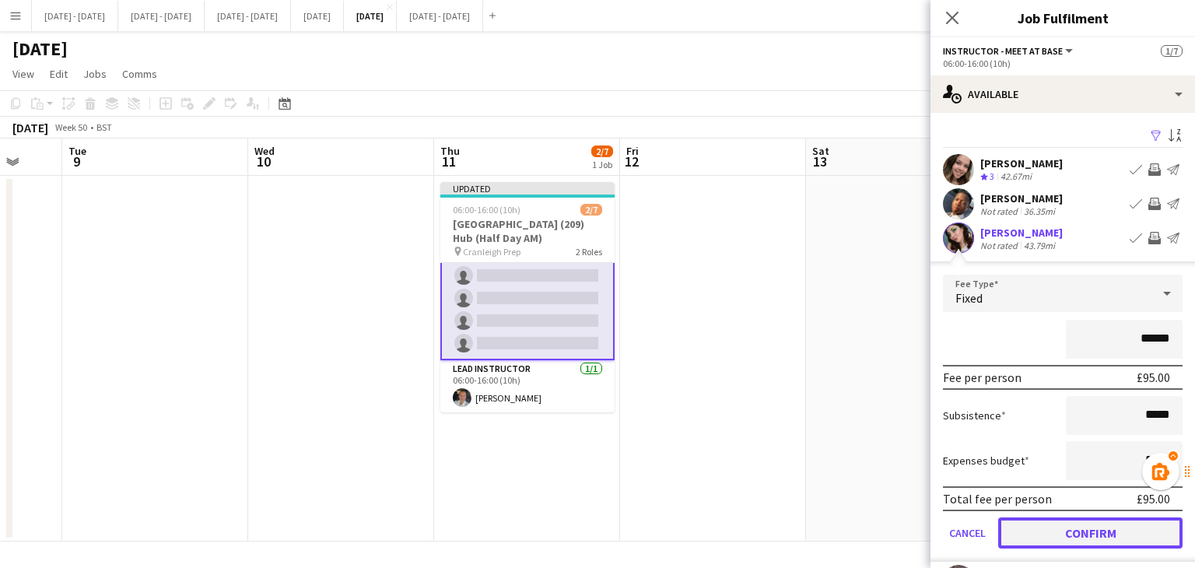
click at [1095, 534] on button "Confirm" at bounding box center [1090, 532] width 184 height 31
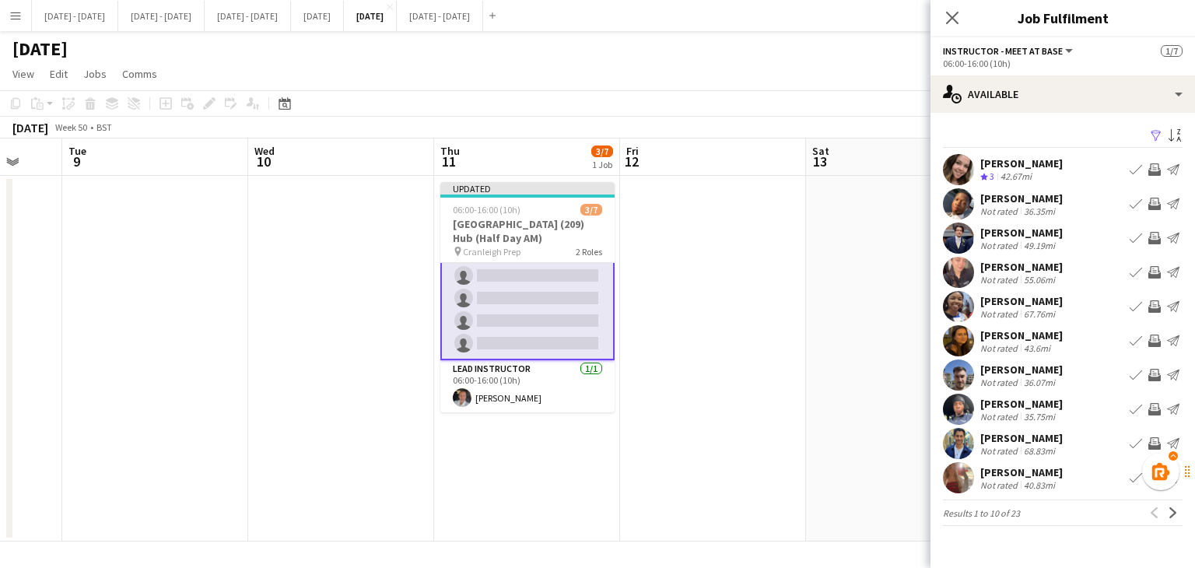
click at [1131, 338] on app-icon "Book crew" at bounding box center [1135, 340] width 12 height 12
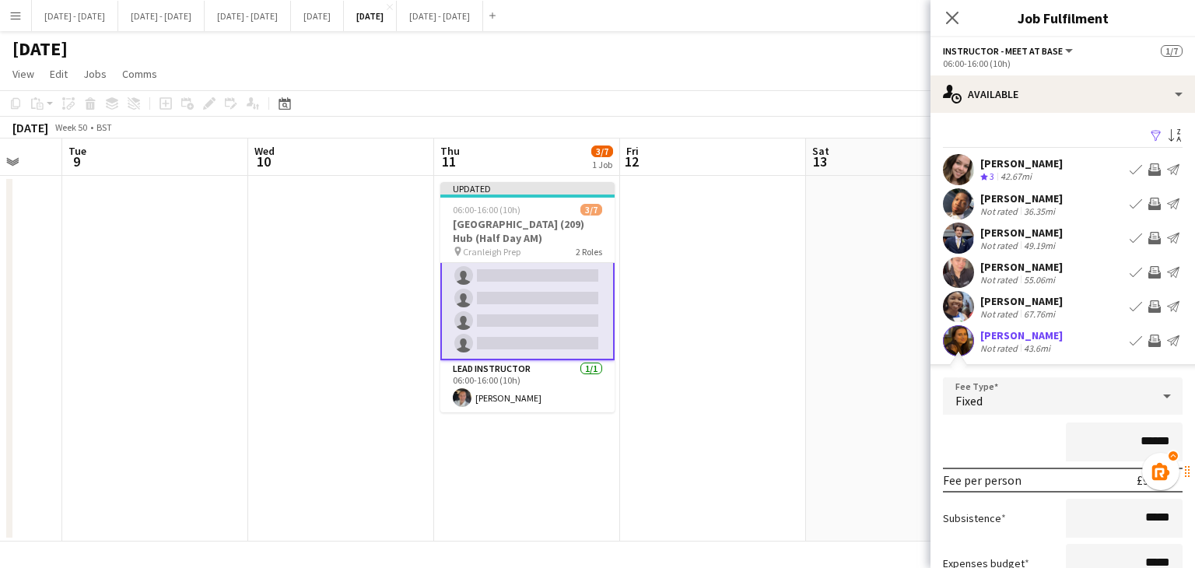
scroll to position [156, 0]
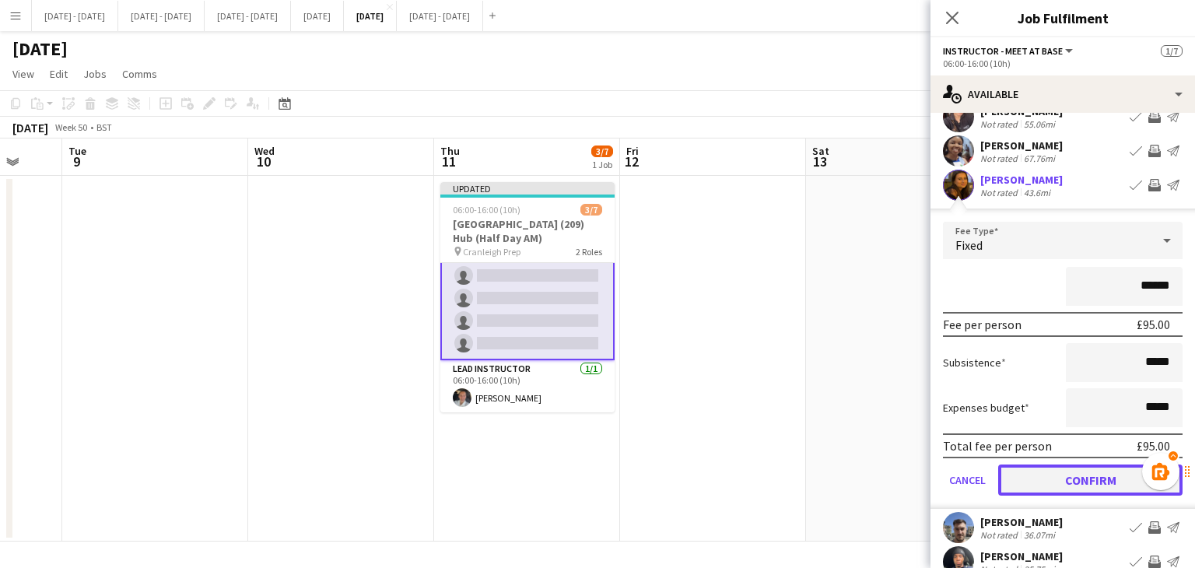
click at [1092, 477] on button "Confirm" at bounding box center [1090, 479] width 184 height 31
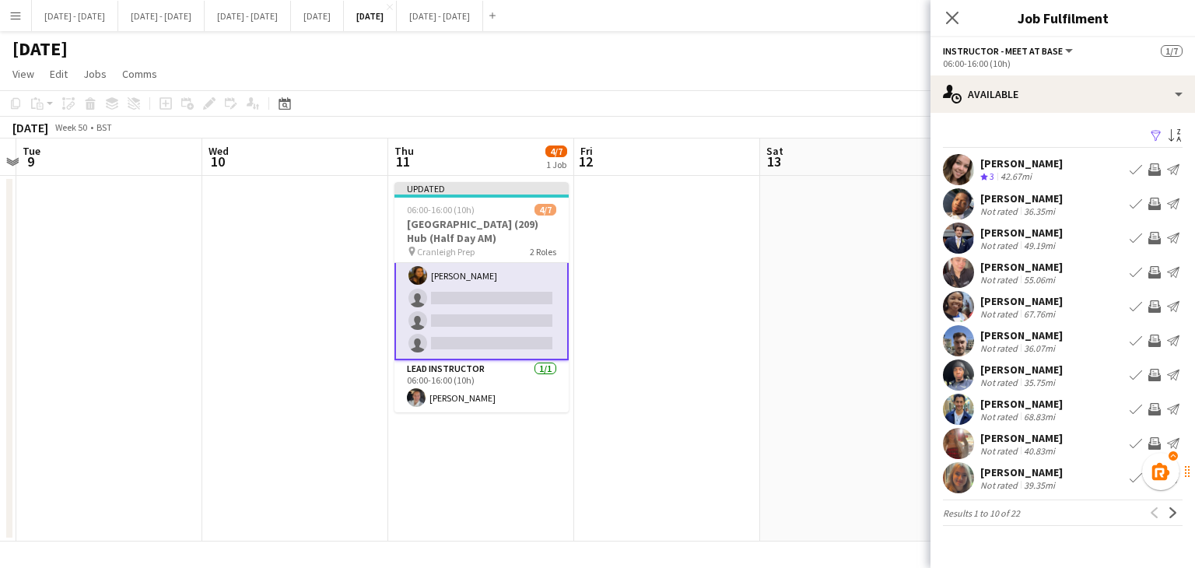
scroll to position [0, 542]
drag, startPoint x: 863, startPoint y: 429, endPoint x: 817, endPoint y: 429, distance: 46.7
click at [817, 429] on app-calendar-viewport "Sat 6 Sun 7 Mon 8 Tue 9 Wed 10 Thu 11 4/7 1 Job Fri 12 Sat 13 Sun 14 Mon 15 Tue…" at bounding box center [597, 339] width 1195 height 403
click at [1139, 340] on app-icon "Book crew" at bounding box center [1135, 340] width 12 height 12
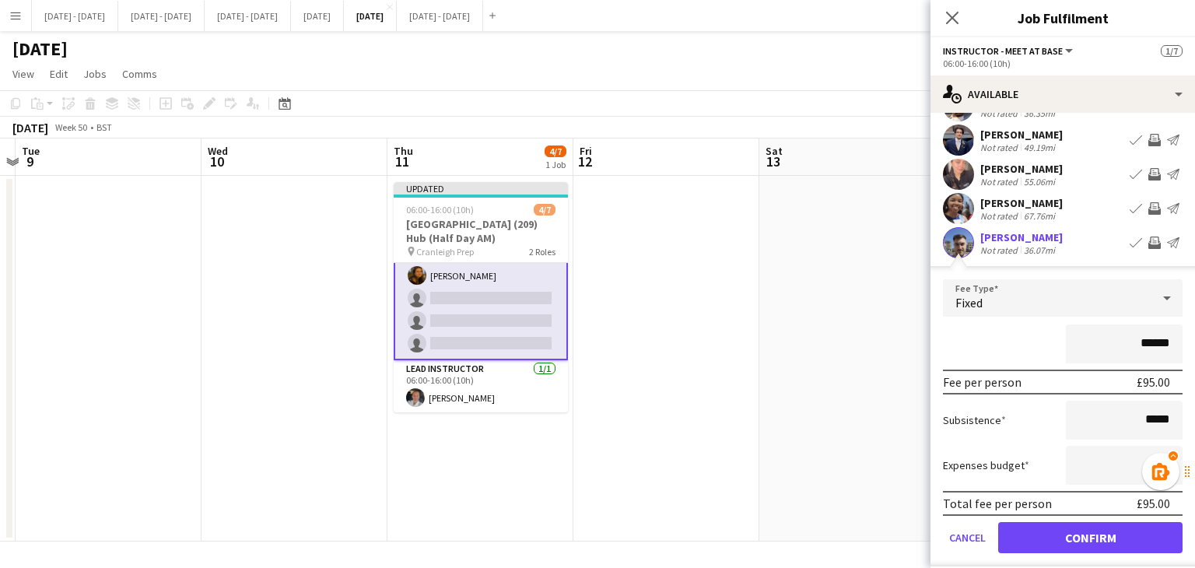
scroll to position [233, 0]
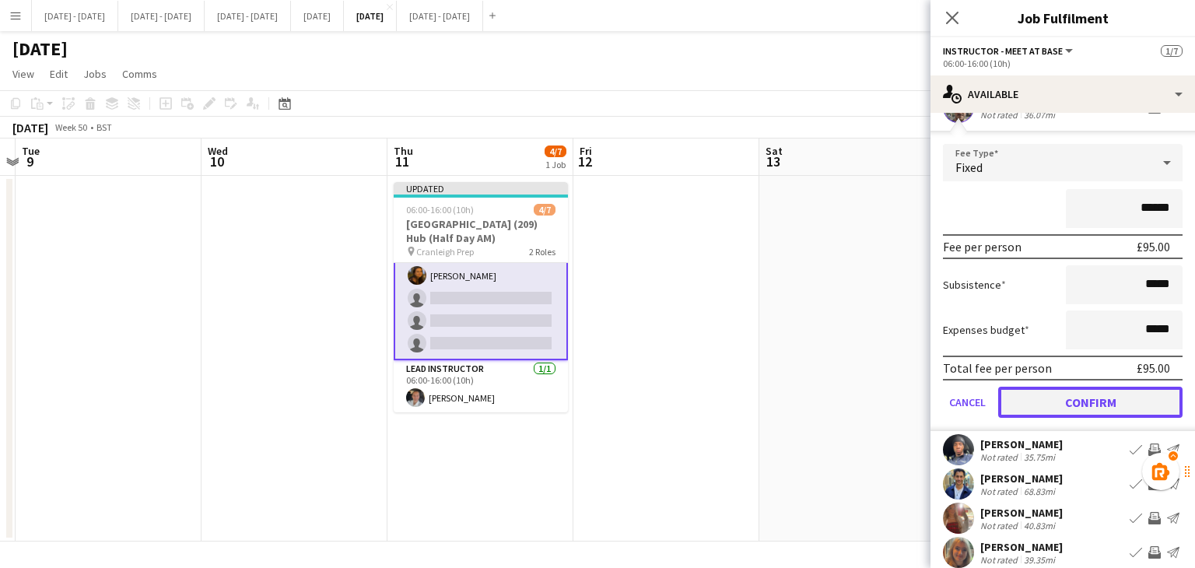
click at [1059, 408] on button "Confirm" at bounding box center [1090, 402] width 184 height 31
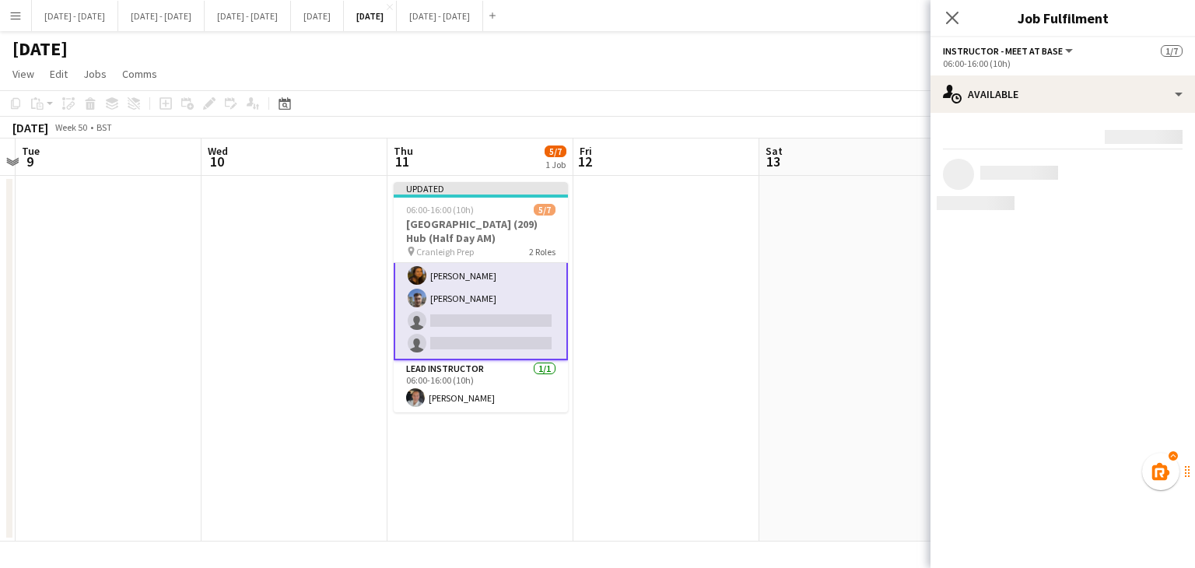
scroll to position [0, 0]
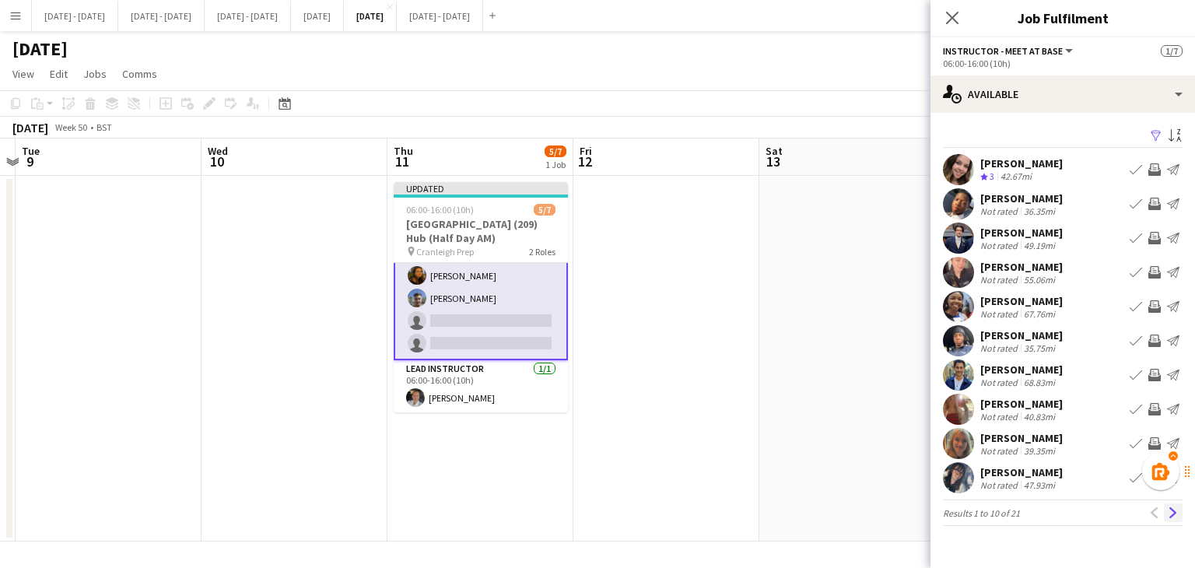
click at [1176, 509] on app-icon "Next" at bounding box center [1172, 512] width 11 height 11
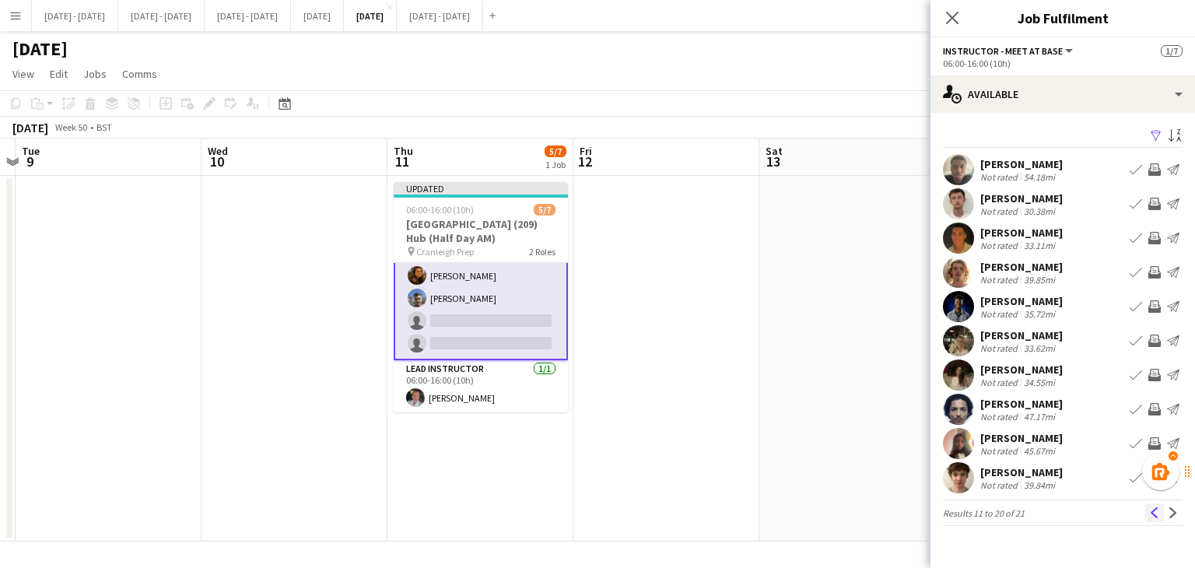
click at [1153, 516] on app-icon "Previous" at bounding box center [1154, 512] width 11 height 11
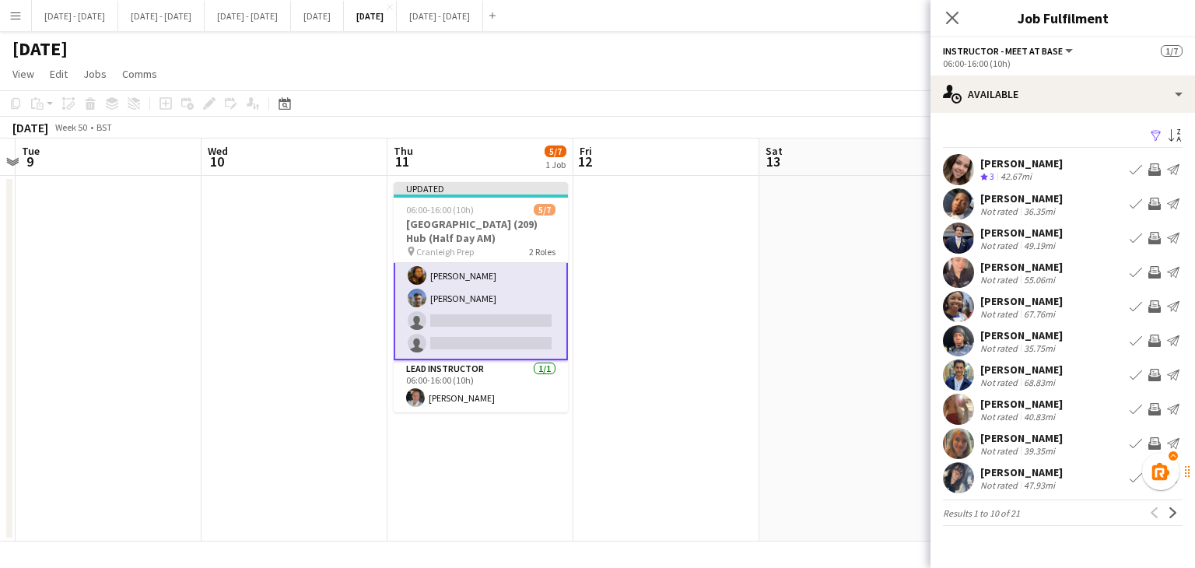
click at [1129, 167] on app-icon "Book crew" at bounding box center [1135, 169] width 12 height 12
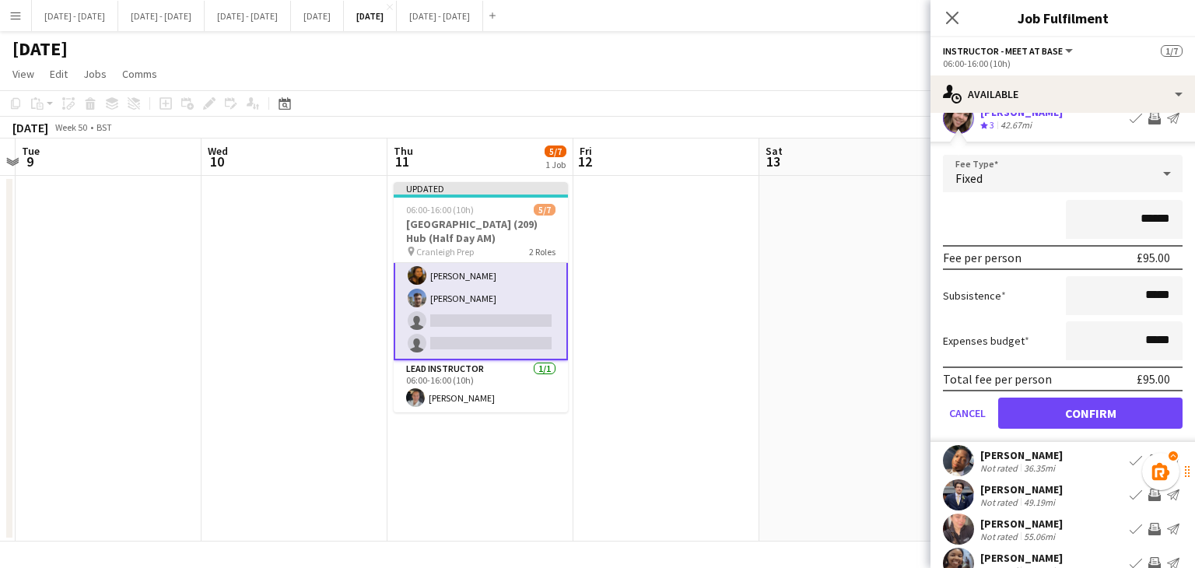
scroll to position [78, 0]
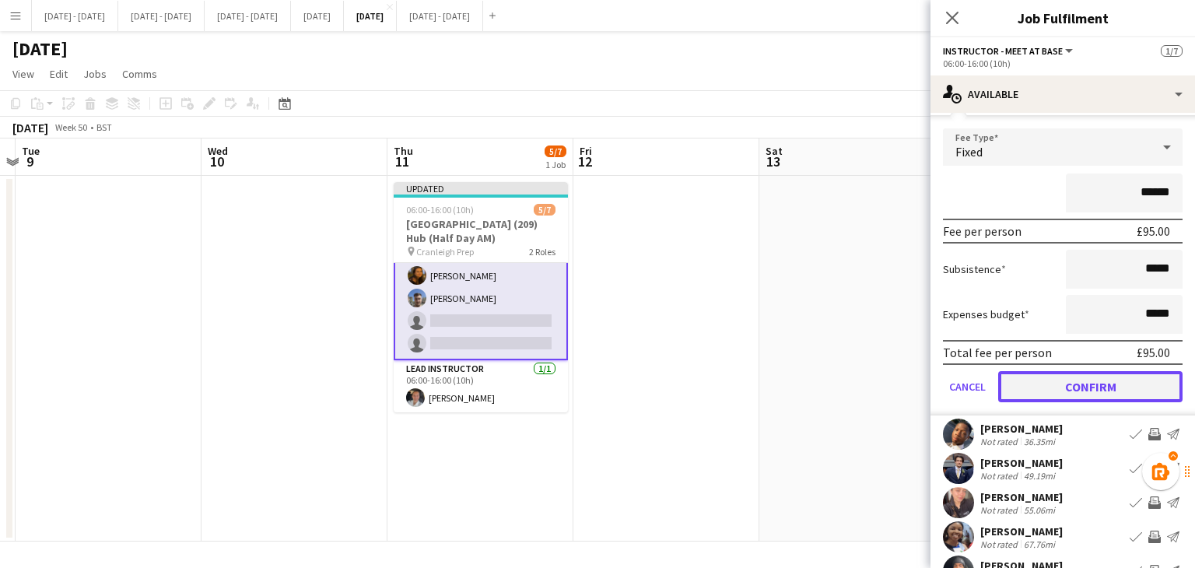
click at [1044, 377] on button "Confirm" at bounding box center [1090, 386] width 184 height 31
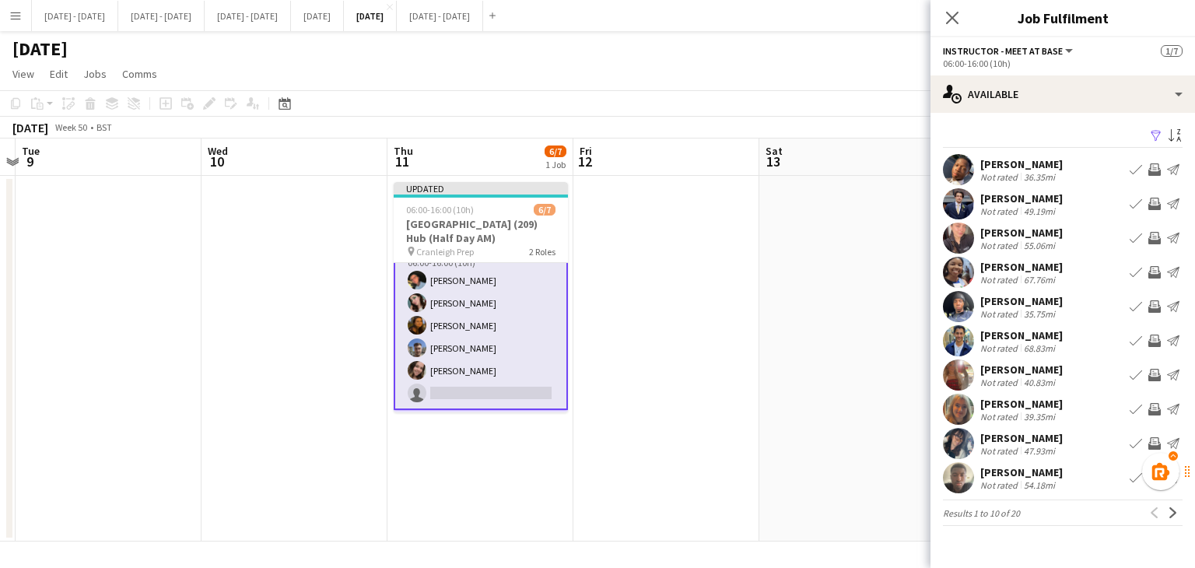
scroll to position [0, 0]
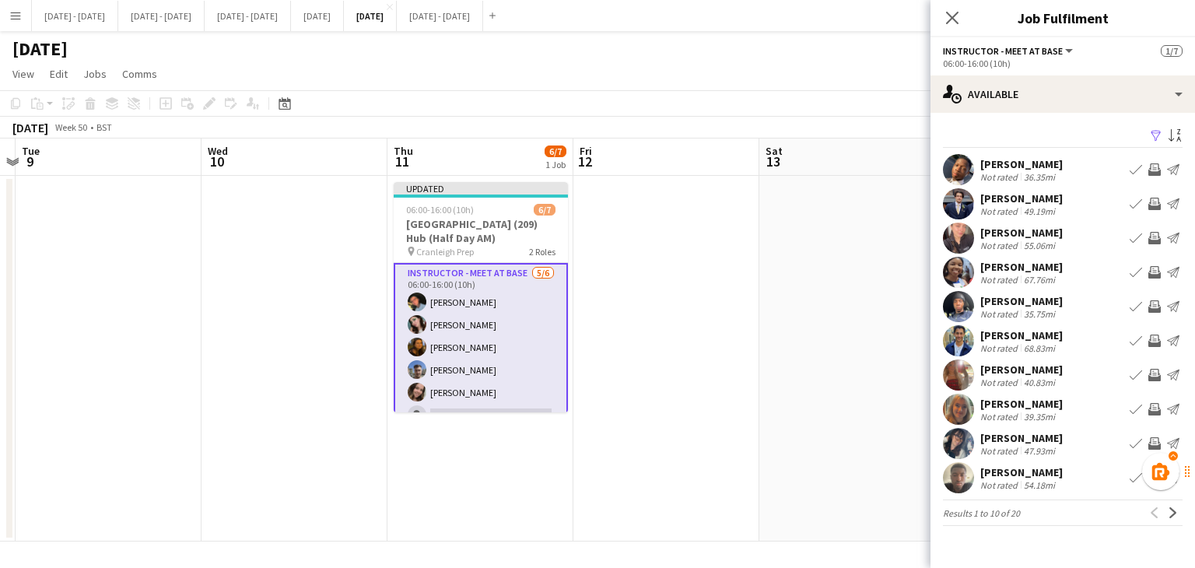
click at [1174, 509] on app-icon "Next" at bounding box center [1172, 512] width 11 height 11
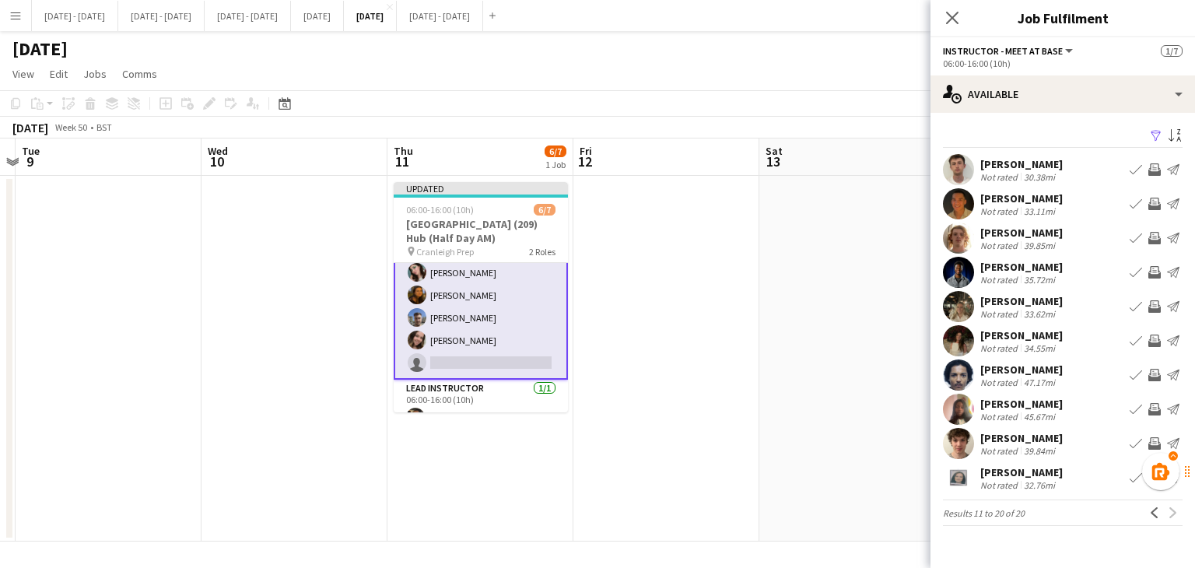
scroll to position [72, 0]
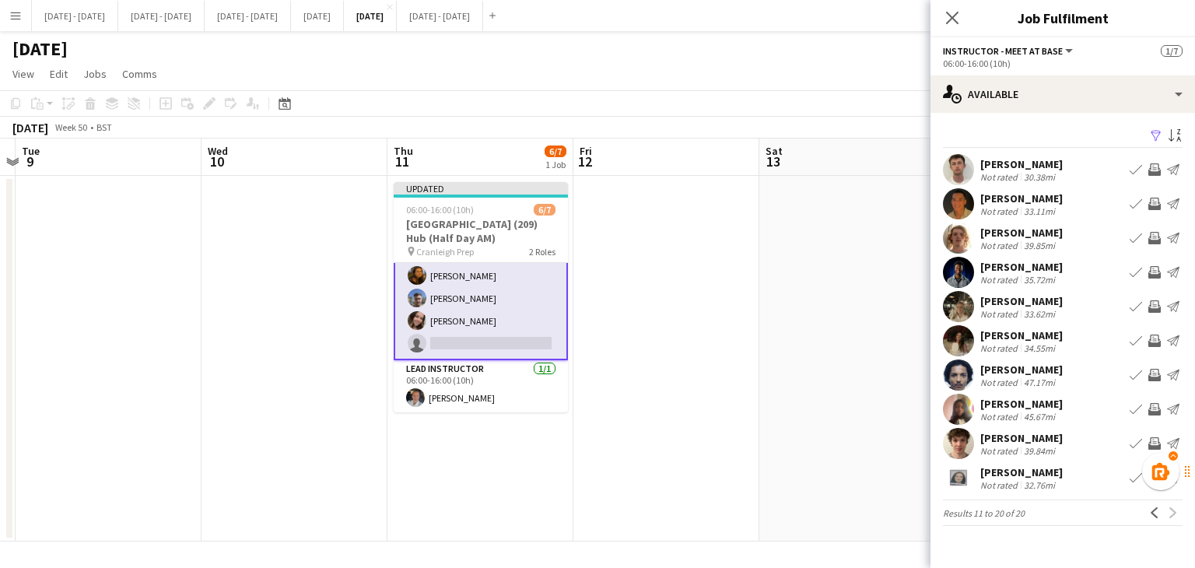
click at [15, 18] on app-icon "Menu" at bounding box center [15, 15] width 12 height 12
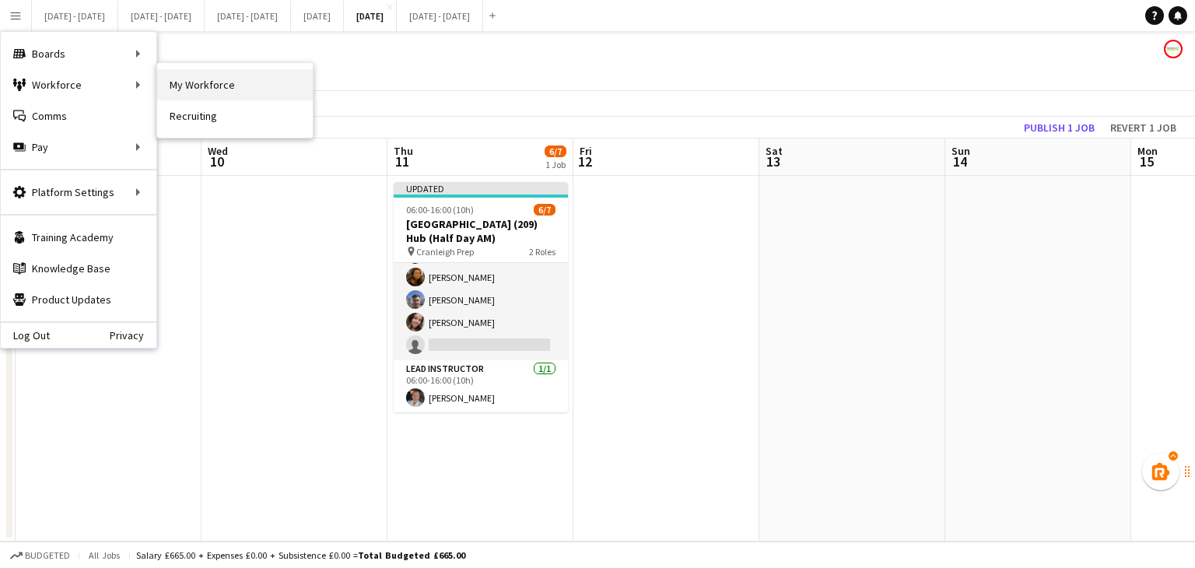
click at [183, 94] on link "My Workforce" at bounding box center [235, 84] width 156 height 31
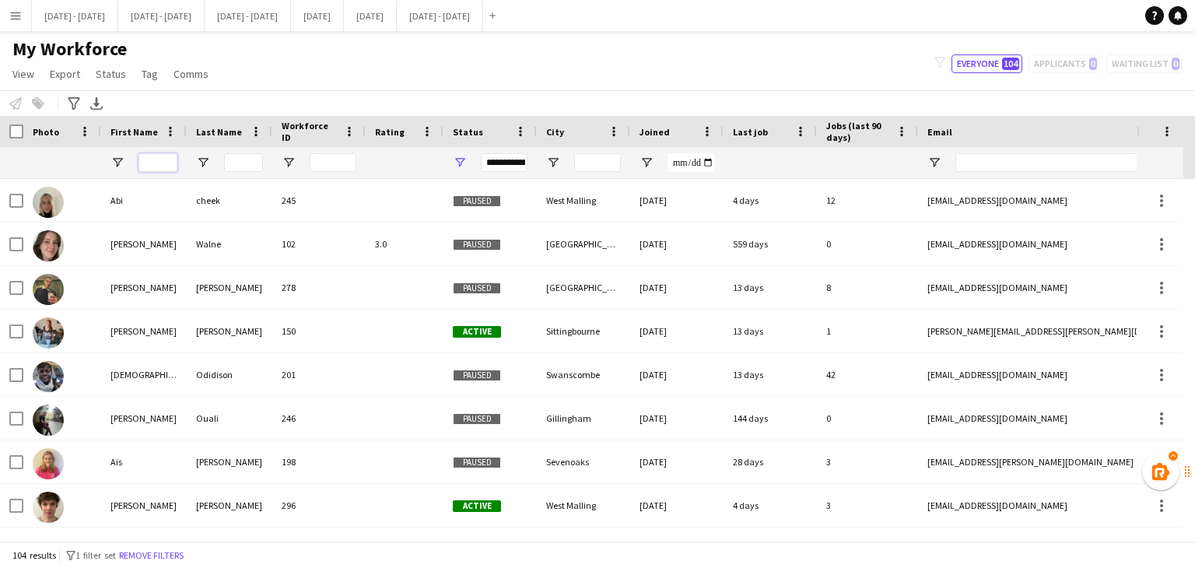
click at [158, 159] on input "First Name Filter Input" at bounding box center [157, 162] width 39 height 19
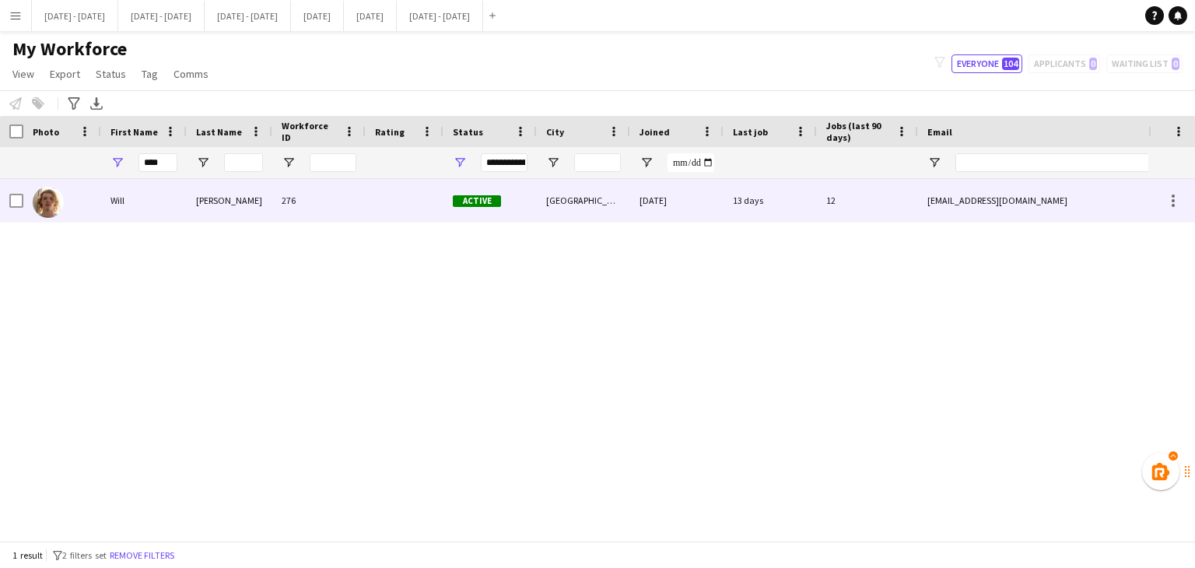
click at [230, 197] on div "[PERSON_NAME]" at bounding box center [230, 200] width 86 height 43
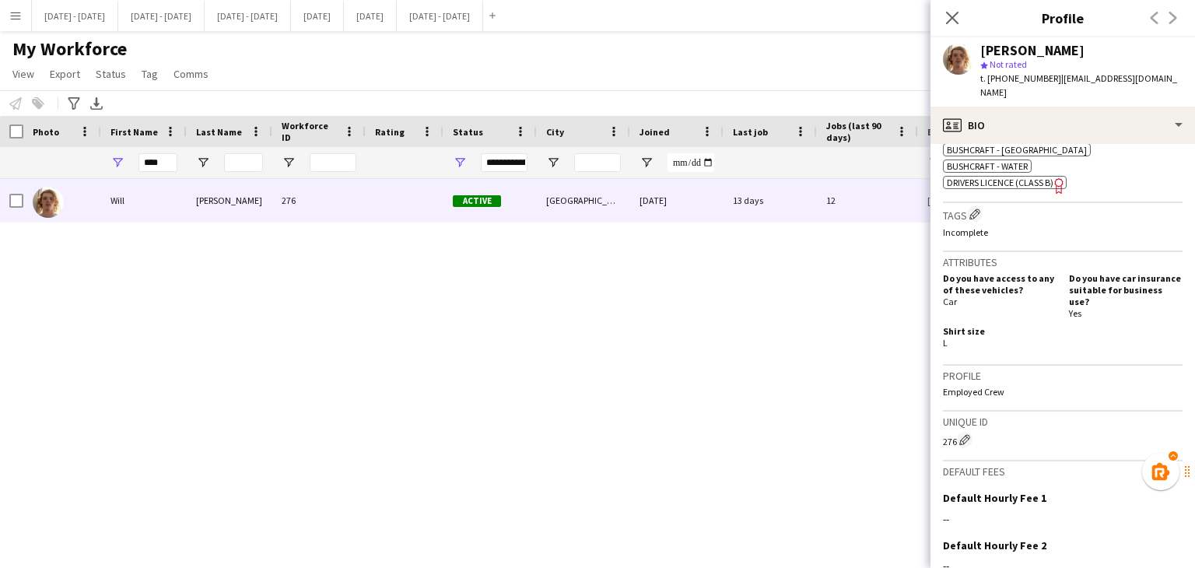
scroll to position [776, 0]
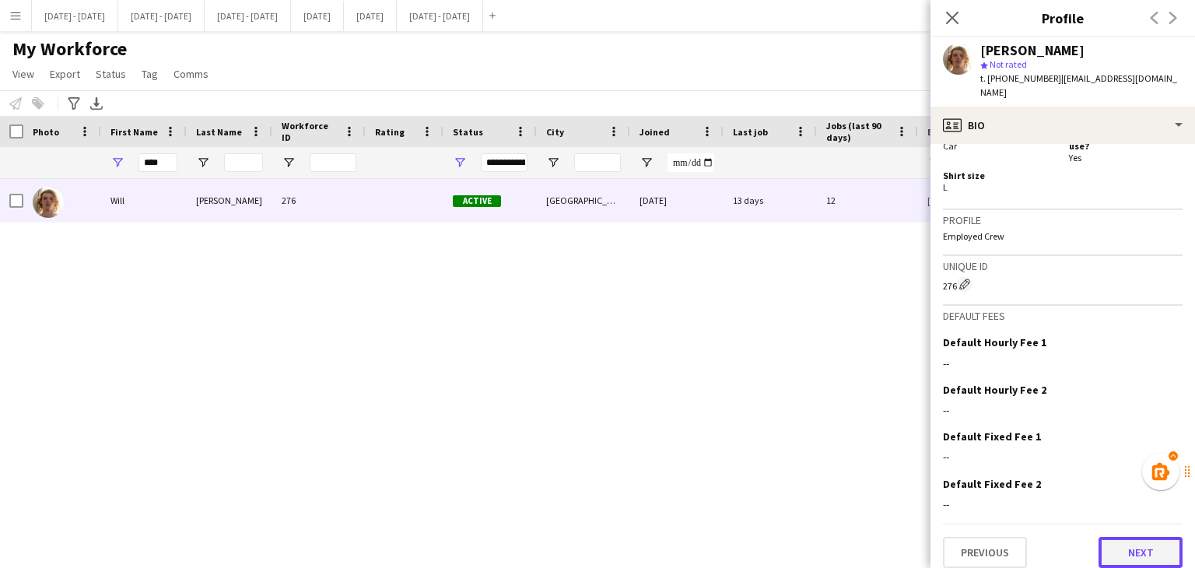
click at [1135, 541] on button "Next" at bounding box center [1140, 552] width 84 height 31
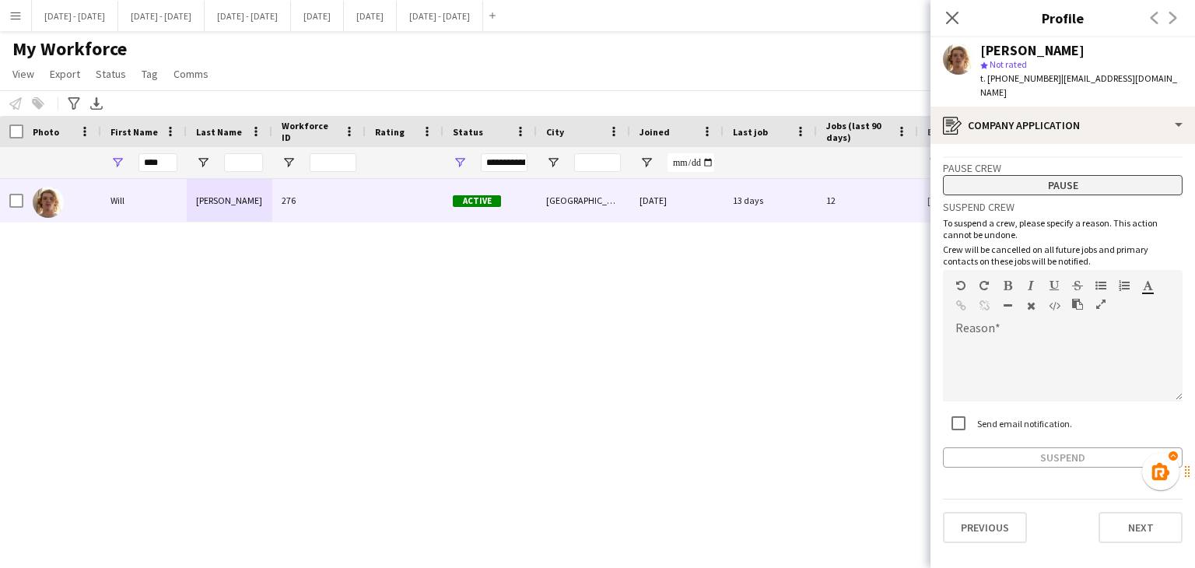
click at [1076, 175] on button "Pause" at bounding box center [1063, 185] width 240 height 20
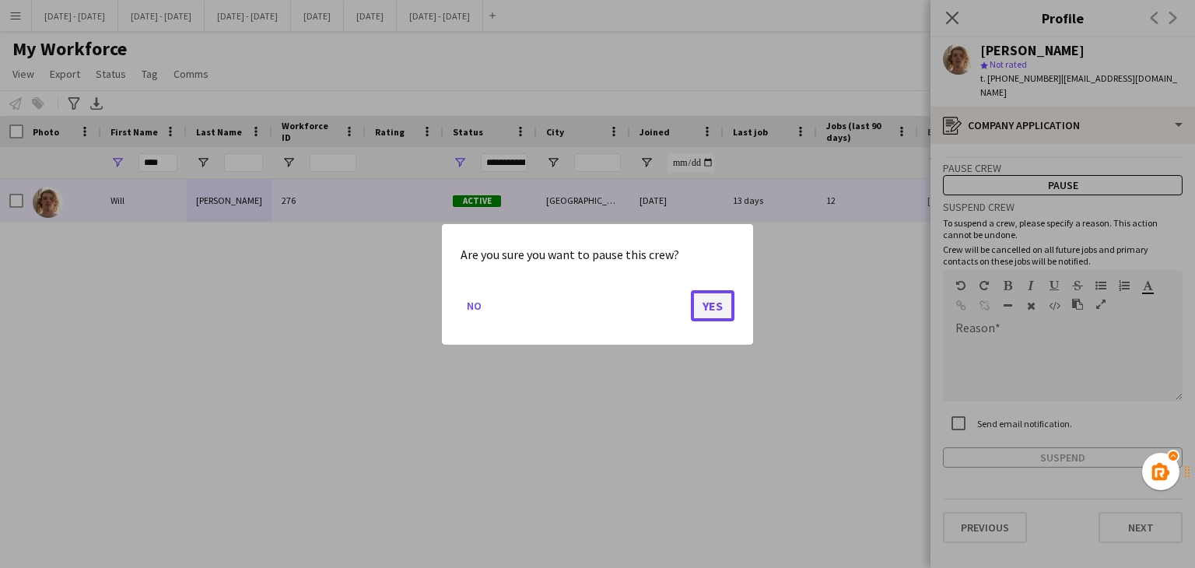
click at [704, 305] on button "Yes" at bounding box center [713, 304] width 44 height 31
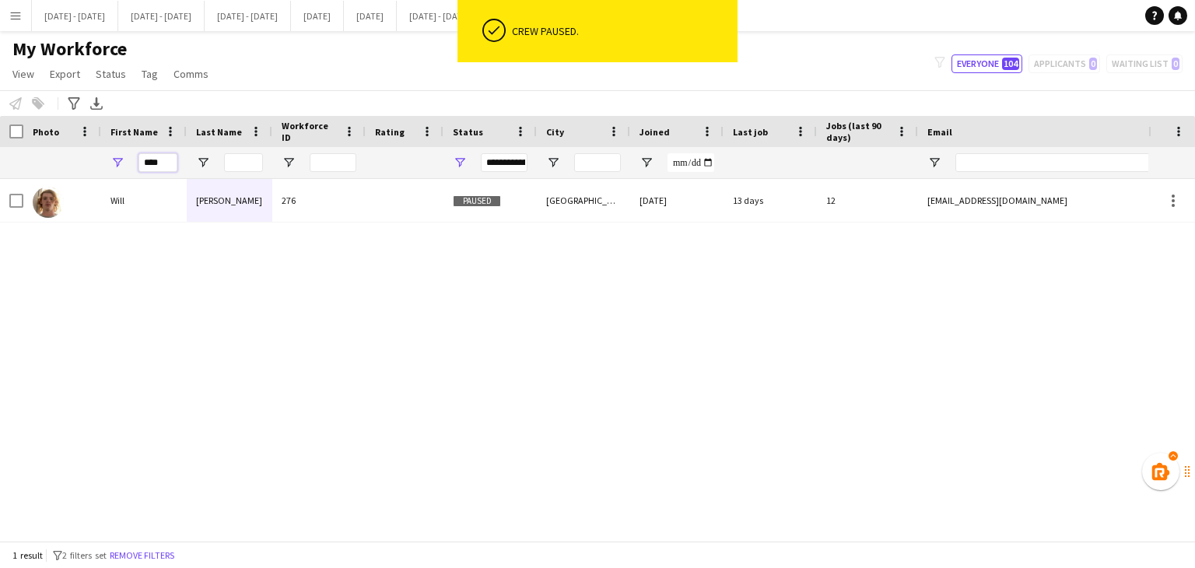
drag, startPoint x: 173, startPoint y: 156, endPoint x: 81, endPoint y: 166, distance: 92.3
click at [86, 166] on div "****" at bounding box center [843, 162] width 1686 height 31
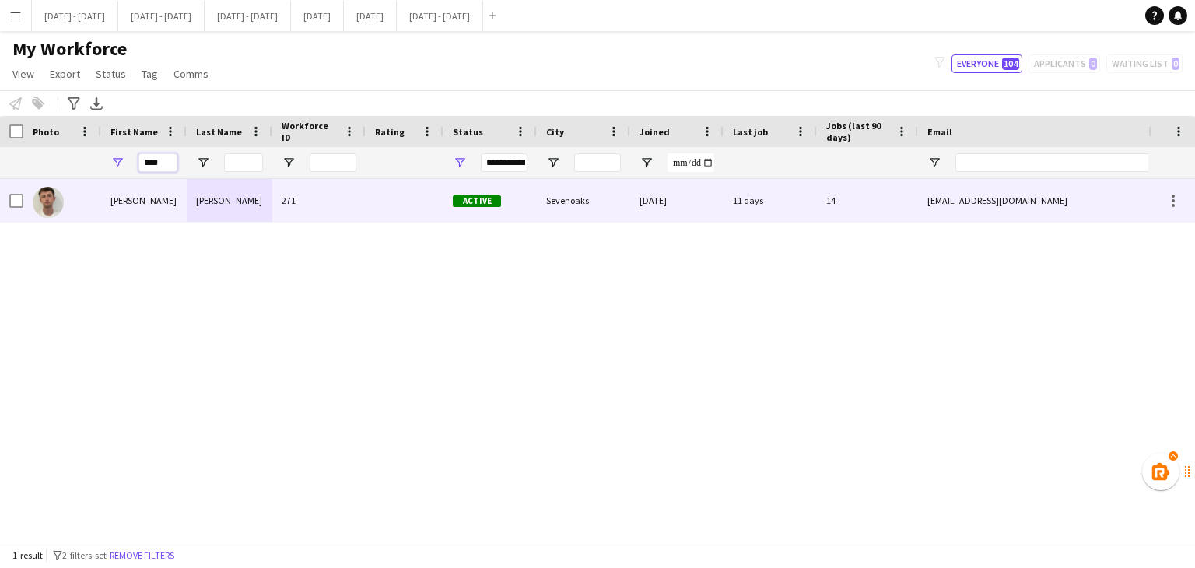
type input "****"
drag, startPoint x: 322, startPoint y: 208, endPoint x: 335, endPoint y: 208, distance: 13.2
click at [324, 208] on div "271" at bounding box center [318, 200] width 93 height 43
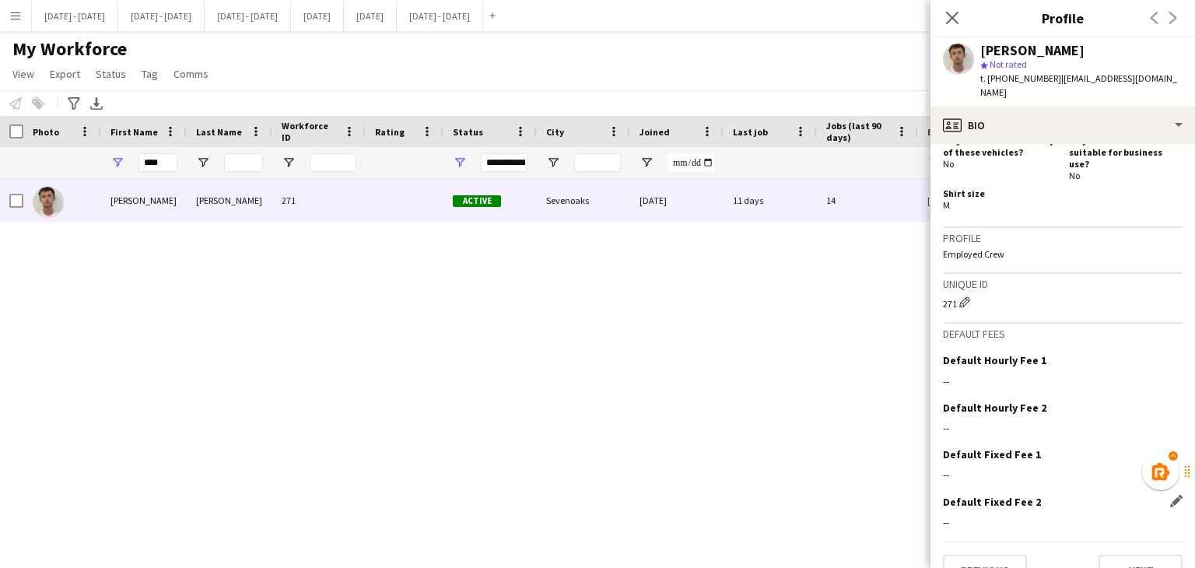
scroll to position [712, 0]
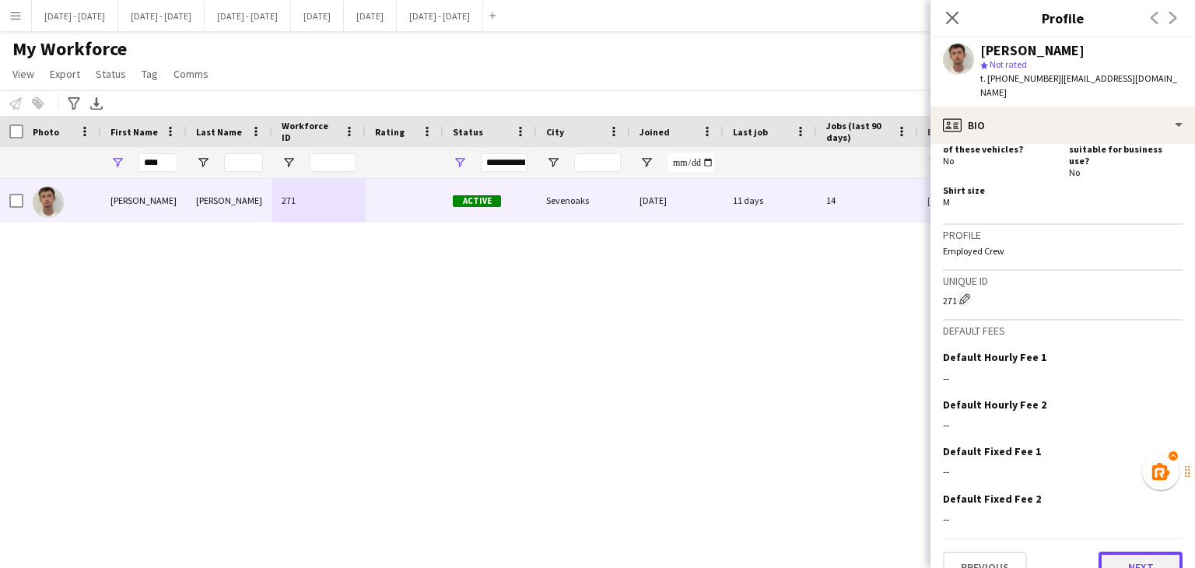
click at [1117, 551] on button "Next" at bounding box center [1140, 566] width 84 height 31
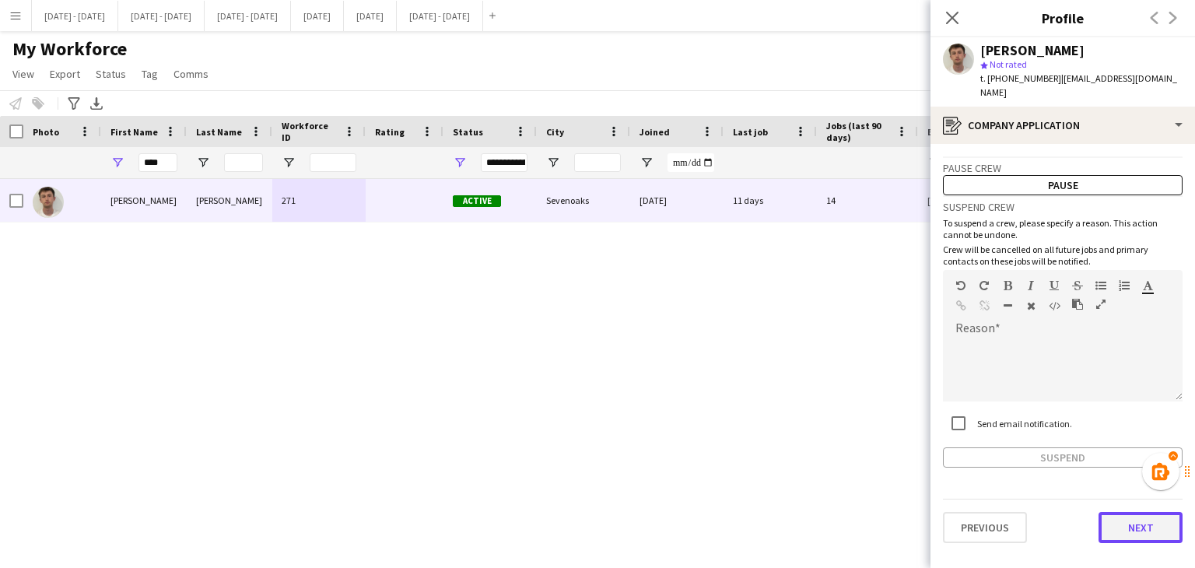
click at [1132, 512] on button "Next" at bounding box center [1140, 527] width 84 height 31
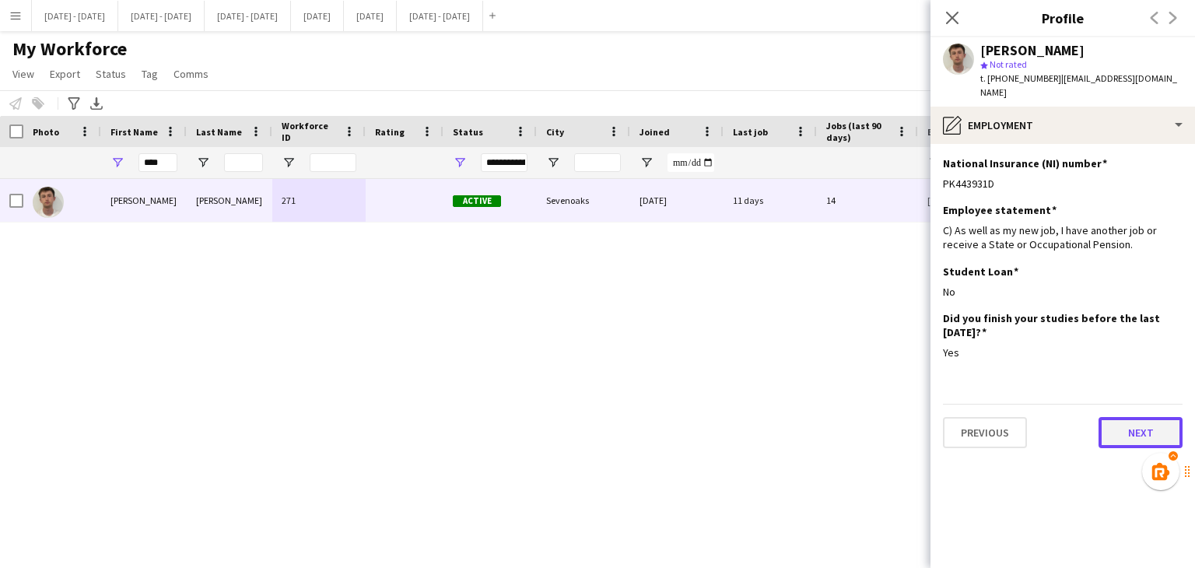
click at [1122, 427] on button "Next" at bounding box center [1140, 432] width 84 height 31
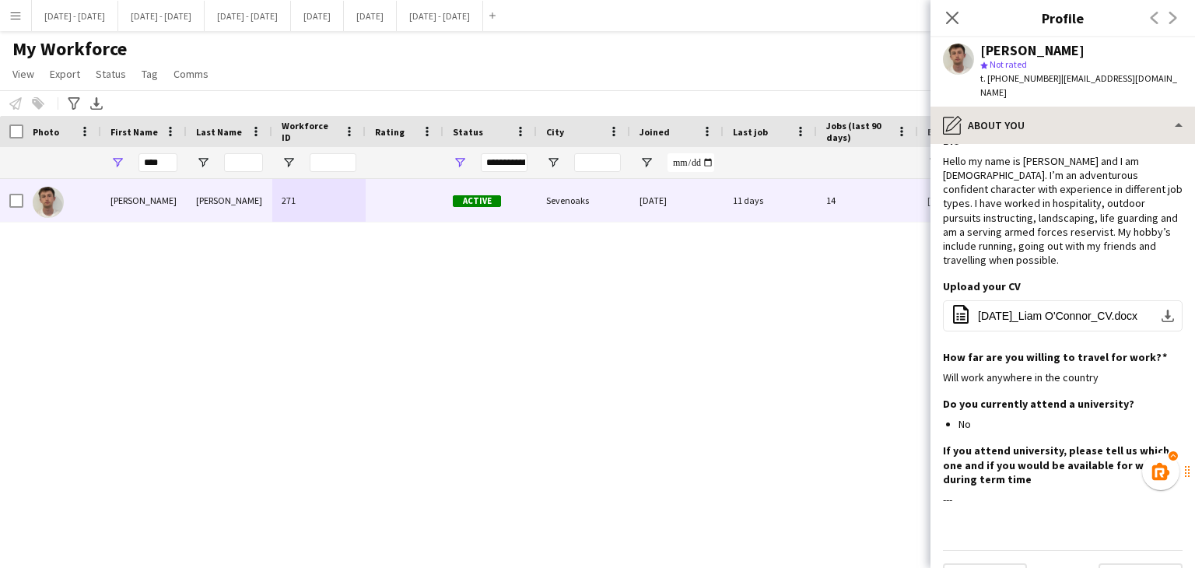
scroll to position [0, 0]
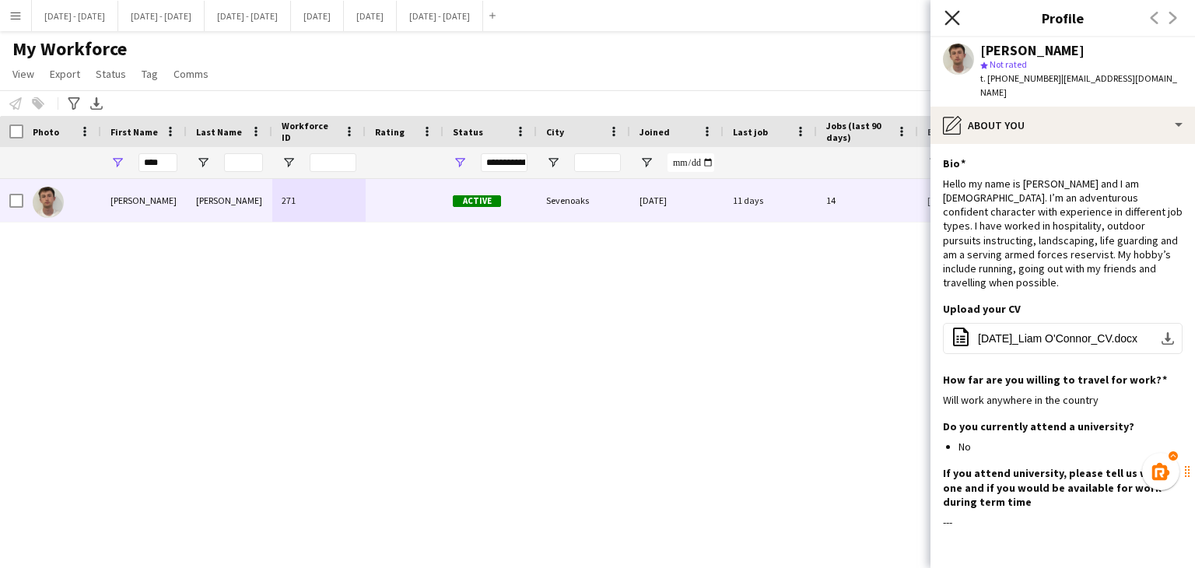
click at [955, 14] on icon at bounding box center [951, 17] width 15 height 15
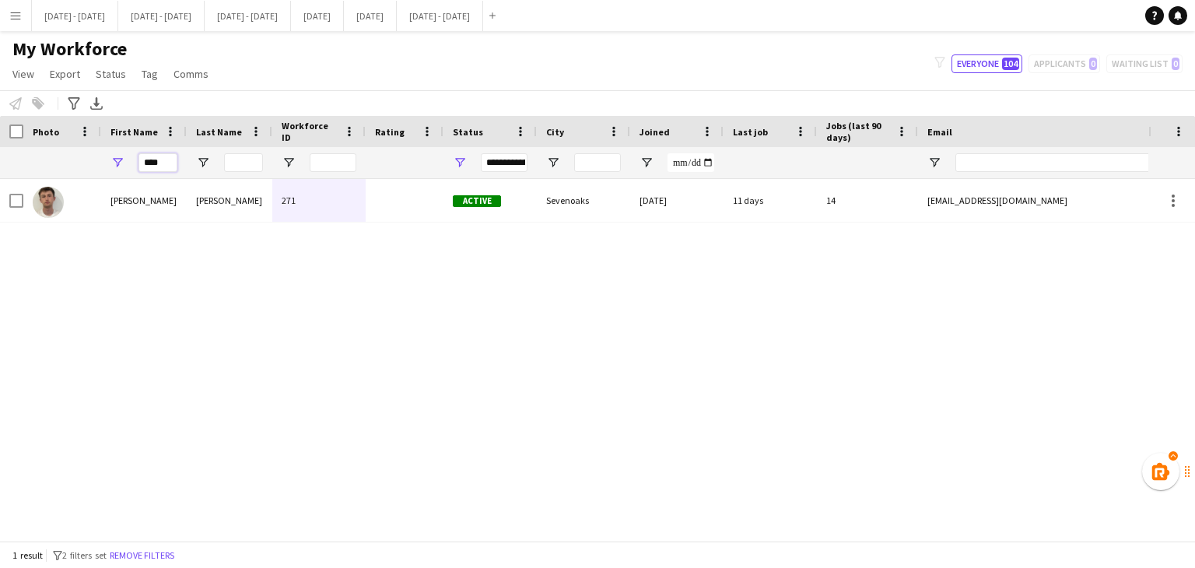
drag, startPoint x: 162, startPoint y: 163, endPoint x: 76, endPoint y: 161, distance: 85.6
click at [76, 161] on div "****" at bounding box center [843, 162] width 1686 height 31
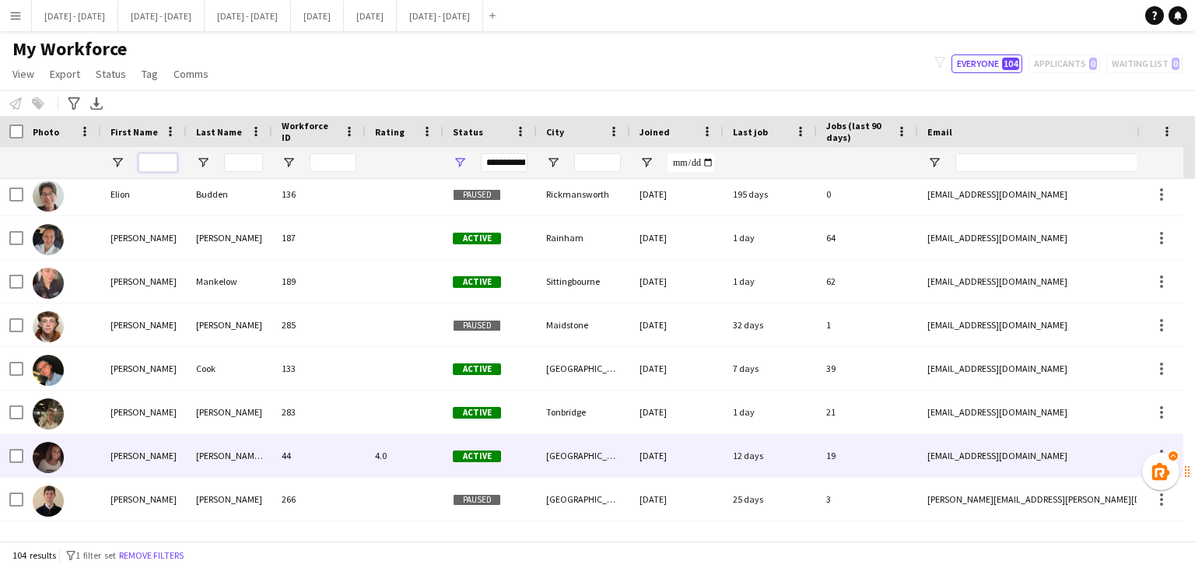
scroll to position [1089, 0]
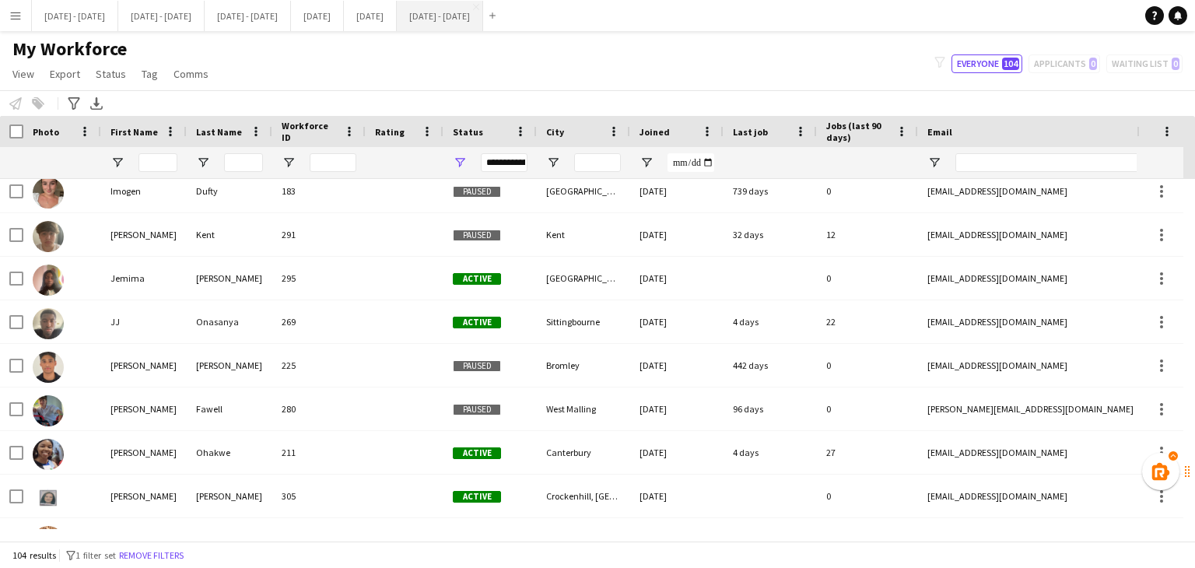
click at [483, 10] on button "[DATE] - [DATE] Close" at bounding box center [440, 16] width 86 height 30
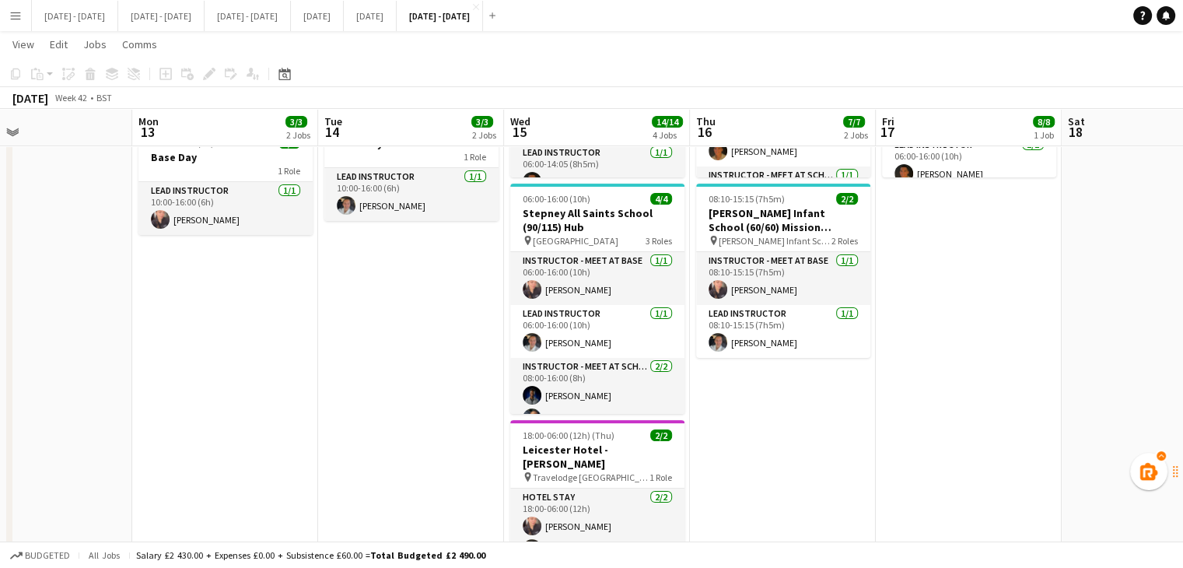
click at [992, 393] on app-calendar-viewport "Fri 10 Sat 11 Sun 12 Mon 13 3/3 2 Jobs Tue 14 3/3 2 Jobs Wed 15 14/14 4 Jobs Th…" at bounding box center [591, 309] width 1183 height 965
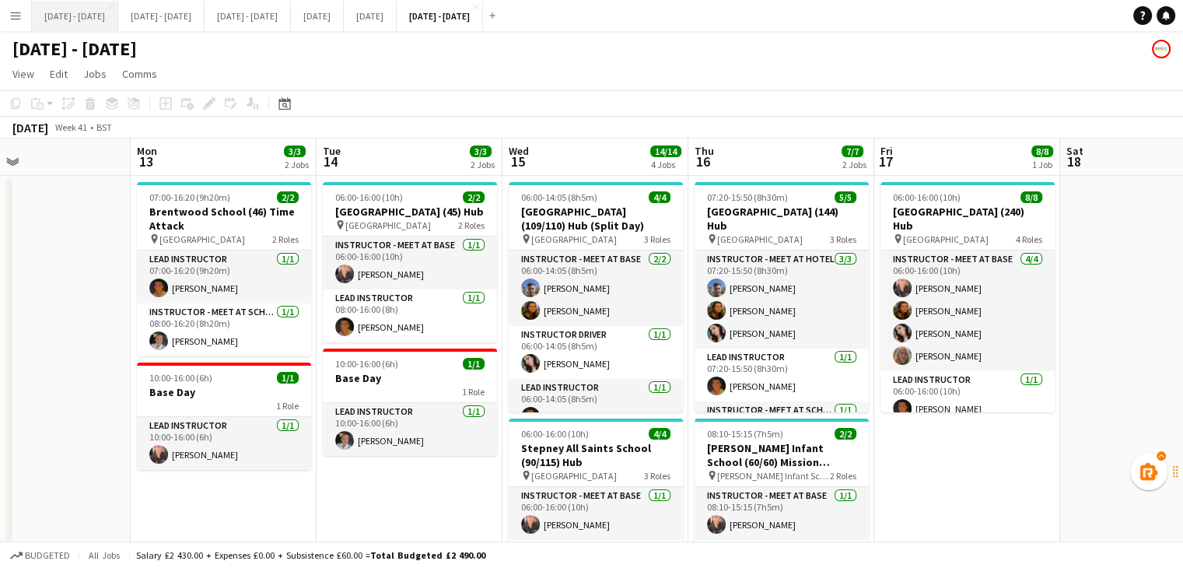
click at [88, 12] on button "[DATE] - [DATE] Close" at bounding box center [75, 16] width 86 height 30
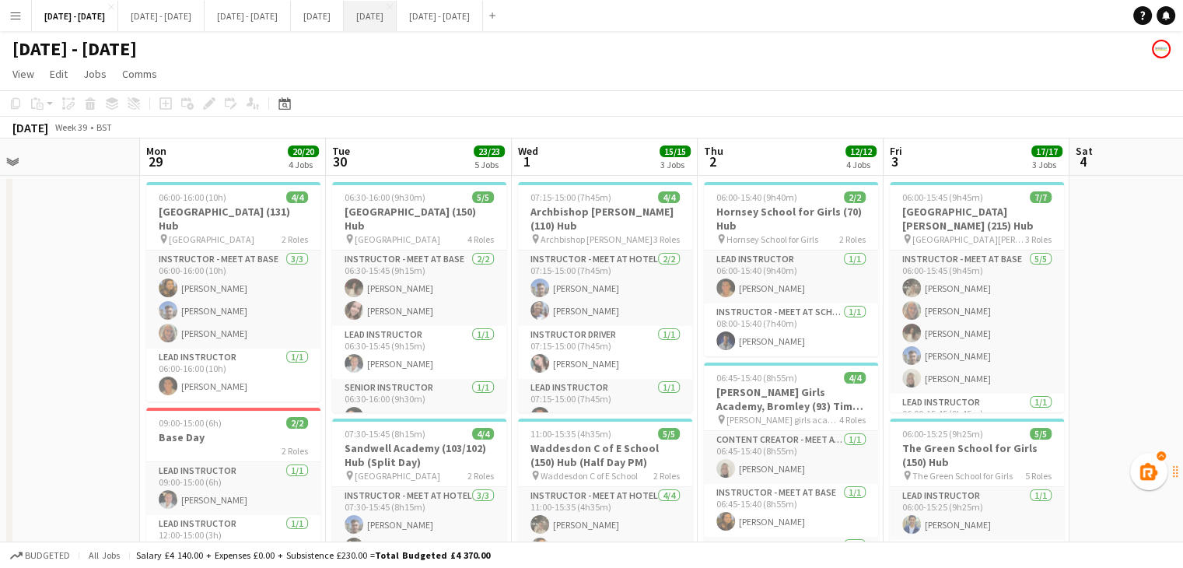
click at [397, 18] on button "[DATE] Close" at bounding box center [370, 16] width 53 height 30
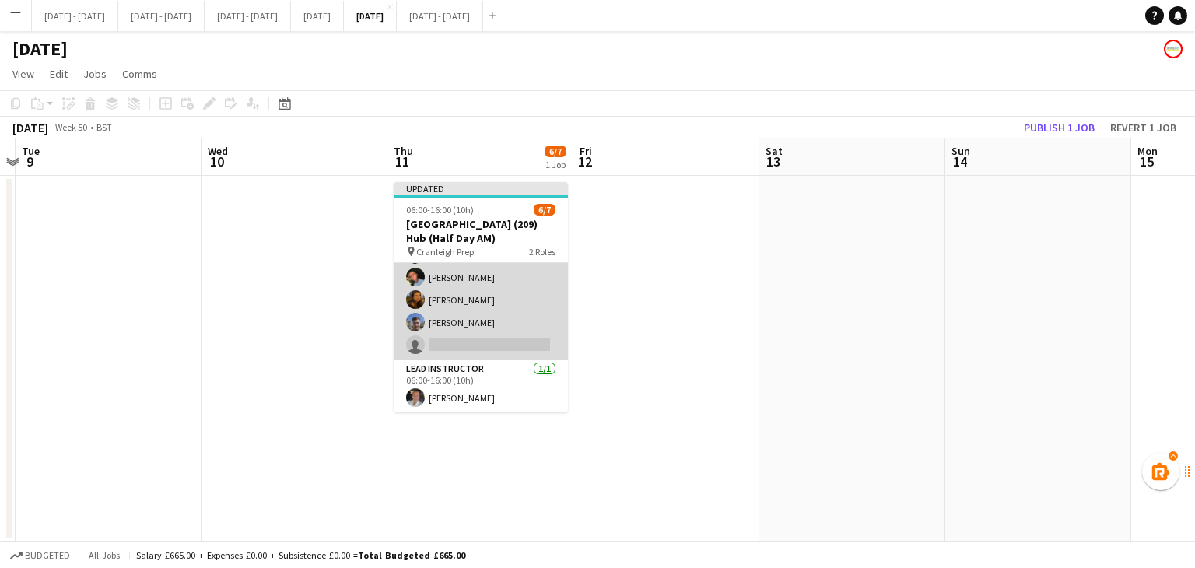
click at [478, 341] on app-card-role "Instructor - Meet at Base [DATE] 06:00-16:00 (10h) [PERSON_NAME] [PERSON_NAME] …" at bounding box center [481, 277] width 174 height 166
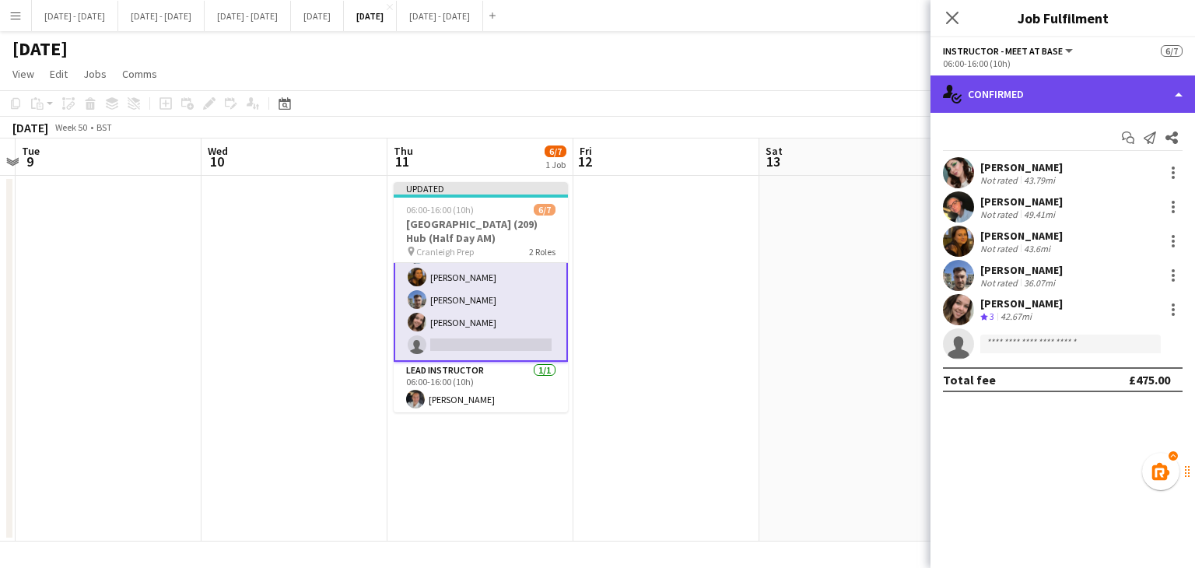
click at [1097, 82] on div "single-neutral-actions-check-2 Confirmed" at bounding box center [1062, 93] width 264 height 37
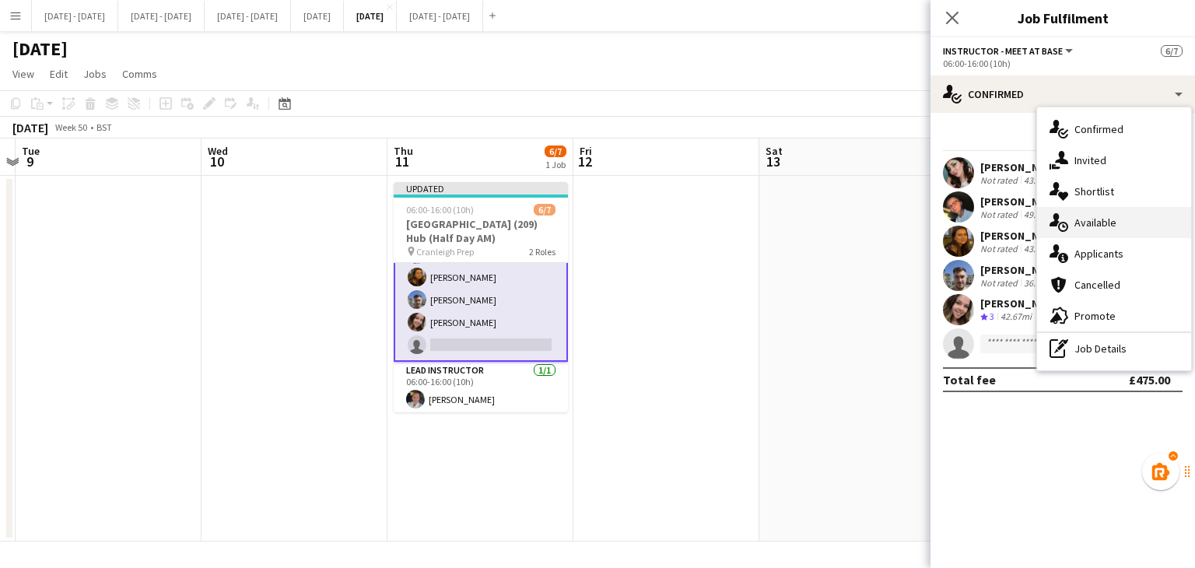
click at [1099, 218] on span "Available" at bounding box center [1095, 222] width 42 height 14
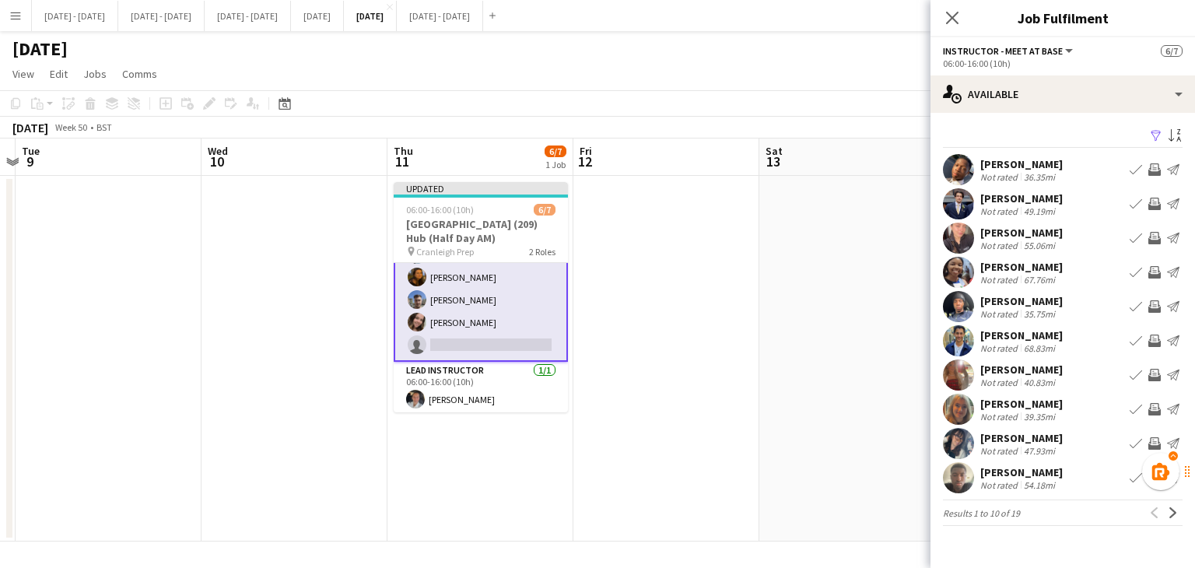
click at [1185, 504] on app-available-tab "Filter Sort asc [PERSON_NAME] Not rated 36.35mi Book crew Invite crew Send noti…" at bounding box center [1062, 325] width 264 height 401
click at [1130, 342] on app-icon "Book crew" at bounding box center [1135, 340] width 12 height 12
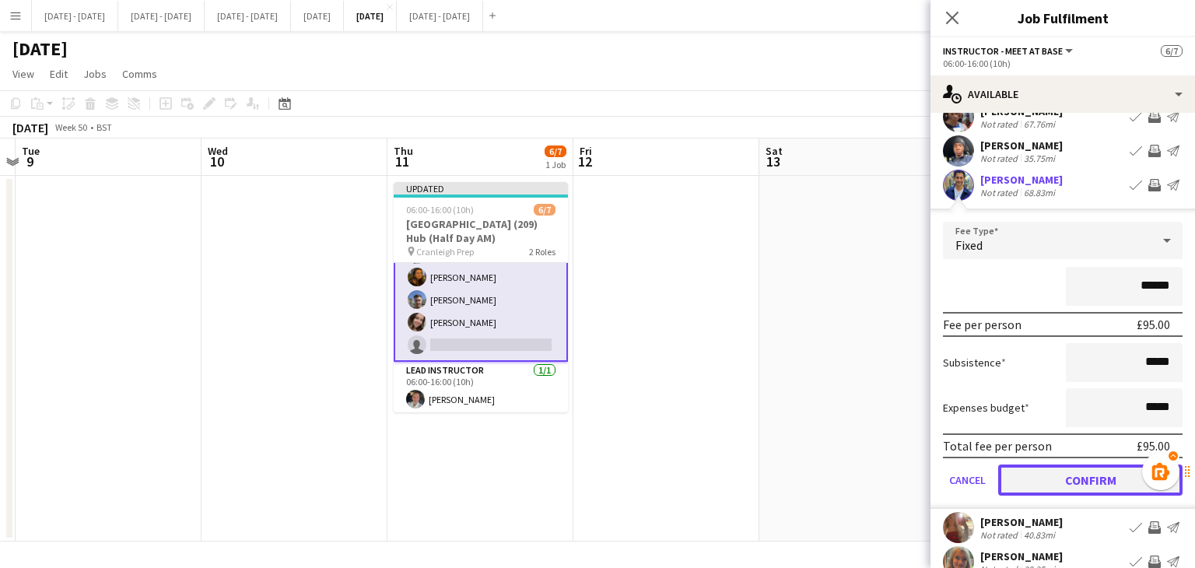
click at [1049, 478] on button "Confirm" at bounding box center [1090, 479] width 184 height 31
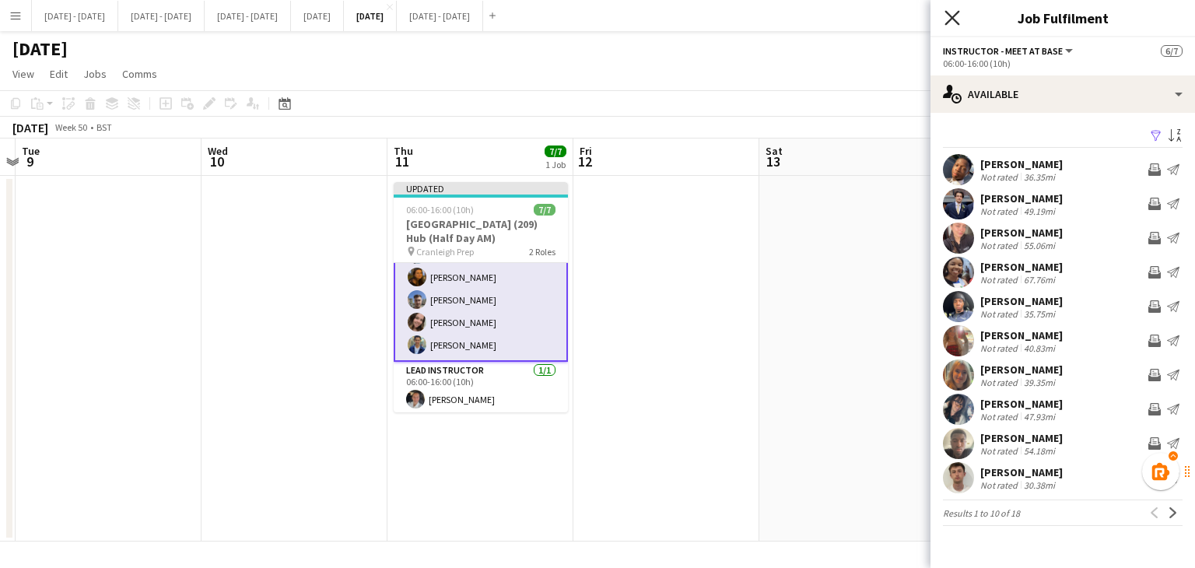
drag, startPoint x: 945, startPoint y: 13, endPoint x: 768, endPoint y: 219, distance: 271.9
click at [945, 14] on icon "Close pop-in" at bounding box center [951, 17] width 15 height 15
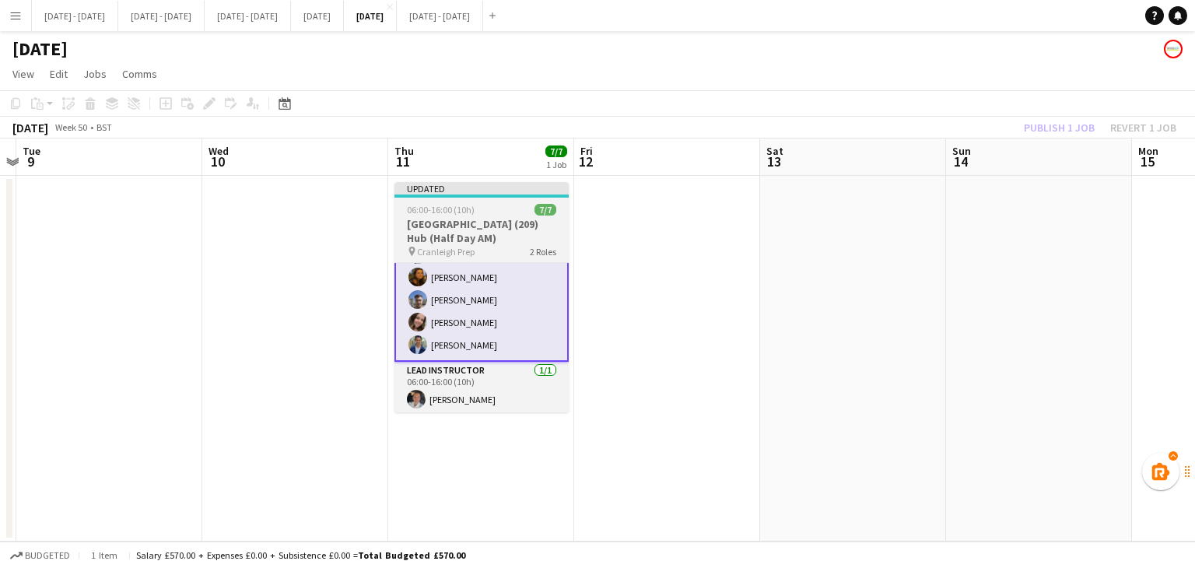
drag, startPoint x: 566, startPoint y: 355, endPoint x: 568, endPoint y: 276, distance: 79.3
click at [569, 275] on div "Instructor - Meet at Base [DATE] 06:00-16:00 (10h) [PERSON_NAME] [PERSON_NAME] …" at bounding box center [481, 337] width 174 height 150
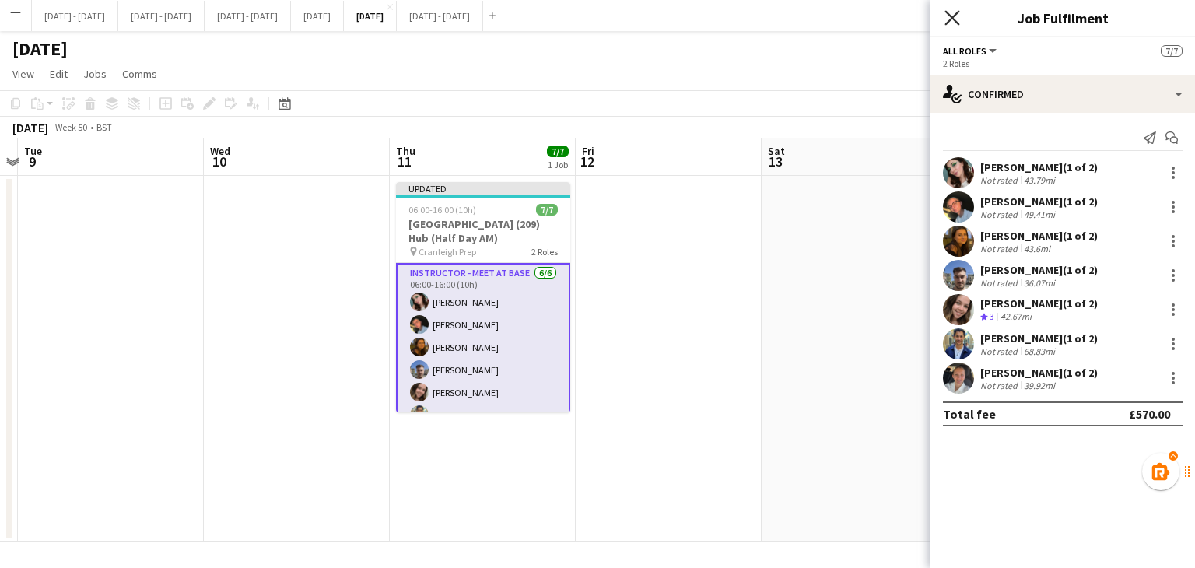
drag, startPoint x: 957, startPoint y: 16, endPoint x: 829, endPoint y: 52, distance: 132.5
click at [955, 16] on icon "Close pop-in" at bounding box center [952, 18] width 12 height 12
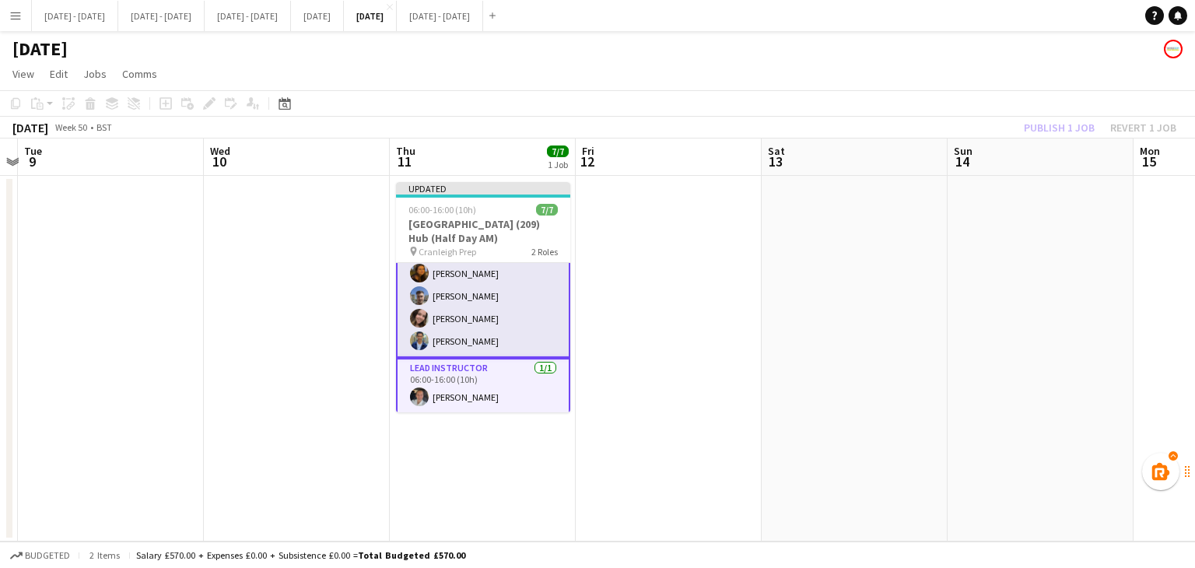
click at [506, 348] on app-card-role "Instructor - Meet at Base [DATE] 06:00-16:00 (10h) [PERSON_NAME] [PERSON_NAME] …" at bounding box center [483, 273] width 174 height 169
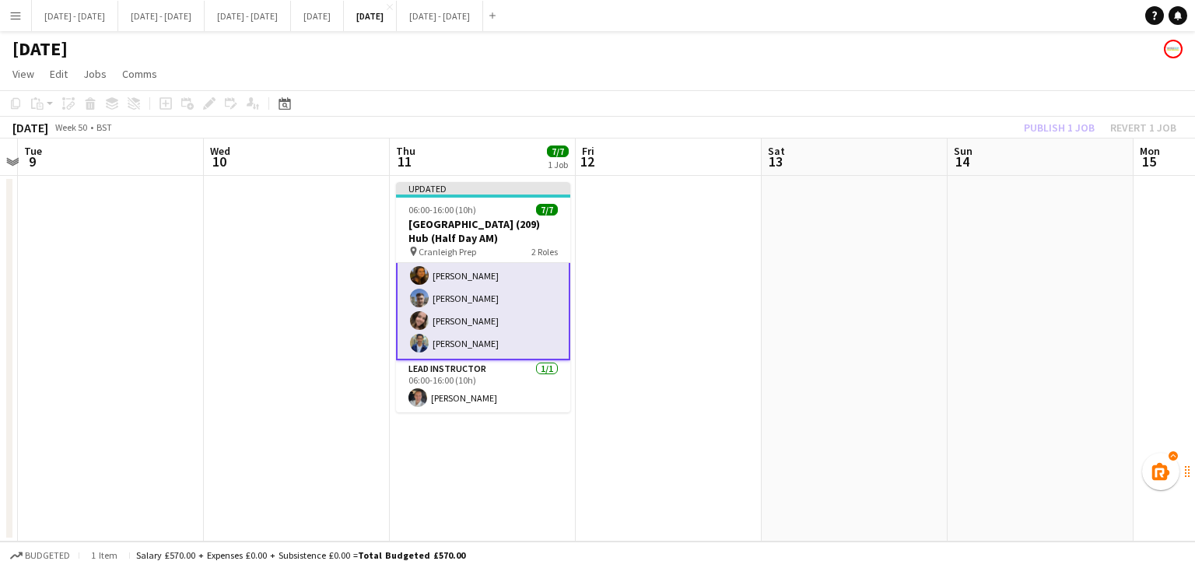
click at [460, 345] on app-card-role "Instructor - Meet at Base [DATE] 06:00-16:00 (10h) [PERSON_NAME] [PERSON_NAME] …" at bounding box center [483, 275] width 174 height 169
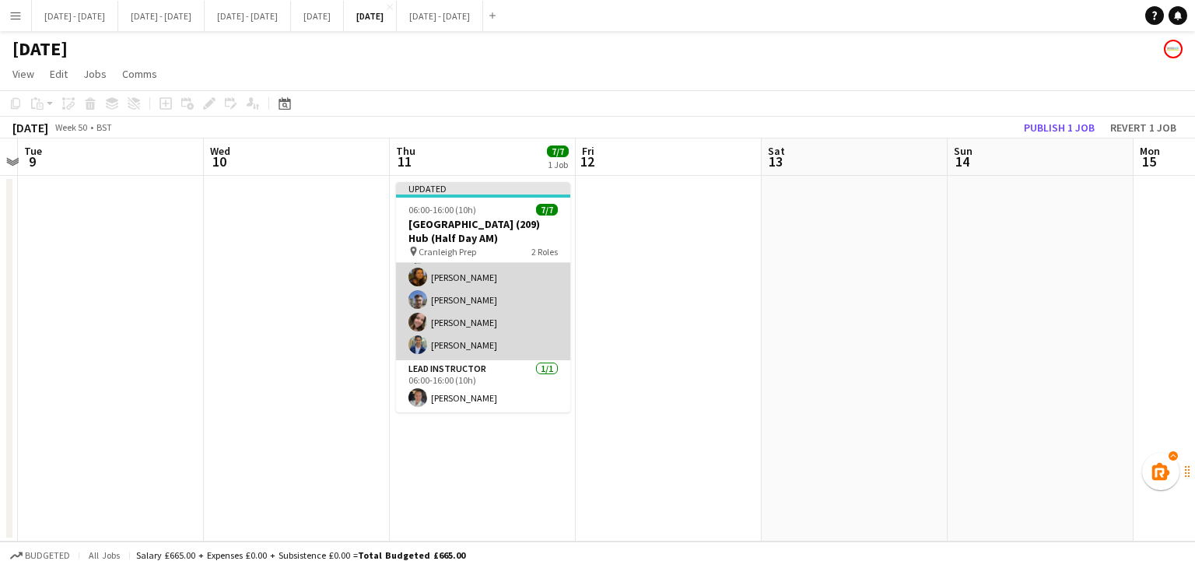
click at [460, 345] on app-card-role "Instructor - Meet at Base [DATE] 06:00-16:00 (10h) [PERSON_NAME] [PERSON_NAME] …" at bounding box center [483, 277] width 174 height 166
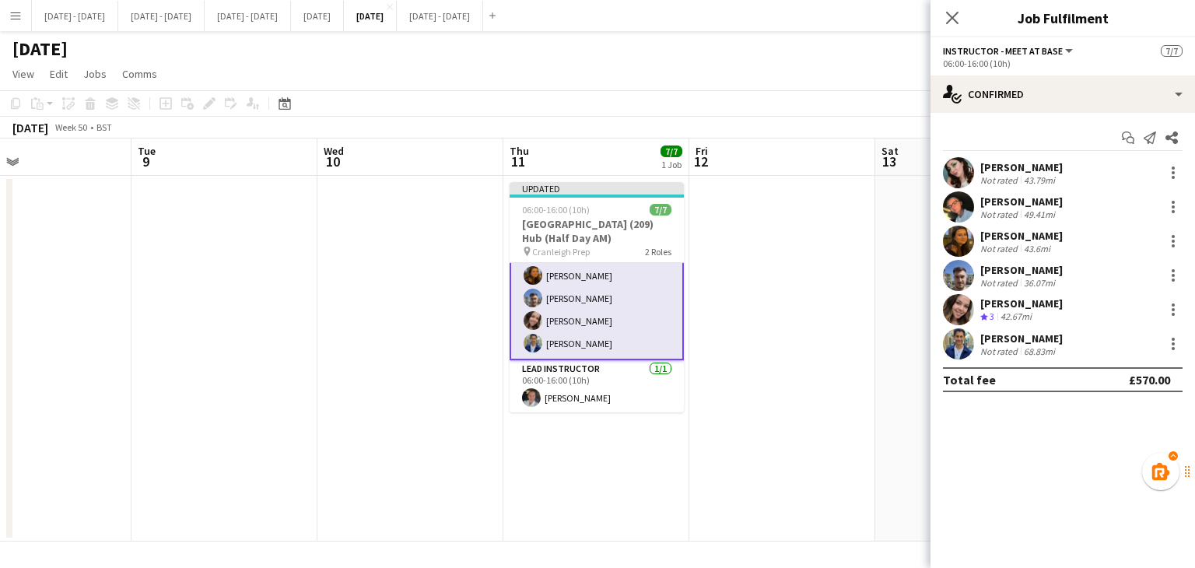
drag, startPoint x: 219, startPoint y: 318, endPoint x: 286, endPoint y: 303, distance: 69.4
click at [286, 303] on app-calendar-viewport "Sat 6 Sun 7 Mon 8 Tue 9 Wed 10 Thu 11 7/7 1 Job Fri 12 Sat 13 Sun 14 Mon 15 Tue…" at bounding box center [597, 339] width 1195 height 403
click at [344, 29] on button "[DATE] Close" at bounding box center [317, 16] width 53 height 30
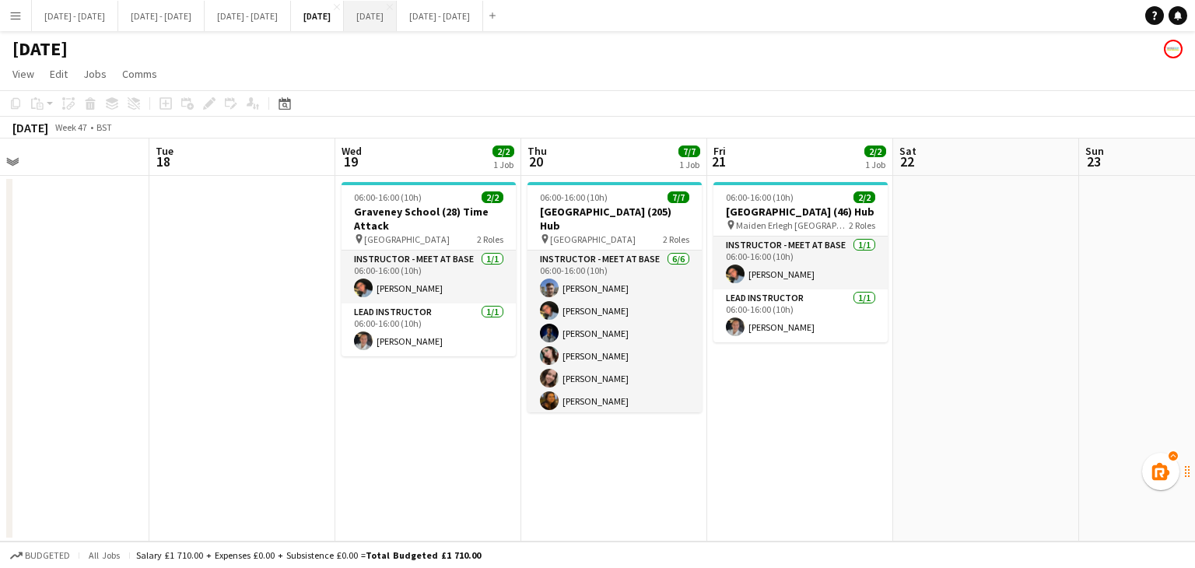
click at [397, 23] on button "[DATE] Close" at bounding box center [370, 16] width 53 height 30
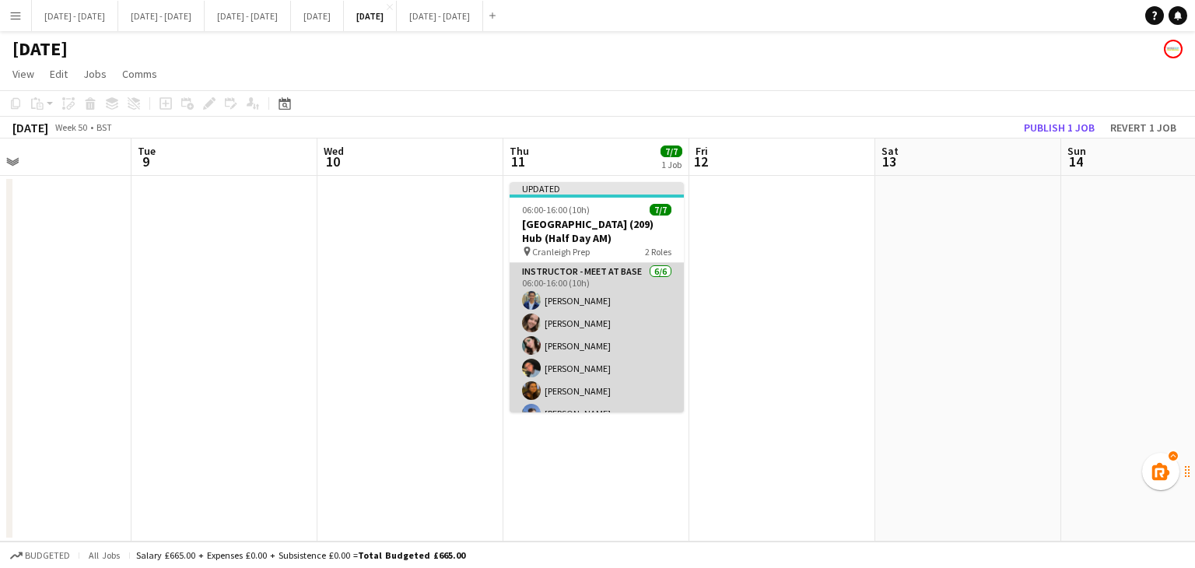
click at [583, 295] on app-card-role "Instructor - Meet at Base [DATE] 06:00-16:00 (10h) [PERSON_NAME] [PERSON_NAME] …" at bounding box center [596, 346] width 174 height 166
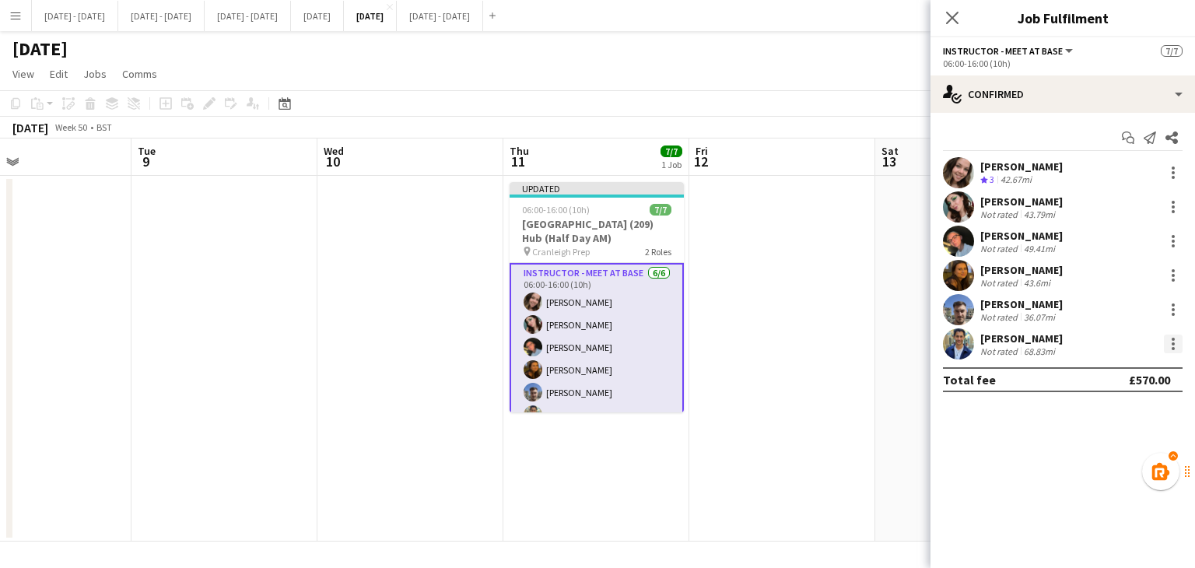
click at [1174, 343] on div at bounding box center [1172, 343] width 3 height 3
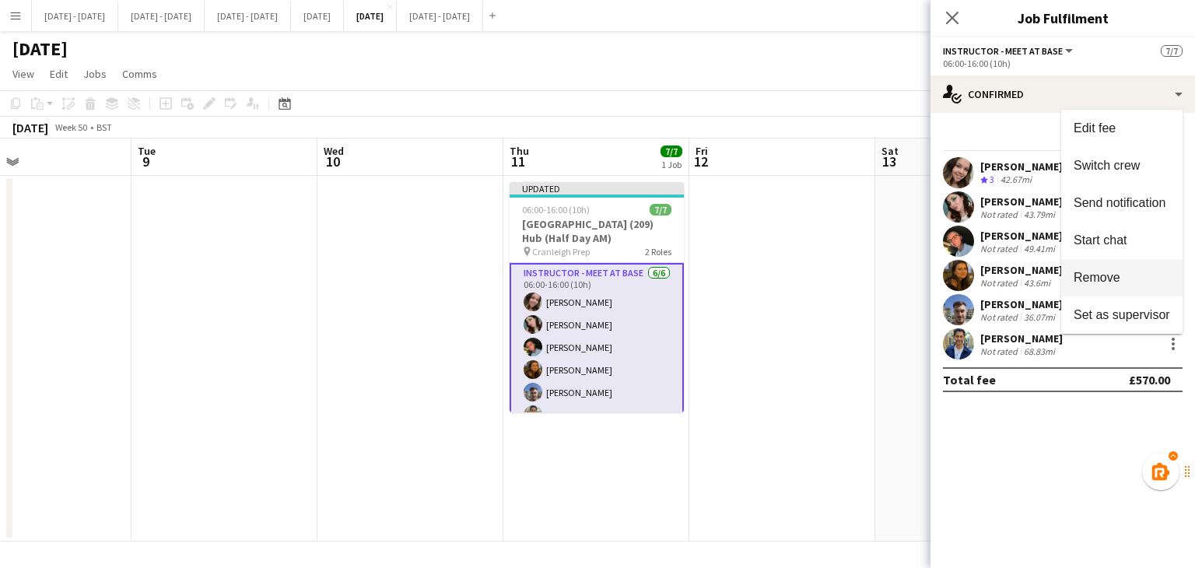
click at [1111, 275] on span "Remove" at bounding box center [1096, 277] width 47 height 13
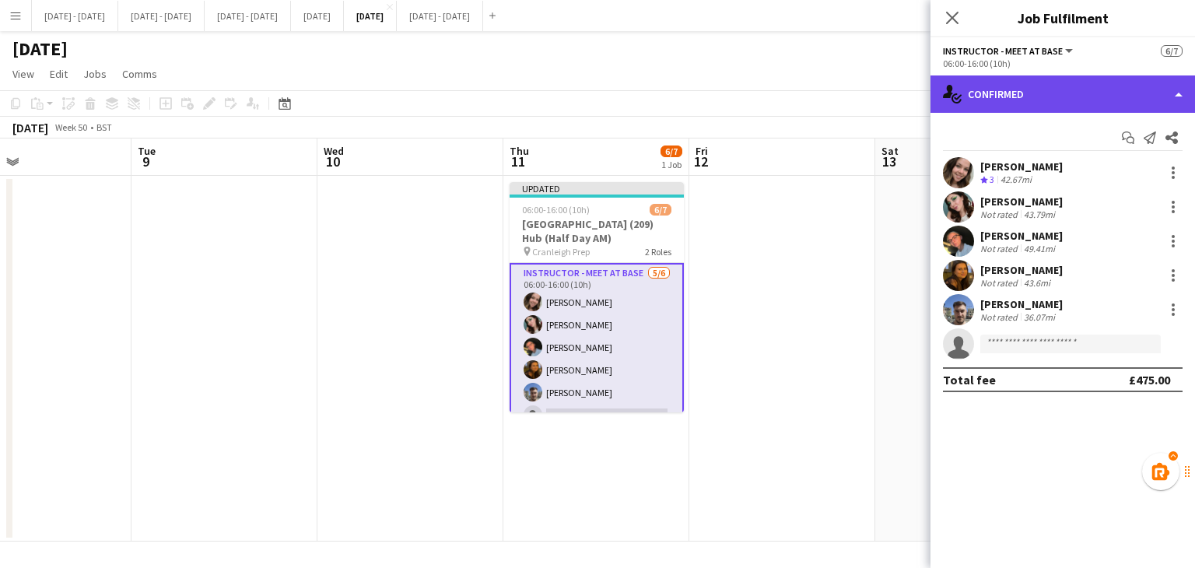
click at [1070, 82] on div "single-neutral-actions-check-2 Confirmed" at bounding box center [1062, 93] width 264 height 37
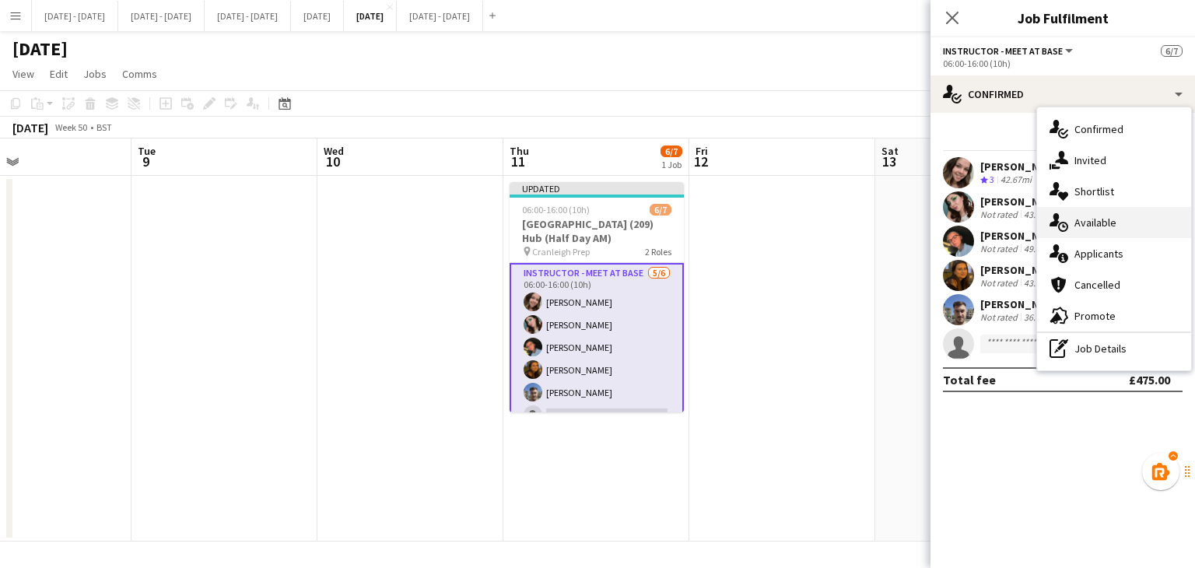
click at [1101, 218] on span "Available" at bounding box center [1095, 222] width 42 height 14
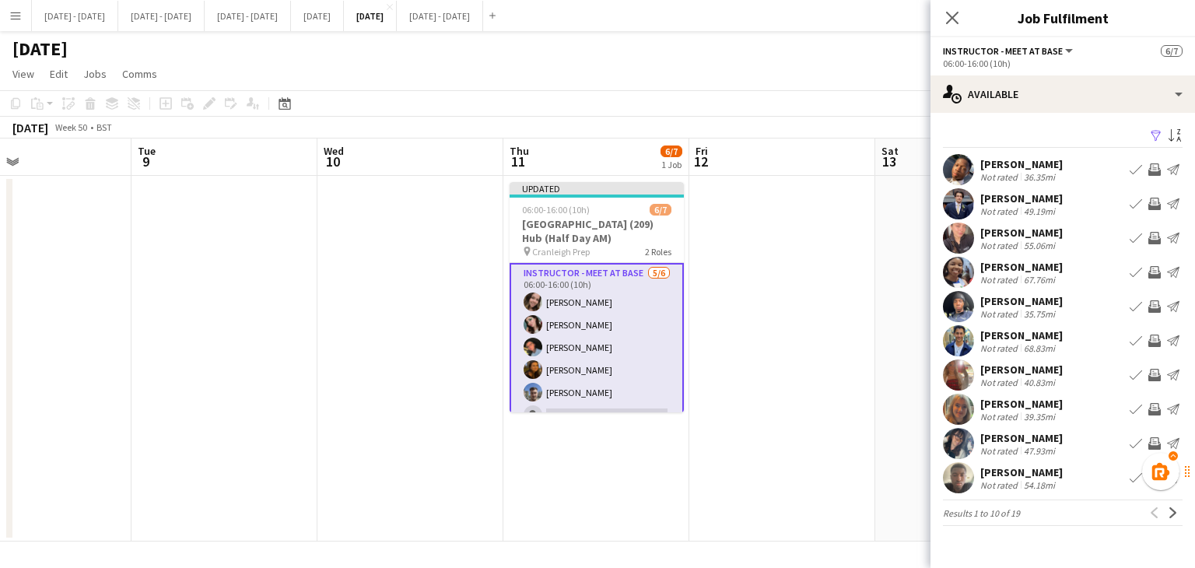
click at [1132, 405] on app-icon "Book crew" at bounding box center [1135, 409] width 12 height 12
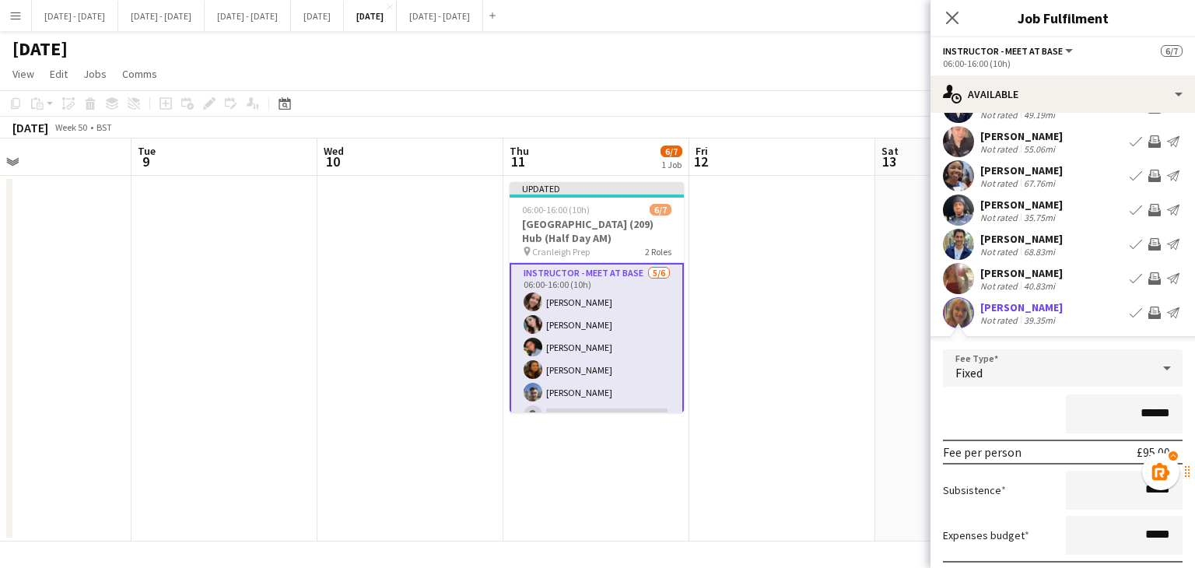
scroll to position [156, 0]
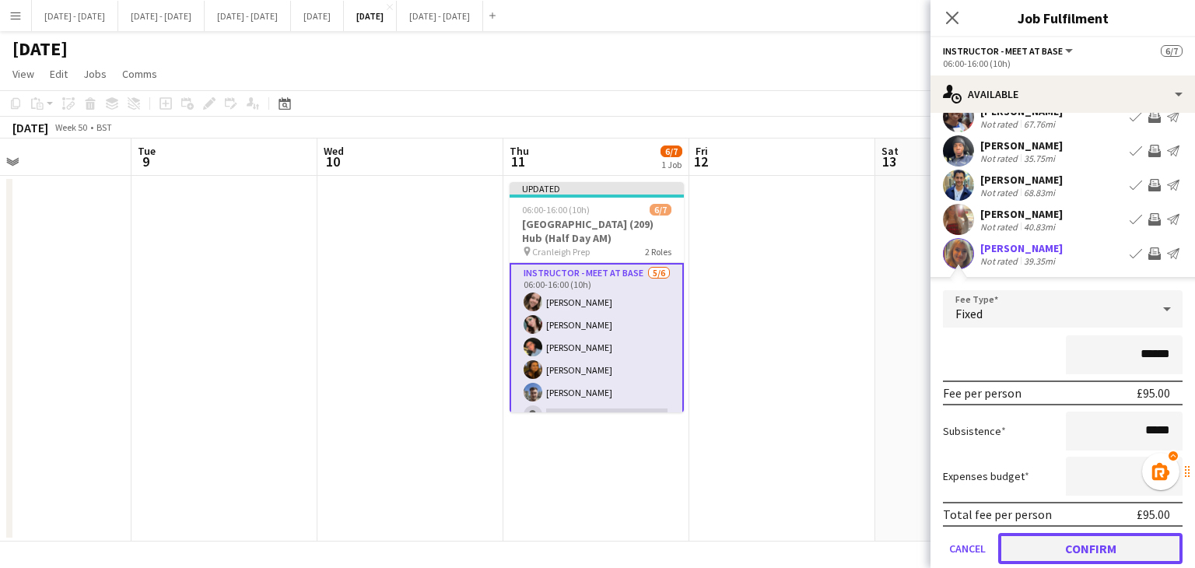
click at [1045, 541] on button "Confirm" at bounding box center [1090, 548] width 184 height 31
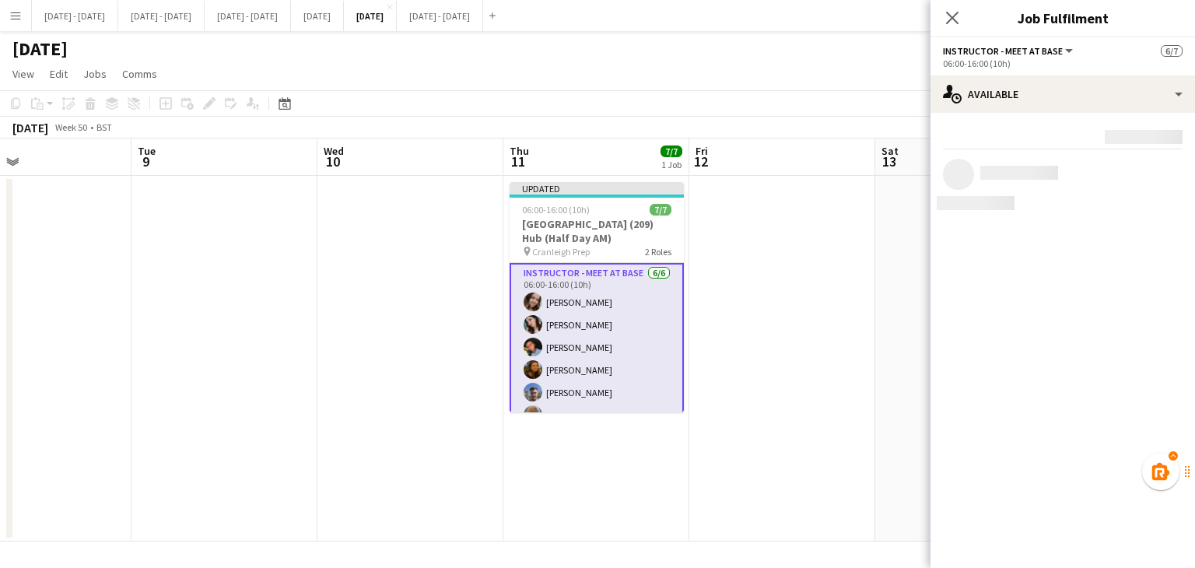
scroll to position [0, 0]
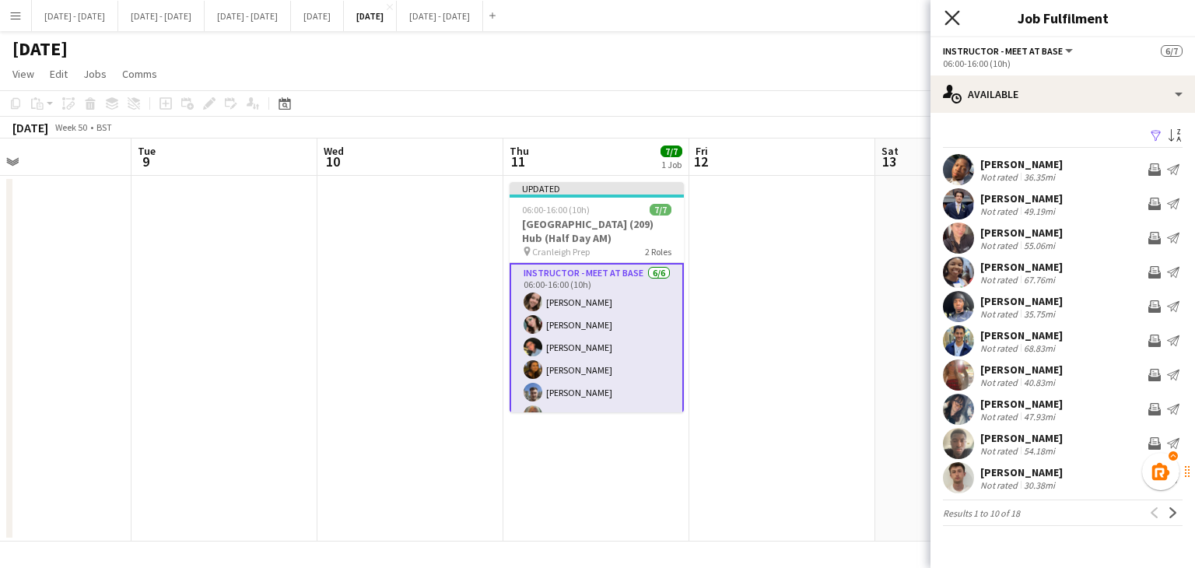
click at [954, 16] on icon "Close pop-in" at bounding box center [951, 17] width 15 height 15
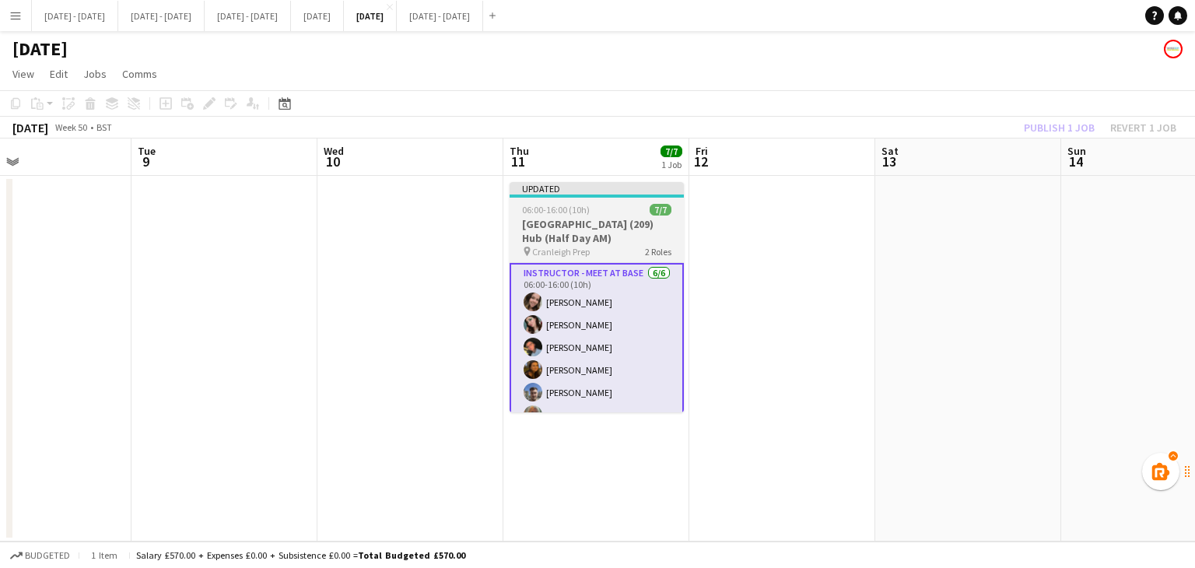
click at [611, 226] on h3 "[GEOGRAPHIC_DATA] (209) Hub (Half Day AM)" at bounding box center [596, 231] width 174 height 28
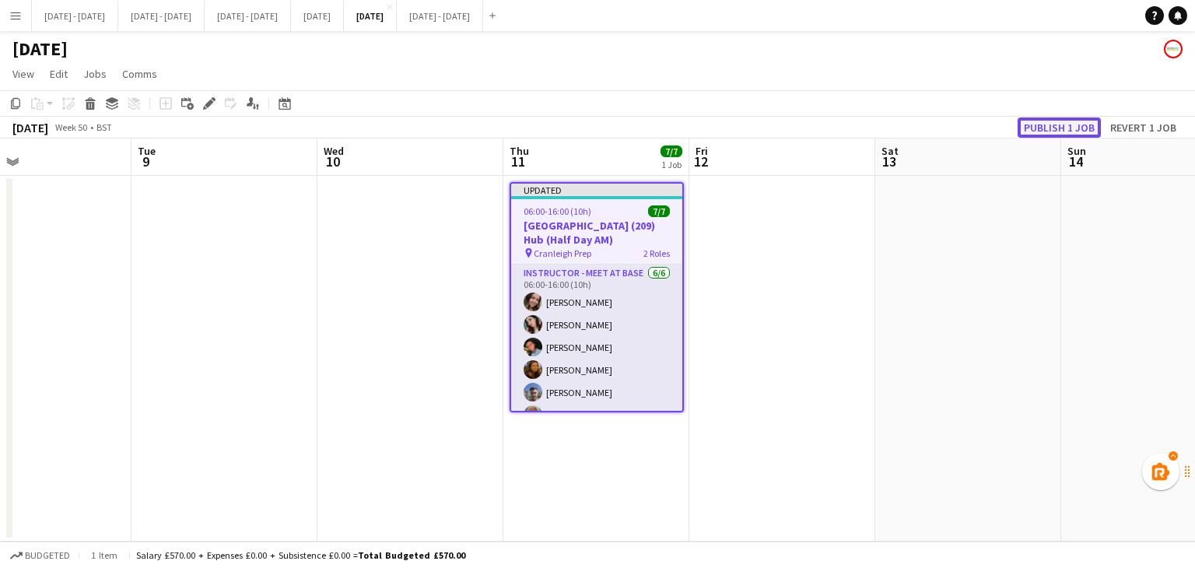
click at [1035, 130] on button "Publish 1 job" at bounding box center [1058, 127] width 83 height 20
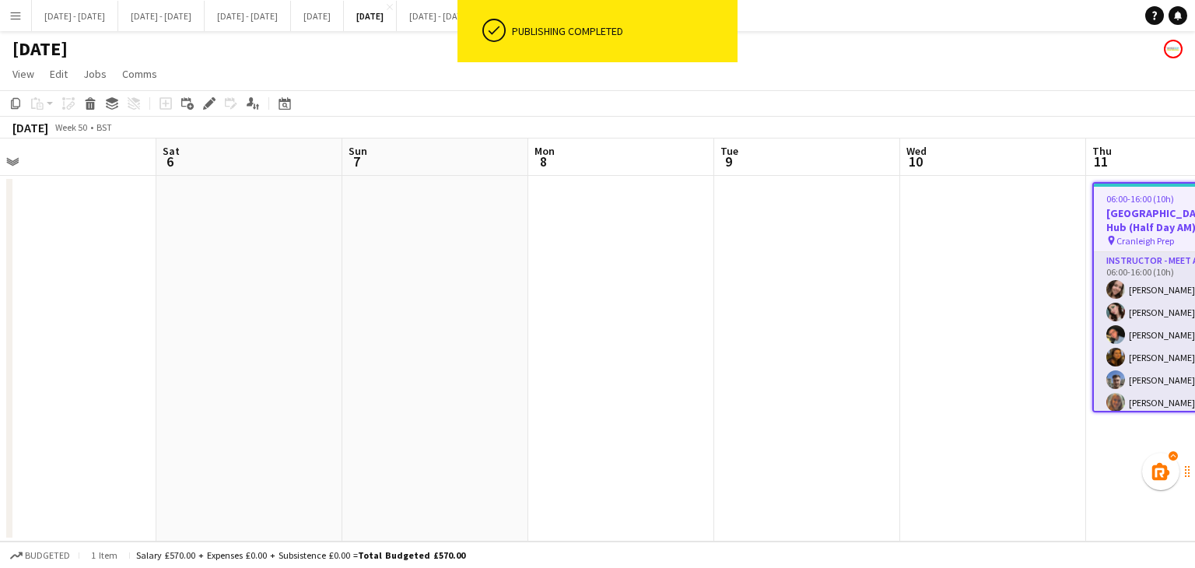
drag, startPoint x: 436, startPoint y: 348, endPoint x: 856, endPoint y: 351, distance: 420.0
click at [1024, 310] on app-calendar-viewport "Wed 3 Thu 4 2/2 1 Job Fri 5 Sat 6 Sun 7 Mon 8 Tue 9 Wed 10 Thu 11 7/7 1 Job Fri…" at bounding box center [597, 339] width 1195 height 403
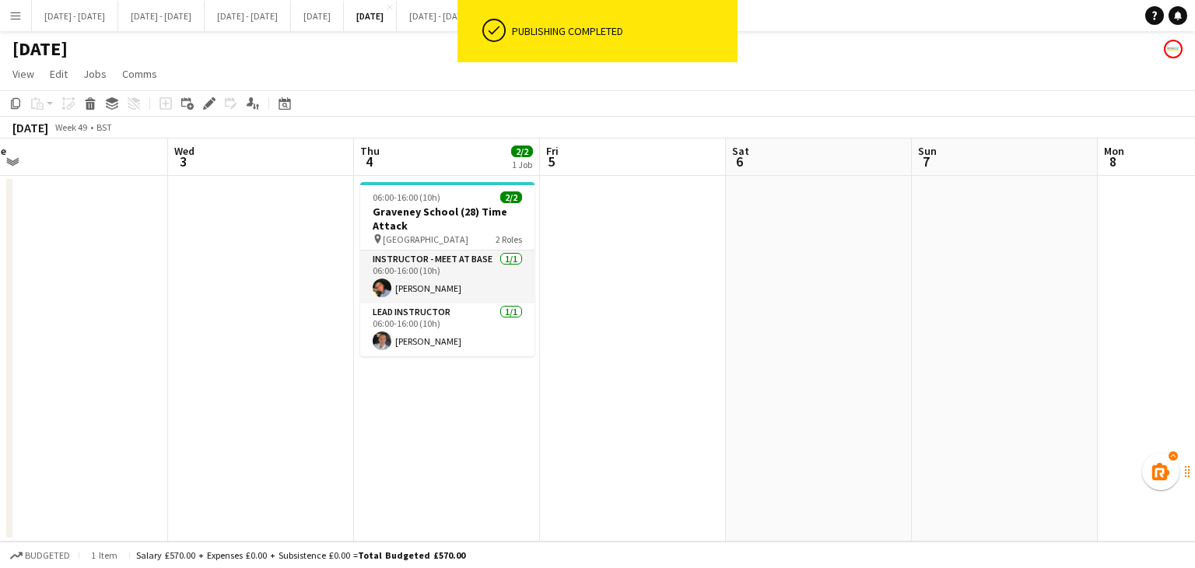
drag, startPoint x: 351, startPoint y: 386, endPoint x: 940, endPoint y: 359, distance: 590.2
click at [940, 359] on app-calendar-viewport "Sun 30 Mon 1 Tue 2 Wed 3 Thu 4 2/2 1 Job Fri 5 Sat 6 Sun 7 Mon 8 Tue 9 Wed 10 T…" at bounding box center [597, 339] width 1195 height 403
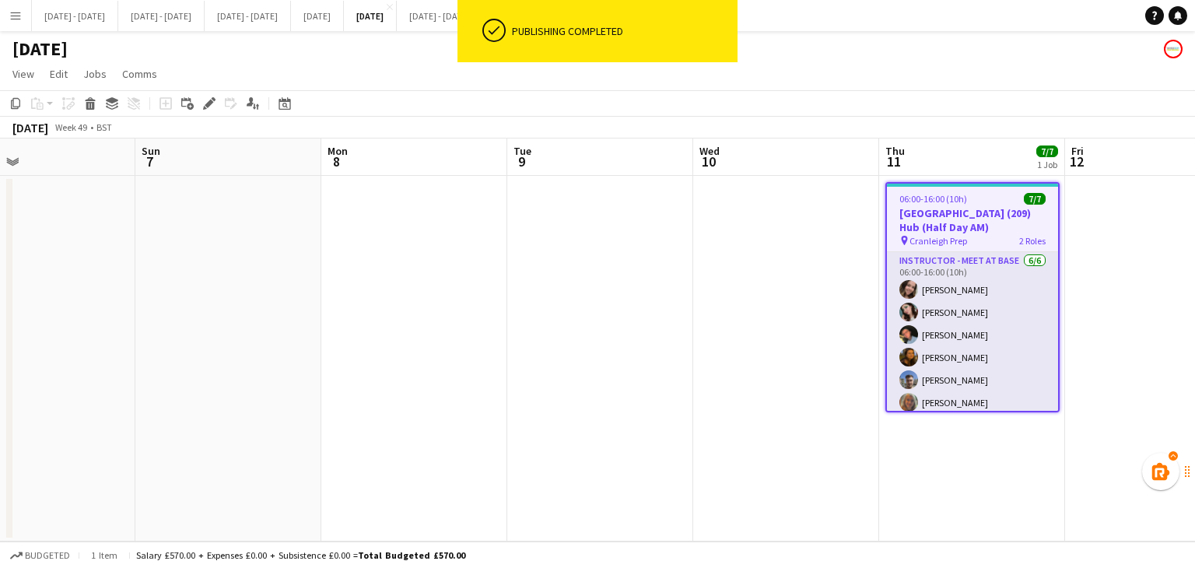
scroll to position [0, 801]
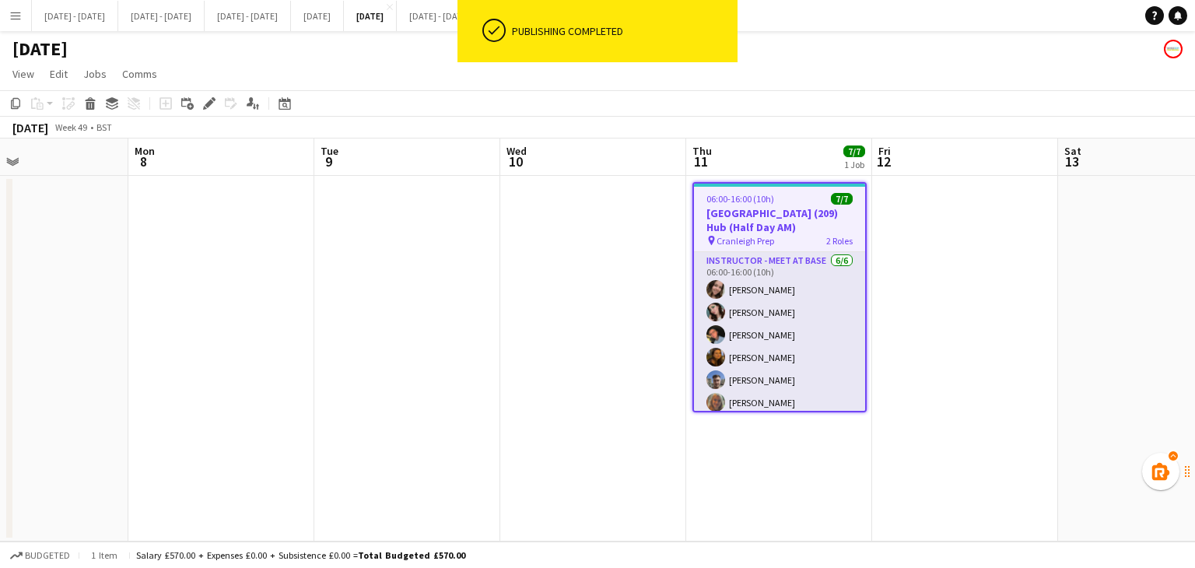
drag, startPoint x: 988, startPoint y: 365, endPoint x: 44, endPoint y: 334, distance: 944.7
click at [44, 334] on app-calendar-viewport "Wed 3 Thu 4 2/2 1 Job Fri 5 Sat 6 Sun 7 Mon 8 Tue 9 Wed 10 Thu 11 7/7 1 Job Fri…" at bounding box center [597, 339] width 1195 height 403
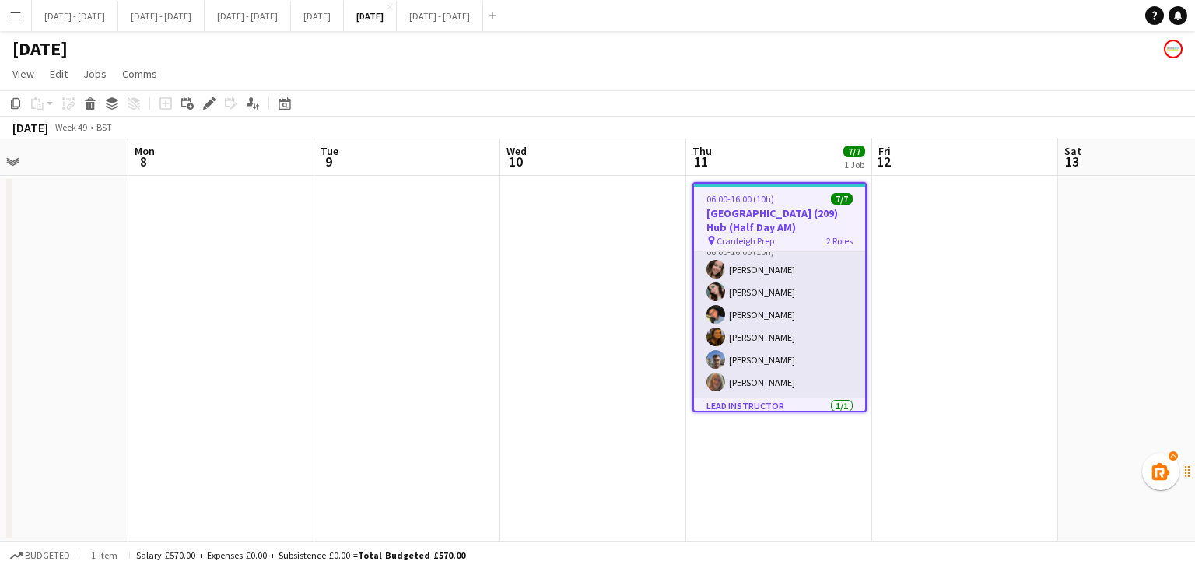
scroll to position [0, 0]
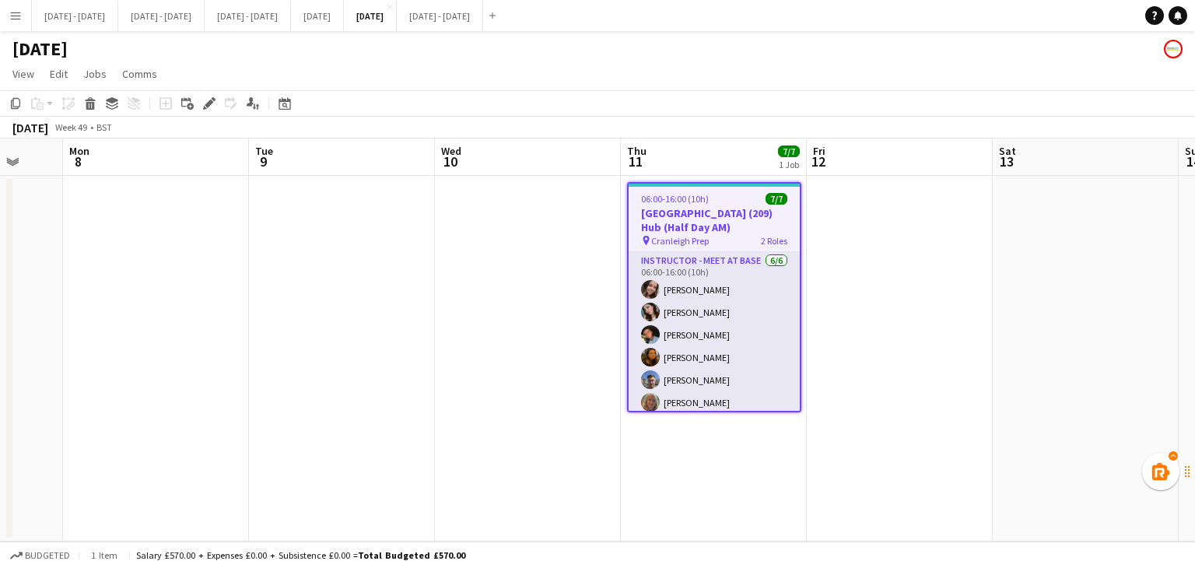
drag, startPoint x: 189, startPoint y: 365, endPoint x: 35, endPoint y: 356, distance: 154.2
click at [43, 354] on app-calendar-viewport "Wed 3 Thu 4 2/2 1 Job Fri 5 Sat 6 Sun 7 Mon 8 Tue 9 Wed 10 Thu 11 7/7 1 Job Fri…" at bounding box center [597, 339] width 1195 height 403
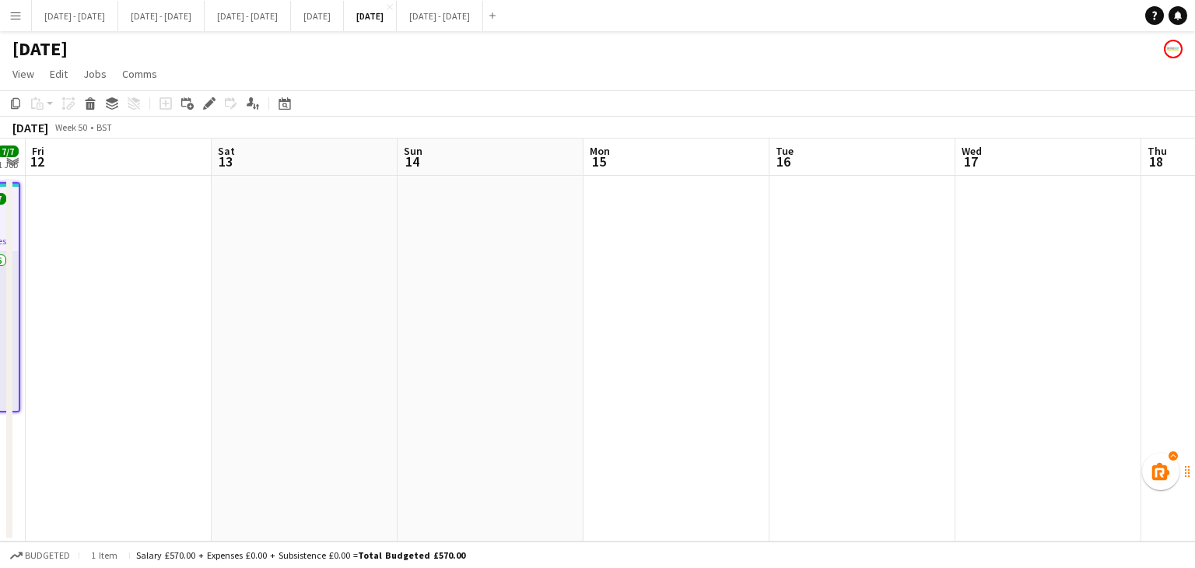
scroll to position [0, 537]
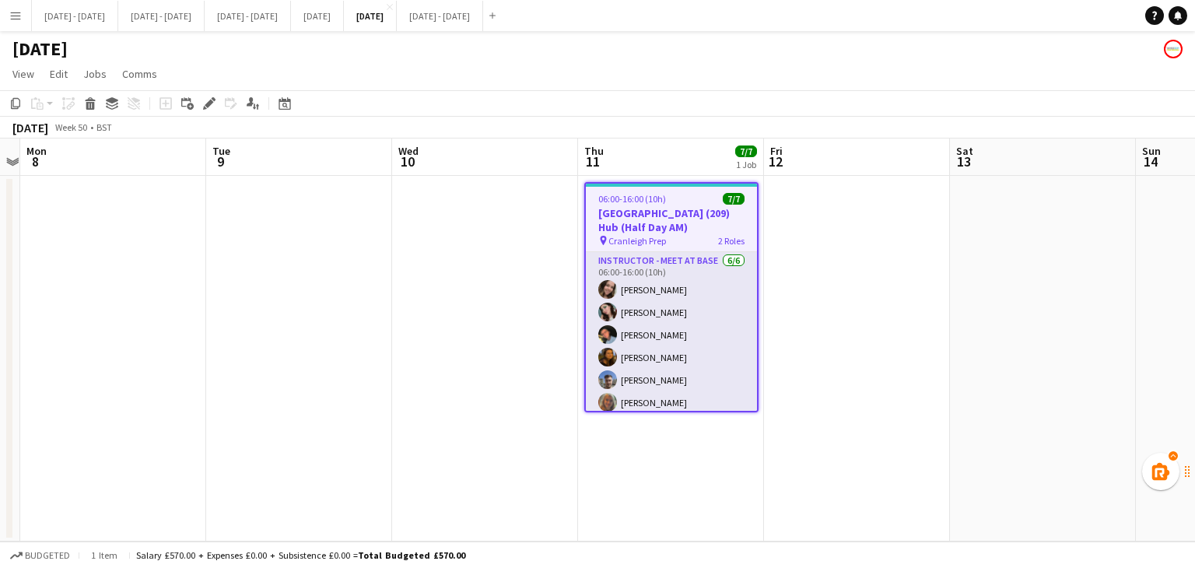
drag, startPoint x: 1055, startPoint y: 331, endPoint x: 1310, endPoint y: 346, distance: 254.8
click at [1194, 346] on html "Menu Boards Boards Boards All jobs Status Workforce Workforce My Workforce Recr…" at bounding box center [597, 284] width 1195 height 568
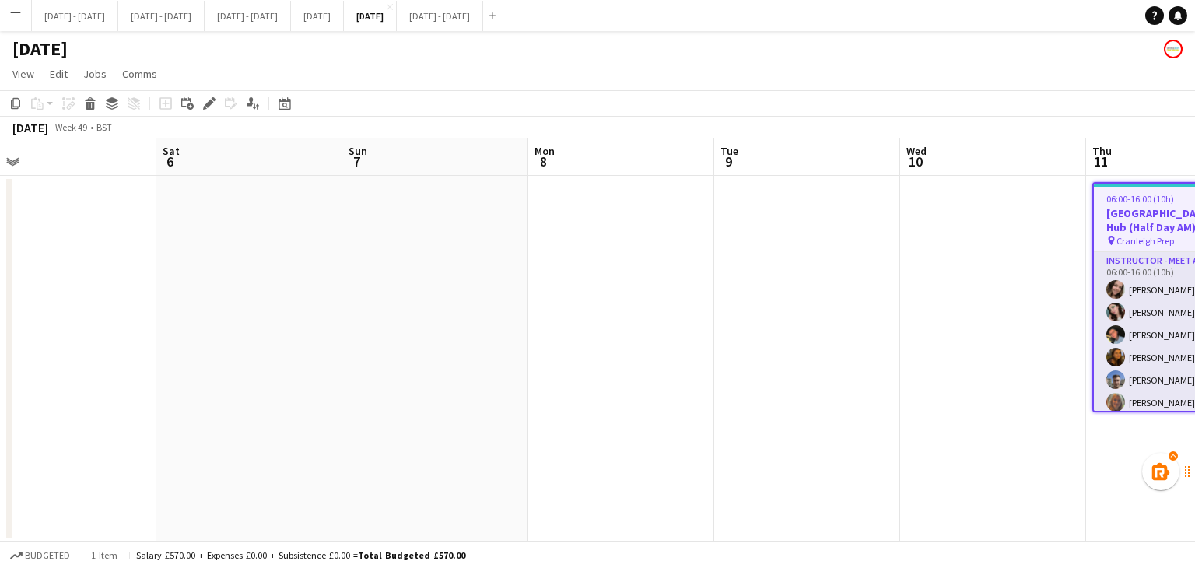
drag, startPoint x: 455, startPoint y: 359, endPoint x: 740, endPoint y: 298, distance: 291.8
click at [844, 357] on app-calendar-viewport "Wed 3 Thu 4 2/2 1 Job Fri 5 Sat 6 Sun 7 Mon 8 Tue 9 Wed 10 Thu 11 7/7 1 Job Fri…" at bounding box center [597, 339] width 1195 height 403
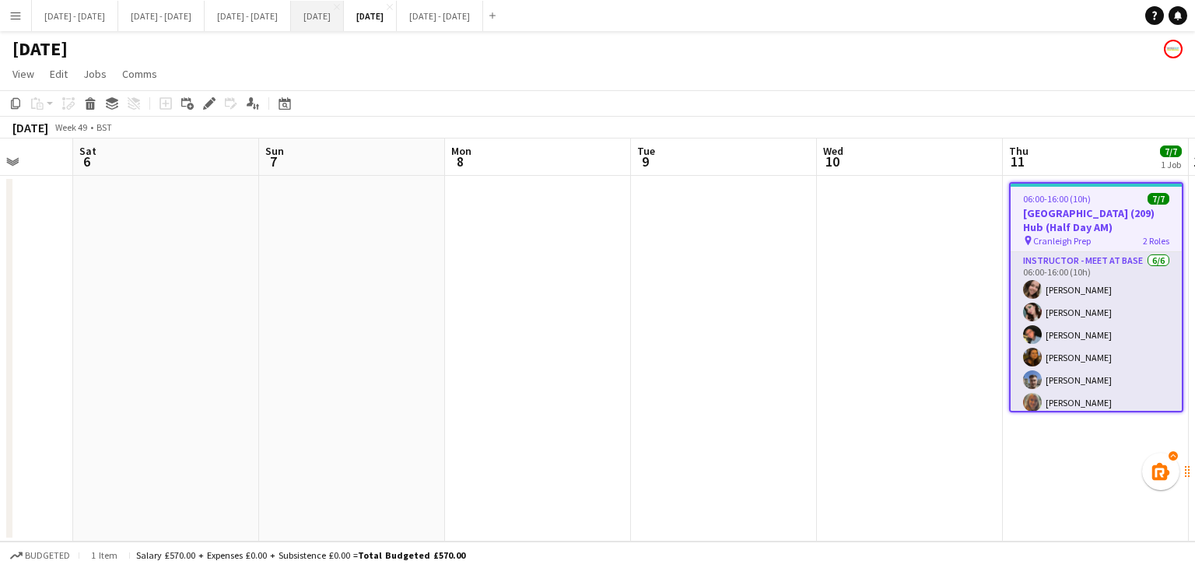
click at [344, 18] on button "[DATE] Close" at bounding box center [317, 16] width 53 height 30
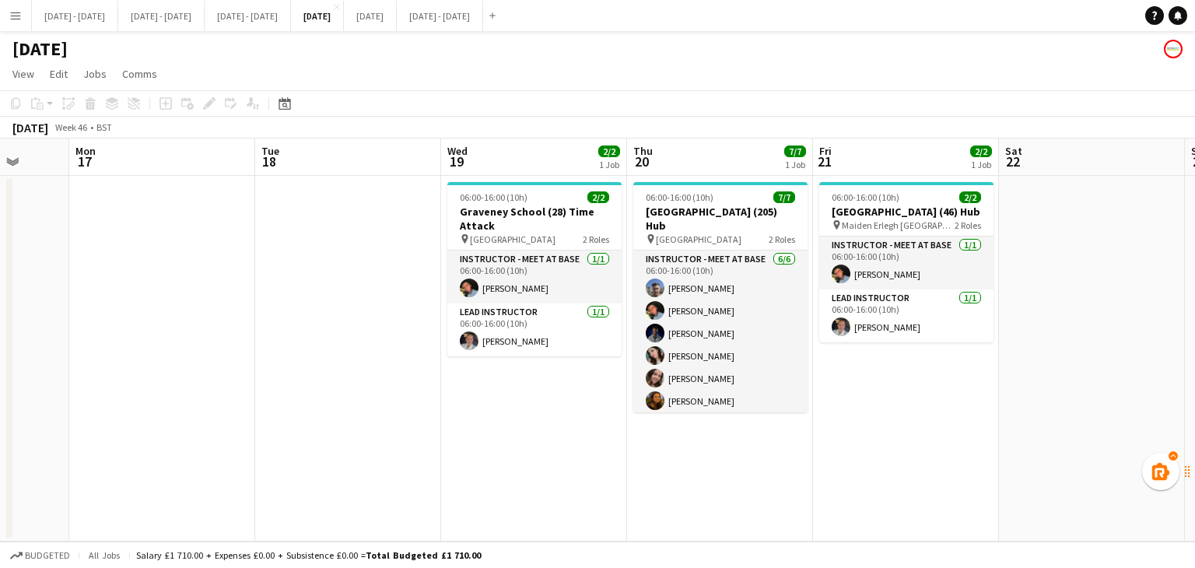
click at [871, 448] on app-date-cell "06:00-16:00 (10h) 2/2 [GEOGRAPHIC_DATA] (46) Hub pin [GEOGRAPHIC_DATA] 2 Roles …" at bounding box center [906, 359] width 186 height 366
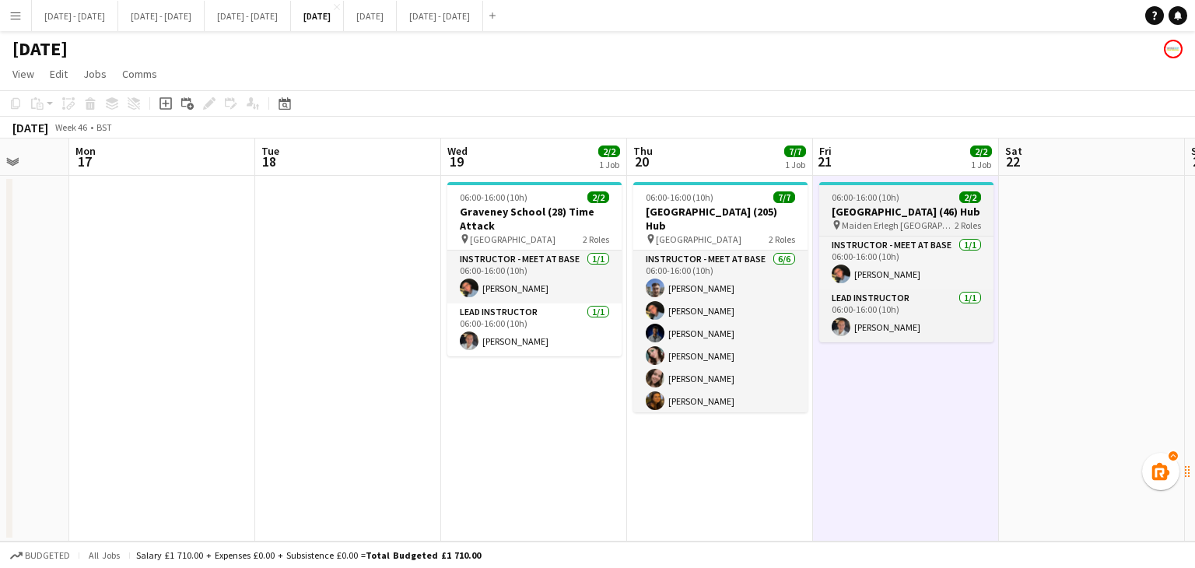
click at [889, 212] on h3 "[GEOGRAPHIC_DATA] (46) Hub" at bounding box center [906, 212] width 174 height 14
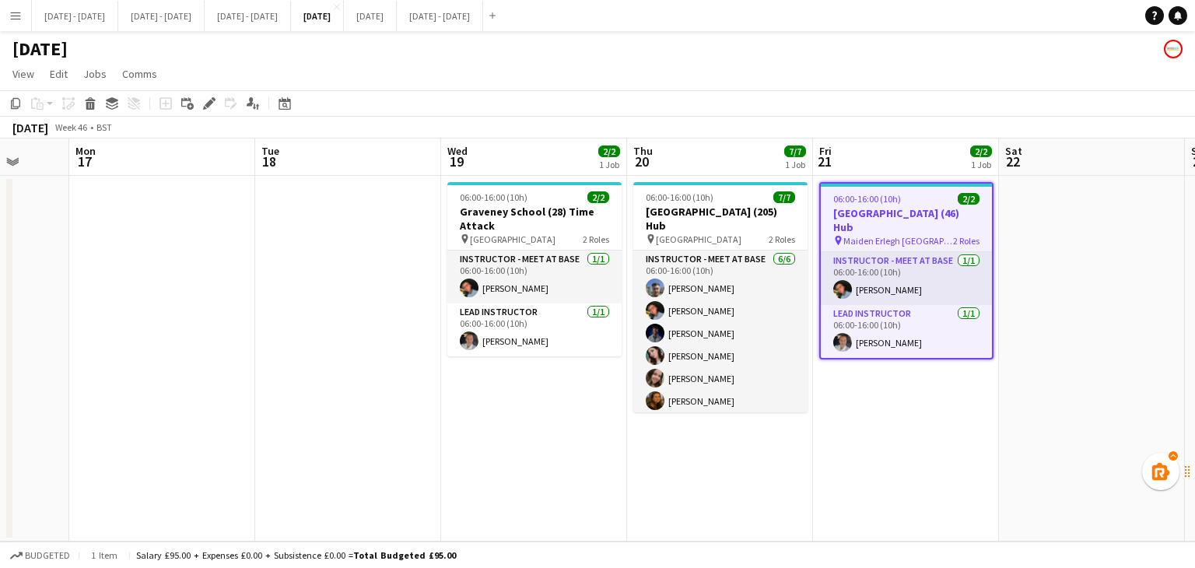
click at [719, 467] on app-date-cell "06:00-16:00 (10h) 7/7 [GEOGRAPHIC_DATA] (205) Hub pin Swanlea School 2 Roles In…" at bounding box center [720, 359] width 186 height 366
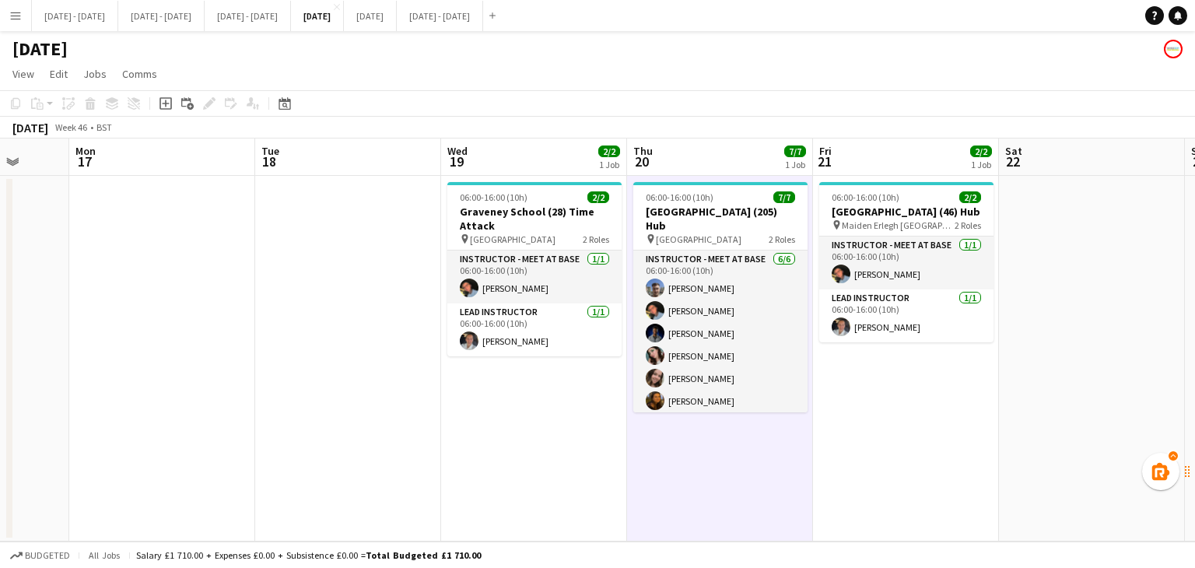
click at [958, 411] on app-date-cell "06:00-16:00 (10h) 2/2 [GEOGRAPHIC_DATA] (46) Hub pin [GEOGRAPHIC_DATA] 2 Roles …" at bounding box center [906, 359] width 186 height 366
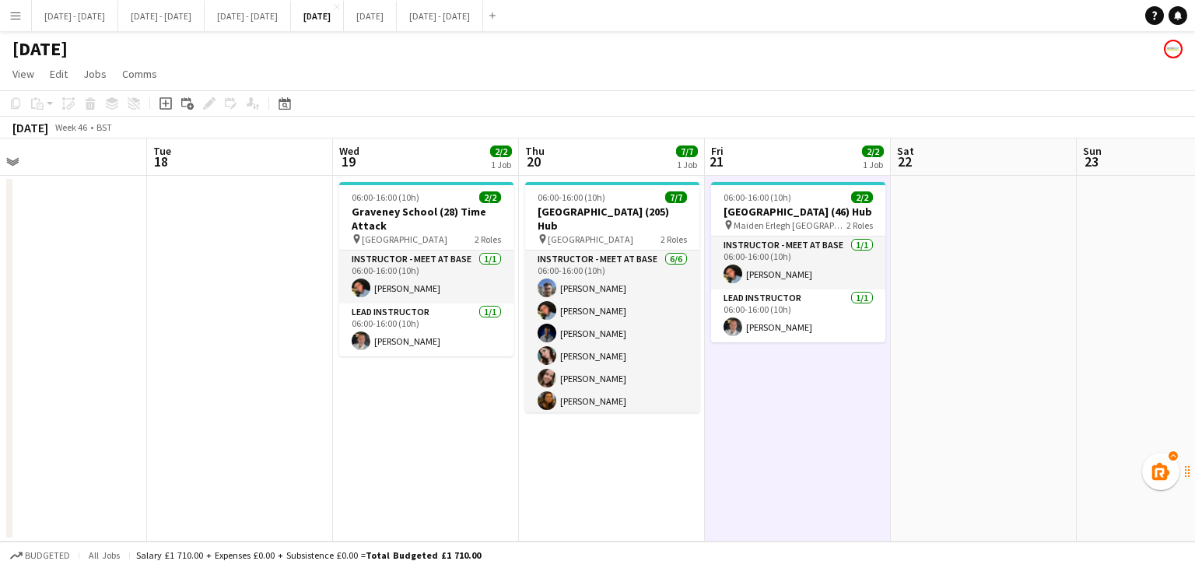
scroll to position [0, 618]
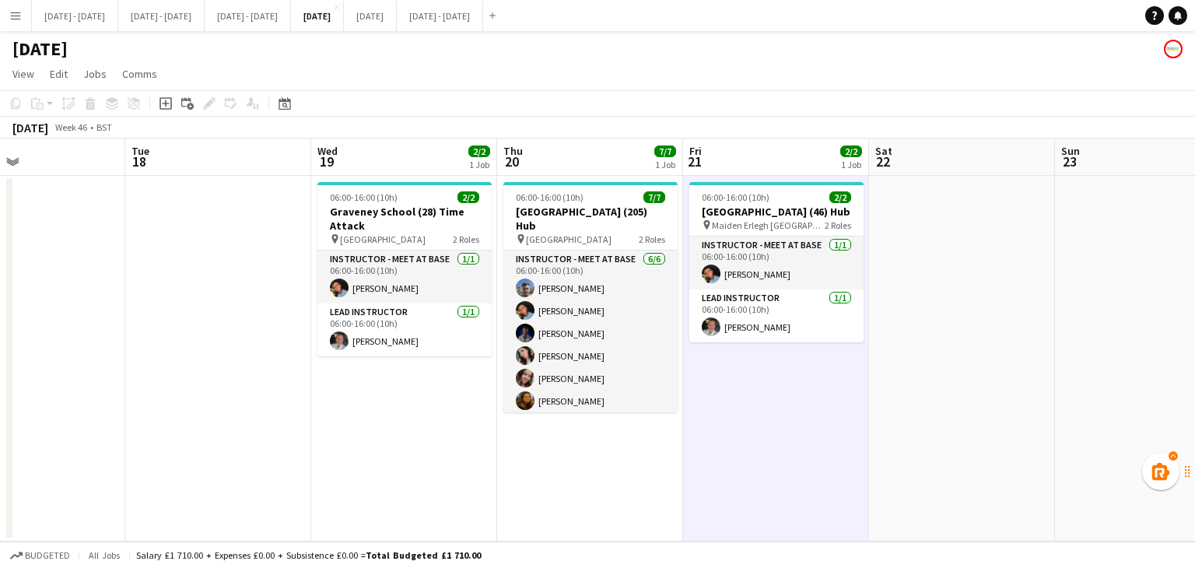
drag, startPoint x: 907, startPoint y: 402, endPoint x: 778, endPoint y: 439, distance: 134.4
click at [778, 439] on app-calendar-viewport "Fri 14 Sat 15 Sun 16 Mon 17 Tue 18 Wed 19 2/2 1 Job Thu 20 7/7 1 Job Fri 21 2/2…" at bounding box center [597, 339] width 1195 height 403
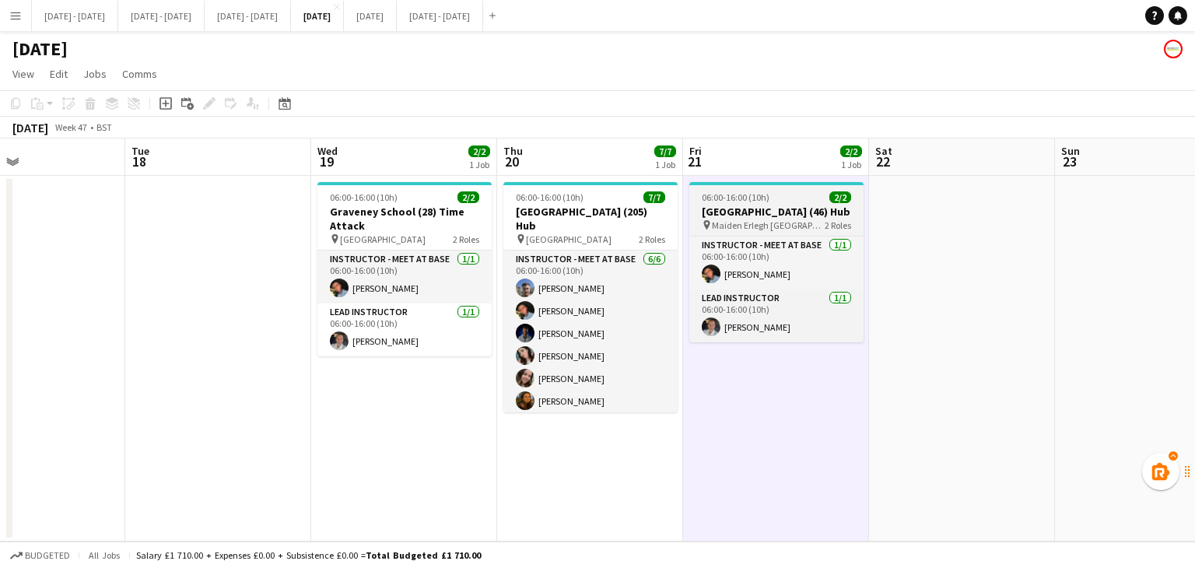
click at [772, 205] on h3 "[GEOGRAPHIC_DATA] (46) Hub" at bounding box center [776, 212] width 174 height 14
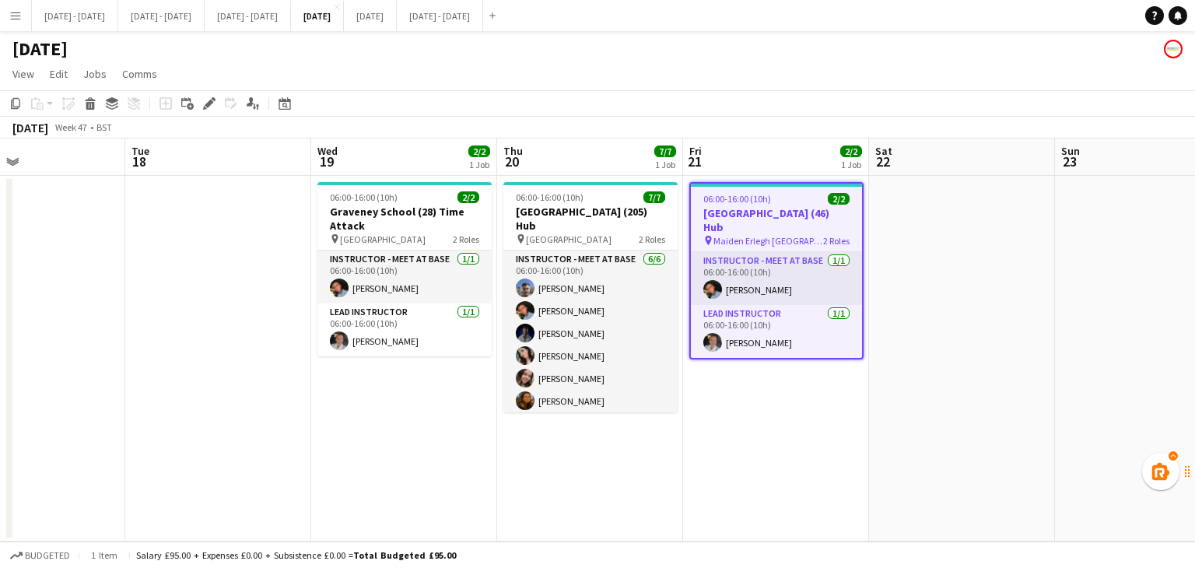
drag, startPoint x: 579, startPoint y: 462, endPoint x: 588, endPoint y: 457, distance: 9.7
click at [581, 462] on app-date-cell "06:00-16:00 (10h) 7/7 [GEOGRAPHIC_DATA] (205) Hub pin Swanlea School 2 Roles In…" at bounding box center [590, 359] width 186 height 366
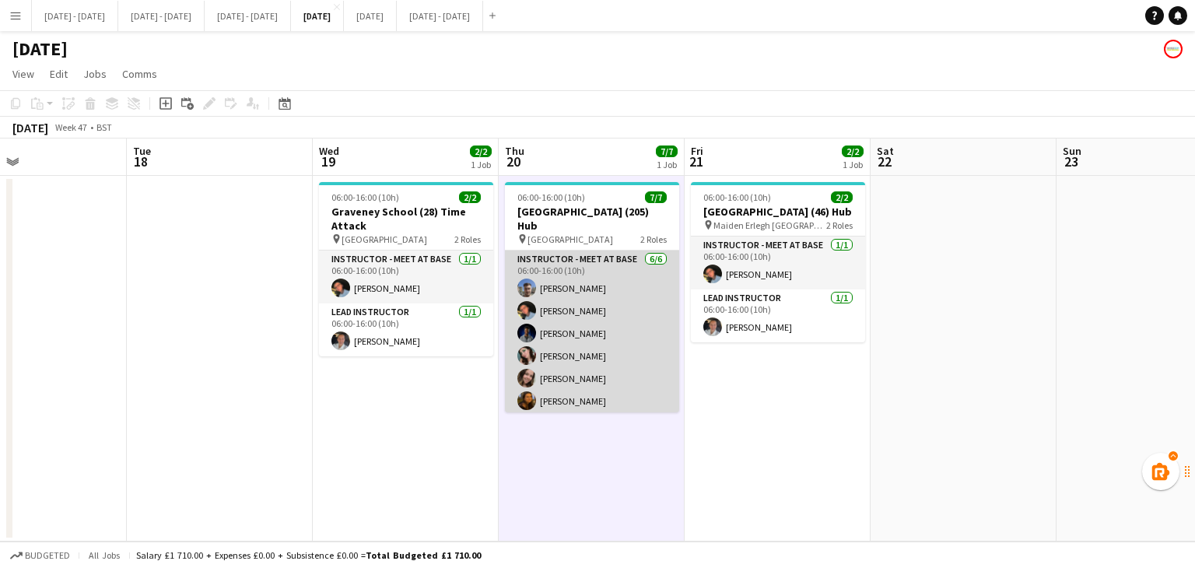
click at [618, 345] on app-card-role "Instructor - Meet at Base [DATE] 06:00-16:00 (10h) [PERSON_NAME] [PERSON_NAME] …" at bounding box center [592, 333] width 174 height 166
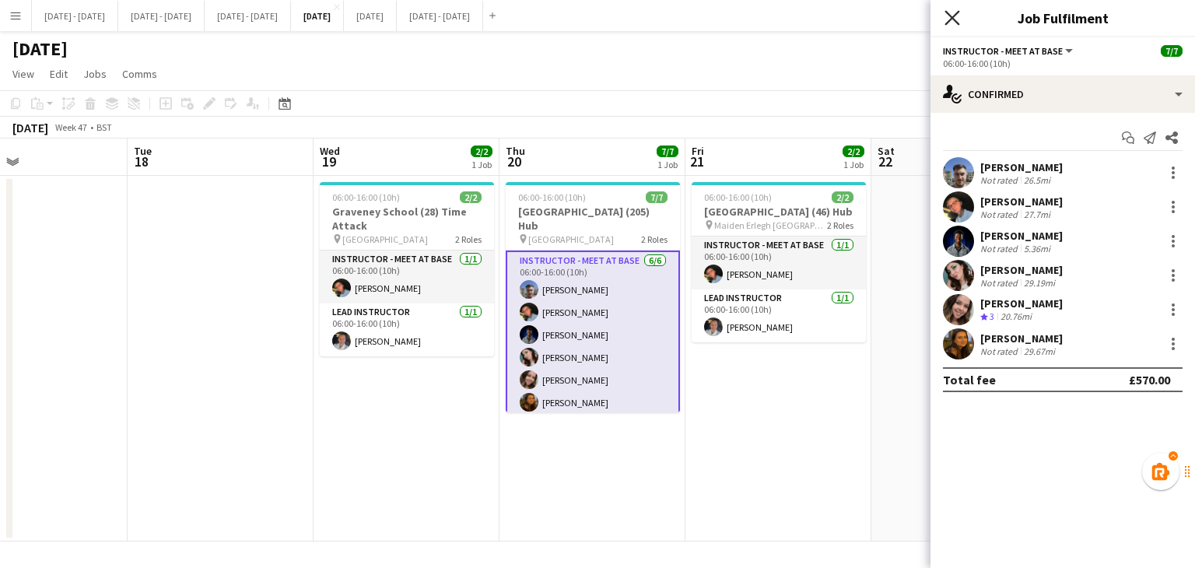
click at [952, 23] on icon "Close pop-in" at bounding box center [951, 17] width 15 height 15
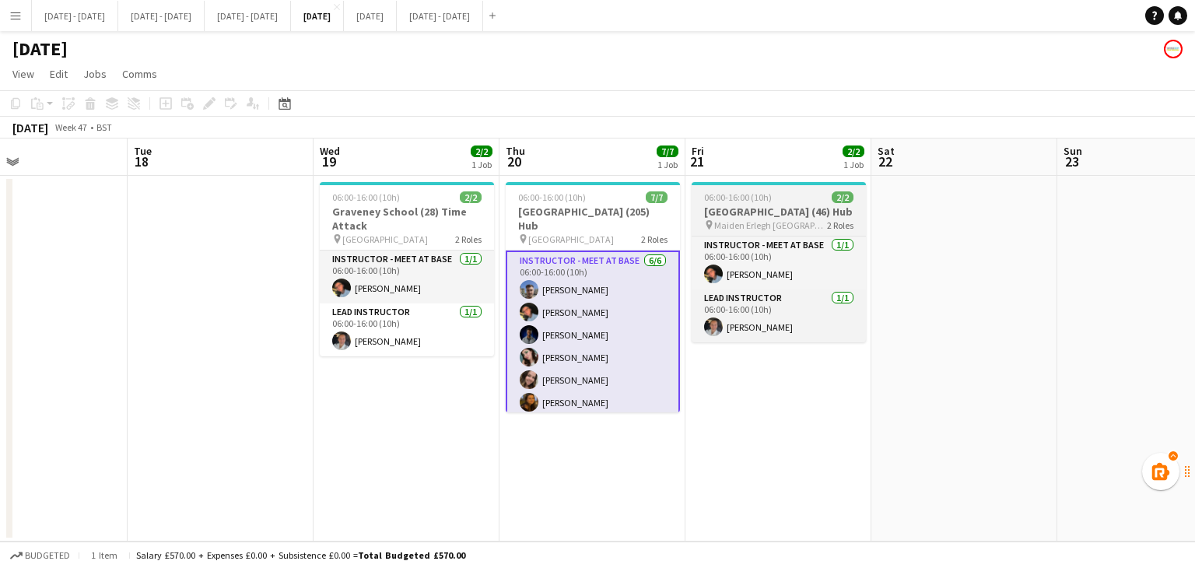
click at [749, 222] on span "Maiden Erlegh [GEOGRAPHIC_DATA]" at bounding box center [770, 225] width 113 height 12
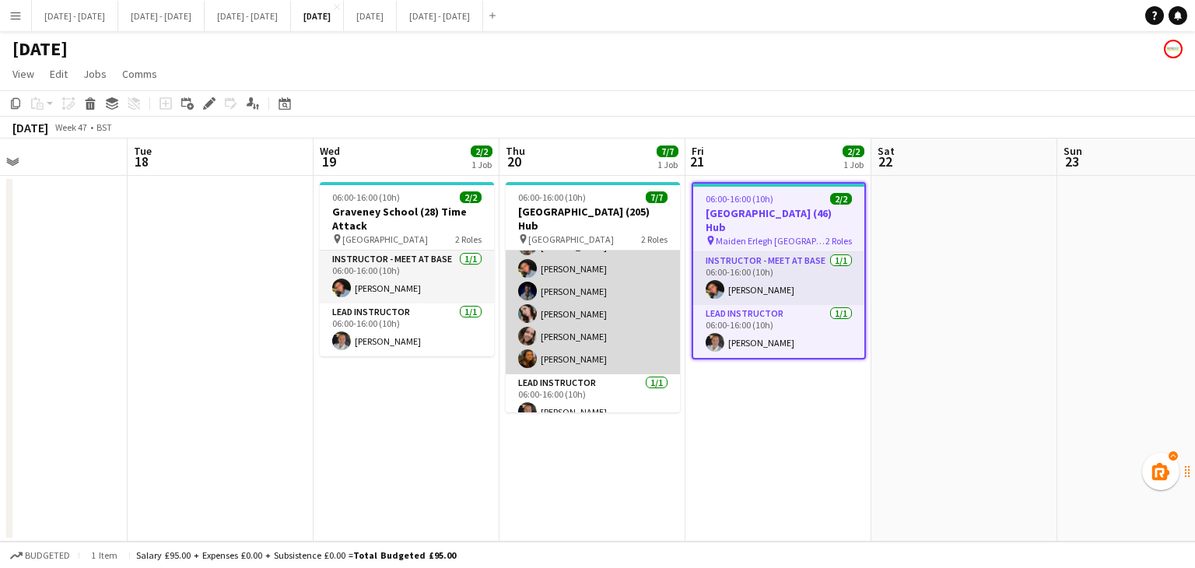
scroll to position [0, 0]
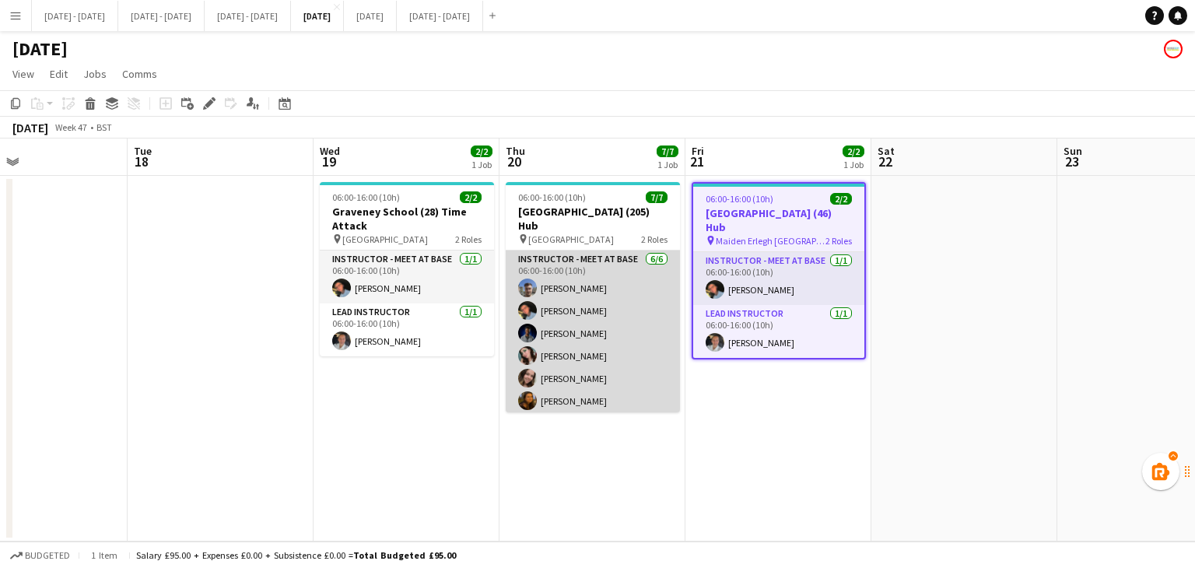
click at [615, 313] on app-card-role "Instructor - Meet at Base [DATE] 06:00-16:00 (10h) [PERSON_NAME] [PERSON_NAME] …" at bounding box center [593, 333] width 174 height 166
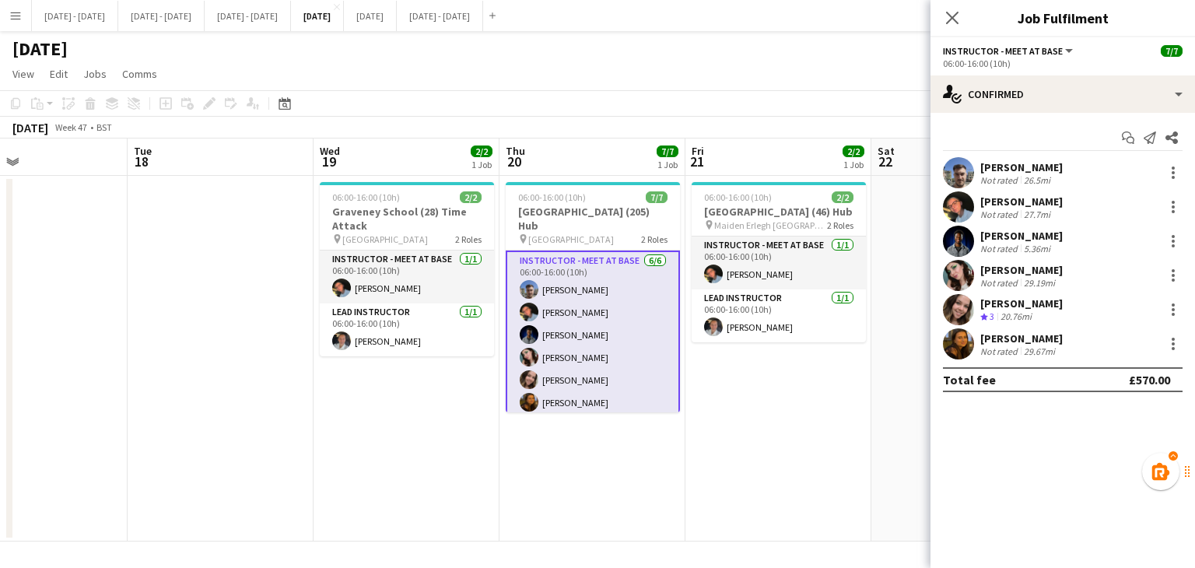
click at [954, 18] on icon "Close pop-in" at bounding box center [952, 18] width 12 height 12
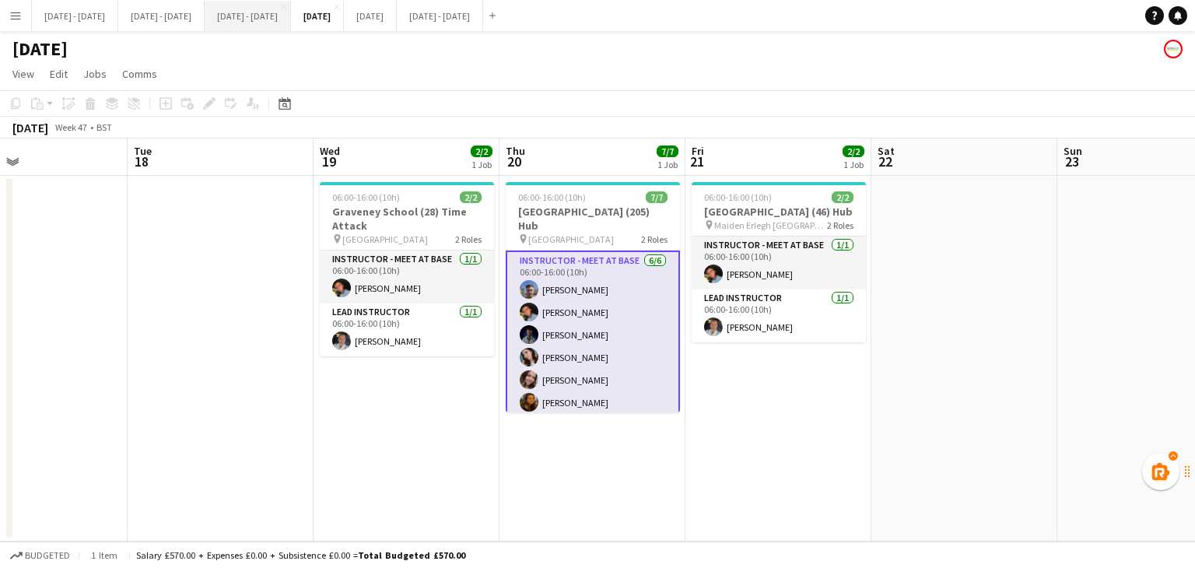
click at [291, 29] on button "[DATE] - [DATE] Close" at bounding box center [248, 16] width 86 height 30
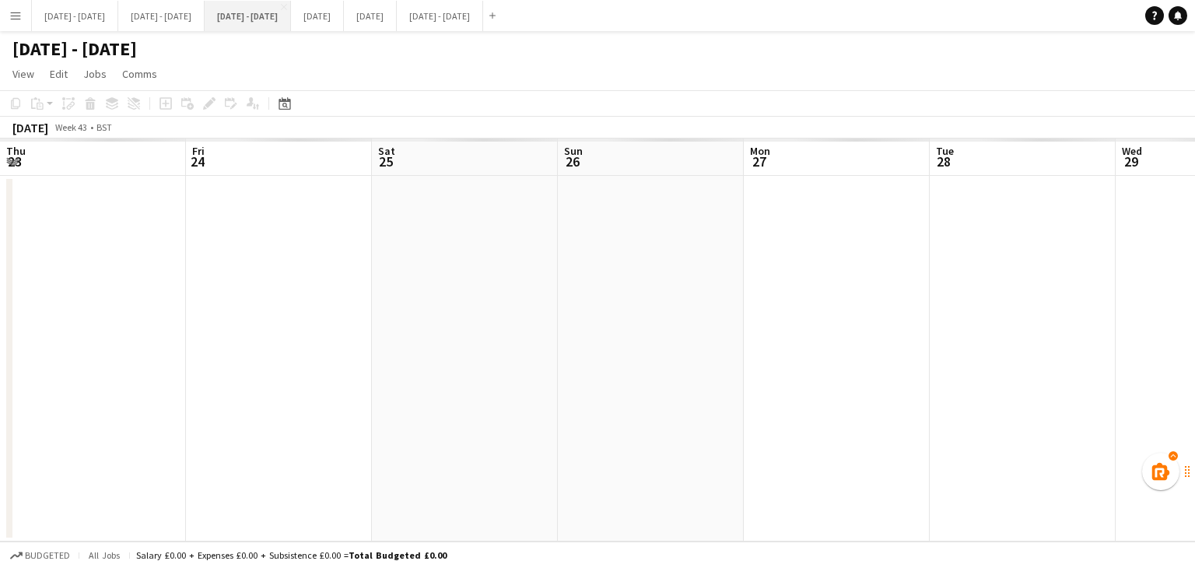
scroll to position [0, 435]
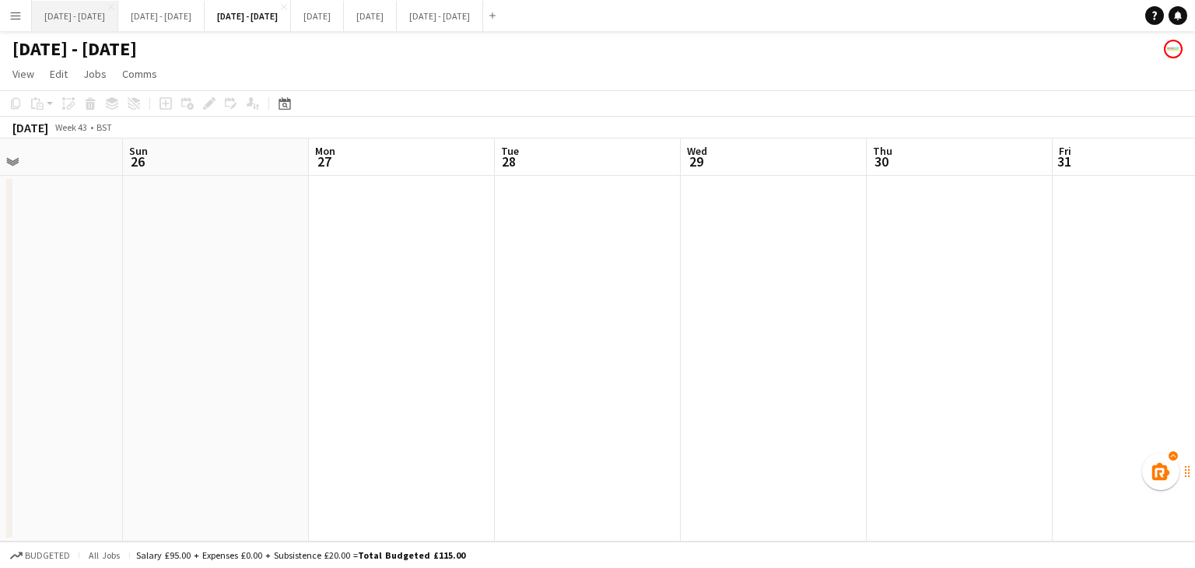
click at [84, 10] on button "[DATE] - [DATE] Close" at bounding box center [75, 16] width 86 height 30
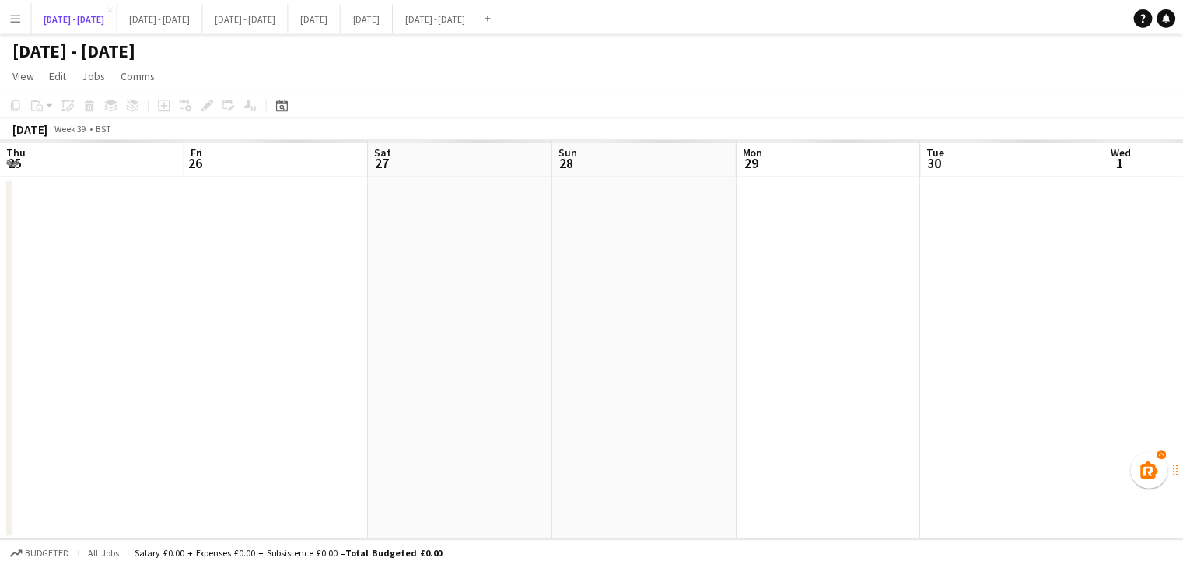
scroll to position [0, 604]
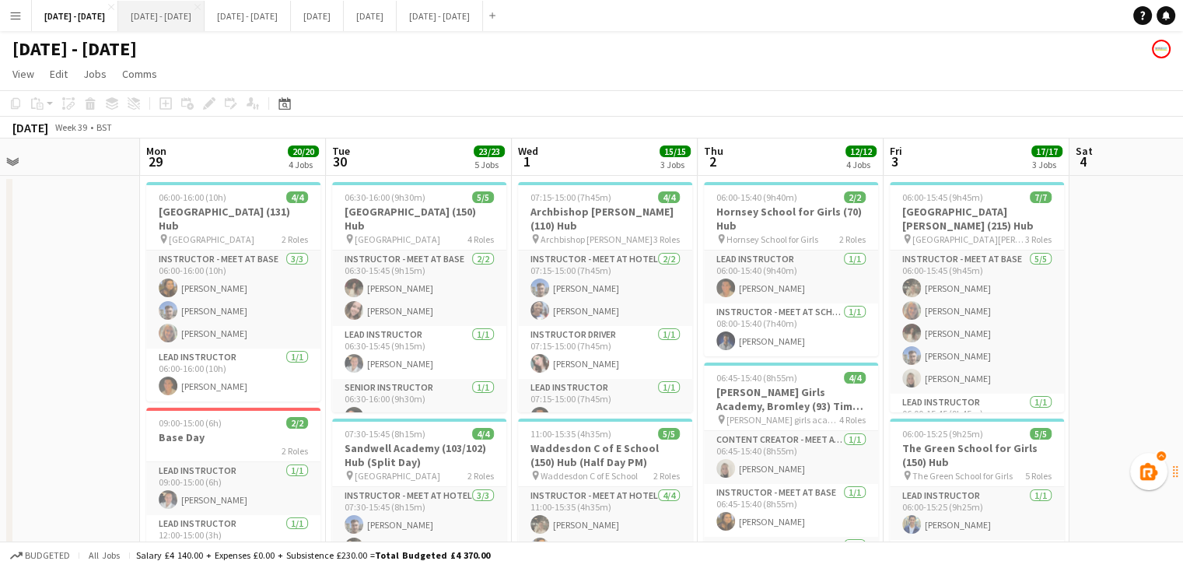
click at [191, 25] on button "[DATE] - [DATE] Close" at bounding box center [161, 16] width 86 height 30
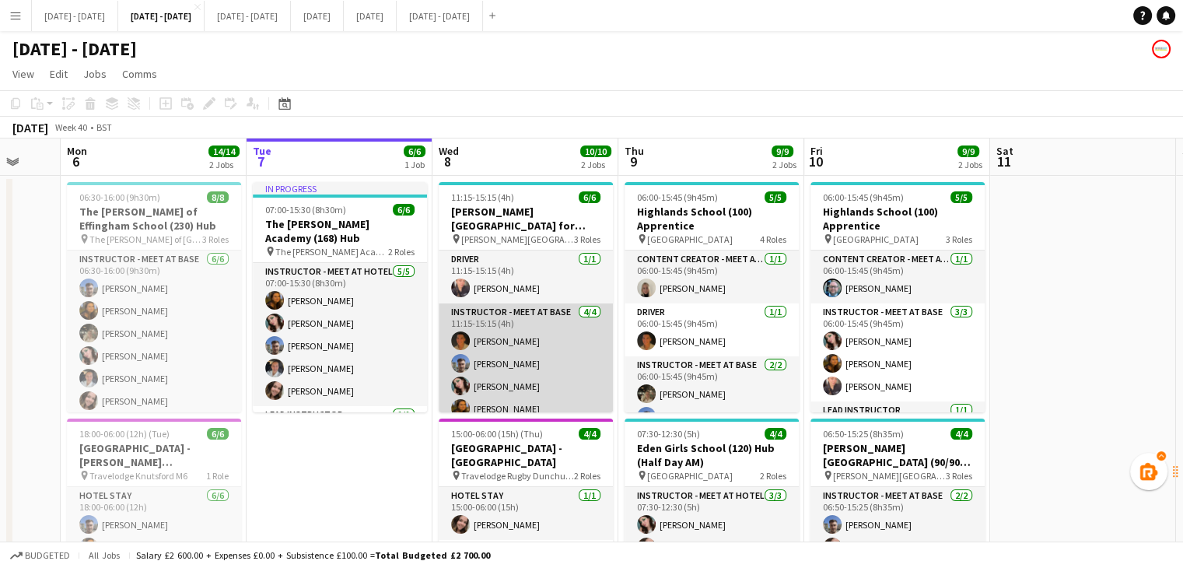
click at [520, 359] on app-card-role "Instructor - Meet at Base [DATE] 11:15-15:15 (4h) [PERSON_NAME] [PERSON_NAME] […" at bounding box center [526, 363] width 174 height 121
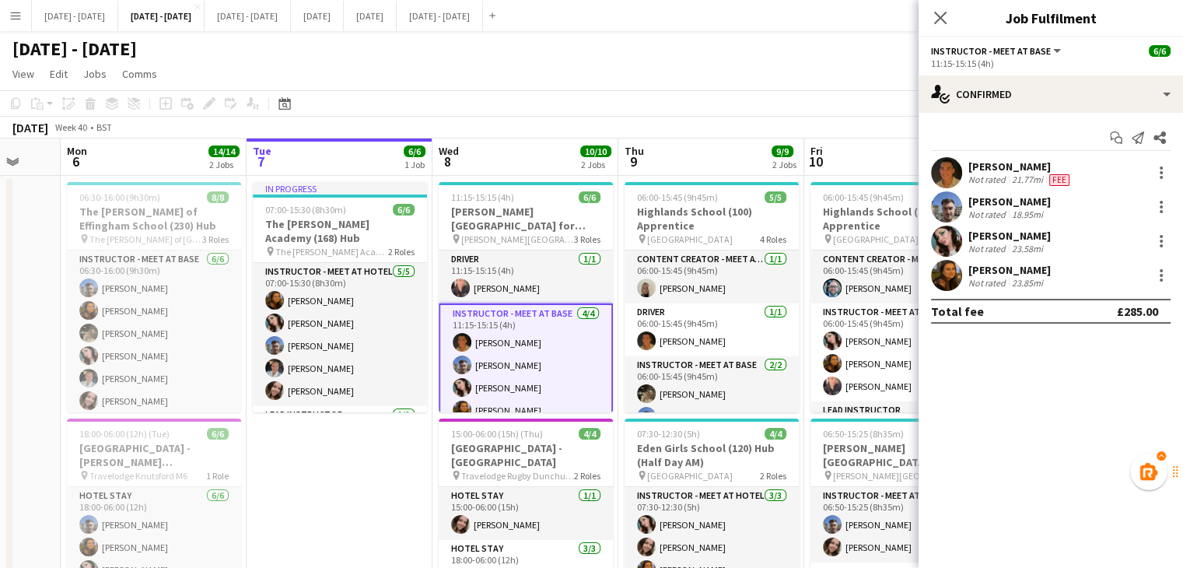
scroll to position [67, 0]
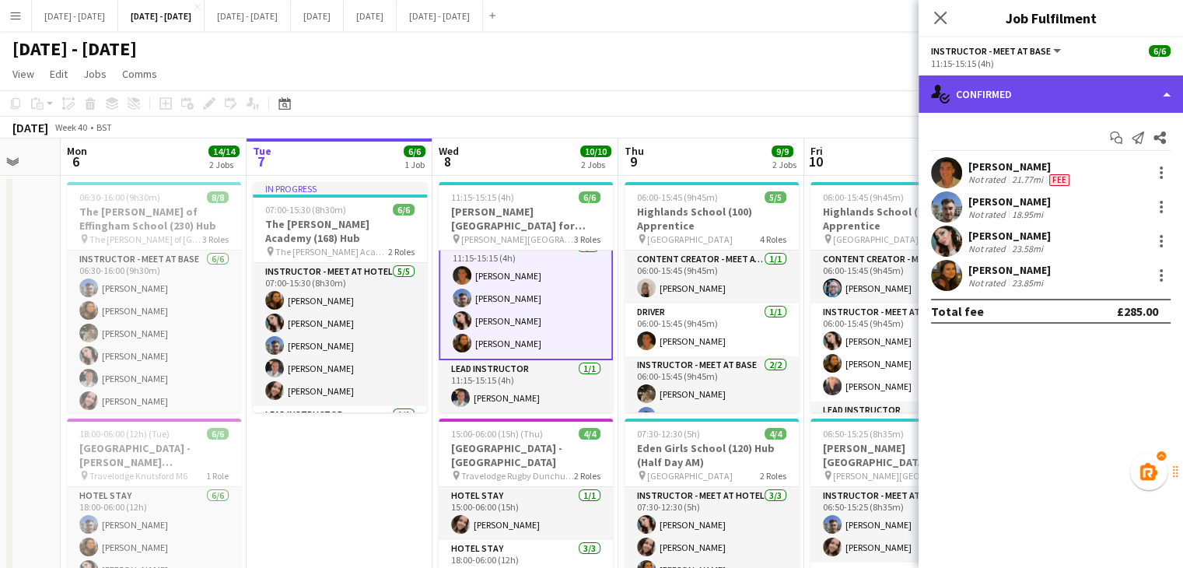
click at [1076, 101] on div "single-neutral-actions-check-2 Confirmed" at bounding box center [1051, 93] width 264 height 37
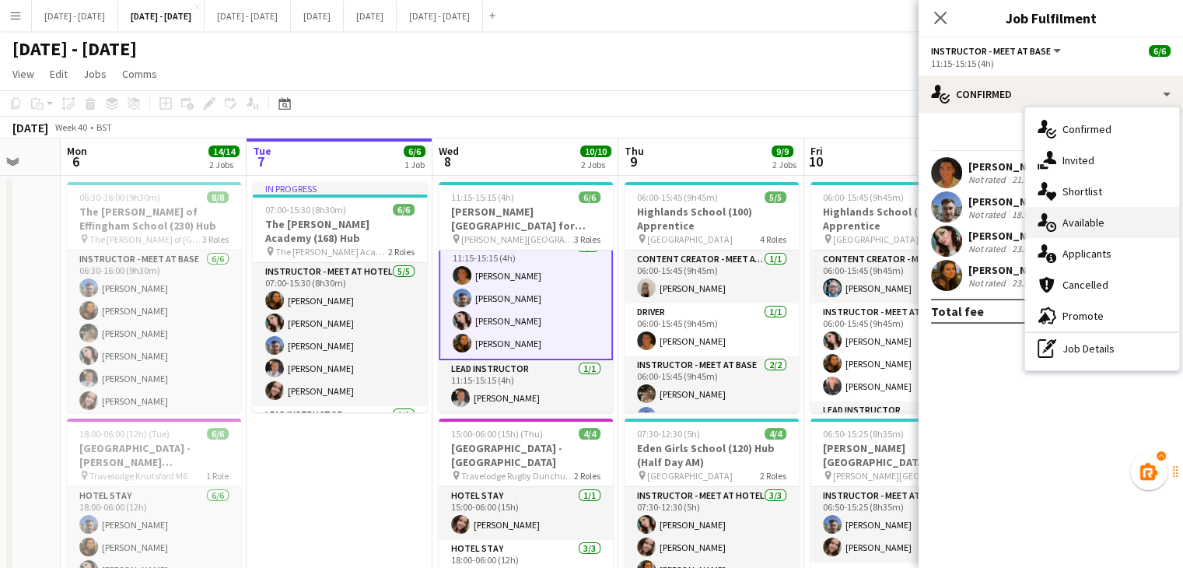
click at [1073, 211] on div "single-neutral-actions-upload Available" at bounding box center [1102, 222] width 154 height 31
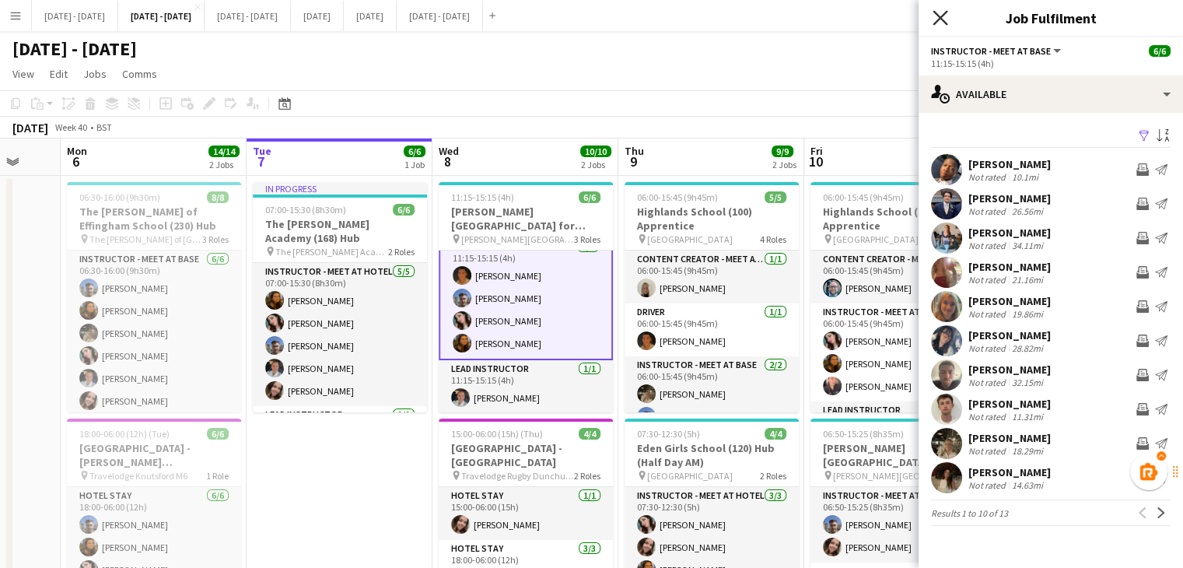
click at [943, 17] on icon "Close pop-in" at bounding box center [940, 17] width 15 height 15
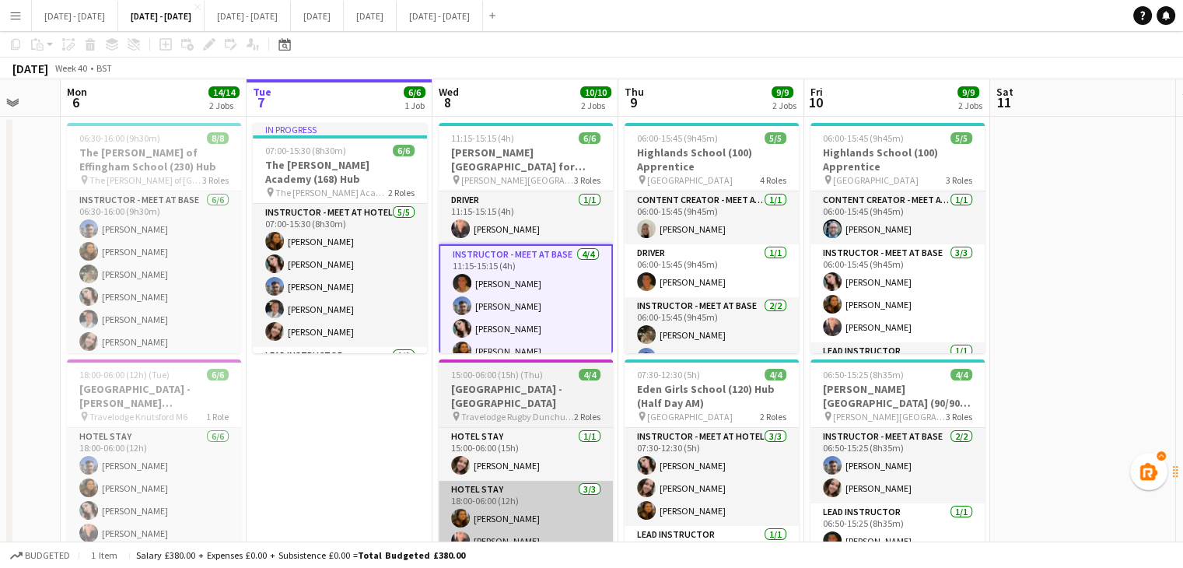
scroll to position [0, 0]
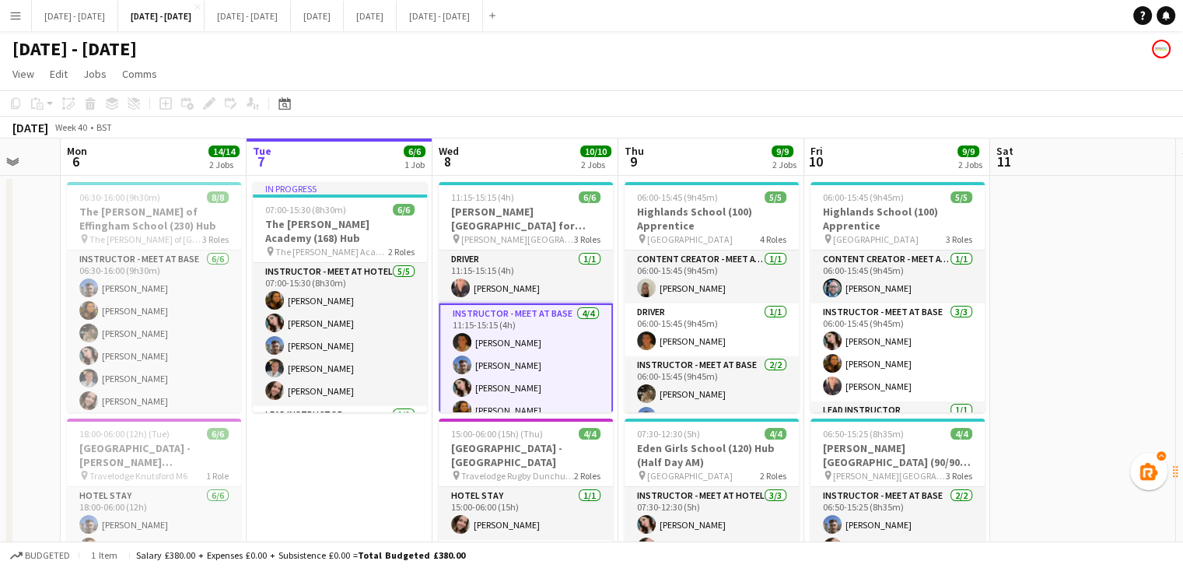
click at [547, 150] on app-board-header-date "Wed 8 10/10 2 Jobs" at bounding box center [525, 156] width 186 height 37
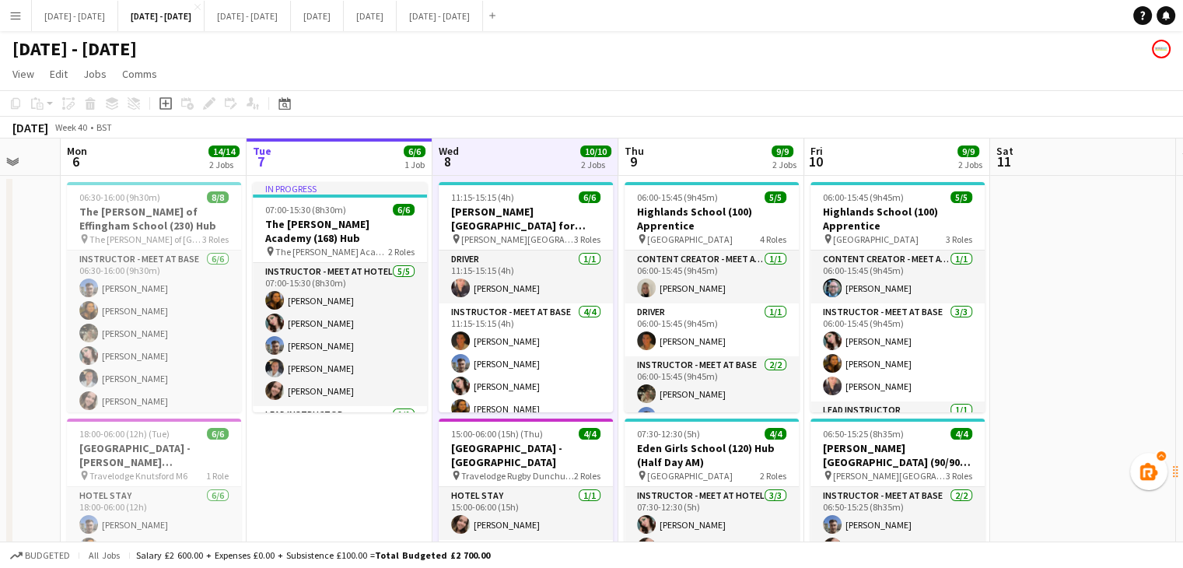
drag, startPoint x: 691, startPoint y: 149, endPoint x: 821, endPoint y: 159, distance: 131.1
click at [691, 150] on app-board-header-date "Thu 9 9/9 2 Jobs" at bounding box center [711, 156] width 186 height 37
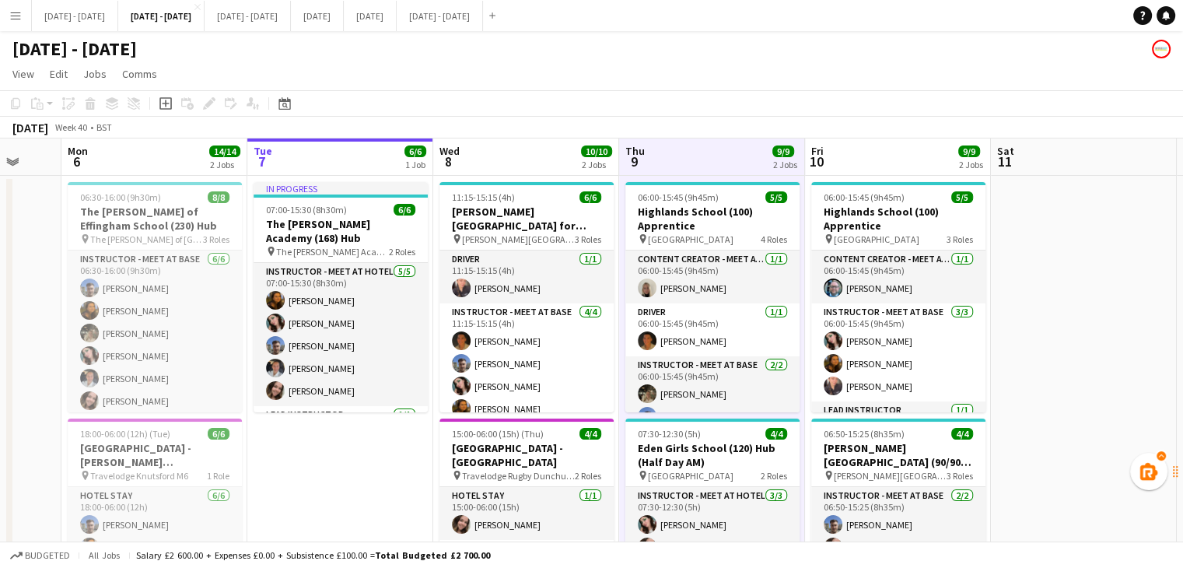
click at [916, 152] on app-board-header-date "Fri 10 9/9 2 Jobs" at bounding box center [898, 156] width 186 height 37
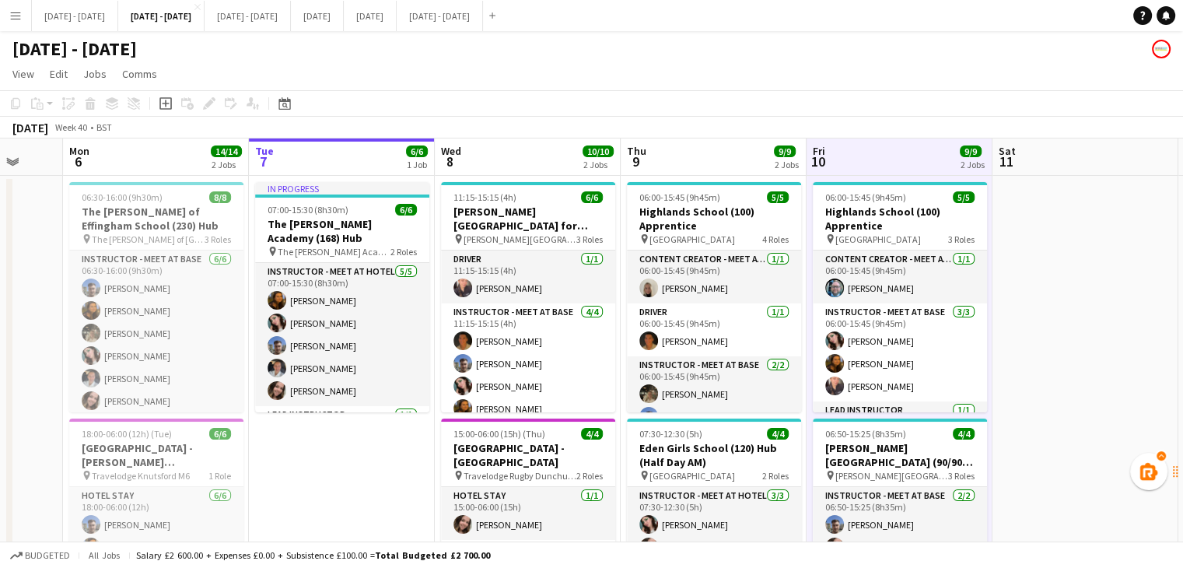
click at [544, 152] on app-board-header-date "Wed 8 10/10 2 Jobs" at bounding box center [528, 156] width 186 height 37
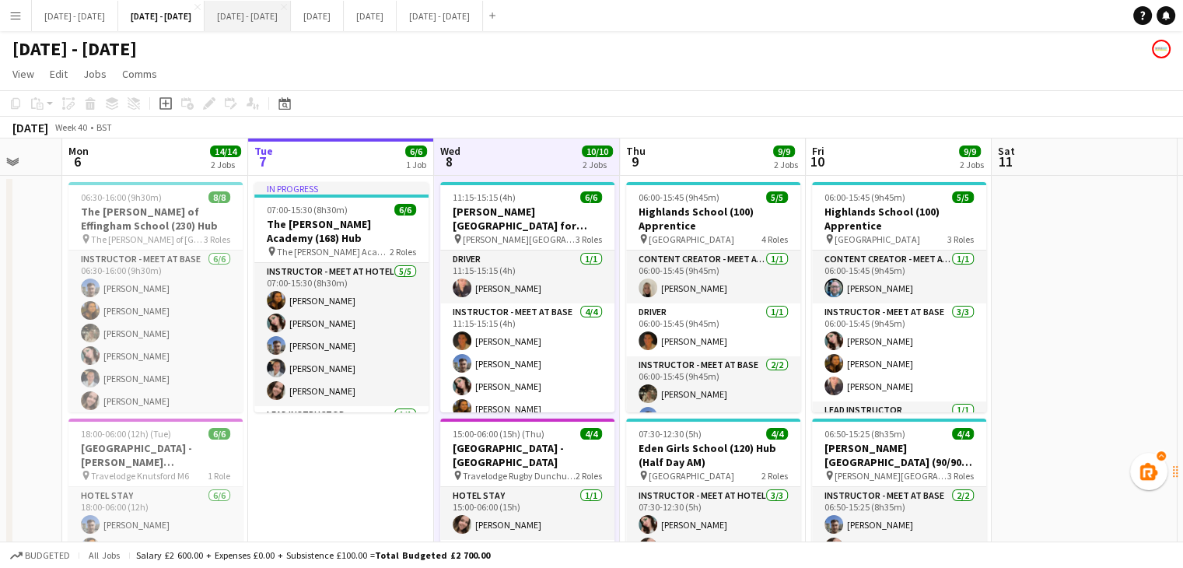
click at [291, 21] on button "[DATE] - [DATE] Close" at bounding box center [248, 16] width 86 height 30
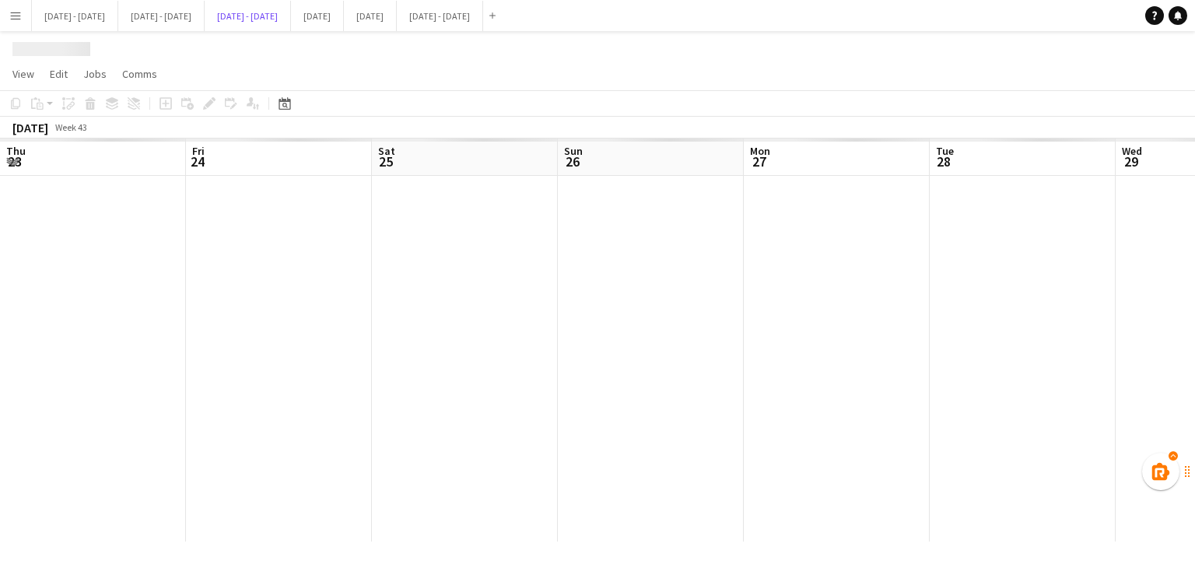
scroll to position [0, 435]
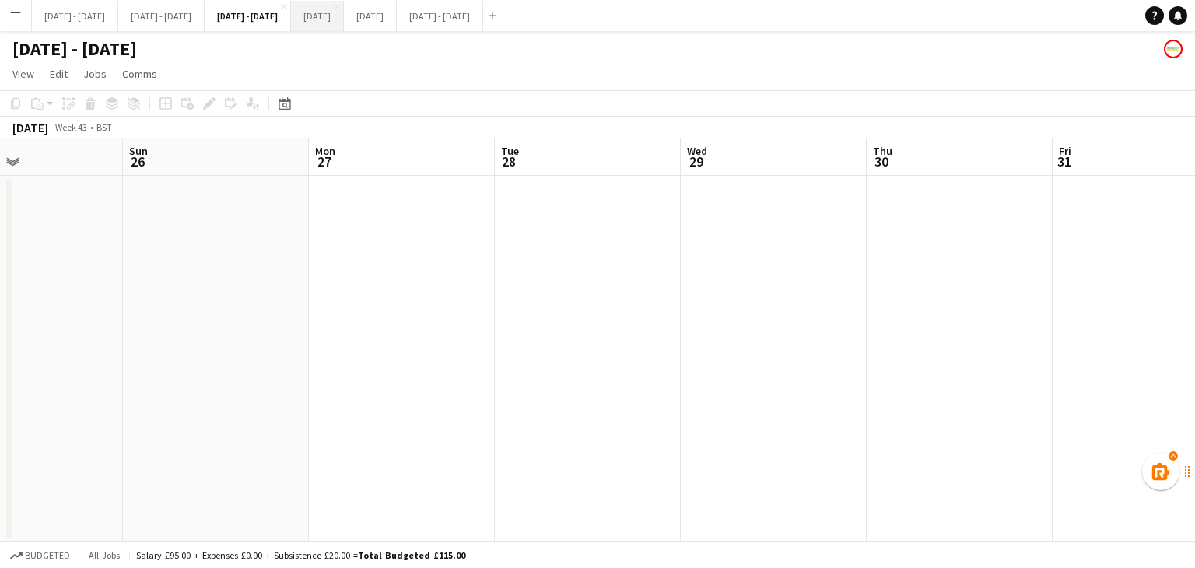
click at [344, 19] on button "[DATE] Close" at bounding box center [317, 16] width 53 height 30
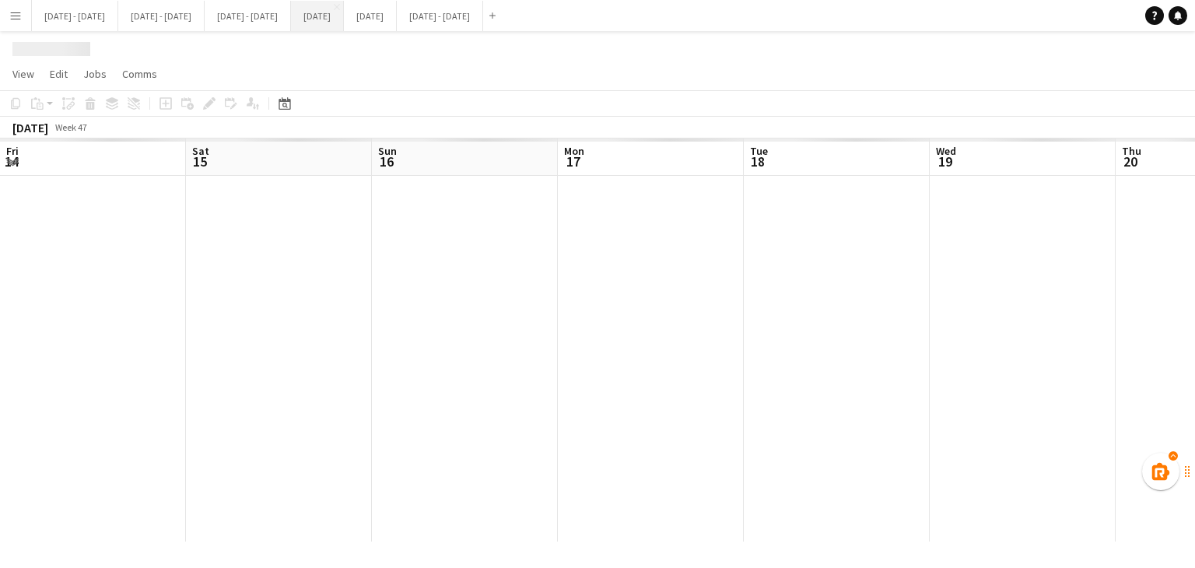
scroll to position [0, 616]
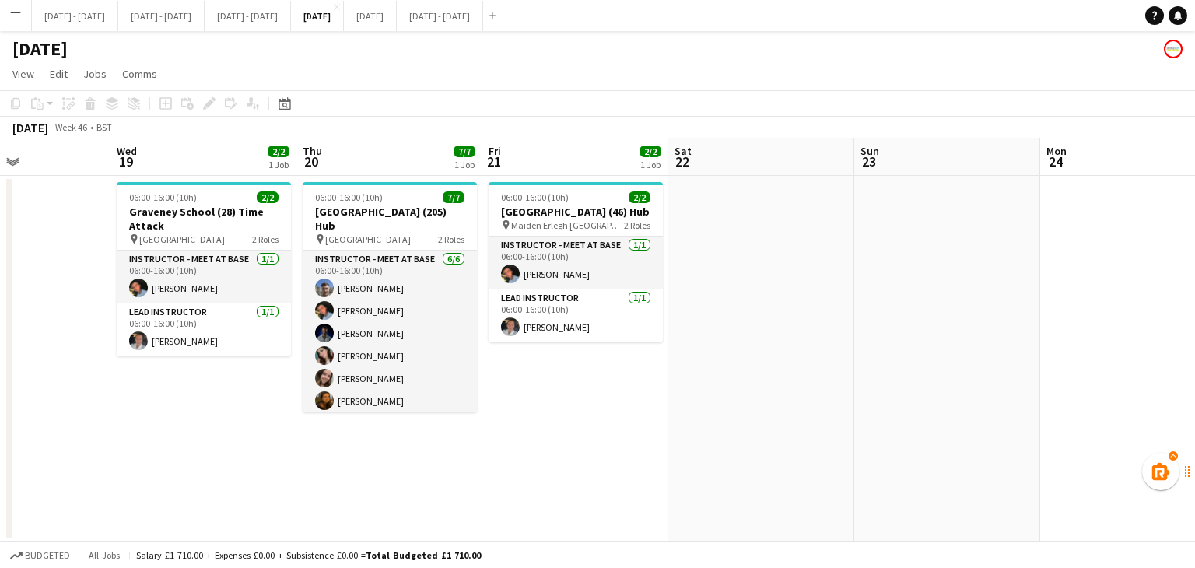
drag, startPoint x: 397, startPoint y: 474, endPoint x: 194, endPoint y: 474, distance: 203.0
click at [194, 474] on app-calendar-viewport "Sat 15 Sun 16 Mon 17 Tue 18 Wed 19 2/2 1 Job Thu 20 7/7 1 Job Fri 21 2/2 1 Job …" at bounding box center [597, 339] width 1195 height 403
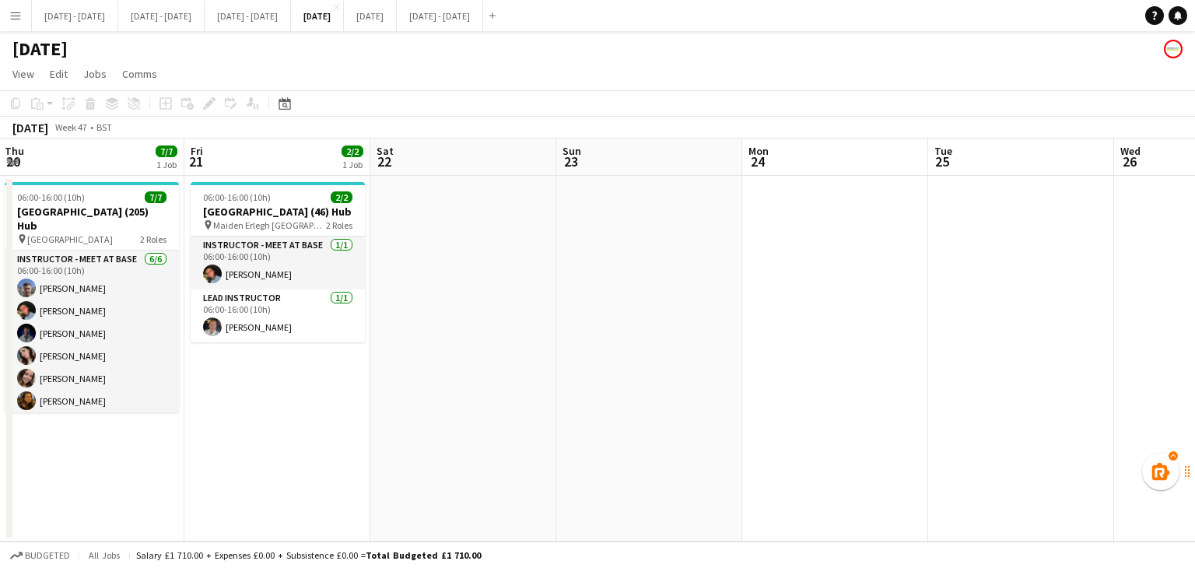
drag, startPoint x: 437, startPoint y: 386, endPoint x: 21, endPoint y: 389, distance: 416.1
click at [21, 389] on app-calendar-viewport "Tue 18 Wed 19 2/2 1 Job Thu 20 7/7 1 Job Fri 21 2/2 1 Job Sat 22 Sun 23 Mon 24 …" at bounding box center [597, 339] width 1195 height 403
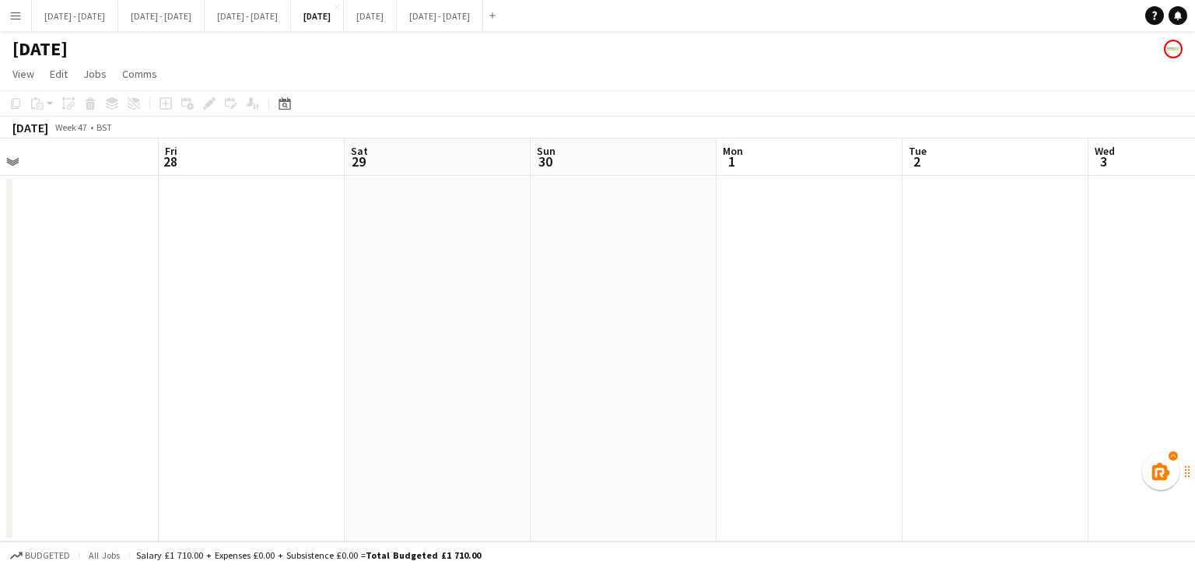
drag, startPoint x: 367, startPoint y: 359, endPoint x: 0, endPoint y: 368, distance: 367.2
click at [0, 368] on app-calendar-viewport "Mon 24 Tue 25 Wed 26 Thu 27 Fri 28 Sat 29 Sun 30 Mon 1 Tue 2 Wed 3 Thu 4 Fri 5 …" at bounding box center [597, 339] width 1195 height 403
drag, startPoint x: 871, startPoint y: 393, endPoint x: 640, endPoint y: 472, distance: 244.2
click at [1052, 432] on app-calendar-viewport "Wed 26 Thu 27 Fri 28 Sat 29 Sun 30 Mon 1 Tue 2 Wed 3 Thu 4 Fri 5 Sat 6 Sun 7 Mo…" at bounding box center [597, 339] width 1195 height 403
drag, startPoint x: 92, startPoint y: 481, endPoint x: 959, endPoint y: 488, distance: 867.2
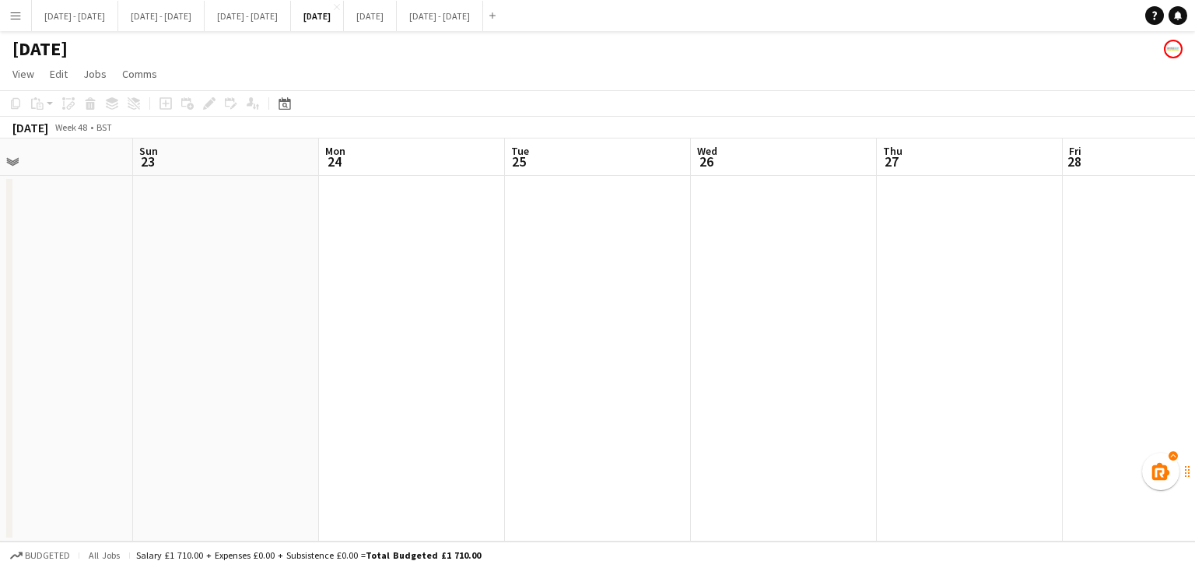
click at [959, 488] on app-calendar-viewport "Thu 20 7/7 1 Job Fri 21 2/2 1 Job Sat 22 Sun 23 Mon 24 Tue 25 Wed 26 Thu 27 Fri…" at bounding box center [597, 339] width 1195 height 403
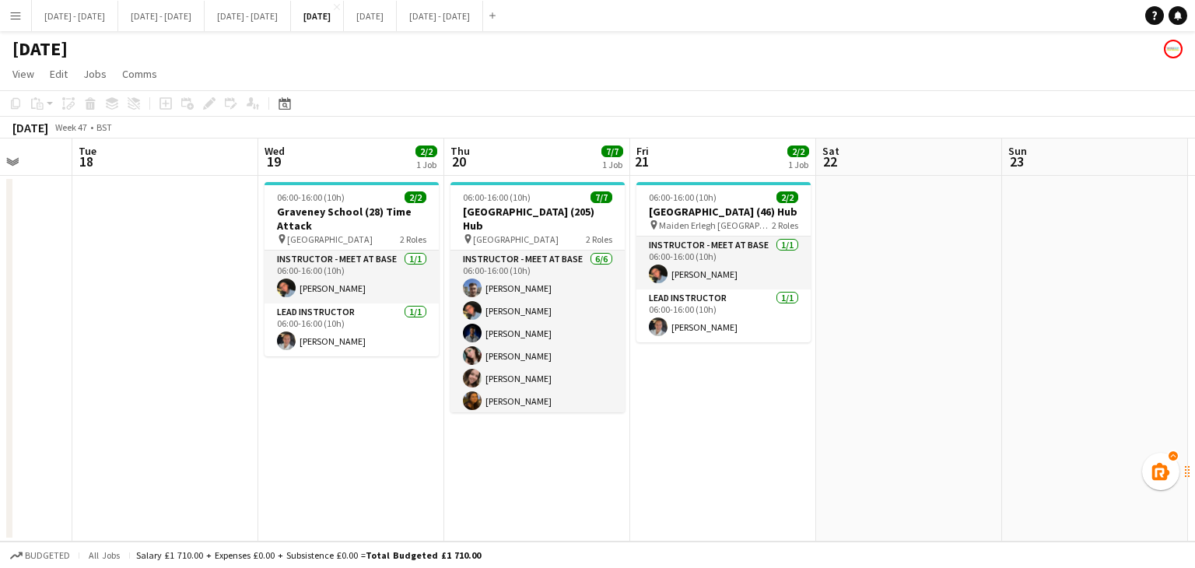
drag, startPoint x: 160, startPoint y: 502, endPoint x: 1029, endPoint y: 489, distance: 868.9
click at [1029, 489] on app-calendar-viewport "Sat 15 Sun 16 Mon 17 Tue 18 Wed 19 2/2 1 Job Thu 20 7/7 1 Job Fri 21 2/2 1 Job …" at bounding box center [597, 339] width 1195 height 403
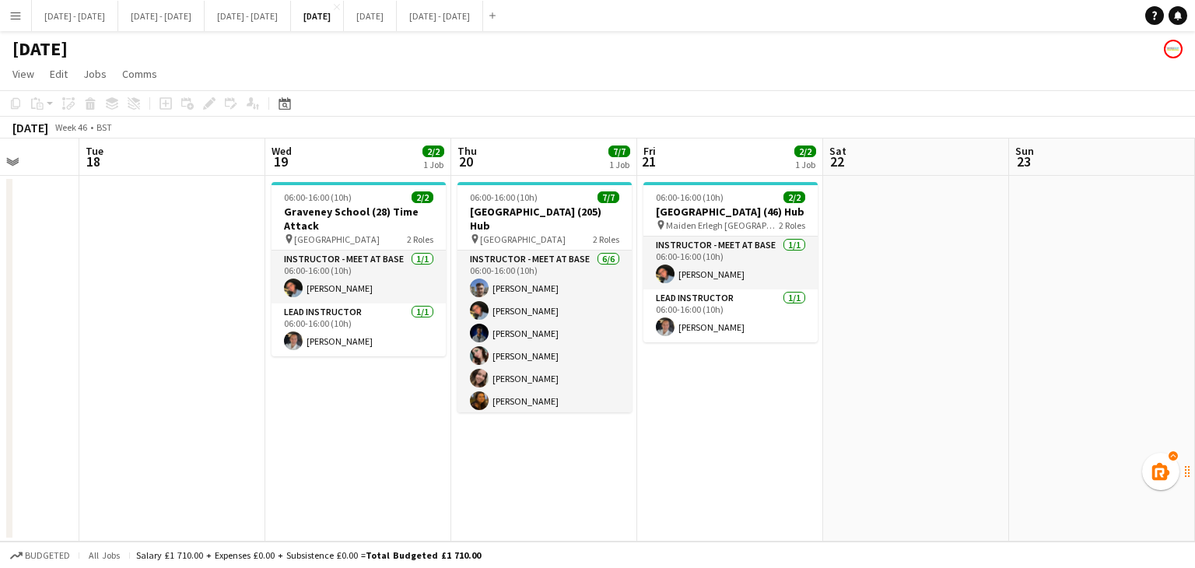
scroll to position [0, 852]
drag, startPoint x: 588, startPoint y: 464, endPoint x: 408, endPoint y: 478, distance: 180.9
click at [408, 478] on app-calendar-viewport "Thu 13 Fri 14 Sat 15 Sun 16 Mon 17 Tue 18 Wed 19 2/2 1 Job Thu 20 7/7 1 Job Fri…" at bounding box center [597, 339] width 1195 height 403
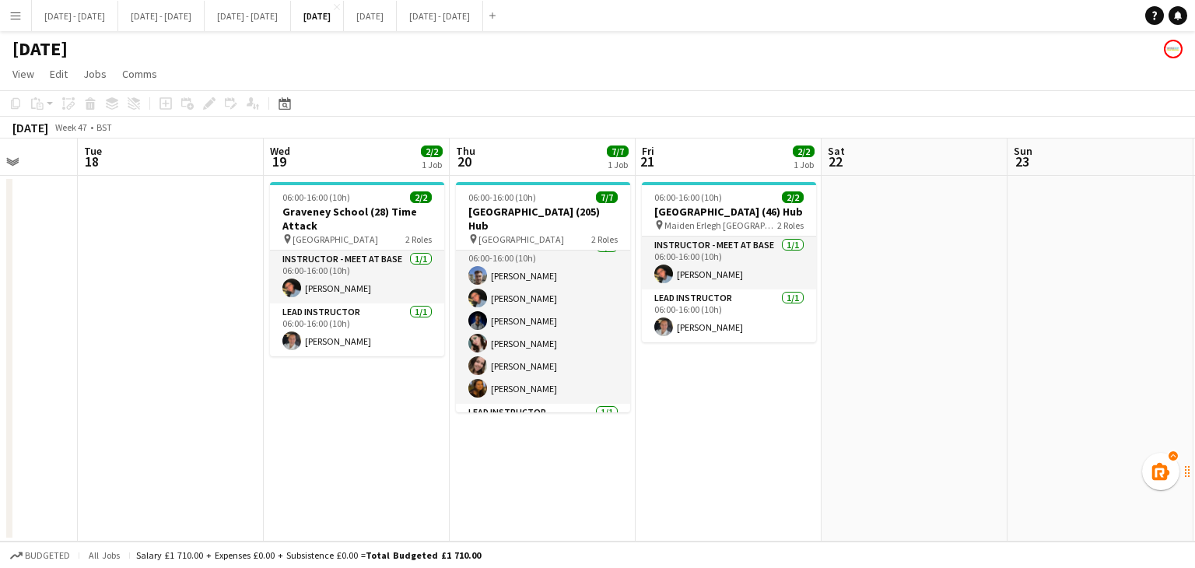
scroll to position [0, 0]
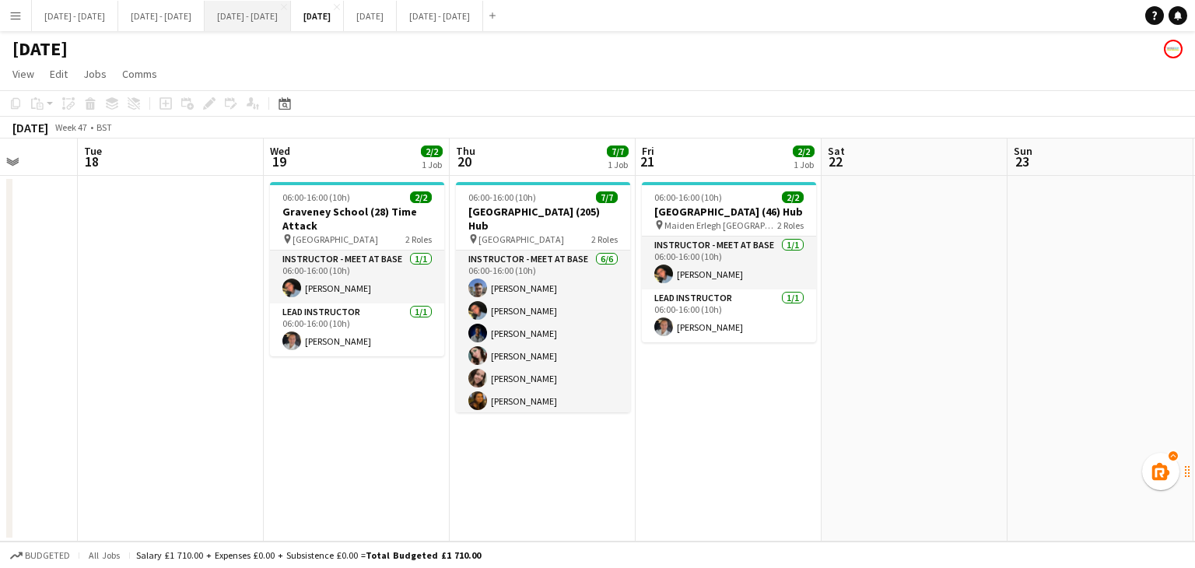
click at [291, 19] on button "[DATE] - [DATE] Close" at bounding box center [248, 16] width 86 height 30
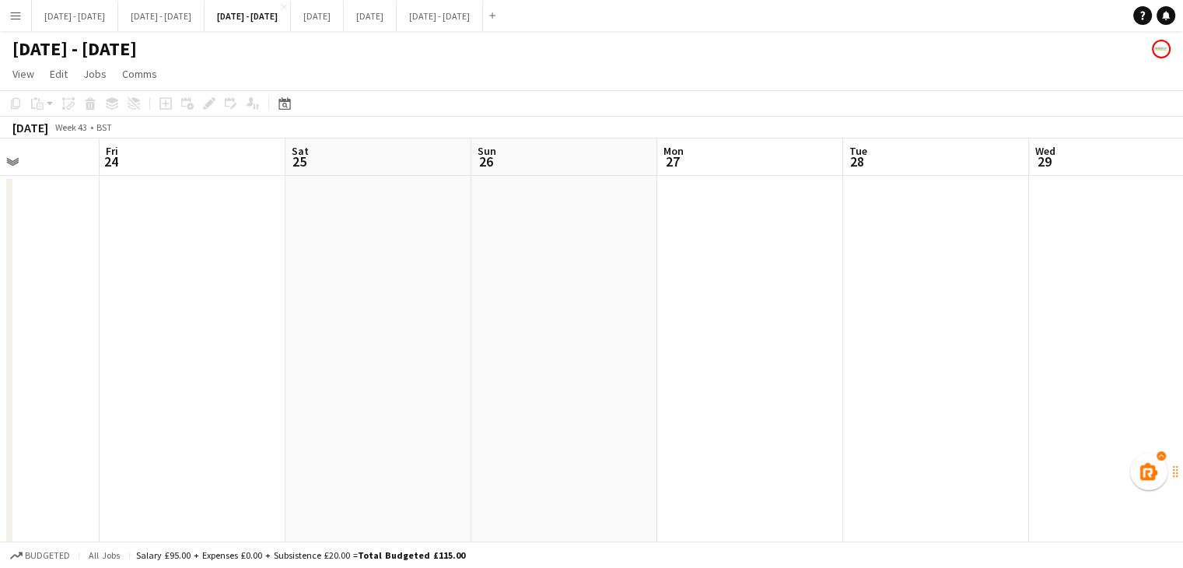
scroll to position [0, 401]
drag, startPoint x: 258, startPoint y: 396, endPoint x: 675, endPoint y: 247, distance: 442.8
click at [649, 352] on app-calendar-viewport "Tue 21 4/4 2 Jobs Wed 22 Thu 23 Fri 24 Sat 25 Sun 26 Mon 27 Tue 28 Wed 29 Thu 3…" at bounding box center [591, 354] width 1183 height 432
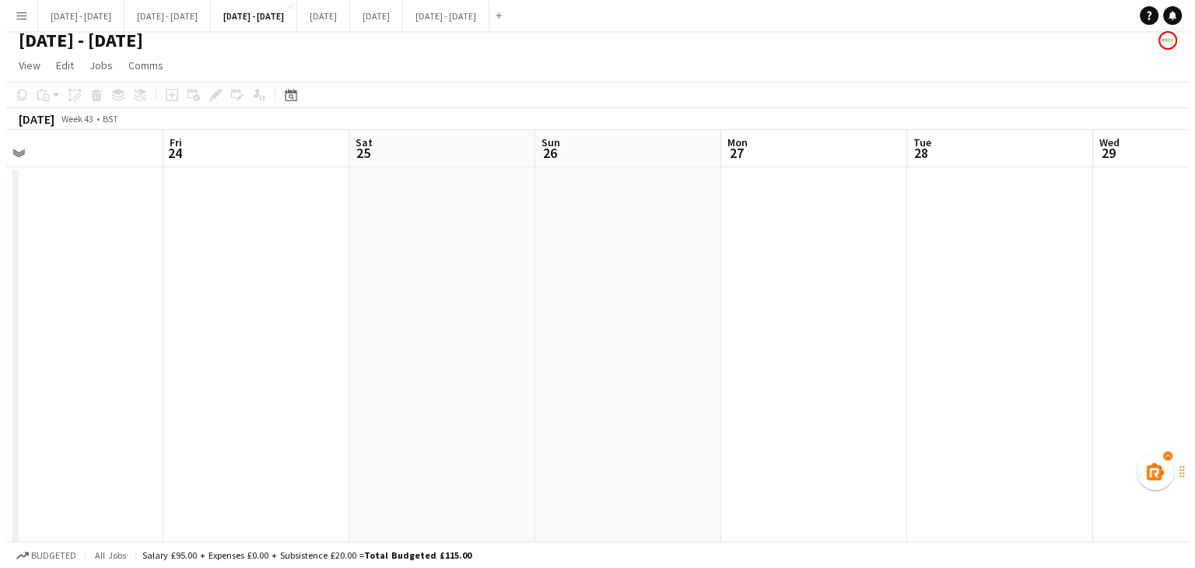
scroll to position [0, 0]
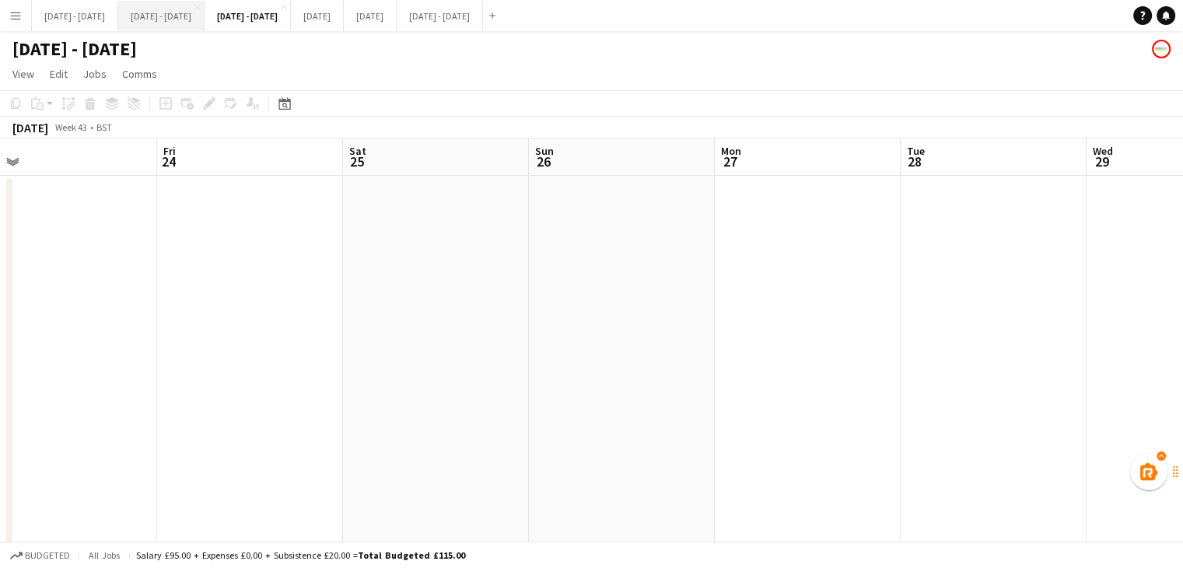
click at [180, 11] on button "[DATE] - [DATE] Close" at bounding box center [161, 16] width 86 height 30
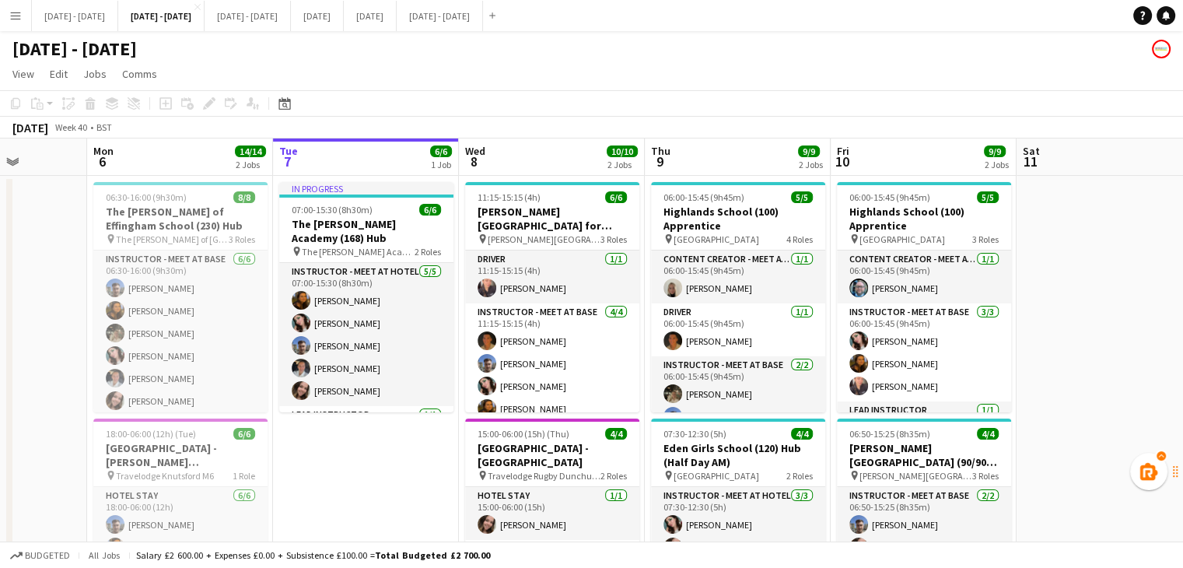
scroll to position [0, 467]
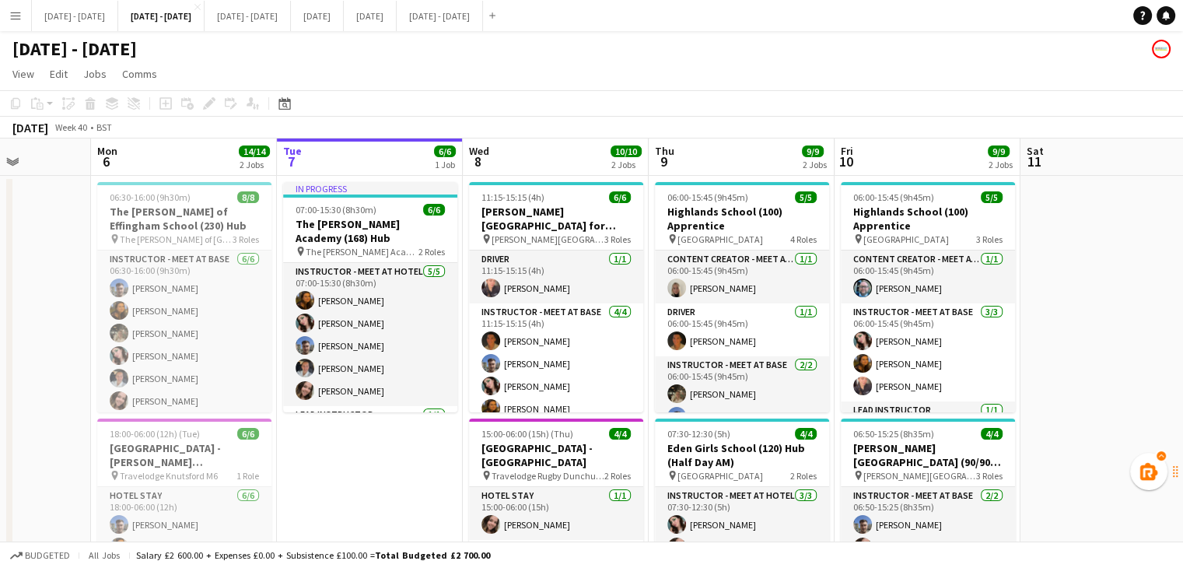
drag, startPoint x: 376, startPoint y: 447, endPoint x: 404, endPoint y: 449, distance: 28.8
click at [404, 449] on app-calendar-viewport "Fri 3 Sat 4 Sun 5 Mon 6 14/14 2 Jobs Tue 7 6/6 1 Job Wed 8 10/10 2 Jobs Thu 9 9…" at bounding box center [591, 408] width 1183 height 541
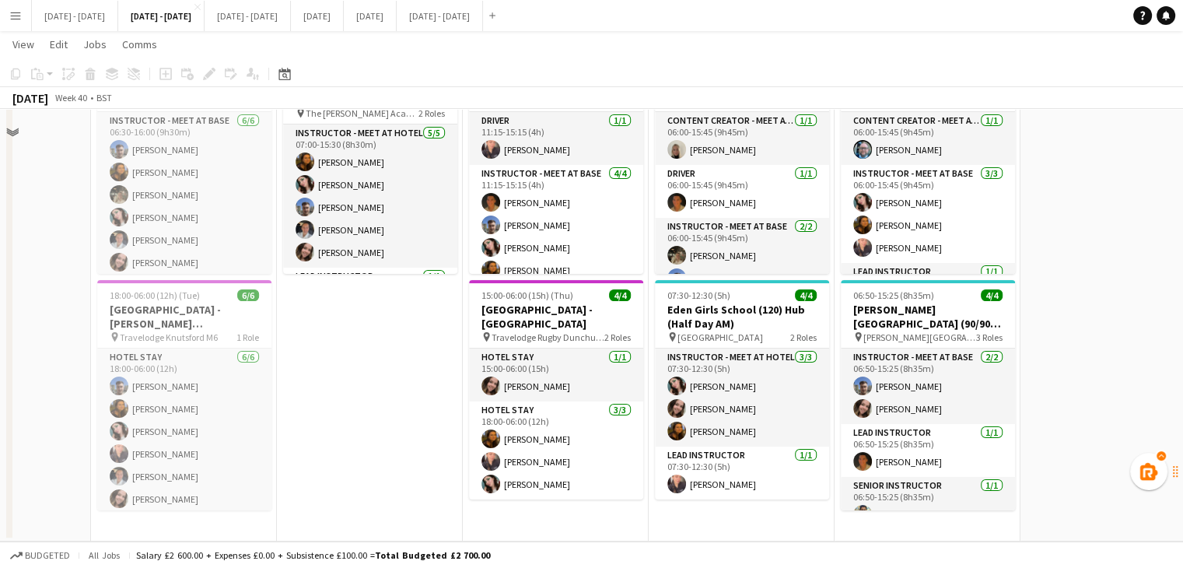
scroll to position [0, 0]
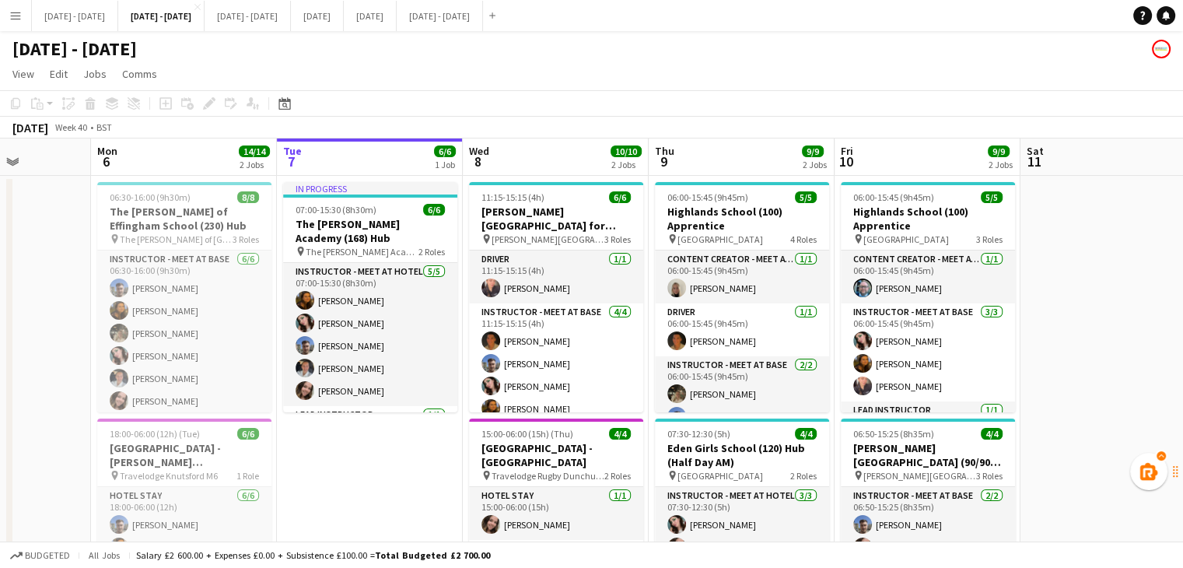
click at [539, 153] on app-board-header-date "Wed 8 10/10 2 Jobs" at bounding box center [556, 156] width 186 height 37
click at [695, 168] on app-board-header-date "Thu 9 9/9 2 Jobs" at bounding box center [742, 156] width 186 height 37
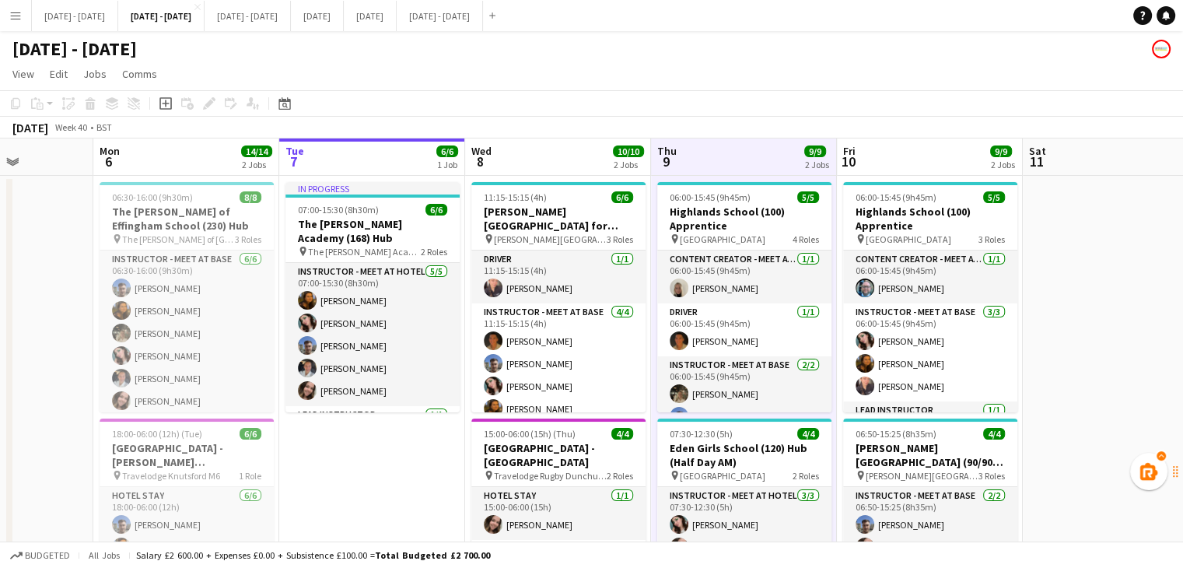
click at [566, 177] on app-date-cell "11:15-15:15 (4h) 6/6 [PERSON_NAME][GEOGRAPHIC_DATA] for Boys (170) Hub (Half Da…" at bounding box center [558, 428] width 186 height 504
click at [401, 173] on app-board-header-date "Tue 7 6/6 1 Job" at bounding box center [372, 156] width 186 height 37
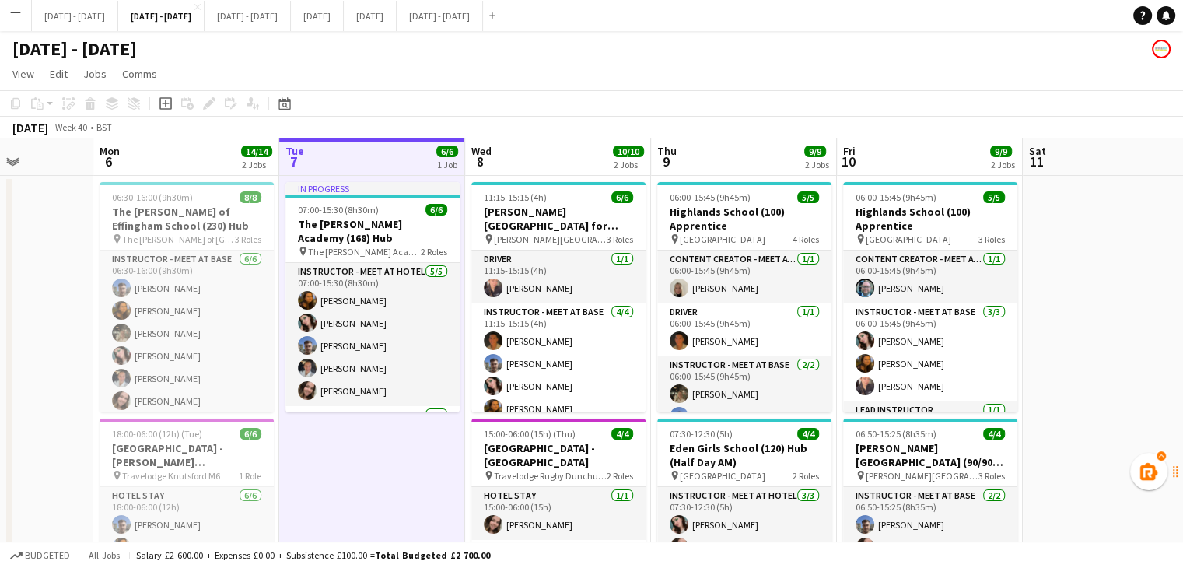
click at [551, 176] on app-date-cell "11:15-15:15 (4h) 6/6 [PERSON_NAME][GEOGRAPHIC_DATA] for Boys (170) Hub (Half Da…" at bounding box center [558, 428] width 186 height 504
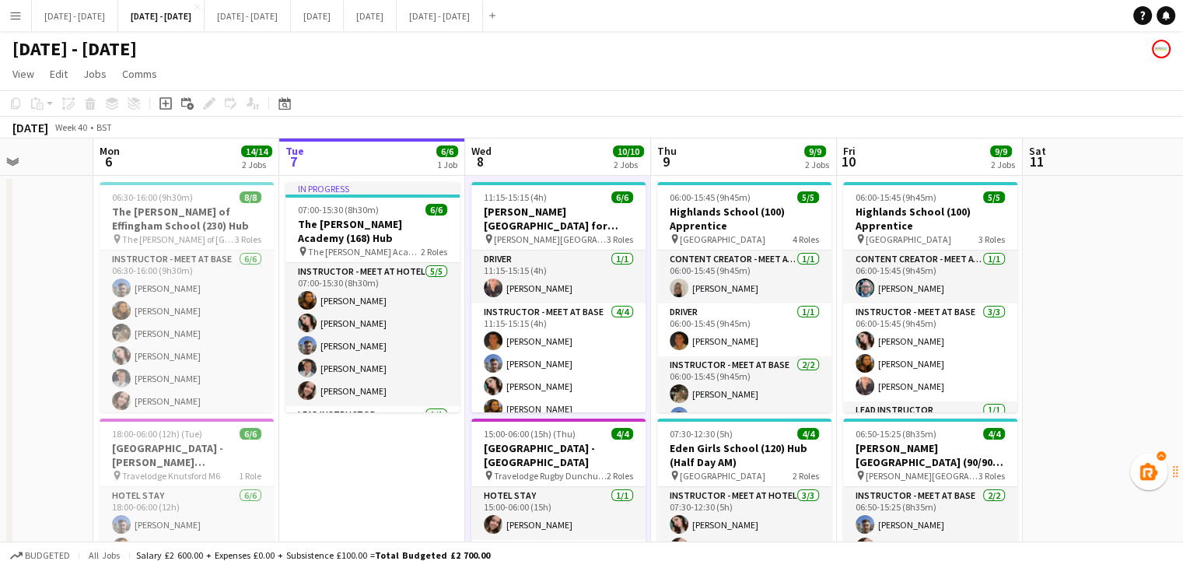
click at [813, 181] on app-date-cell "06:00-15:45 (9h45m) 5/5 Highlands School (100) Apprentice pin Highlands School …" at bounding box center [744, 428] width 186 height 504
click at [787, 159] on app-board-header-date "Thu 9 9/9 2 Jobs" at bounding box center [745, 156] width 186 height 37
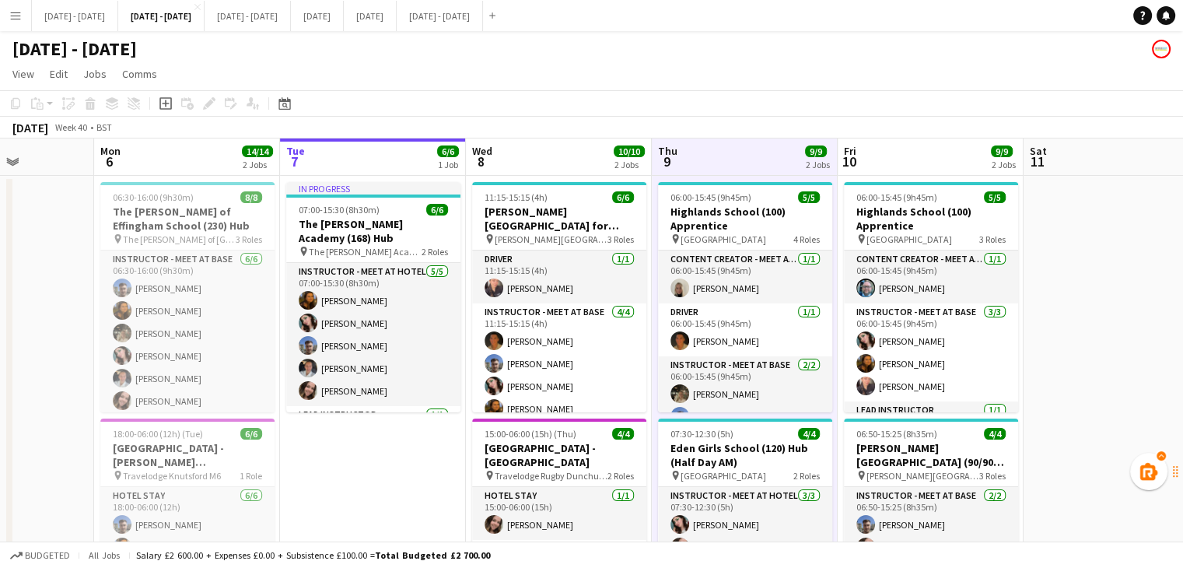
click at [925, 166] on app-board-header-date "Fri 10 9/9 2 Jobs" at bounding box center [931, 156] width 186 height 37
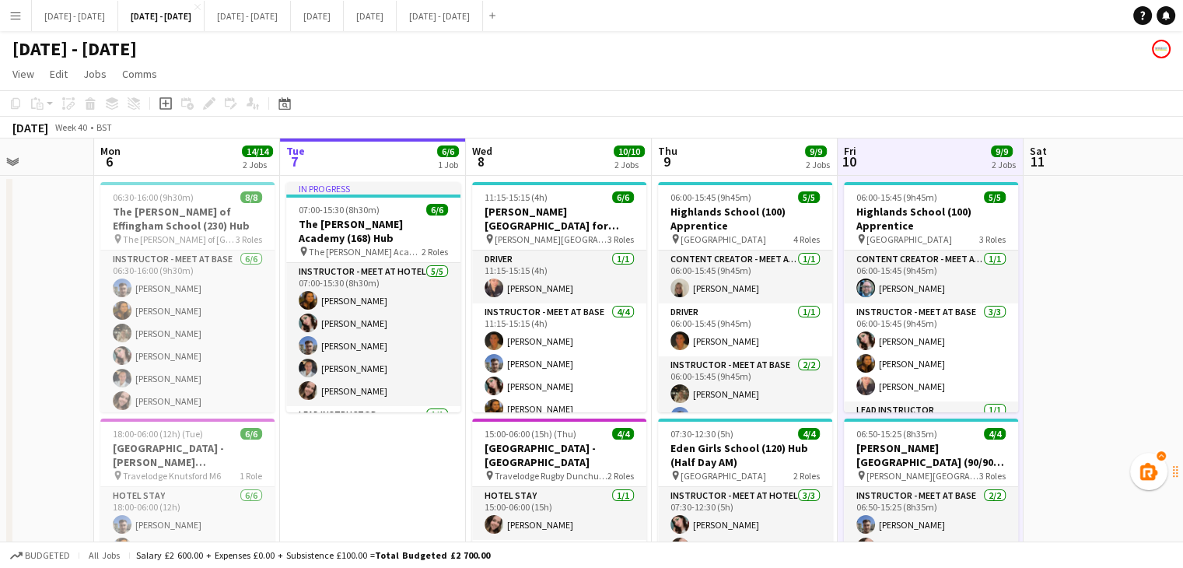
click at [388, 164] on app-board-header-date "Tue 7 6/6 1 Job" at bounding box center [373, 156] width 186 height 37
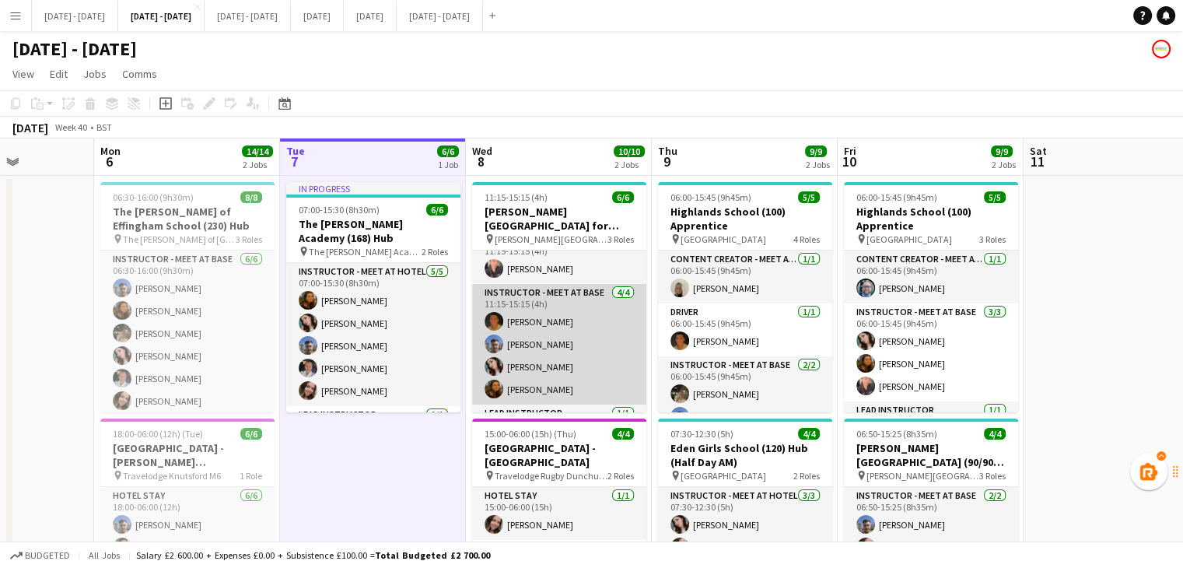
scroll to position [0, 0]
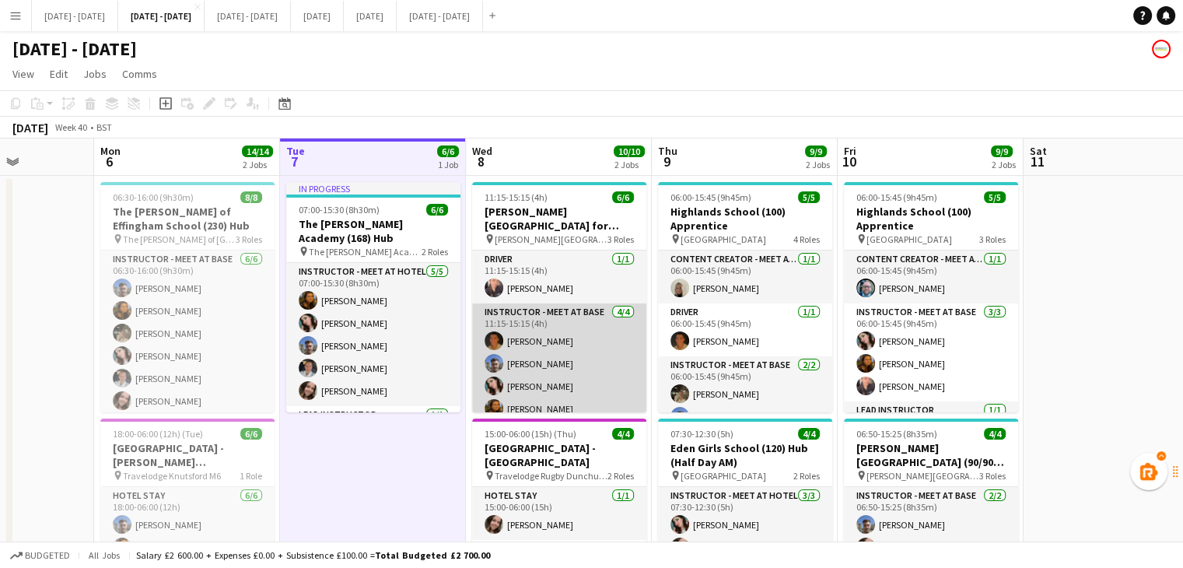
click at [557, 357] on app-card-role "Instructor - Meet at Base [DATE] 11:15-15:15 (4h) [PERSON_NAME] [PERSON_NAME] […" at bounding box center [559, 363] width 174 height 121
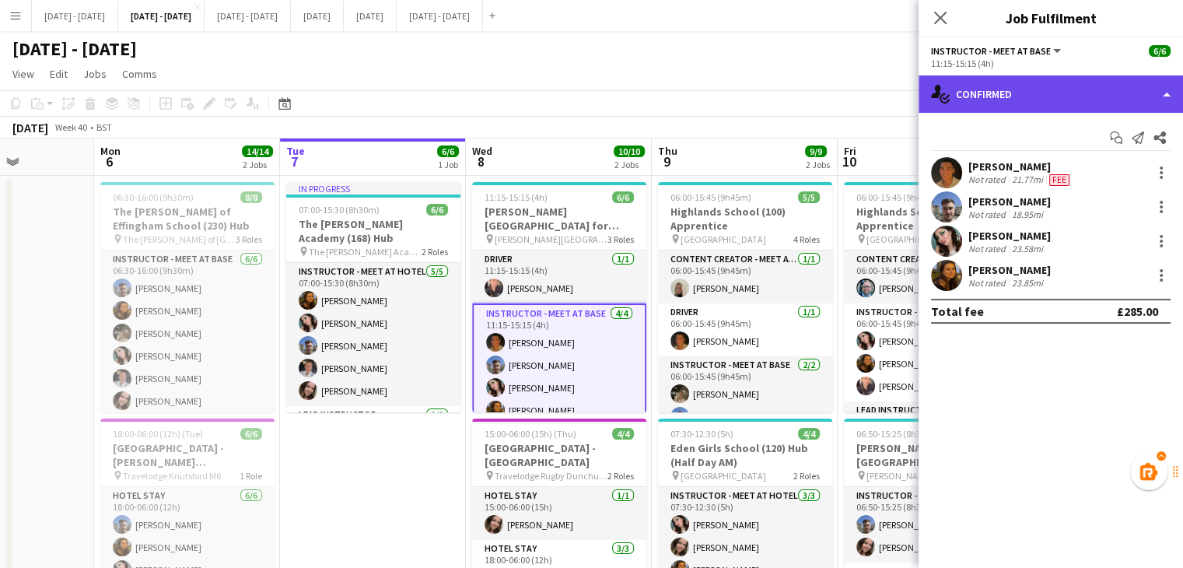
click at [1061, 90] on div "single-neutral-actions-check-2 Confirmed" at bounding box center [1051, 93] width 264 height 37
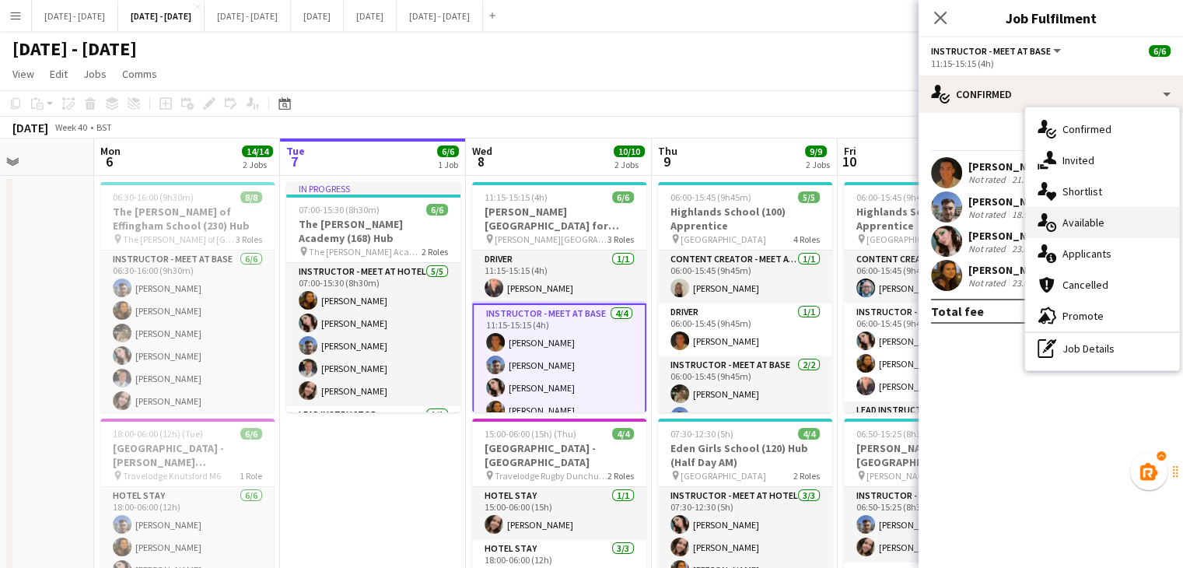
click at [1136, 224] on div "single-neutral-actions-upload Available" at bounding box center [1102, 222] width 154 height 31
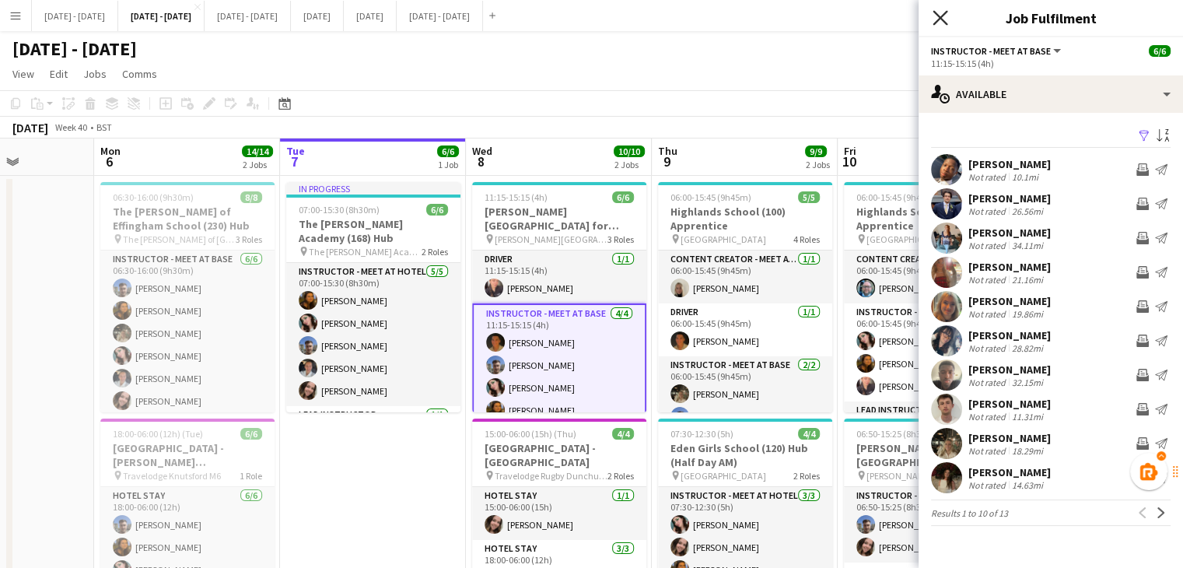
click at [934, 23] on icon at bounding box center [940, 17] width 15 height 15
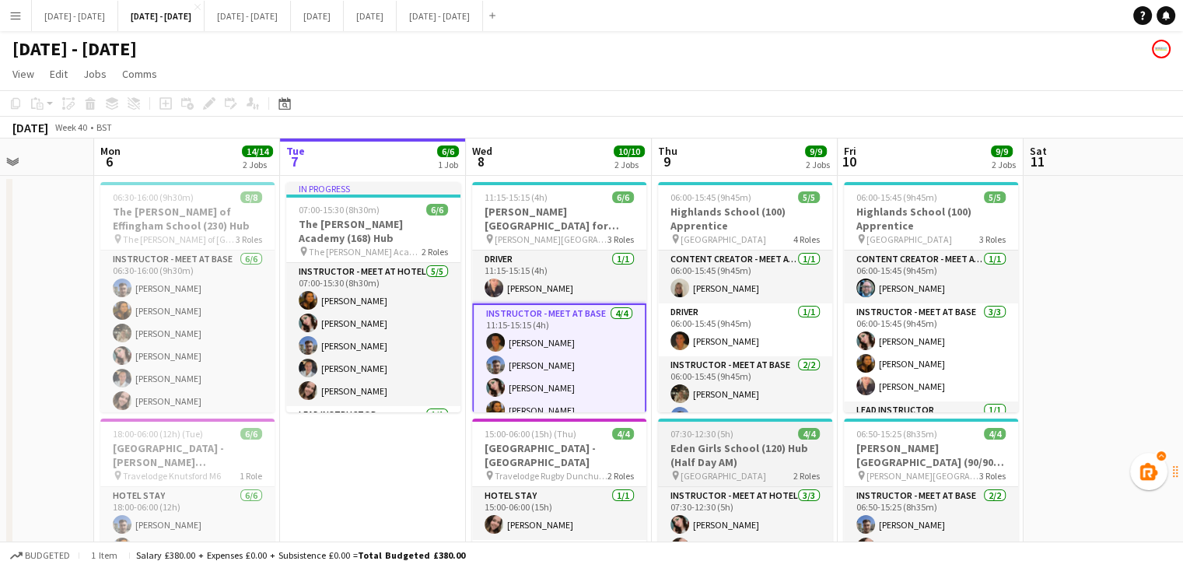
click at [762, 450] on h3 "Eden Girls School (120) Hub (Half Day AM)" at bounding box center [745, 455] width 174 height 28
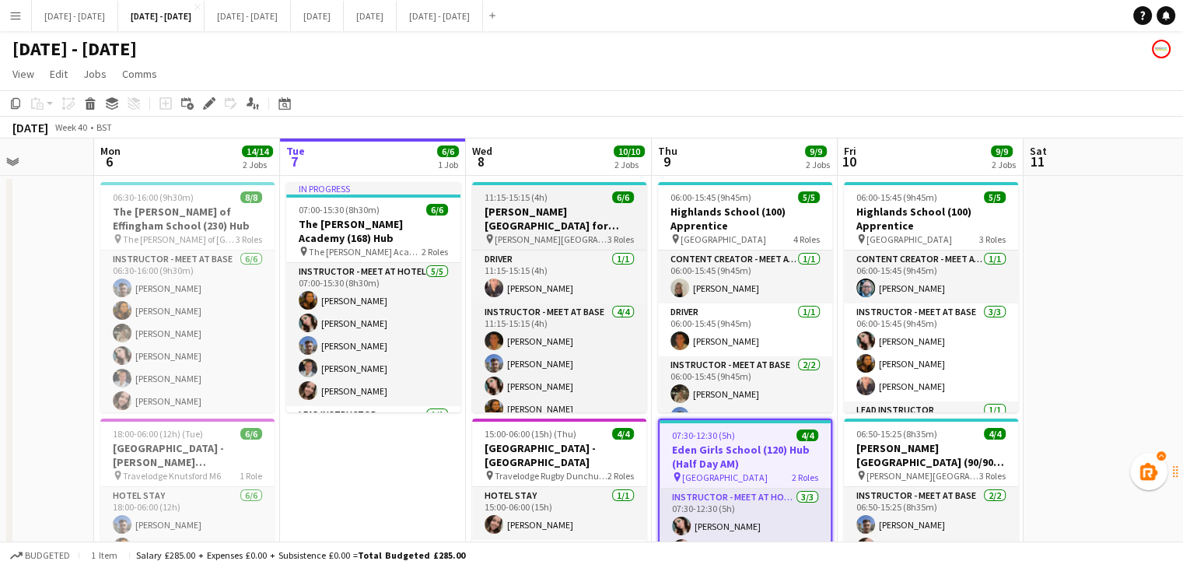
click at [538, 211] on h3 "[PERSON_NAME][GEOGRAPHIC_DATA] for Boys (170) Hub (Half Day PM)" at bounding box center [559, 219] width 174 height 28
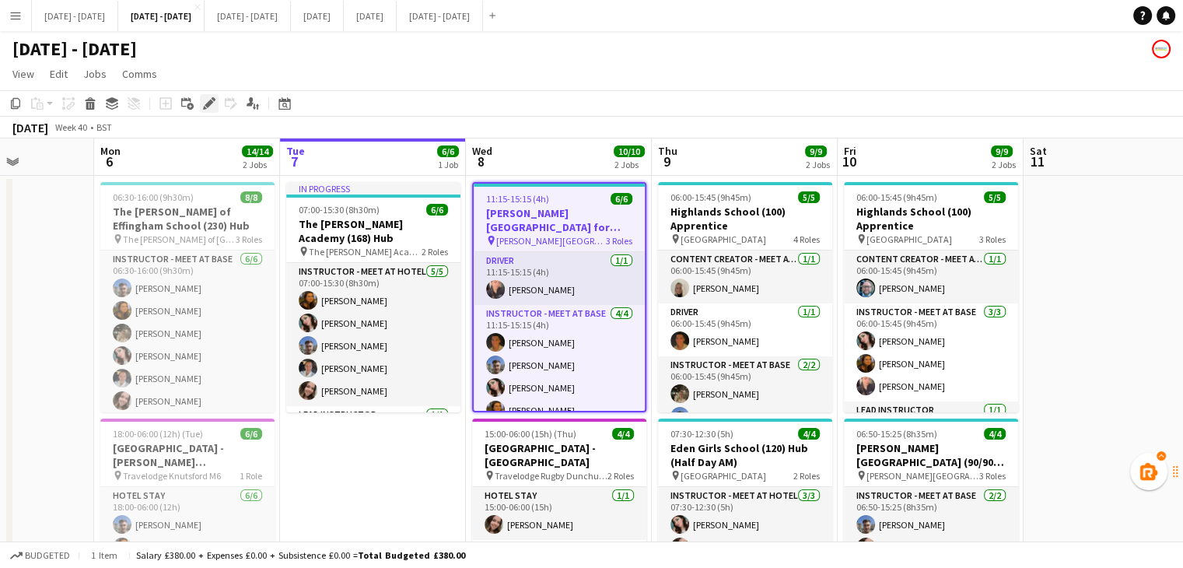
click at [212, 103] on icon "Edit" at bounding box center [209, 103] width 12 height 12
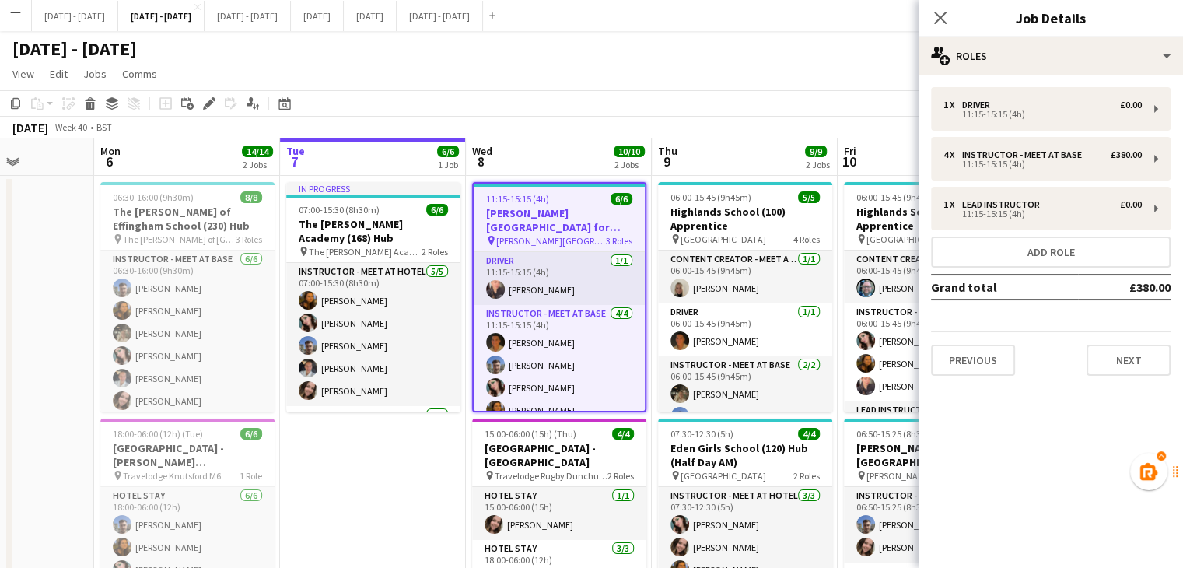
click at [1122, 376] on div "1 x Driver £0.00 11:15-15:15 (4h) 4 x Instructor - Meet at Base £380.00 11:15-1…" at bounding box center [1051, 231] width 264 height 313
click at [1129, 369] on button "Next" at bounding box center [1129, 360] width 84 height 31
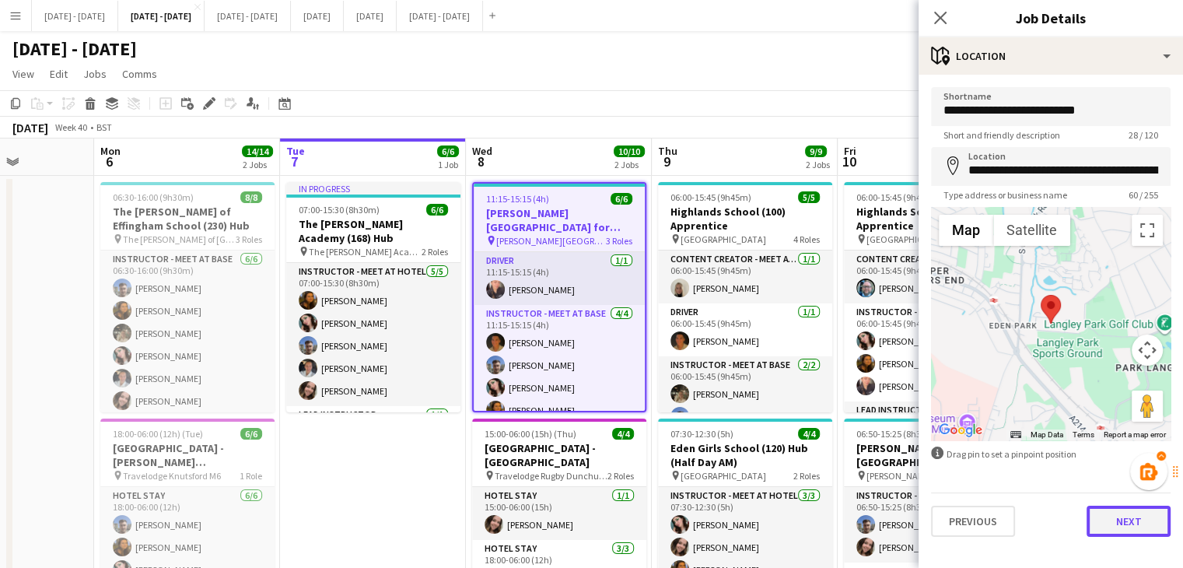
click at [1100, 518] on button "Next" at bounding box center [1129, 521] width 84 height 31
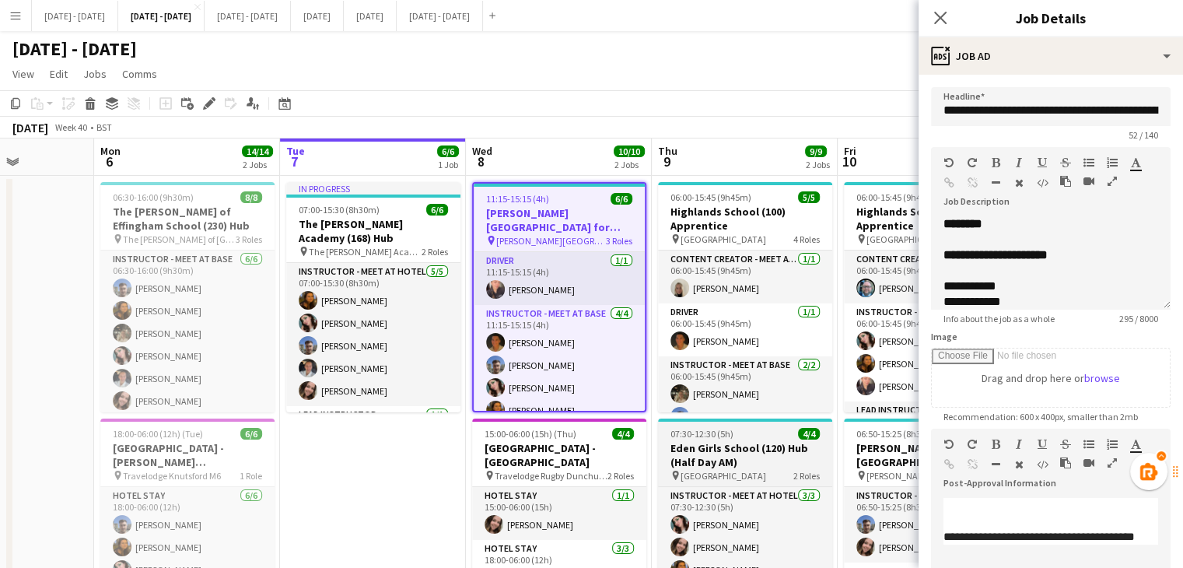
click at [744, 453] on h3 "Eden Girls School (120) Hub (Half Day AM)" at bounding box center [745, 455] width 174 height 28
type input "**********"
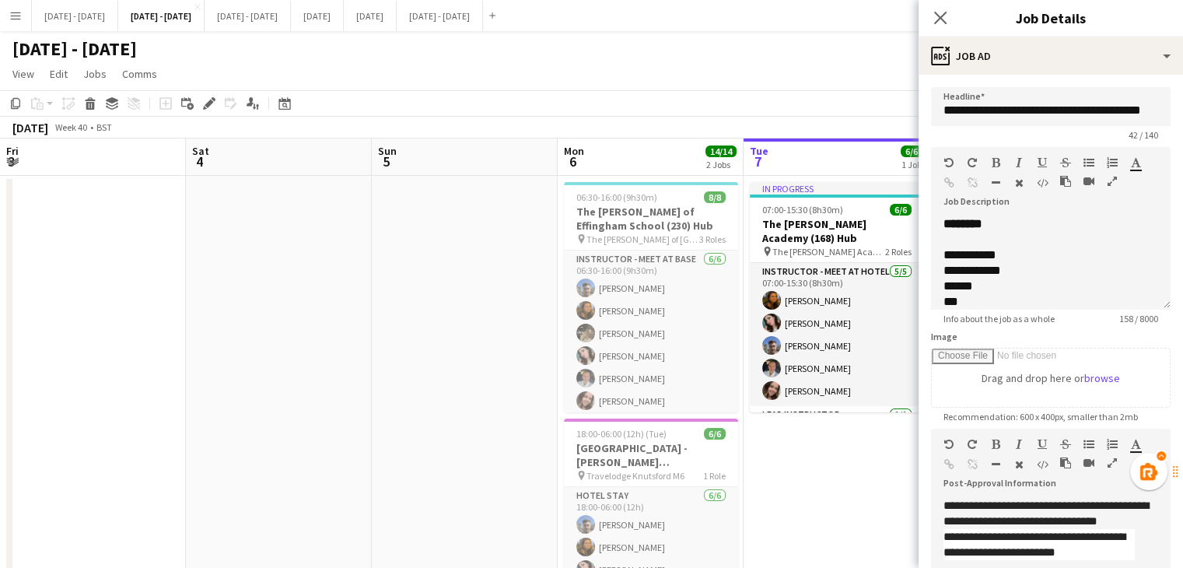
scroll to position [0, 464]
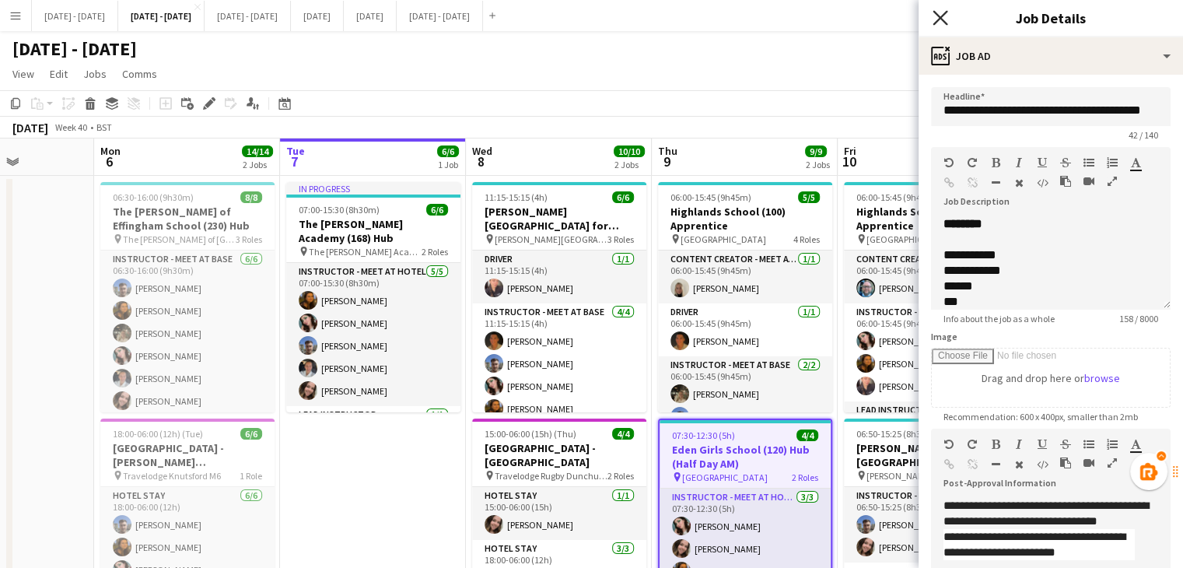
click at [947, 14] on icon "Close pop-in" at bounding box center [940, 17] width 15 height 15
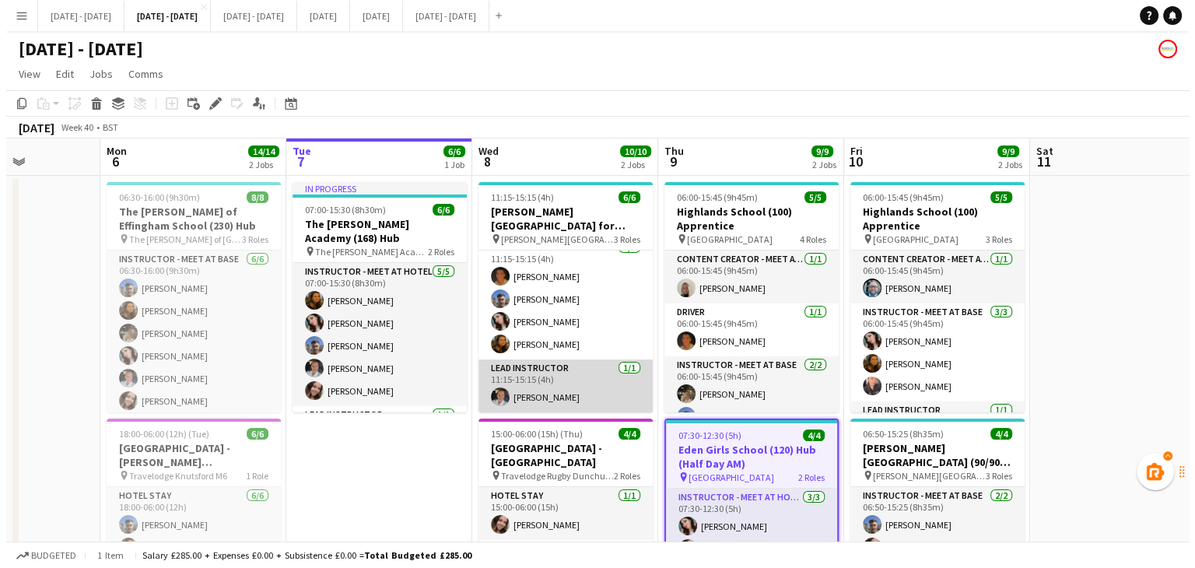
scroll to position [0, 0]
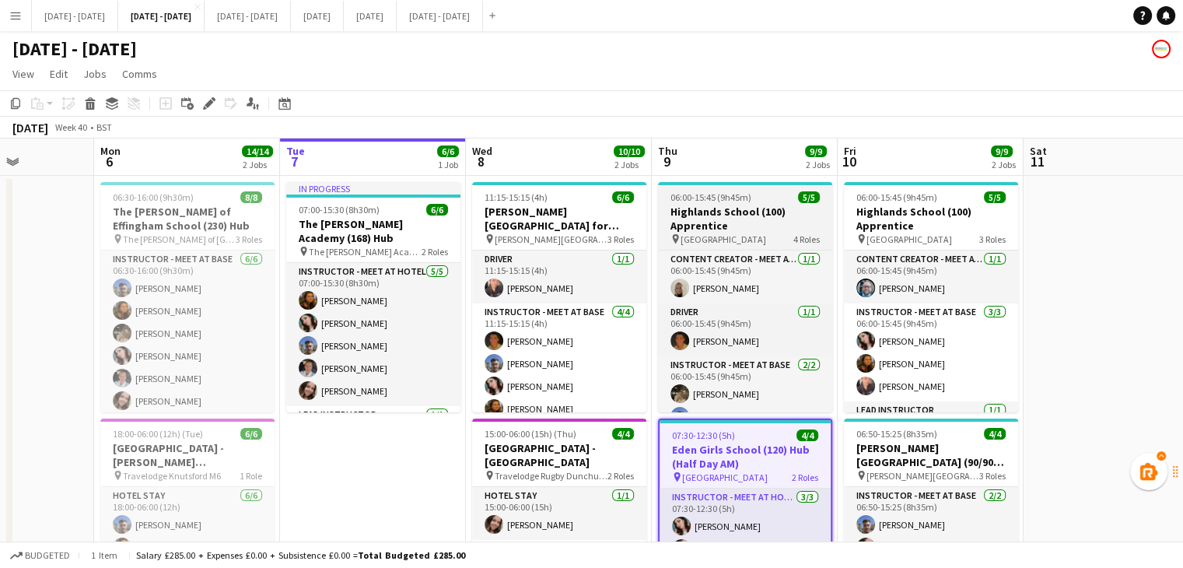
click at [758, 203] on div "06:00-15:45 (9h45m) 5/5" at bounding box center [745, 197] width 174 height 12
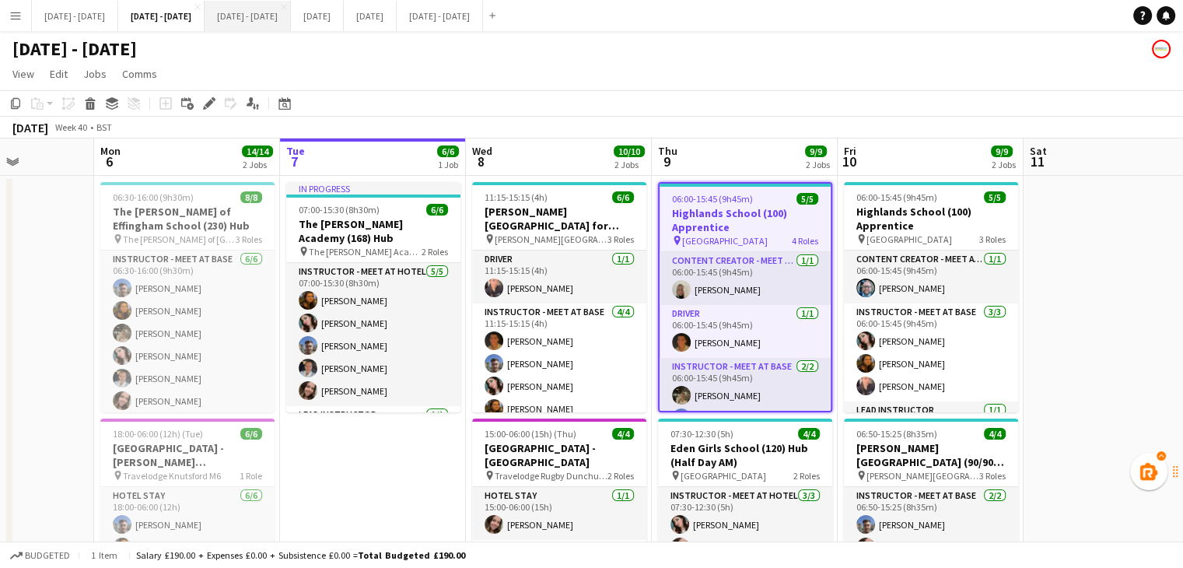
click at [286, 19] on button "[DATE] - [DATE] Close" at bounding box center [248, 16] width 86 height 30
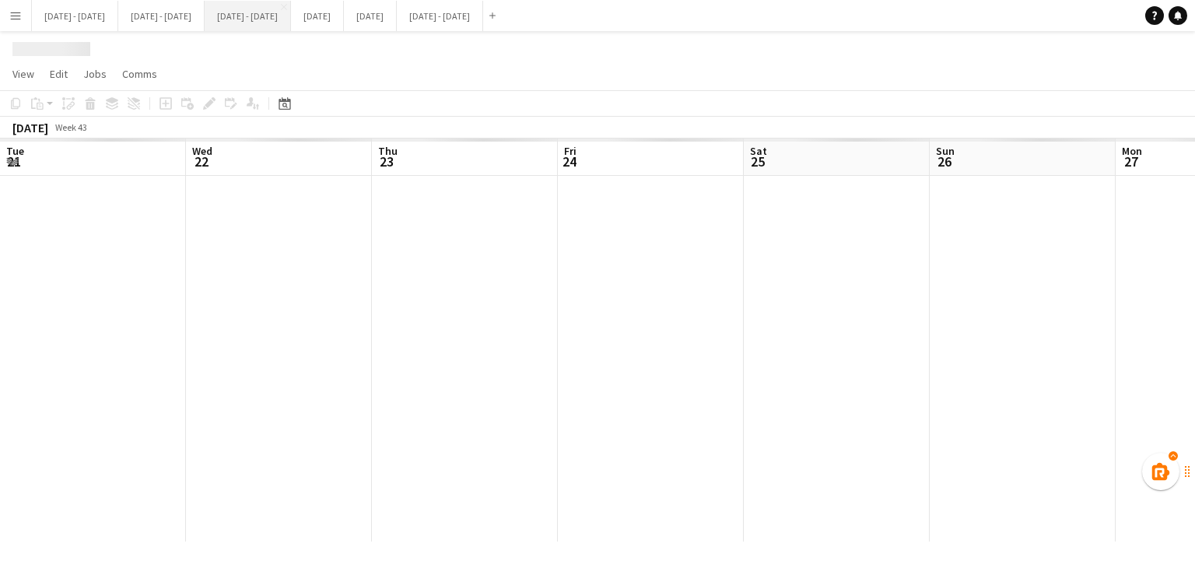
scroll to position [0, 401]
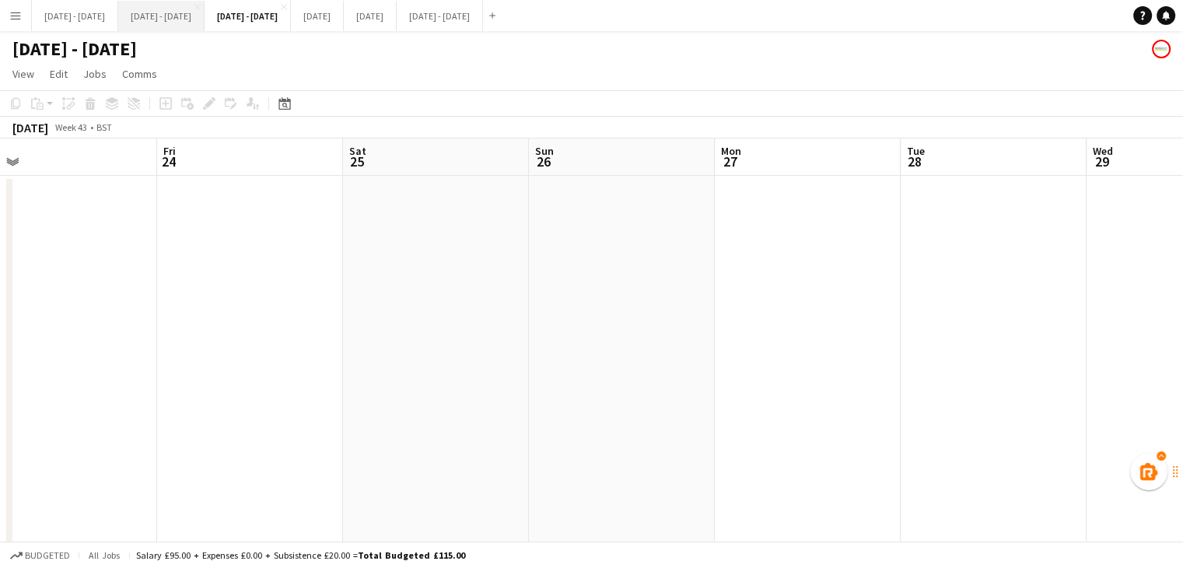
click at [205, 27] on button "[DATE] - [DATE] Close" at bounding box center [161, 16] width 86 height 30
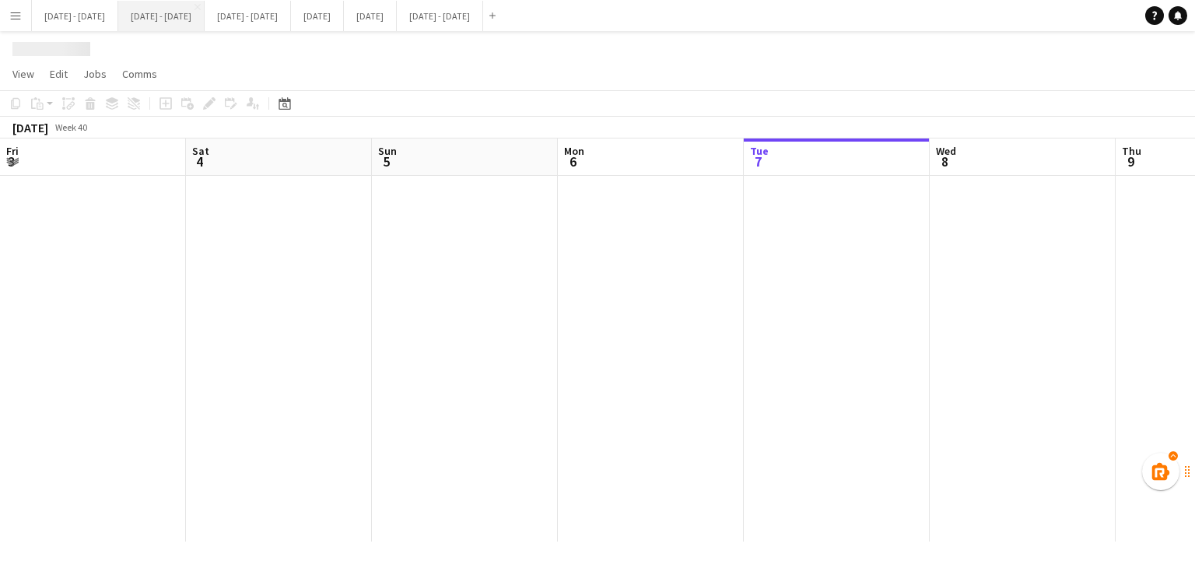
scroll to position [0, 464]
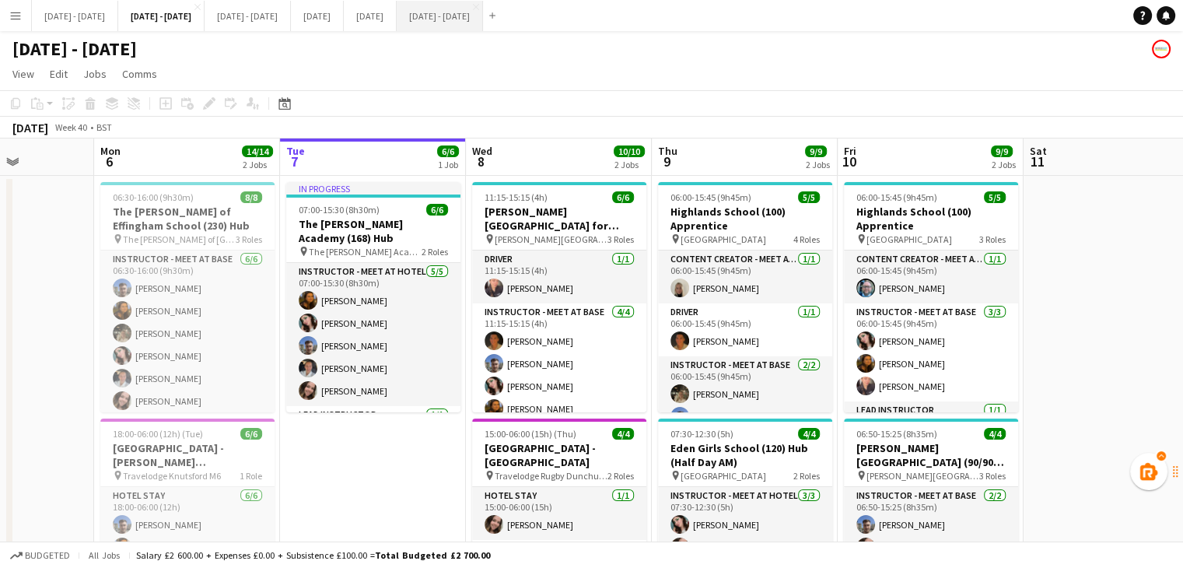
click at [483, 16] on button "[DATE] - [DATE] Close" at bounding box center [440, 16] width 86 height 30
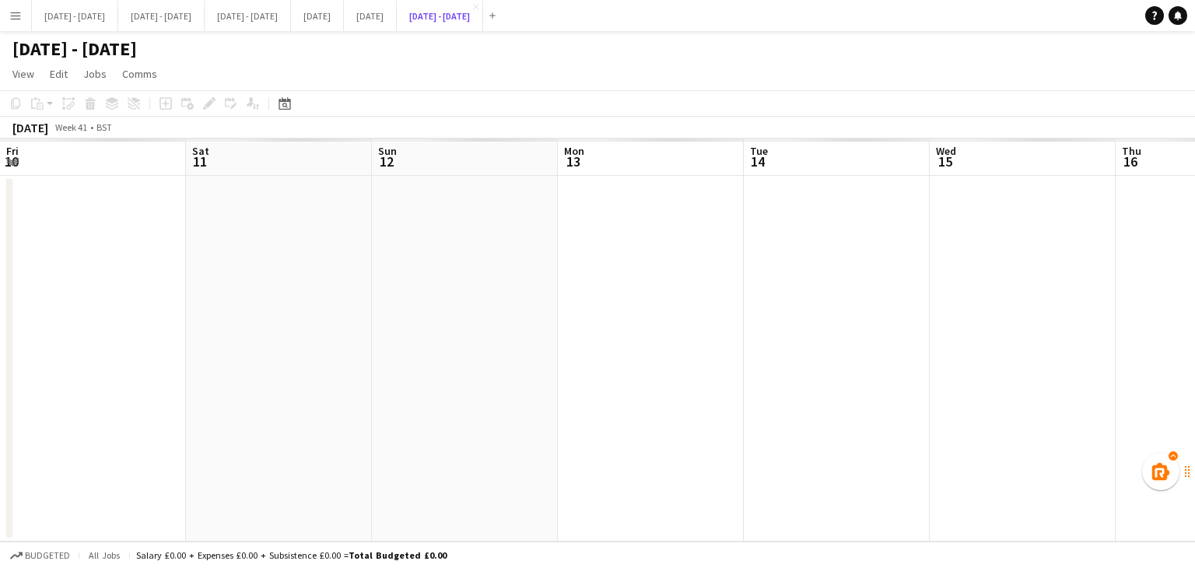
scroll to position [0, 427]
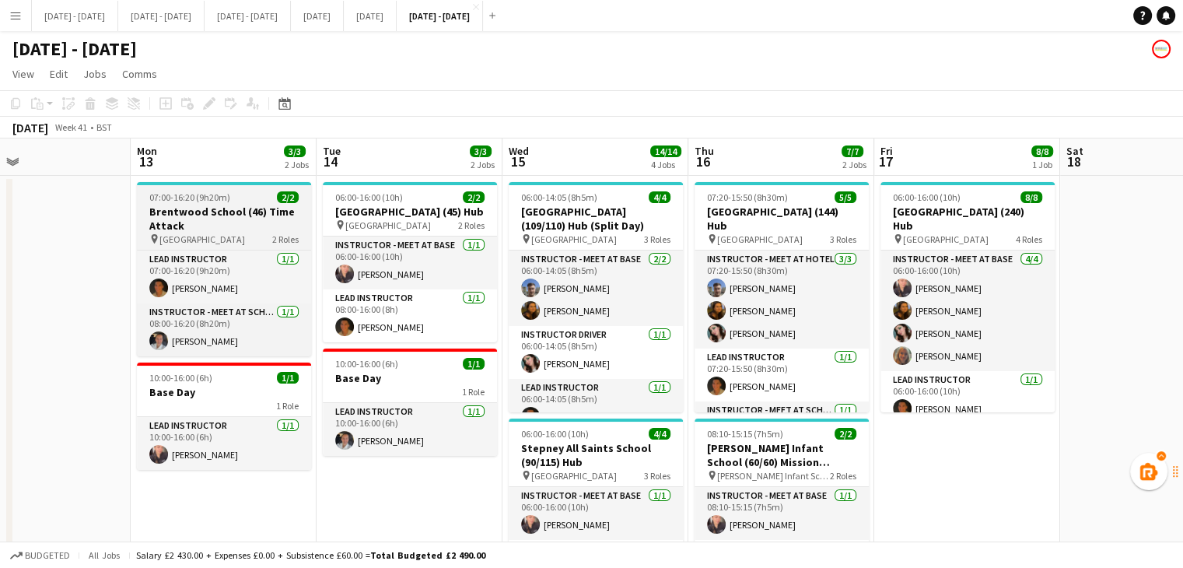
click at [176, 223] on h3 "Brentwood School (46) Time Attack" at bounding box center [224, 219] width 174 height 28
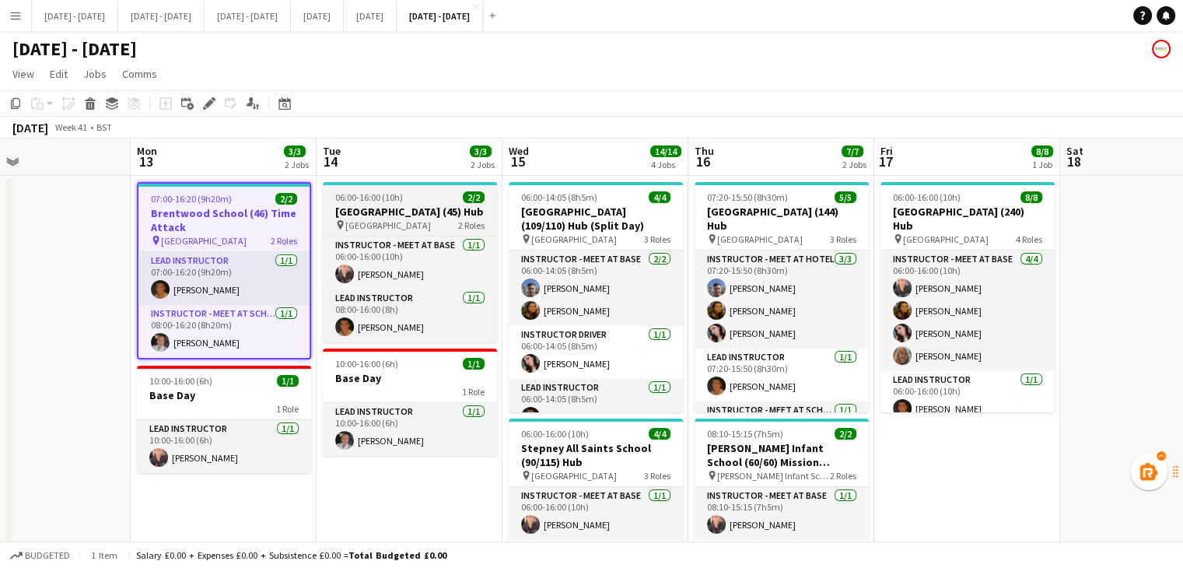
click at [376, 199] on span "06:00-16:00 (10h)" at bounding box center [369, 197] width 68 height 12
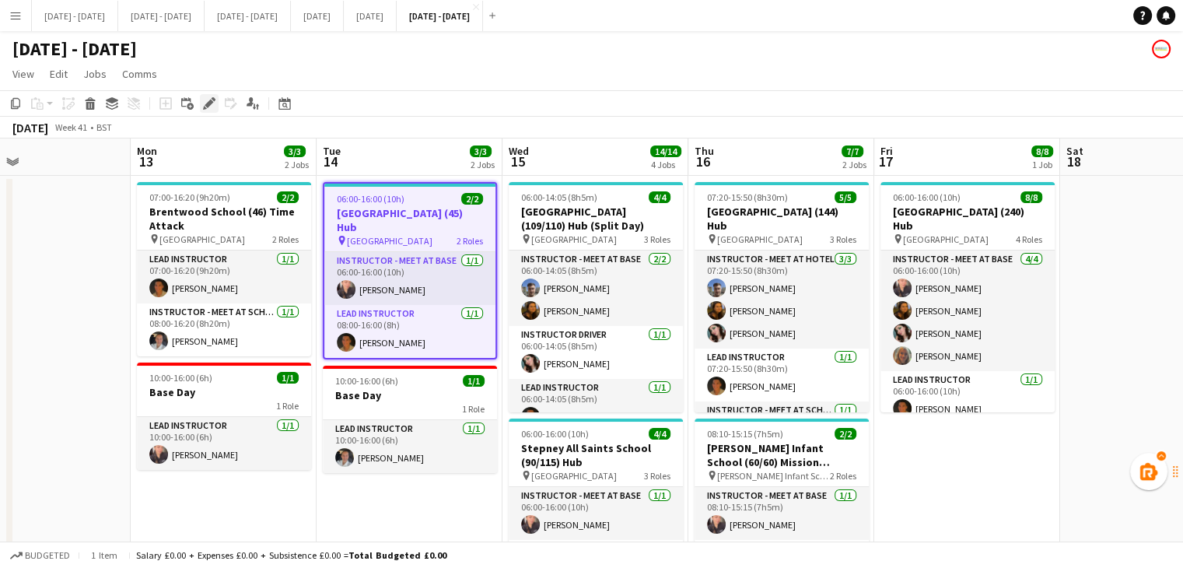
click at [205, 100] on icon "Edit" at bounding box center [209, 103] width 12 height 12
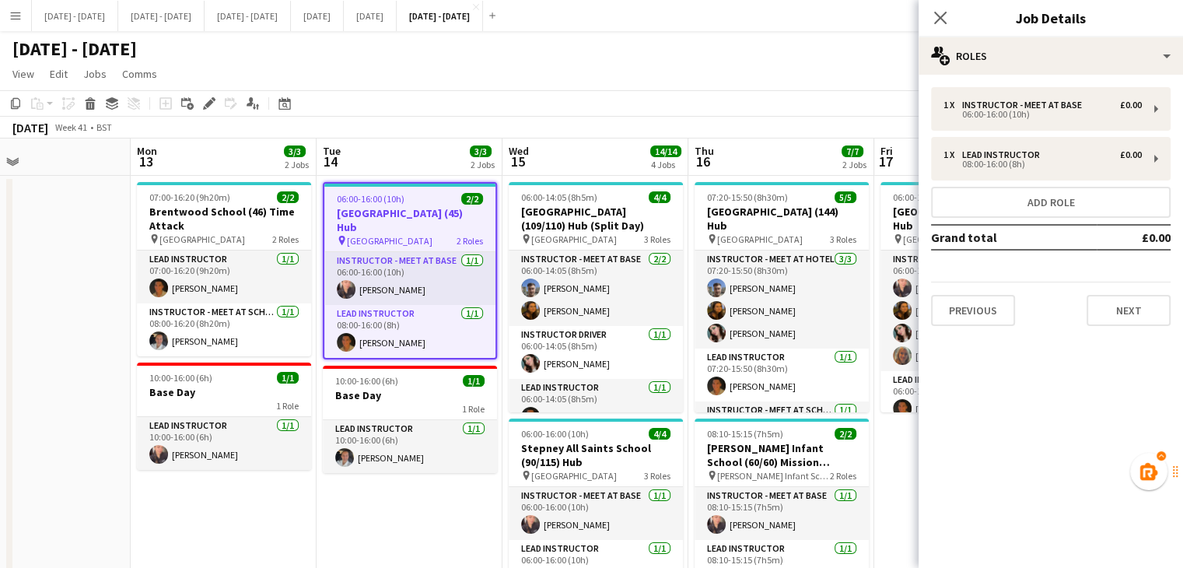
click at [593, 165] on app-board-header-date "Wed 15 14/14 4 Jobs" at bounding box center [595, 156] width 186 height 37
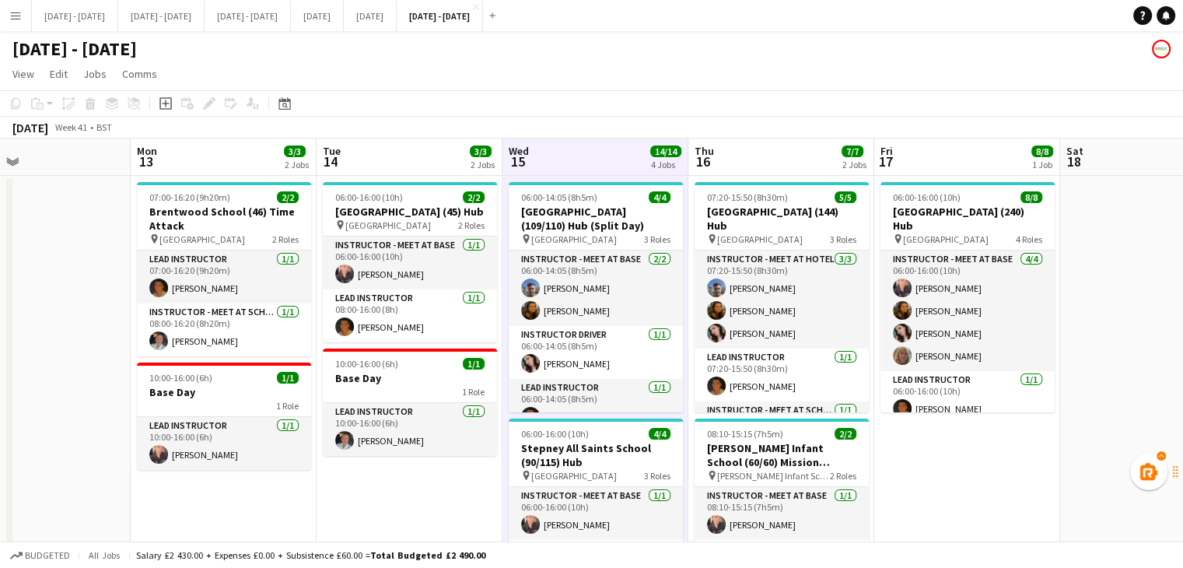
click at [448, 147] on app-board-header-date "Tue 14 3/3 2 Jobs" at bounding box center [410, 156] width 186 height 37
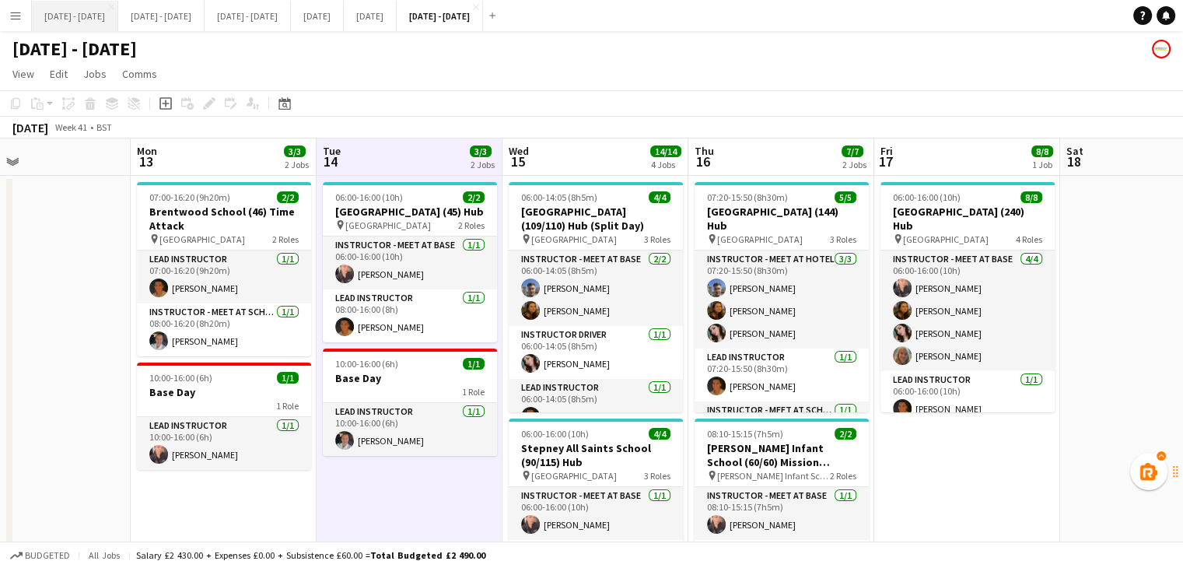
click at [90, 21] on button "[DATE] - [DATE] Close" at bounding box center [75, 16] width 86 height 30
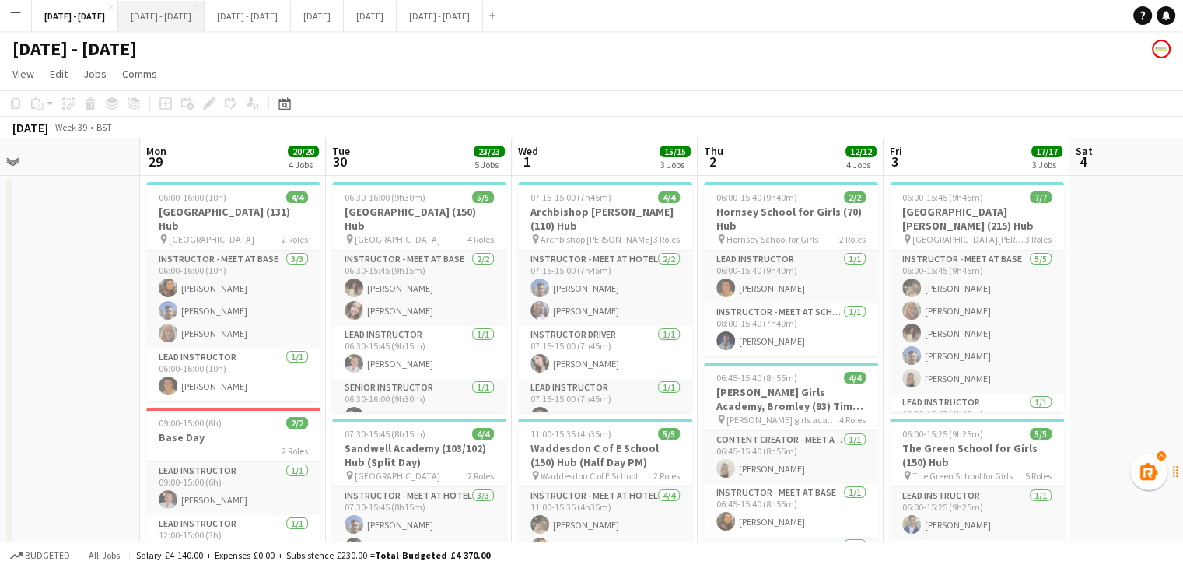
click at [184, 17] on button "[DATE] - [DATE] Close" at bounding box center [161, 16] width 86 height 30
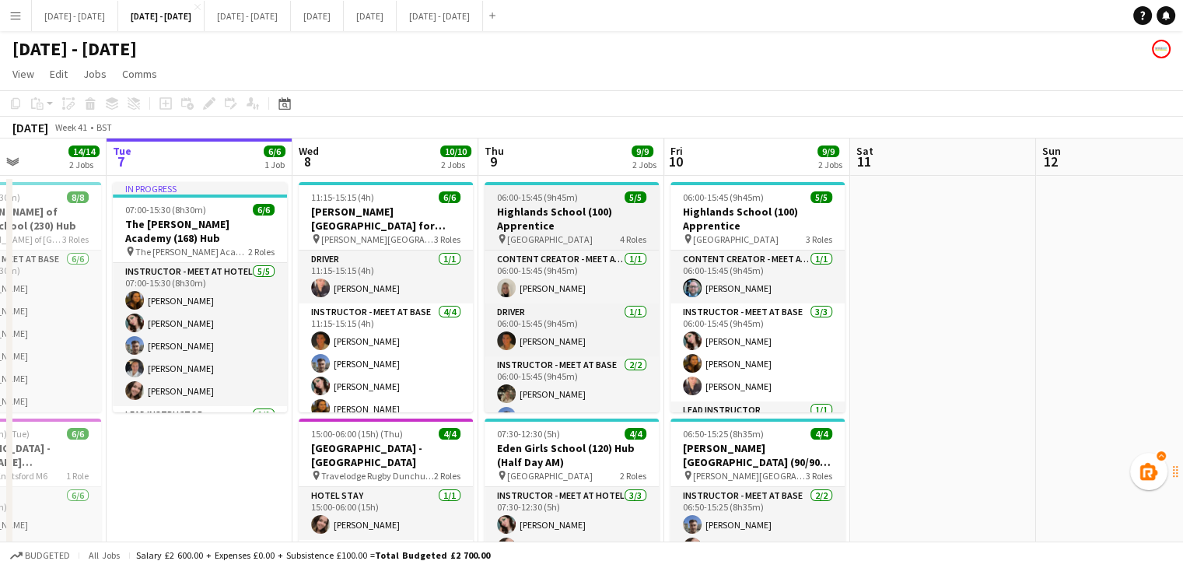
drag, startPoint x: 722, startPoint y: 166, endPoint x: 513, endPoint y: 194, distance: 210.3
click at [548, 187] on app-calendar-viewport "Fri 3 Sat 4 Sun 5 Mon 6 14/14 2 Jobs Tue 7 6/6 1 Job Wed 8 10/10 2 Jobs Thu 9 9…" at bounding box center [591, 408] width 1183 height 541
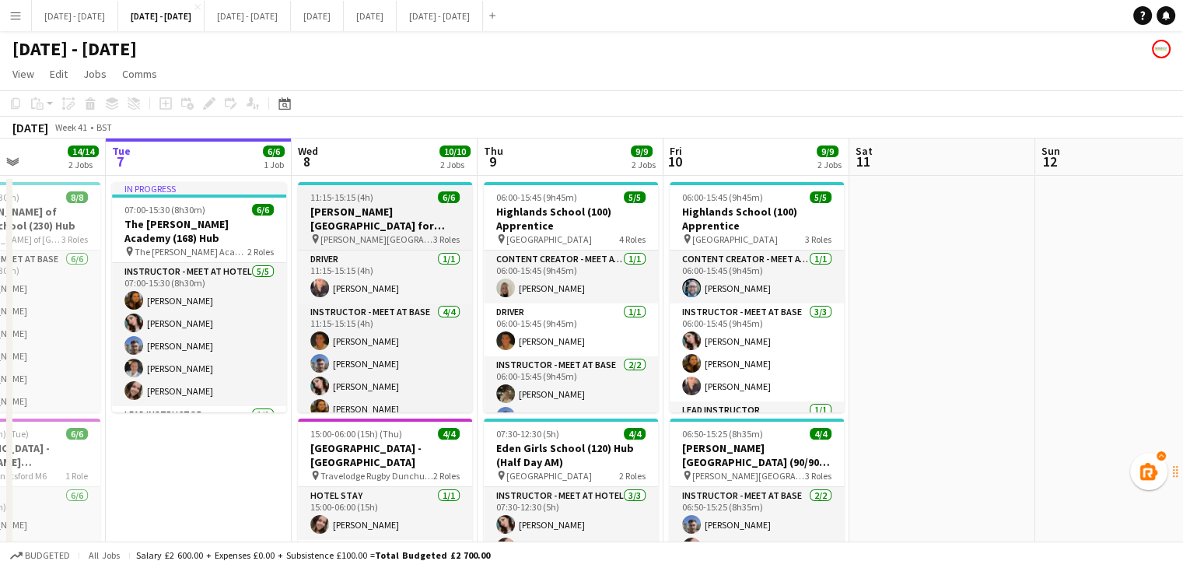
click at [392, 220] on h3 "[PERSON_NAME][GEOGRAPHIC_DATA] for Boys (170) Hub (Half Day PM)" at bounding box center [385, 219] width 174 height 28
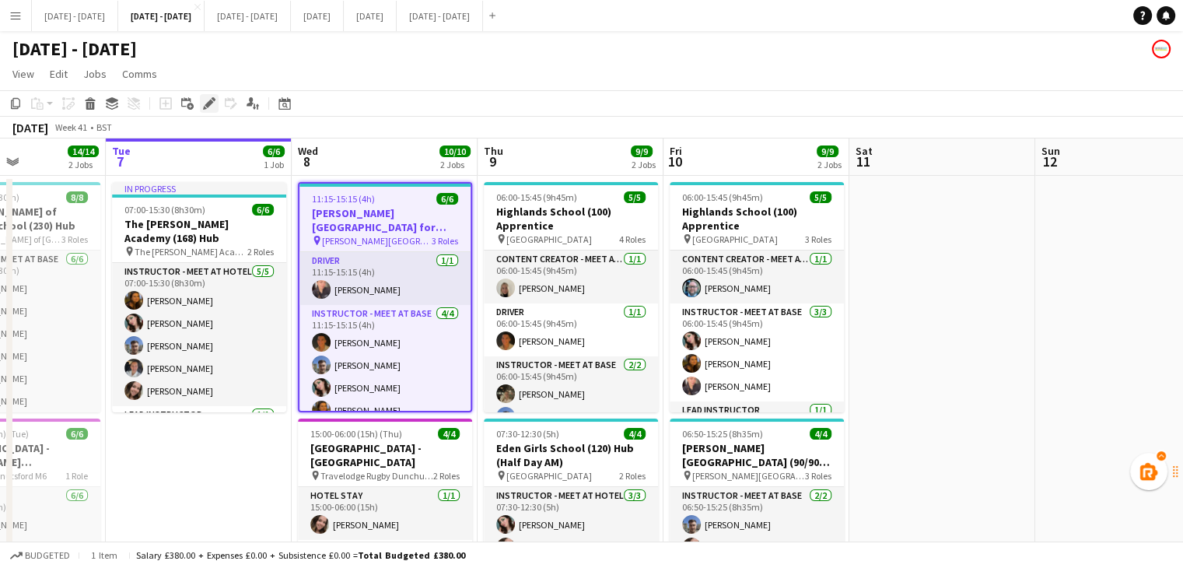
click at [209, 107] on icon "Edit" at bounding box center [209, 103] width 12 height 12
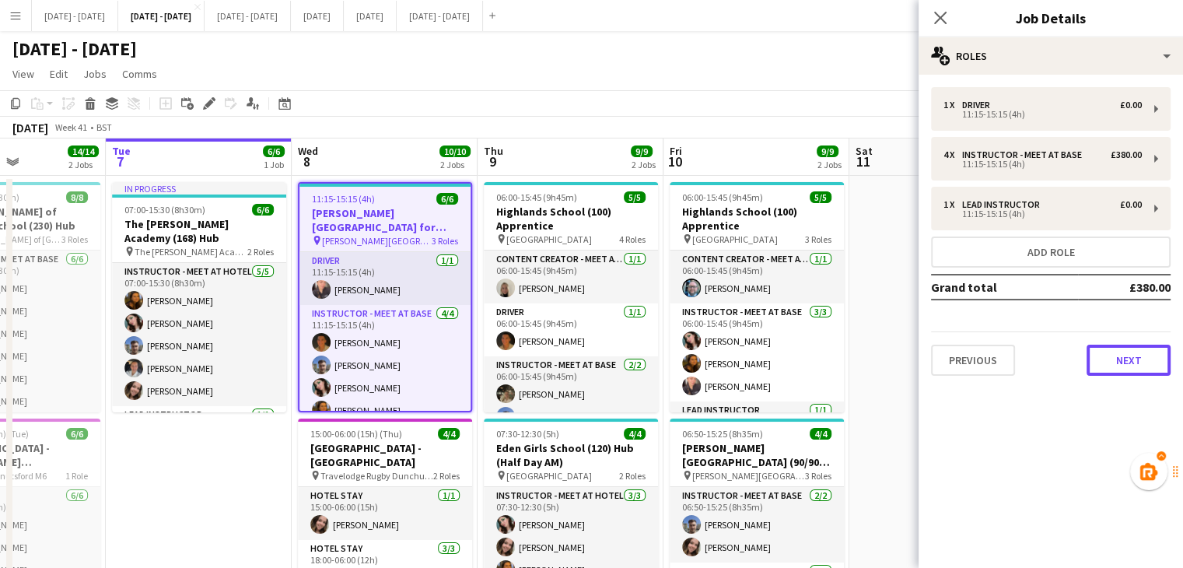
click at [1145, 351] on button "Next" at bounding box center [1129, 360] width 84 height 31
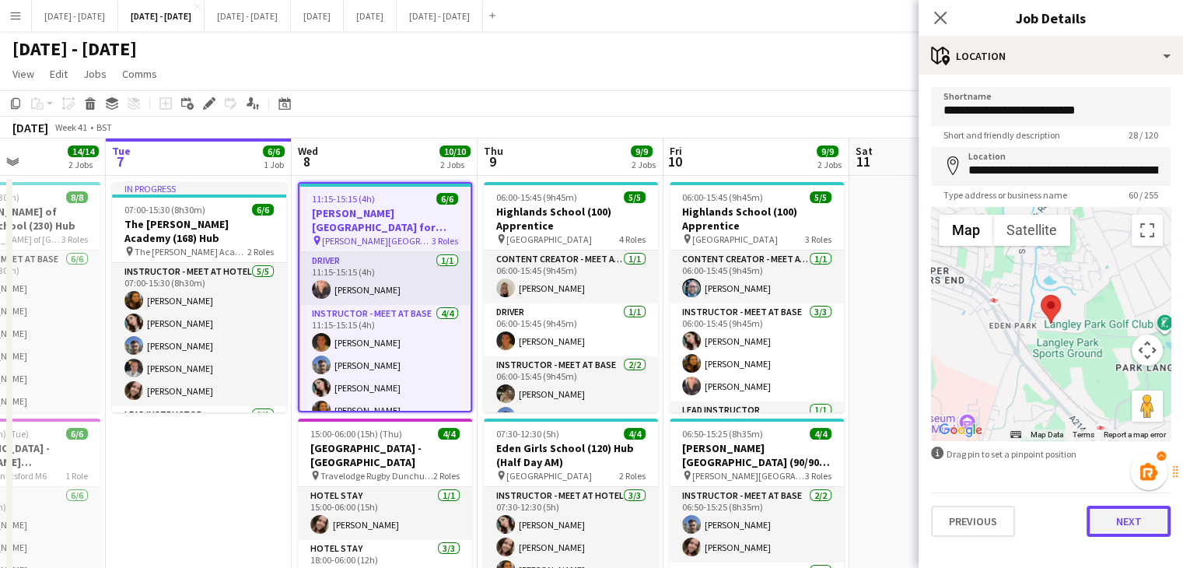
click at [1123, 516] on button "Next" at bounding box center [1129, 521] width 84 height 31
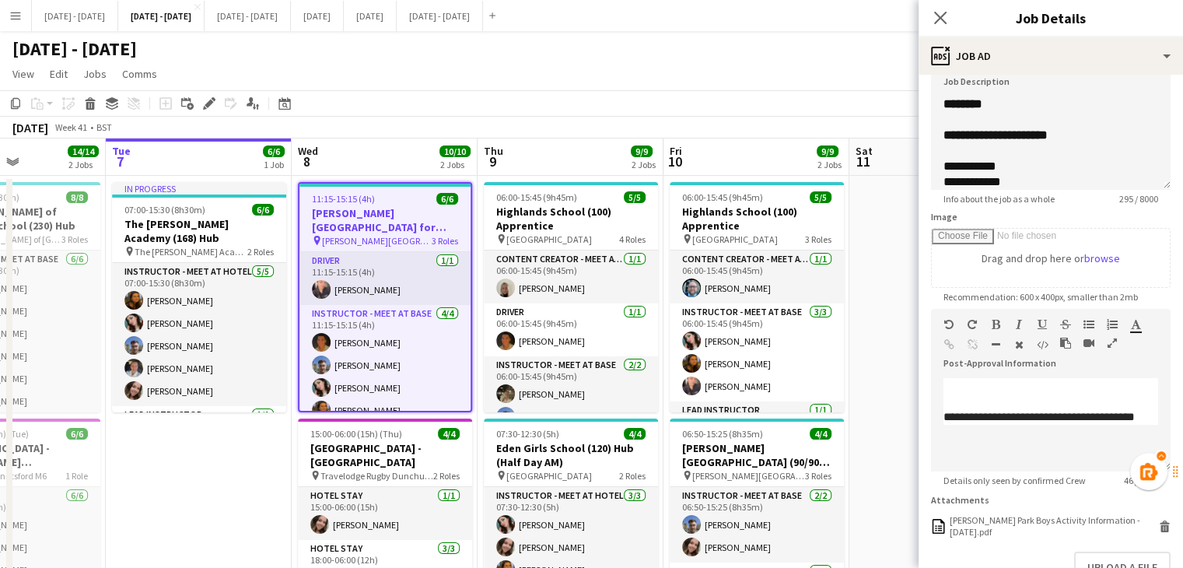
scroll to position [221, 0]
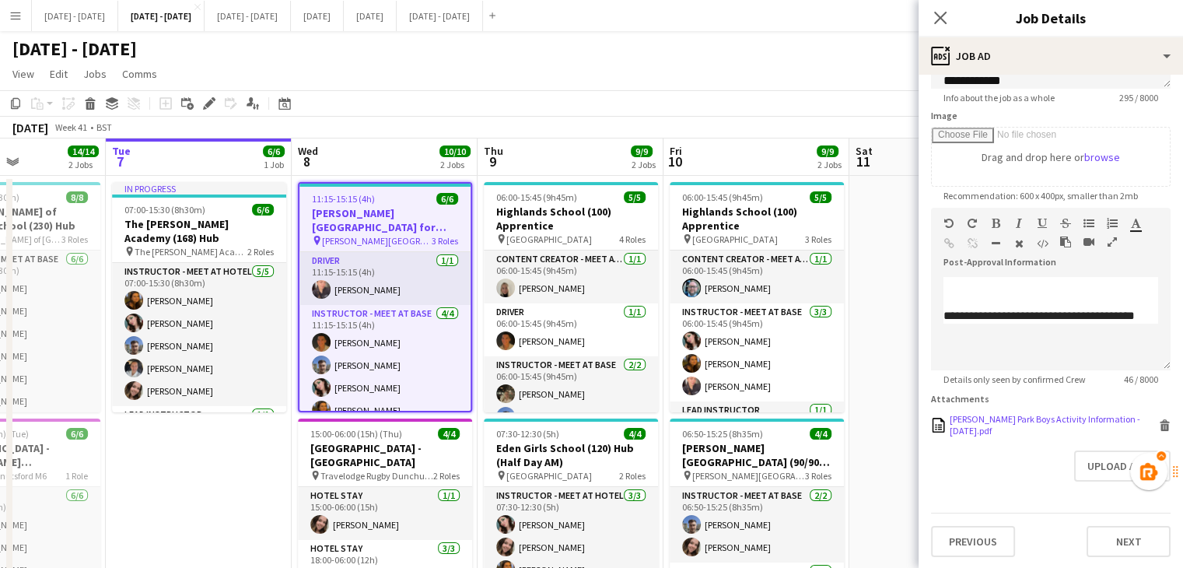
click at [976, 430] on div "[PERSON_NAME] Park Boys Activity Information - [DATE].pdf" at bounding box center [1052, 424] width 205 height 23
click at [681, 80] on app-page-menu "View Day view expanded Day view collapsed Month view Date picker Jump to today …" at bounding box center [591, 76] width 1183 height 30
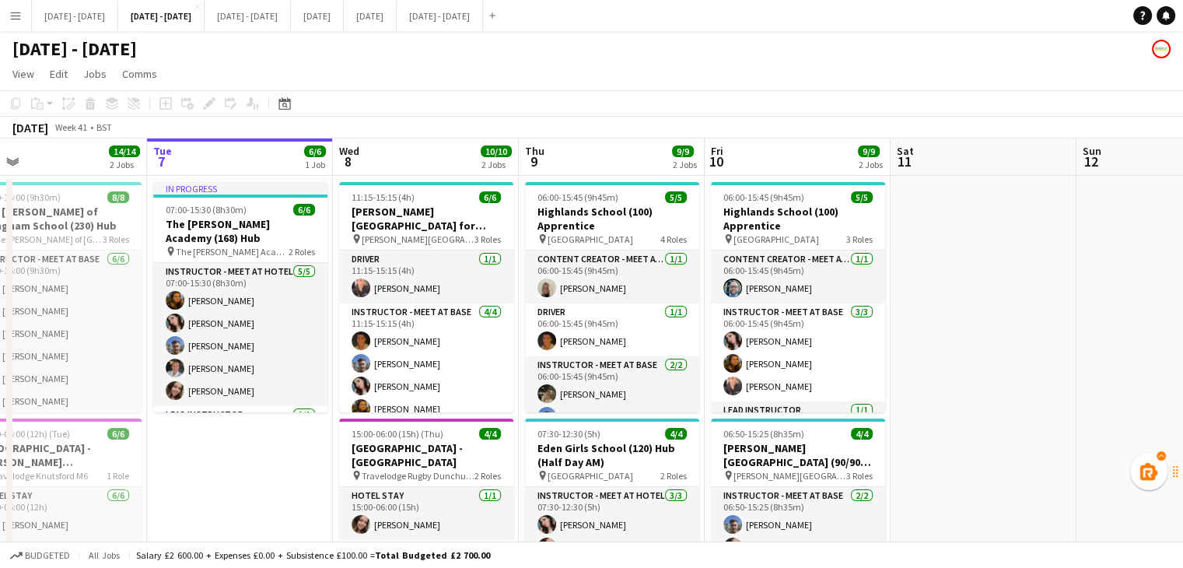
scroll to position [0, 509]
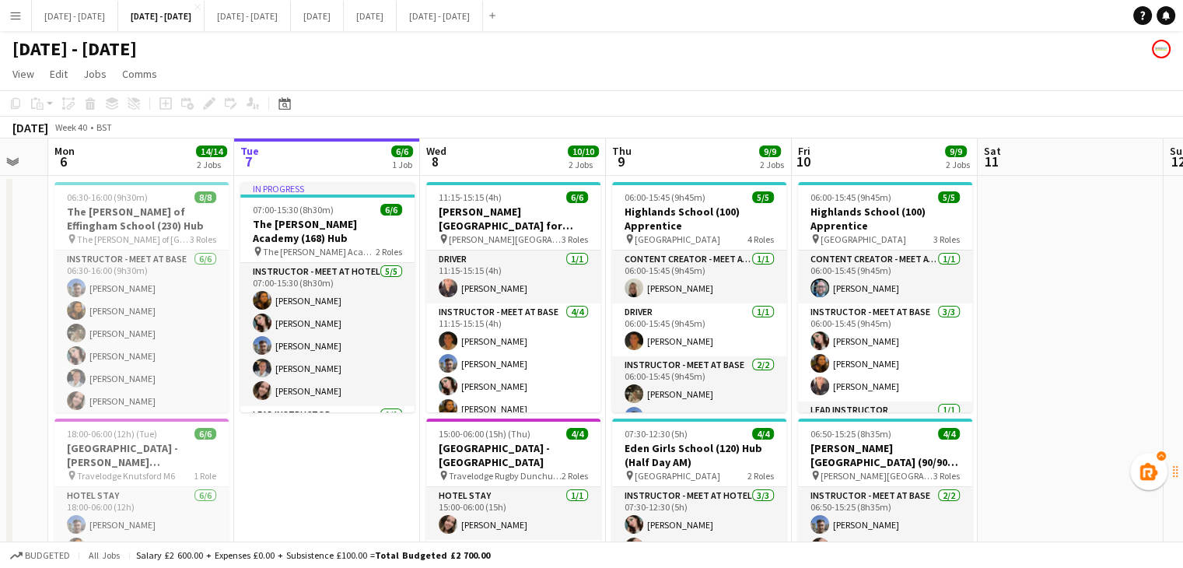
drag, startPoint x: 575, startPoint y: 156, endPoint x: 704, endPoint y: 152, distance: 129.2
click at [704, 152] on app-calendar-viewport "Fri 3 Sat 4 Sun 5 Mon 6 14/14 2 Jobs Tue 7 6/6 1 Job Wed 8 10/10 2 Jobs Thu 9 9…" at bounding box center [591, 408] width 1183 height 541
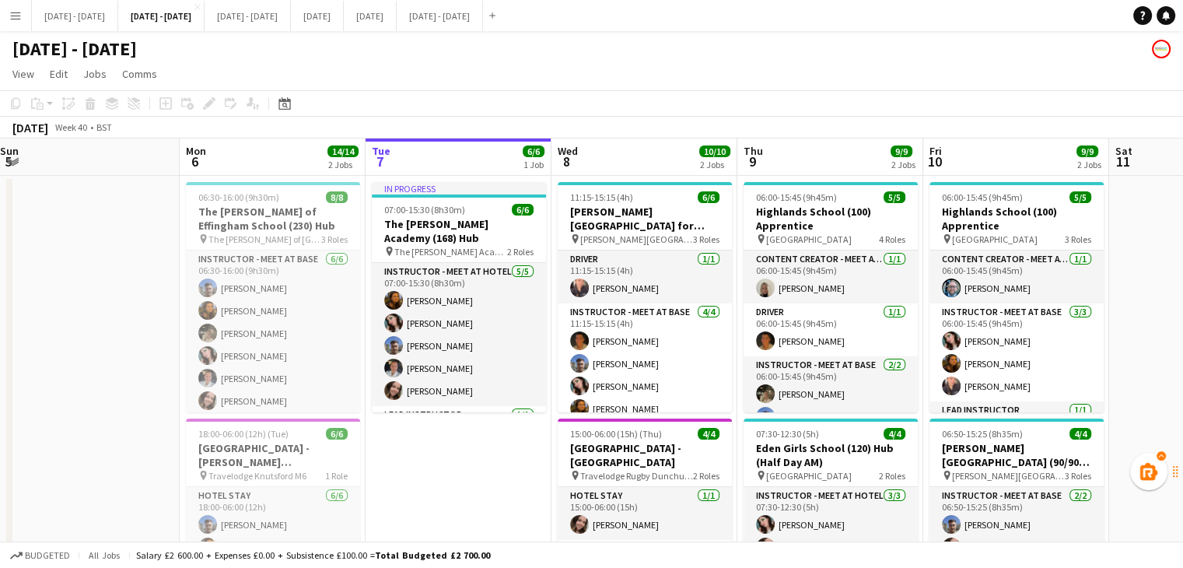
scroll to position [0, 499]
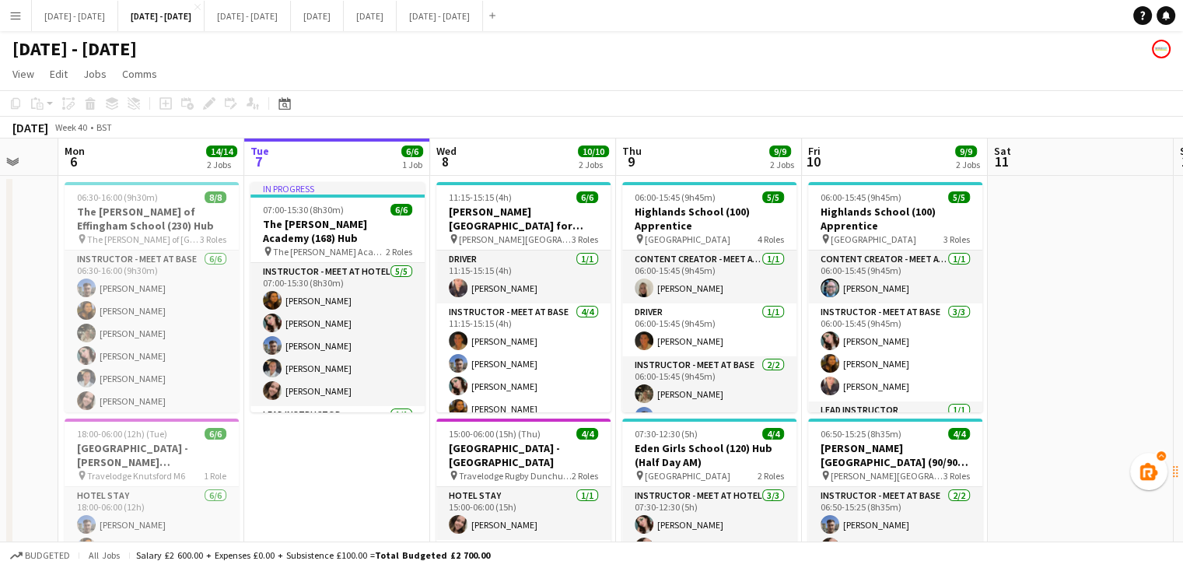
drag, startPoint x: 347, startPoint y: 489, endPoint x: 357, endPoint y: 490, distance: 10.1
click at [357, 490] on app-calendar-viewport "Fri 3 Sat 4 Sun 5 Mon 6 14/14 2 Jobs Tue 7 6/6 1 Job Wed 8 10/10 2 Jobs Thu 9 9…" at bounding box center [591, 408] width 1183 height 541
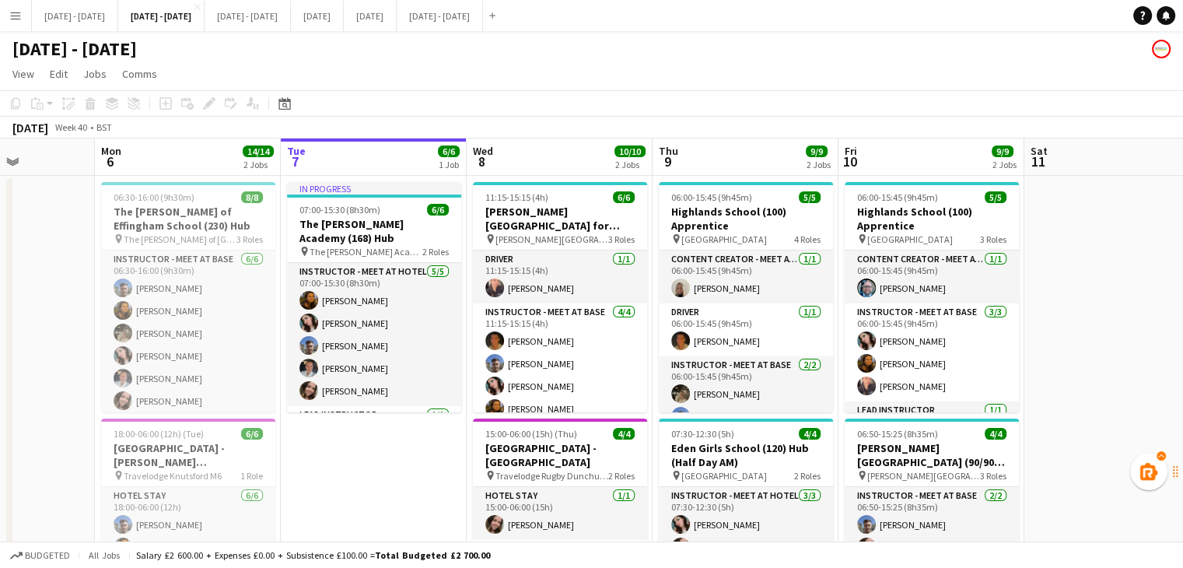
scroll to position [0, 458]
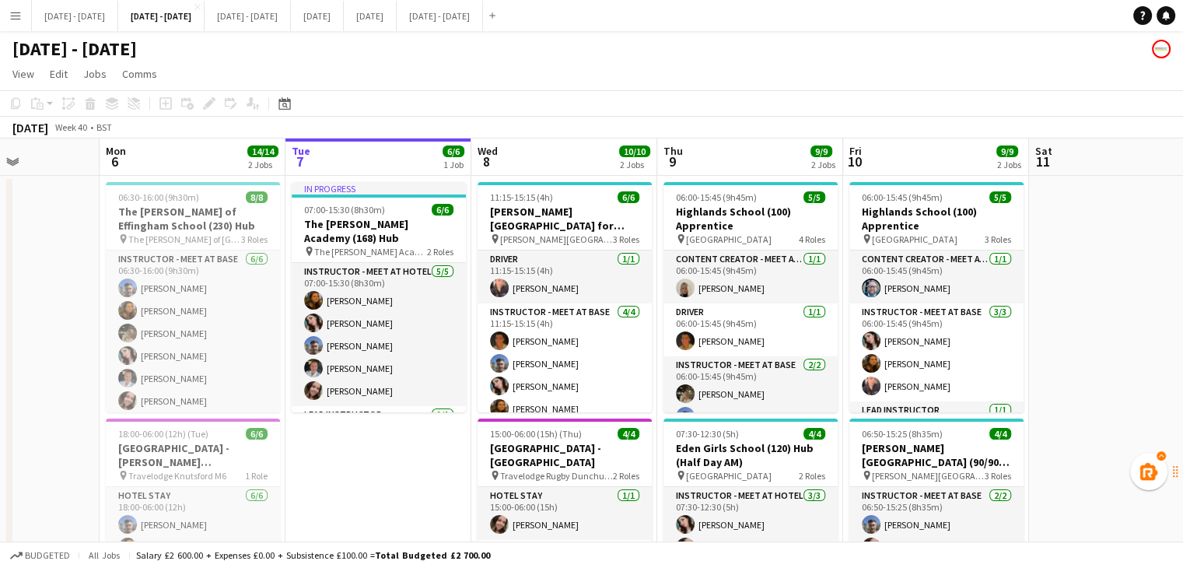
drag, startPoint x: 359, startPoint y: 466, endPoint x: 400, endPoint y: 464, distance: 41.3
click at [400, 464] on app-calendar-viewport "Fri 3 Sat 4 Sun 5 Mon 6 14/14 2 Jobs Tue 7 6/6 1 Job Wed 8 10/10 2 Jobs Thu 9 9…" at bounding box center [591, 408] width 1183 height 541
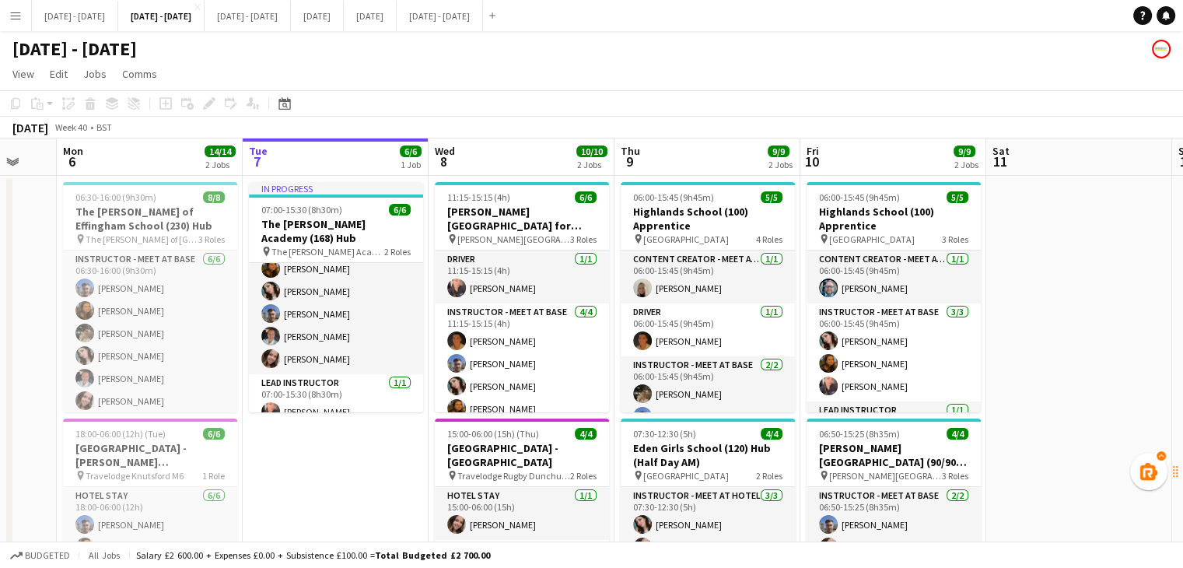
scroll to position [0, 505]
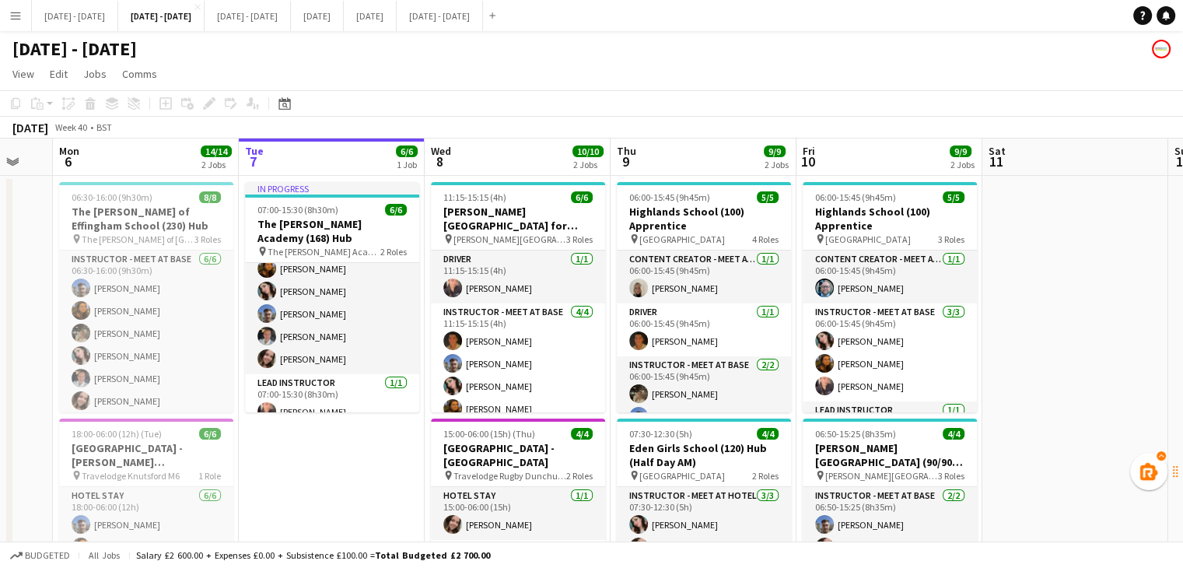
drag, startPoint x: 429, startPoint y: 488, endPoint x: 383, endPoint y: 488, distance: 46.7
click at [383, 488] on app-calendar-viewport "Fri 3 Sat 4 Sun 5 Mon 6 14/14 2 Jobs Tue 7 6/6 1 Job Wed 8 10/10 2 Jobs Thu 9 9…" at bounding box center [591, 408] width 1183 height 541
click at [508, 154] on app-board-header-date "Wed 8 10/10 2 Jobs" at bounding box center [518, 156] width 186 height 37
click at [675, 153] on app-board-header-date "Thu 9 9/9 2 Jobs" at bounding box center [704, 156] width 186 height 37
drag, startPoint x: 873, startPoint y: 159, endPoint x: 846, endPoint y: 171, distance: 29.9
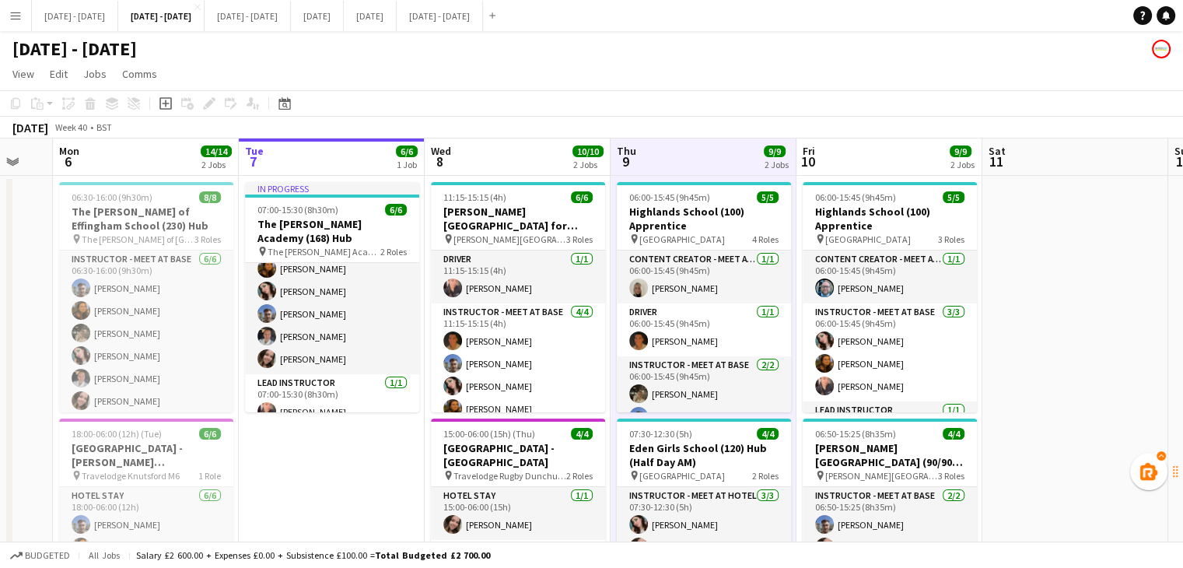
click at [874, 159] on app-board-header-date "Fri 10 9/9 2 Jobs" at bounding box center [889, 156] width 186 height 37
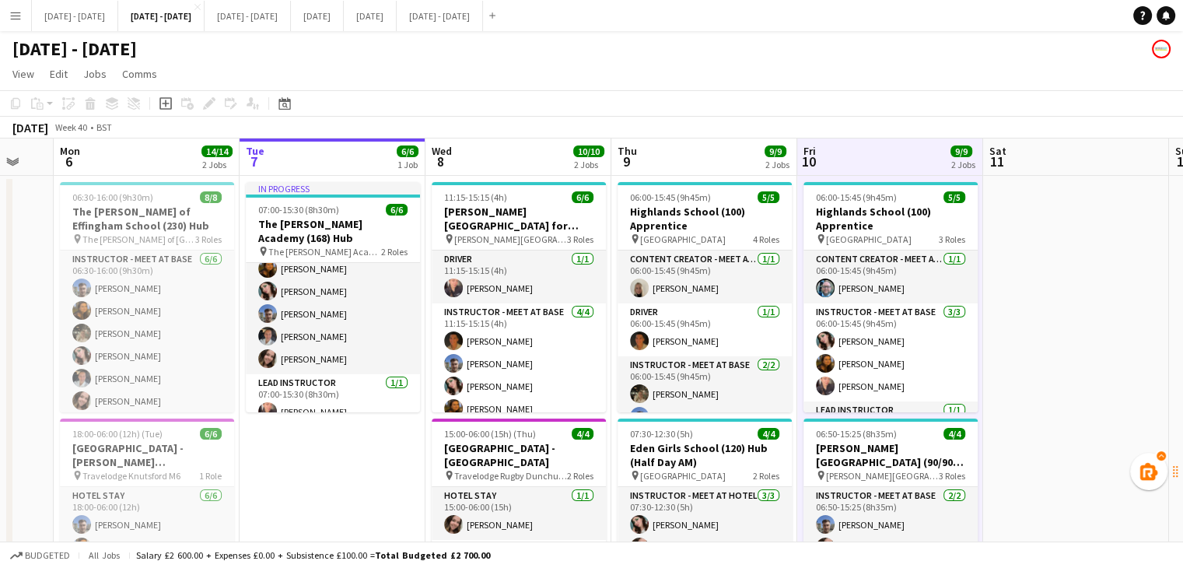
click at [486, 148] on app-board-header-date "Wed 8 10/10 2 Jobs" at bounding box center [518, 156] width 186 height 37
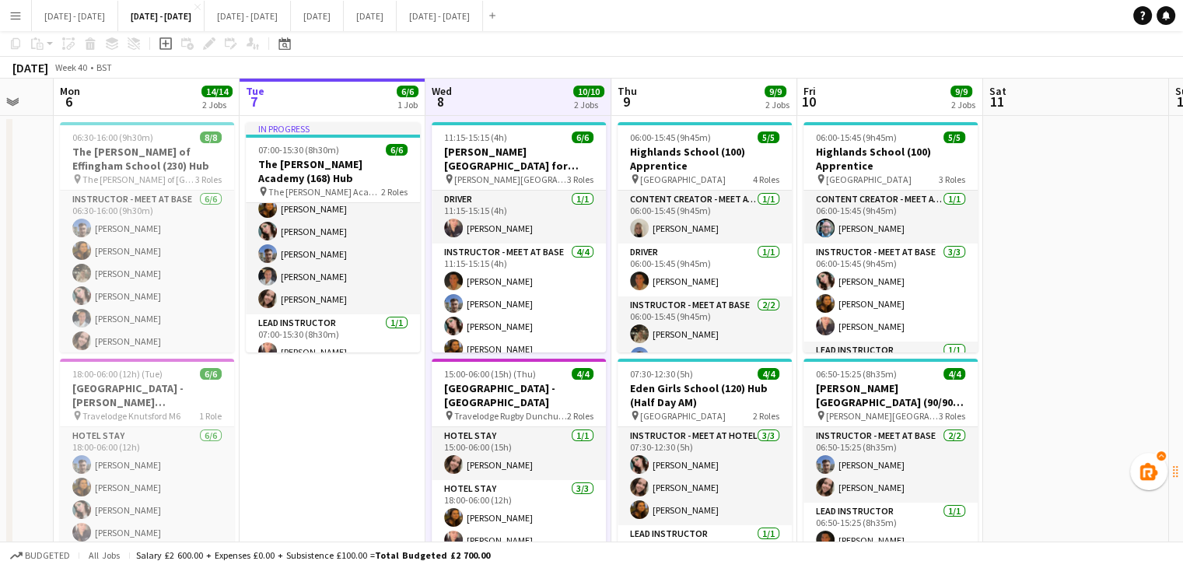
scroll to position [0, 0]
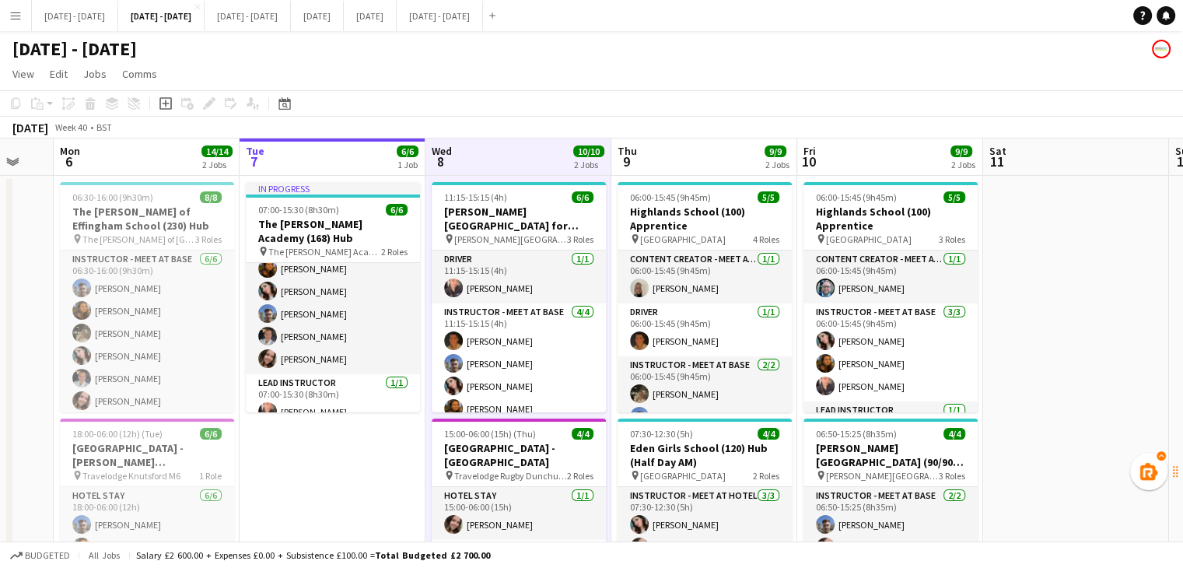
click at [725, 151] on app-board-header-date "Thu 9 9/9 2 Jobs" at bounding box center [704, 156] width 186 height 37
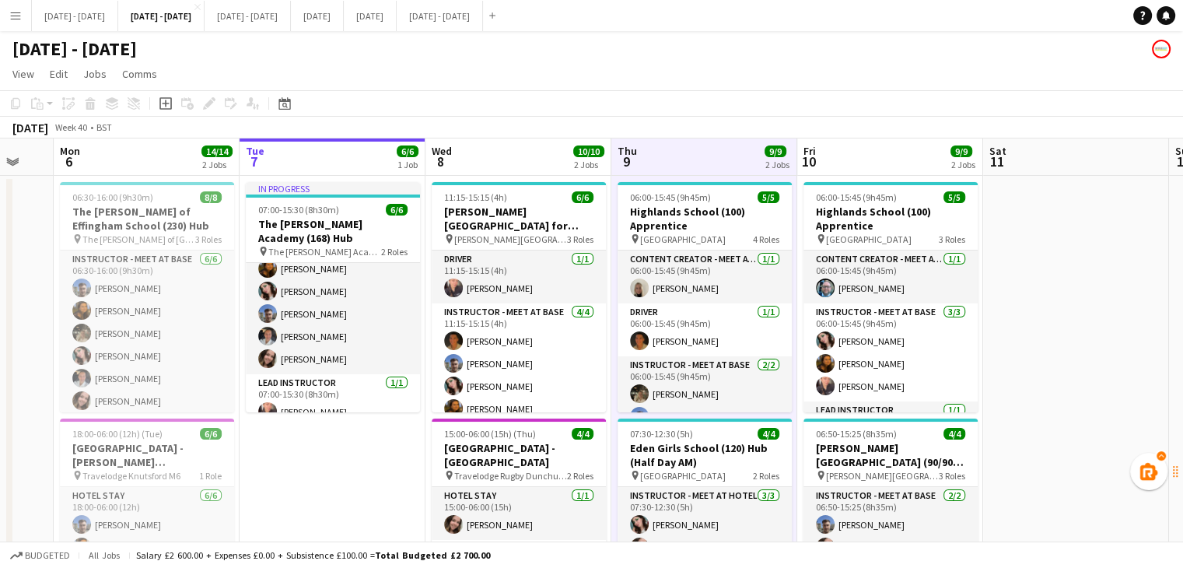
click at [846, 154] on app-board-header-date "Fri 10 9/9 2 Jobs" at bounding box center [890, 156] width 186 height 37
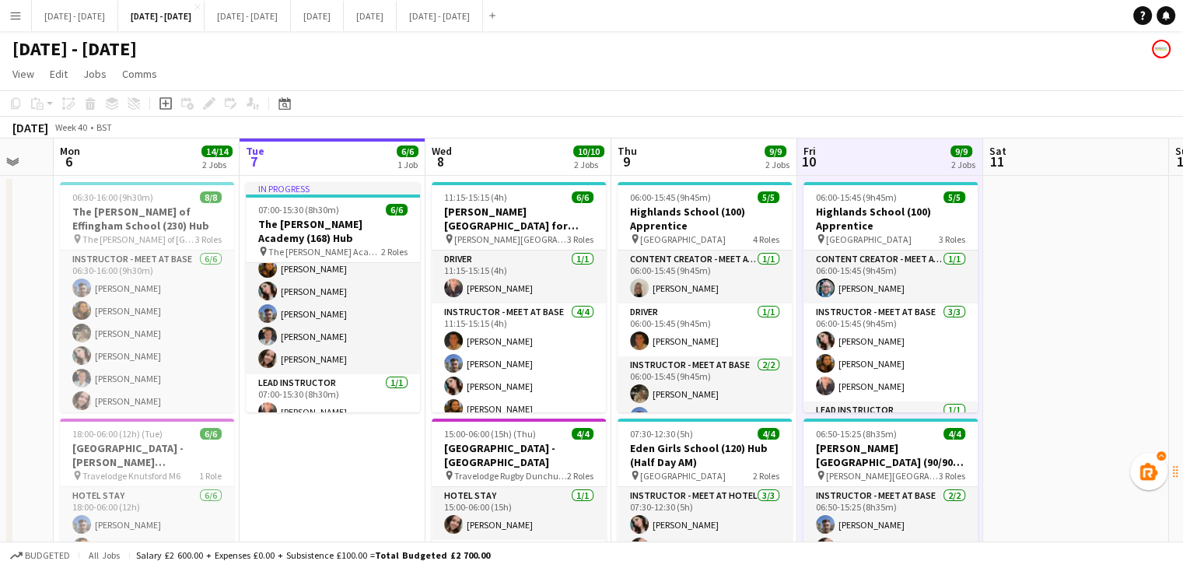
click at [517, 147] on app-board-header-date "Wed 8 10/10 2 Jobs" at bounding box center [518, 156] width 186 height 37
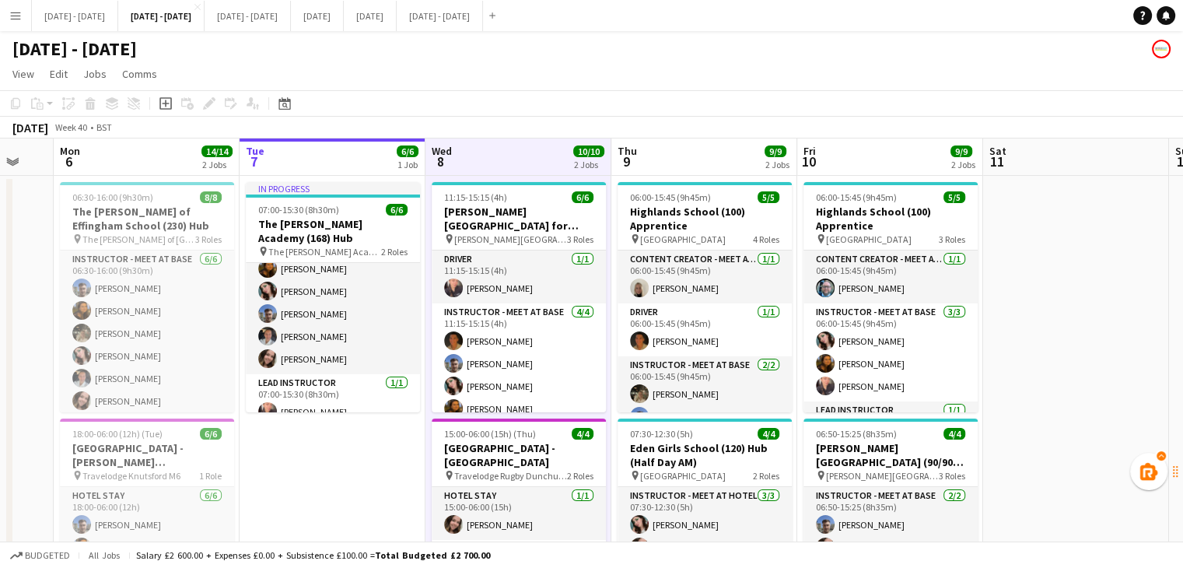
click at [360, 171] on app-board-header-date "Tue 7 6/6 1 Job" at bounding box center [333, 156] width 186 height 37
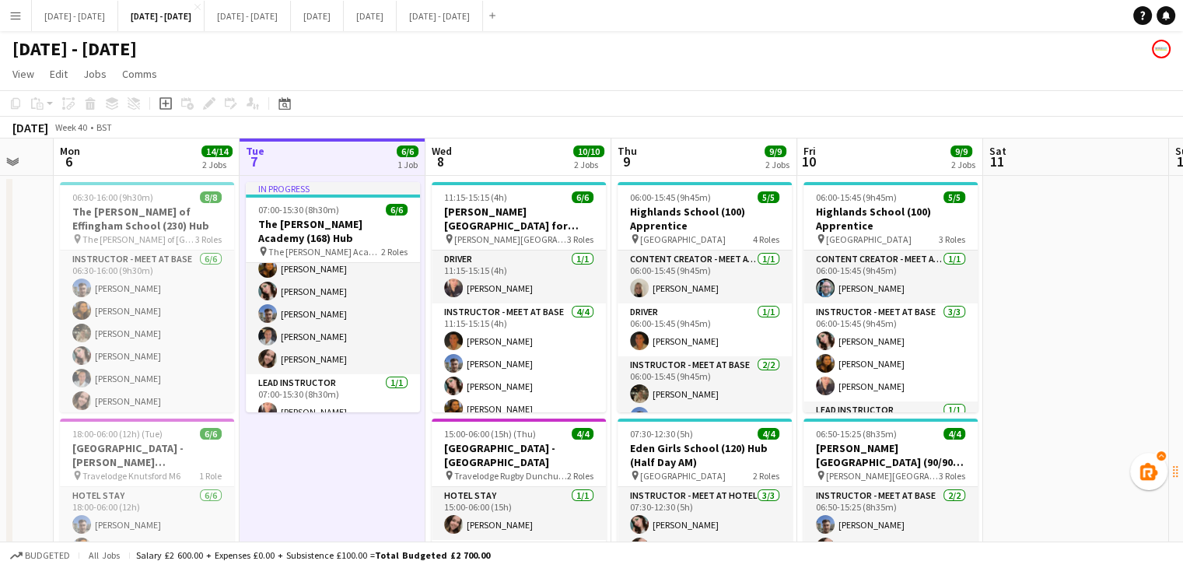
click at [688, 170] on app-board-header-date "Thu 9 9/9 2 Jobs" at bounding box center [704, 156] width 186 height 37
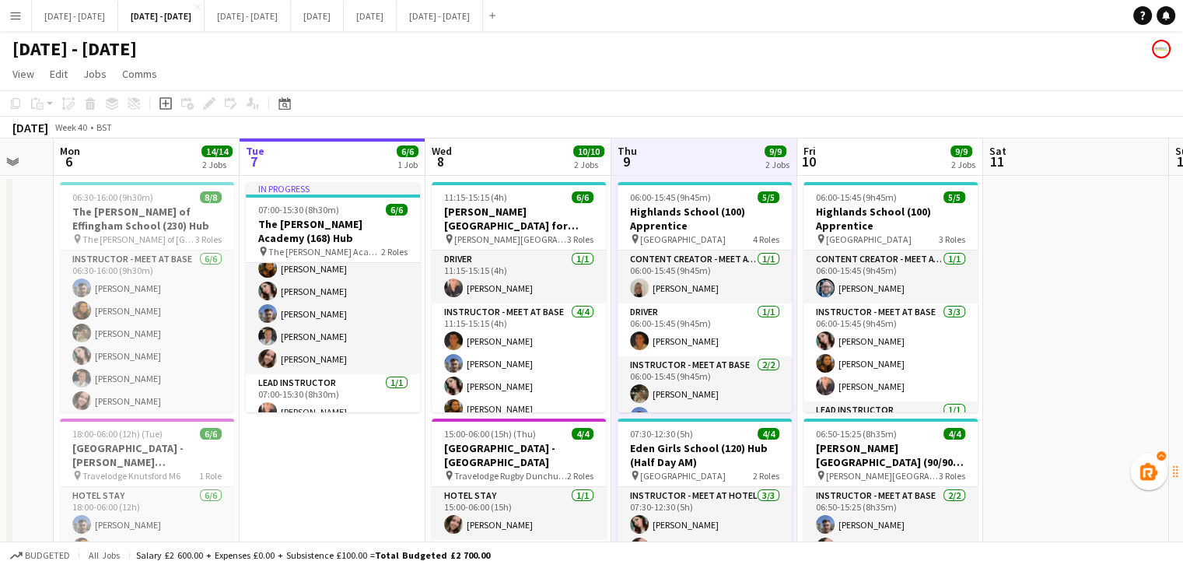
click at [499, 163] on app-board-header-date "Wed 8 10/10 2 Jobs" at bounding box center [518, 156] width 186 height 37
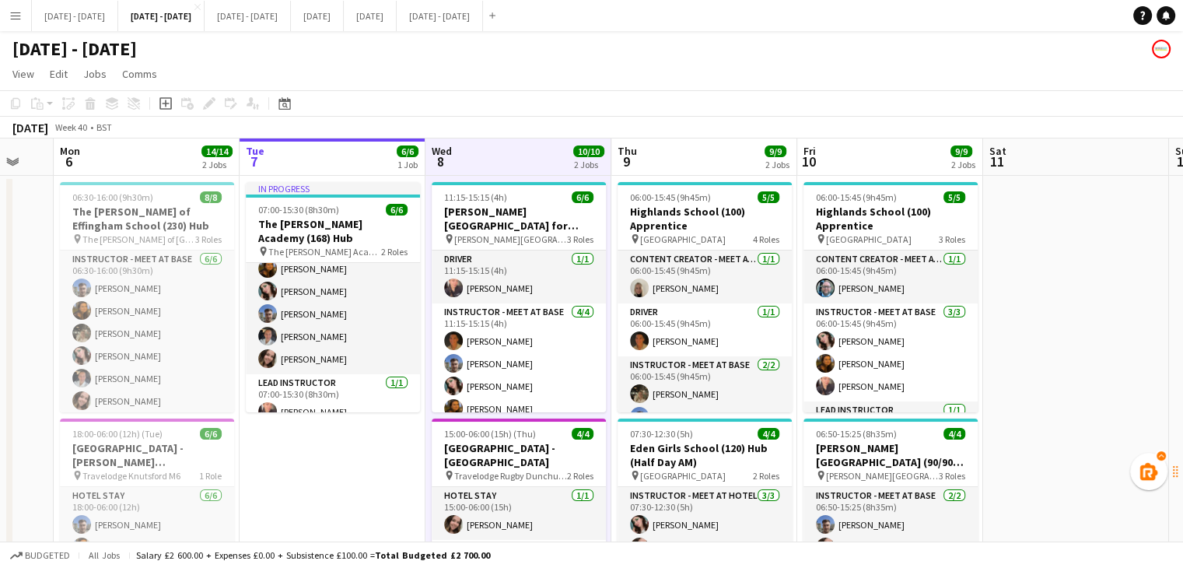
click at [689, 149] on app-board-header-date "Thu 9 9/9 2 Jobs" at bounding box center [704, 156] width 186 height 37
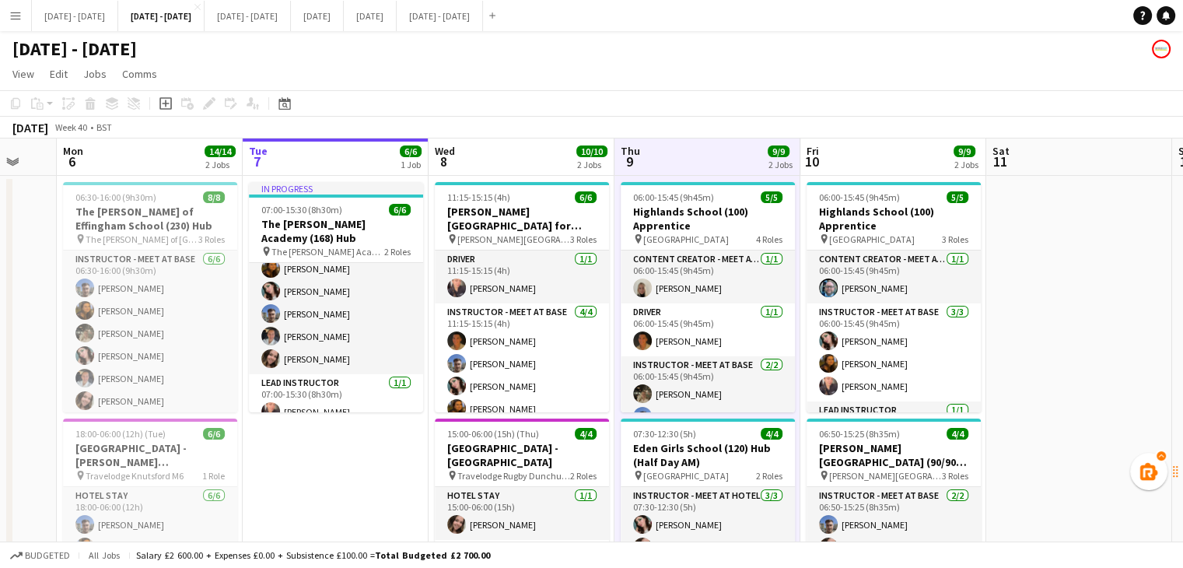
click at [884, 155] on app-board-header-date "Fri 10 9/9 2 Jobs" at bounding box center [893, 156] width 186 height 37
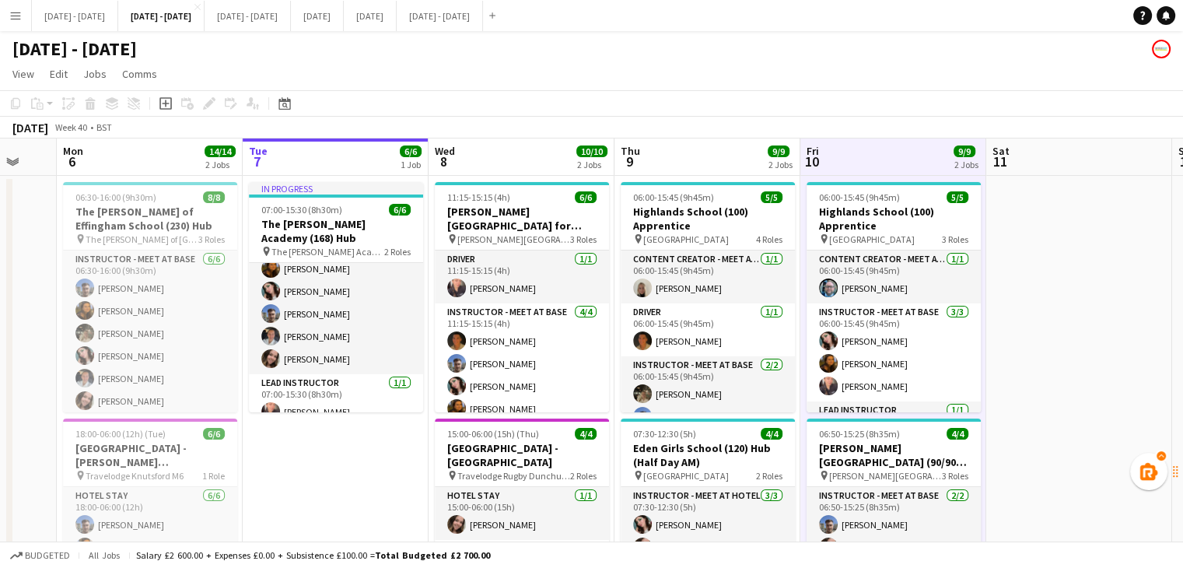
click at [703, 151] on app-board-header-date "Thu 9 9/9 2 Jobs" at bounding box center [707, 156] width 186 height 37
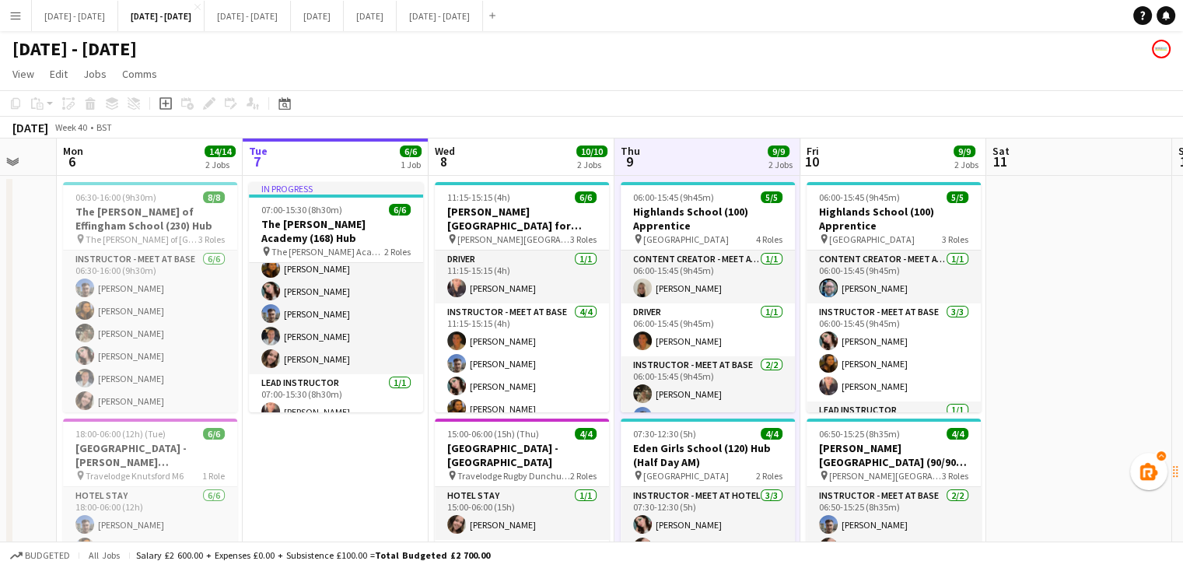
click at [527, 141] on app-board-header-date "Wed 8 10/10 2 Jobs" at bounding box center [522, 156] width 186 height 37
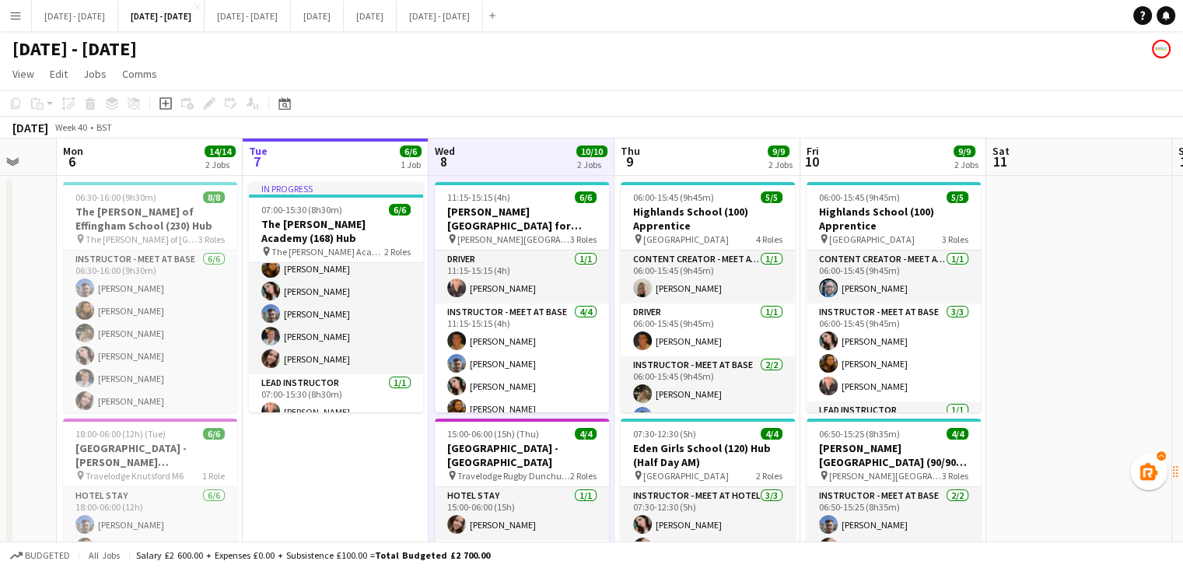
click at [681, 144] on app-board-header-date "Thu 9 9/9 2 Jobs" at bounding box center [707, 156] width 186 height 37
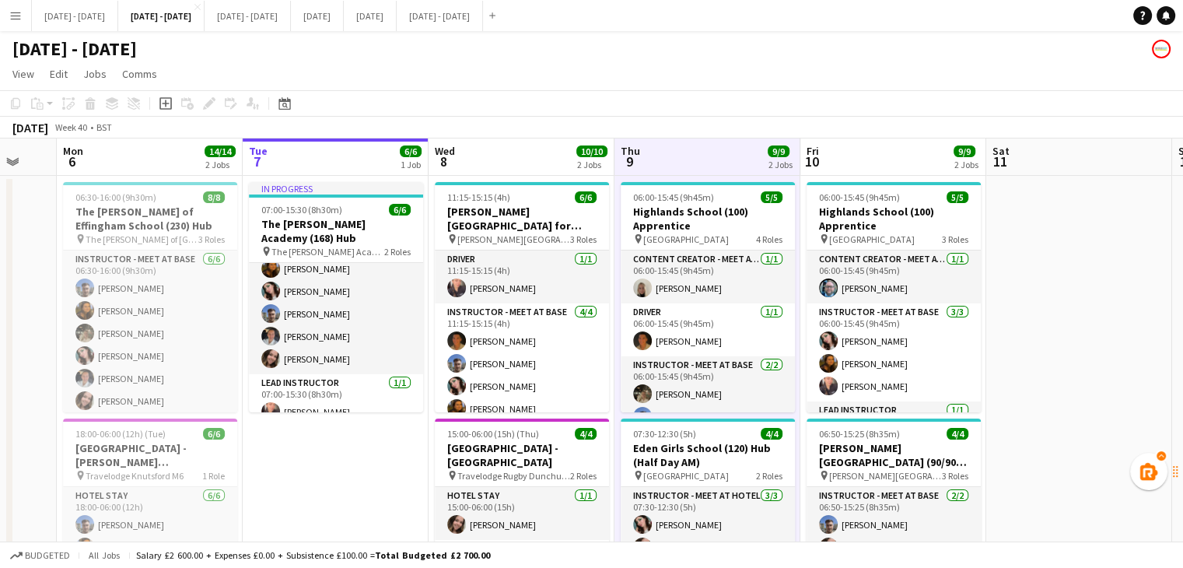
click at [889, 160] on app-board-header-date "Fri 10 9/9 2 Jobs" at bounding box center [893, 156] width 186 height 37
